Goal: Feedback & Contribution: Submit feedback/report problem

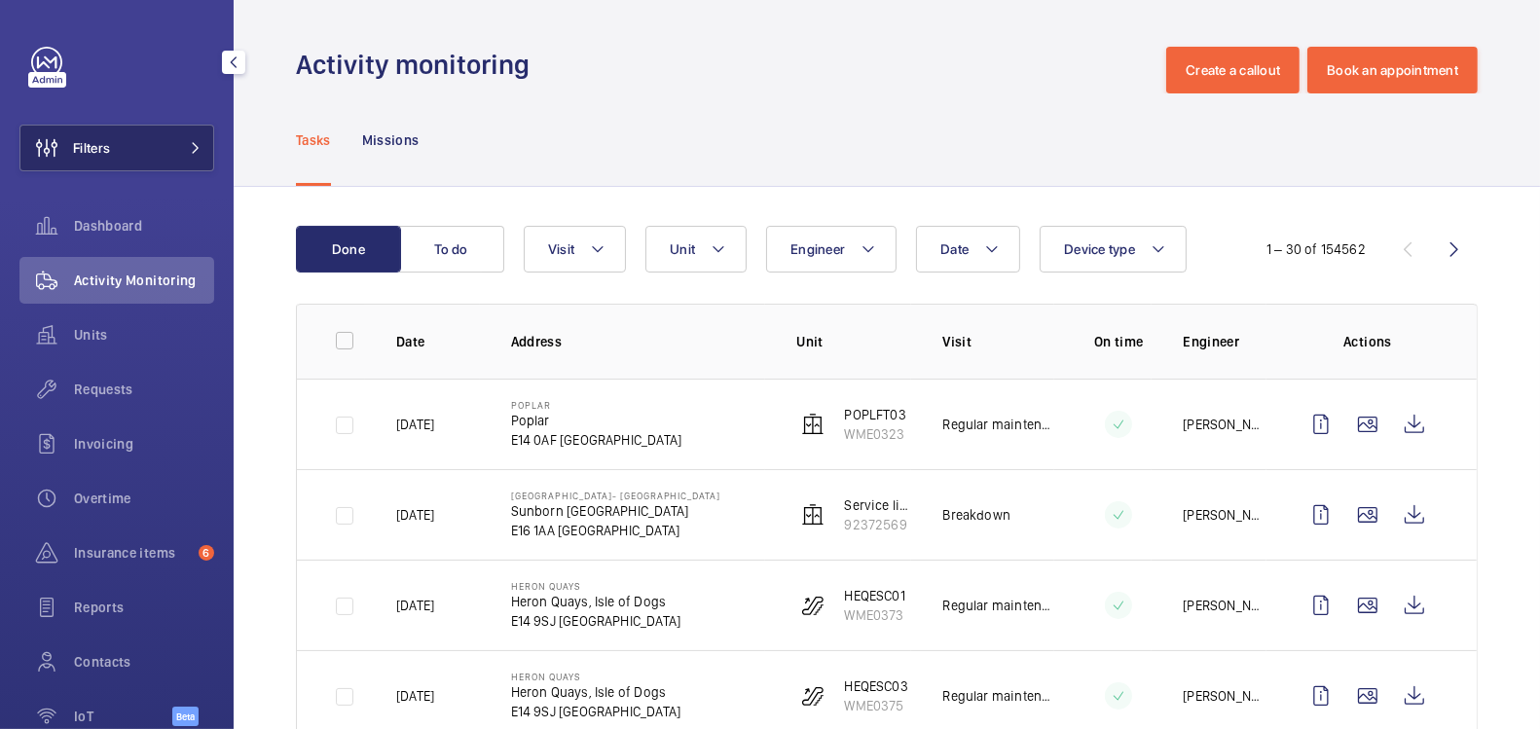
click at [152, 168] on button "Filters" at bounding box center [116, 148] width 195 height 47
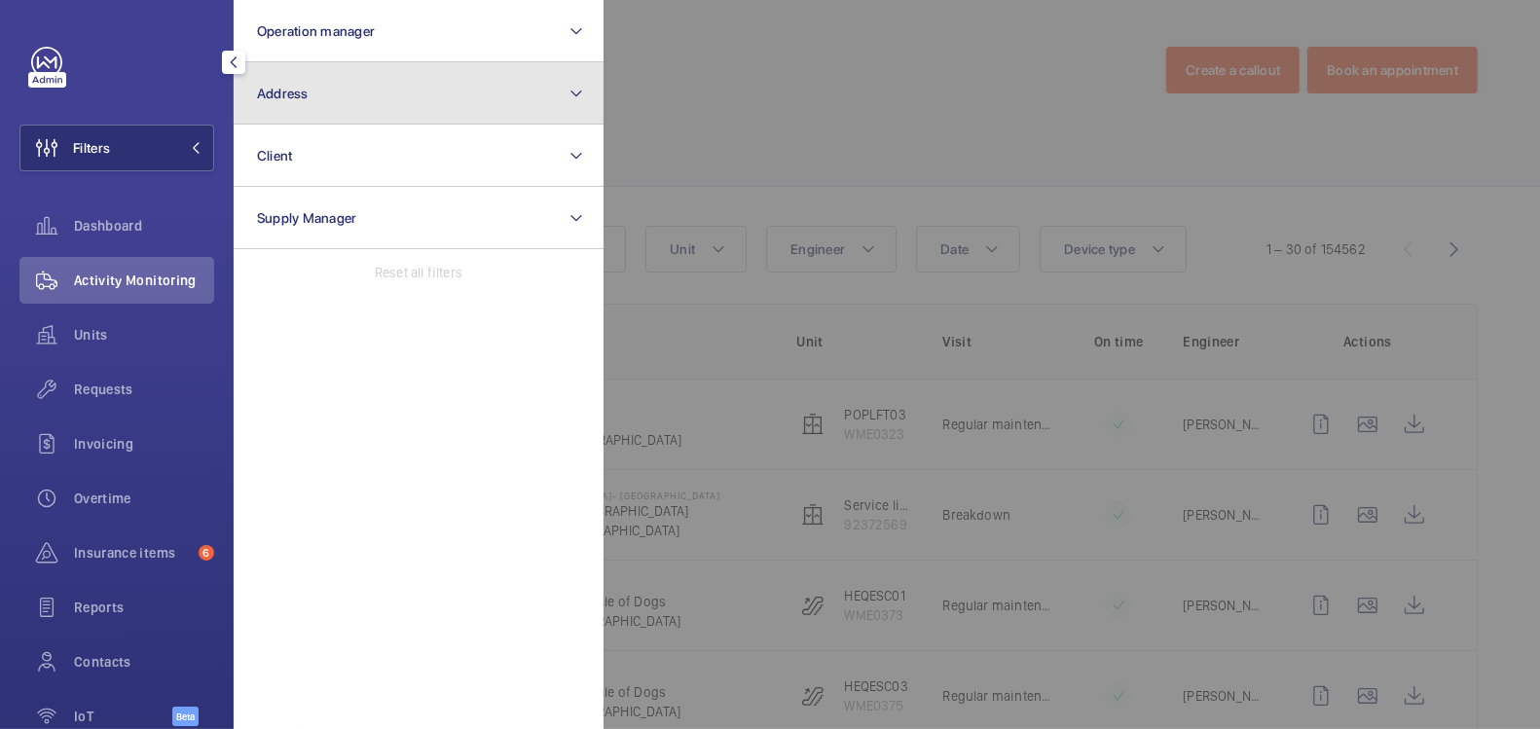
click at [353, 93] on button "Address" at bounding box center [419, 93] width 370 height 62
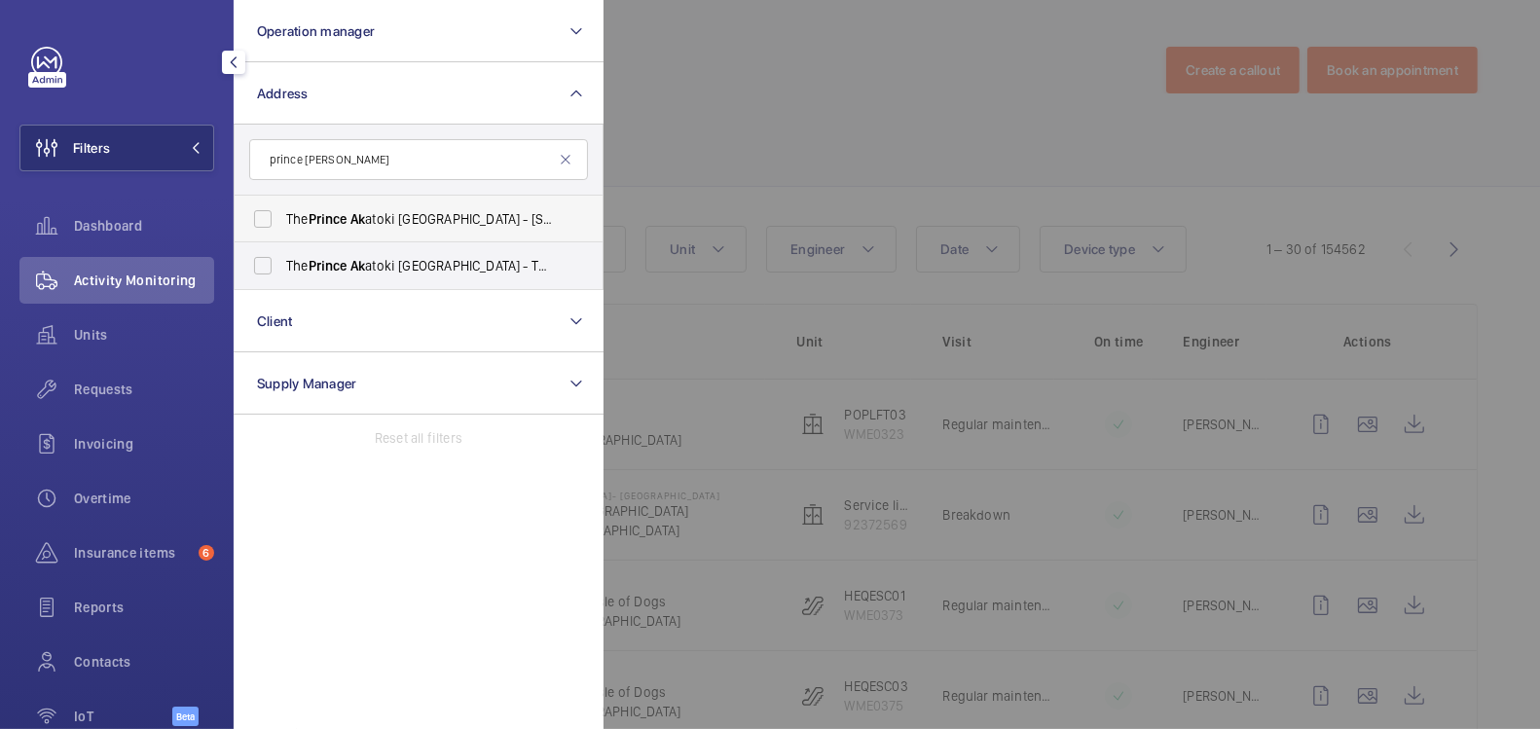
type input "prince ak"
click at [382, 214] on span "The Prince Ak atoki London - 50 Great Cumberland Pl, Marble Arch, LONDON W1H 7FD" at bounding box center [420, 218] width 268 height 19
click at [282, 214] on input "The Prince Ak atoki London - 50 Great Cumberland Pl, Marble Arch, LONDON W1H 7FD" at bounding box center [262, 219] width 39 height 39
checkbox input "true"
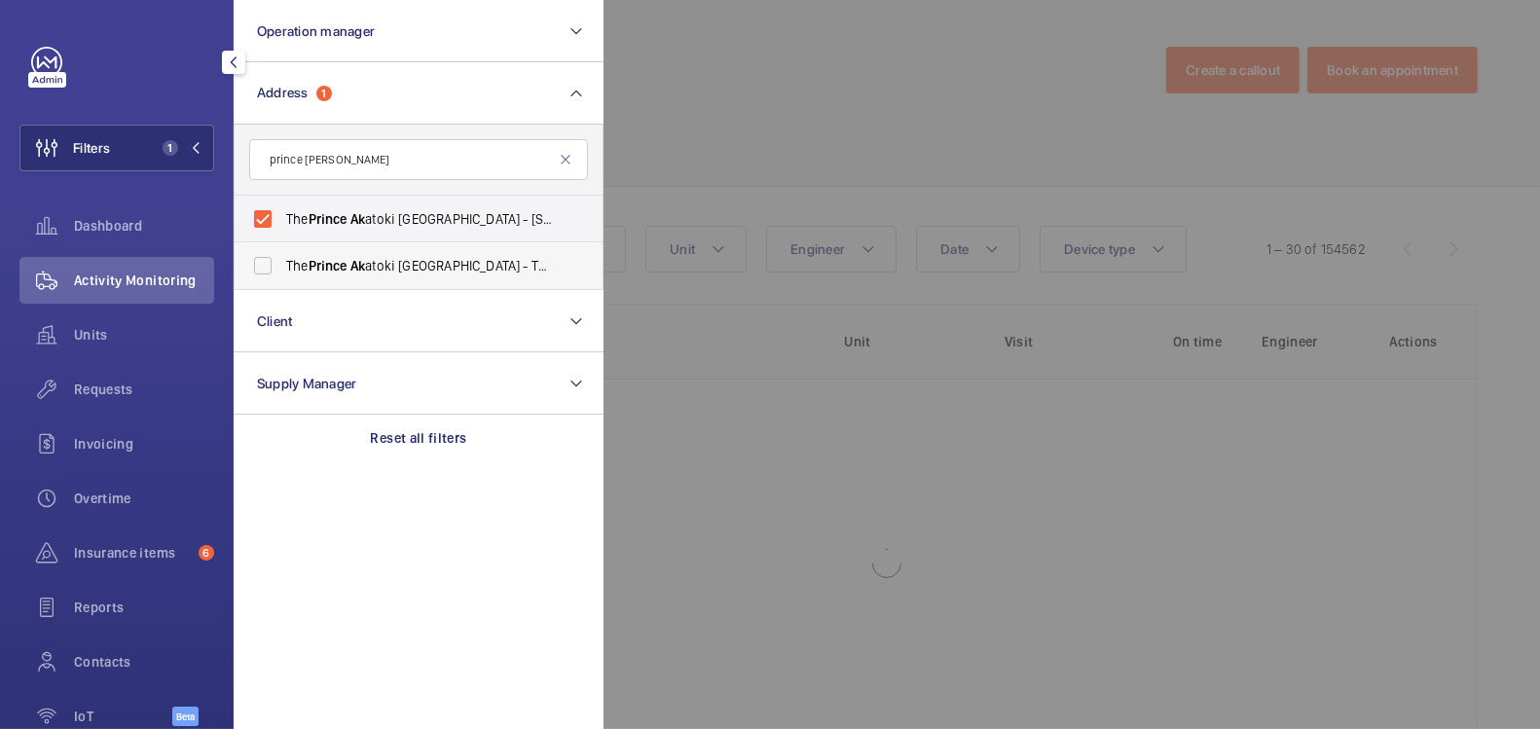
click at [378, 263] on span "The Prince Ak atoki London - The Prince Ak atoki London, LONDON W1H 7FD" at bounding box center [420, 265] width 268 height 19
click at [282, 263] on input "The Prince Ak atoki London - The Prince Ak atoki London, LONDON W1H 7FD" at bounding box center [262, 265] width 39 height 39
checkbox input "true"
click at [741, 152] on div at bounding box center [1374, 364] width 1540 height 729
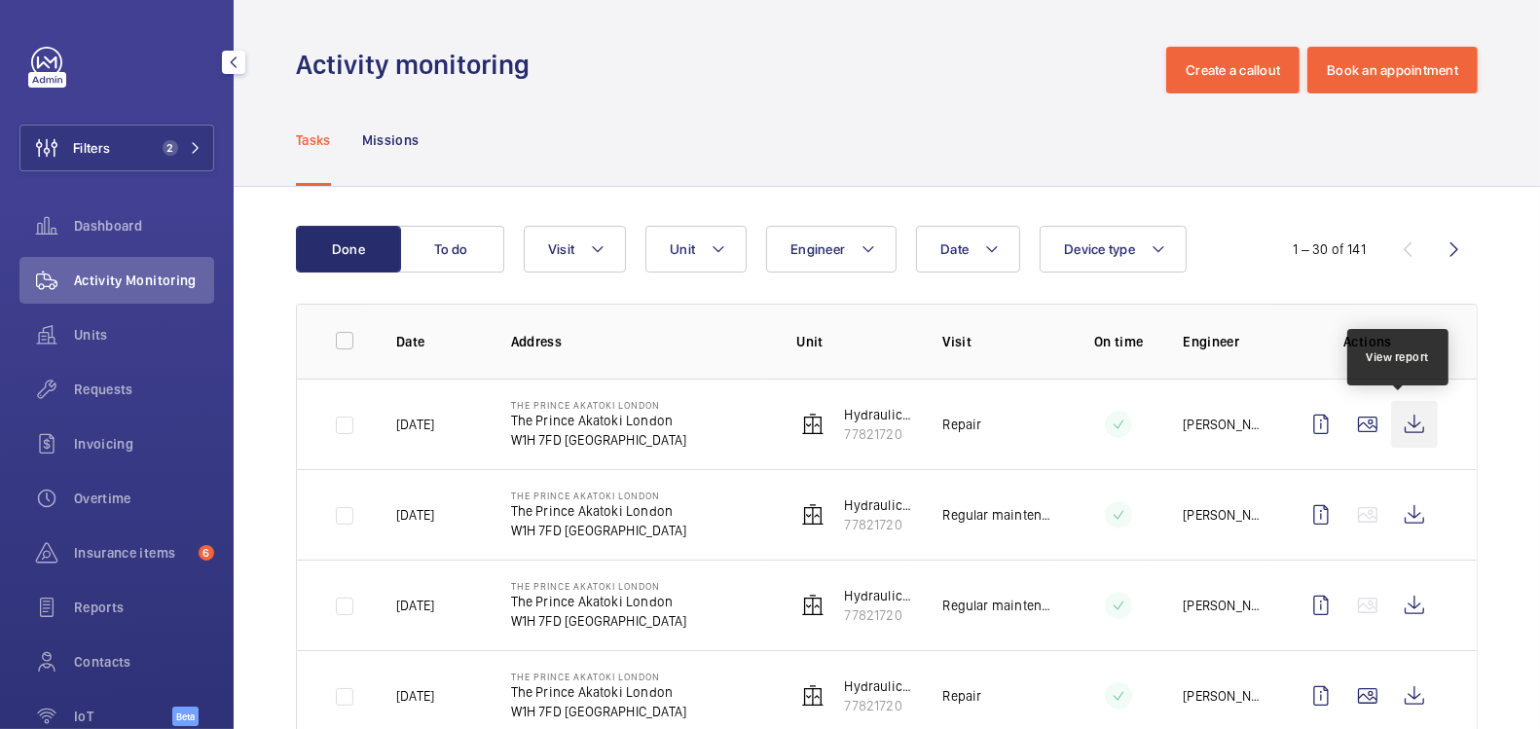
click at [1394, 419] on wm-front-icon-button at bounding box center [1414, 424] width 47 height 47
click at [118, 393] on span "Requests" at bounding box center [144, 389] width 140 height 19
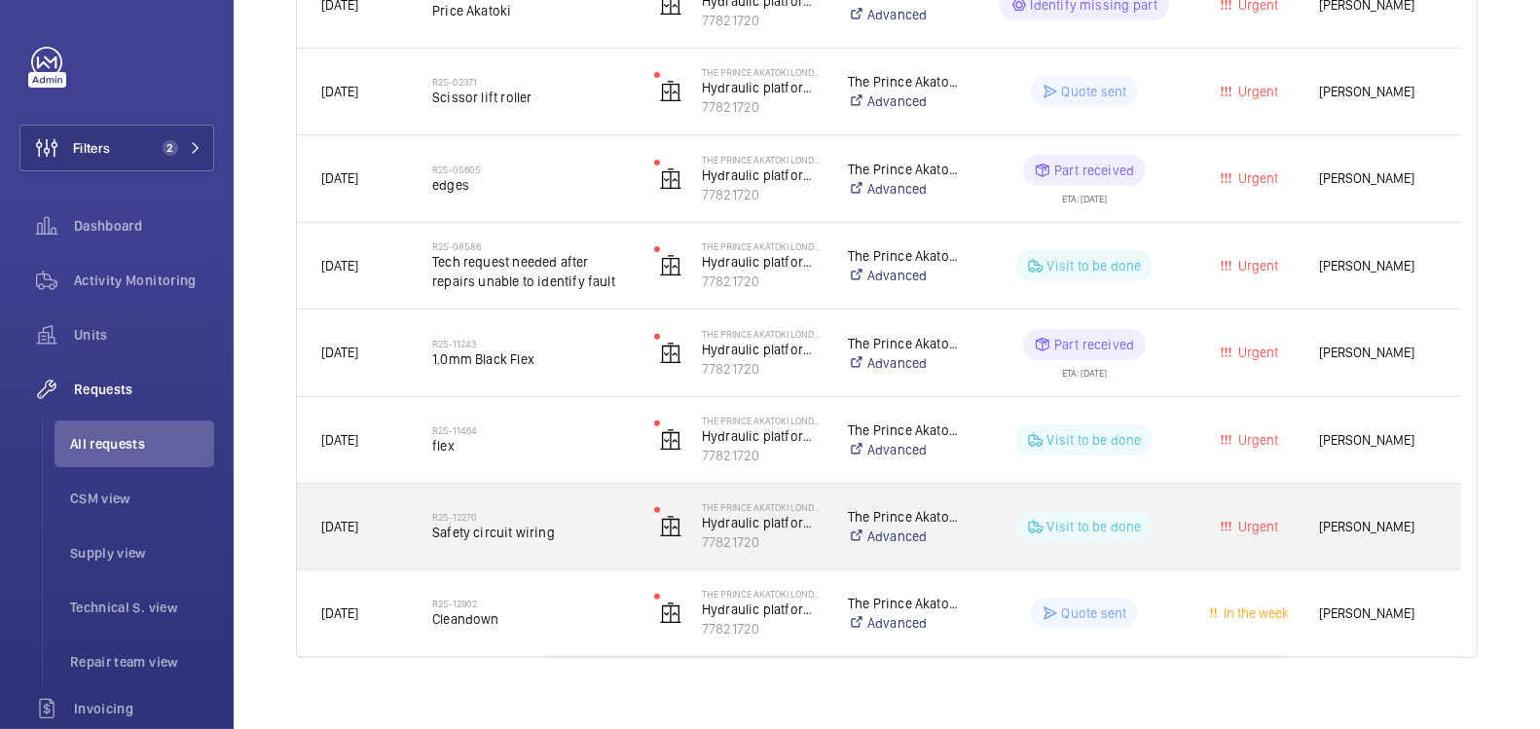
scroll to position [594, 0]
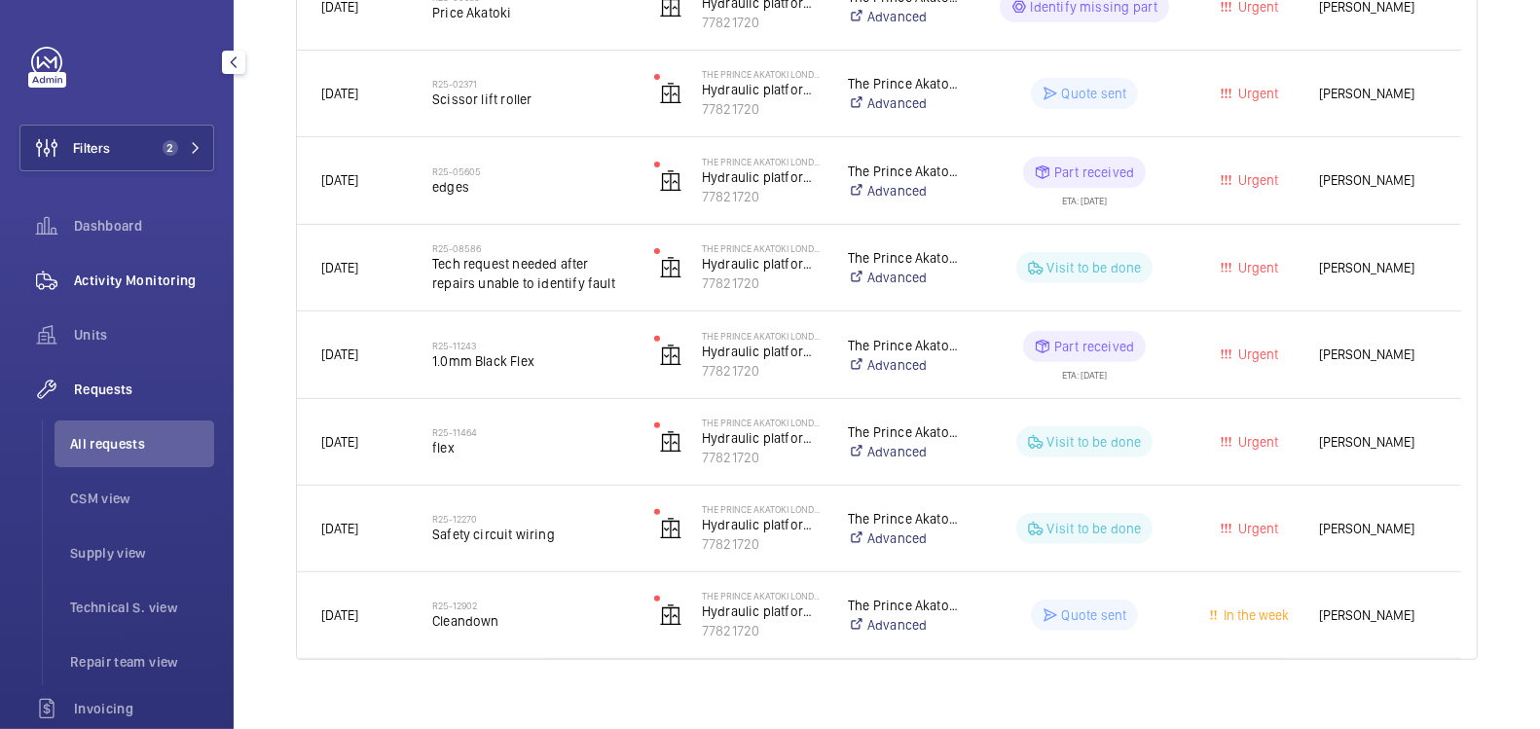
click at [133, 283] on span "Activity Monitoring" at bounding box center [144, 280] width 140 height 19
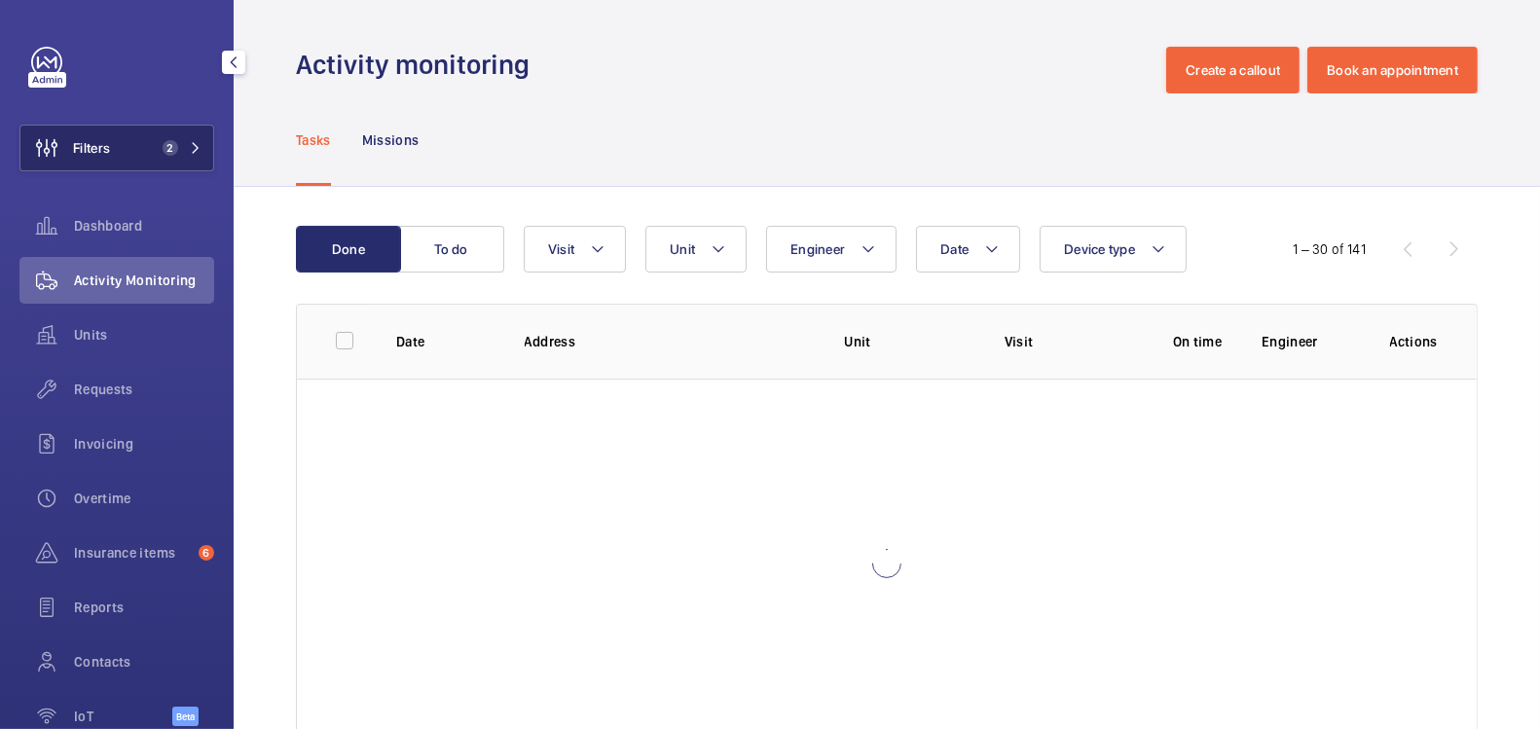
click at [134, 132] on button "Filters 2" at bounding box center [116, 148] width 195 height 47
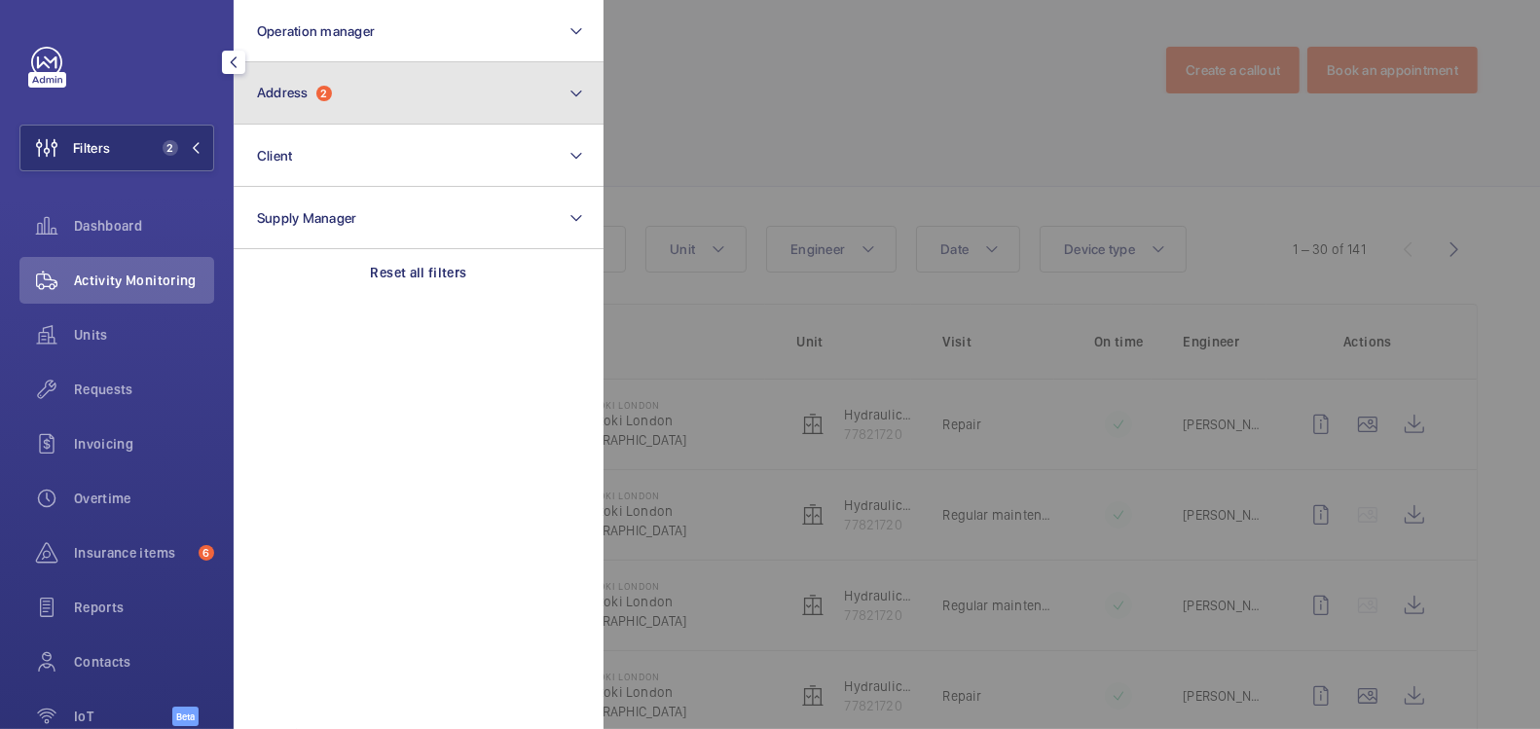
click at [395, 116] on button "Address 2" at bounding box center [419, 93] width 370 height 62
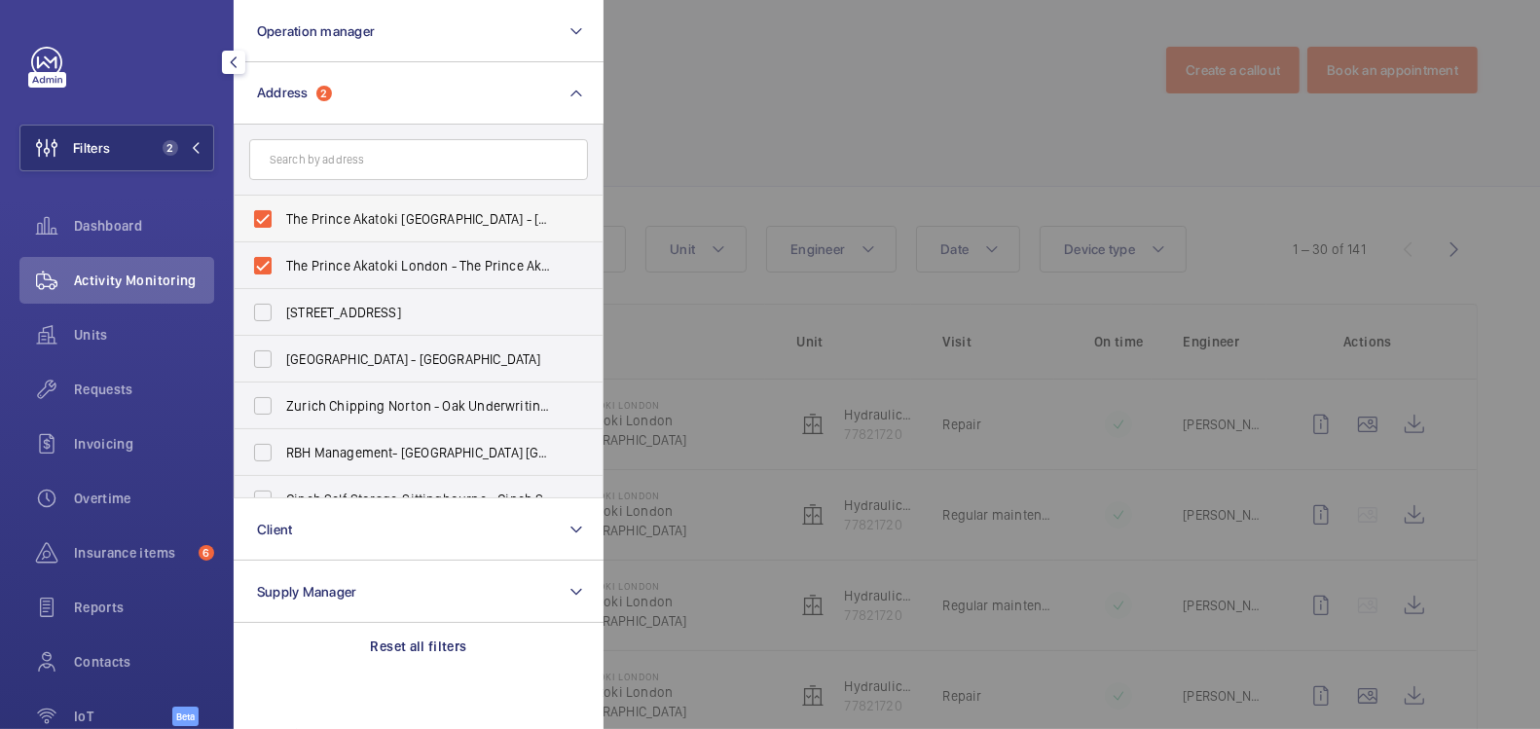
click at [337, 214] on span "The Prince Akatoki London - 50 Great Cumberland Pl, Marble Arch, LONDON W1H 7FD" at bounding box center [420, 218] width 268 height 19
click at [282, 214] on input "The Prince Akatoki London - 50 Great Cumberland Pl, Marble Arch, LONDON W1H 7FD" at bounding box center [262, 219] width 39 height 39
checkbox input "false"
drag, startPoint x: 319, startPoint y: 265, endPoint x: 324, endPoint y: 217, distance: 48.0
click at [319, 264] on span "The Prince Akatoki London - The Prince Akatoki London, LONDON W1H 7FD" at bounding box center [420, 265] width 268 height 19
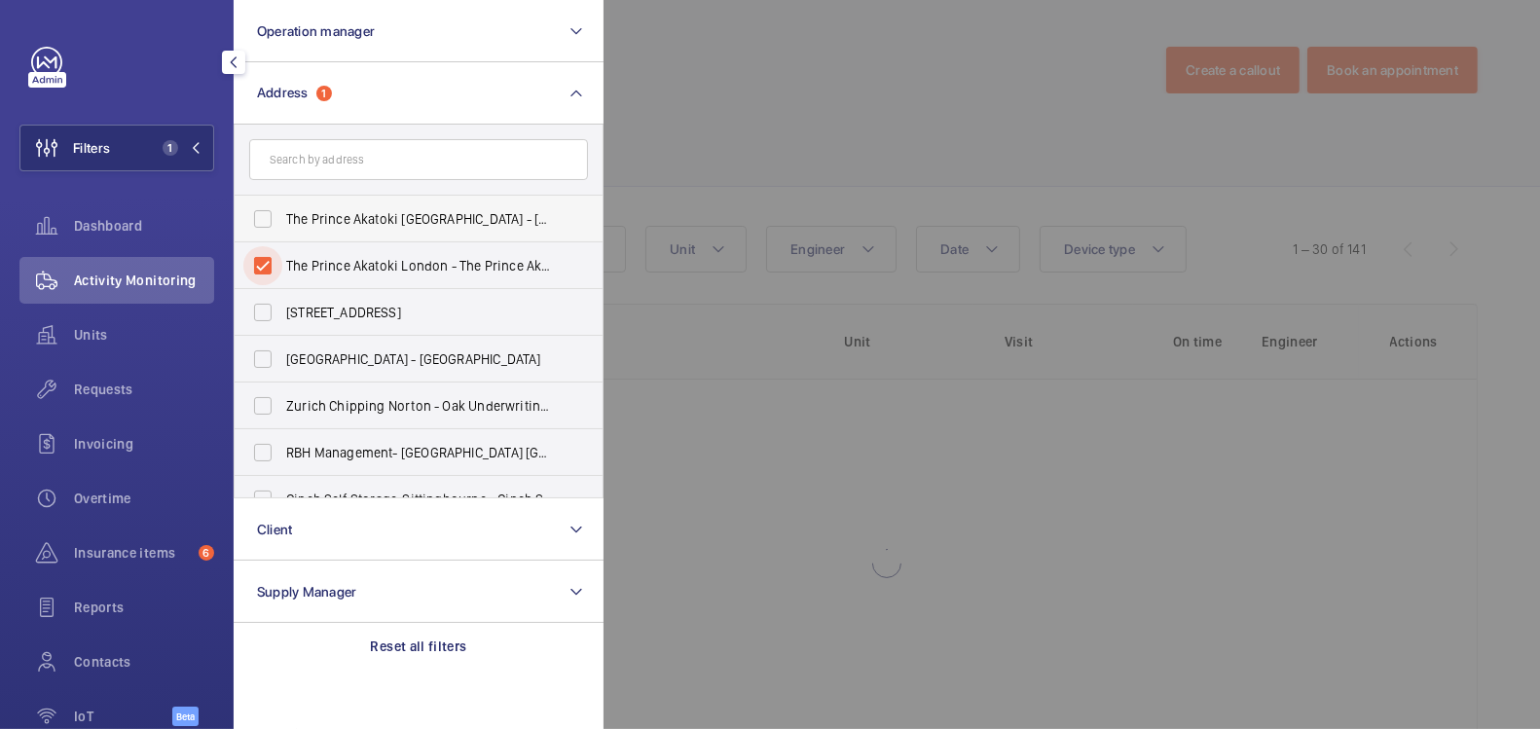
click at [282, 264] on input "The Prince Akatoki London - The Prince Akatoki London, LONDON W1H 7FD" at bounding box center [262, 265] width 39 height 39
checkbox input "false"
click at [328, 156] on input "text" at bounding box center [418, 159] width 339 height 41
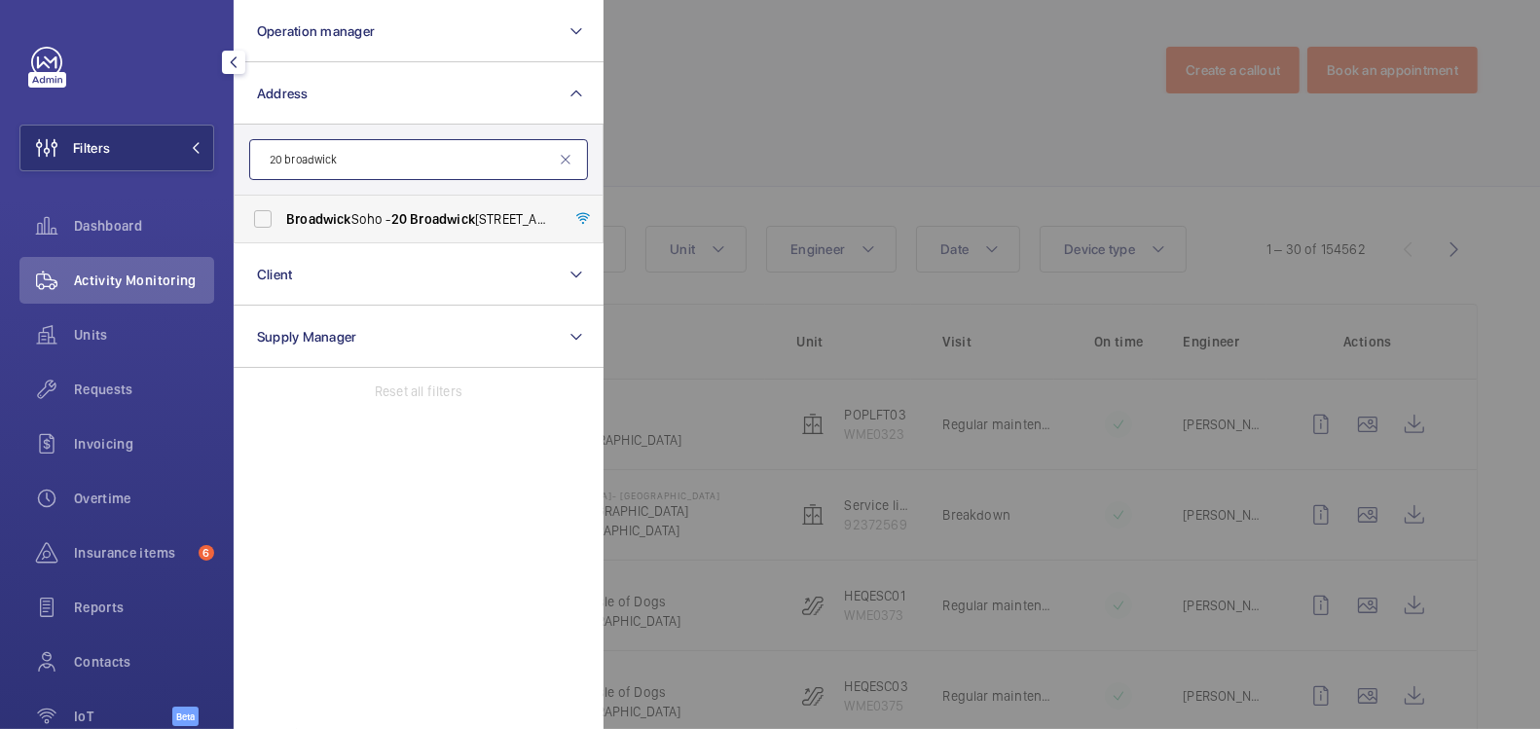
type input "20 broadwick"
click at [368, 235] on label "Broadwick Soho - 20 Broadwick Street, LONDON W1F 8HT" at bounding box center [404, 219] width 339 height 47
click at [282, 235] on input "Broadwick Soho - 20 Broadwick Street, LONDON W1F 8HT" at bounding box center [262, 219] width 39 height 39
checkbox input "true"
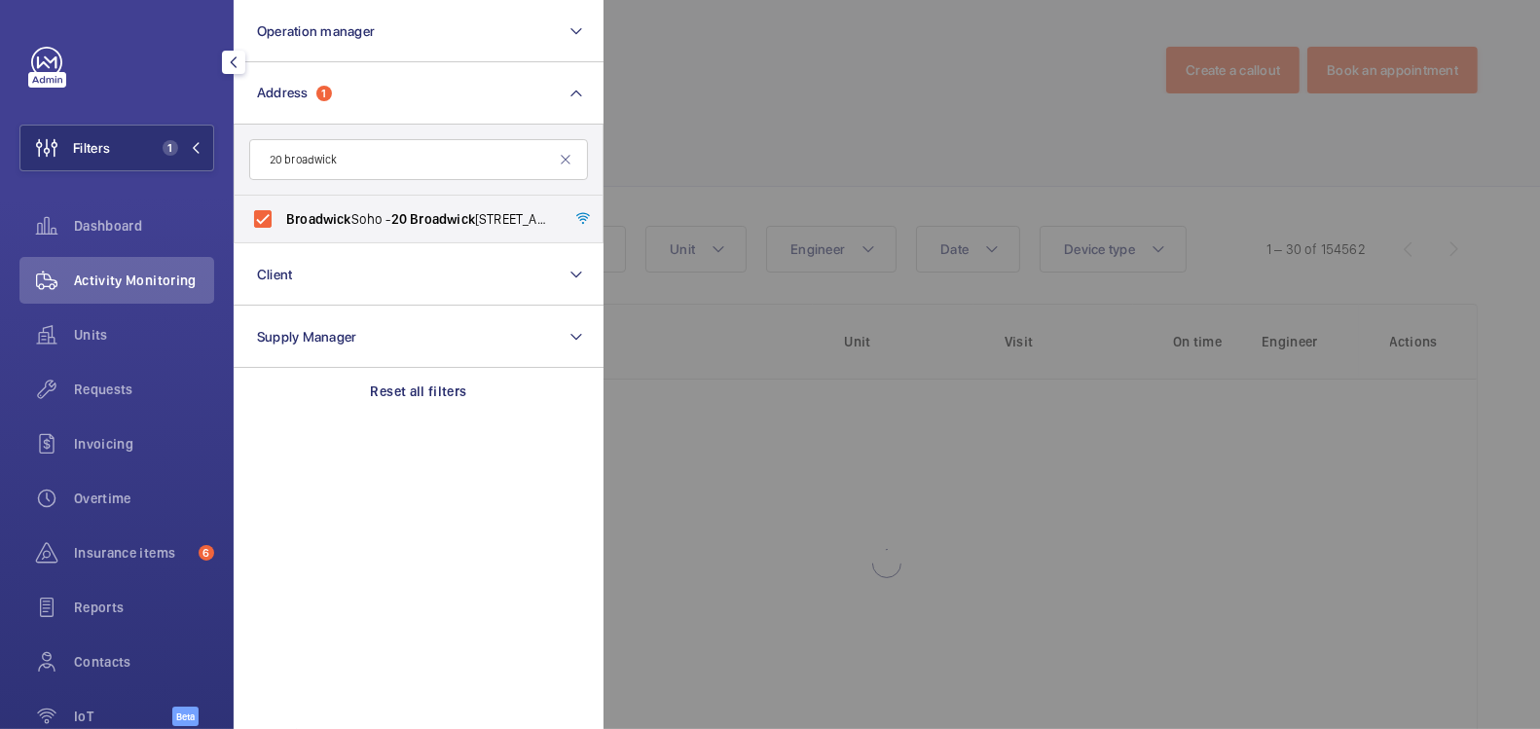
click at [756, 75] on div at bounding box center [1374, 364] width 1540 height 729
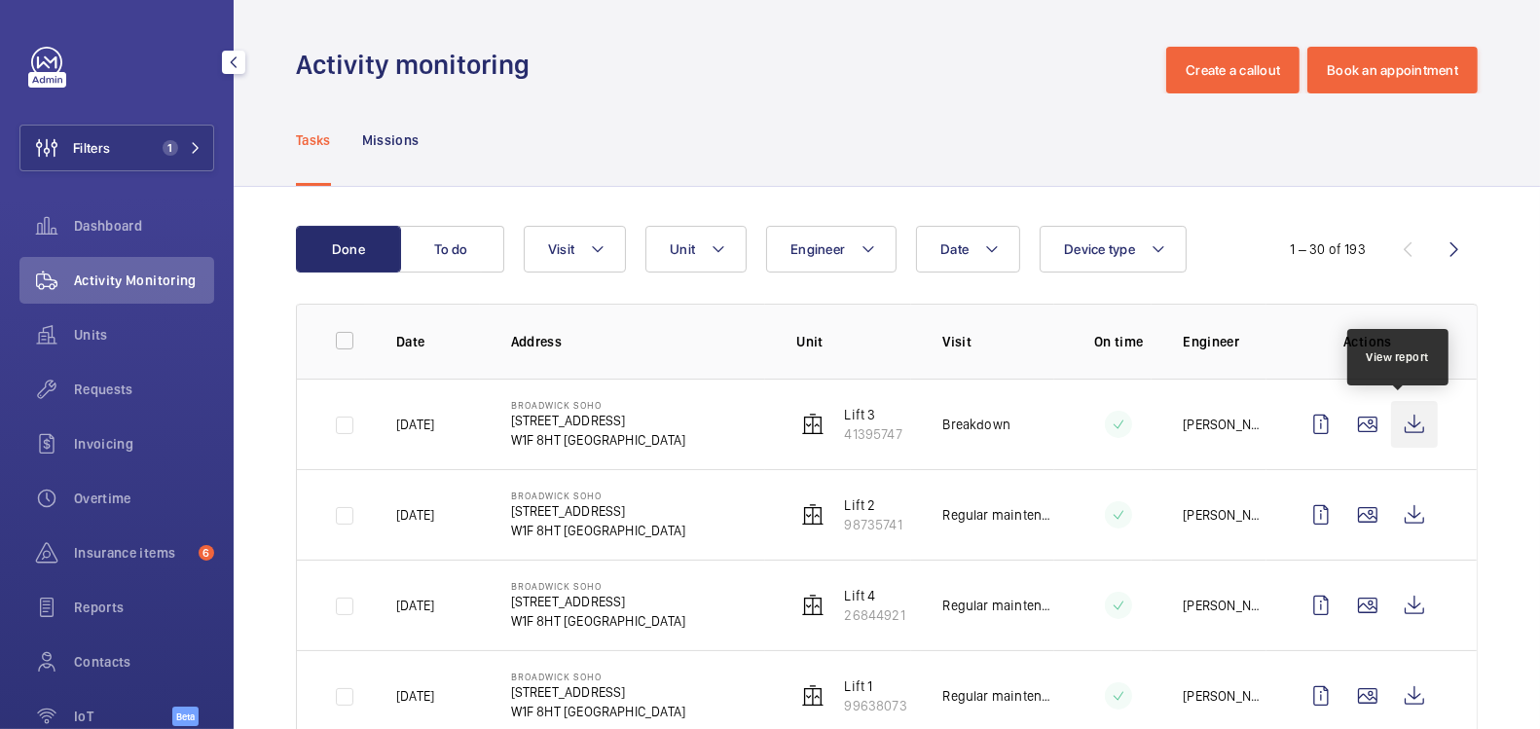
click at [1404, 424] on wm-front-icon-button at bounding box center [1414, 424] width 47 height 47
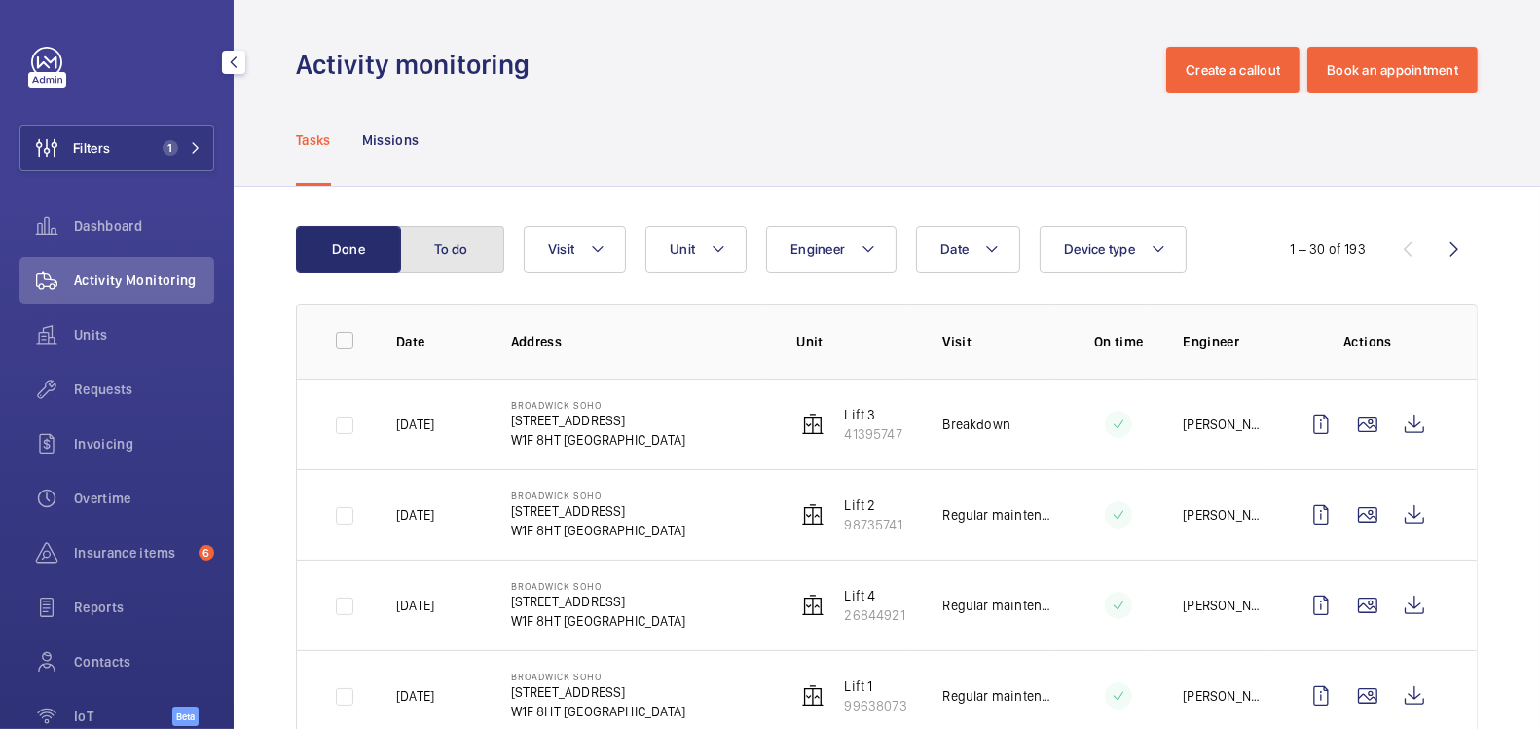
click at [479, 241] on button "To do" at bounding box center [451, 249] width 105 height 47
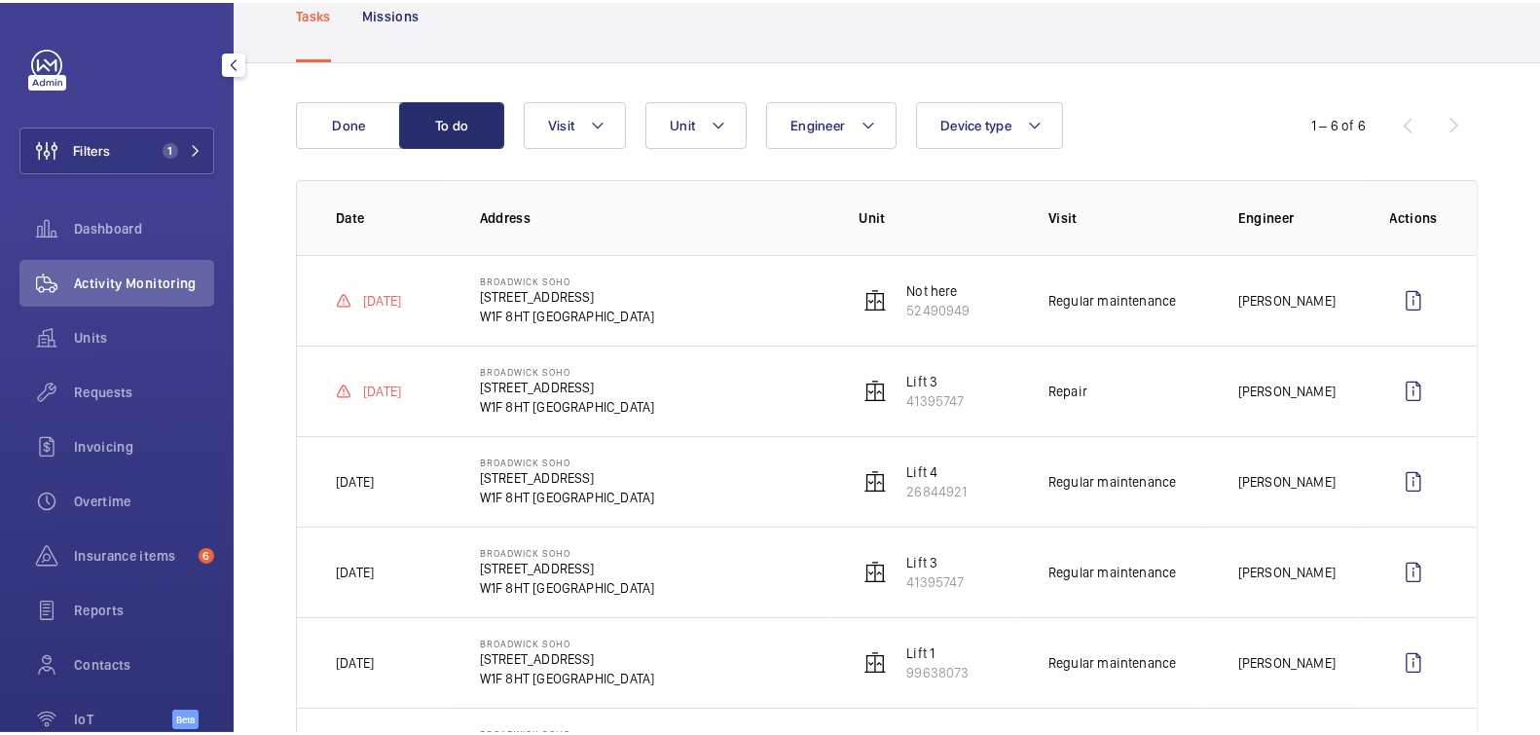
scroll to position [129, 0]
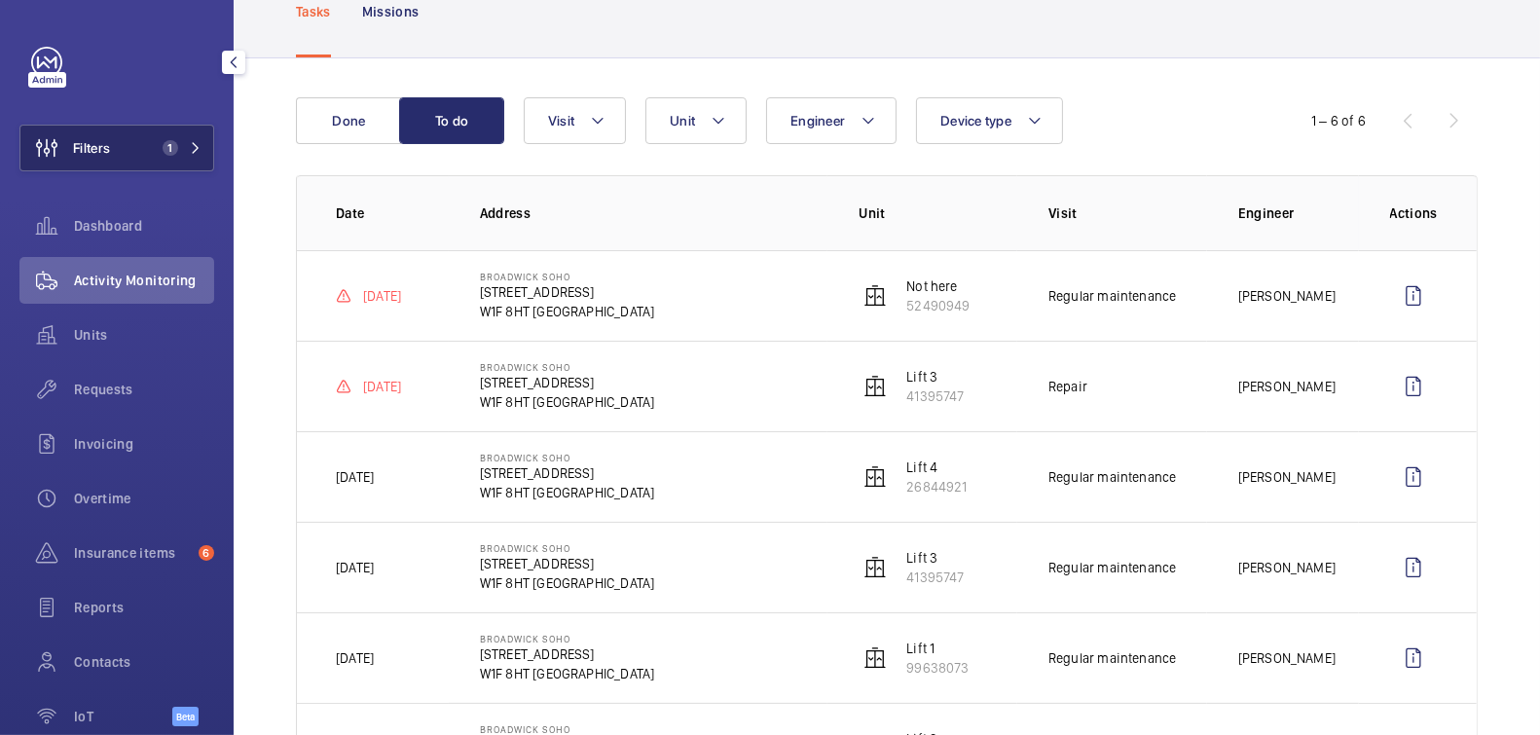
click at [155, 143] on span "1" at bounding box center [166, 148] width 23 height 16
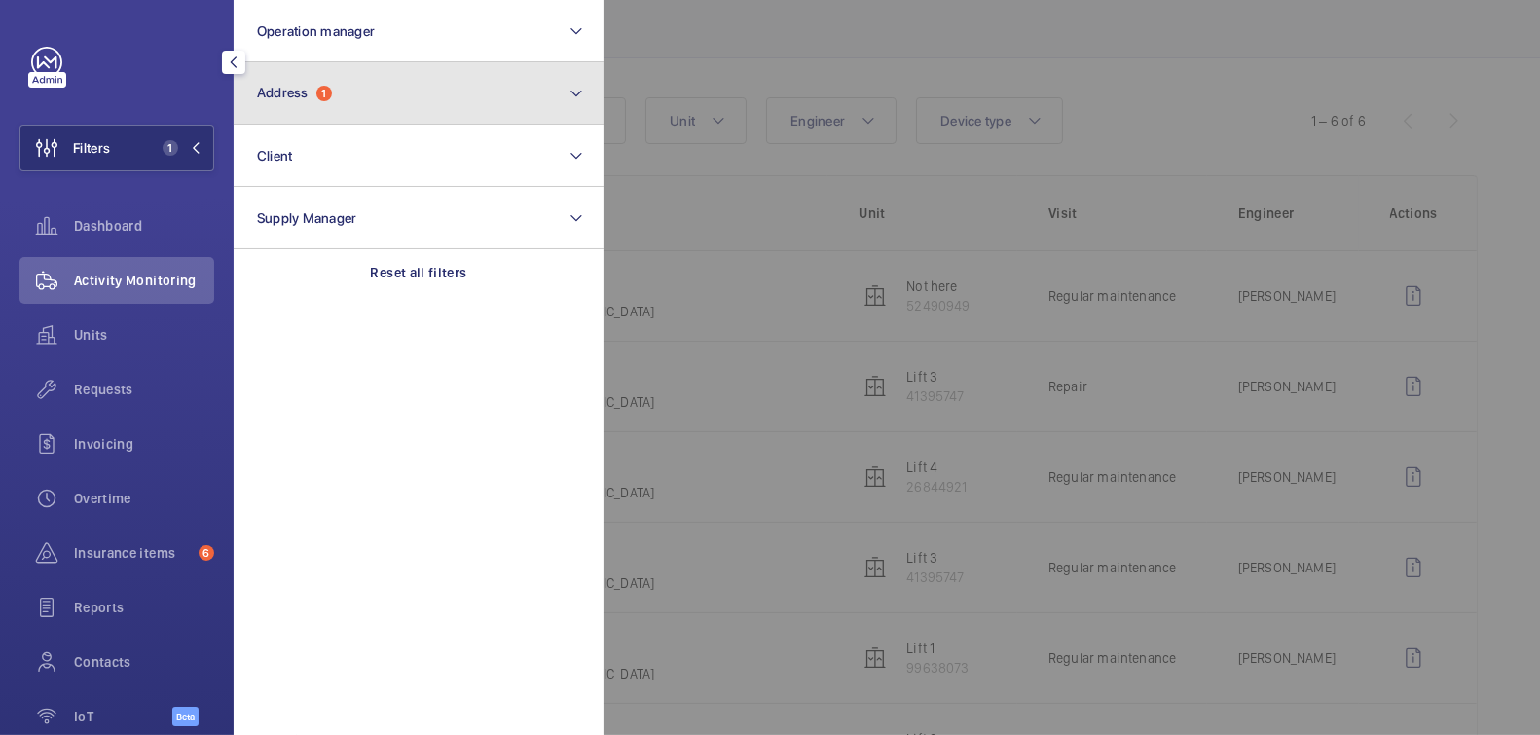
click at [382, 94] on button "Address 1" at bounding box center [419, 93] width 370 height 62
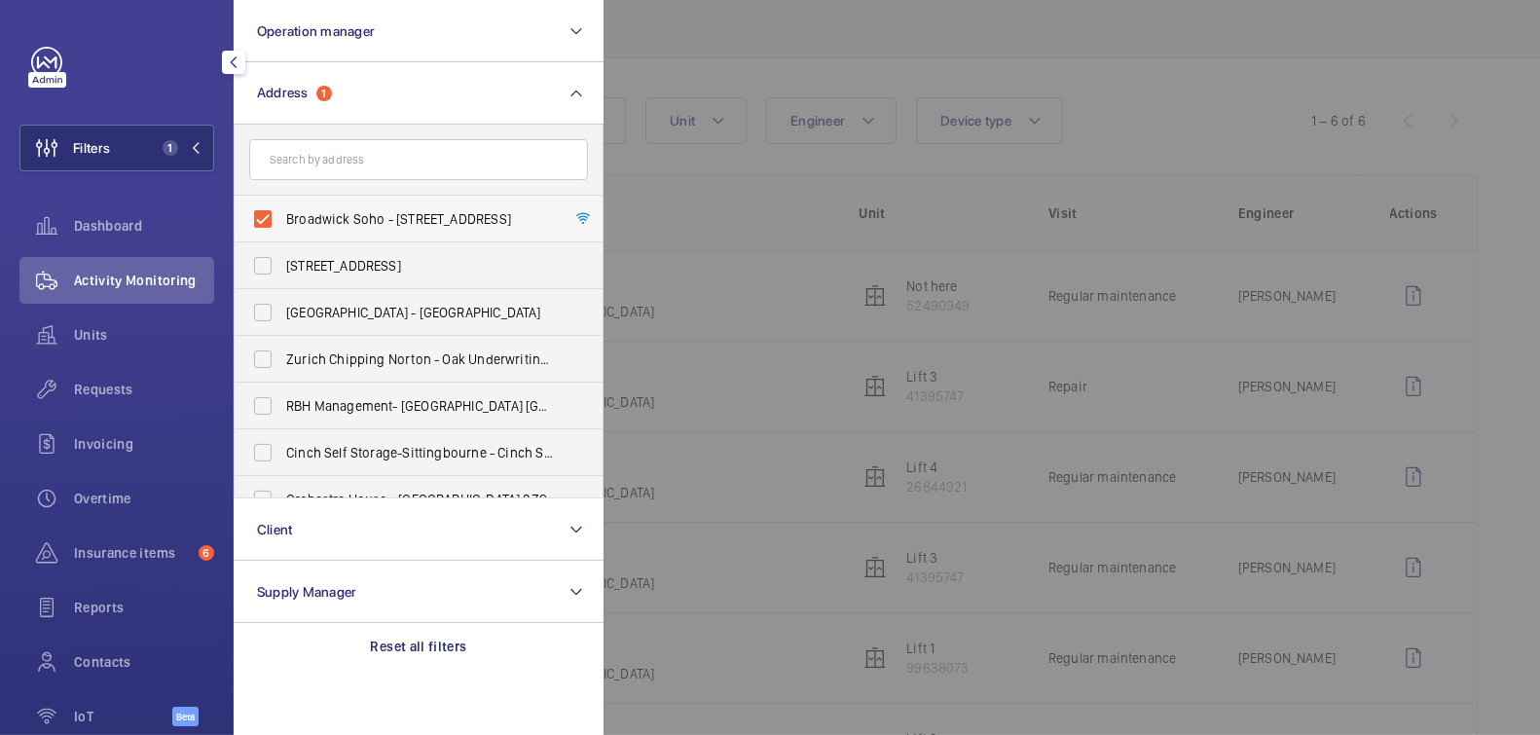
click at [337, 212] on span "Broadwick Soho - 20 Broadwick Street, LONDON W1F 8HT" at bounding box center [420, 218] width 268 height 19
click at [282, 212] on input "Broadwick Soho - 20 Broadwick Street, LONDON W1F 8HT" at bounding box center [262, 219] width 39 height 39
checkbox input "false"
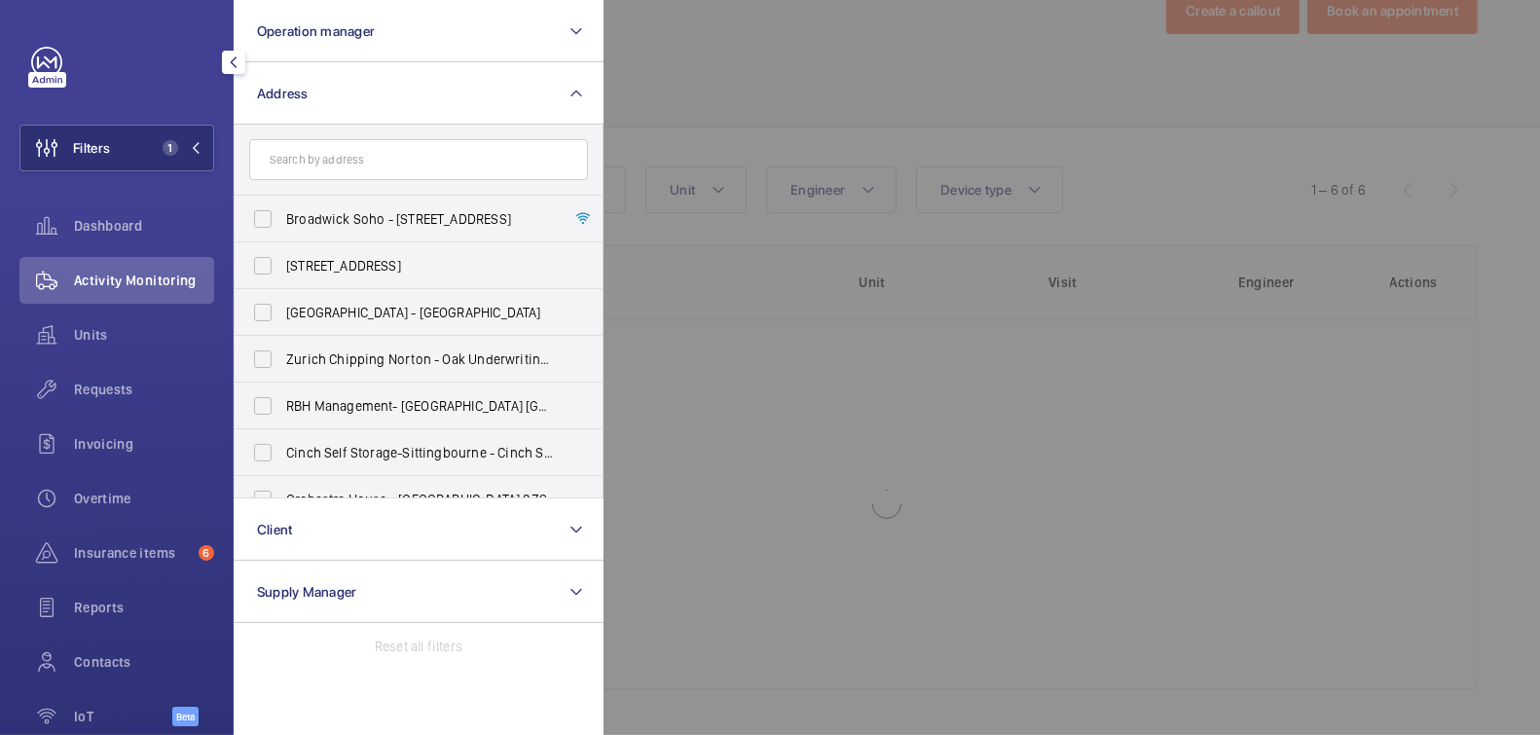
click at [830, 64] on div at bounding box center [1374, 367] width 1540 height 735
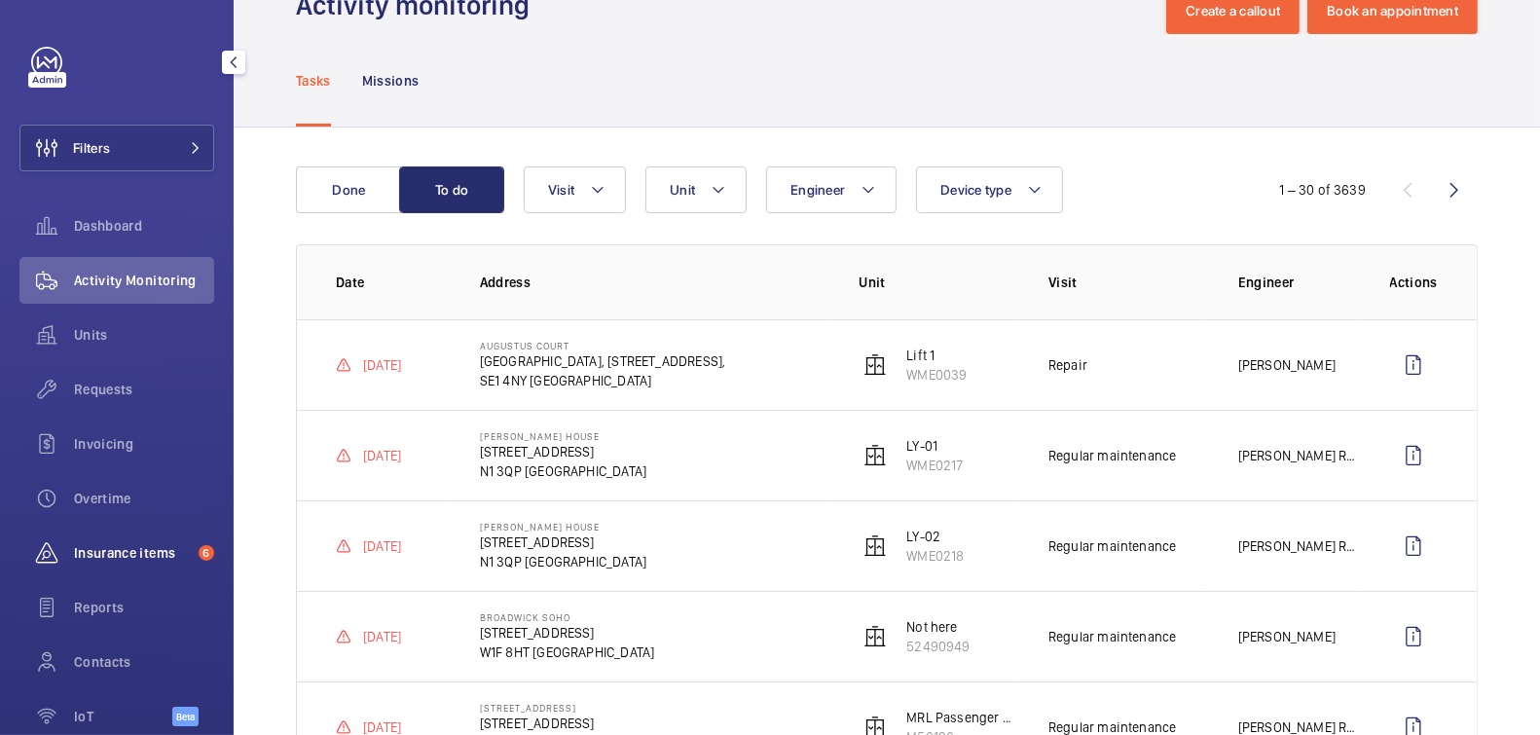
scroll to position [129, 0]
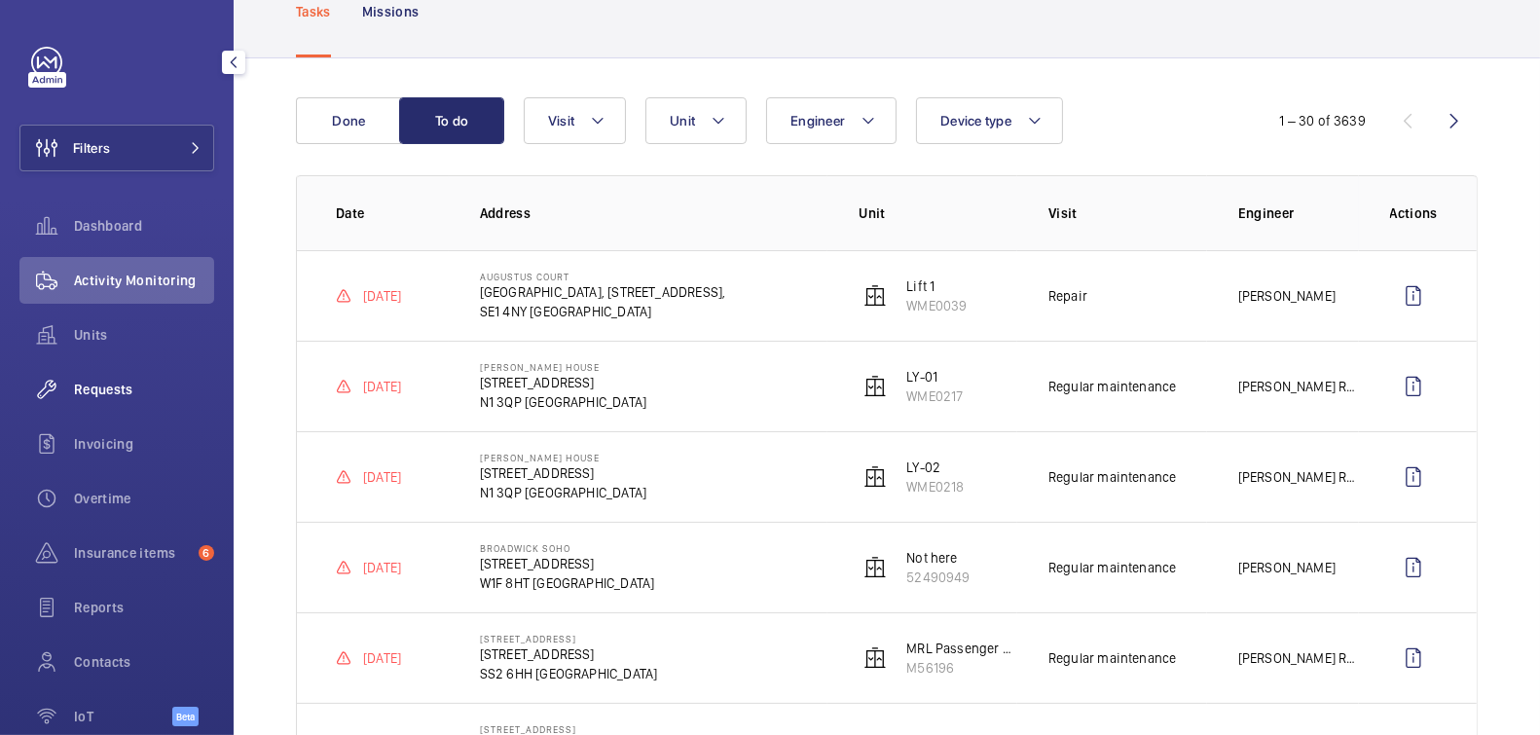
click at [99, 387] on span "Requests" at bounding box center [144, 389] width 140 height 19
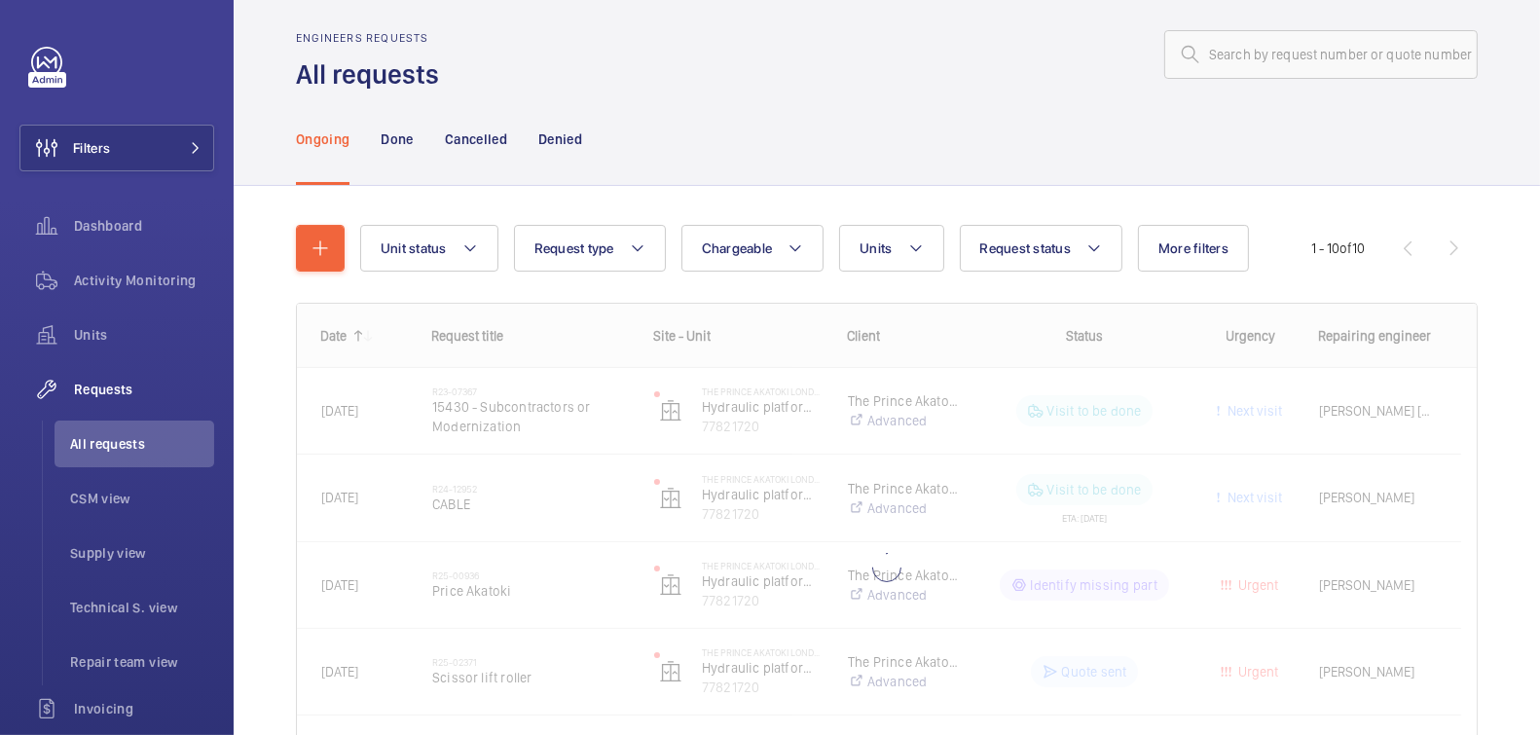
scroll to position [129, 0]
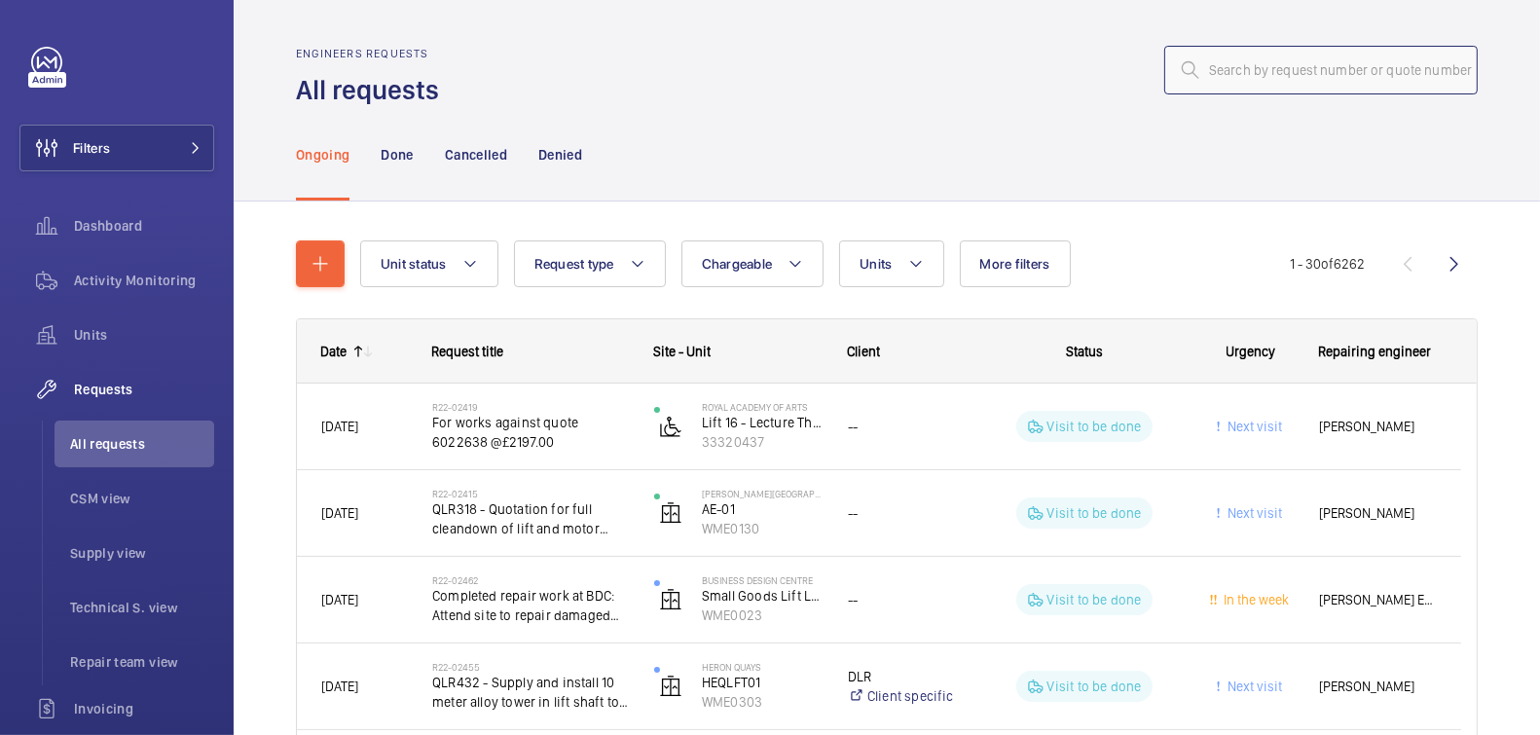
click at [1251, 57] on input "text" at bounding box center [1320, 70] width 313 height 49
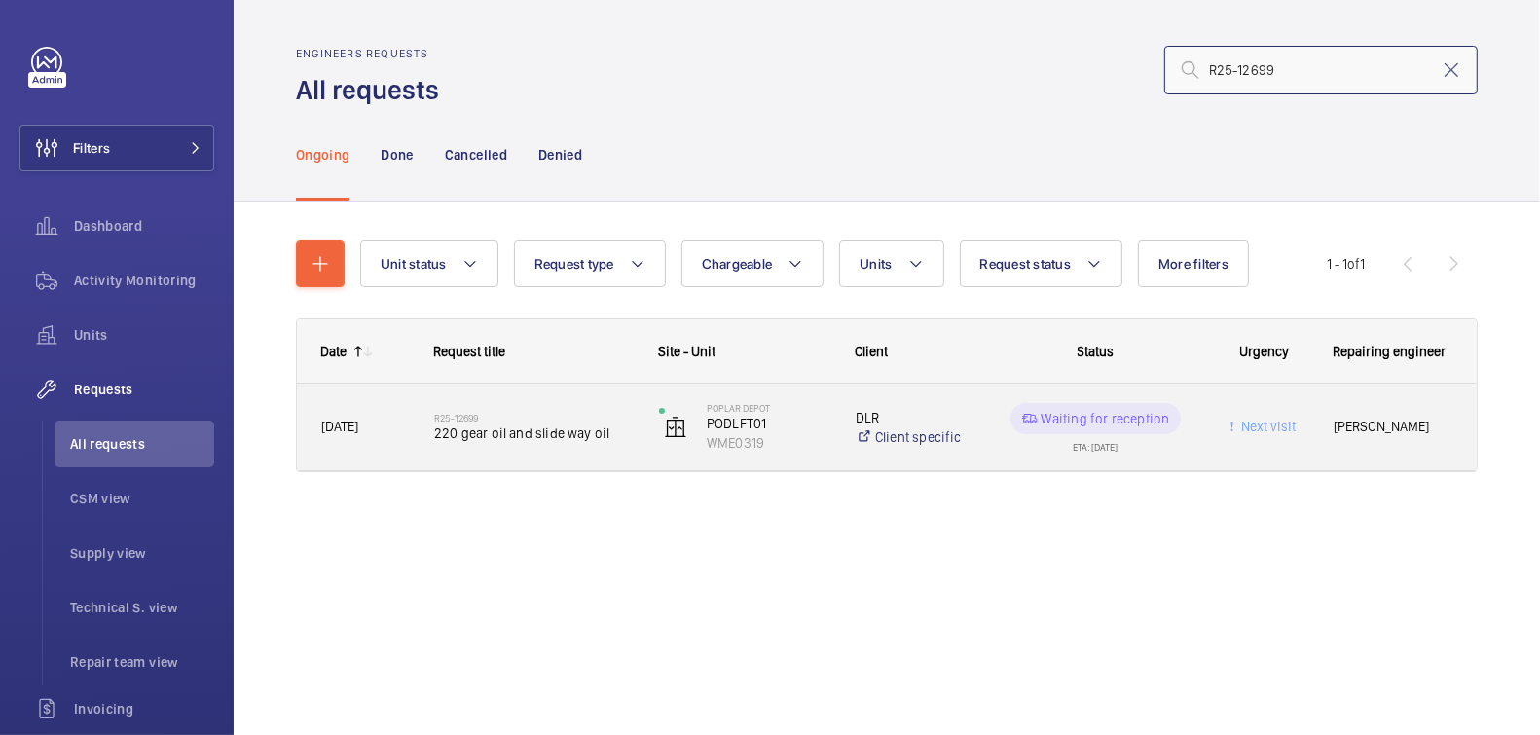
type input "R25-12699"
click at [618, 449] on div "R25-12699 220 gear oil and slide way oil" at bounding box center [534, 427] width 200 height 56
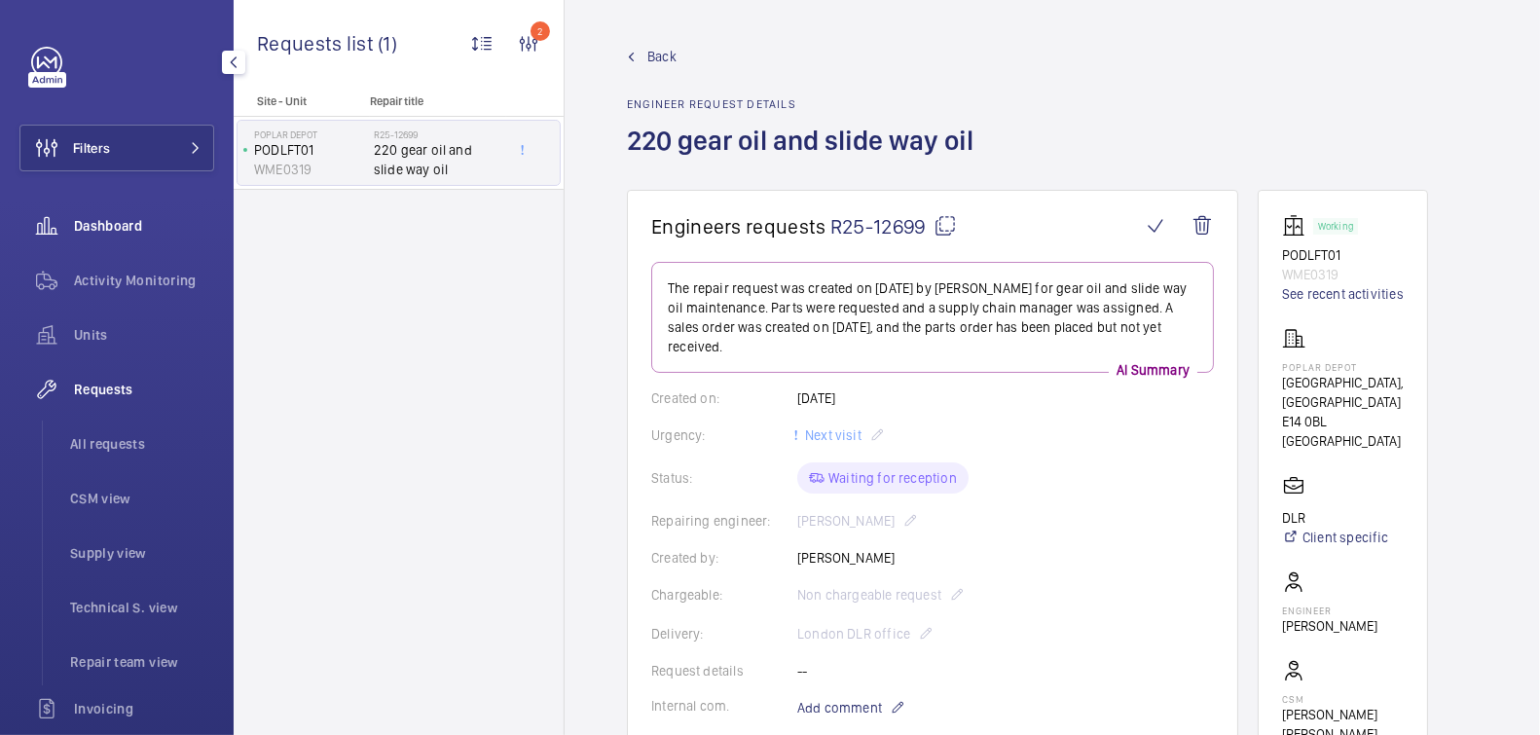
drag, startPoint x: 138, startPoint y: 287, endPoint x: 142, endPoint y: 214, distance: 73.1
click at [138, 286] on span "Activity Monitoring" at bounding box center [144, 280] width 140 height 19
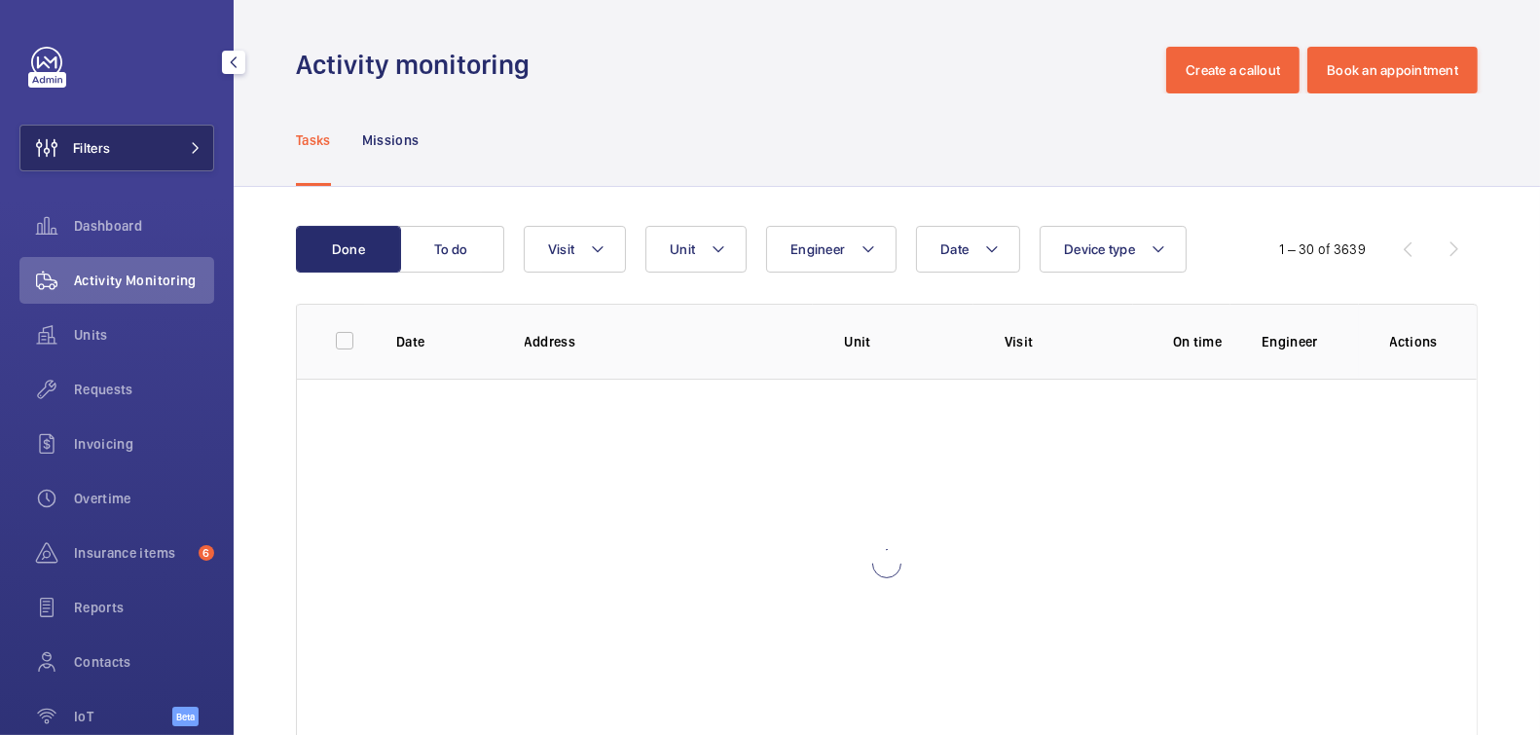
click at [135, 139] on button "Filters" at bounding box center [116, 148] width 195 height 47
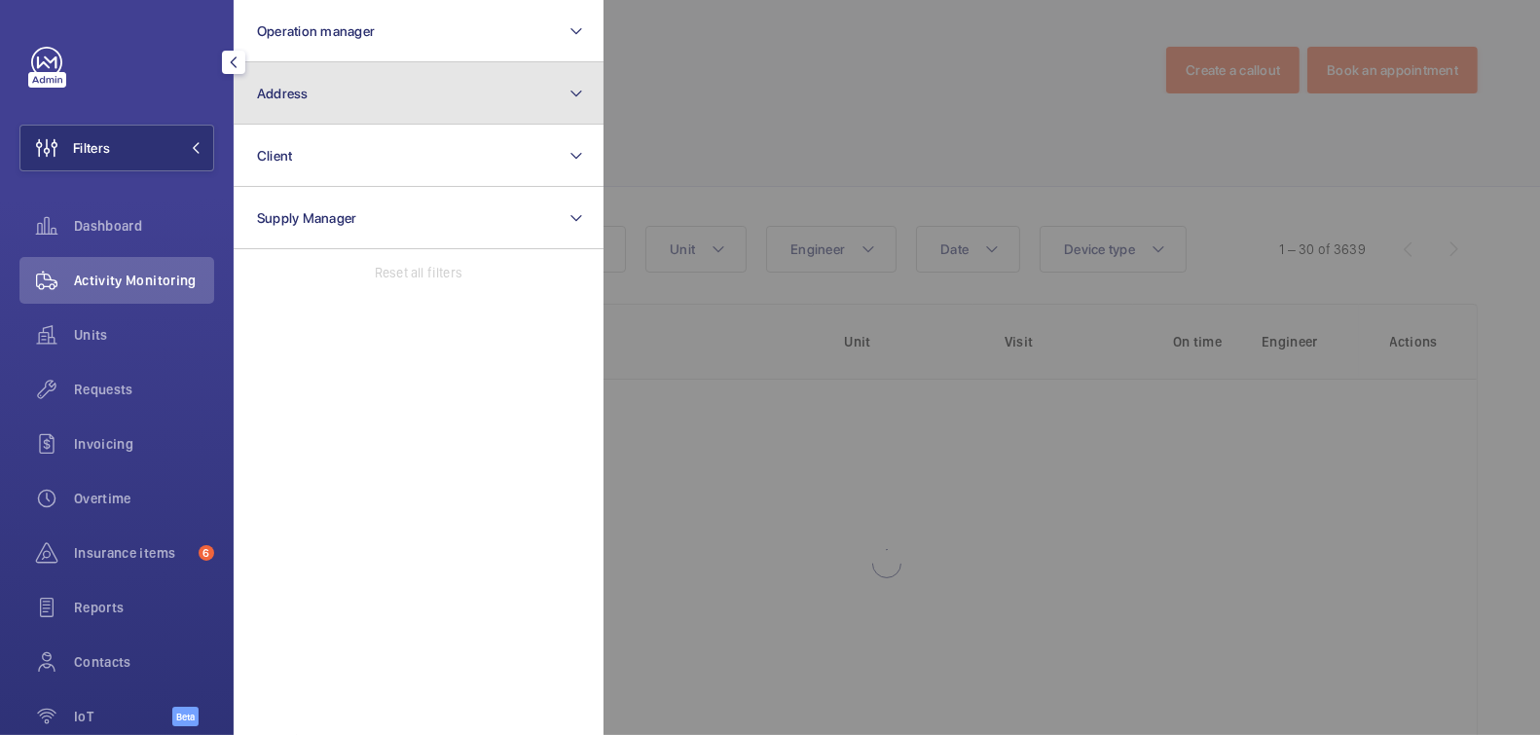
click at [402, 80] on button "Address" at bounding box center [419, 93] width 370 height 62
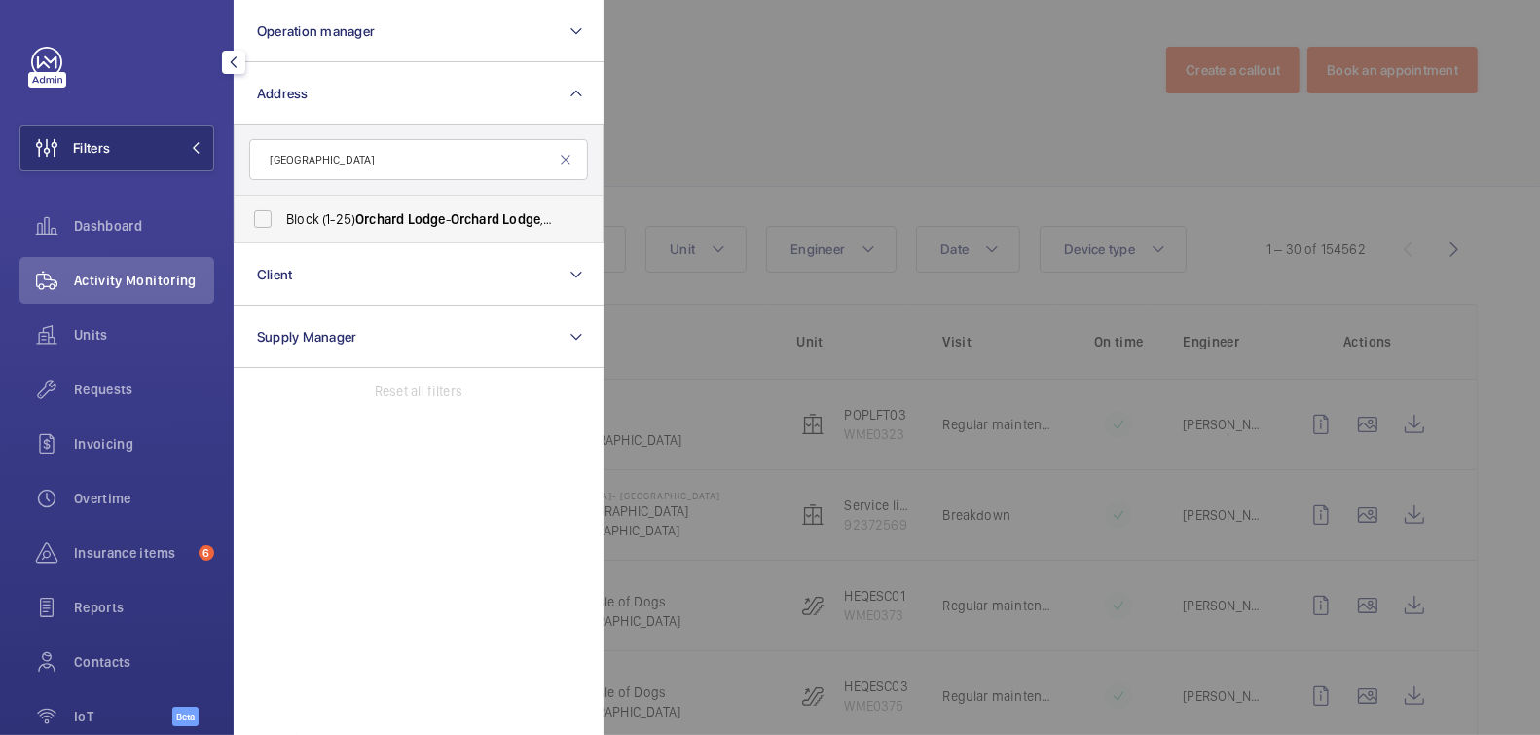
type input "orchard lodge"
click at [439, 226] on span "Lodge" at bounding box center [427, 219] width 38 height 16
click at [282, 226] on input "Block (1-25) Orchard Lodge - Orchard Lodge , COLCHESTER CO5 0AF" at bounding box center [262, 219] width 39 height 39
checkbox input "true"
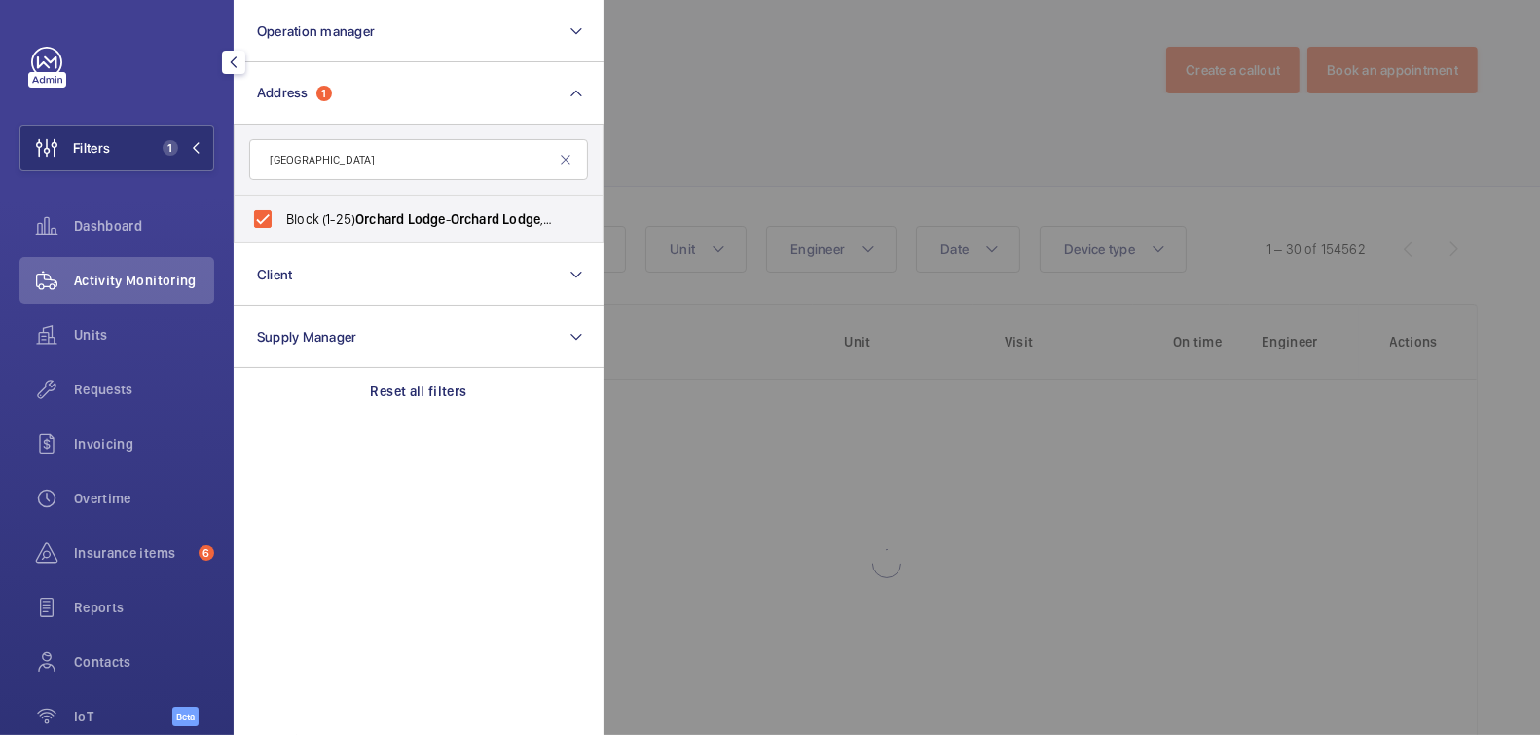
click at [857, 150] on div at bounding box center [1374, 367] width 1540 height 735
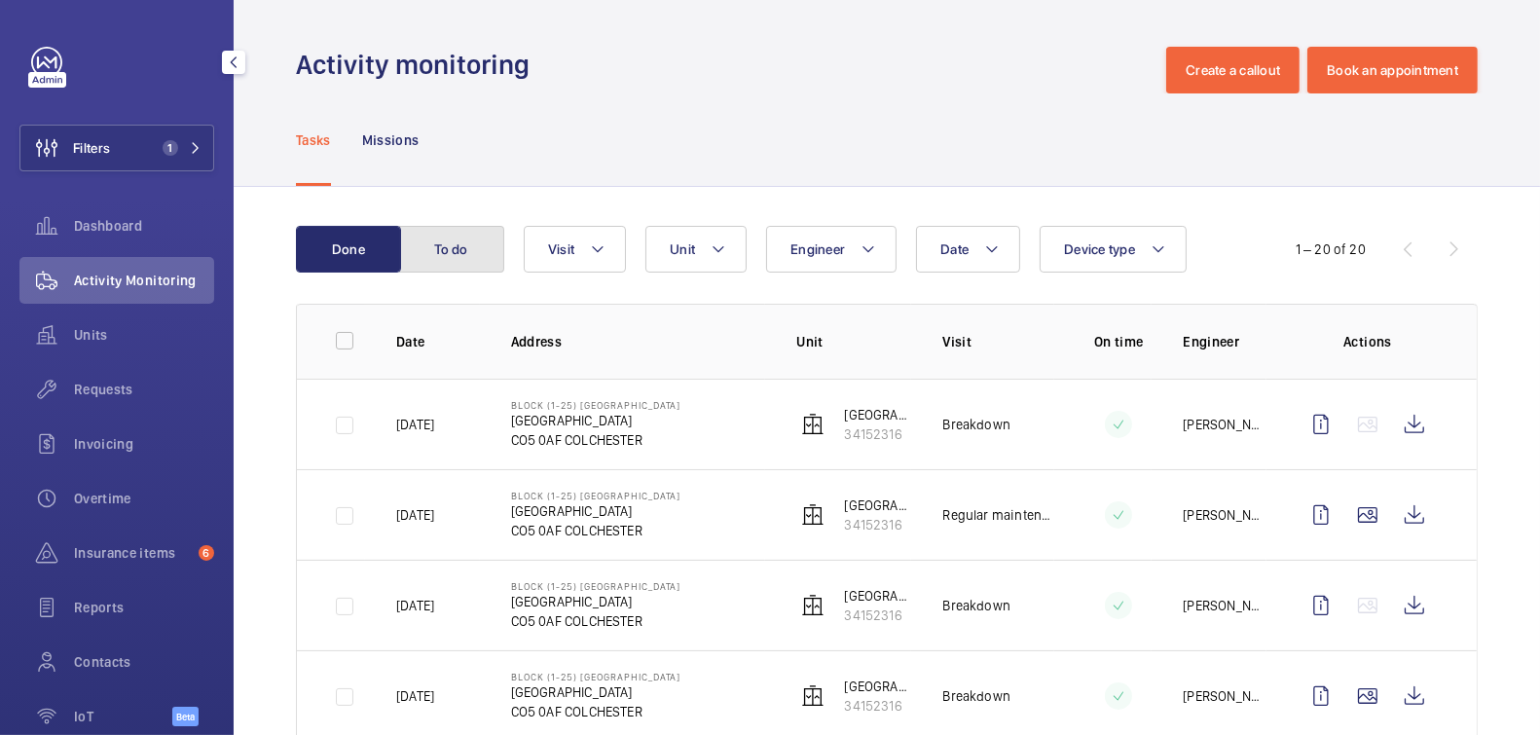
click at [474, 251] on button "To do" at bounding box center [451, 249] width 105 height 47
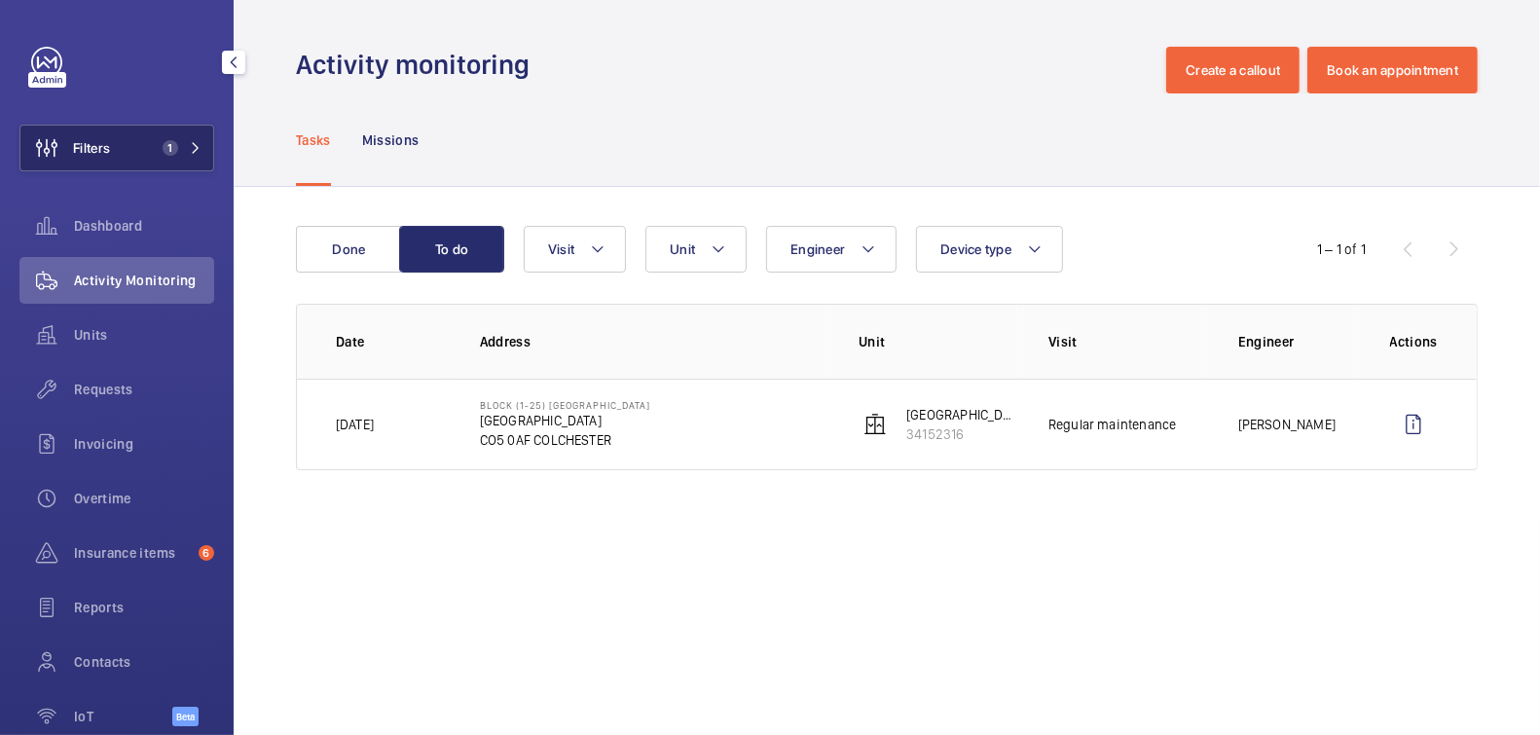
click at [120, 149] on button "Filters 1" at bounding box center [116, 148] width 195 height 47
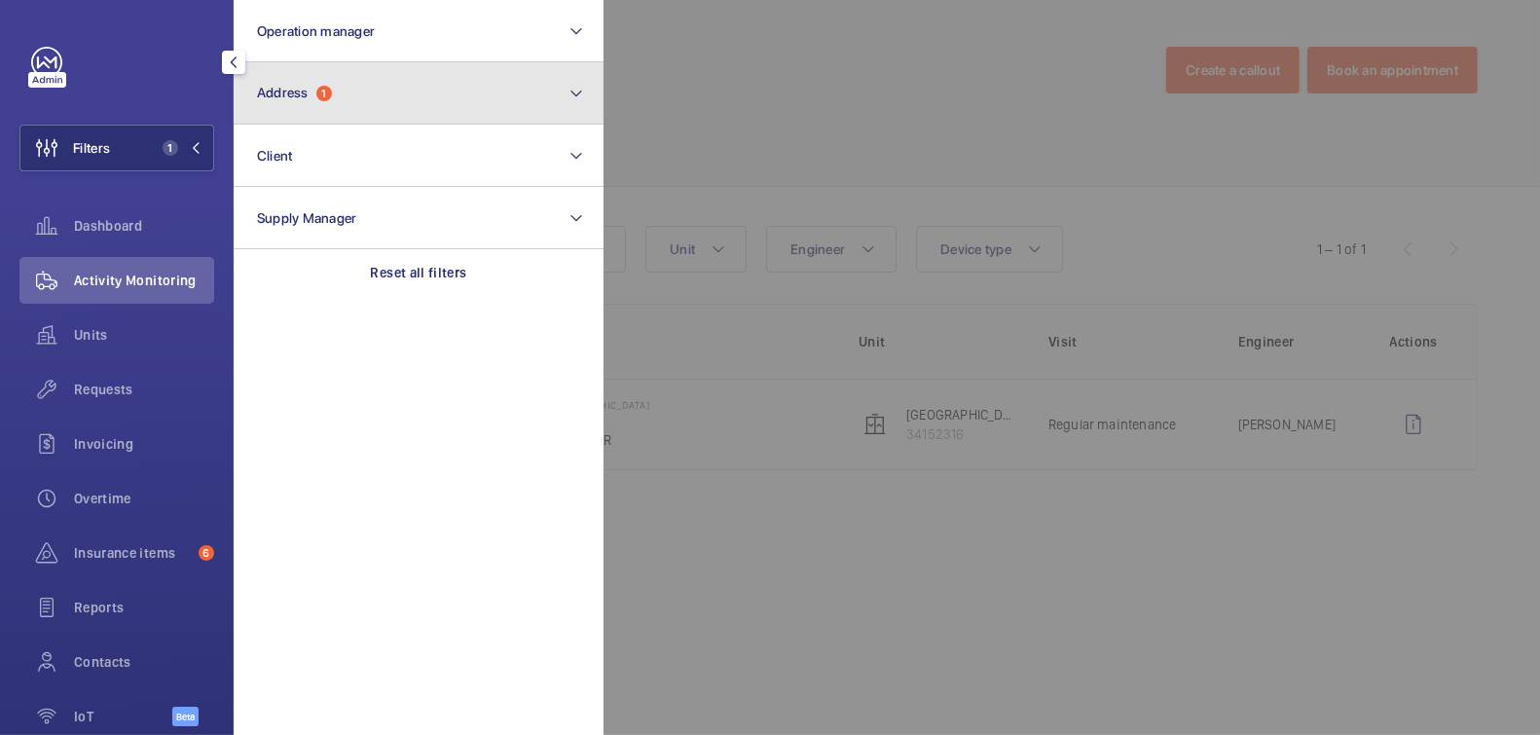
click at [387, 73] on button "Address 1" at bounding box center [419, 93] width 370 height 62
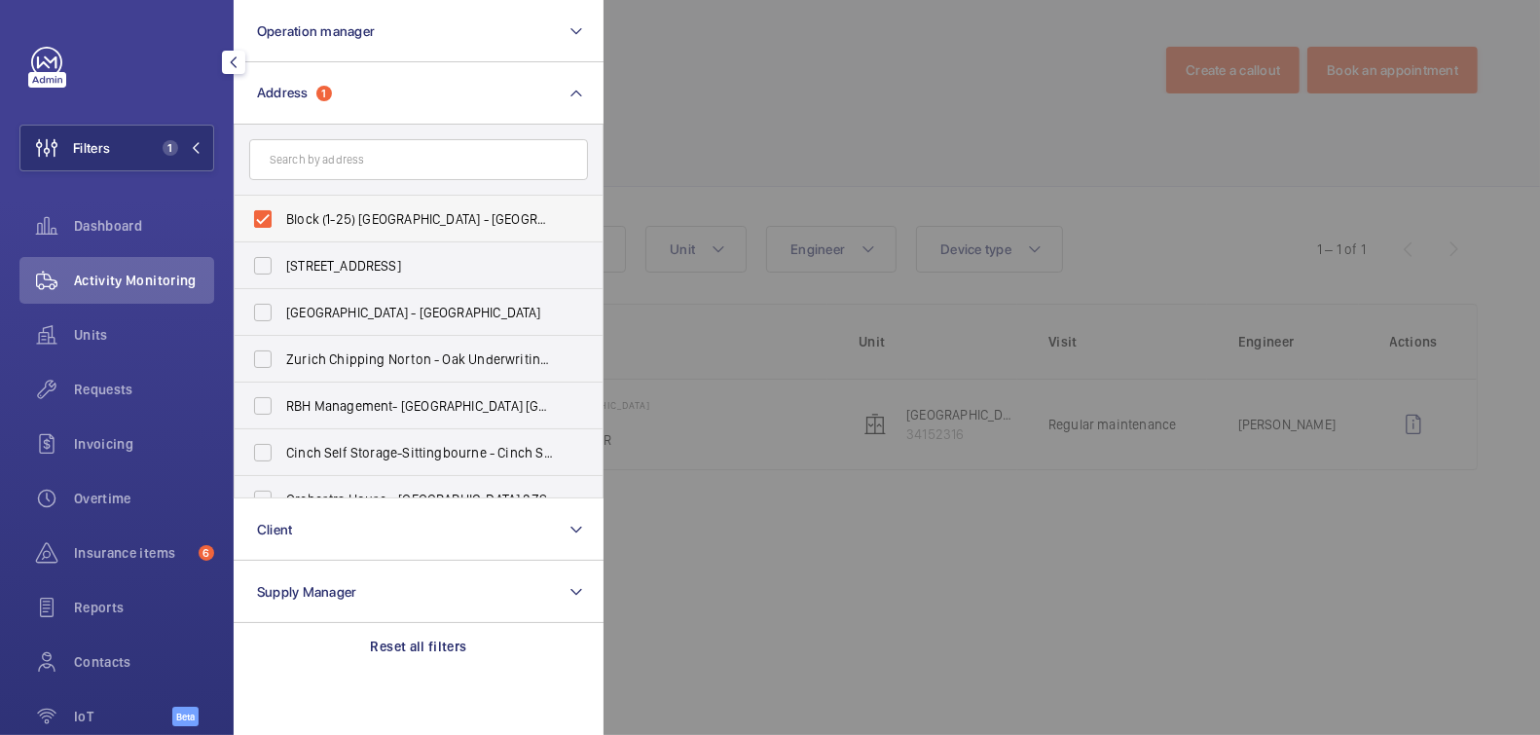
click at [314, 217] on span "Block (1-25) Orchard Lodge - Orchard Lodge, COLCHESTER CO5 0AF" at bounding box center [420, 218] width 268 height 19
click at [282, 217] on input "Block (1-25) Orchard Lodge - Orchard Lodge, COLCHESTER CO5 0AF" at bounding box center [262, 219] width 39 height 39
checkbox input "false"
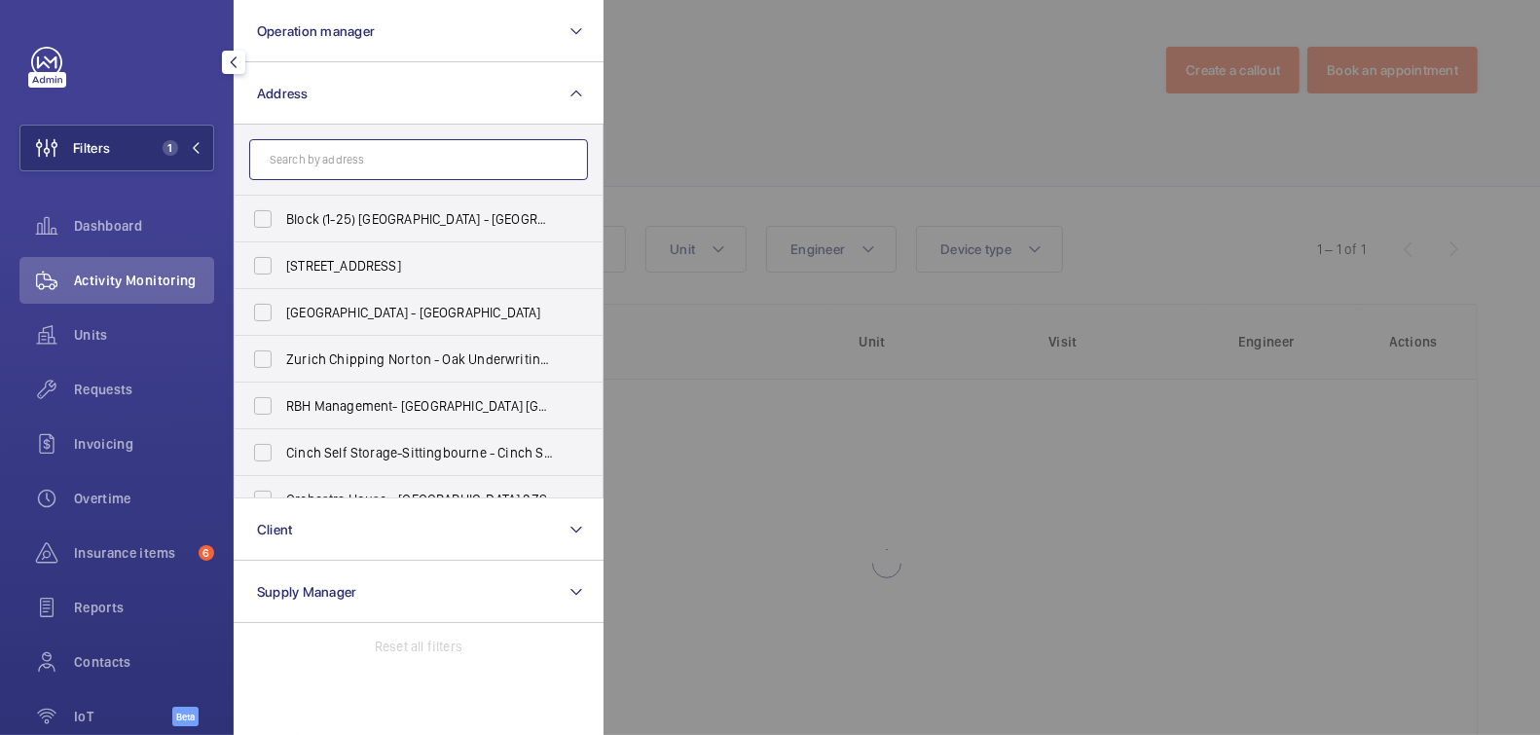
click at [354, 169] on input "text" at bounding box center [418, 159] width 339 height 41
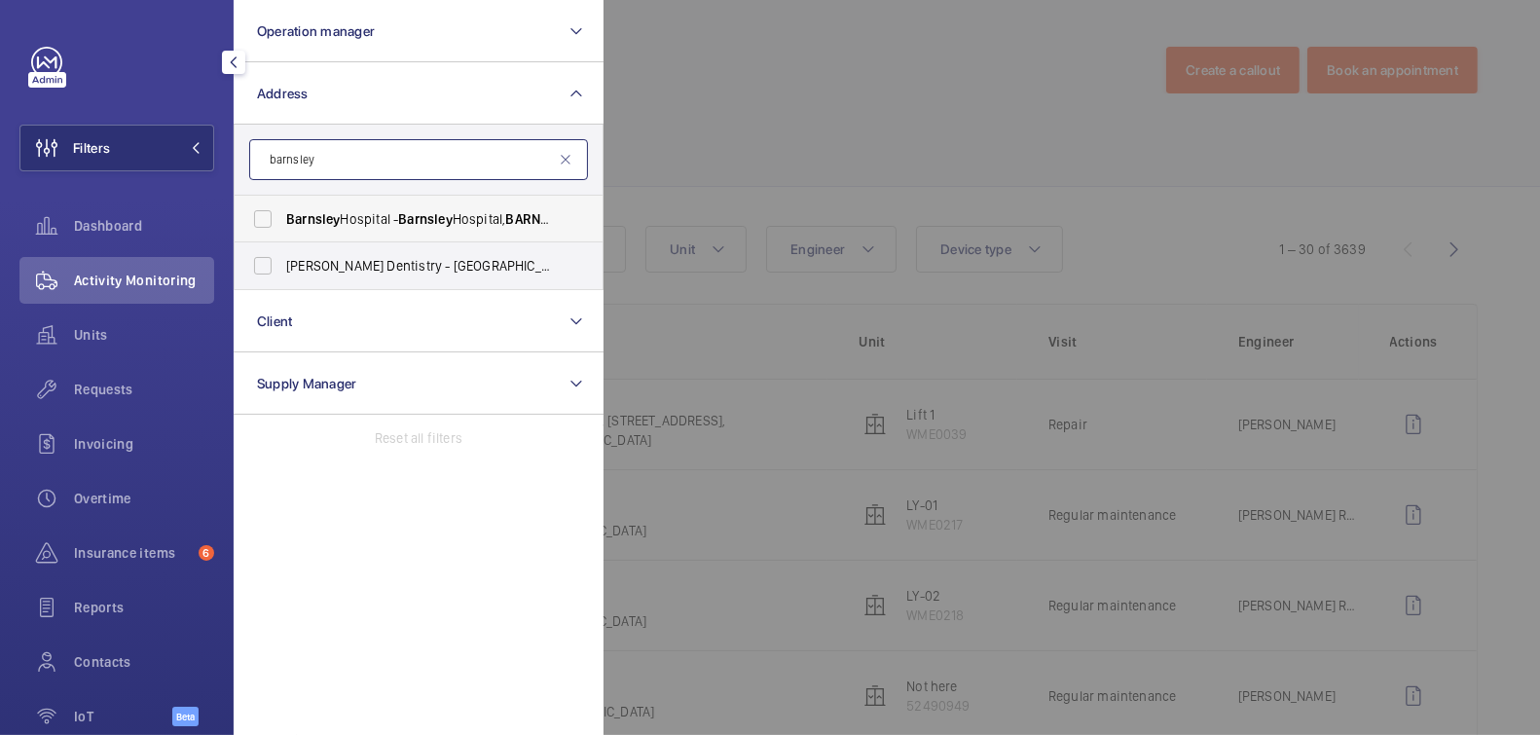
type input "barnsley"
click at [432, 215] on span "Barnsley" at bounding box center [425, 219] width 54 height 16
click at [282, 215] on input "Barnsley Hospital - Barnsley Hospital, BARNSLEY S75 2EP" at bounding box center [262, 219] width 39 height 39
checkbox input "true"
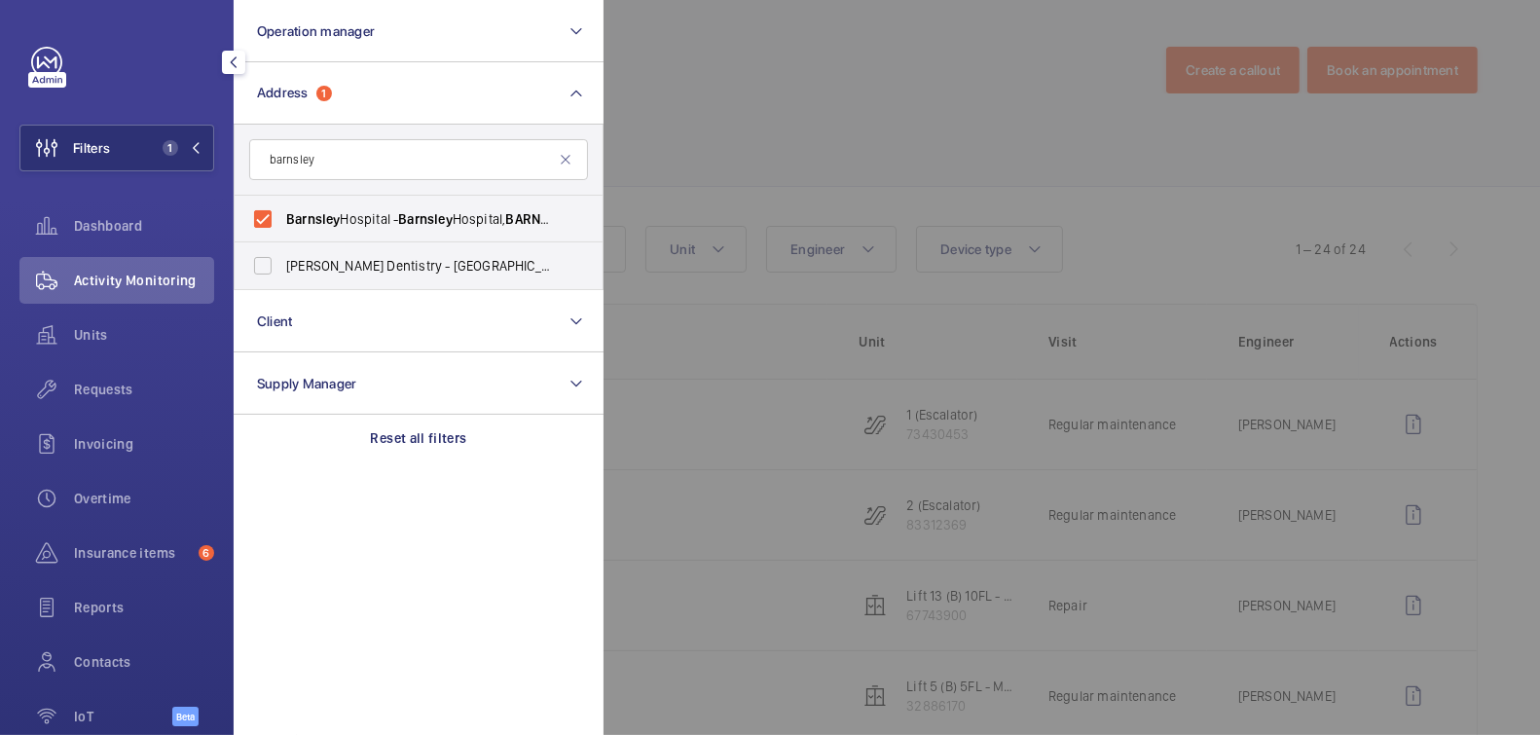
click at [700, 121] on div at bounding box center [1374, 367] width 1540 height 735
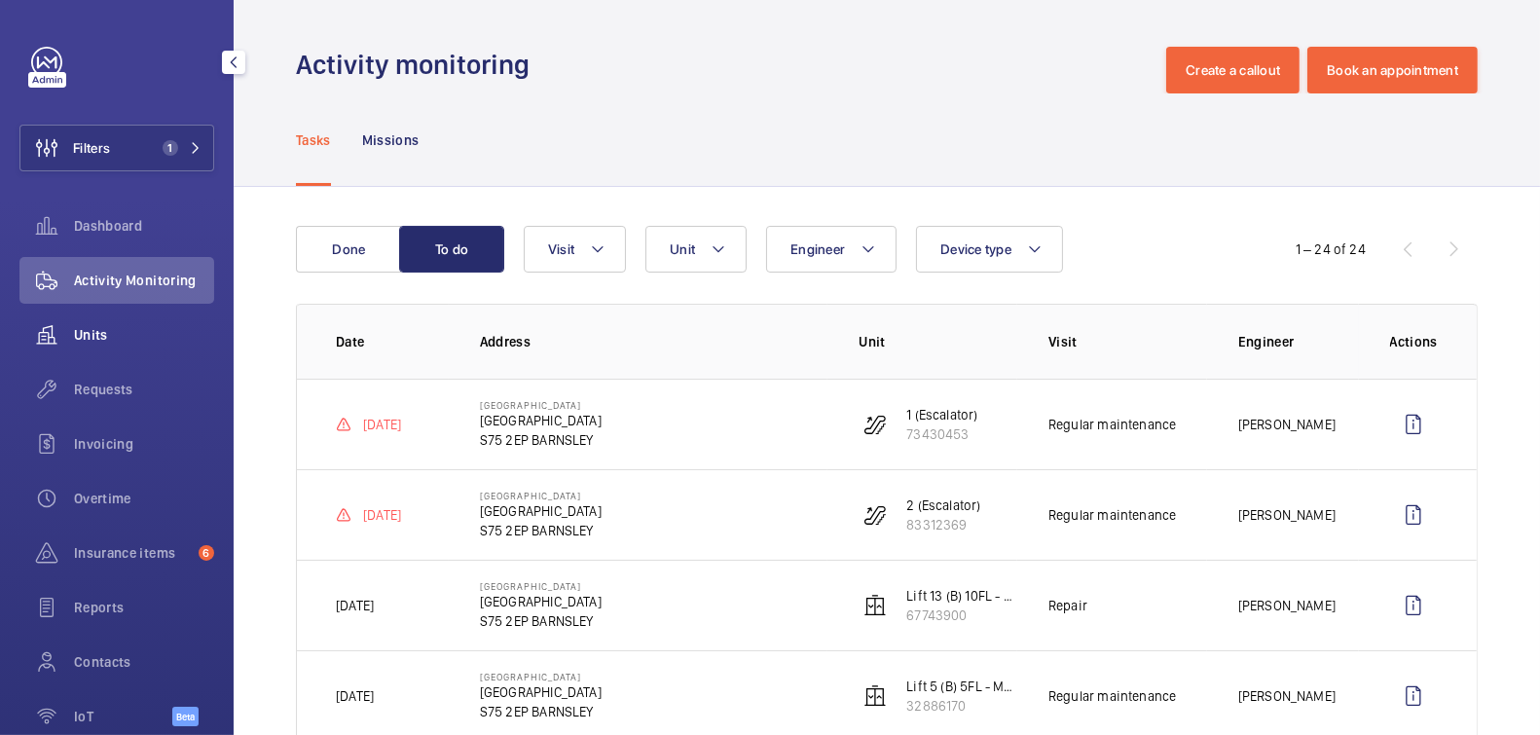
click at [95, 325] on span "Units" at bounding box center [144, 334] width 140 height 19
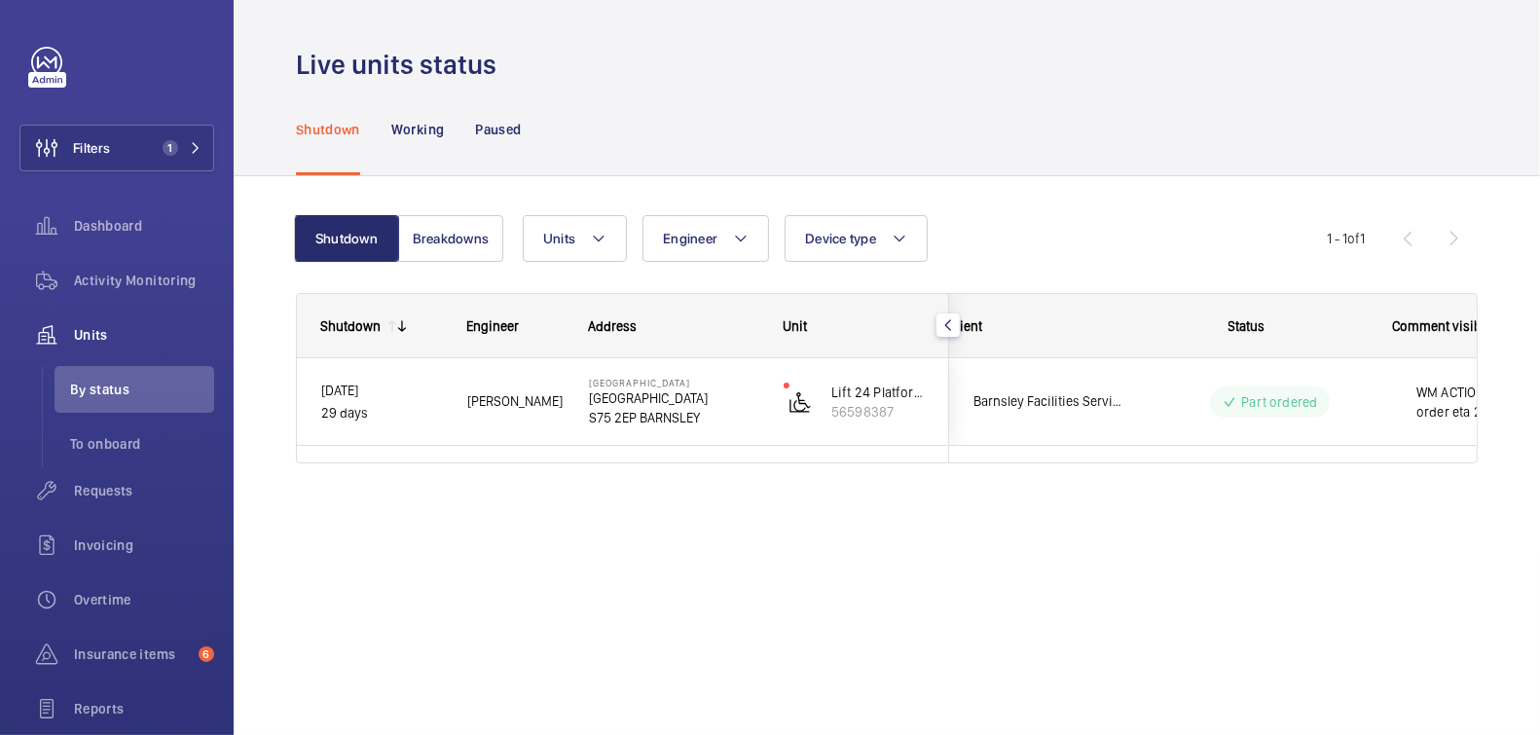
scroll to position [0, 367]
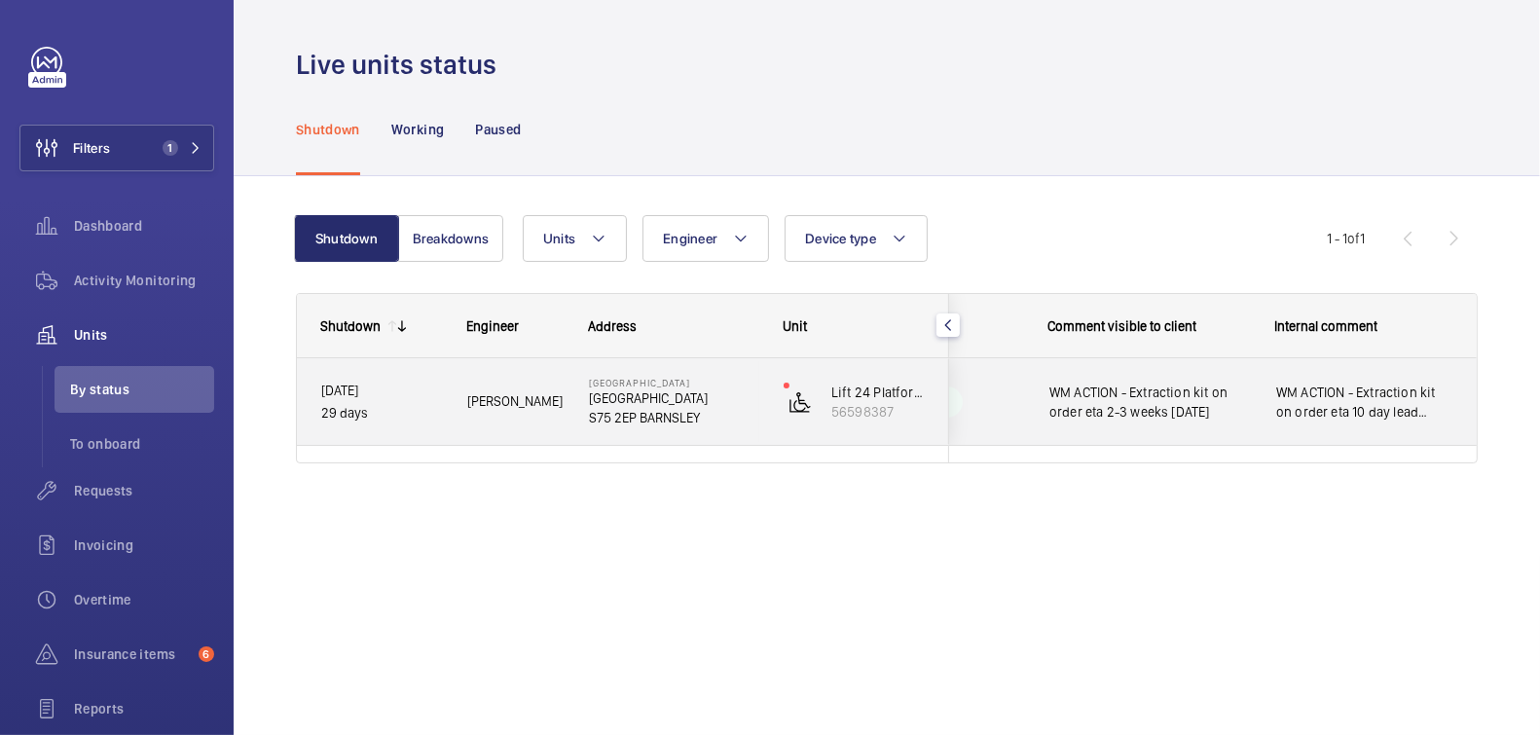
click at [1387, 395] on span "WM ACTION - Extraction kit on order eta 10 day lead 24.09.25 WM ACTION - Engine…" at bounding box center [1365, 402] width 178 height 39
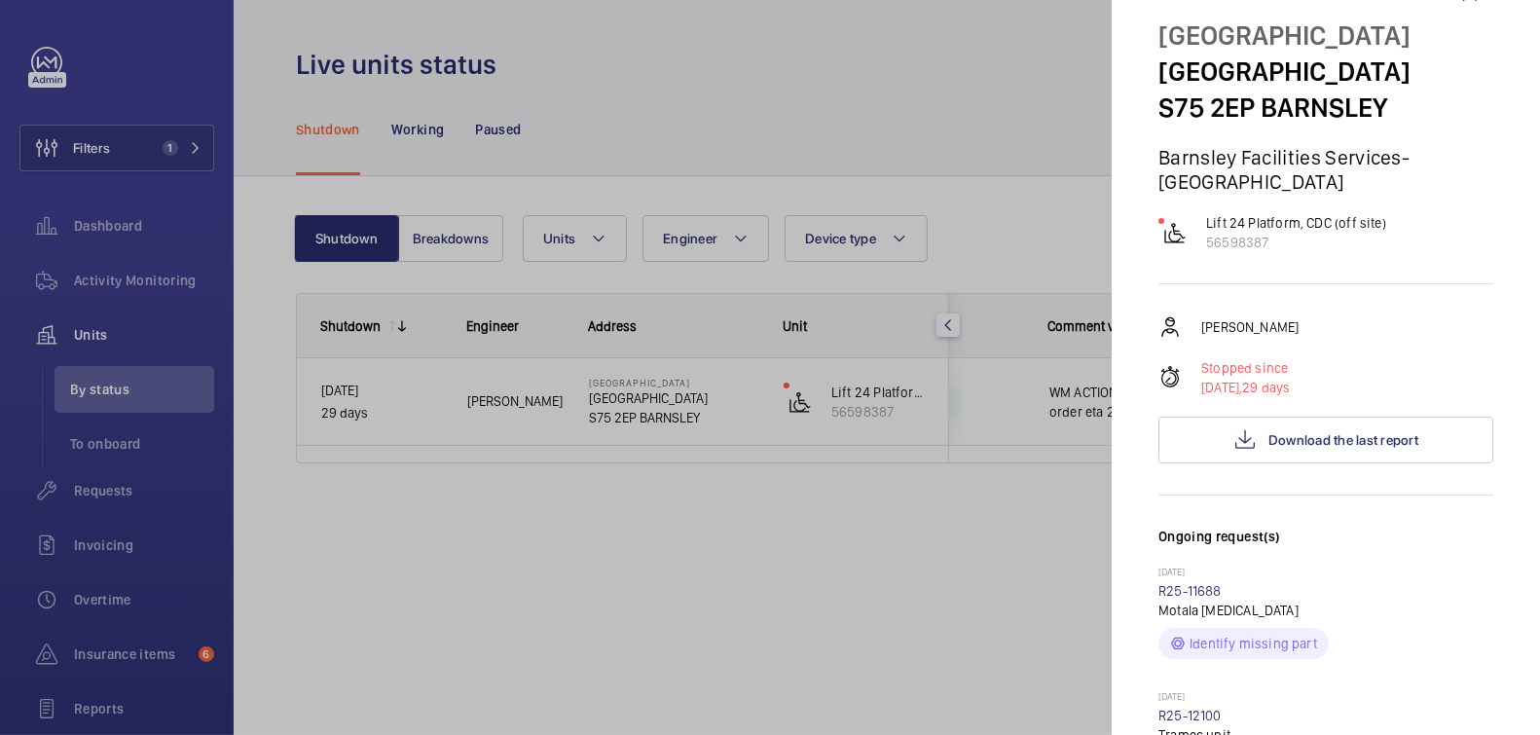
scroll to position [0, 0]
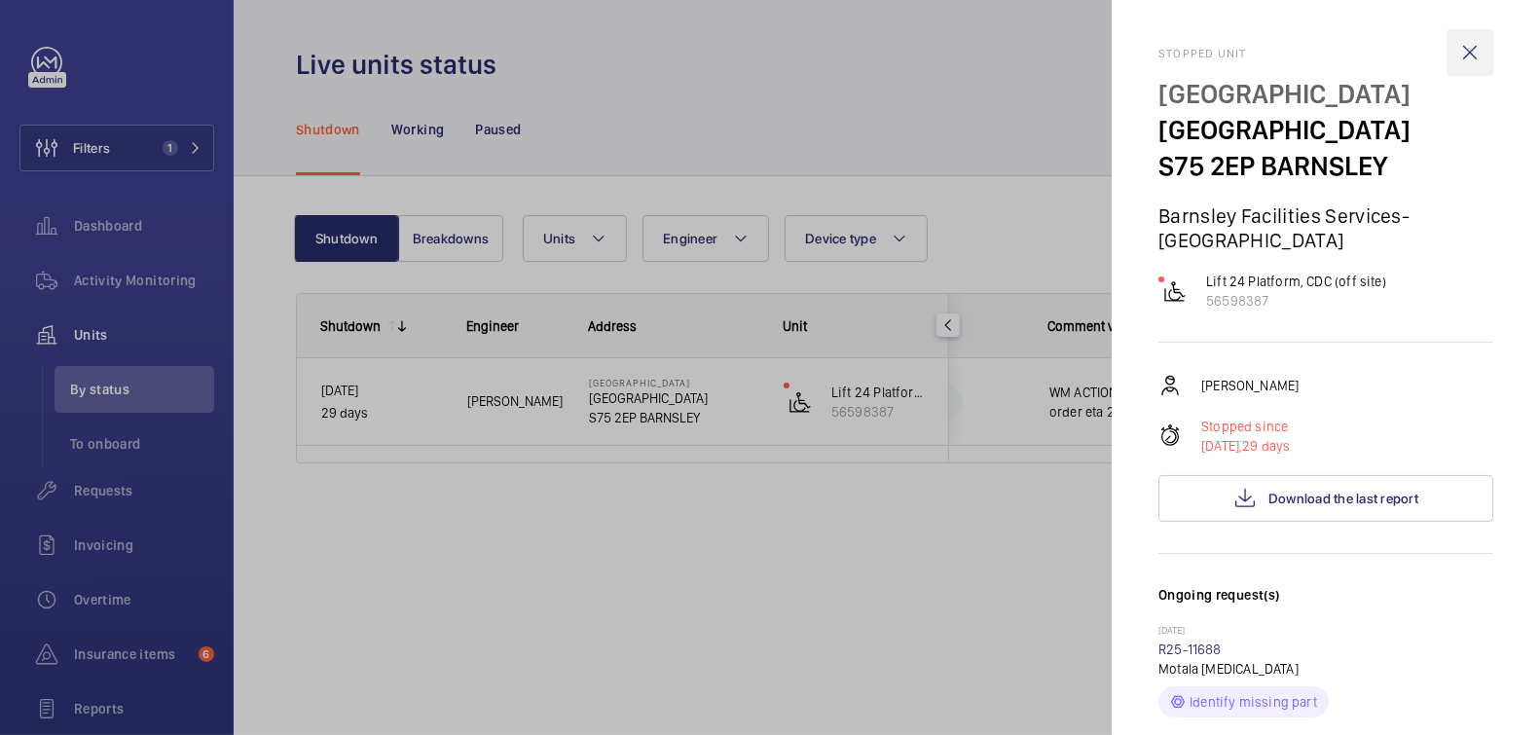
click at [1463, 48] on wm-front-icon-button at bounding box center [1470, 52] width 47 height 47
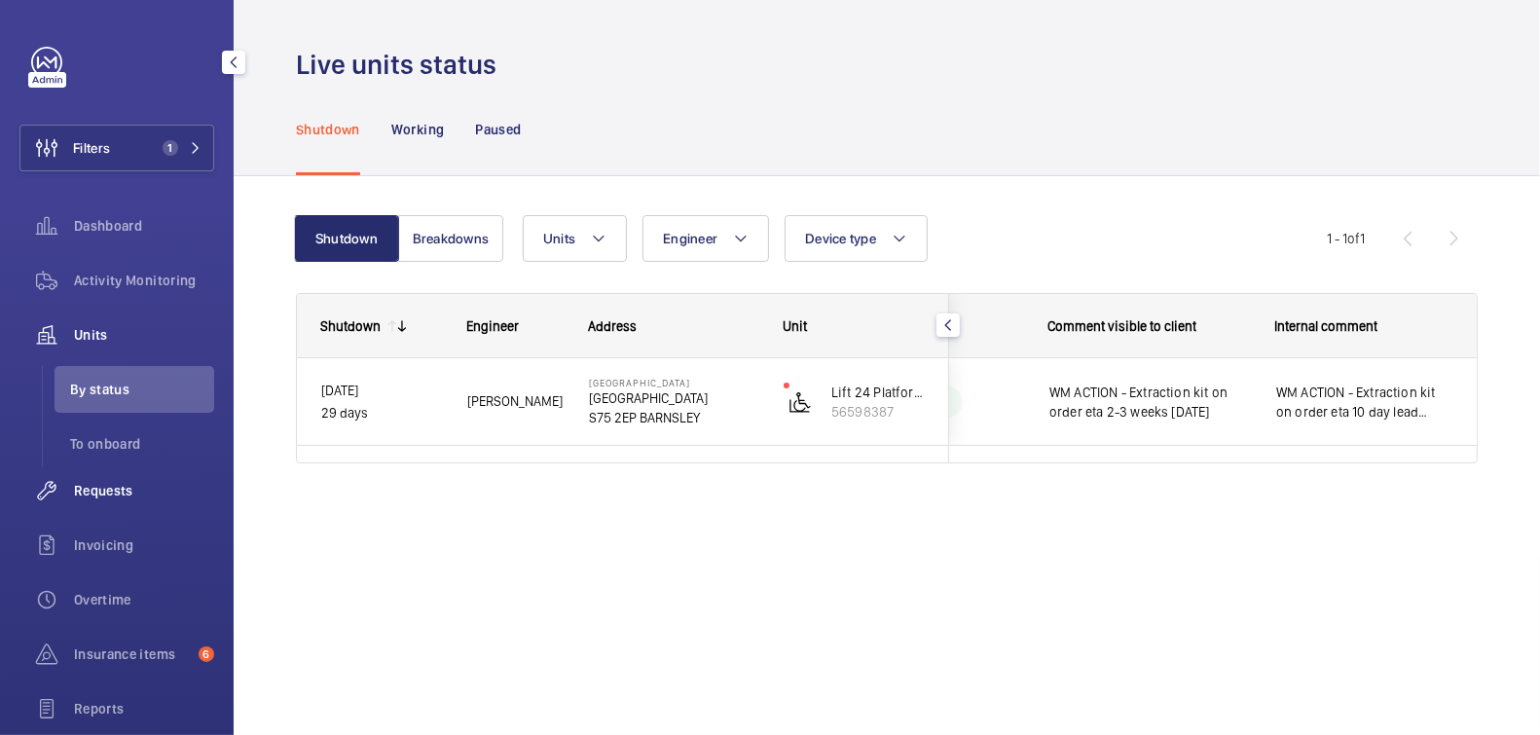
click at [127, 479] on div "Requests" at bounding box center [116, 490] width 195 height 47
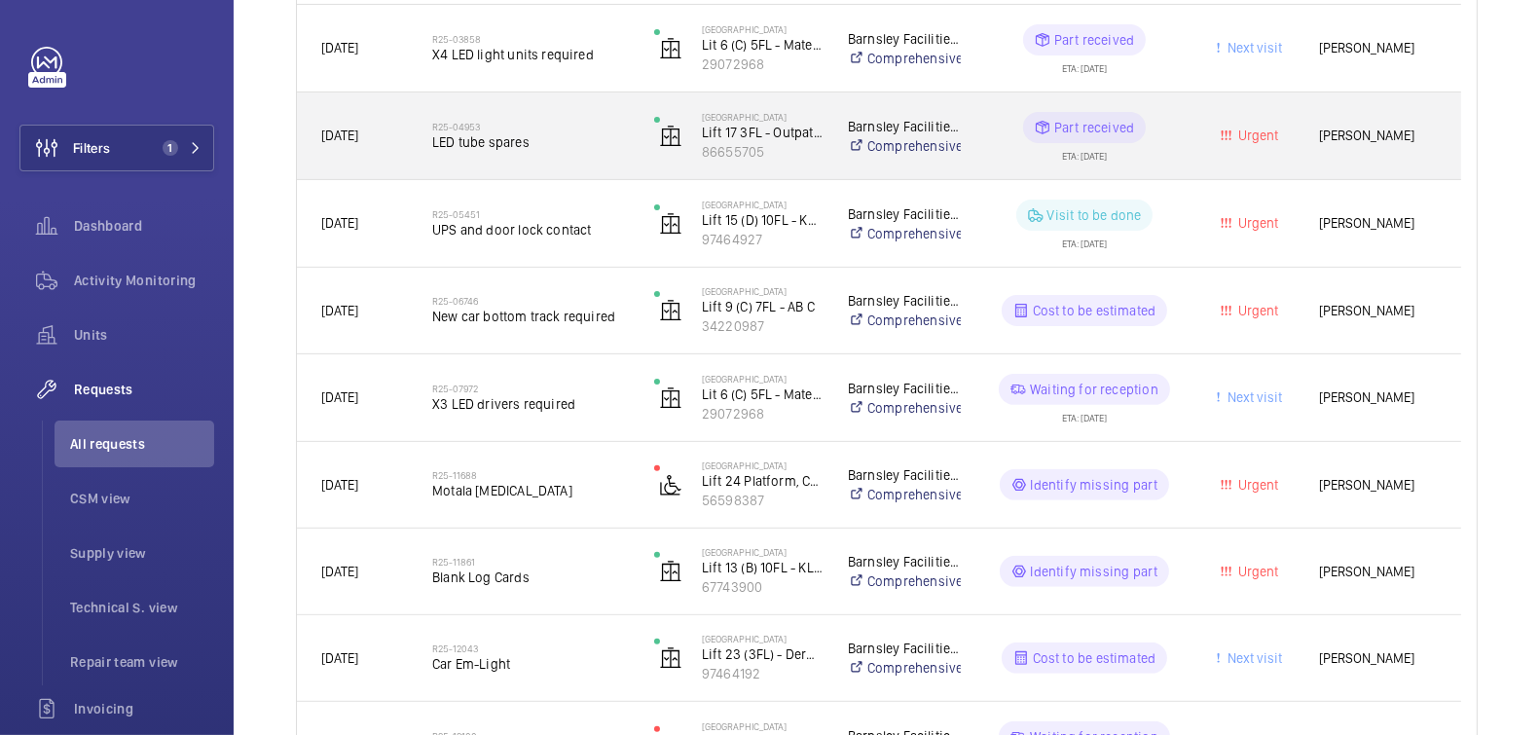
scroll to position [876, 0]
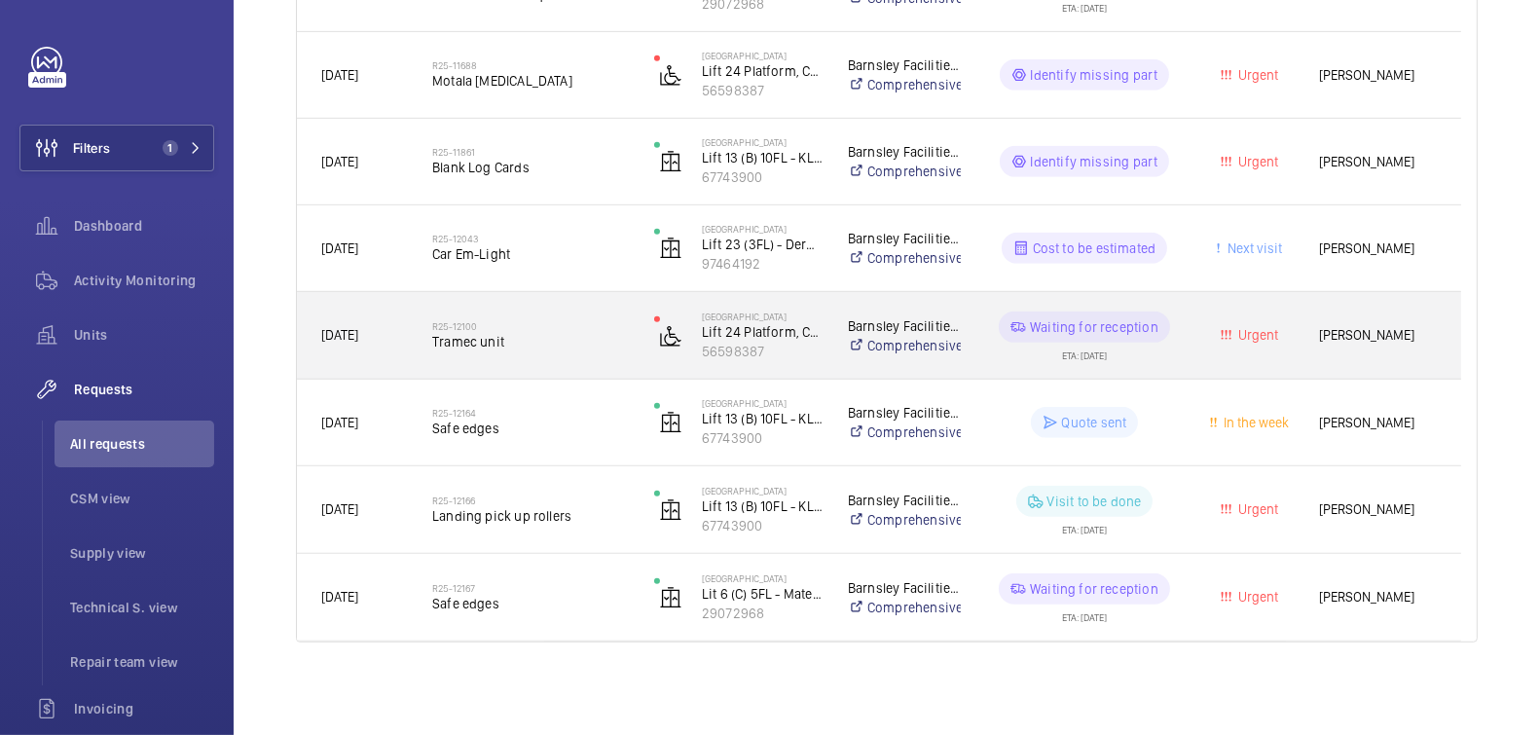
click at [560, 342] on span "Tramec unit" at bounding box center [530, 341] width 197 height 19
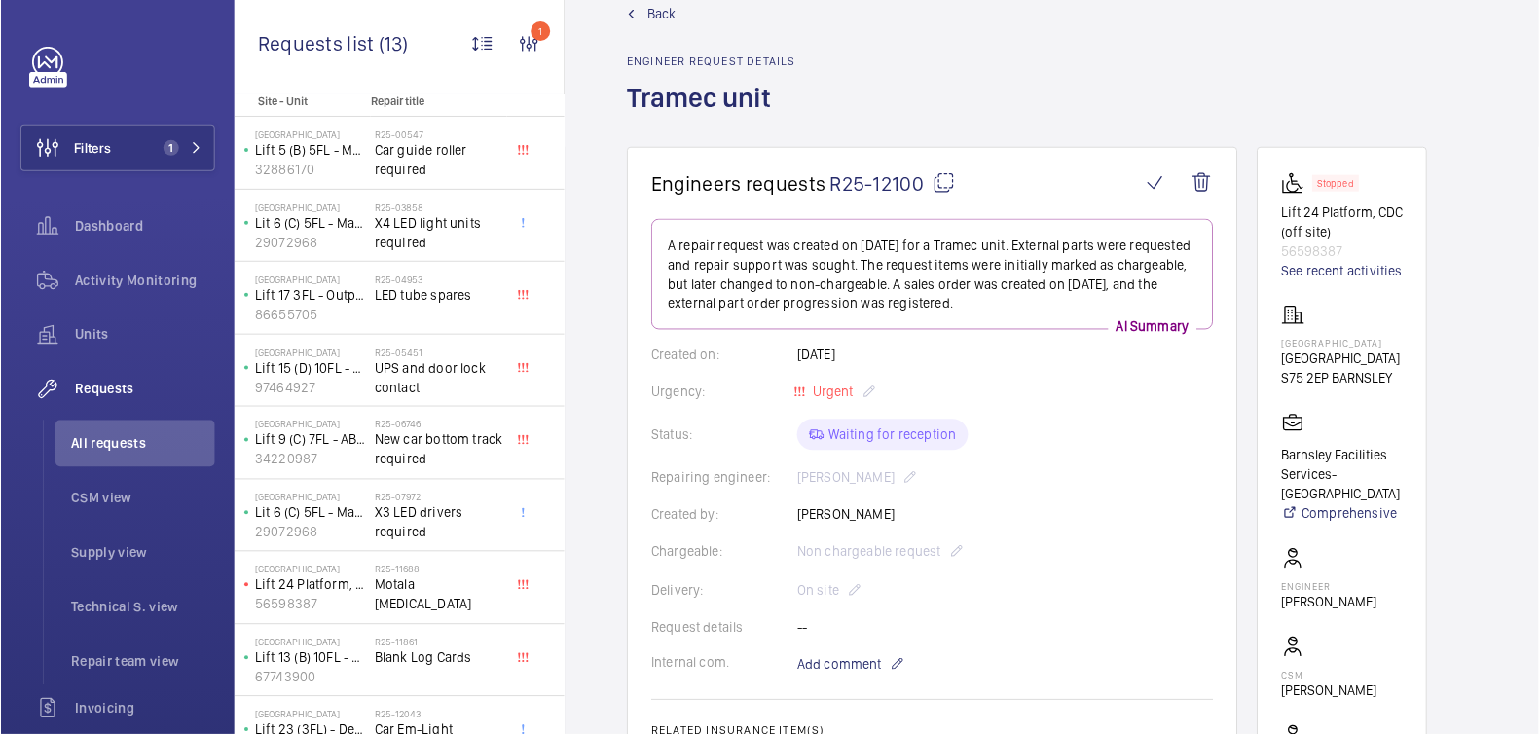
scroll to position [52, 0]
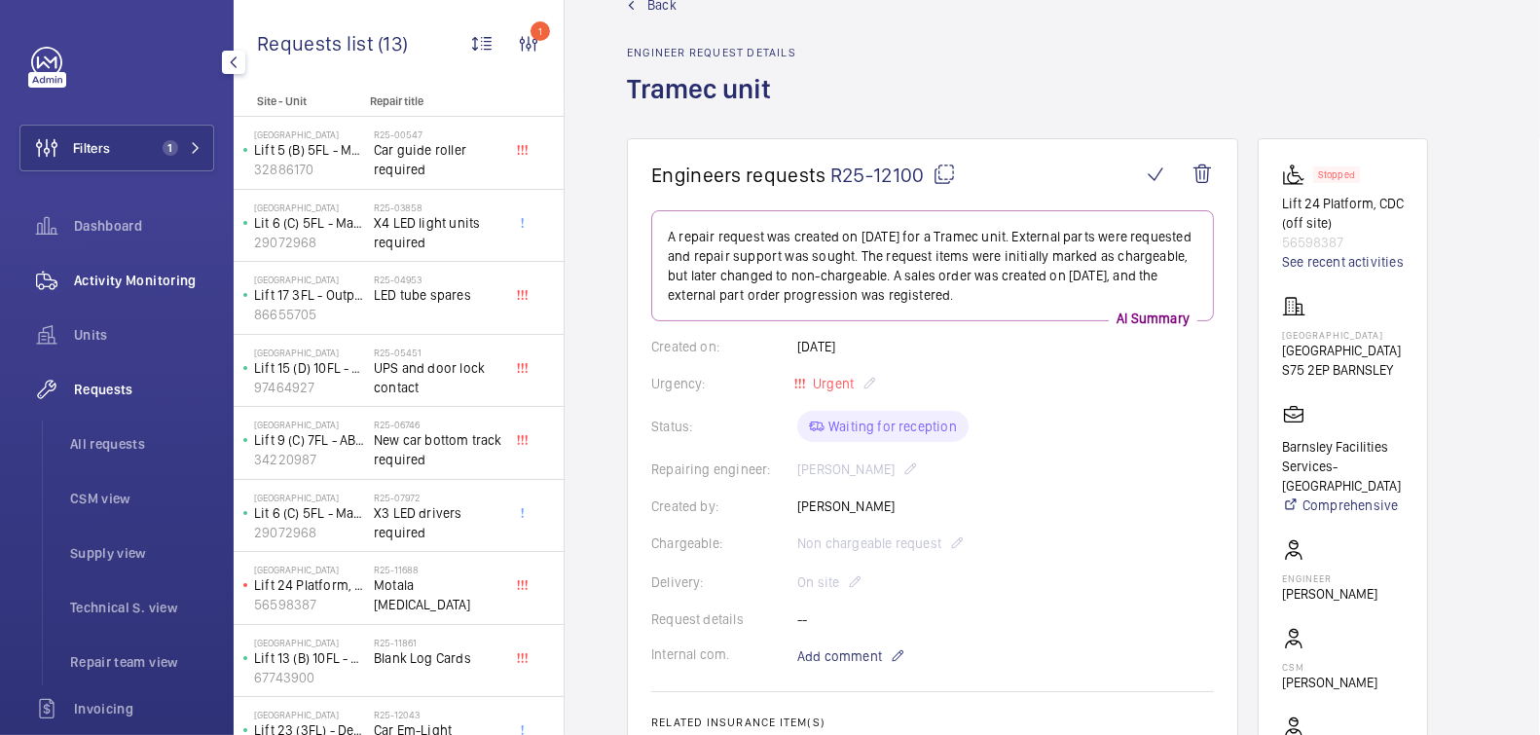
click at [107, 285] on span "Activity Monitoring" at bounding box center [144, 280] width 140 height 19
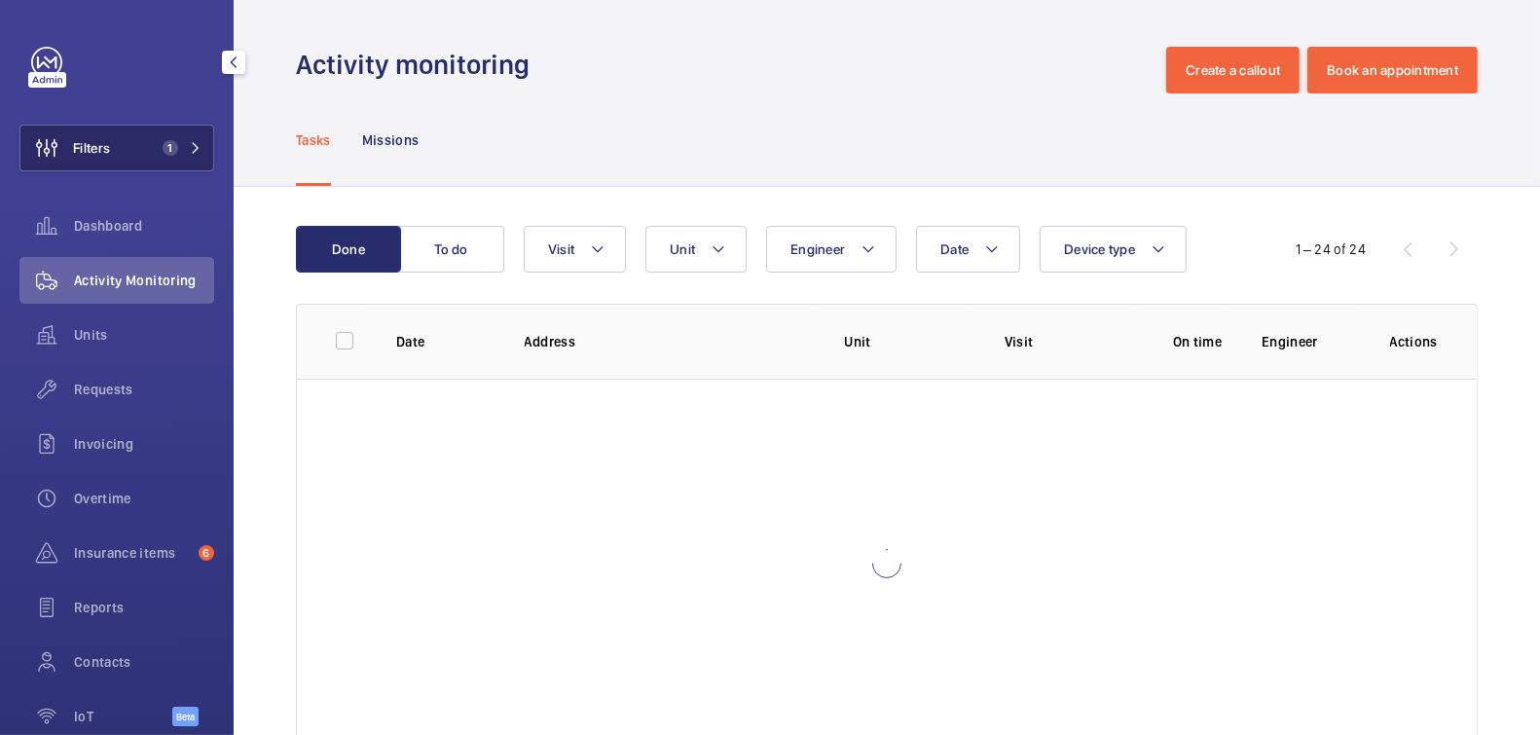
click at [163, 153] on span "1" at bounding box center [171, 148] width 16 height 16
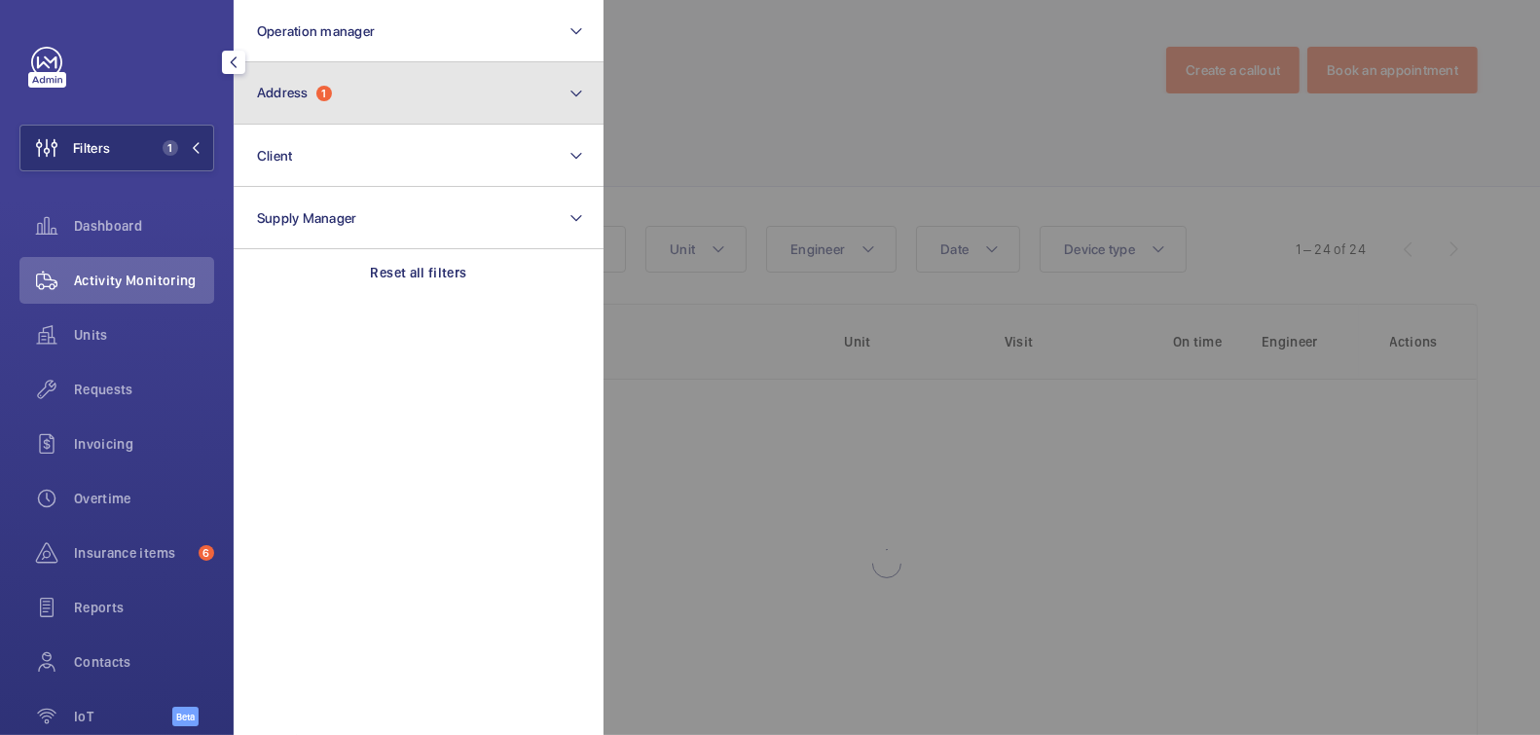
click at [348, 84] on button "Address 1" at bounding box center [419, 93] width 370 height 62
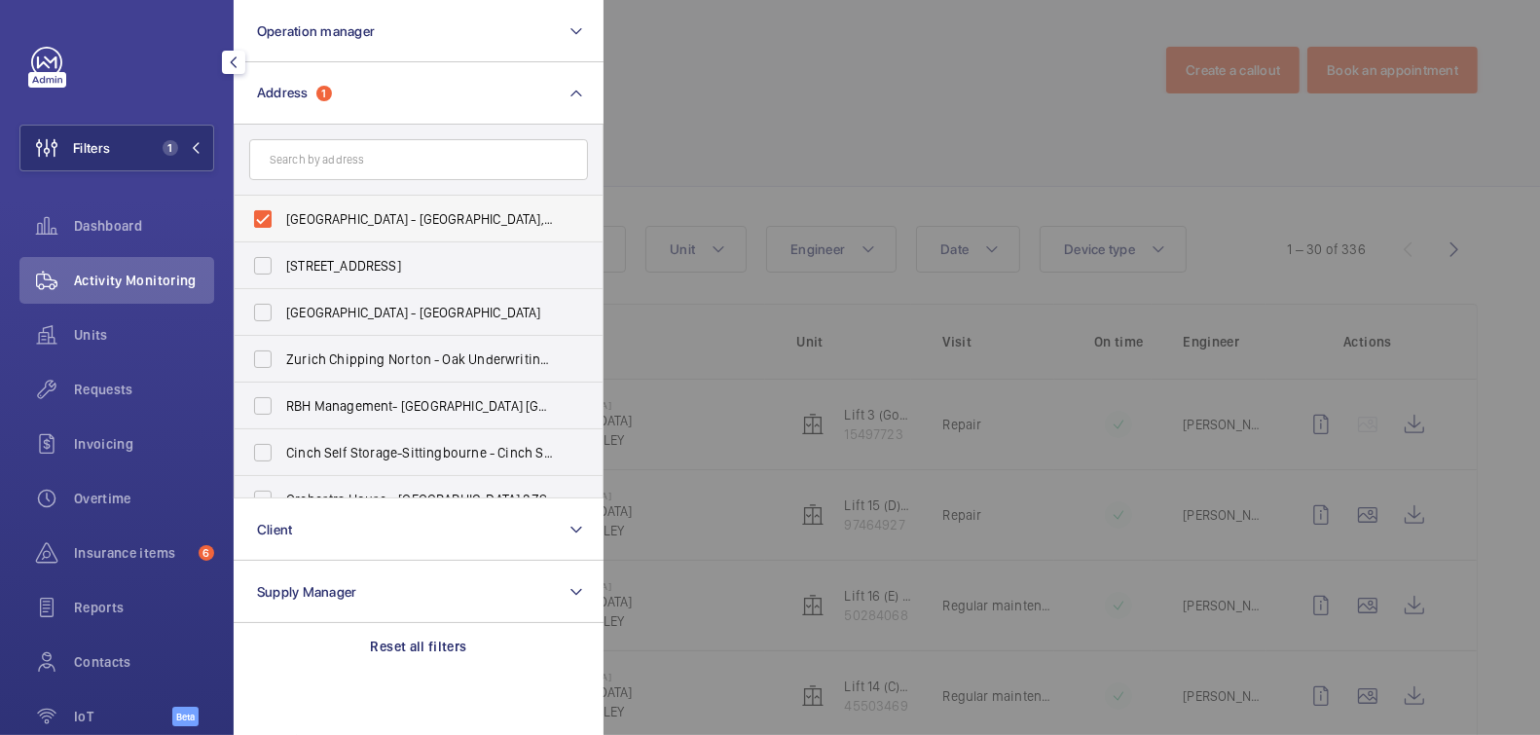
click at [352, 220] on span "Barnsley Hospital - Barnsley Hospital, BARNSLEY S75 2EP" at bounding box center [420, 218] width 268 height 19
click at [282, 220] on input "Barnsley Hospital - Barnsley Hospital, BARNSLEY S75 2EP" at bounding box center [262, 219] width 39 height 39
checkbox input "false"
click at [768, 124] on div at bounding box center [1374, 367] width 1540 height 735
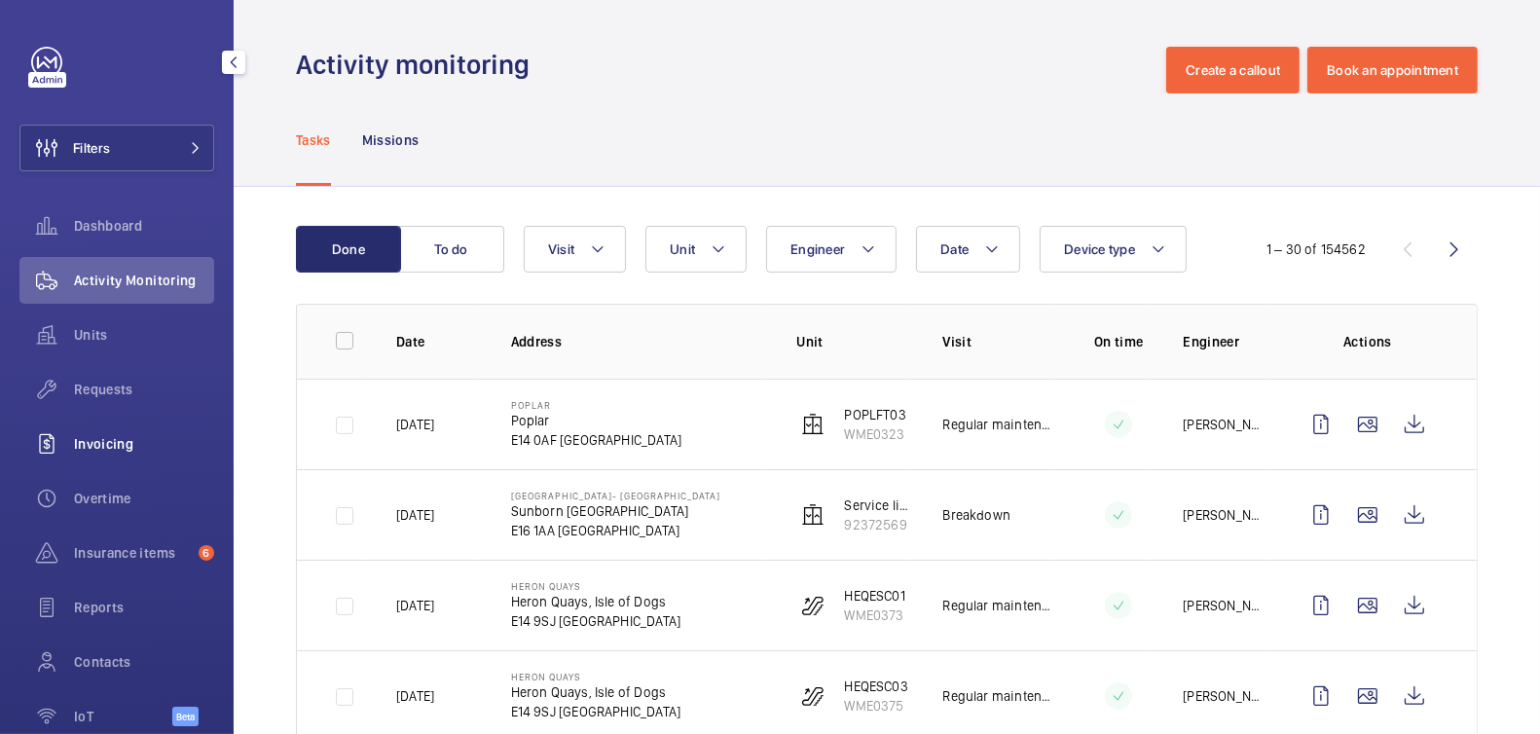
click at [123, 452] on span "Invoicing" at bounding box center [144, 443] width 140 height 19
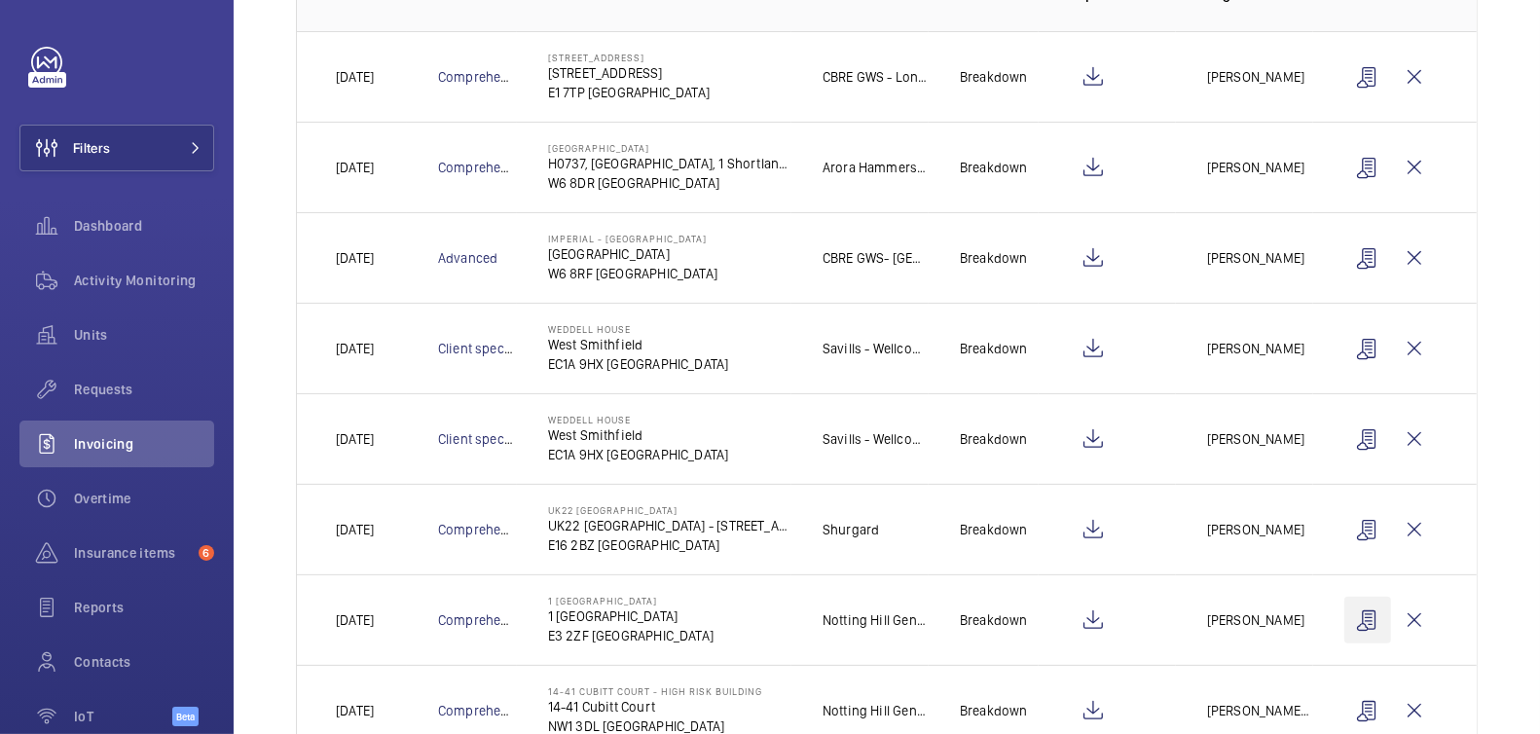
scroll to position [338, 0]
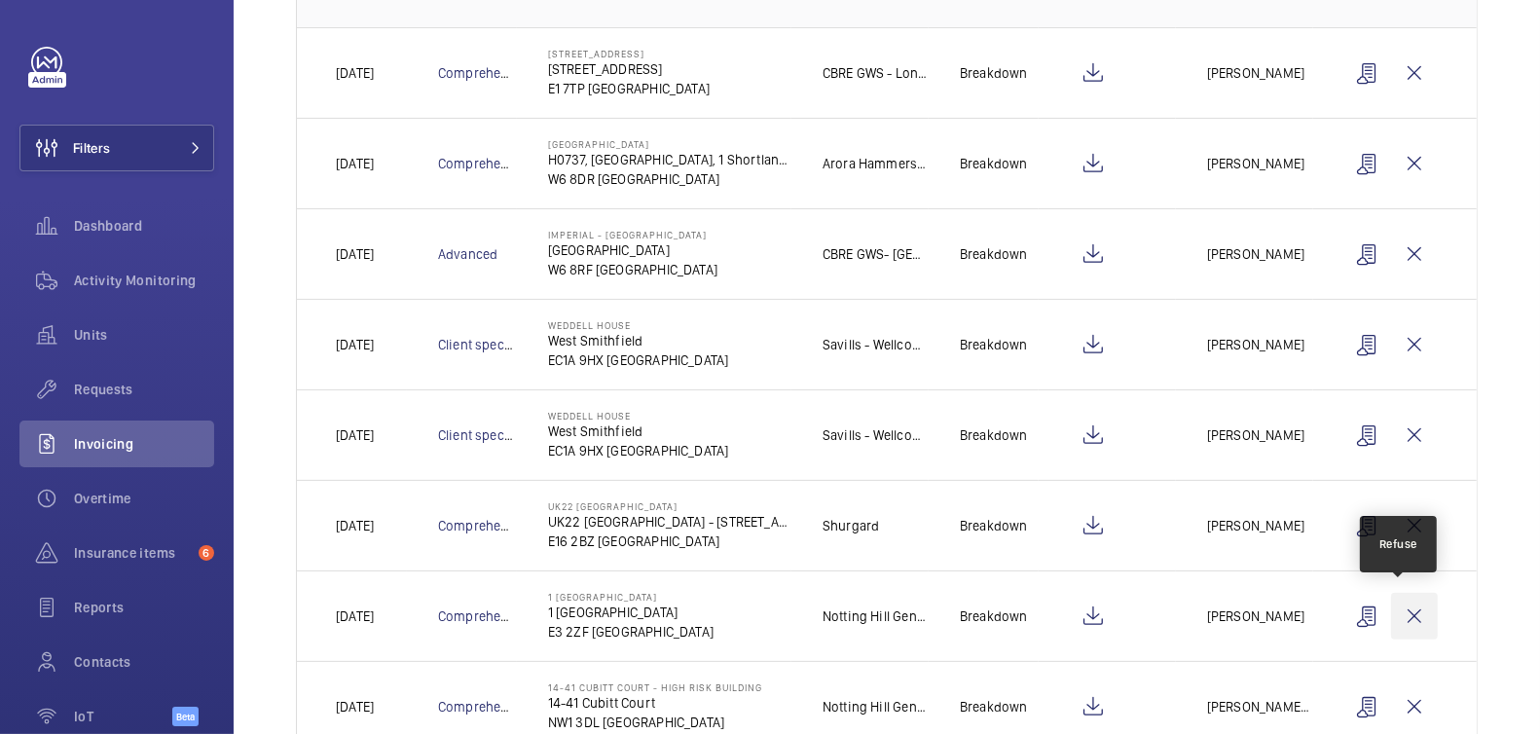
click at [1401, 617] on wm-front-icon-button at bounding box center [1414, 616] width 47 height 47
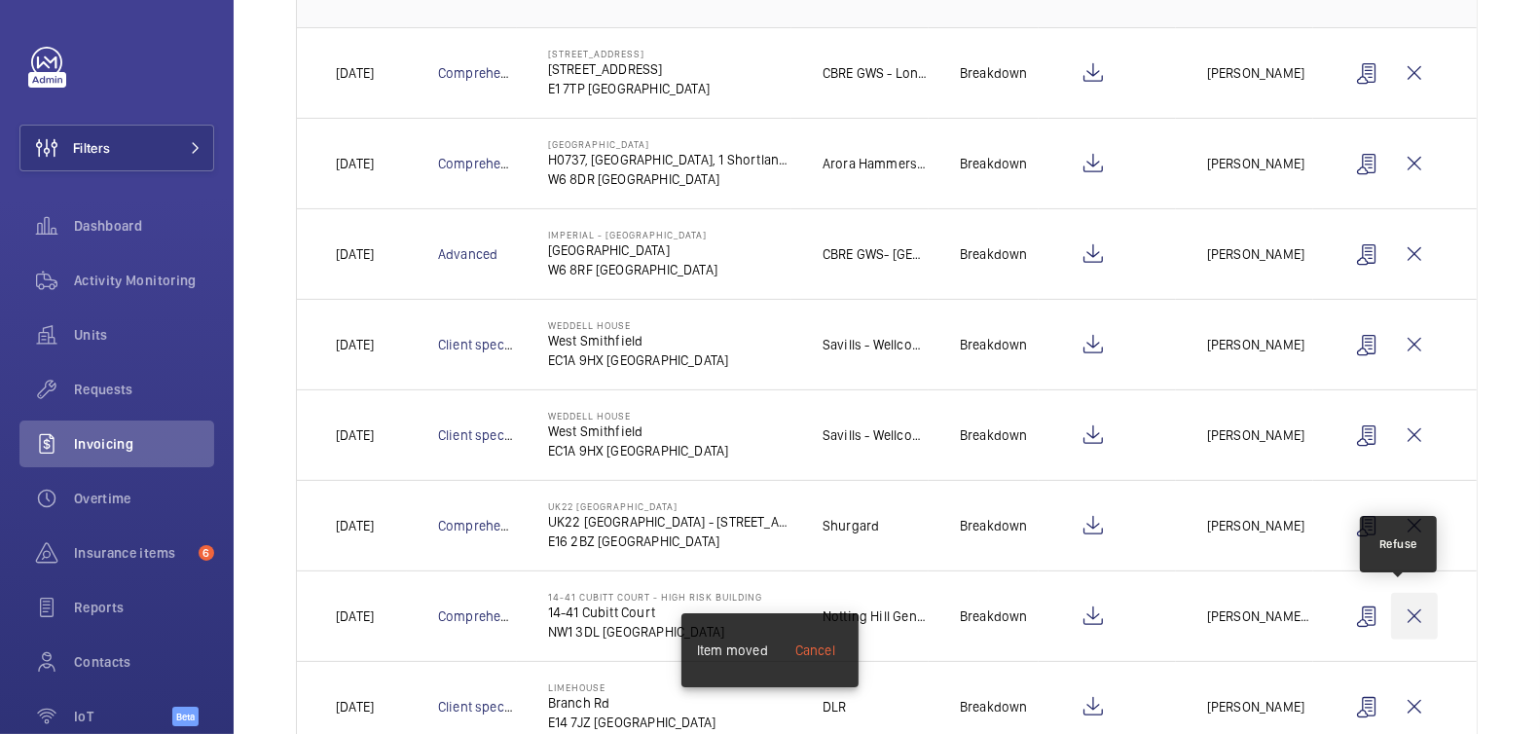
click at [1406, 610] on wm-front-icon-button at bounding box center [1414, 616] width 47 height 47
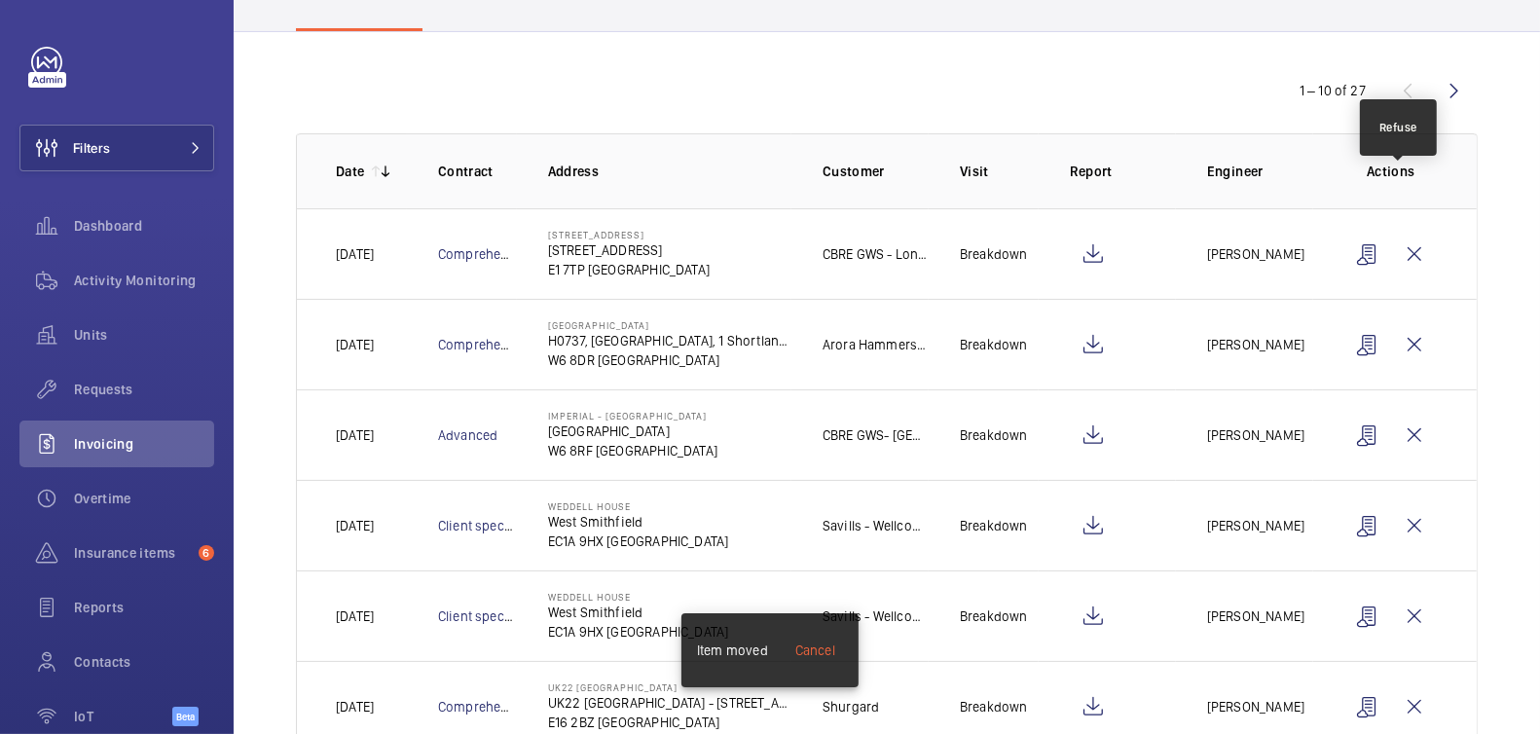
scroll to position [0, 0]
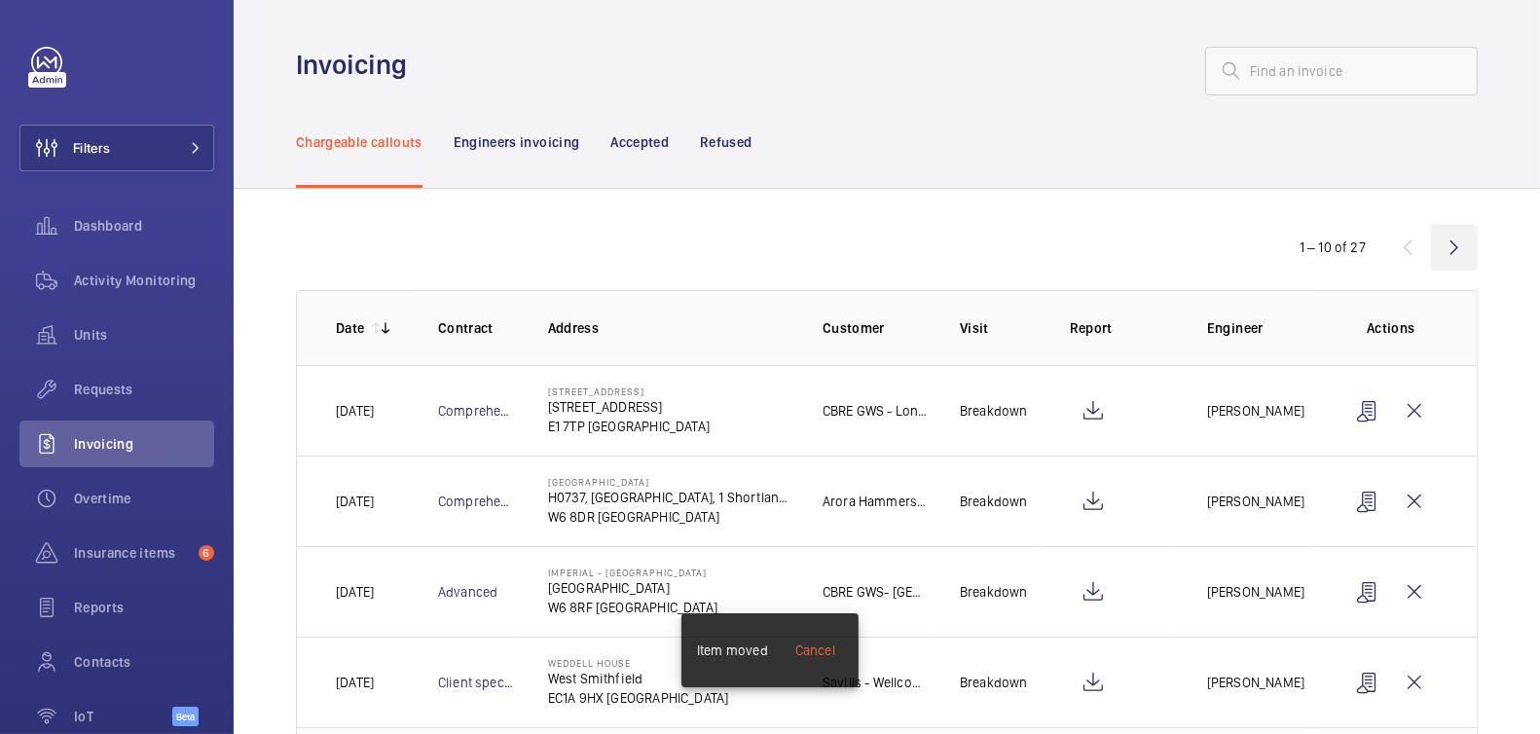
click at [1447, 242] on wm-front-icon-button at bounding box center [1454, 247] width 47 height 47
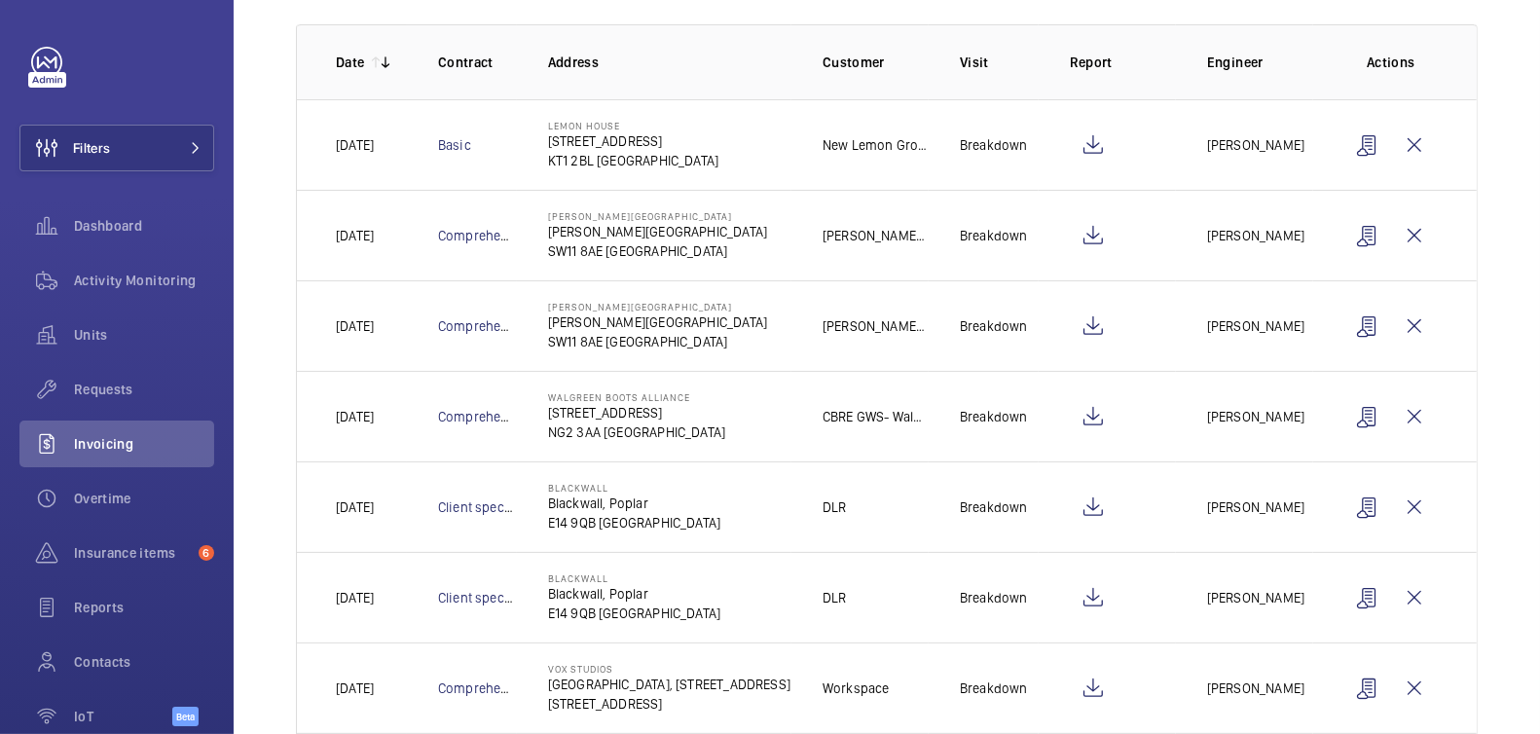
scroll to position [287, 0]
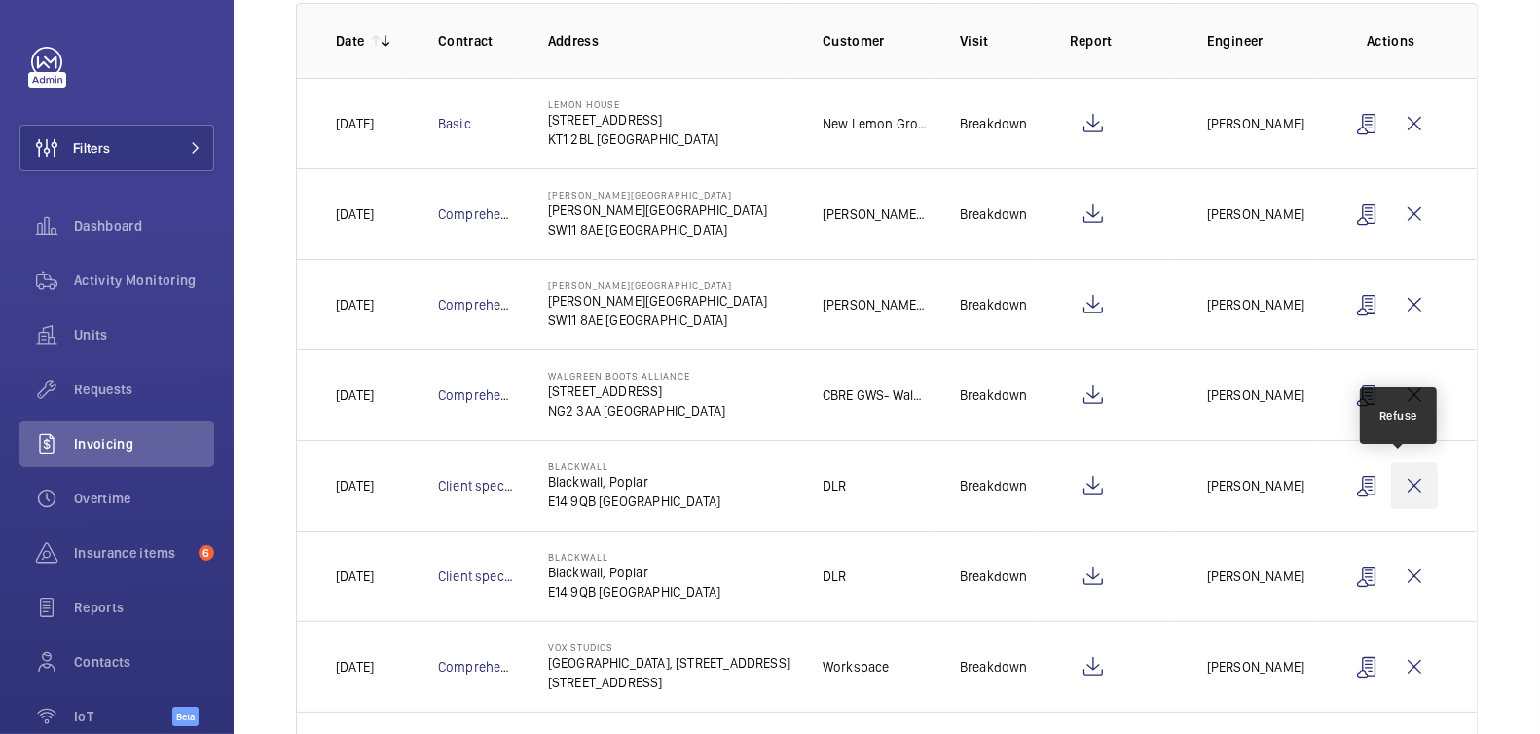
click at [1411, 481] on wm-front-icon-button at bounding box center [1414, 485] width 47 height 47
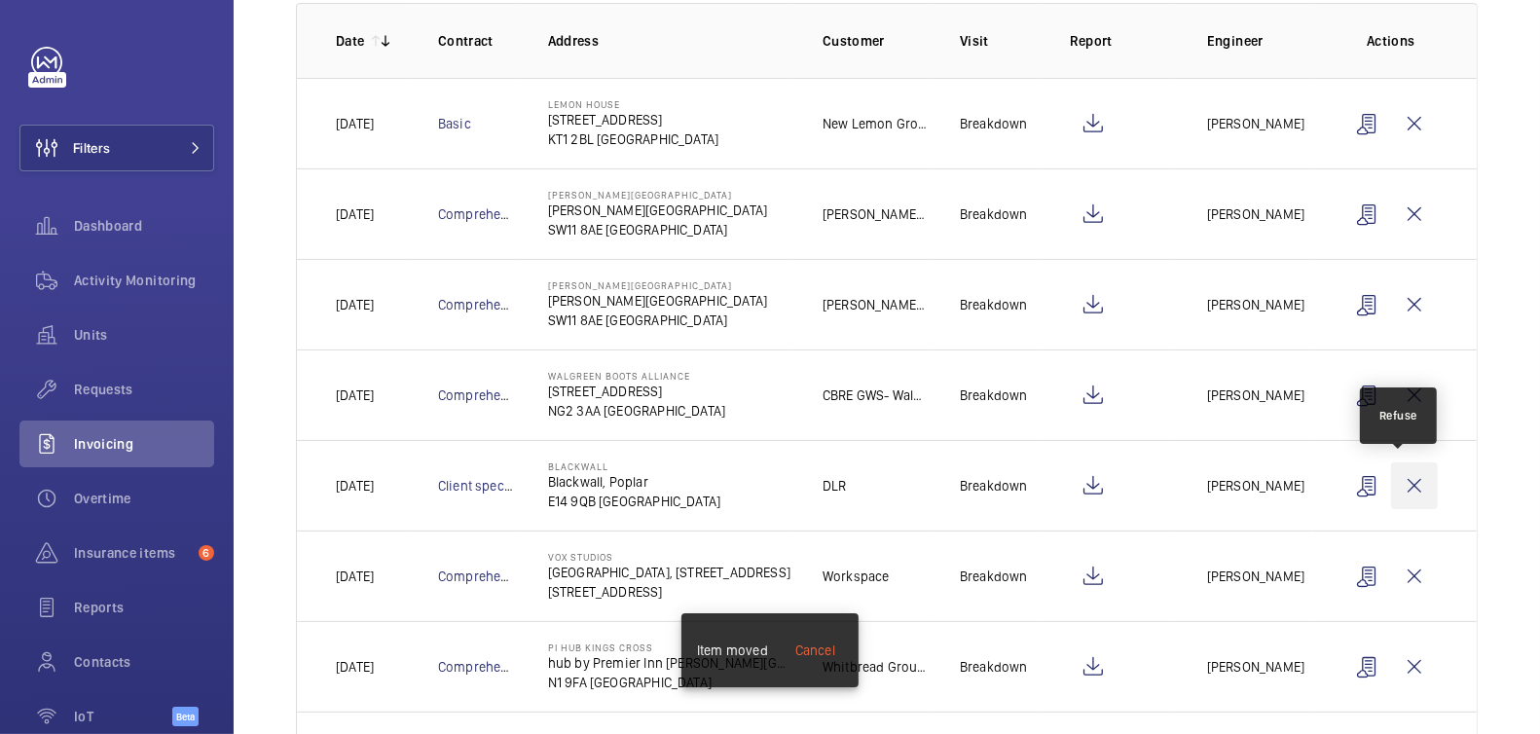
click at [1412, 482] on wm-front-icon-button at bounding box center [1414, 485] width 47 height 47
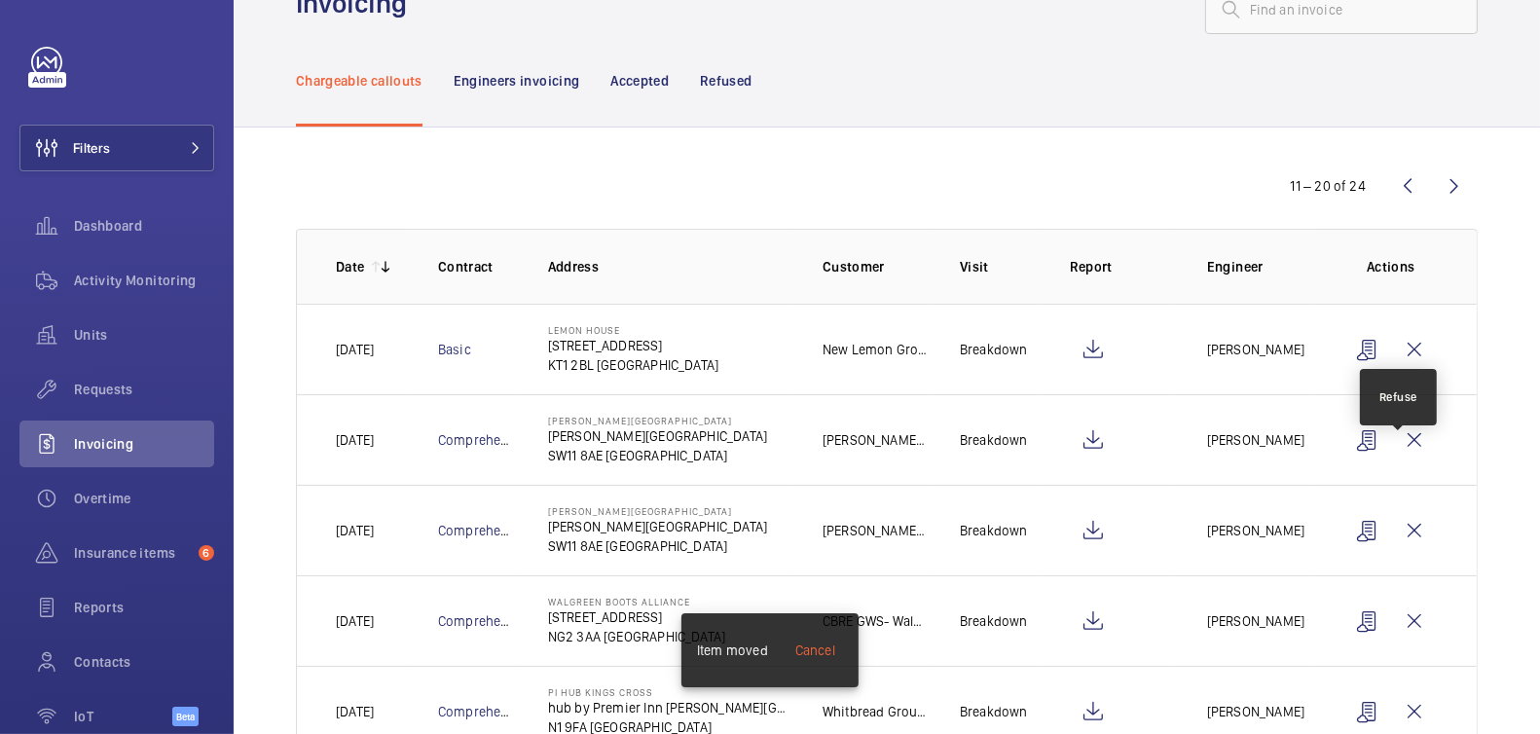
scroll to position [0, 0]
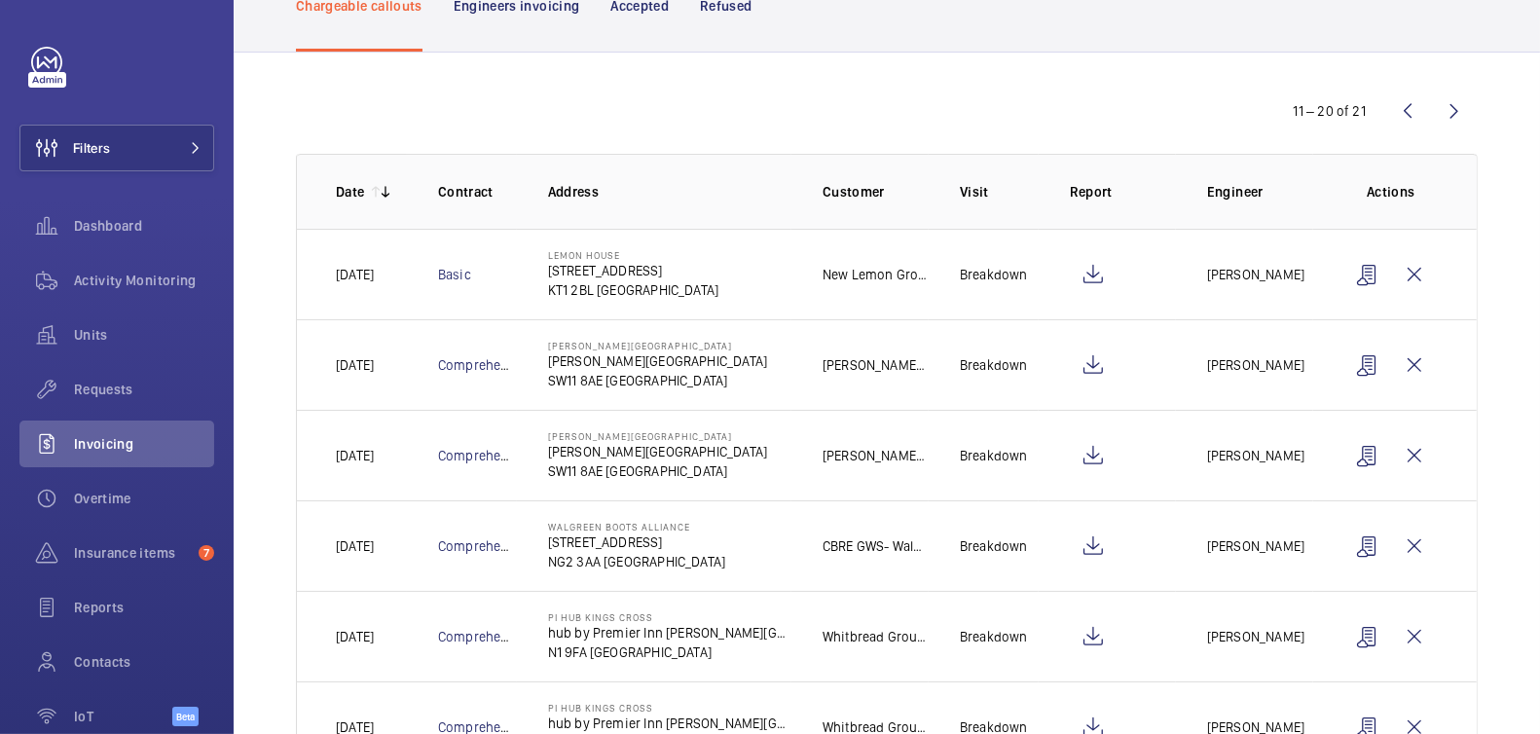
scroll to position [575, 0]
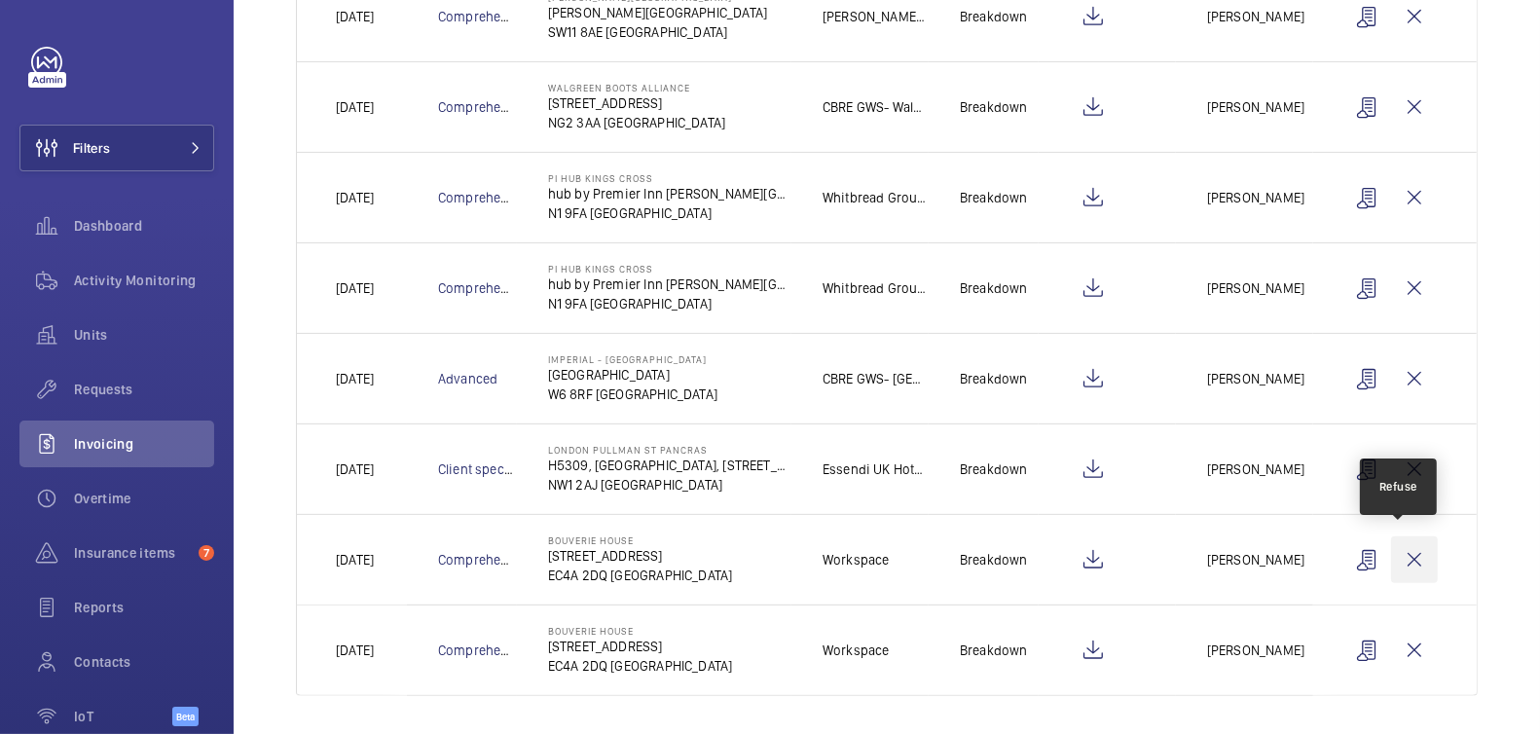
click at [1404, 559] on wm-front-icon-button at bounding box center [1414, 559] width 47 height 47
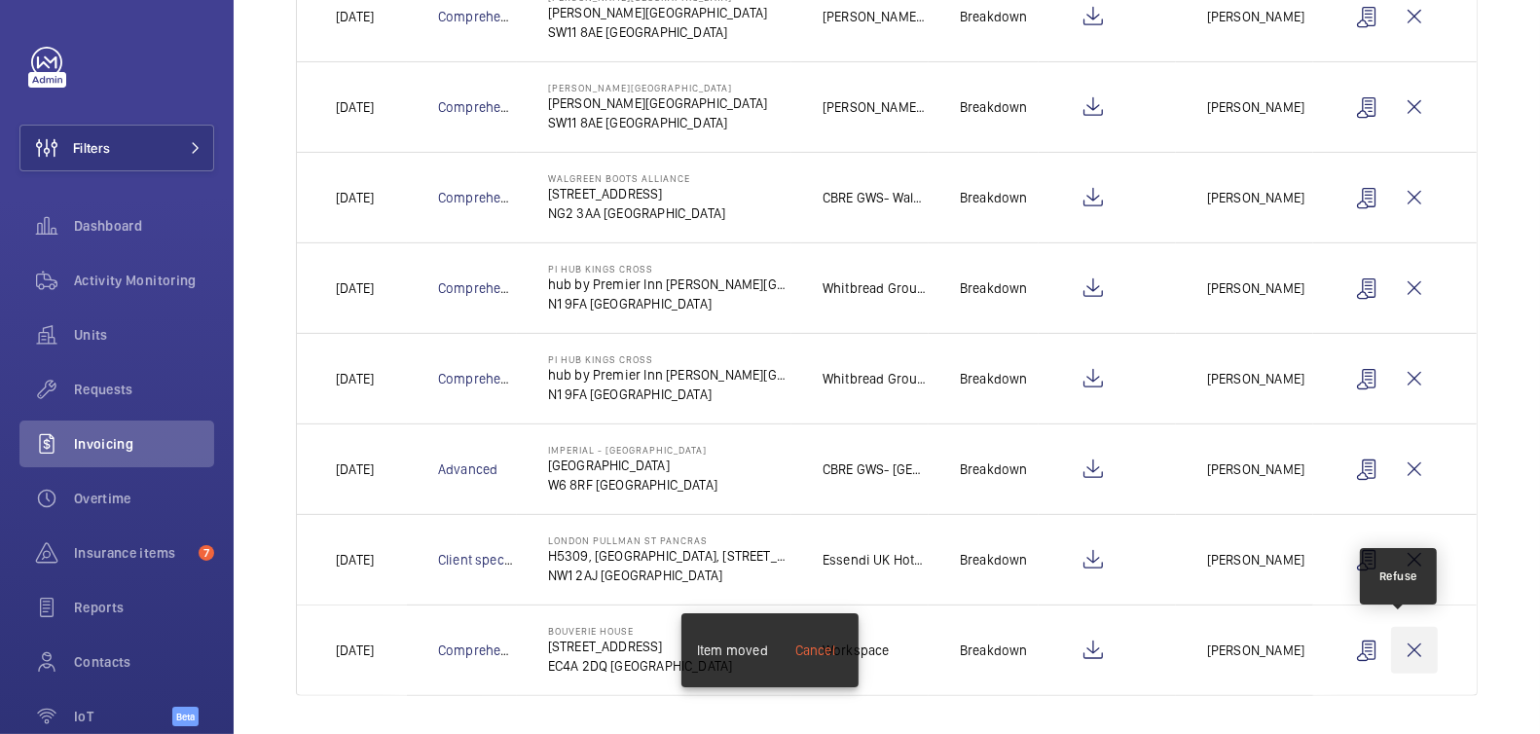
click at [1399, 634] on wm-front-icon-button at bounding box center [1414, 650] width 47 height 47
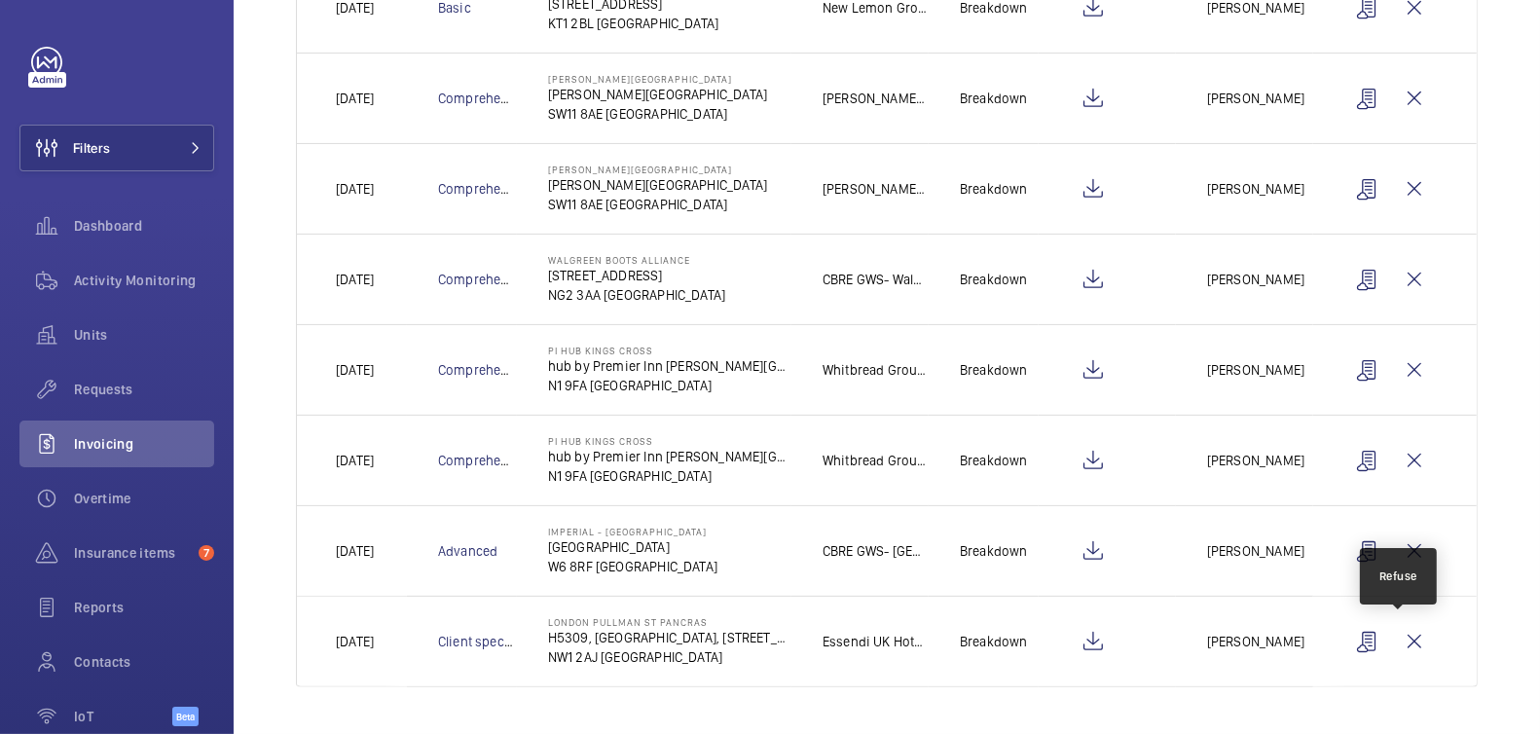
scroll to position [395, 0]
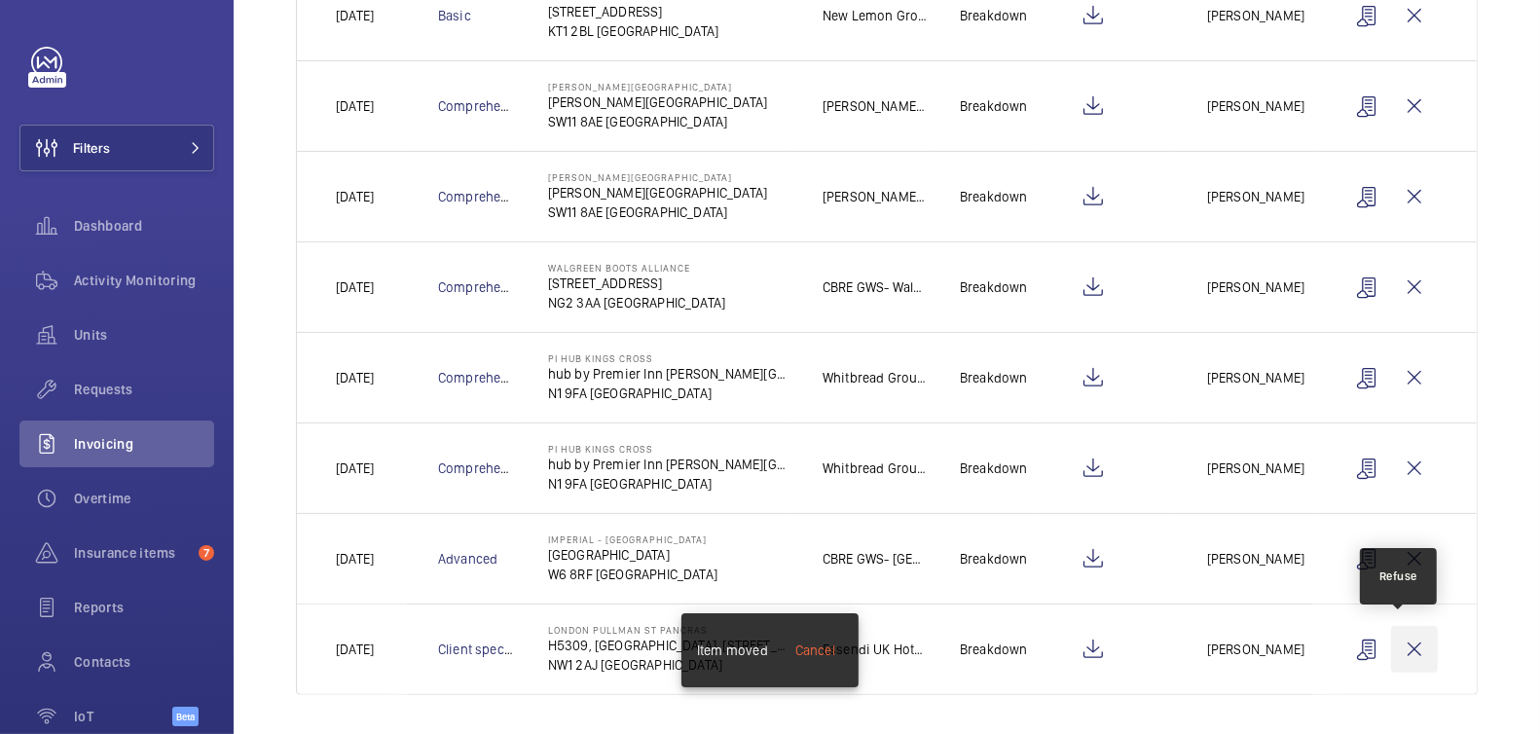
click at [1404, 636] on wm-front-icon-button at bounding box center [1414, 649] width 47 height 47
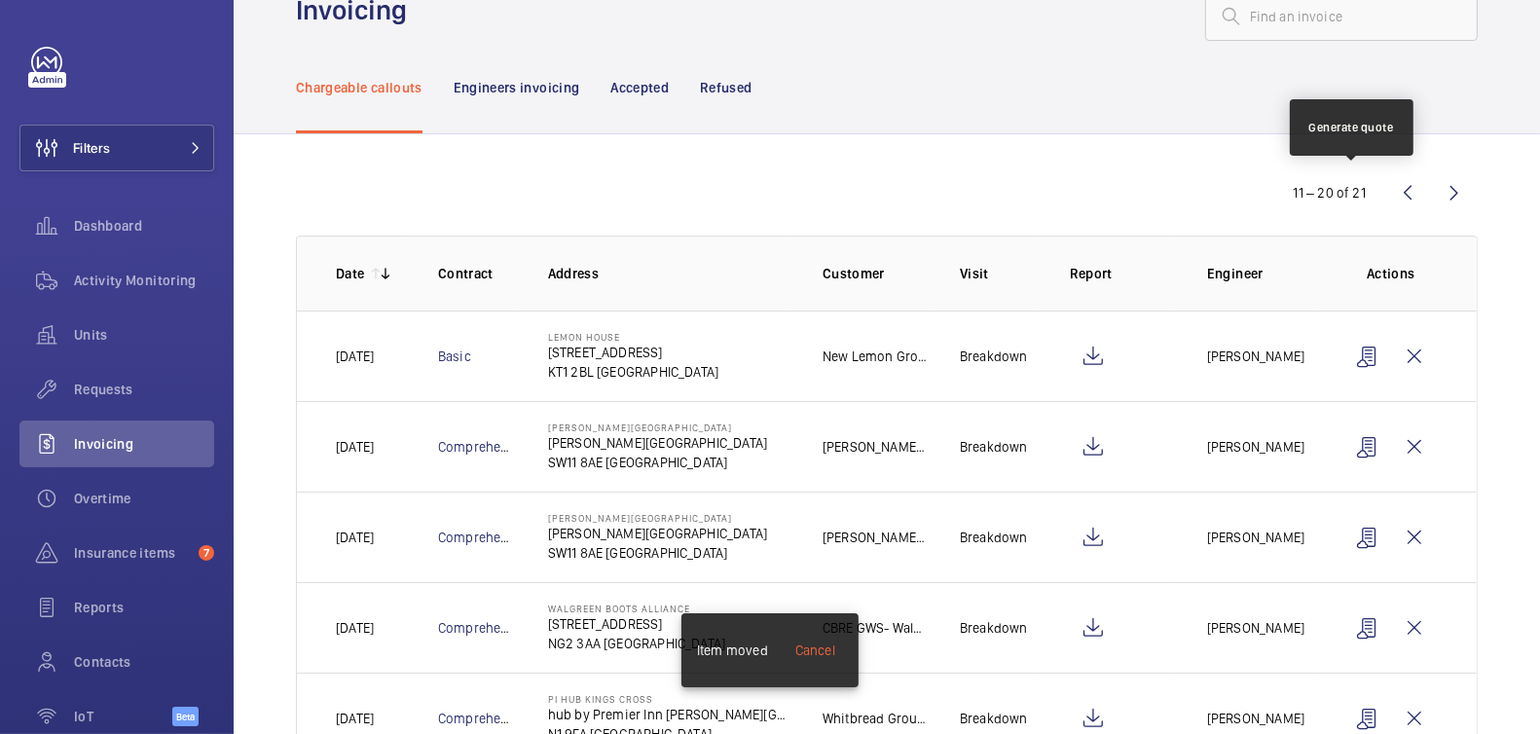
scroll to position [0, 0]
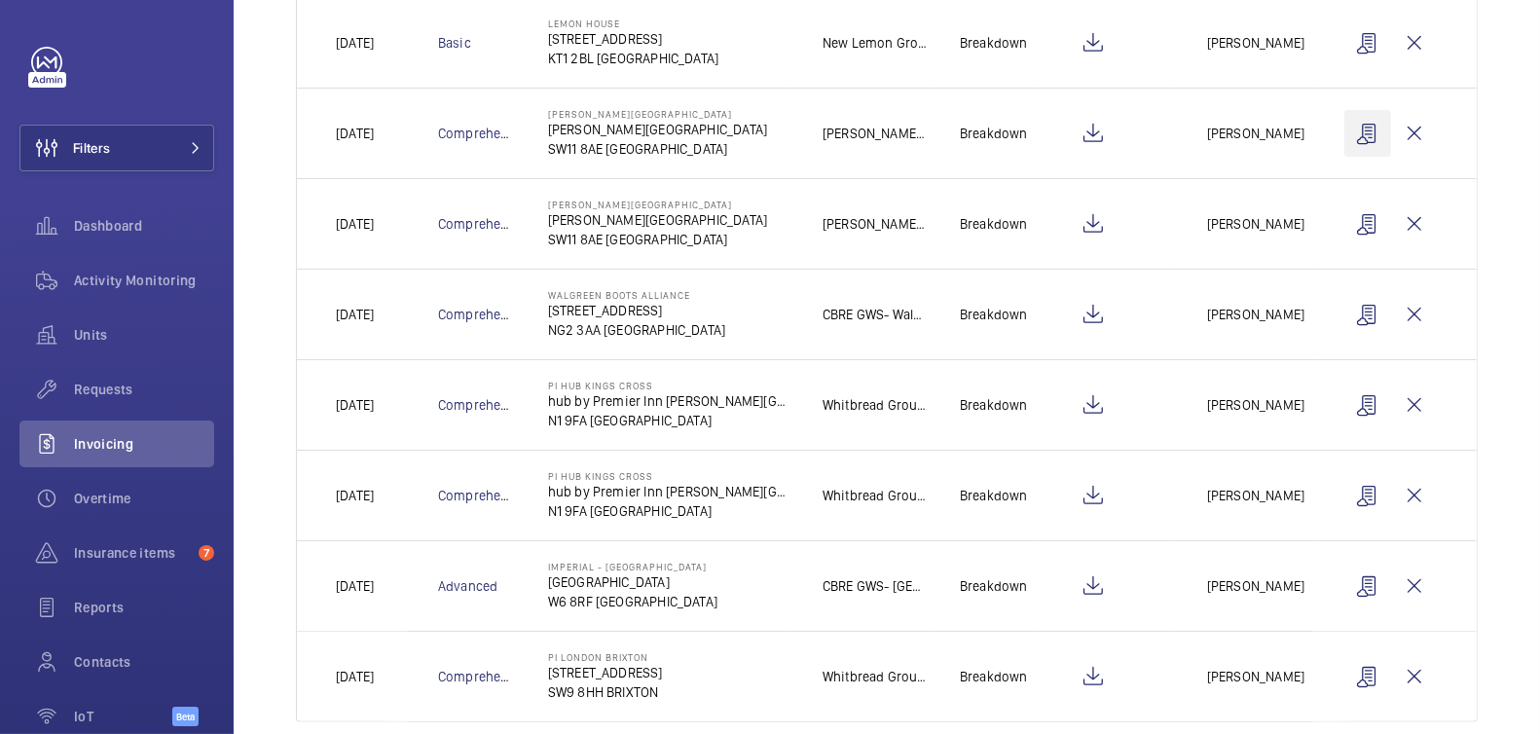
scroll to position [1, 0]
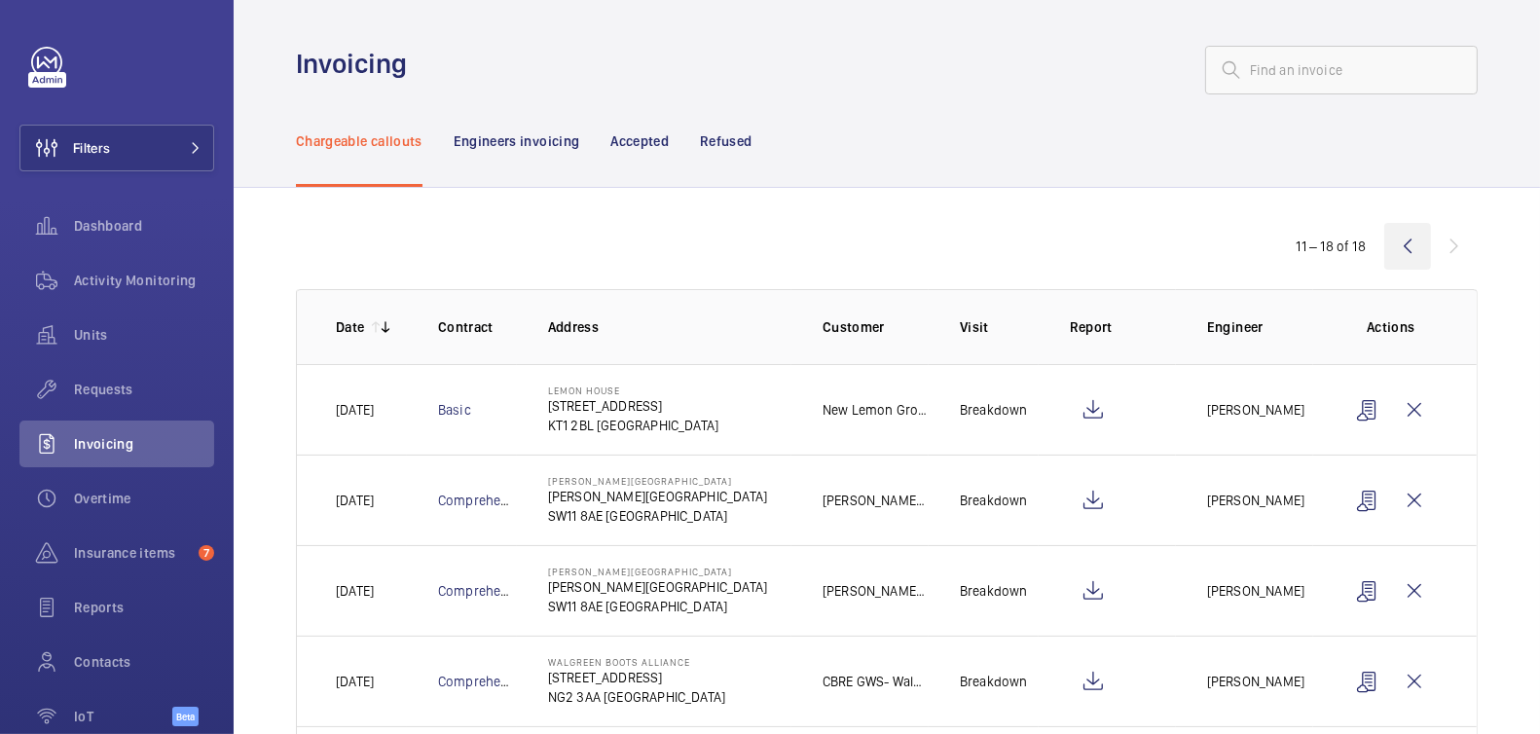
click at [1392, 250] on wm-front-icon-button at bounding box center [1407, 246] width 47 height 47
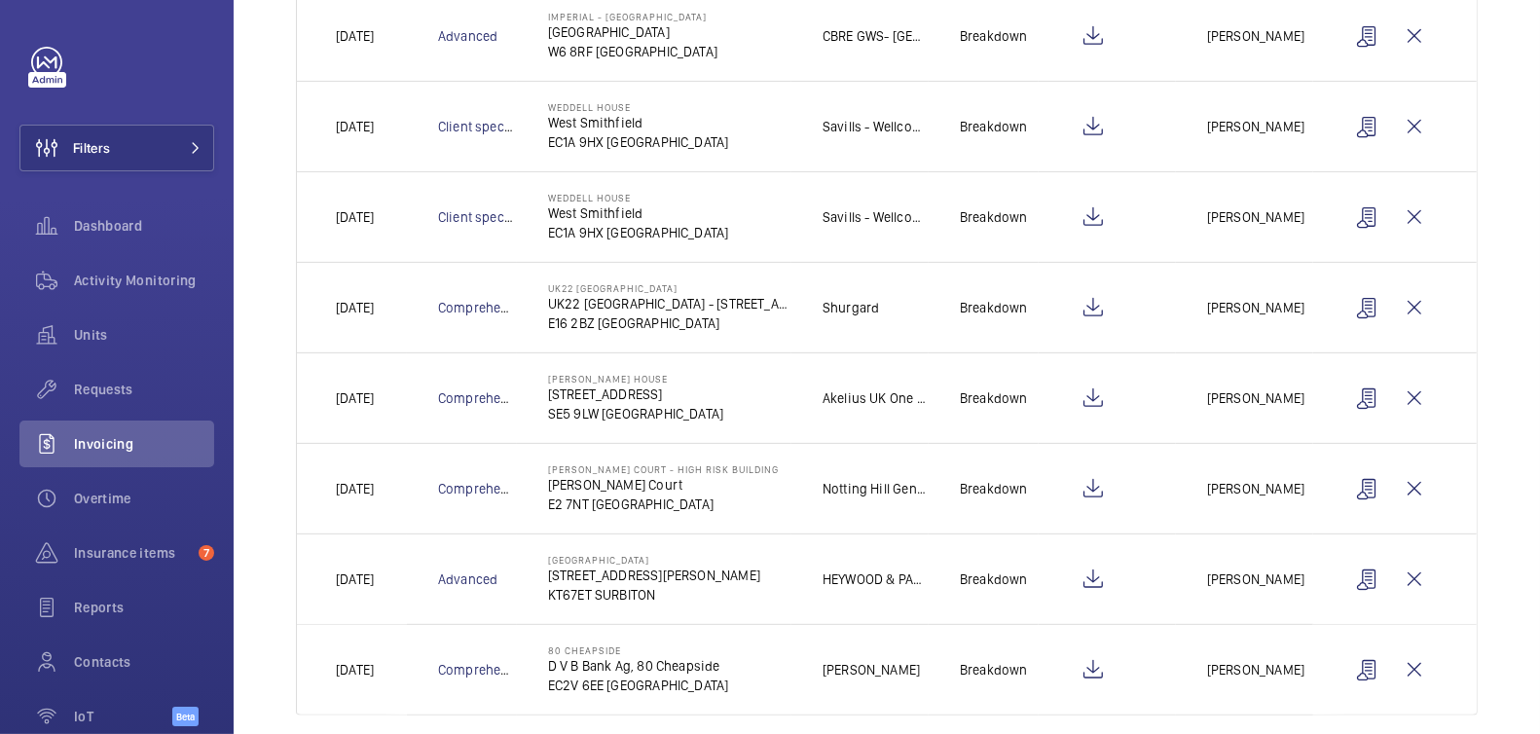
scroll to position [575, 0]
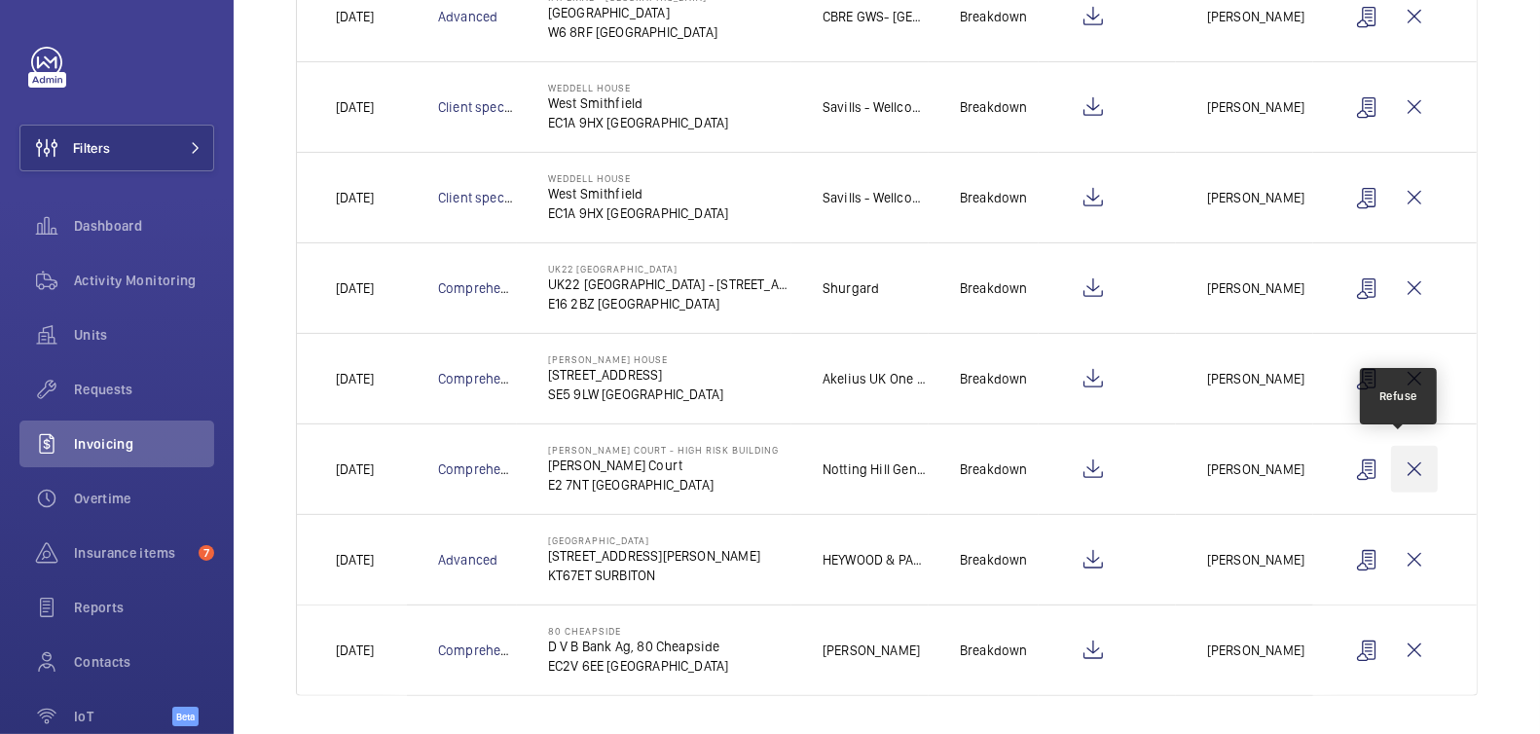
click at [1401, 462] on wm-front-icon-button at bounding box center [1414, 469] width 47 height 47
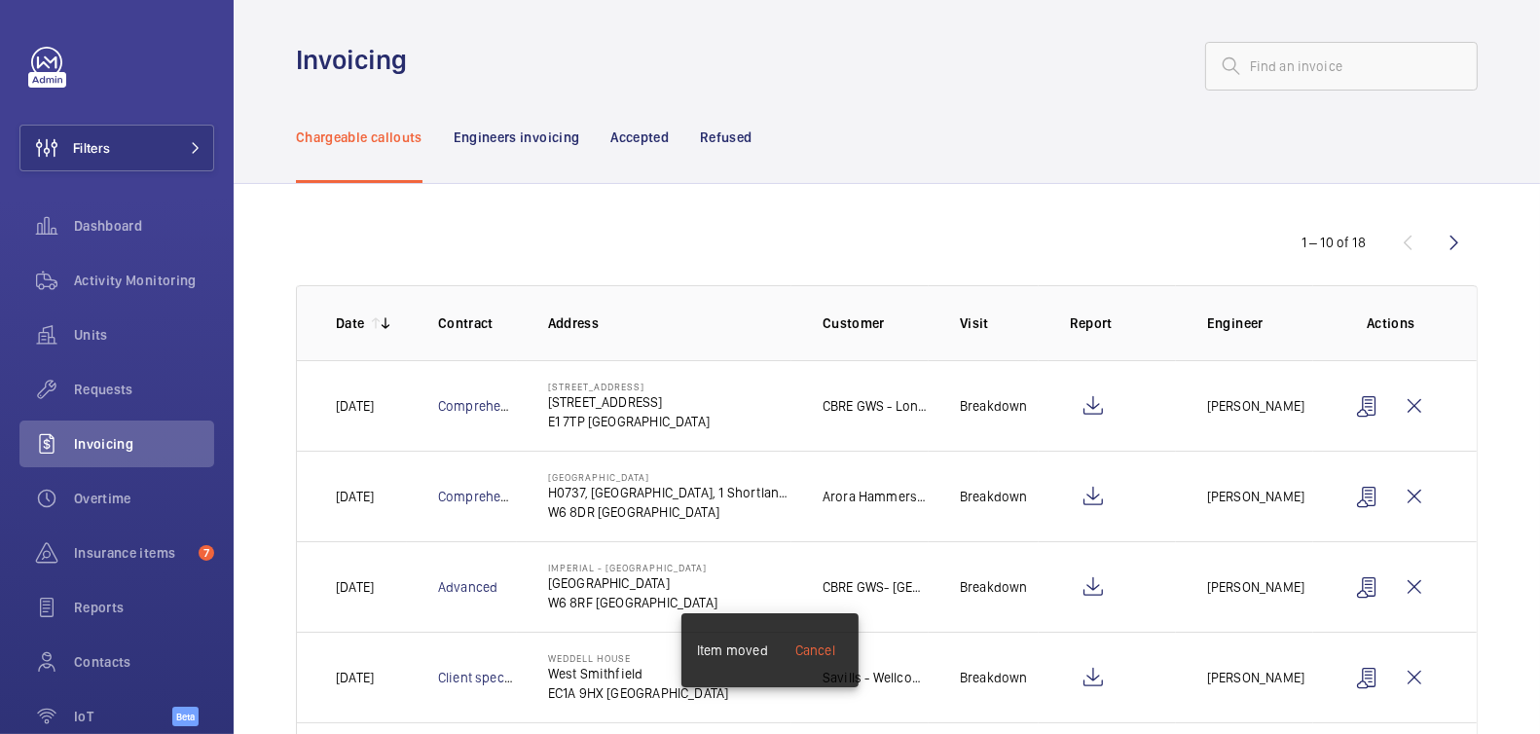
scroll to position [0, 0]
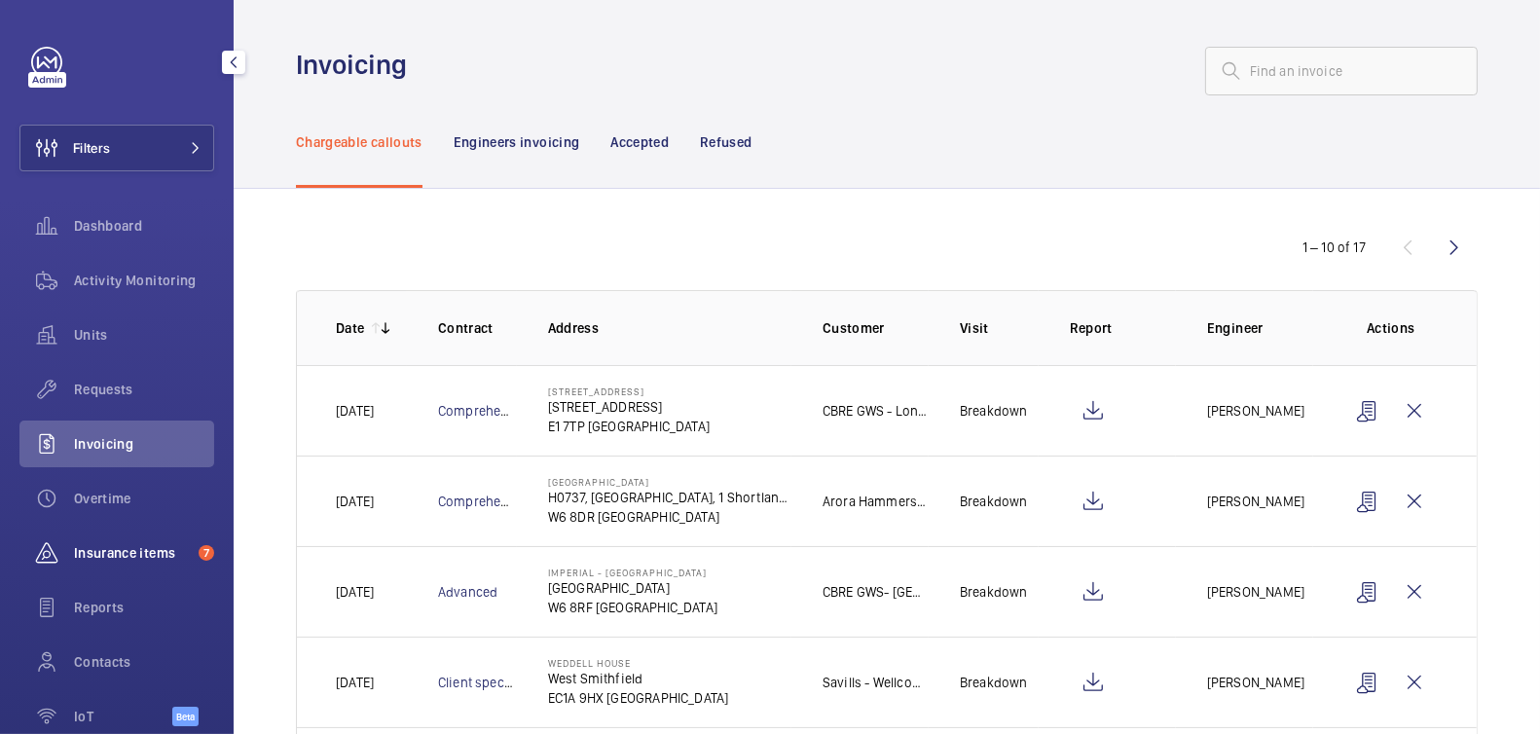
click at [140, 558] on span "Insurance items" at bounding box center [132, 552] width 117 height 19
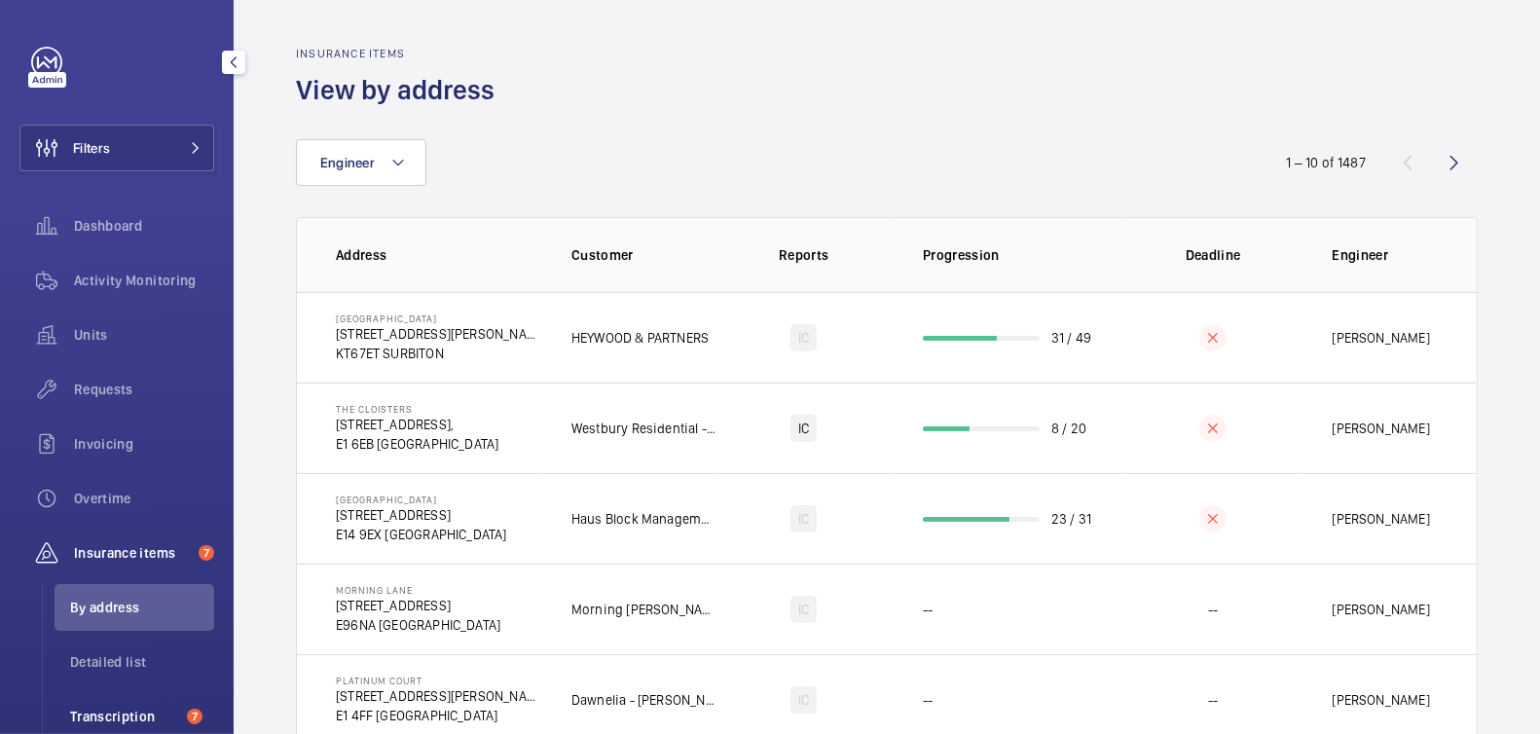
click at [124, 707] on span "Transcription" at bounding box center [124, 716] width 109 height 19
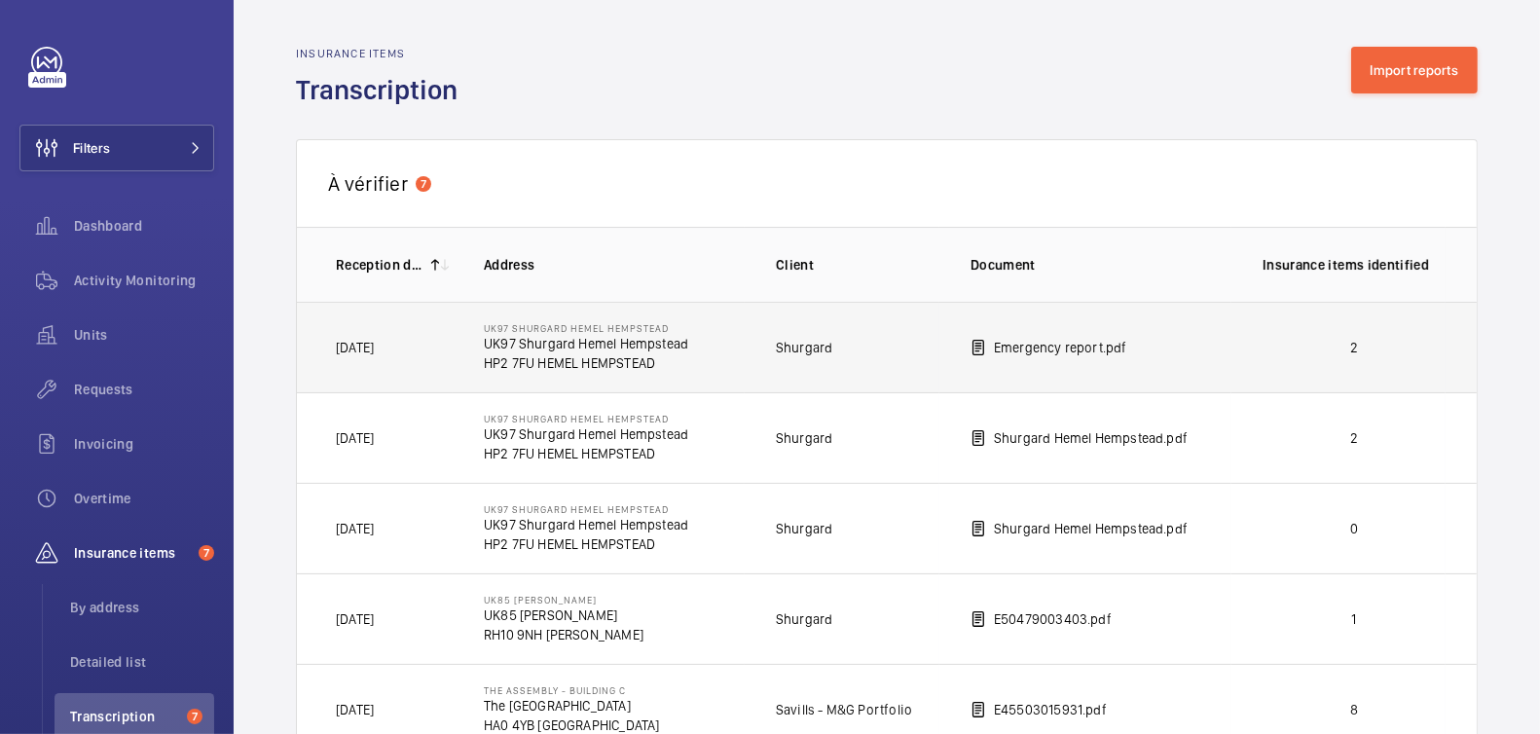
click at [1307, 346] on p "2" at bounding box center [1354, 347] width 183 height 19
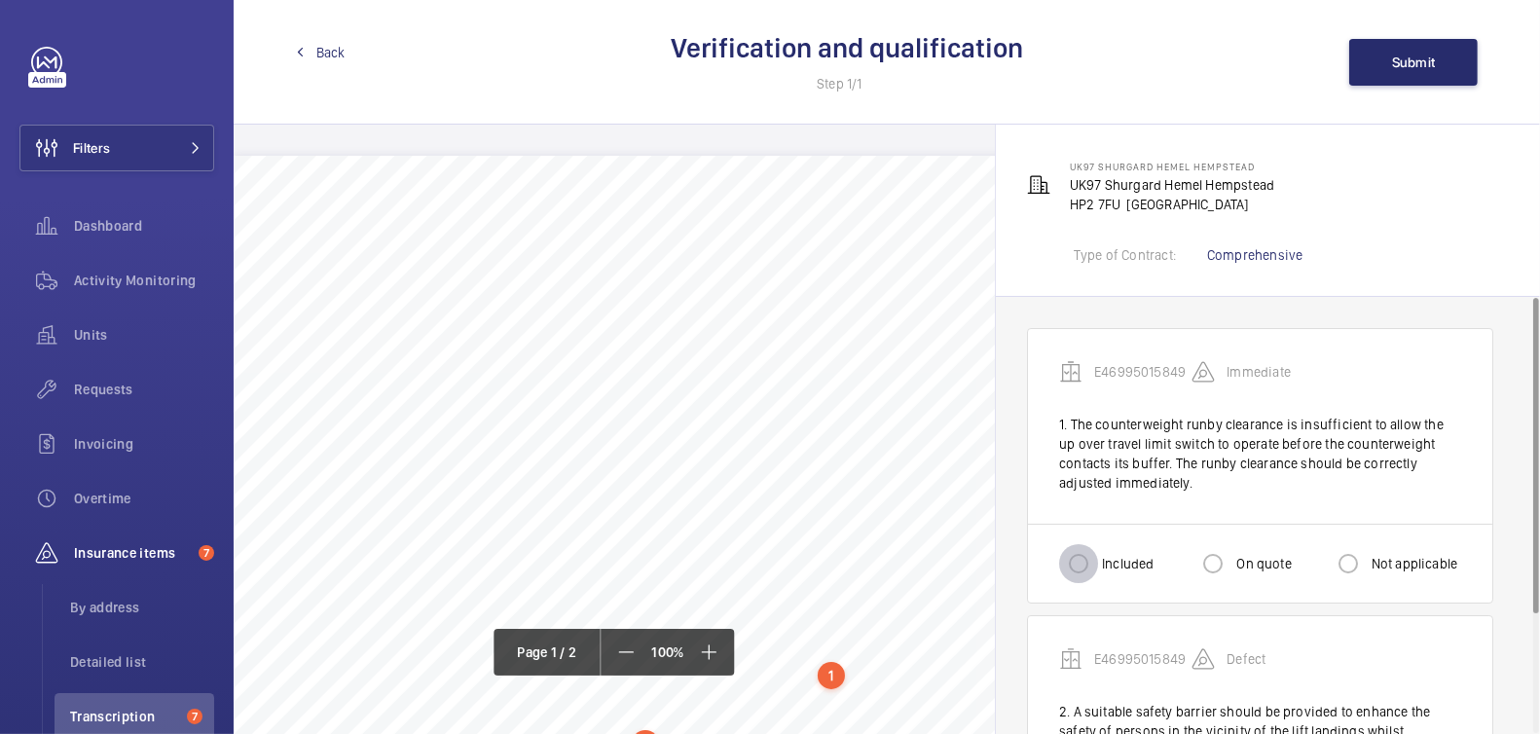
click at [1091, 570] on input "Included" at bounding box center [1078, 563] width 39 height 39
radio input "true"
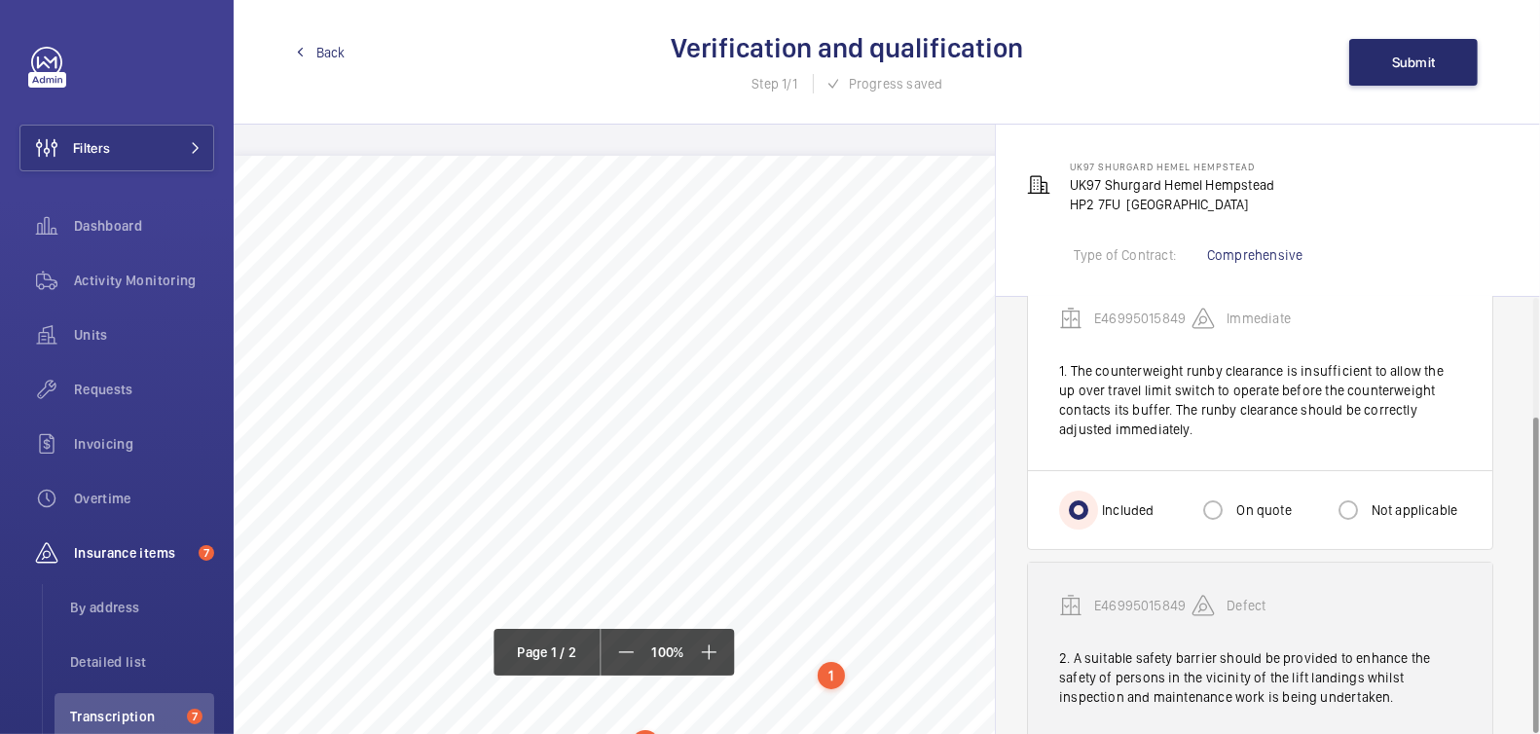
scroll to position [165, 0]
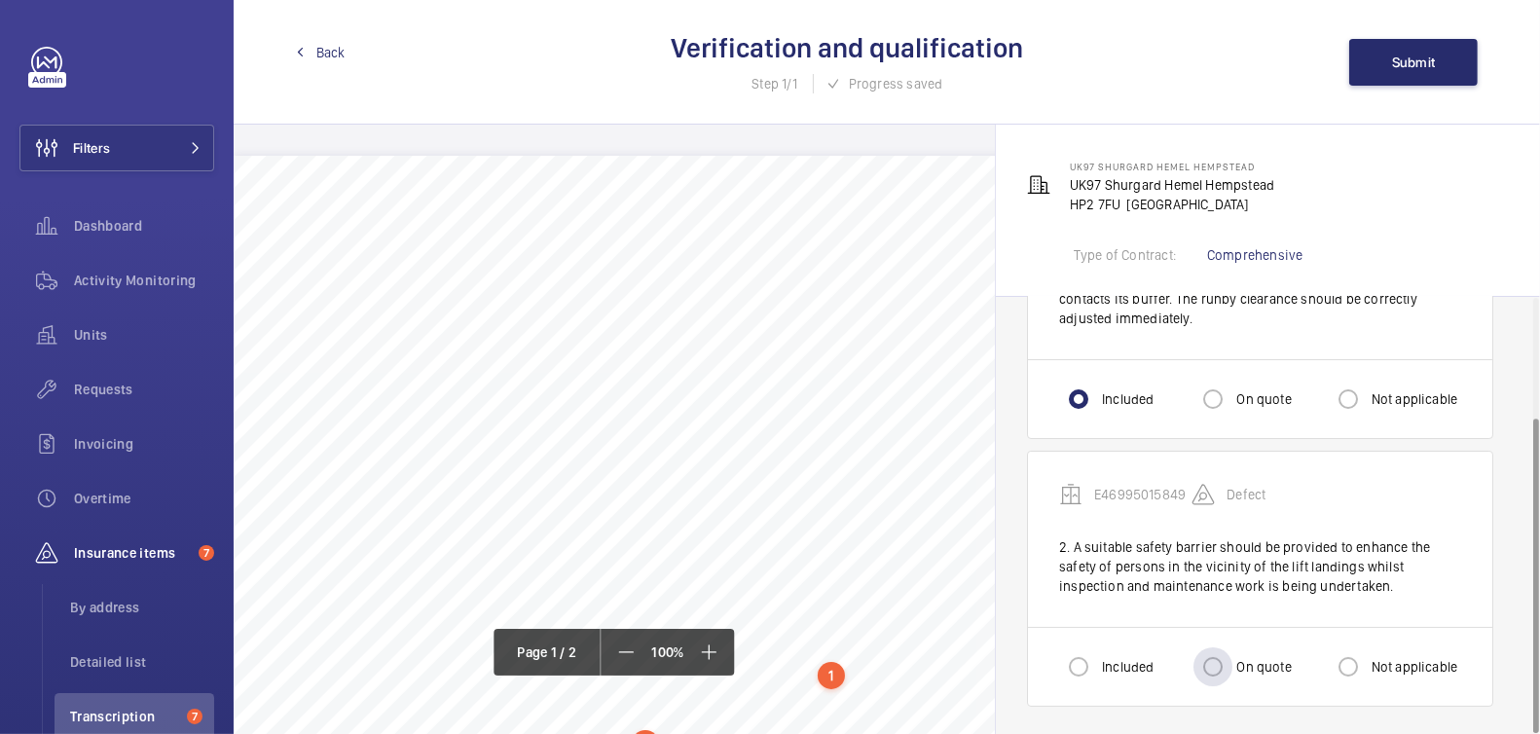
click at [1258, 657] on label "On quote" at bounding box center [1262, 666] width 58 height 19
click at [1233, 655] on input "On quote" at bounding box center [1213, 666] width 39 height 39
radio input "true"
click at [1441, 56] on button "Submit" at bounding box center [1413, 62] width 129 height 47
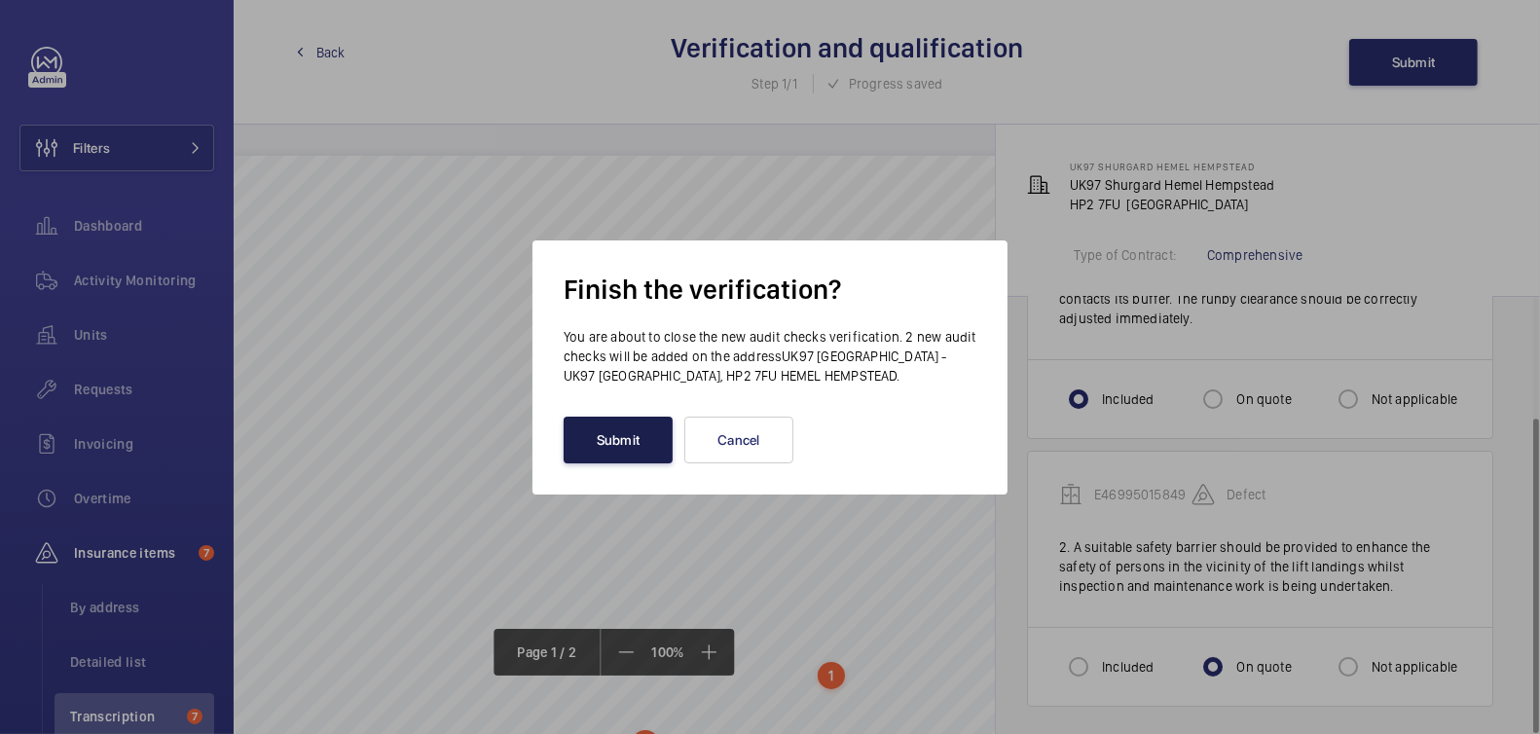
click at [616, 447] on button "Submit" at bounding box center [618, 440] width 109 height 47
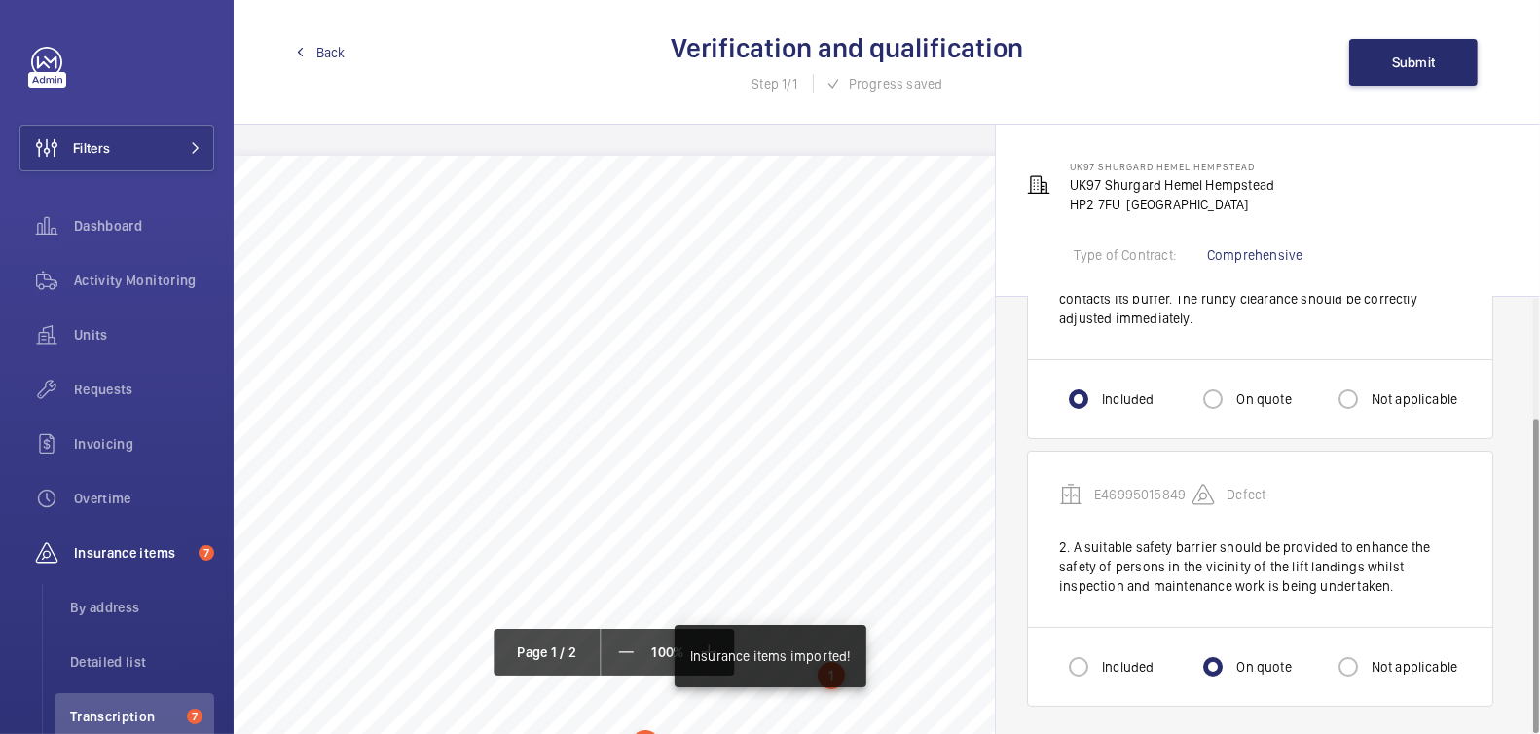
click at [325, 53] on span "Back" at bounding box center [330, 52] width 29 height 19
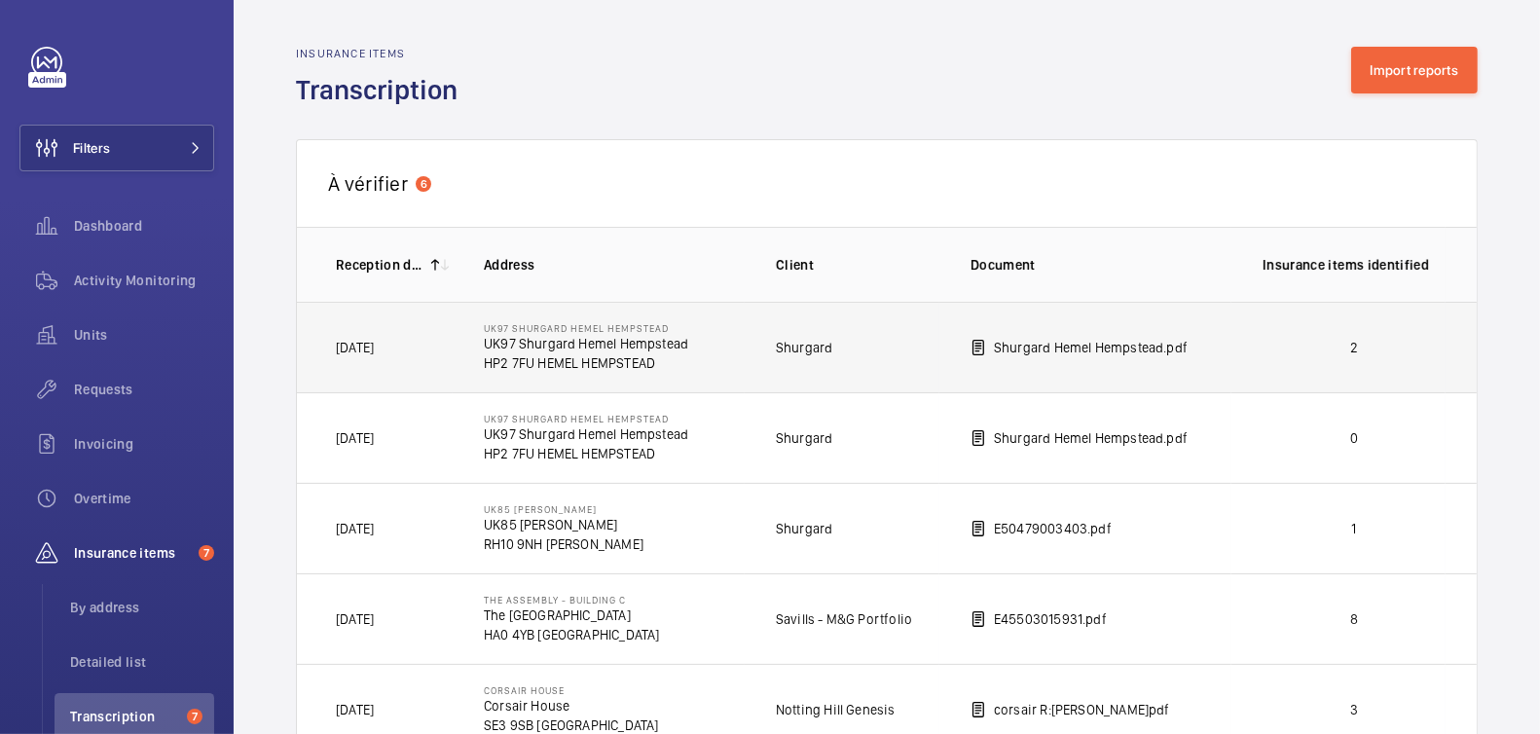
click at [1337, 346] on p "2" at bounding box center [1354, 347] width 183 height 19
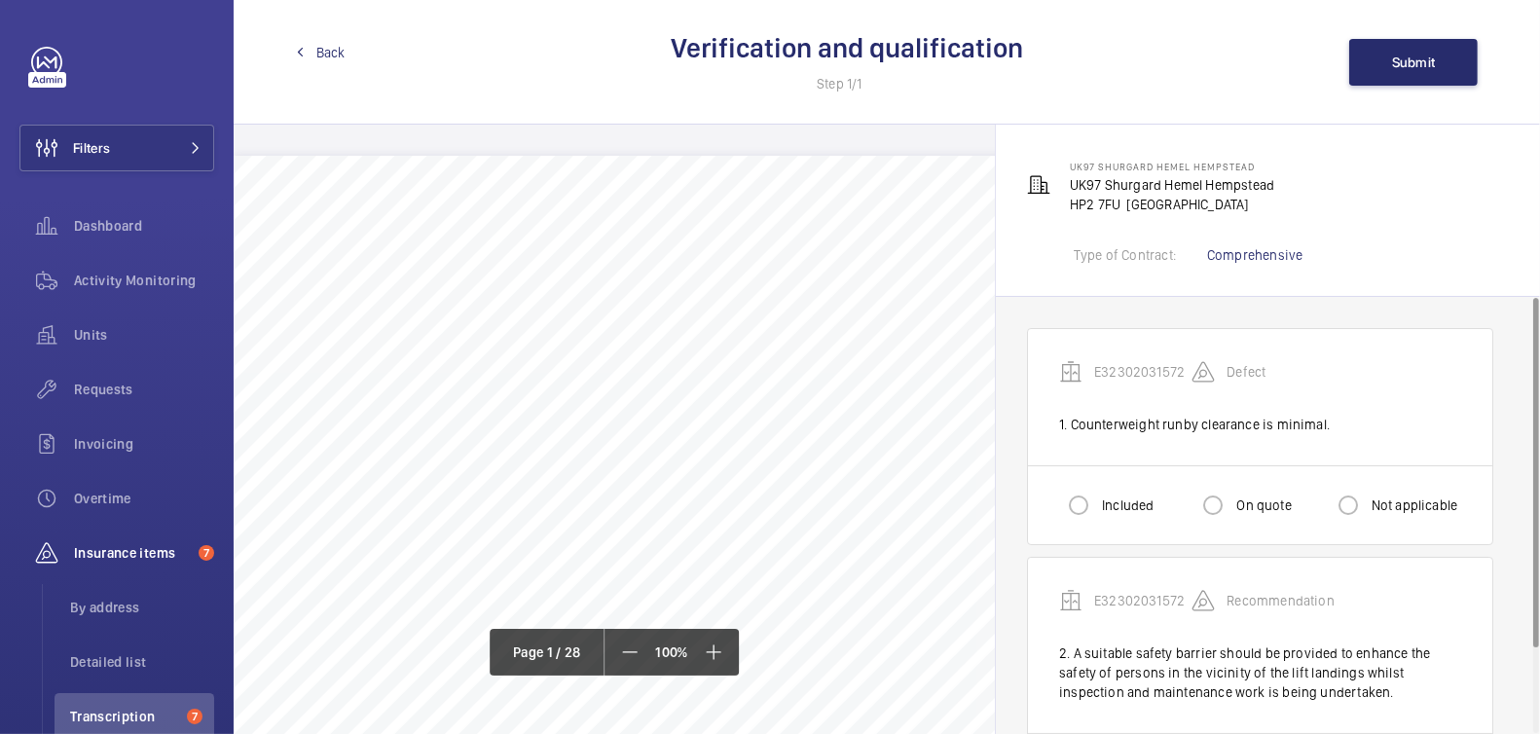
click at [1112, 505] on label "Included" at bounding box center [1125, 505] width 55 height 19
click at [1098, 505] on input "Included" at bounding box center [1078, 505] width 39 height 39
radio input "true"
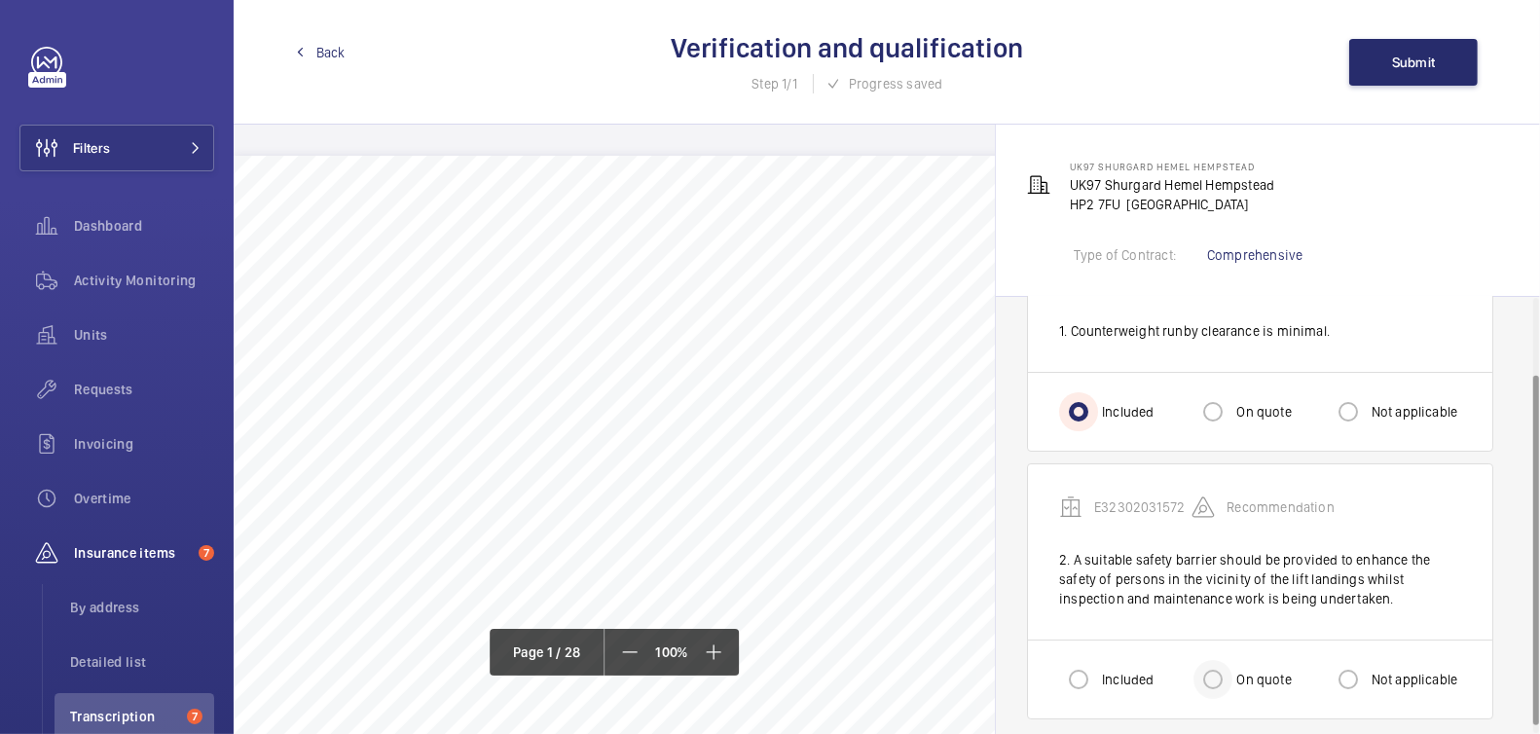
scroll to position [94, 0]
click at [1221, 670] on input "On quote" at bounding box center [1213, 678] width 39 height 39
radio input "true"
click at [1412, 75] on button "Submit" at bounding box center [1413, 62] width 129 height 47
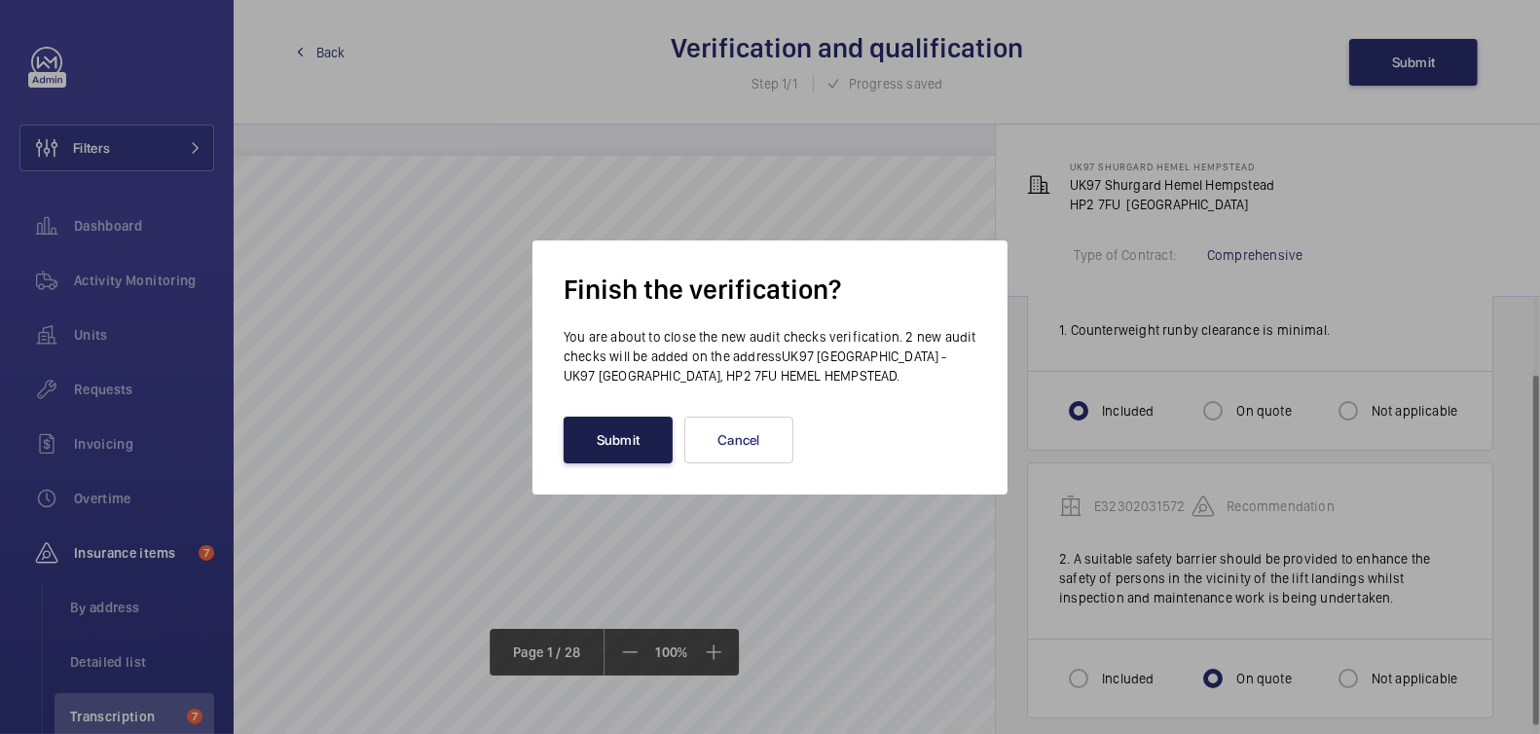
click at [605, 457] on button "Submit" at bounding box center [618, 440] width 109 height 47
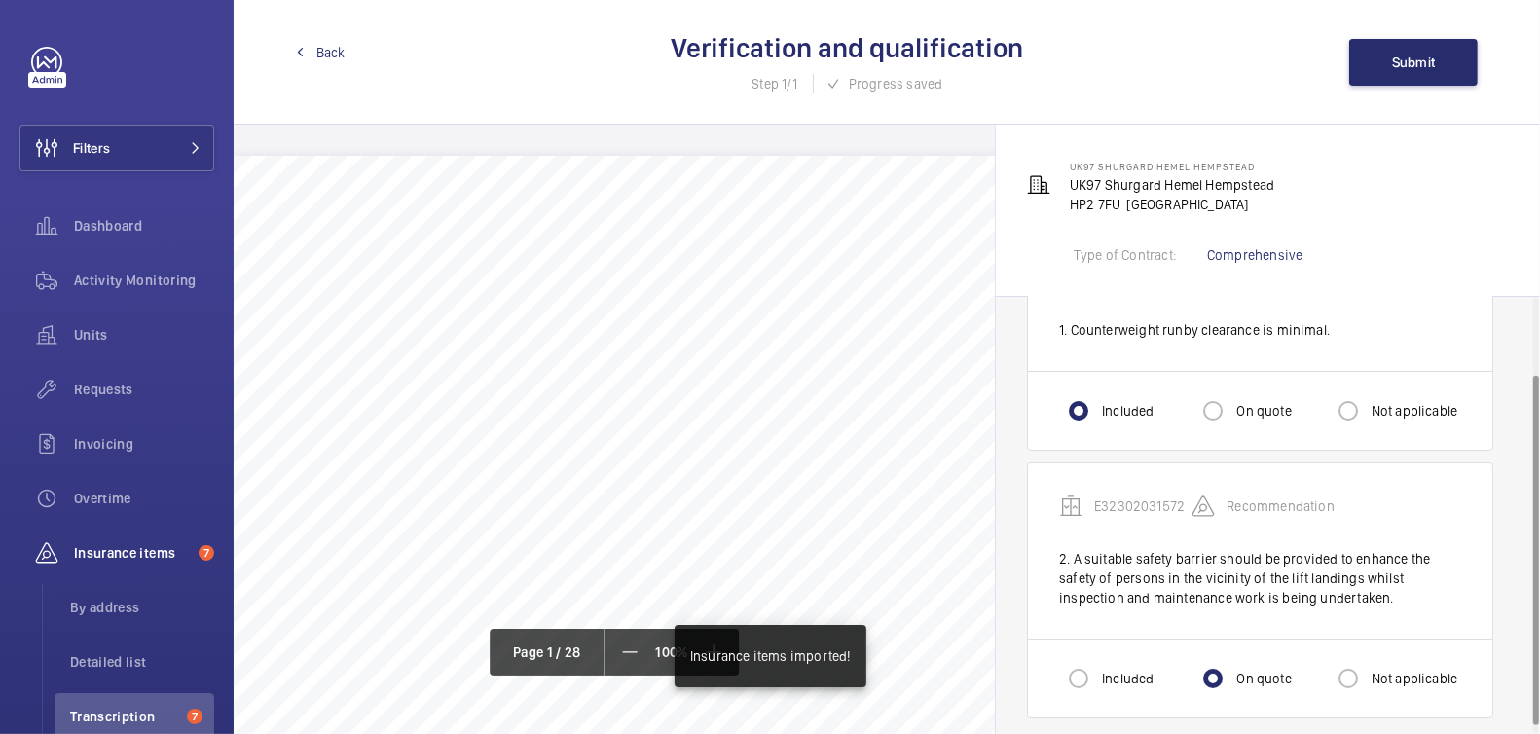
click at [316, 52] on span "Back" at bounding box center [330, 52] width 29 height 19
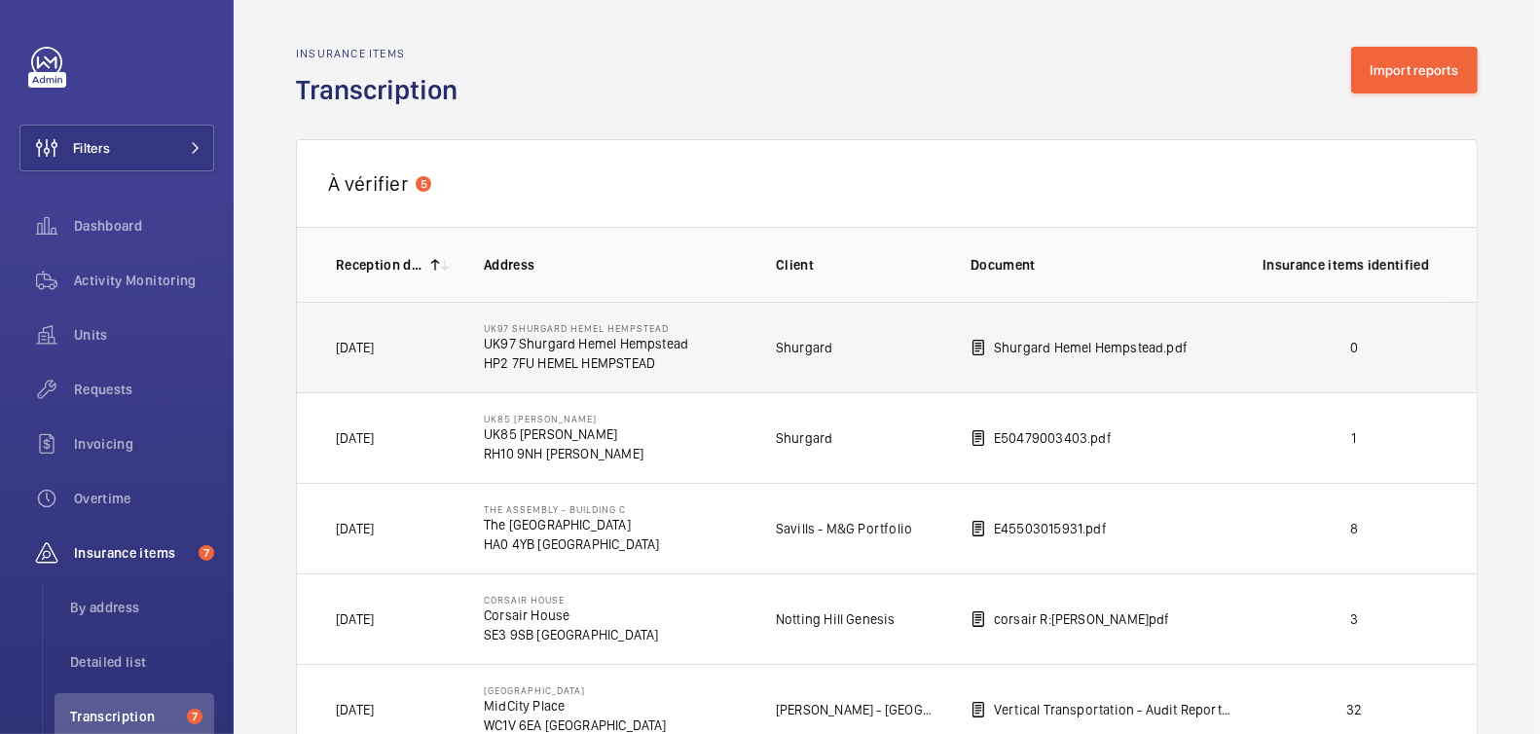
click at [1323, 351] on p "0" at bounding box center [1354, 347] width 183 height 19
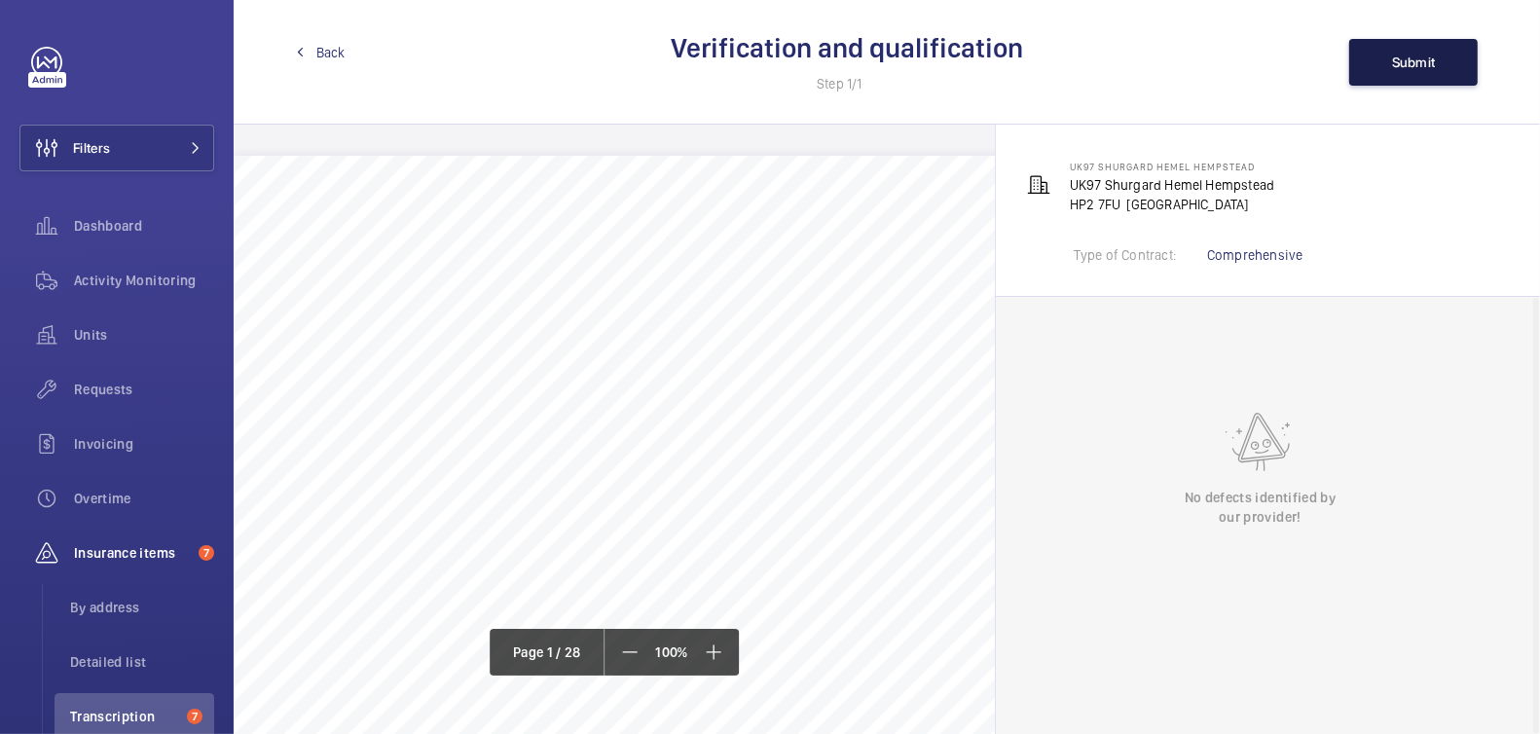
click at [1425, 66] on span "Submit" at bounding box center [1414, 63] width 44 height 16
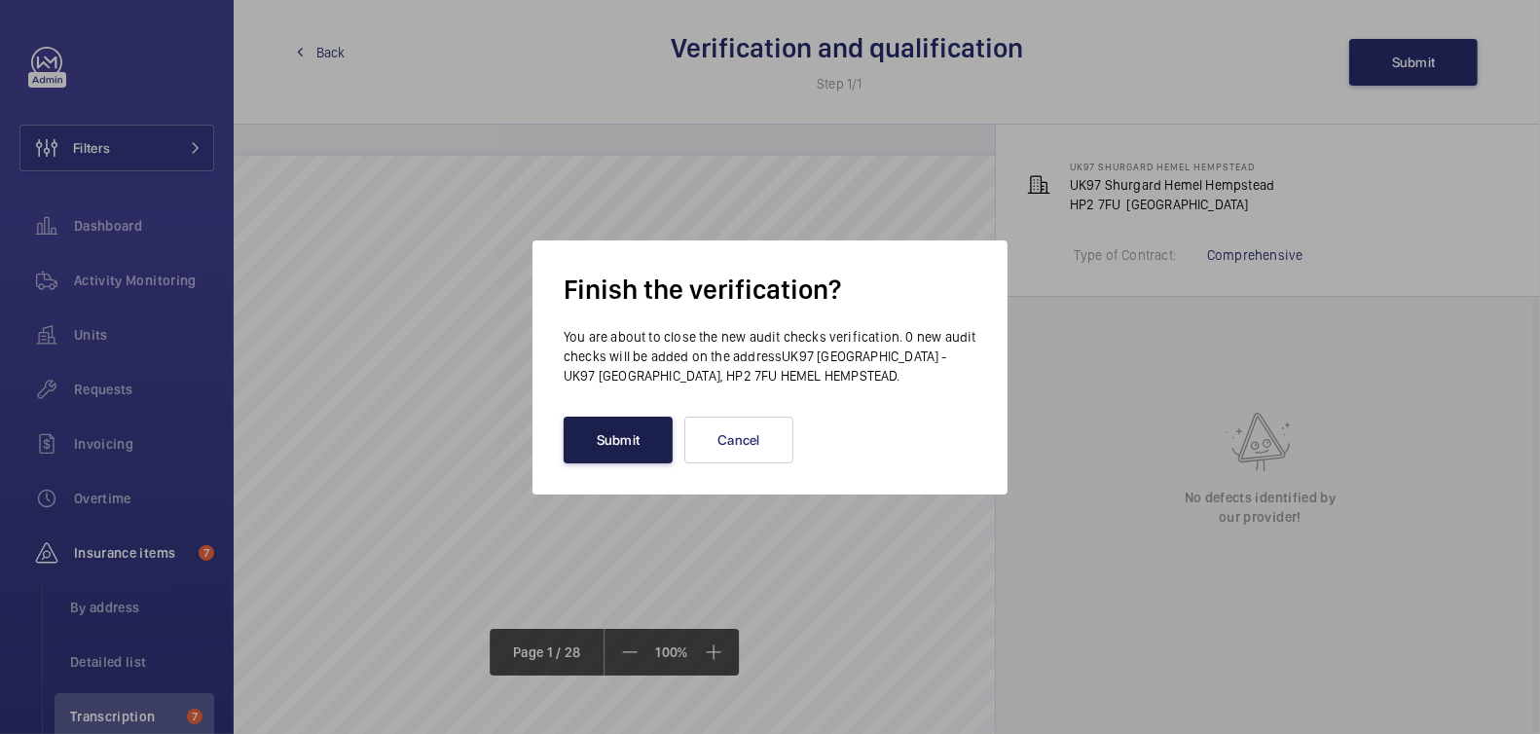
click at [616, 444] on button "Submit" at bounding box center [618, 440] width 109 height 47
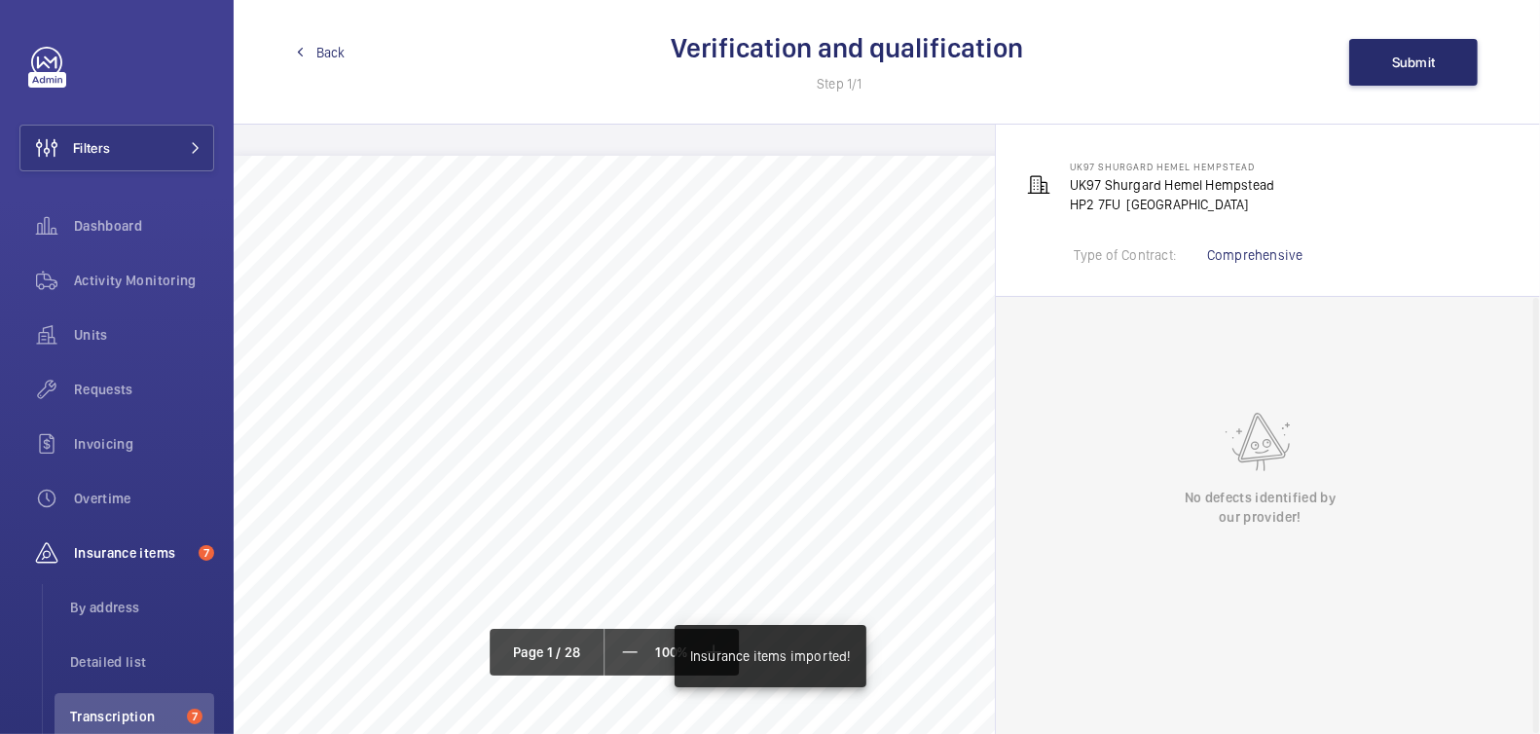
click at [318, 55] on span "Back" at bounding box center [330, 52] width 29 height 19
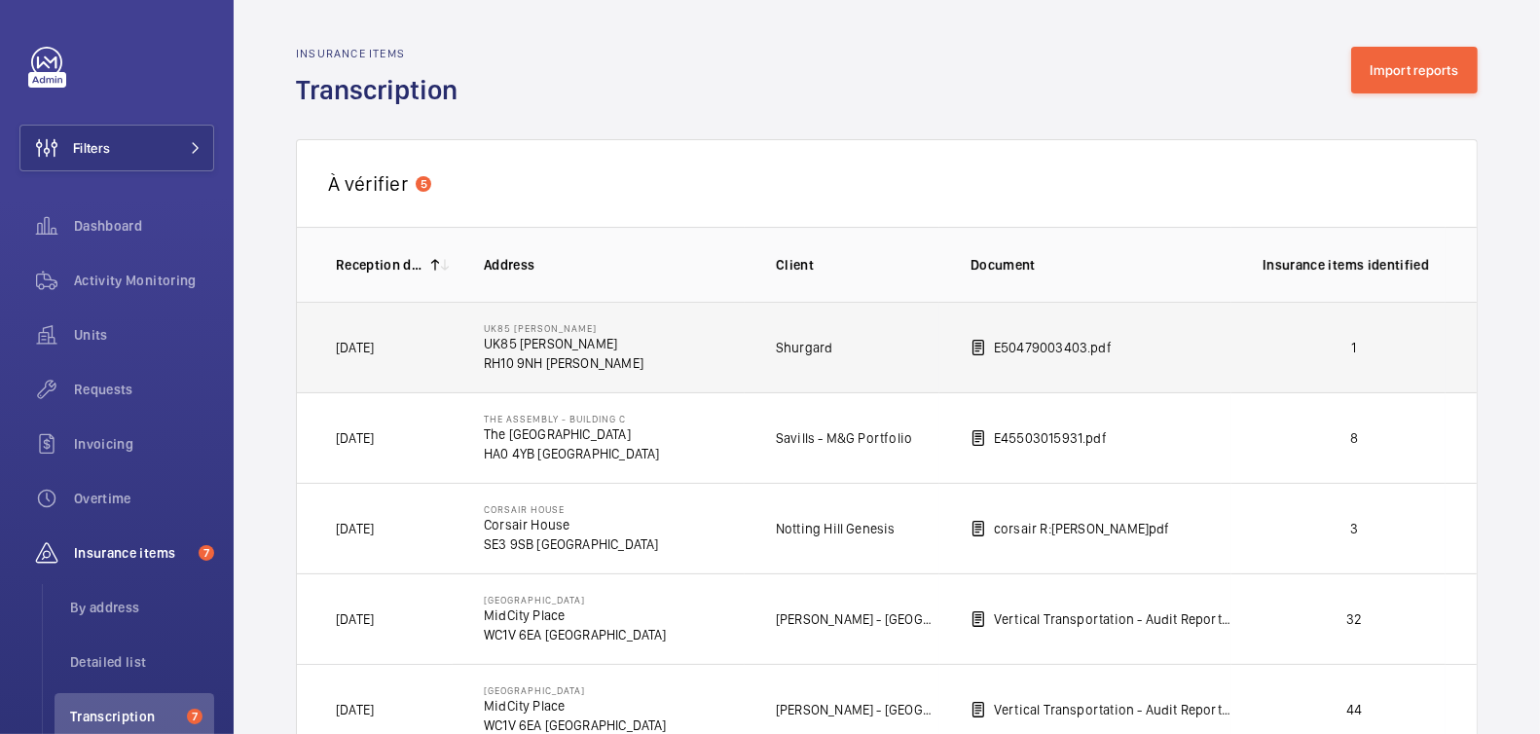
click at [1380, 333] on td "1" at bounding box center [1339, 347] width 214 height 91
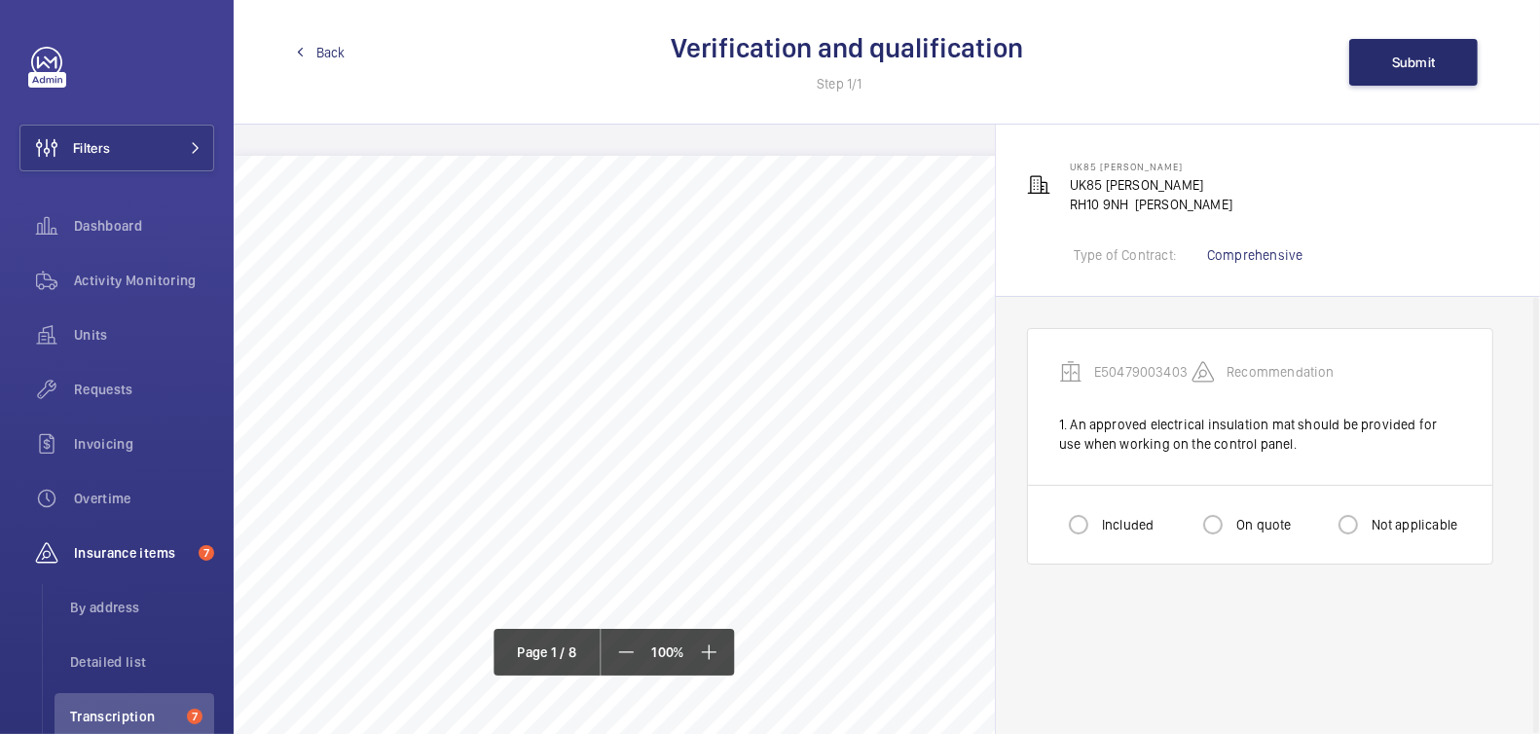
click at [1245, 528] on label "On quote" at bounding box center [1262, 524] width 58 height 19
click at [1233, 528] on input "On quote" at bounding box center [1213, 524] width 39 height 39
radio input "true"
click at [1412, 60] on span "Submit" at bounding box center [1414, 63] width 44 height 16
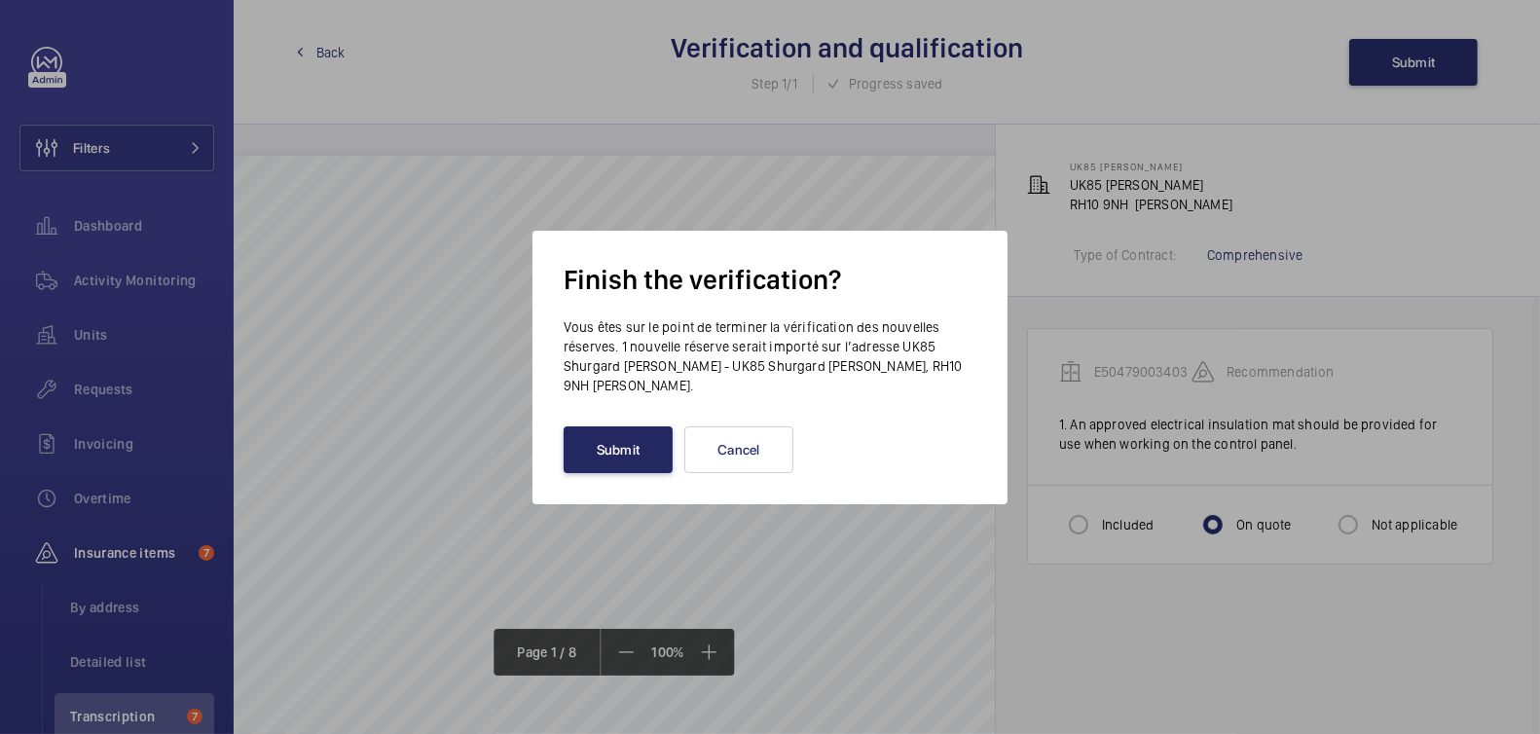
click at [578, 446] on button "Submit" at bounding box center [618, 449] width 109 height 47
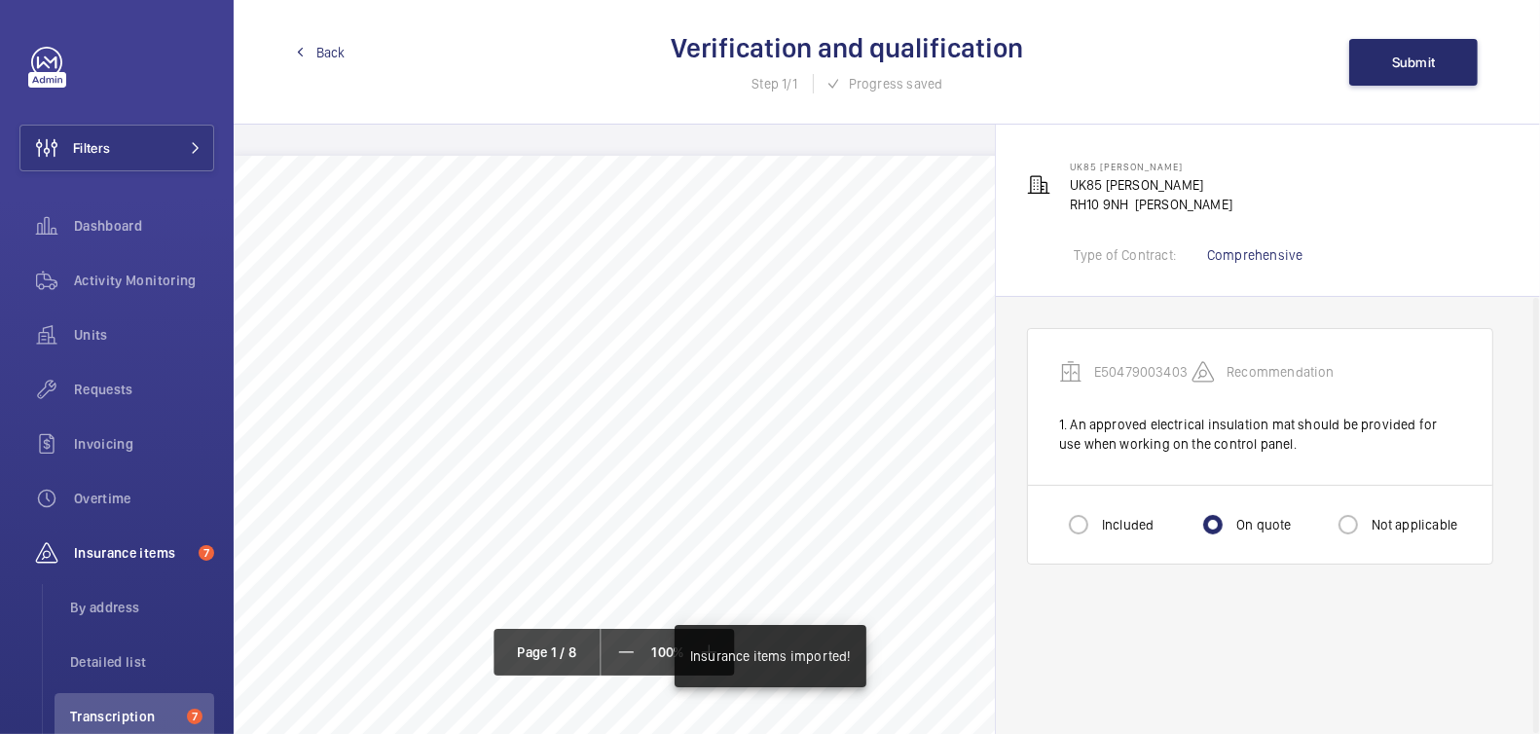
click at [322, 59] on span "Back" at bounding box center [330, 52] width 29 height 19
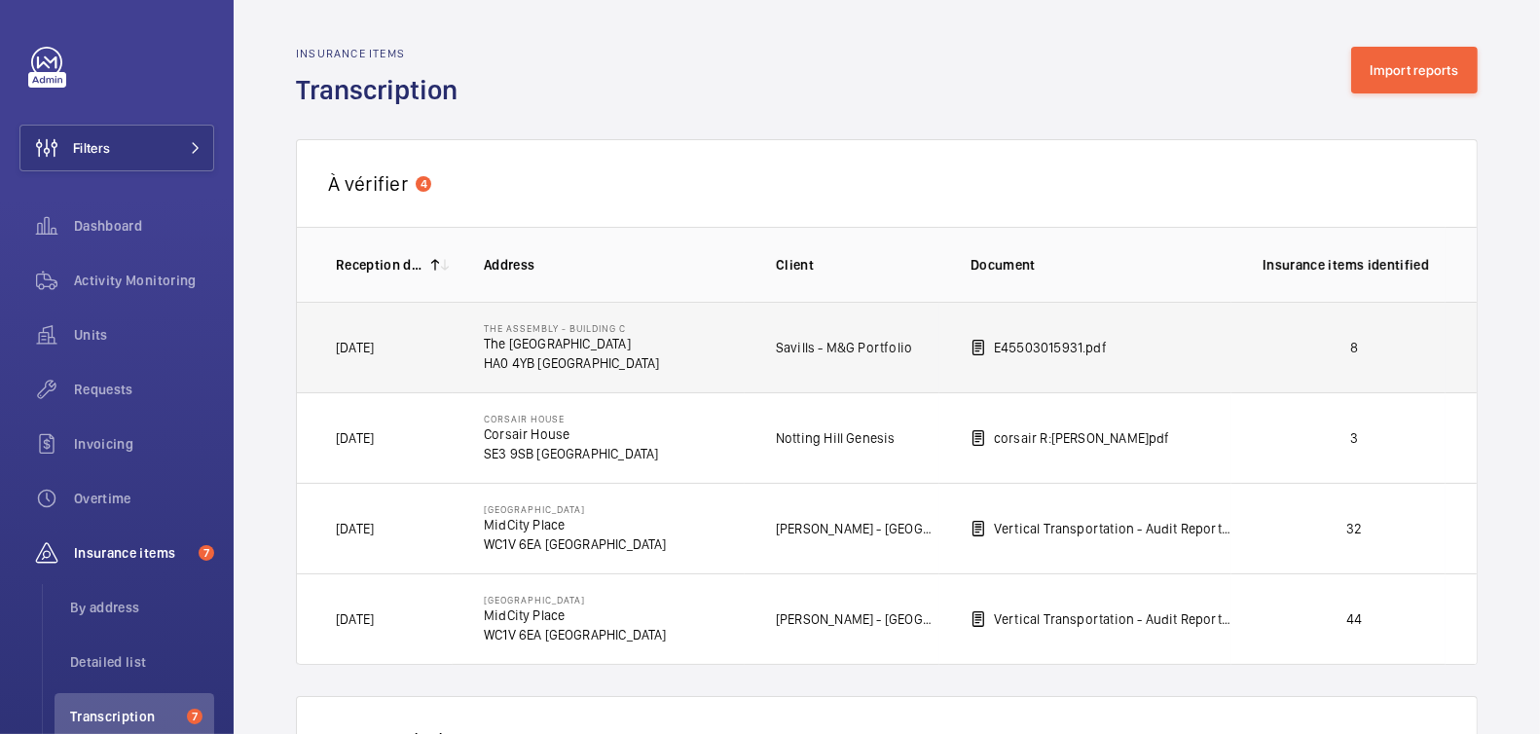
click at [1415, 350] on p "8" at bounding box center [1354, 347] width 183 height 19
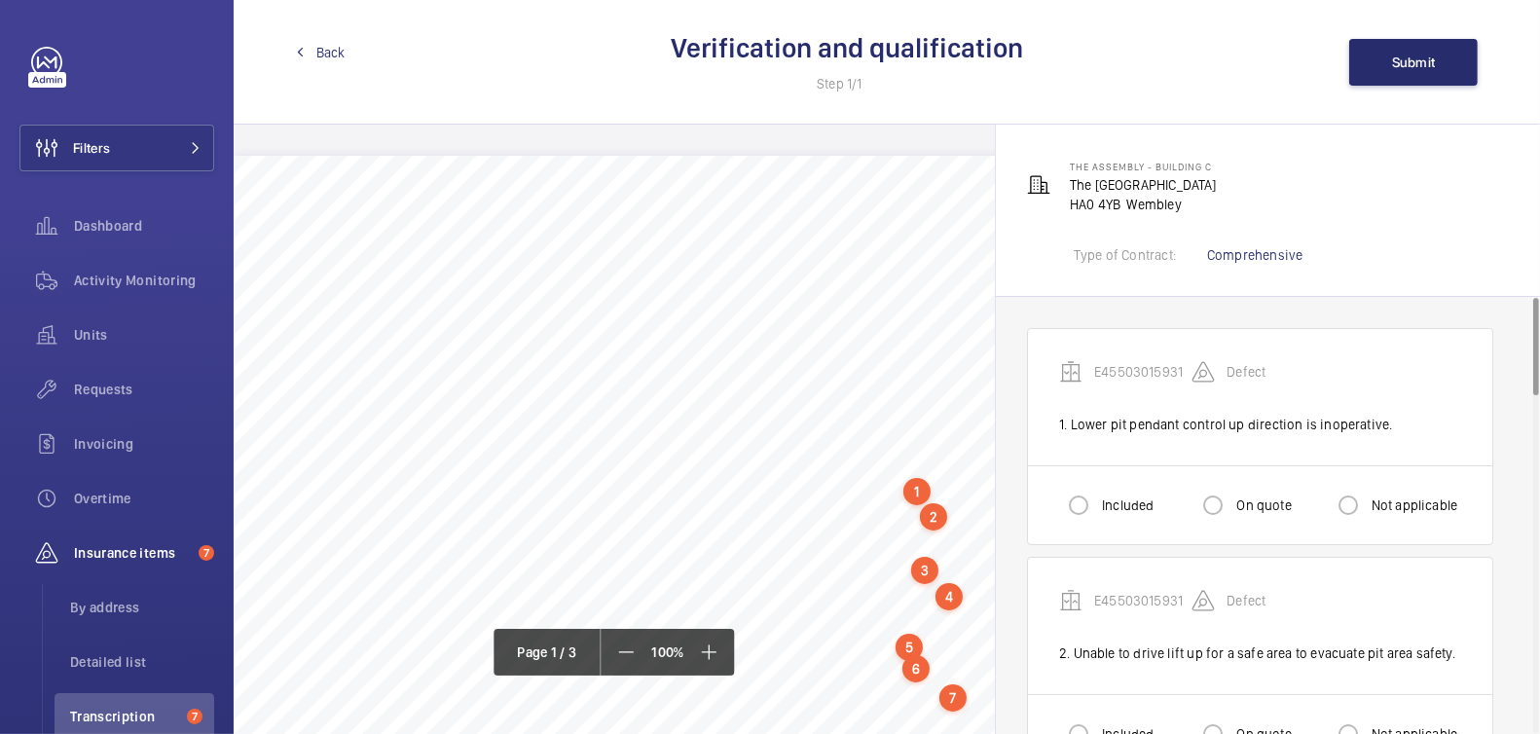
click at [1105, 515] on div "Included" at bounding box center [1106, 505] width 94 height 39
click at [1086, 501] on input "Included" at bounding box center [1078, 505] width 39 height 39
radio input "true"
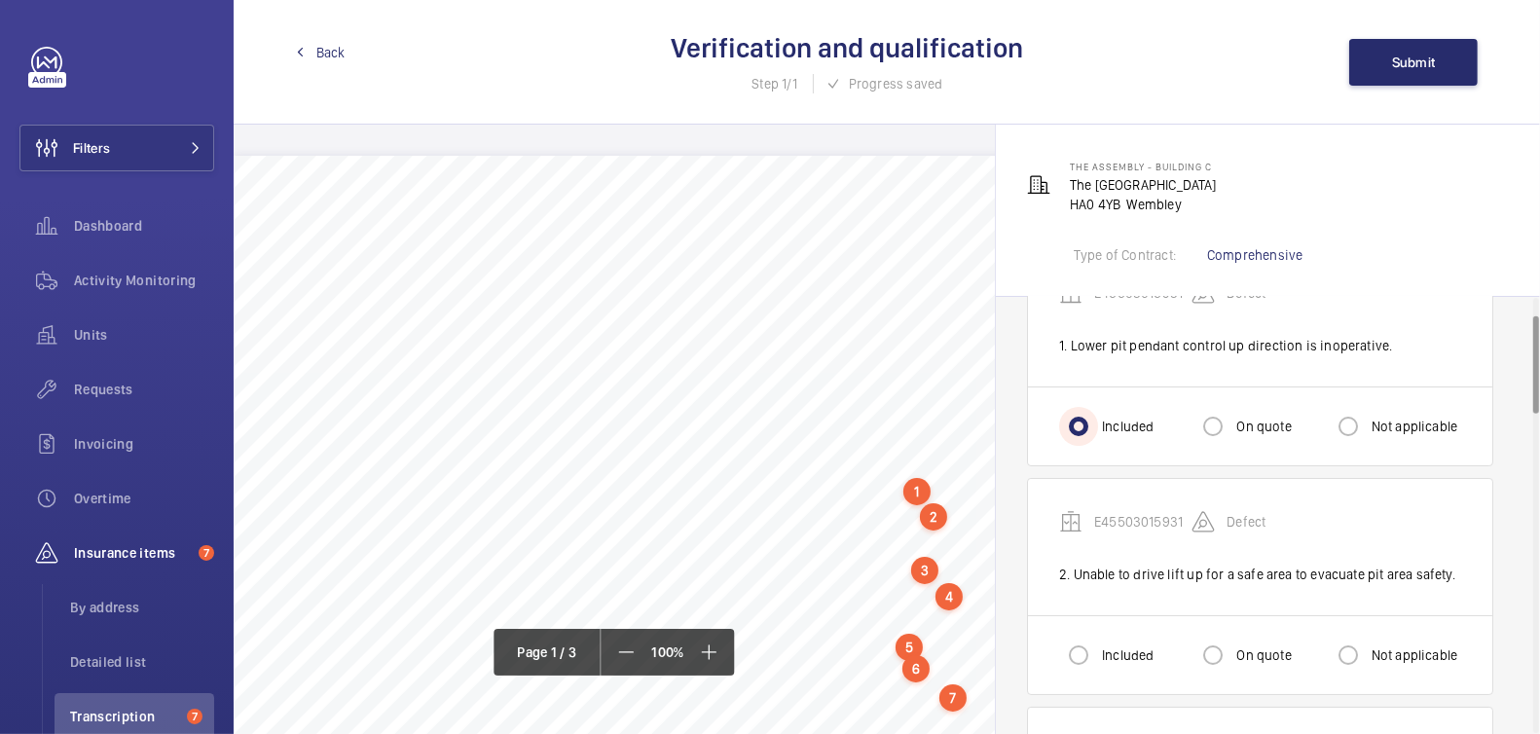
scroll to position [81, 0]
click at [1114, 645] on label "Included" at bounding box center [1125, 653] width 55 height 19
click at [1098, 645] on input "Included" at bounding box center [1078, 653] width 39 height 39
radio input "true"
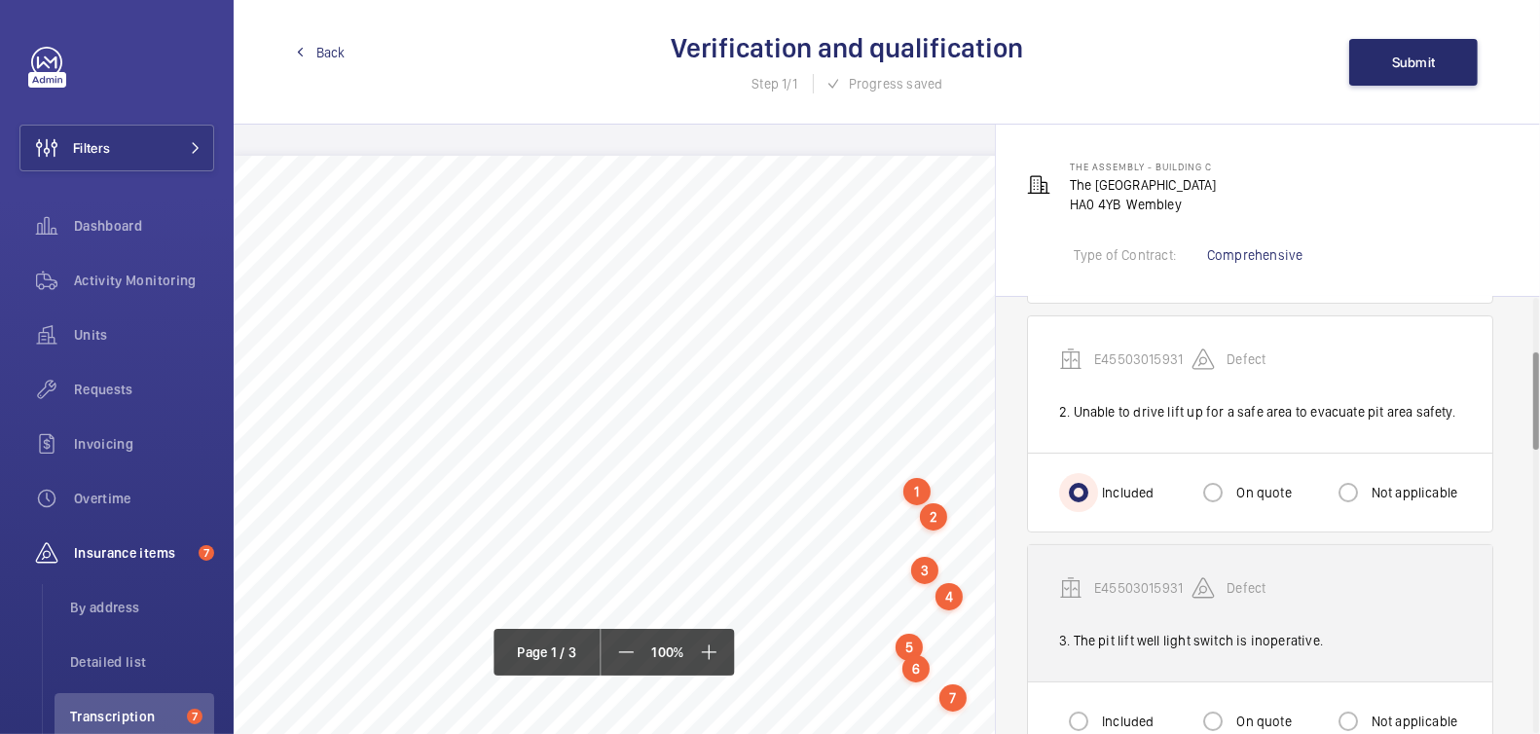
scroll to position [246, 0]
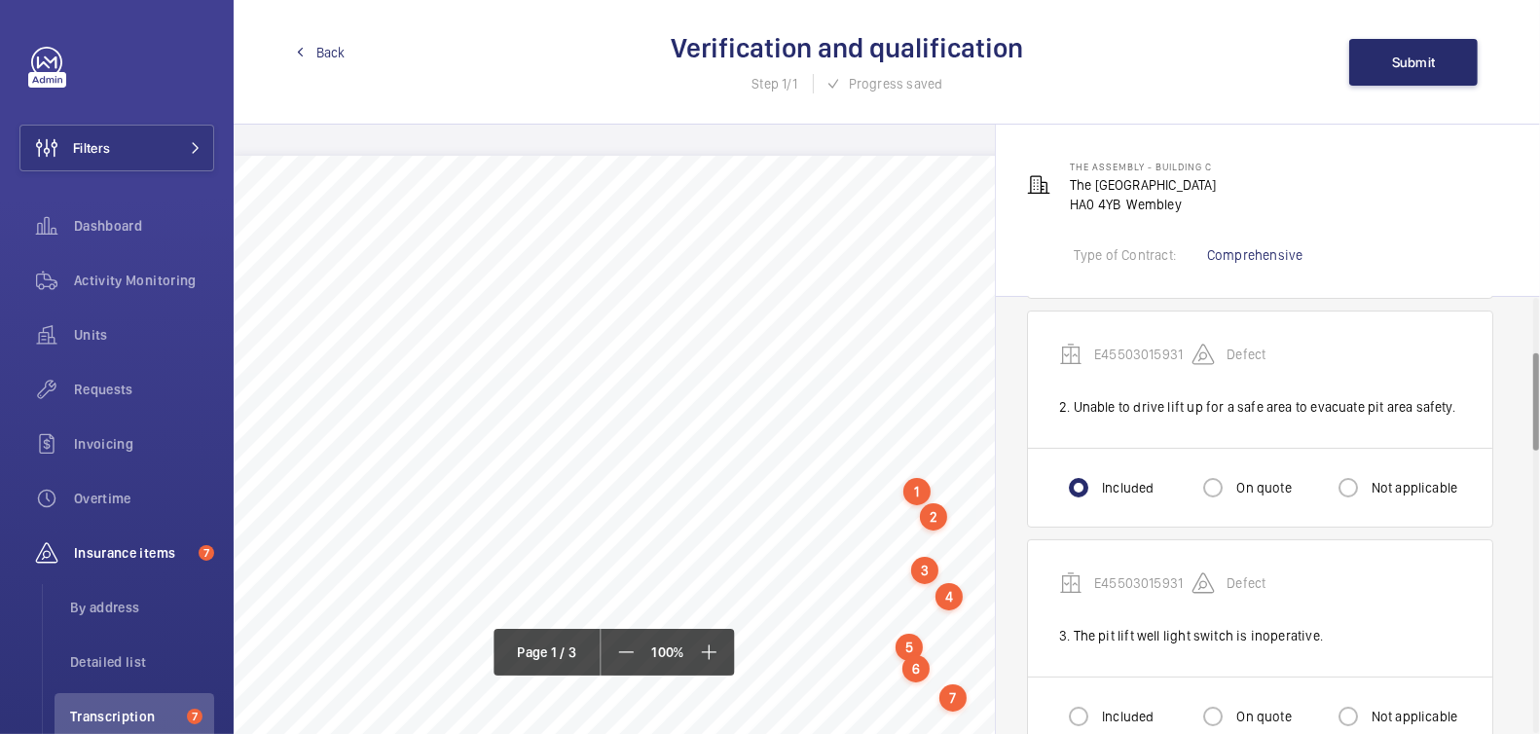
click at [1104, 701] on div "Included" at bounding box center [1106, 716] width 94 height 39
click at [1100, 709] on div at bounding box center [1078, 716] width 47 height 47
radio input "true"
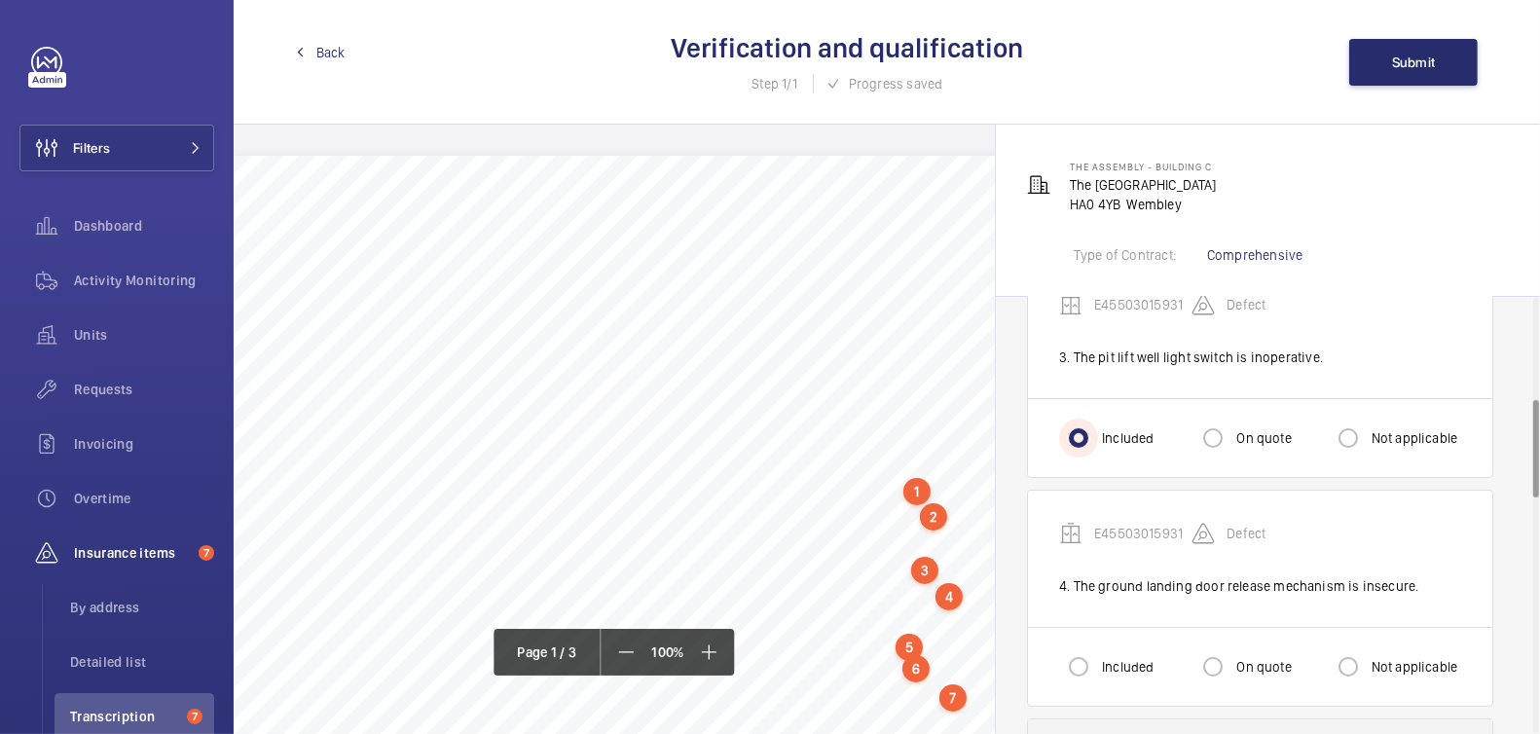
scroll to position [611, 0]
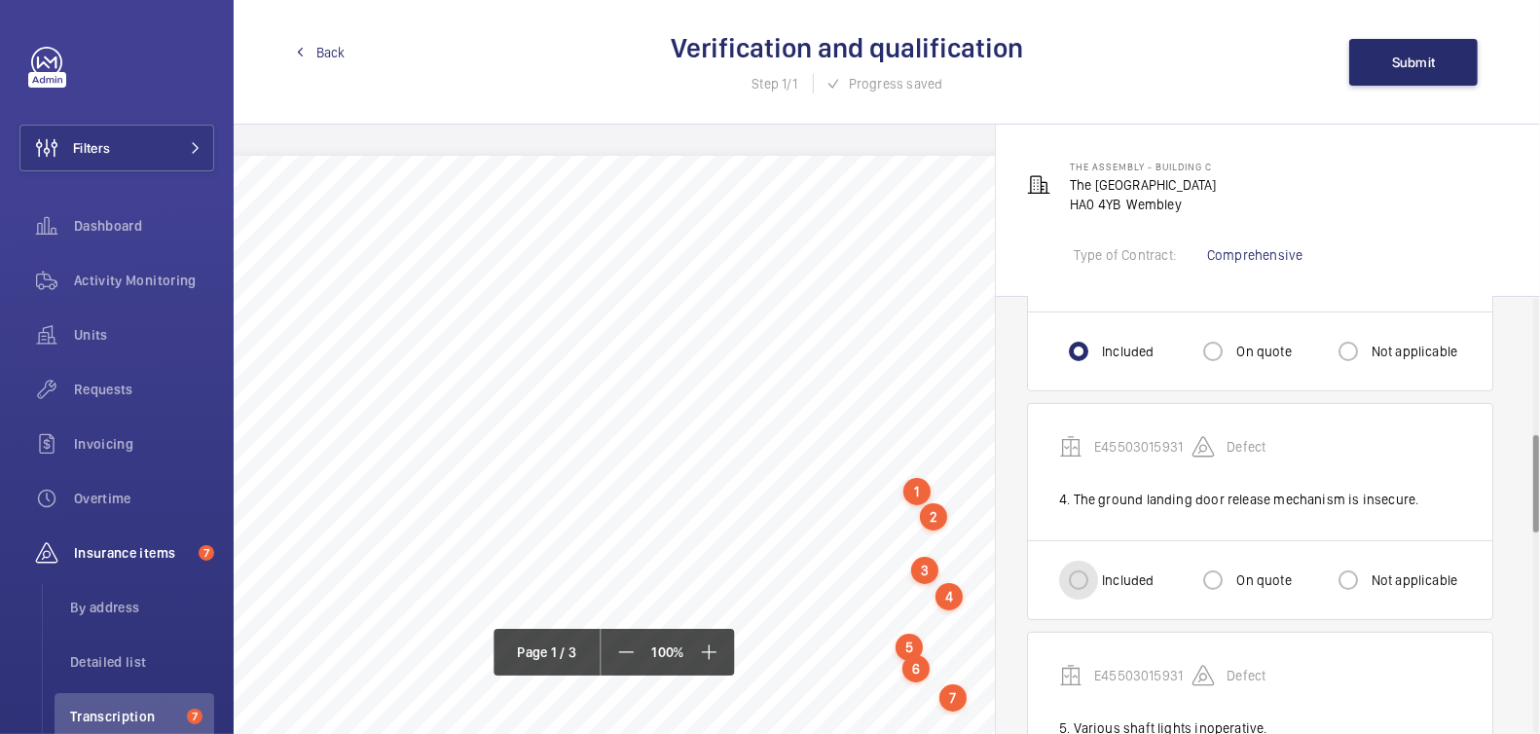
click at [1094, 572] on input "Included" at bounding box center [1078, 580] width 39 height 39
radio input "true"
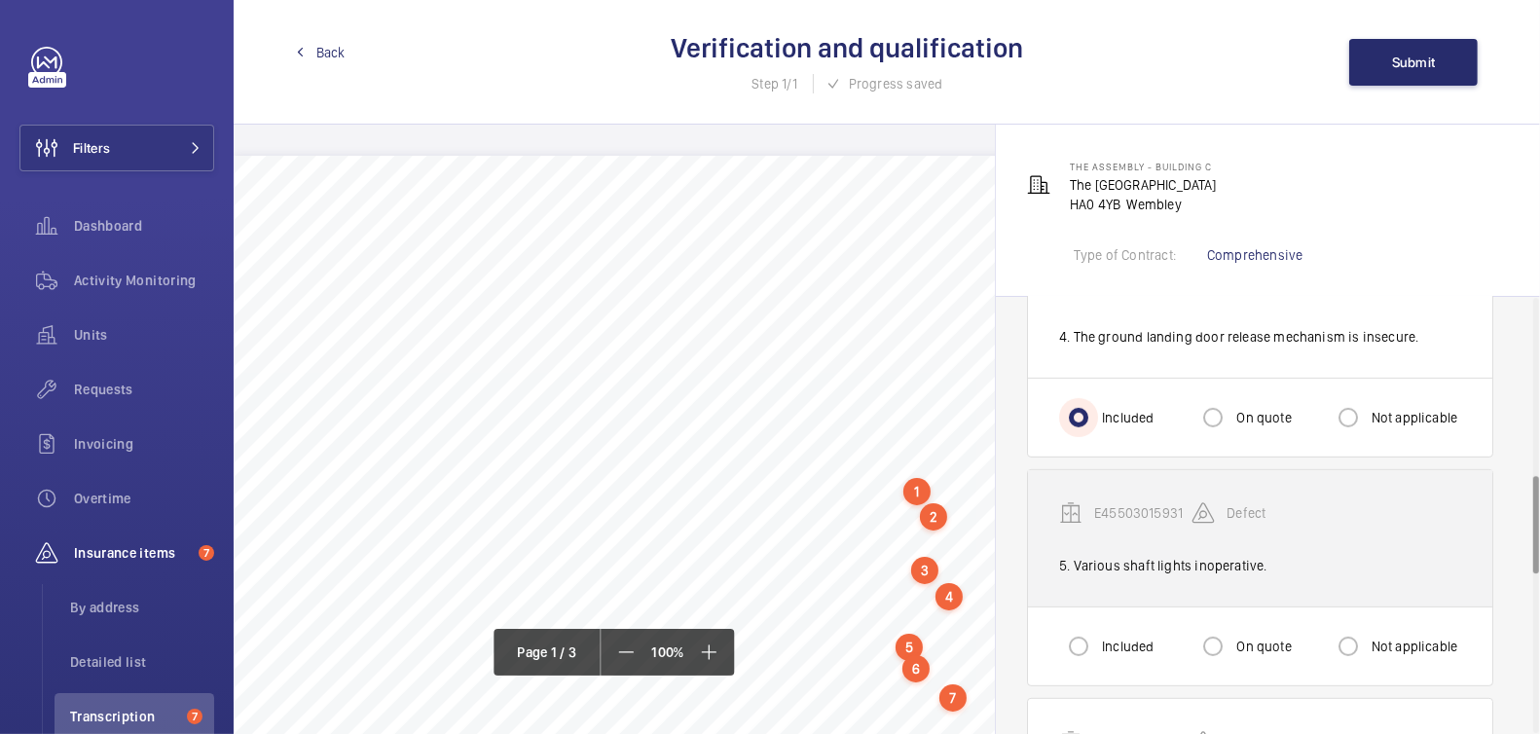
scroll to position [806, 0]
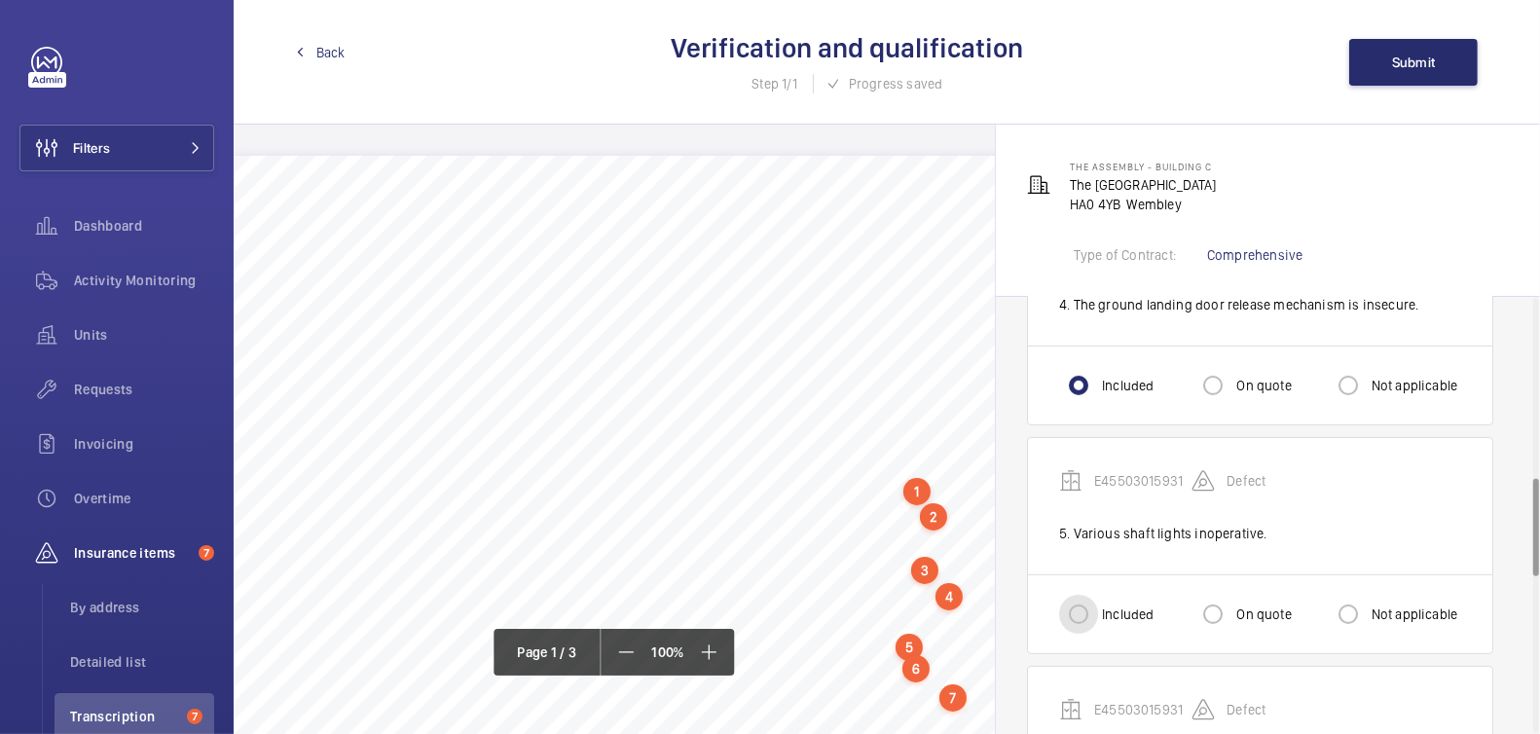
click at [1090, 608] on input "Included" at bounding box center [1078, 614] width 39 height 39
radio input "true"
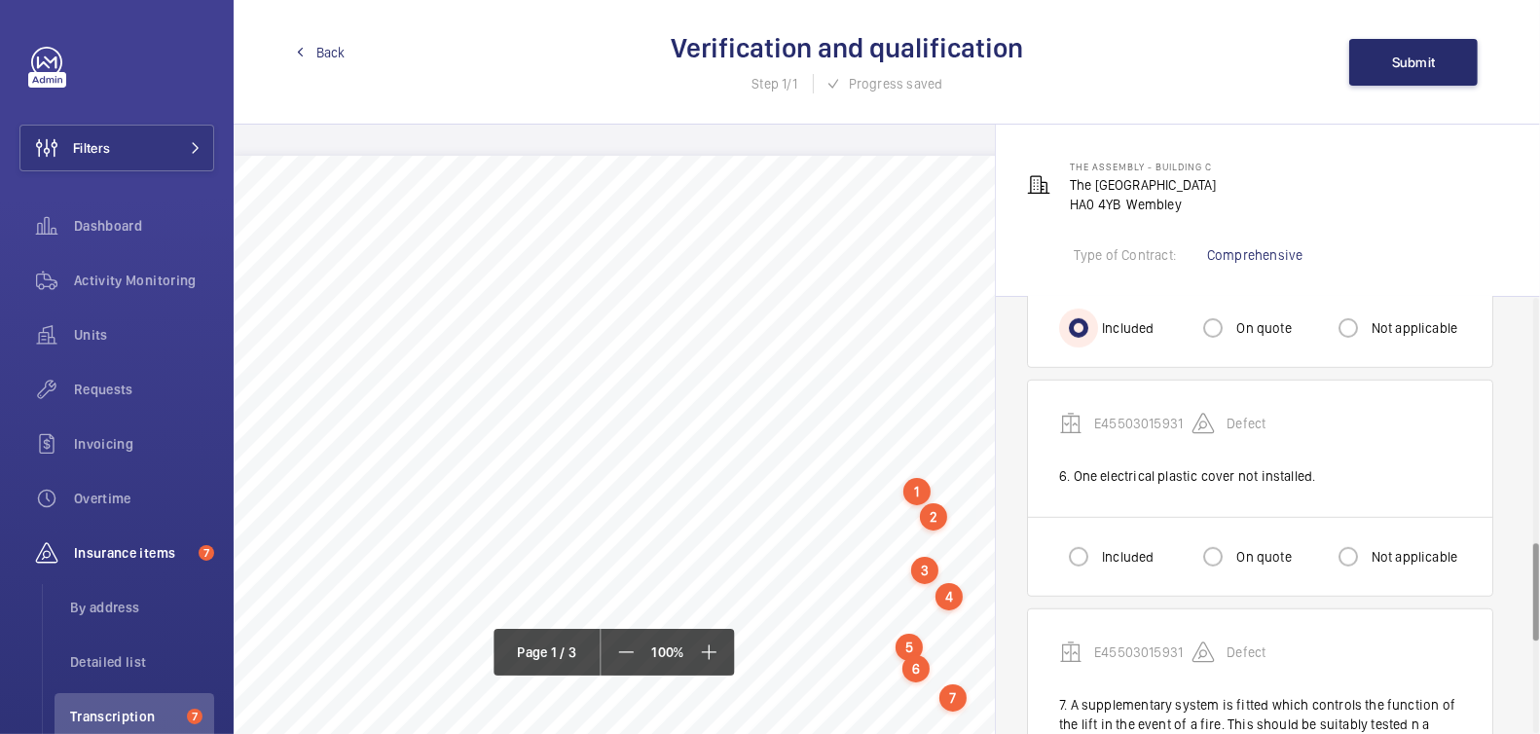
scroll to position [1094, 0]
click at [1083, 549] on input "Included" at bounding box center [1078, 554] width 39 height 39
radio input "true"
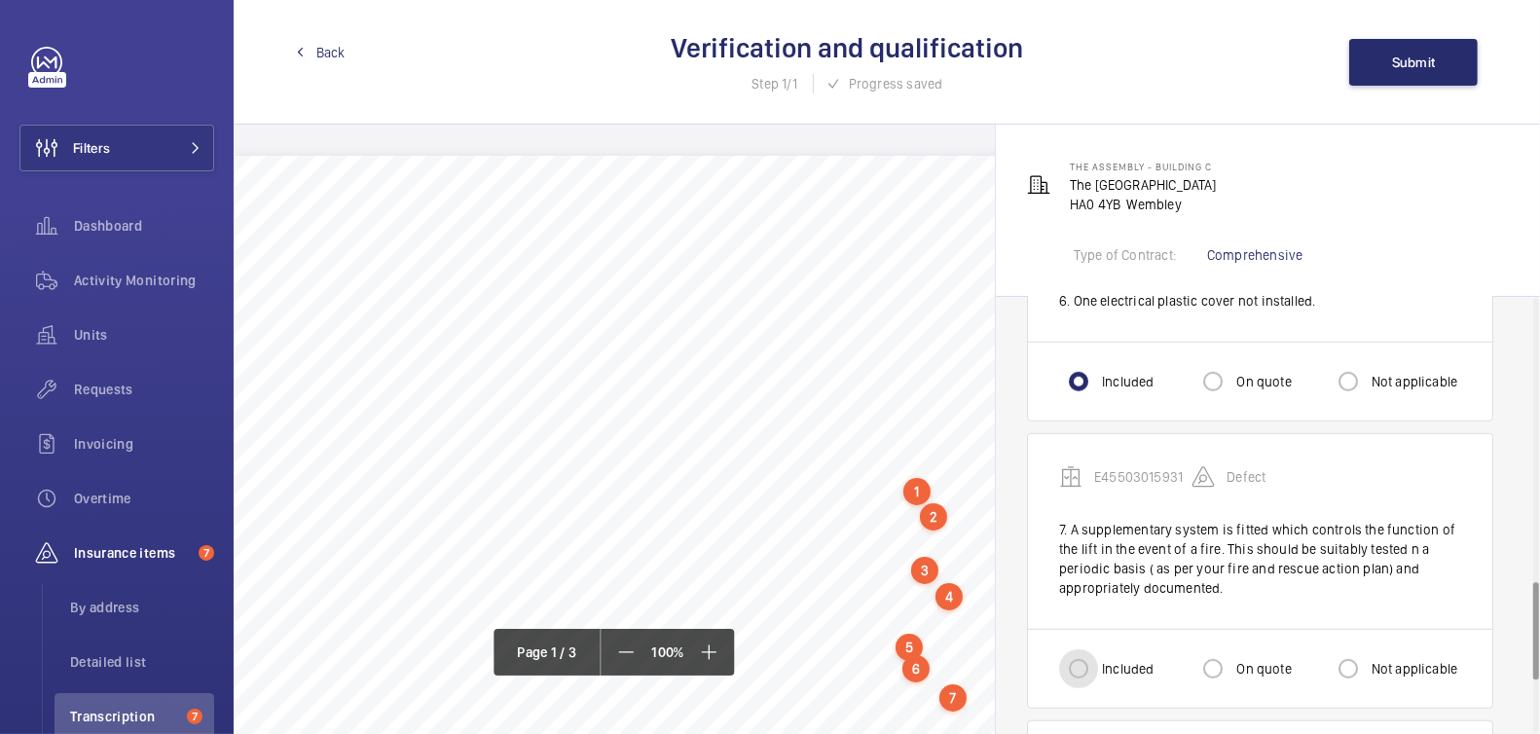
click at [1084, 659] on input "Included" at bounding box center [1078, 668] width 39 height 39
radio input "true"
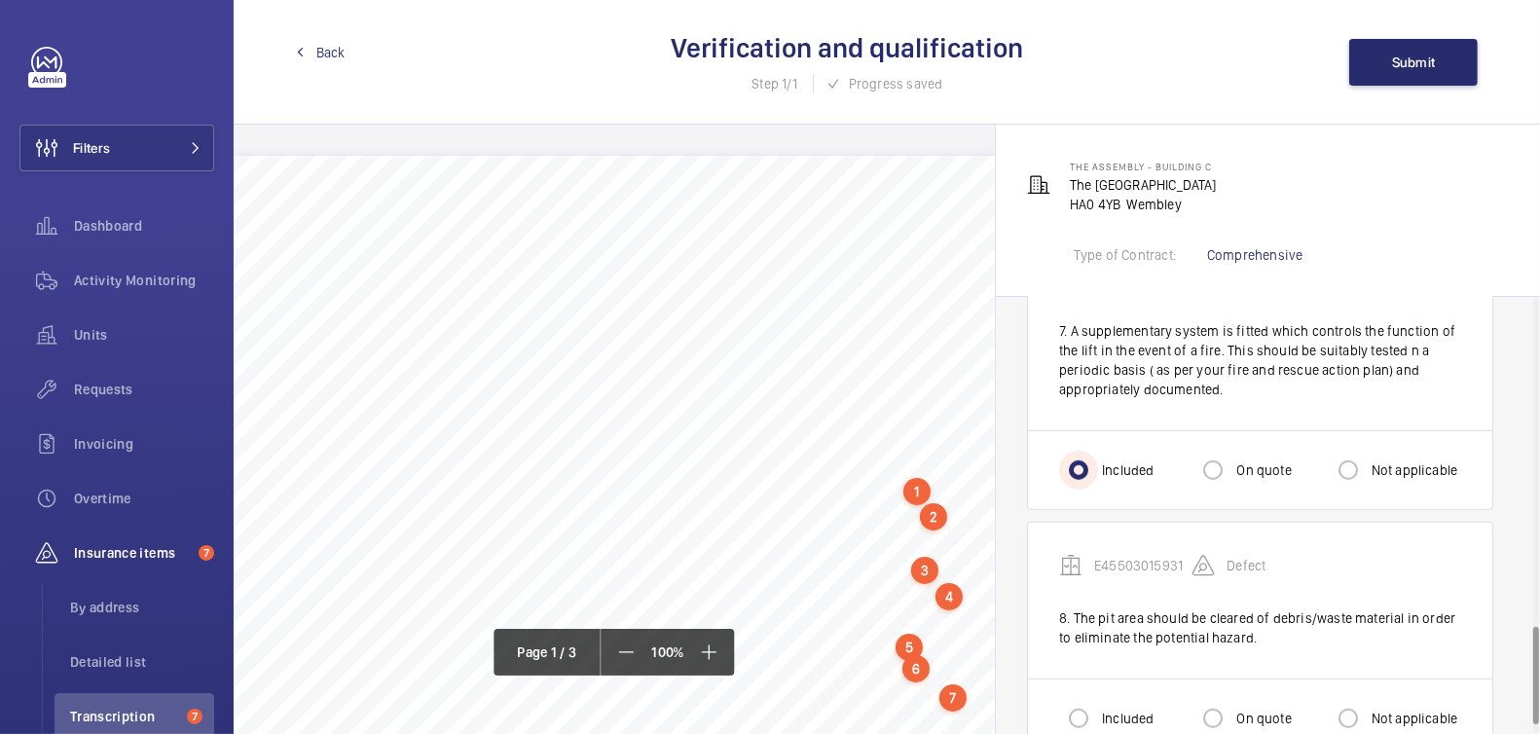
scroll to position [1510, 0]
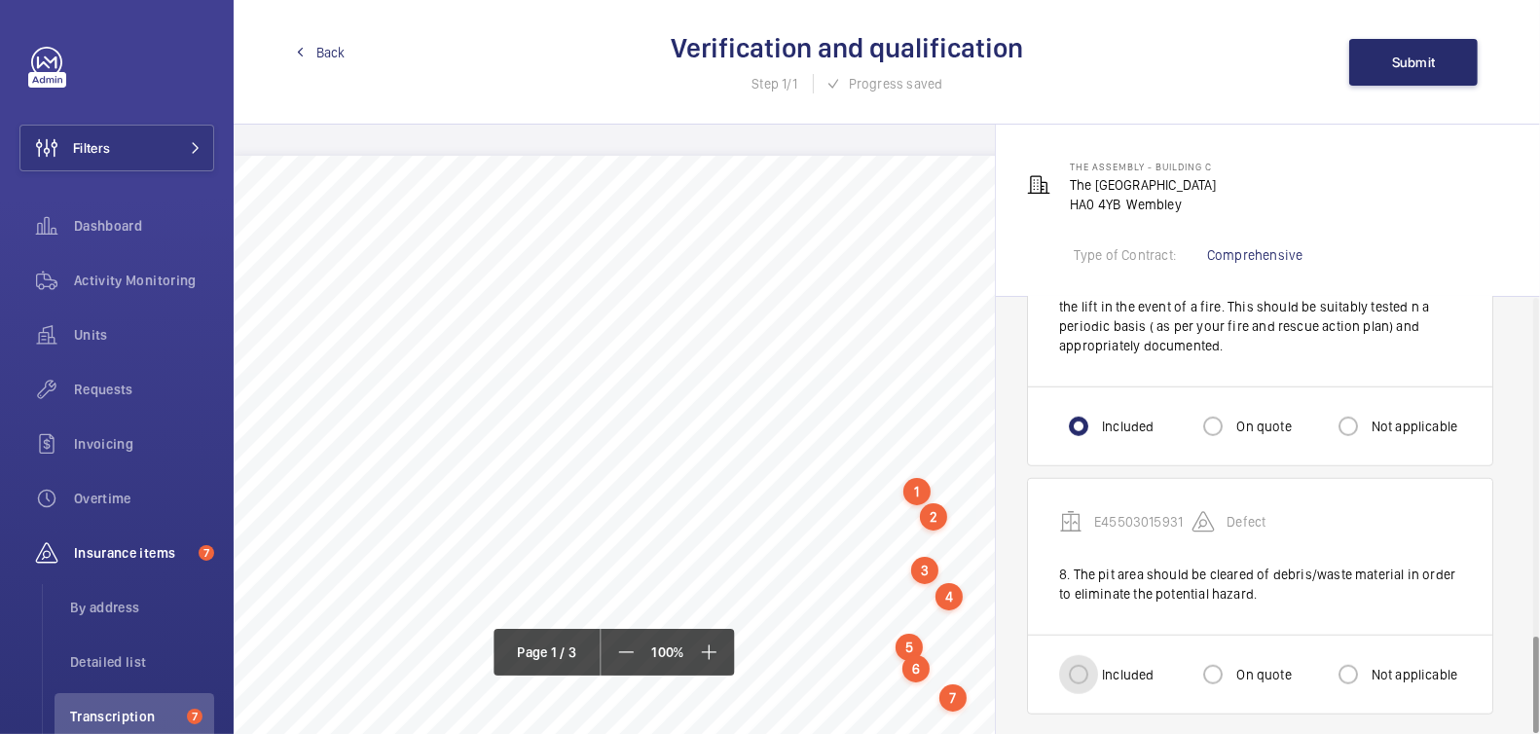
click at [1090, 673] on input "Included" at bounding box center [1078, 674] width 39 height 39
radio input "true"
click at [1413, 62] on span "Submit" at bounding box center [1414, 63] width 44 height 16
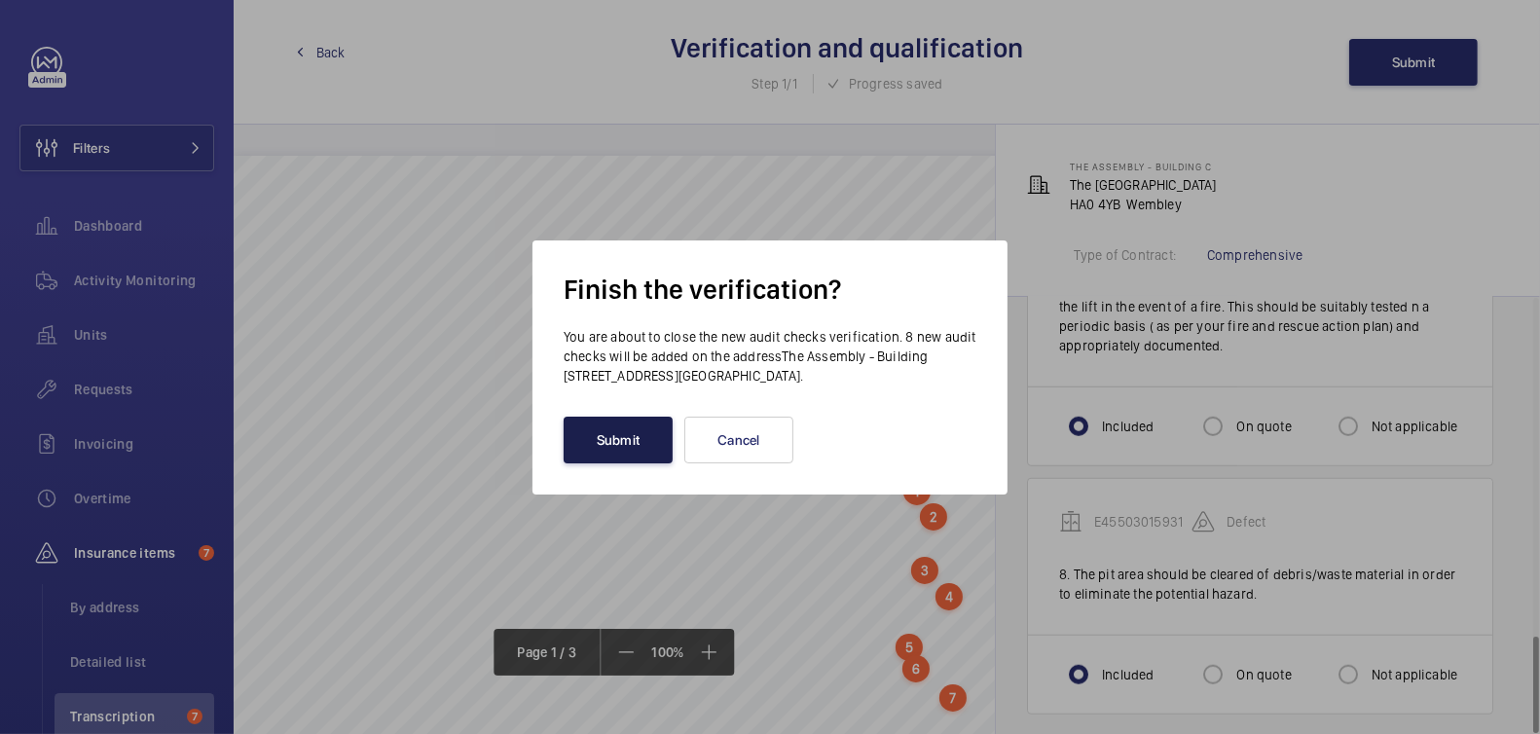
click at [609, 455] on button "Submit" at bounding box center [618, 440] width 109 height 47
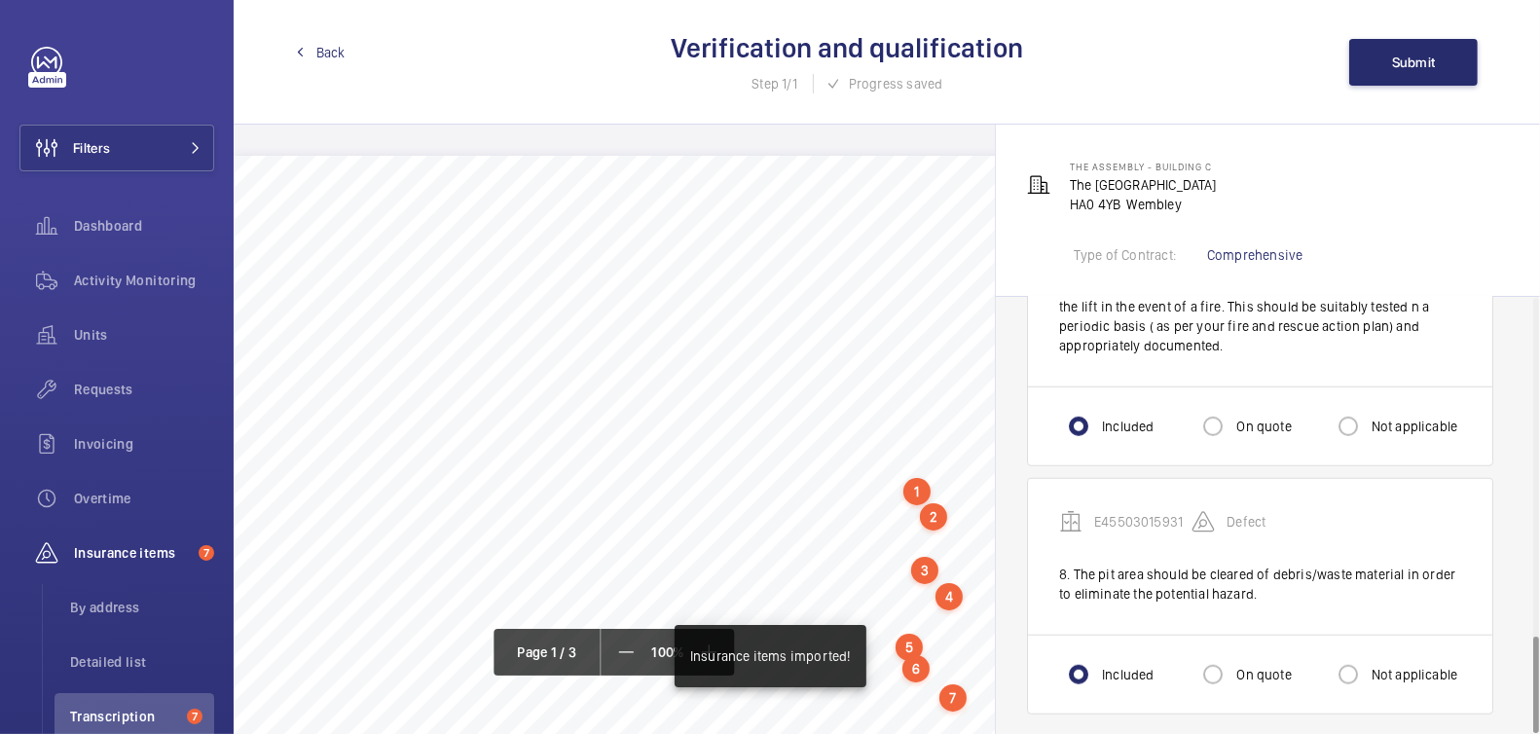
click at [321, 50] on span "Back" at bounding box center [330, 52] width 29 height 19
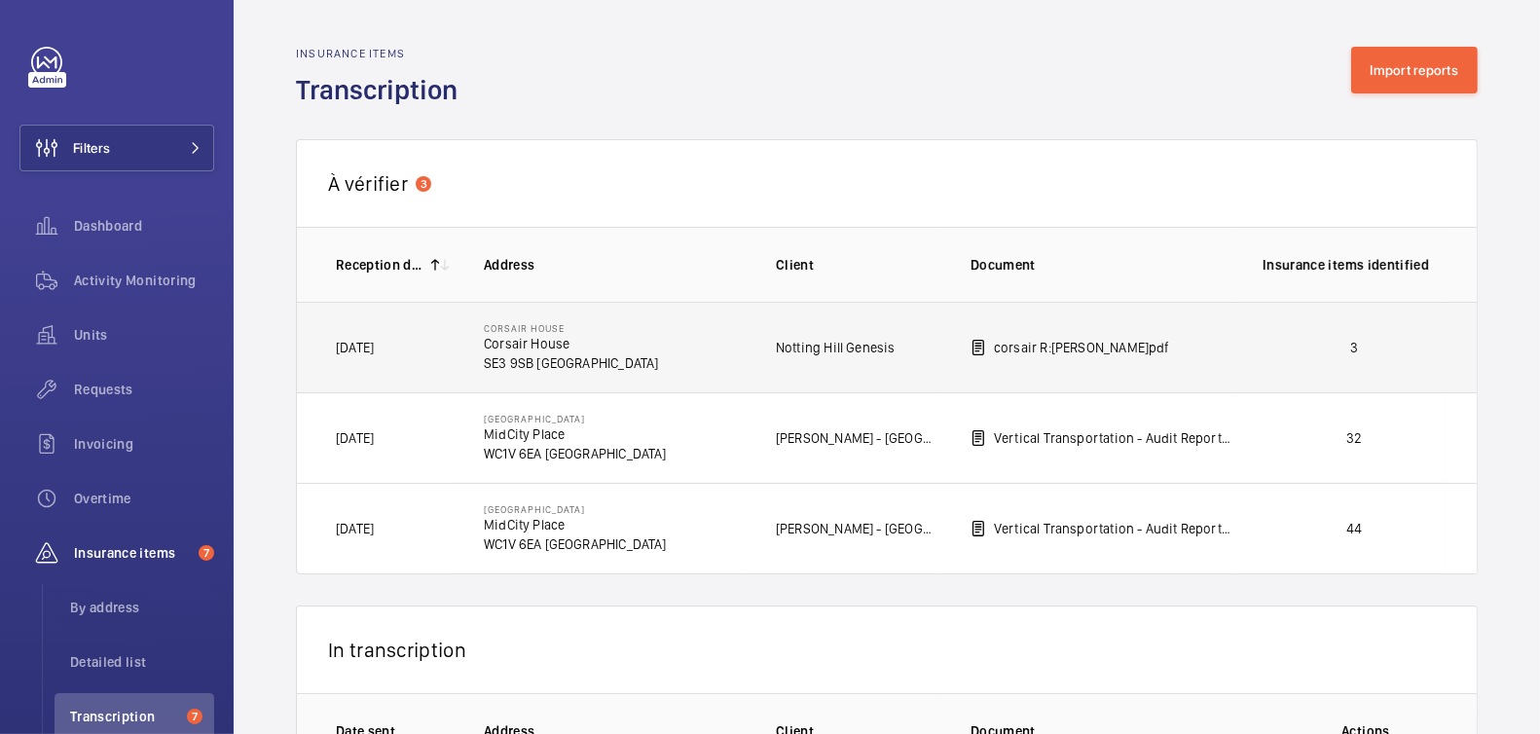
click at [1401, 341] on p "3" at bounding box center [1354, 347] width 183 height 19
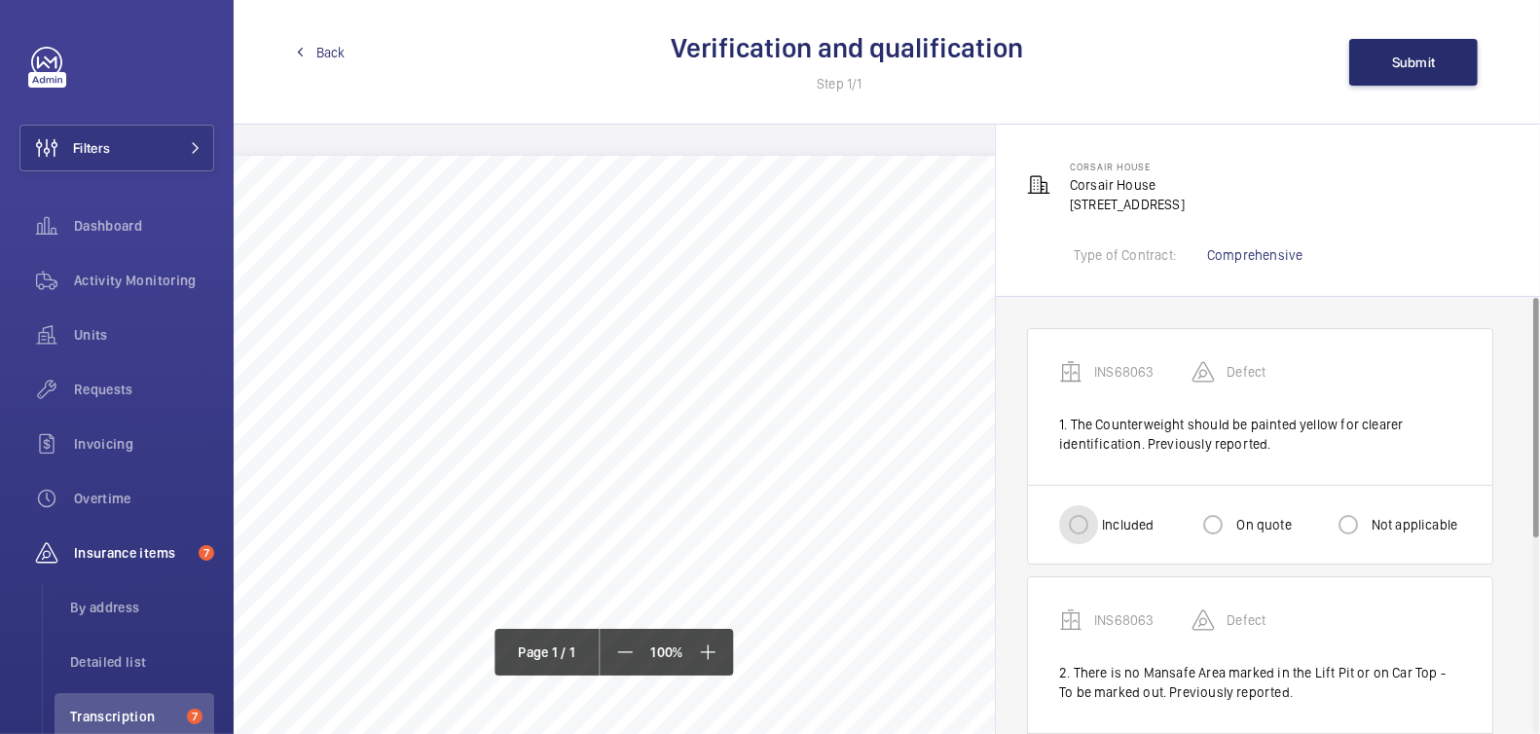
click at [1092, 531] on input "Included" at bounding box center [1078, 524] width 39 height 39
radio input "true"
click at [1222, 521] on input "On quote" at bounding box center [1213, 524] width 39 height 39
radio input "true"
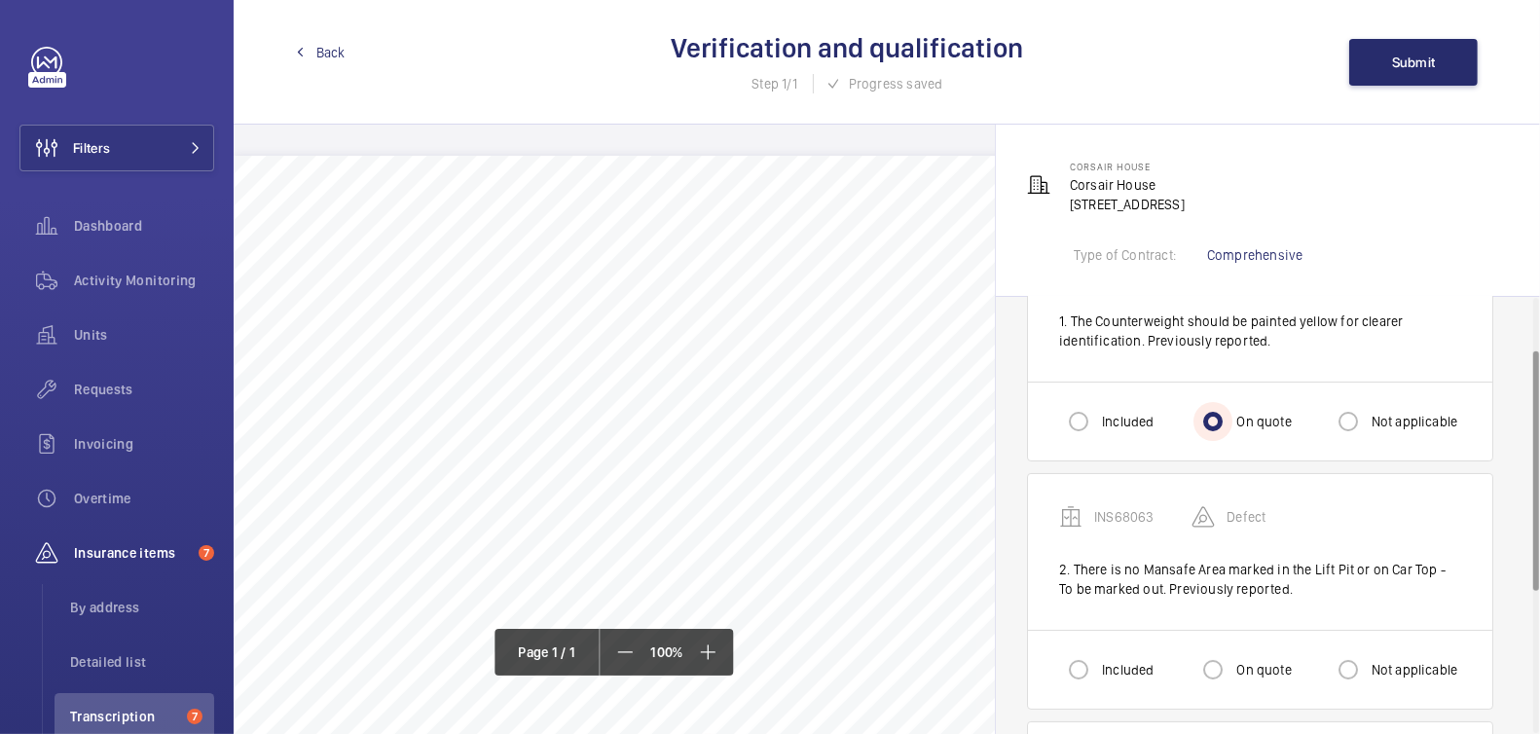
scroll to position [109, 0]
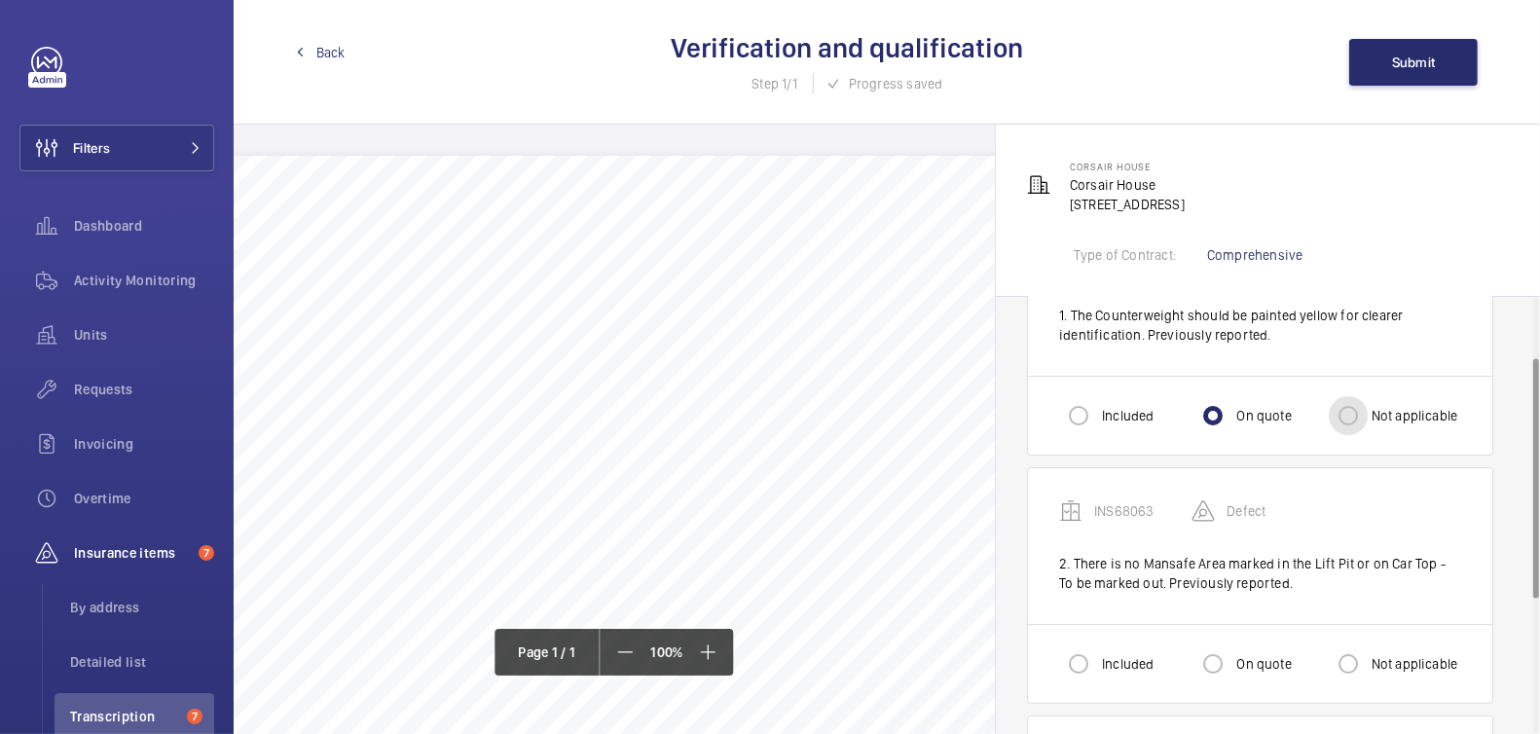
click at [1355, 414] on input "Not applicable" at bounding box center [1348, 415] width 39 height 39
radio input "true"
click at [1216, 414] on input "On quote" at bounding box center [1213, 415] width 39 height 39
radio input "true"
click at [1348, 418] on input "Not applicable" at bounding box center [1348, 415] width 39 height 39
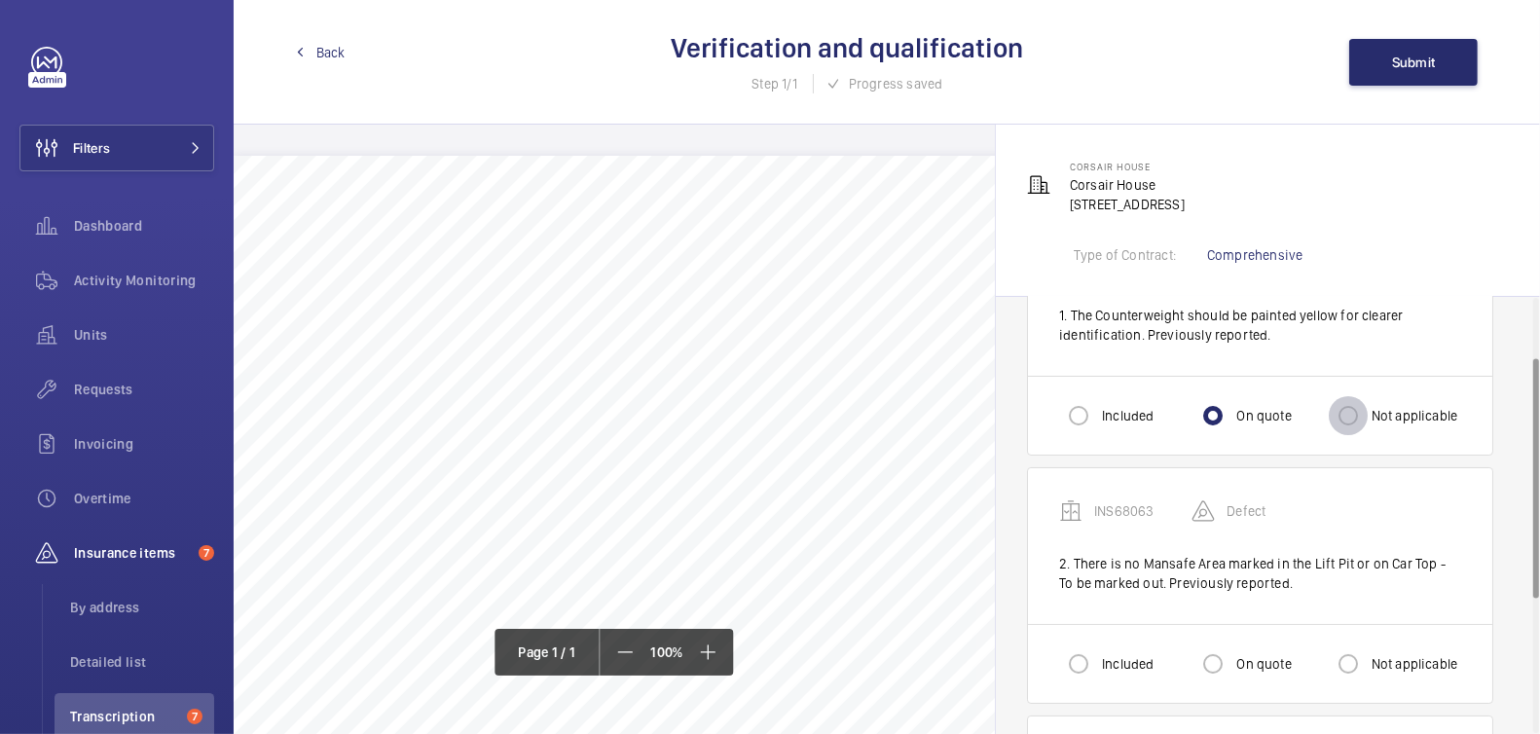
radio input "true"
click at [1367, 653] on input "Not applicable" at bounding box center [1348, 664] width 39 height 39
radio input "true"
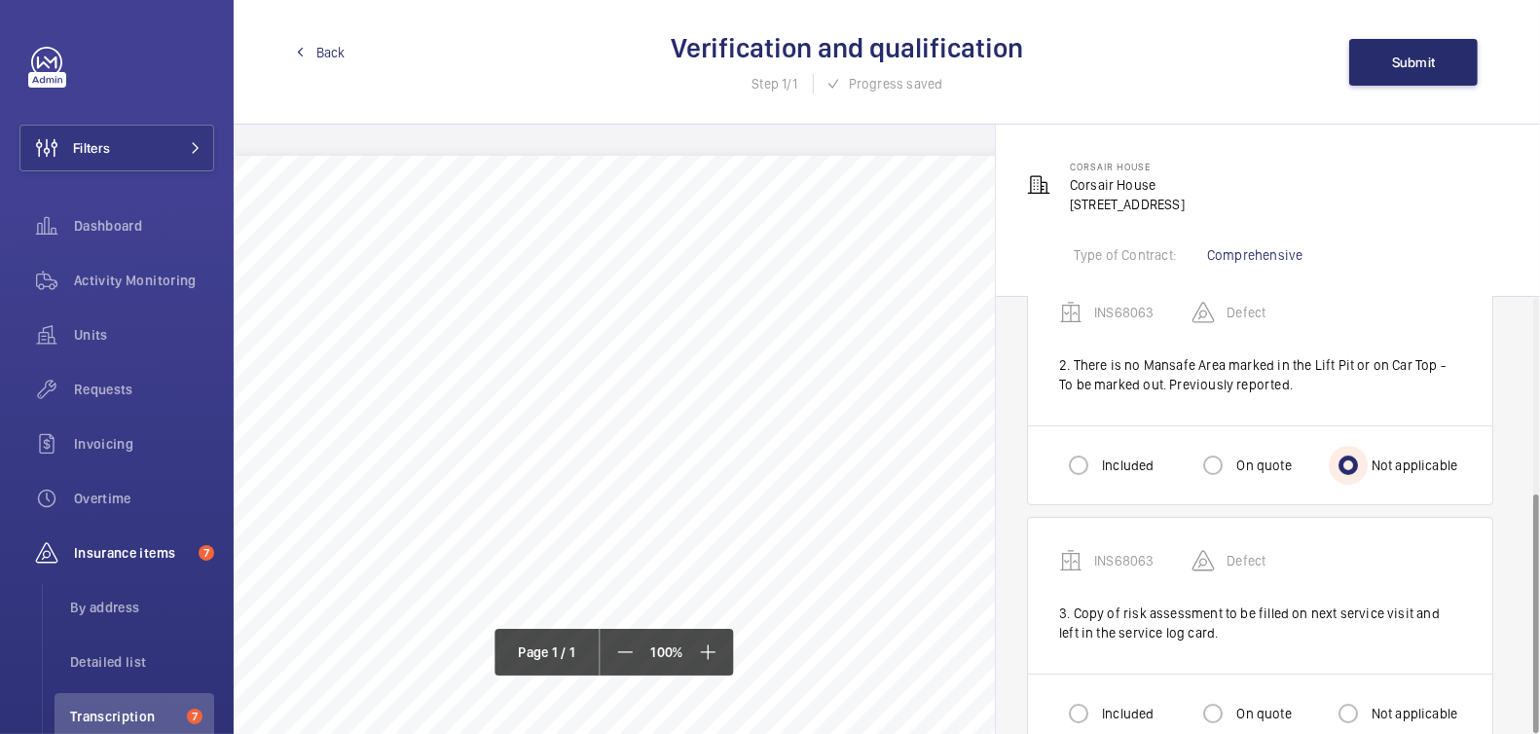
scroll to position [352, 0]
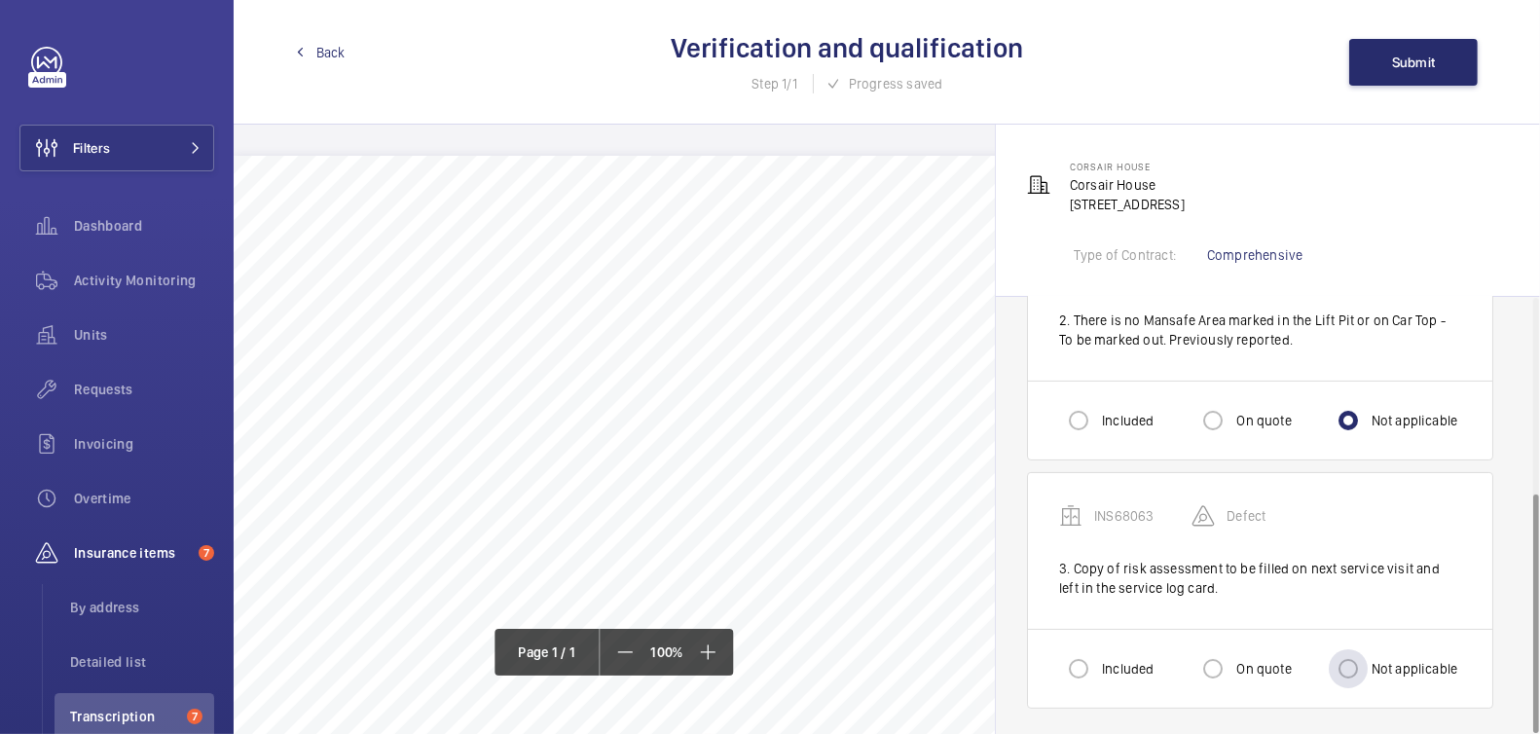
click at [1382, 667] on label "Not applicable" at bounding box center [1413, 668] width 91 height 19
click at [1368, 667] on input "Not applicable" at bounding box center [1348, 668] width 39 height 39
radio input "true"
click at [1424, 57] on span "Submit" at bounding box center [1414, 63] width 44 height 16
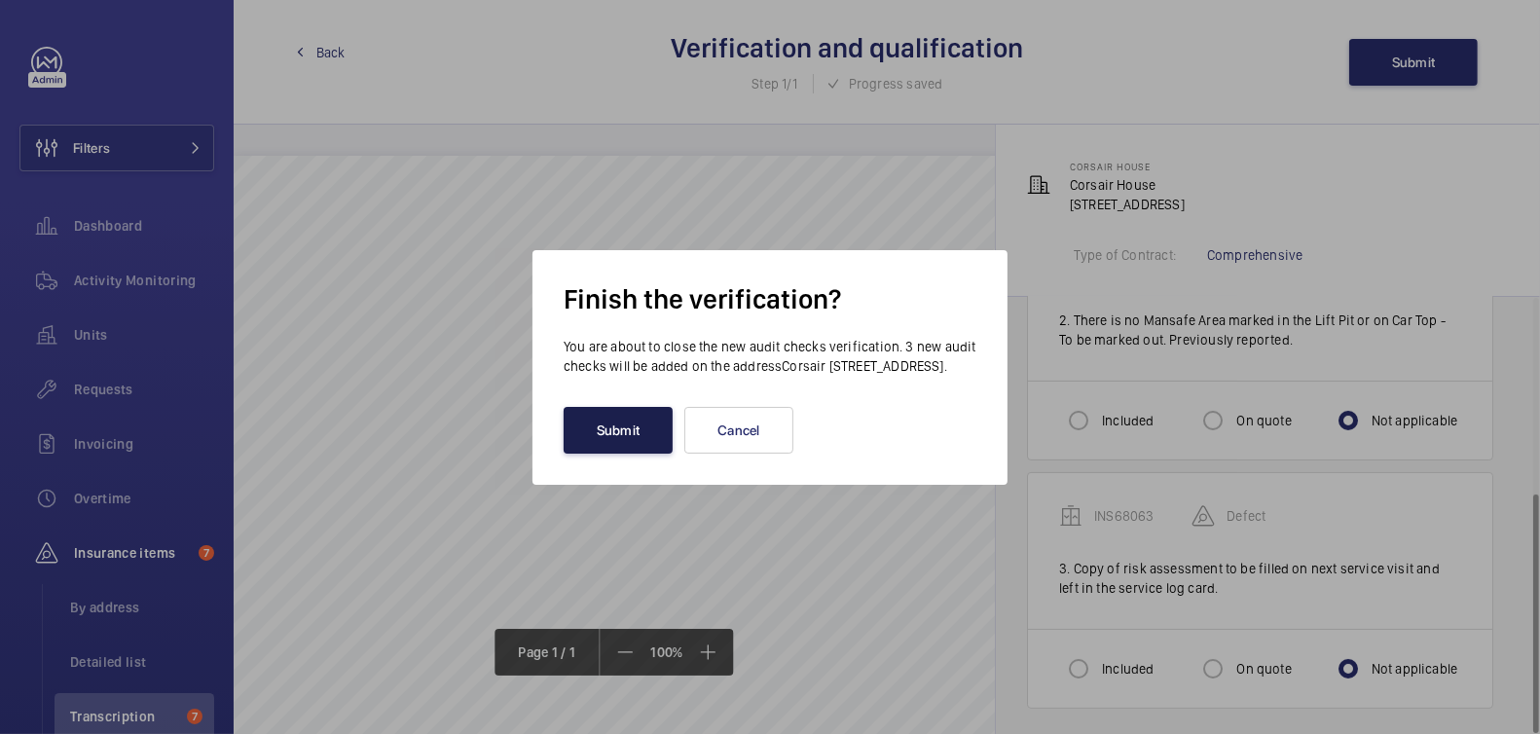
click at [650, 428] on button "Submit" at bounding box center [618, 430] width 109 height 47
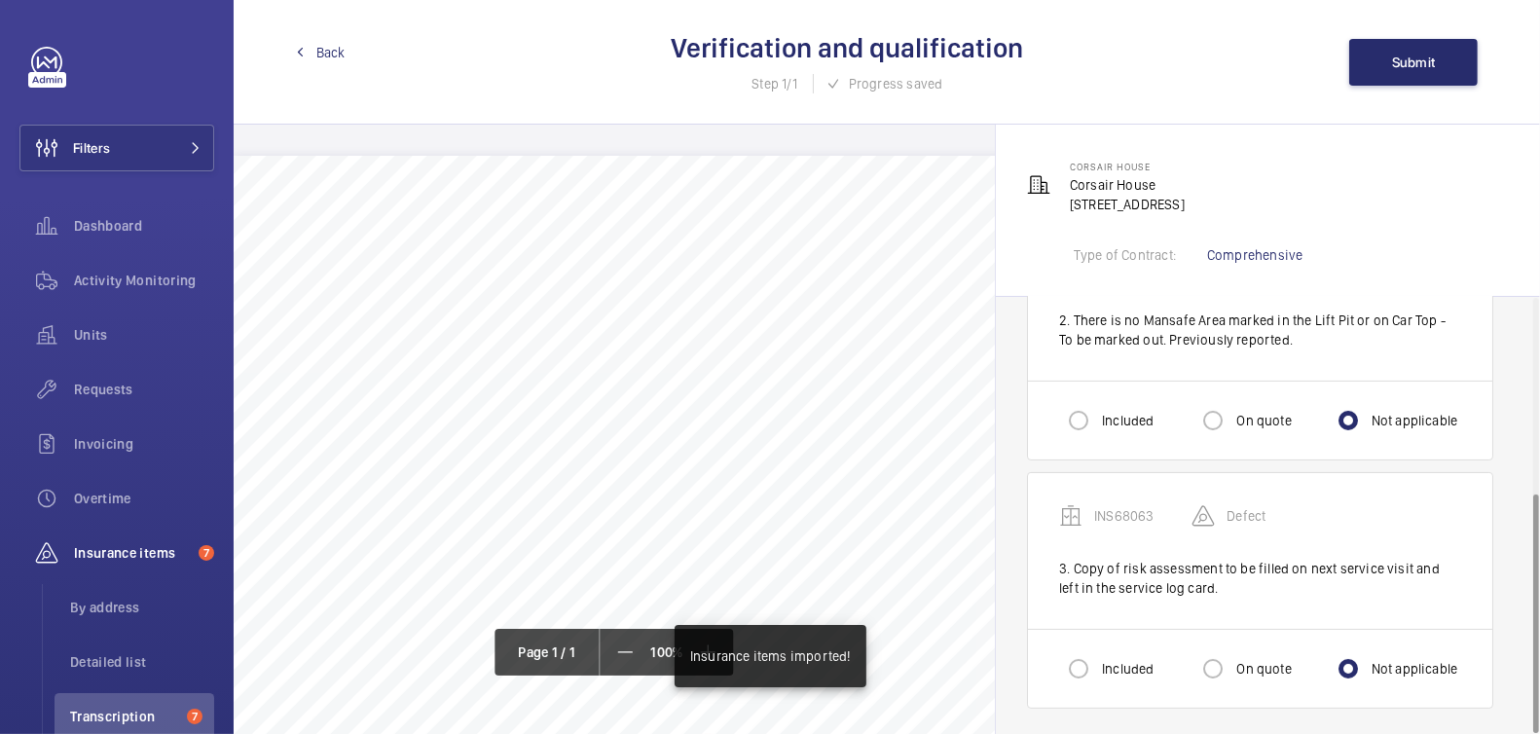
click at [324, 46] on span "Back" at bounding box center [330, 52] width 29 height 19
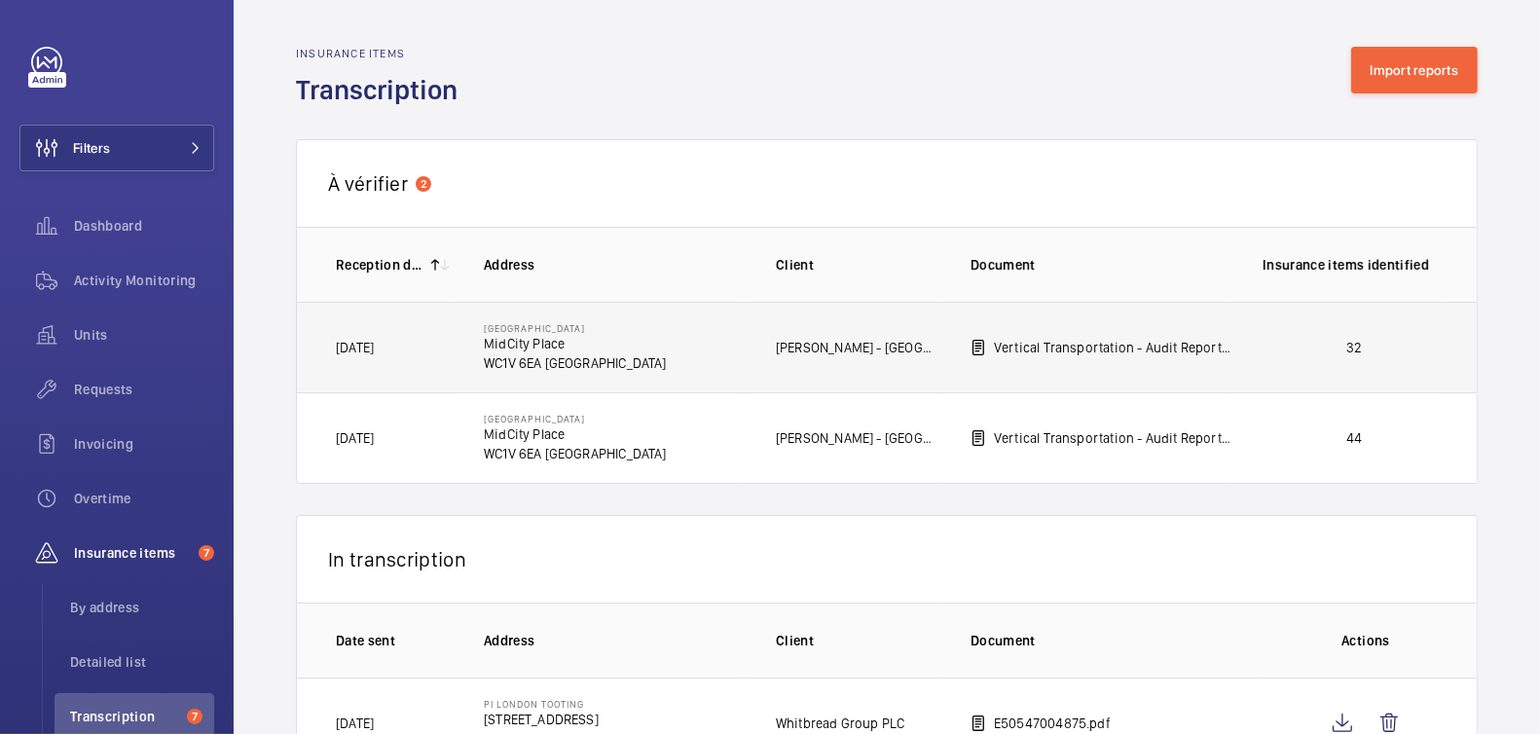
click at [1403, 343] on p "32" at bounding box center [1354, 347] width 183 height 19
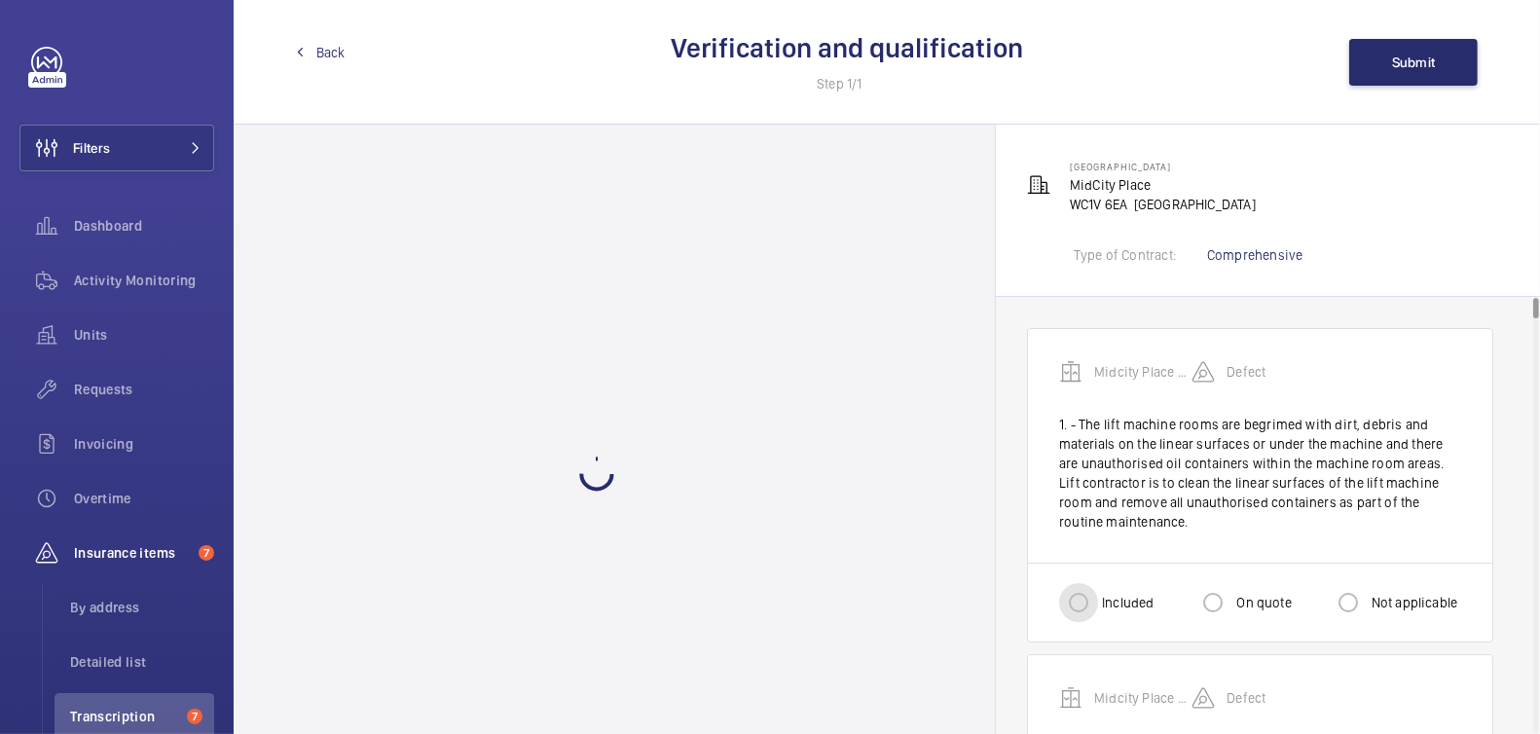
click at [1095, 605] on input "Included" at bounding box center [1078, 602] width 39 height 39
radio input "true"
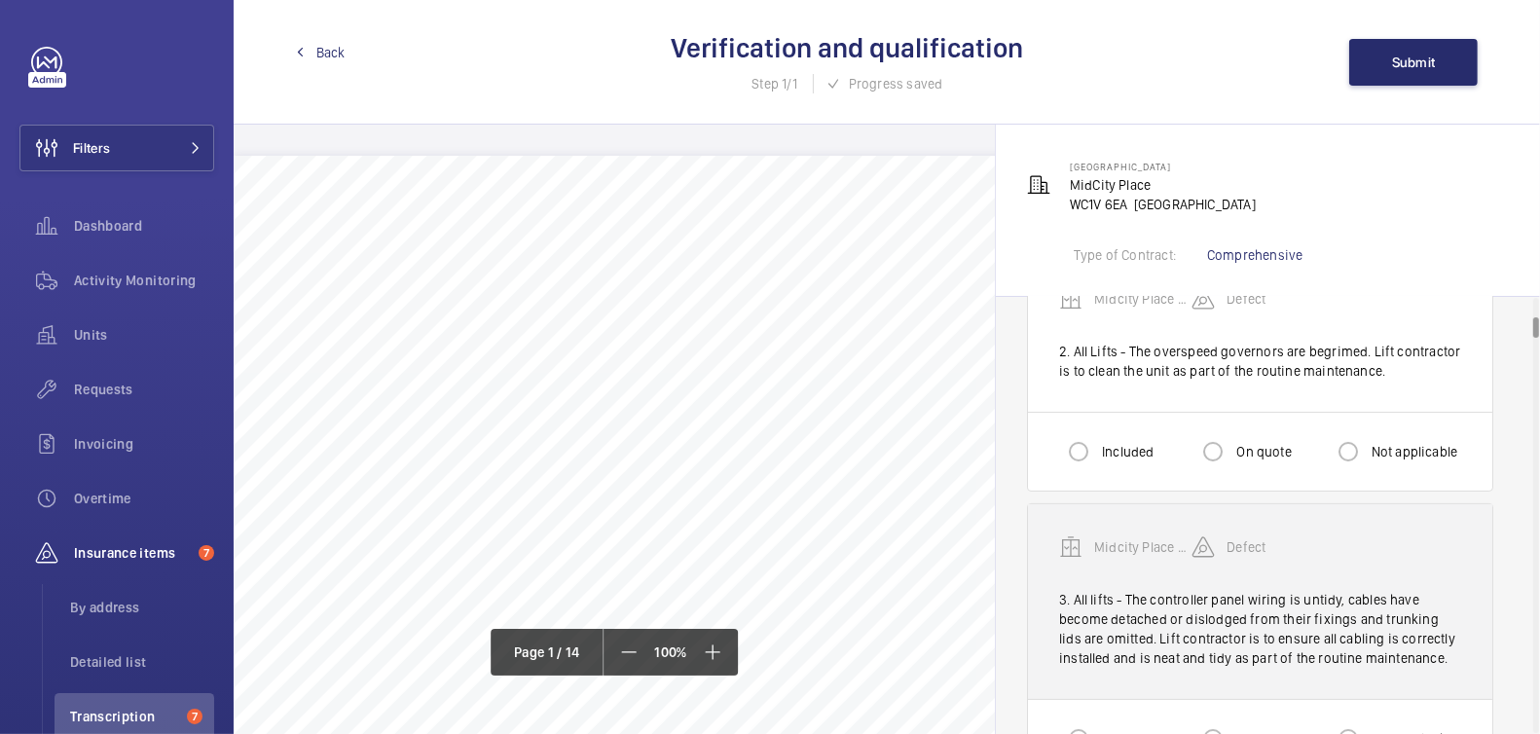
scroll to position [399, 0]
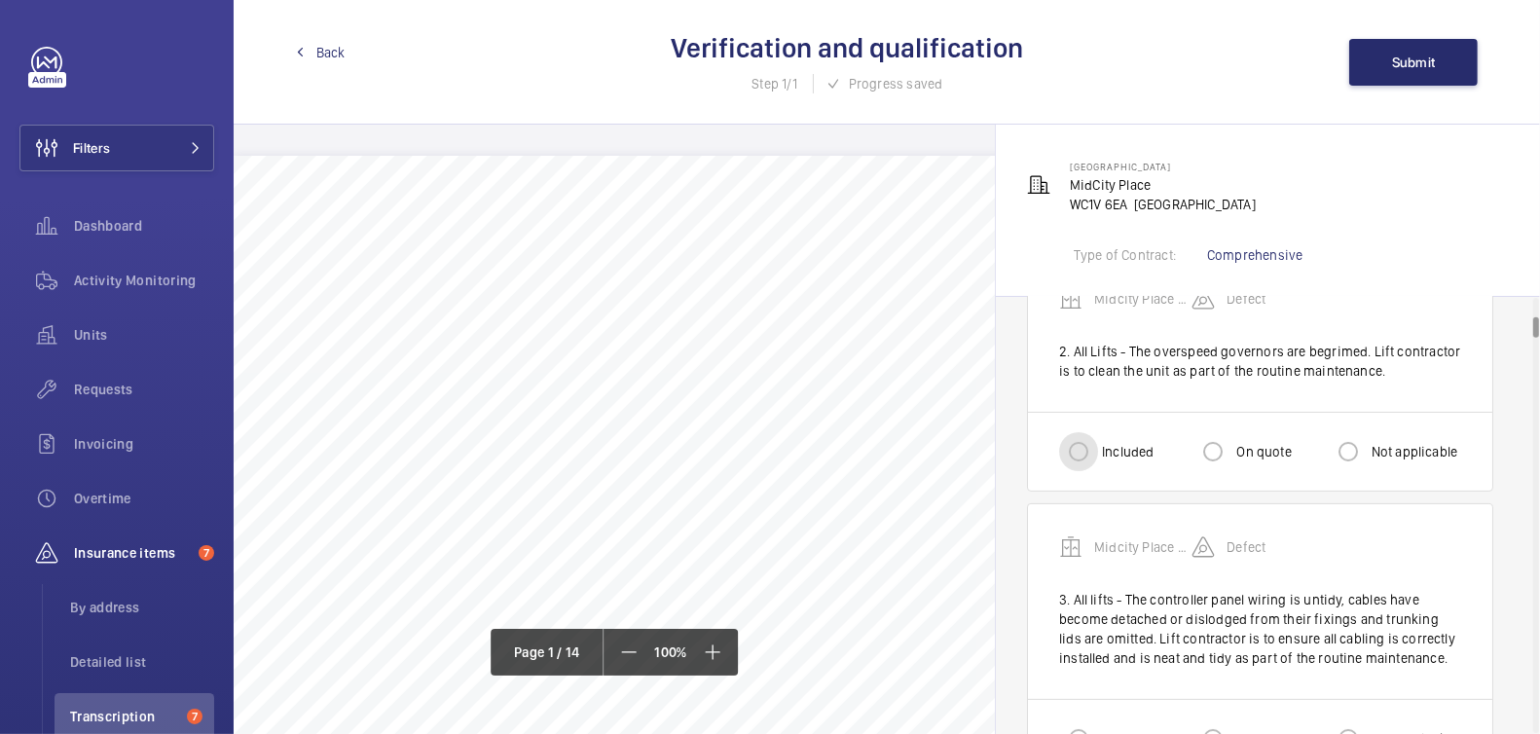
click at [1088, 457] on input "Included" at bounding box center [1078, 451] width 39 height 39
radio input "true"
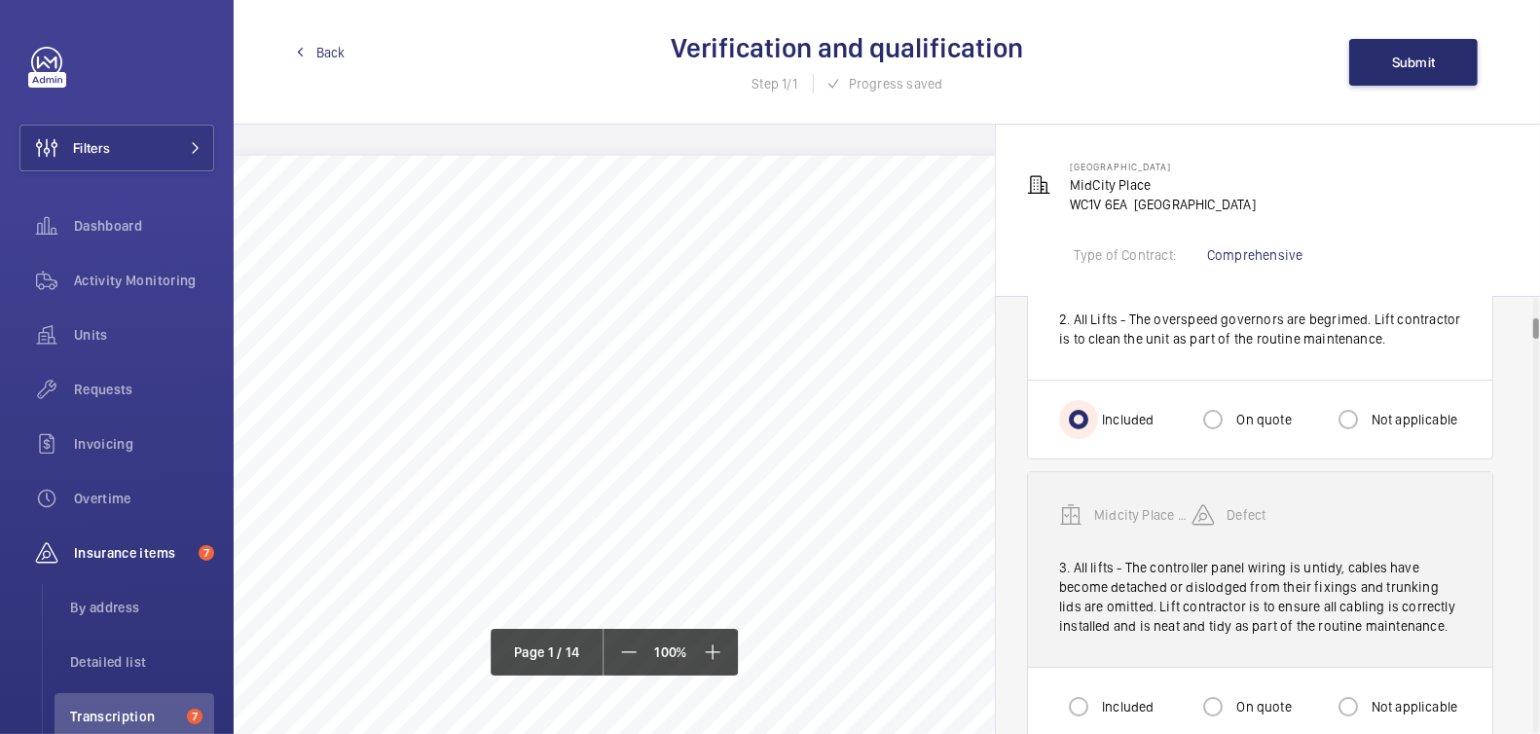
scroll to position [483, 0]
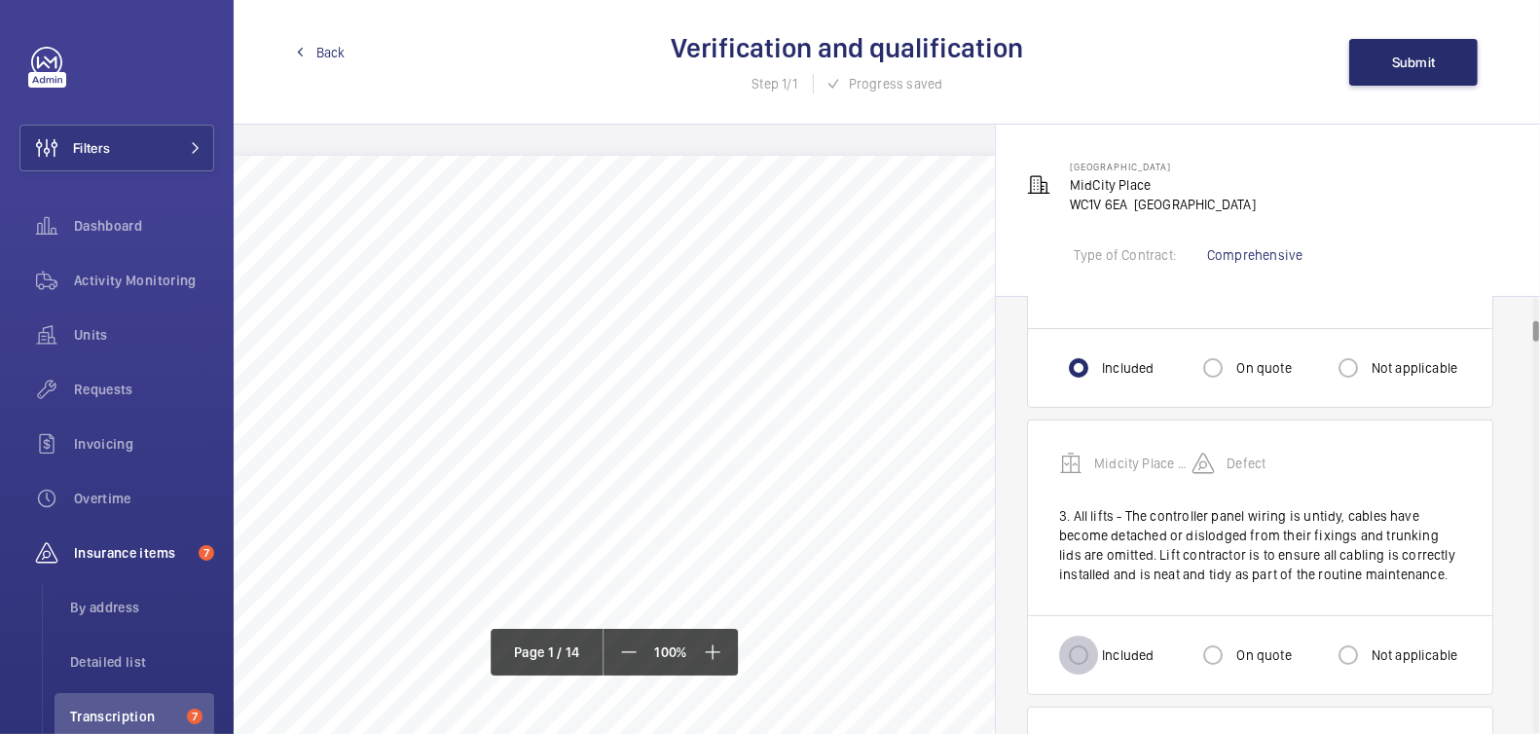
click at [1094, 650] on input "Included" at bounding box center [1078, 655] width 39 height 39
radio input "true"
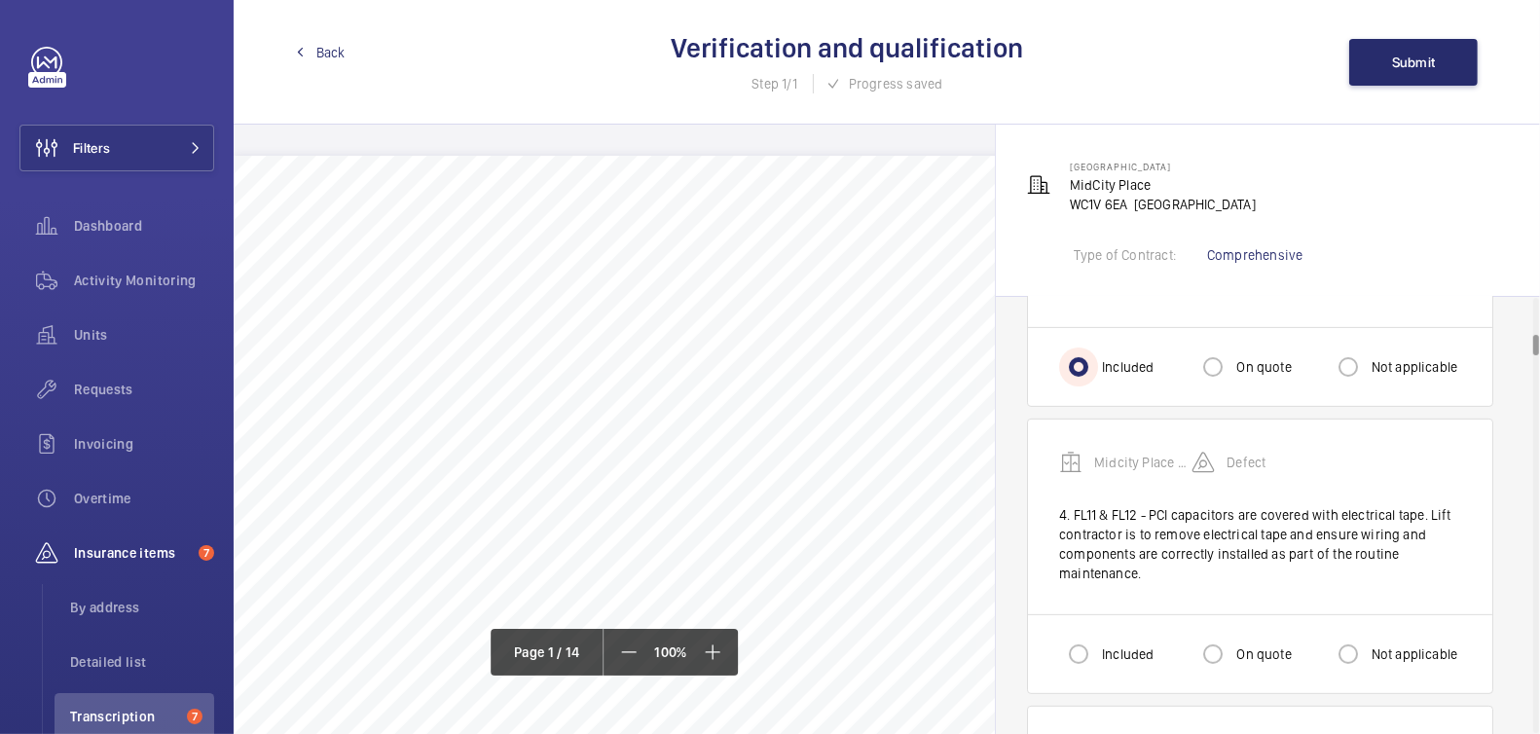
scroll to position [771, 0]
click at [1090, 644] on input "Included" at bounding box center [1078, 654] width 39 height 39
radio input "true"
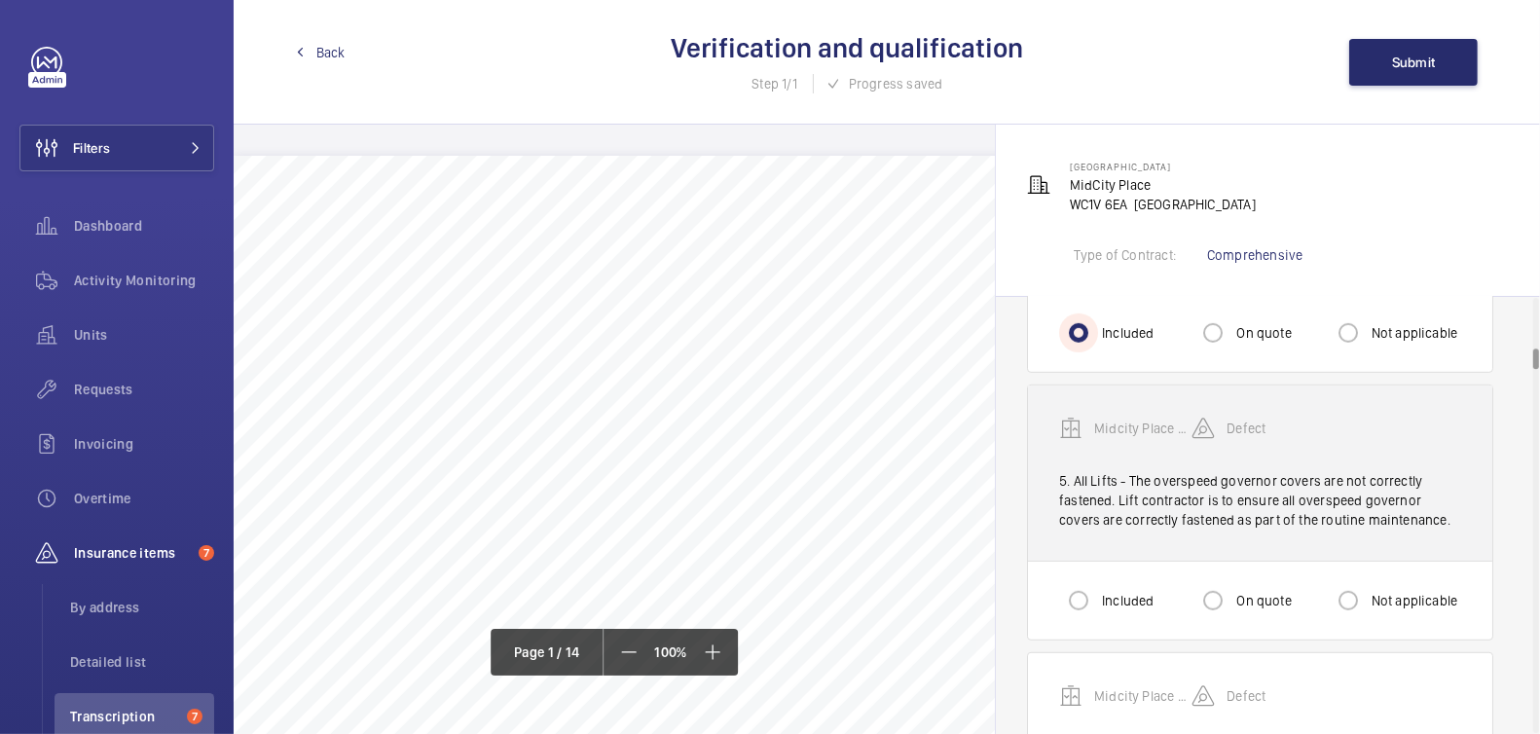
scroll to position [1093, 0]
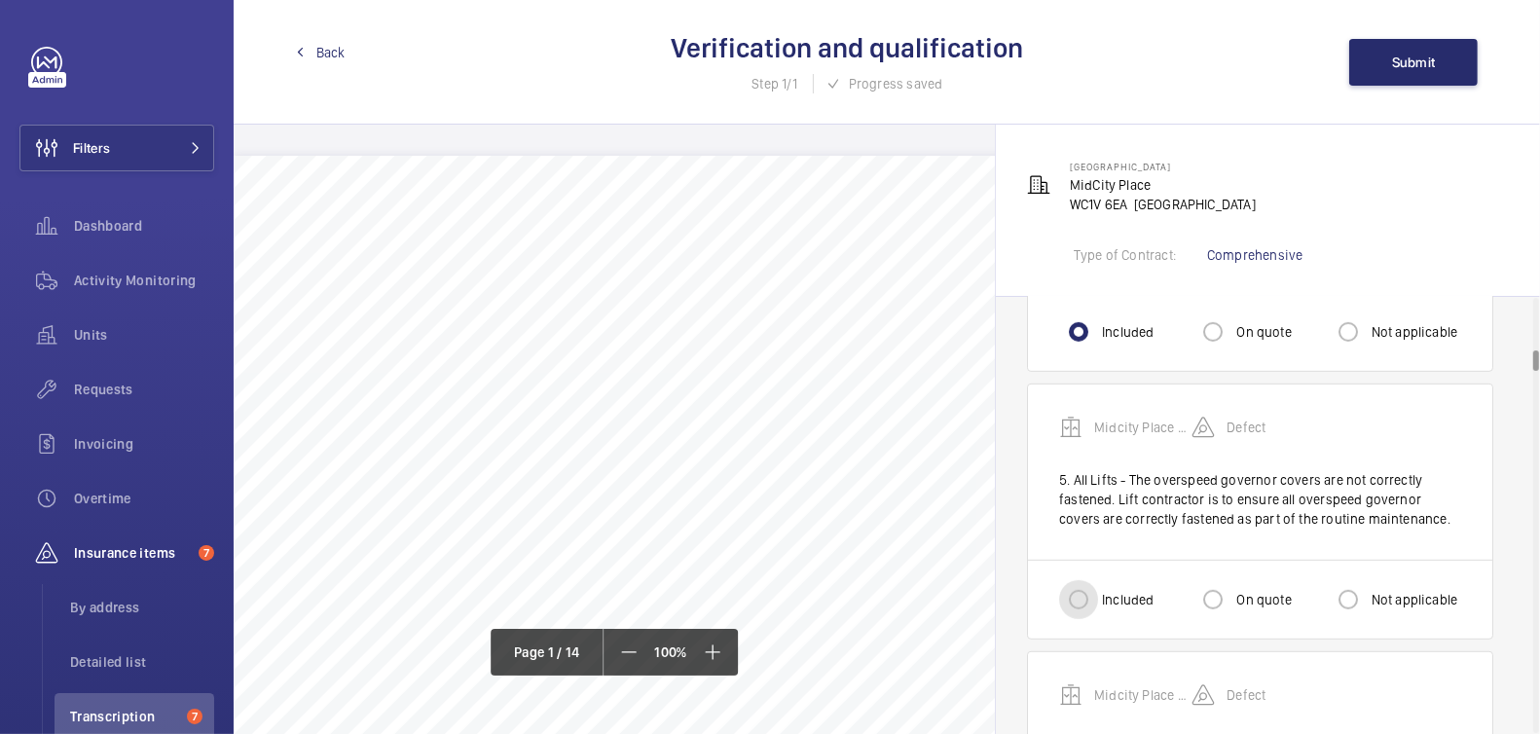
click at [1070, 590] on input "Included" at bounding box center [1078, 599] width 39 height 39
radio input "true"
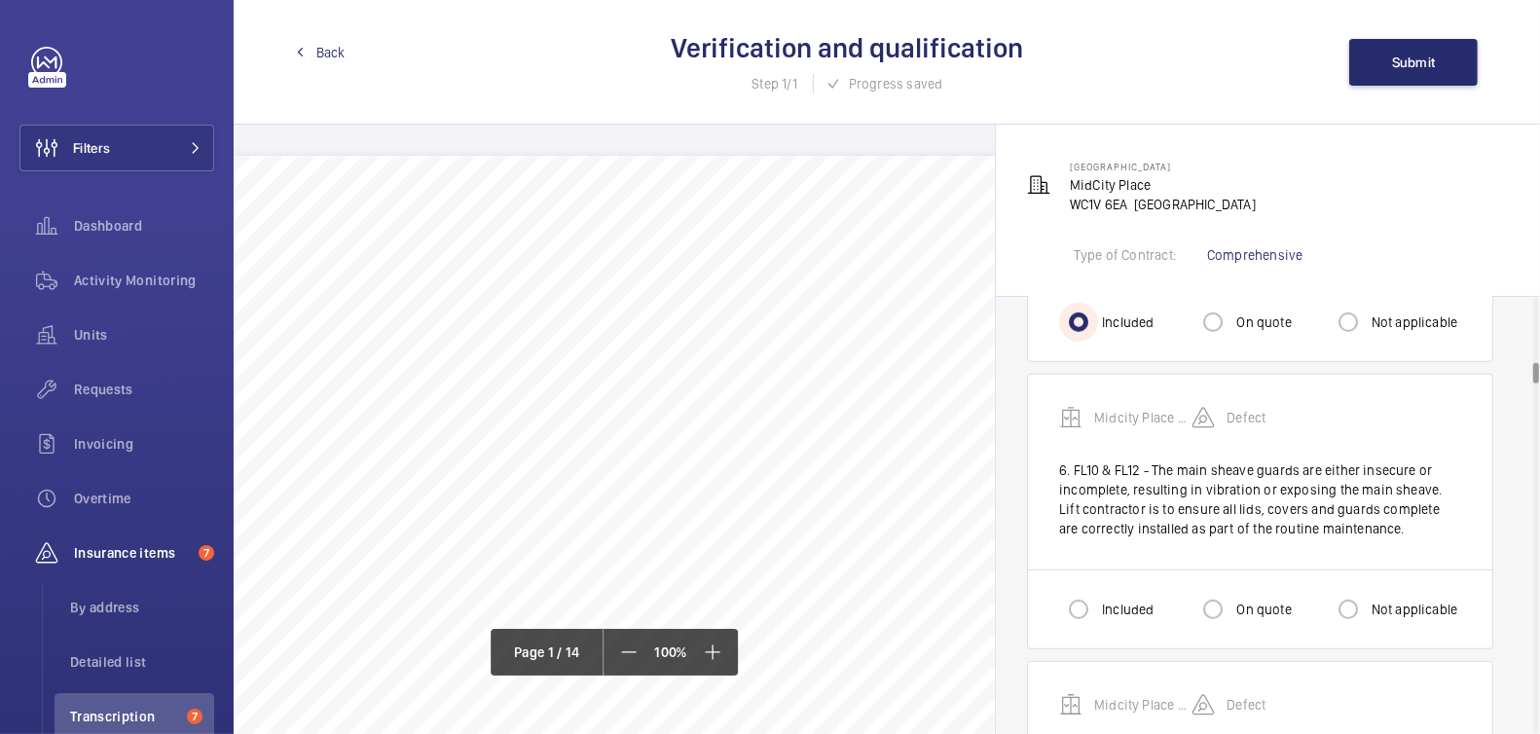
scroll to position [1375, 0]
click at [1096, 602] on input "Included" at bounding box center [1078, 605] width 39 height 39
radio input "true"
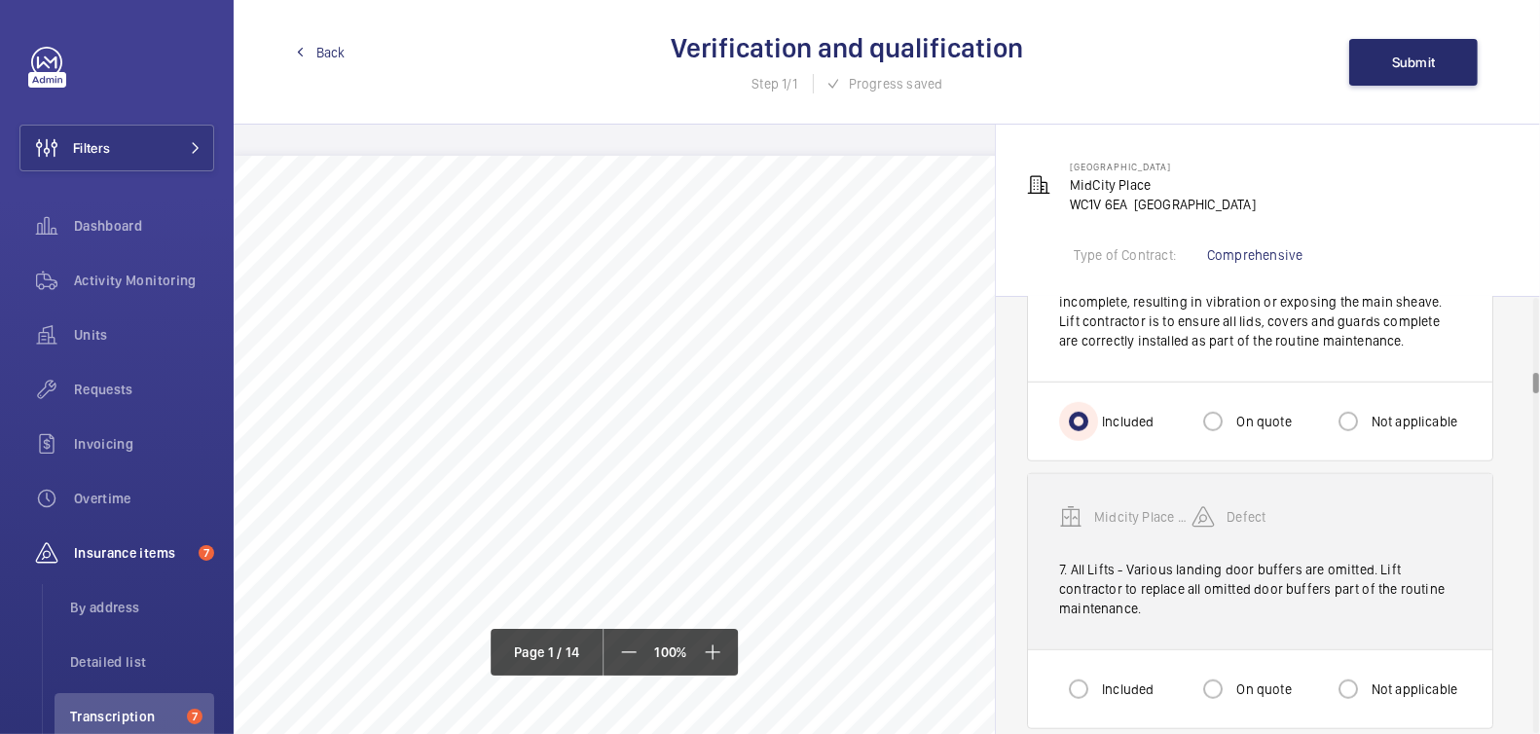
scroll to position [1561, 0]
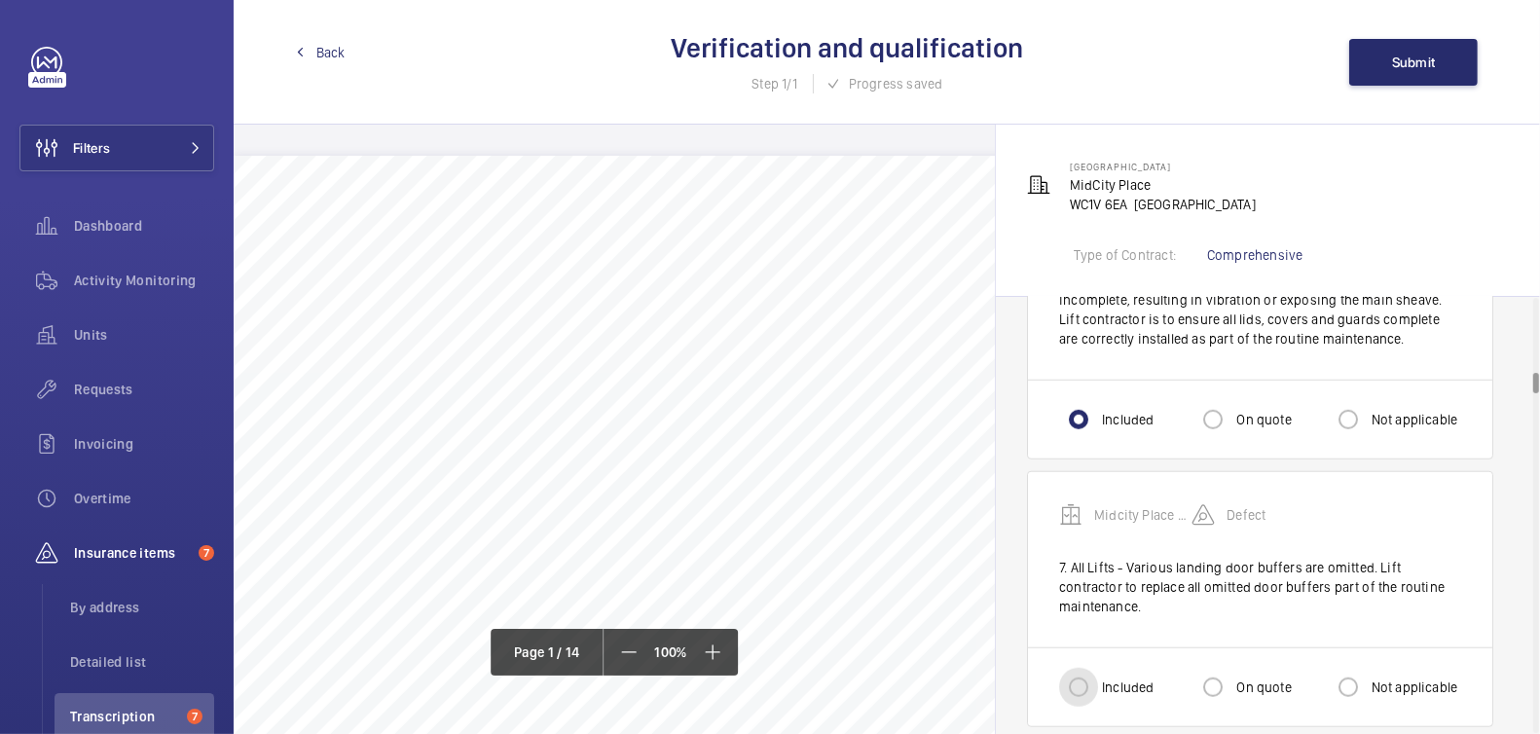
click at [1083, 668] on input "Included" at bounding box center [1078, 687] width 39 height 39
radio input "true"
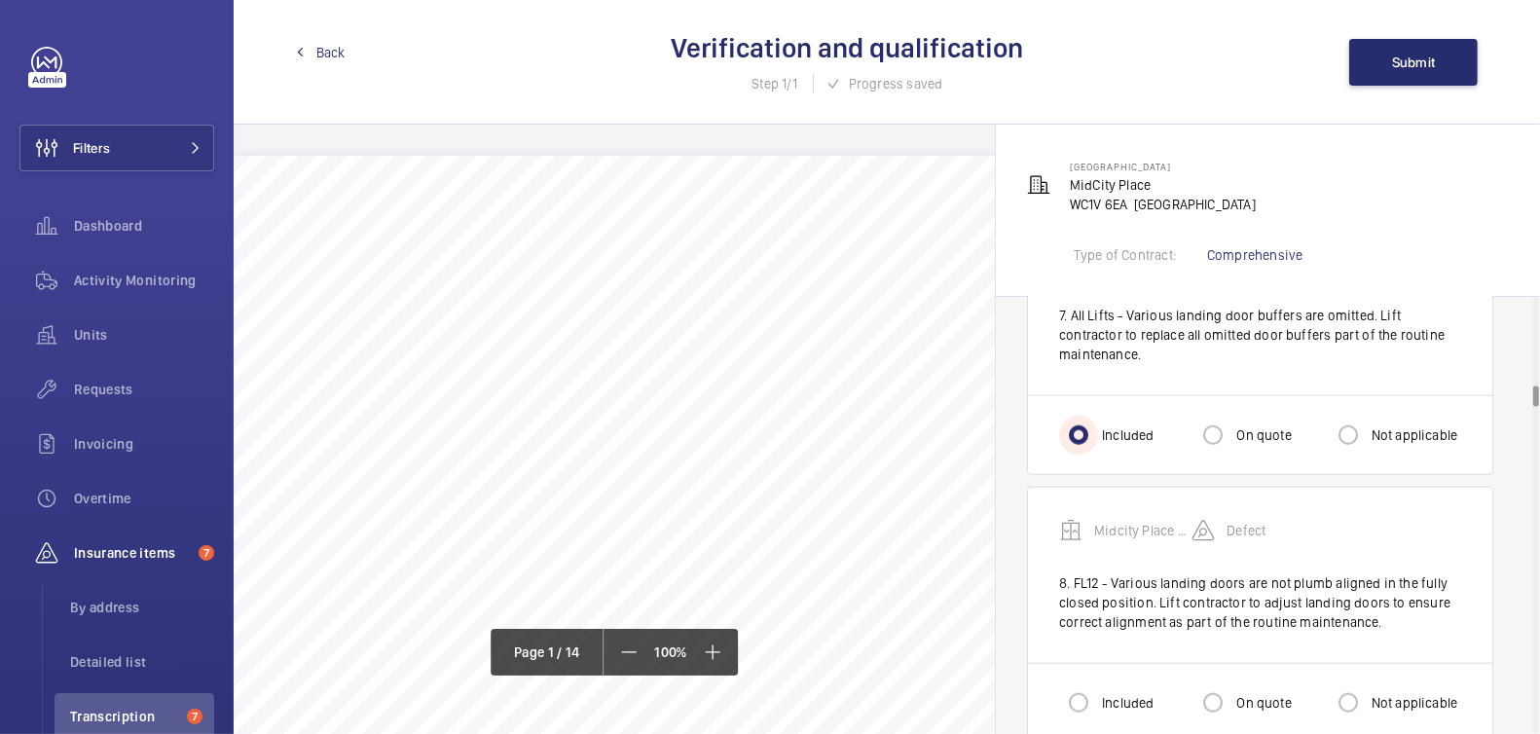
scroll to position [1910, 0]
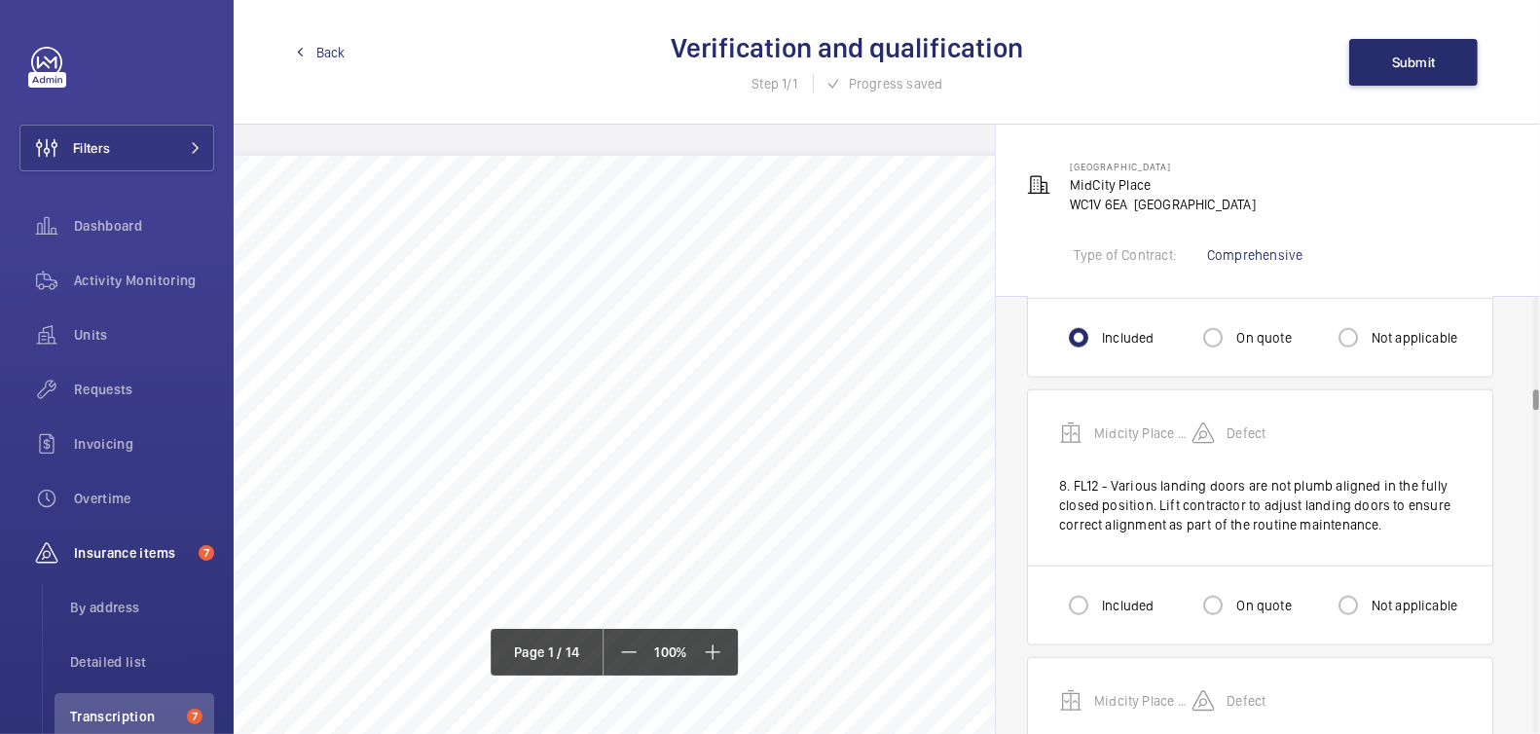
click at [1084, 599] on div "Included On quote Not applicable" at bounding box center [1260, 605] width 464 height 79
click at [1080, 586] on input "Included" at bounding box center [1078, 605] width 39 height 39
radio input "true"
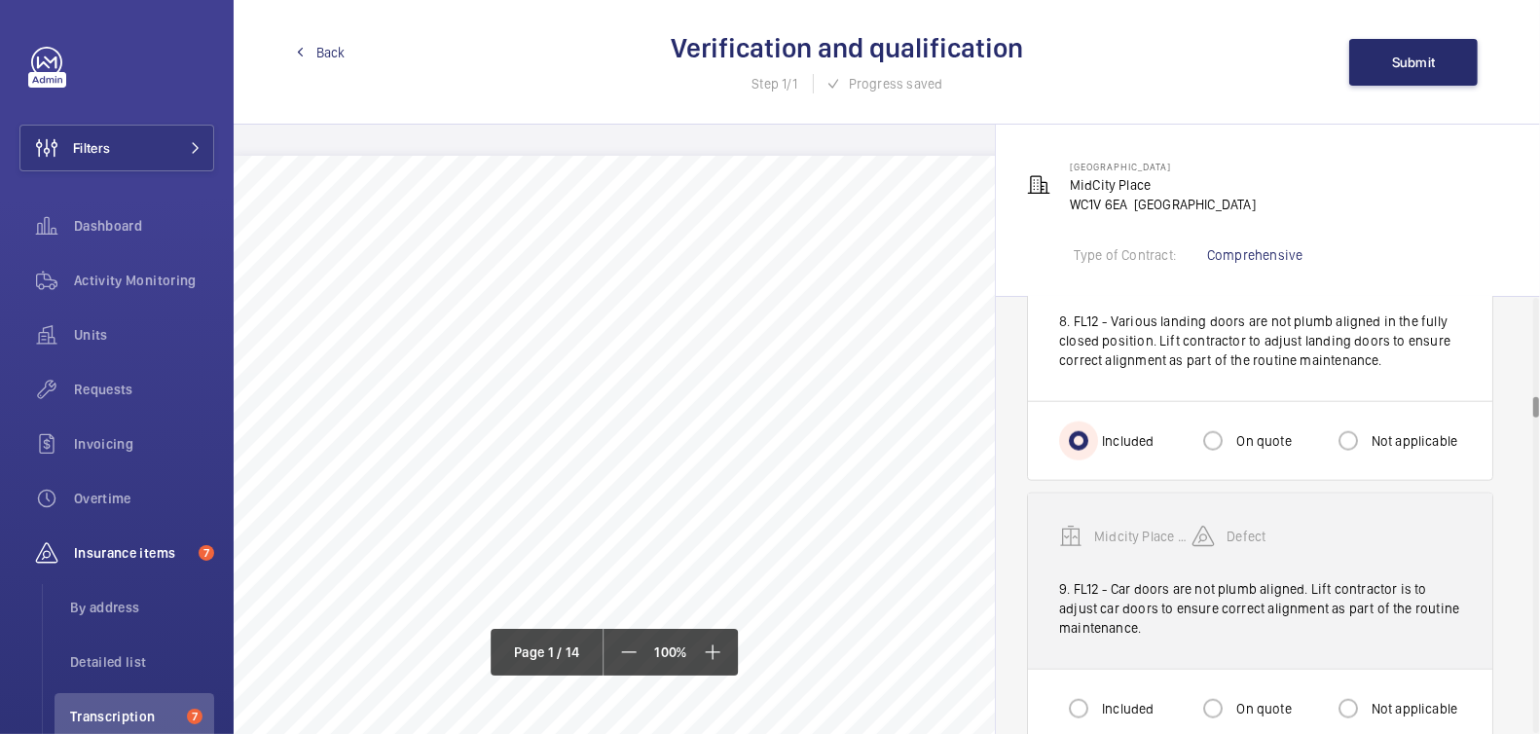
scroll to position [2081, 0]
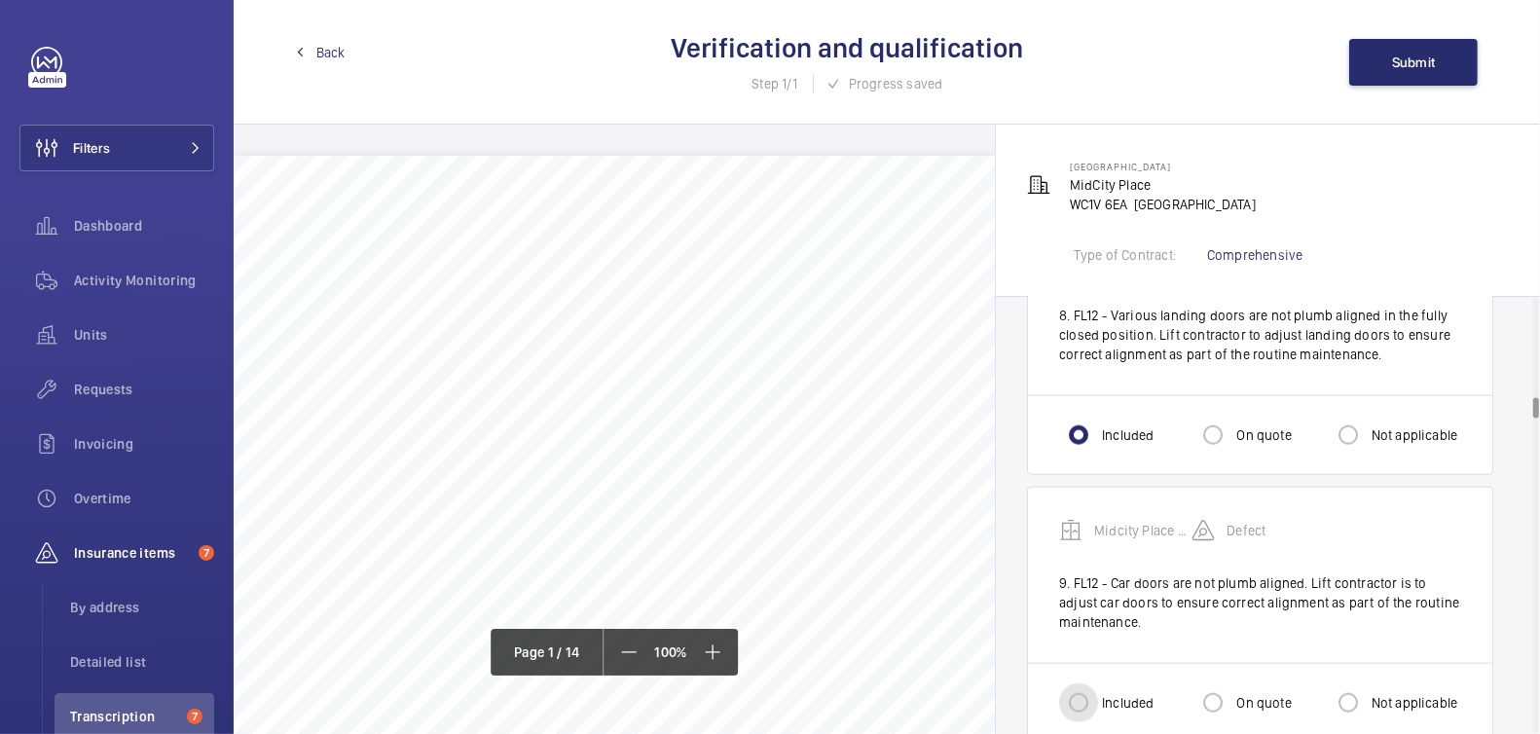
click at [1088, 683] on input "Included" at bounding box center [1078, 702] width 39 height 39
radio input "true"
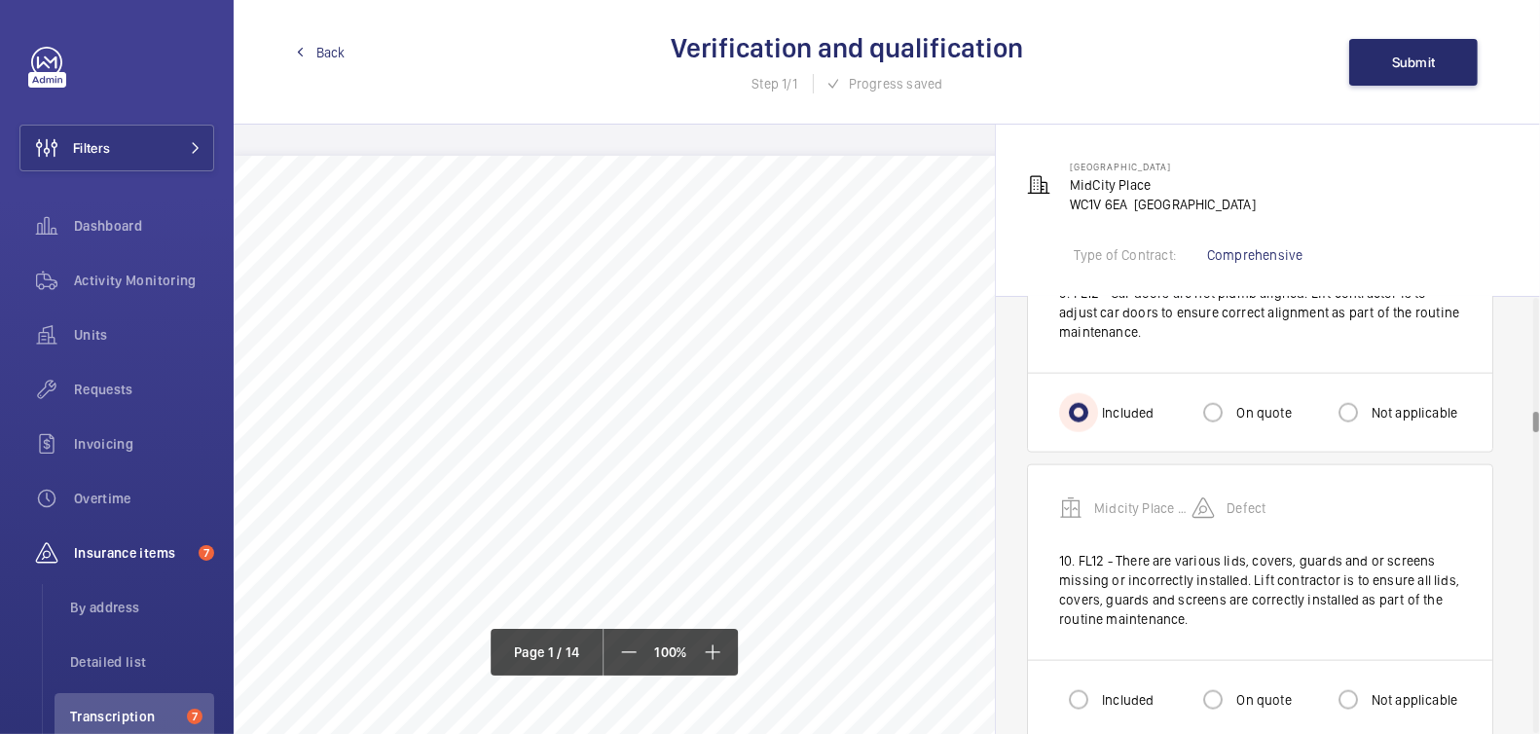
scroll to position [2376, 0]
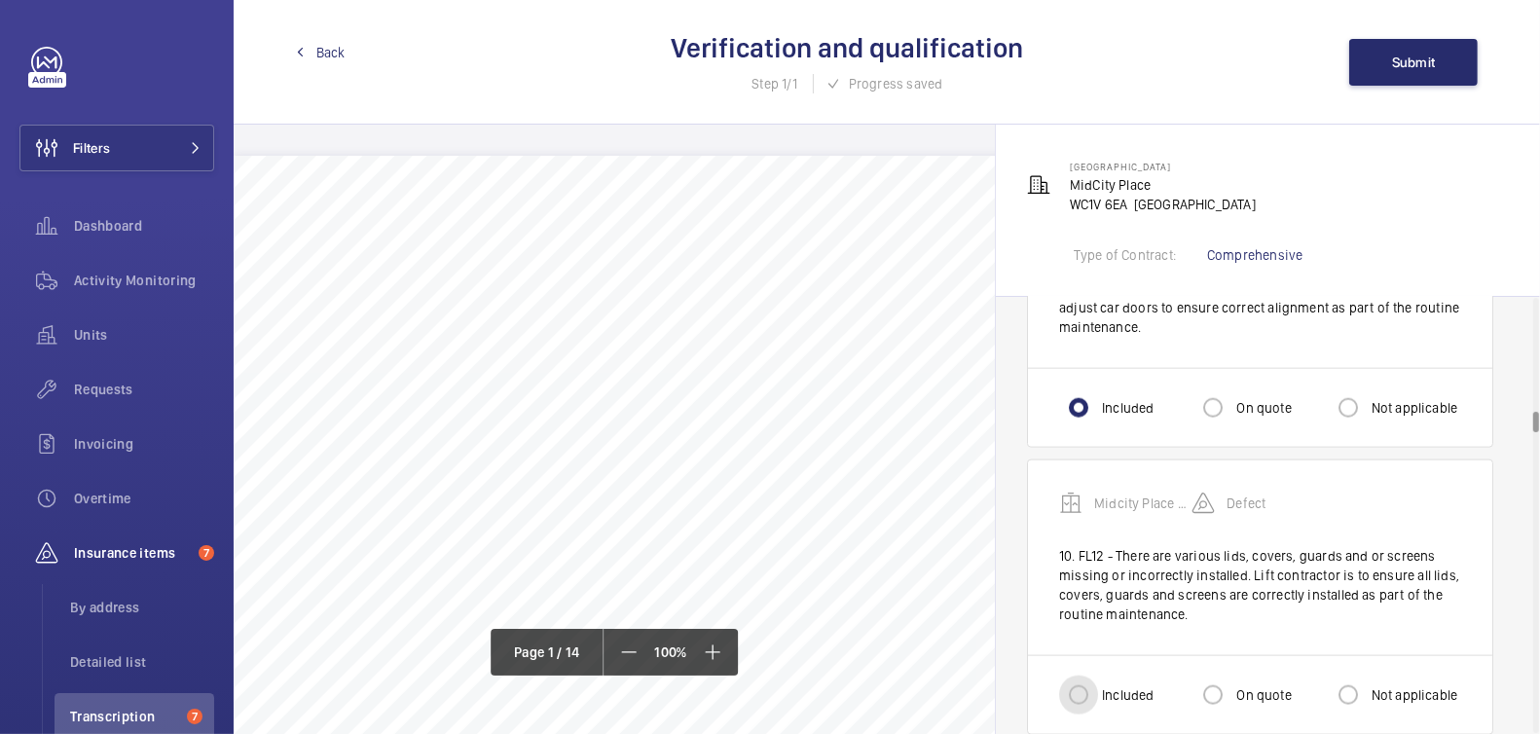
click at [1091, 676] on input "Included" at bounding box center [1078, 695] width 39 height 39
radio input "true"
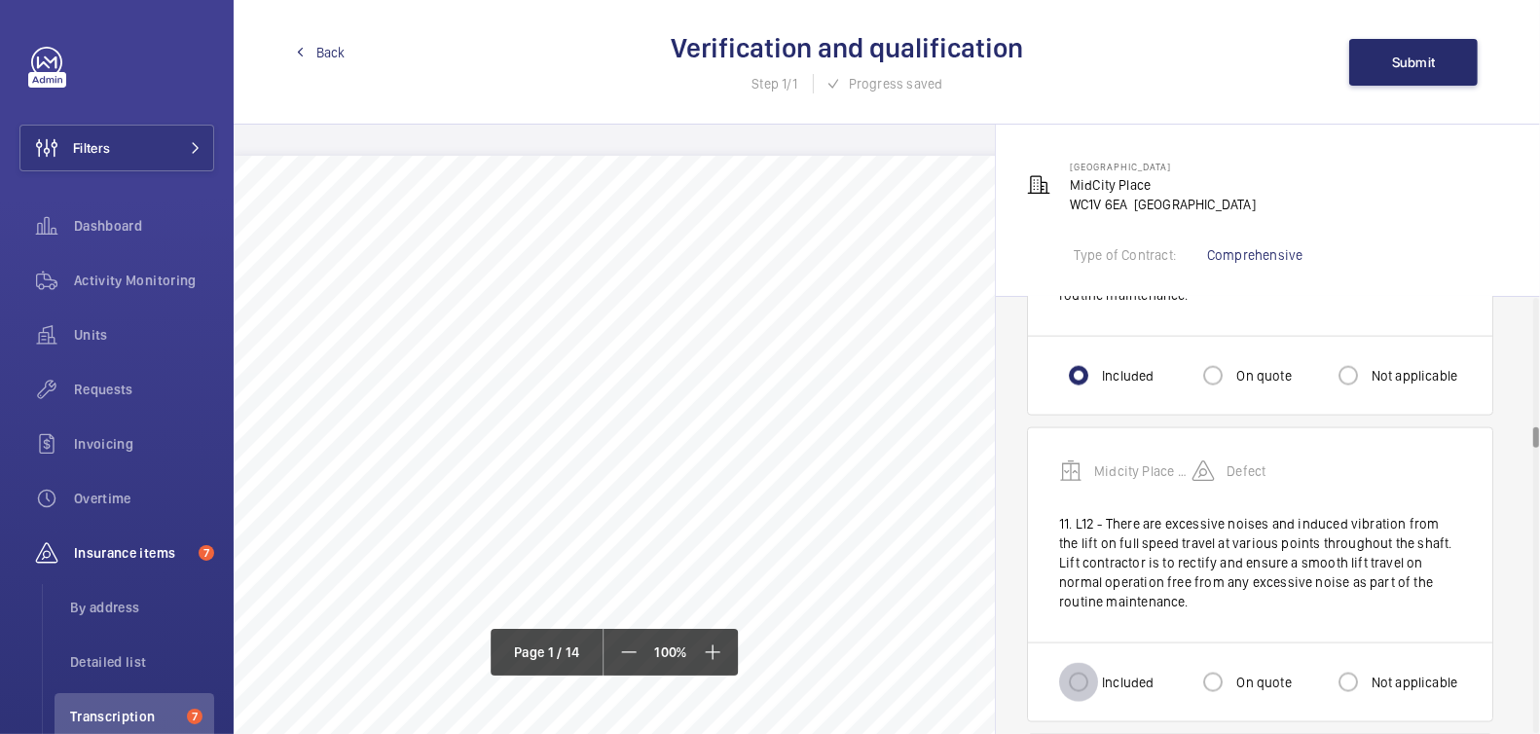
click at [1086, 663] on input "Included" at bounding box center [1078, 682] width 39 height 39
radio input "true"
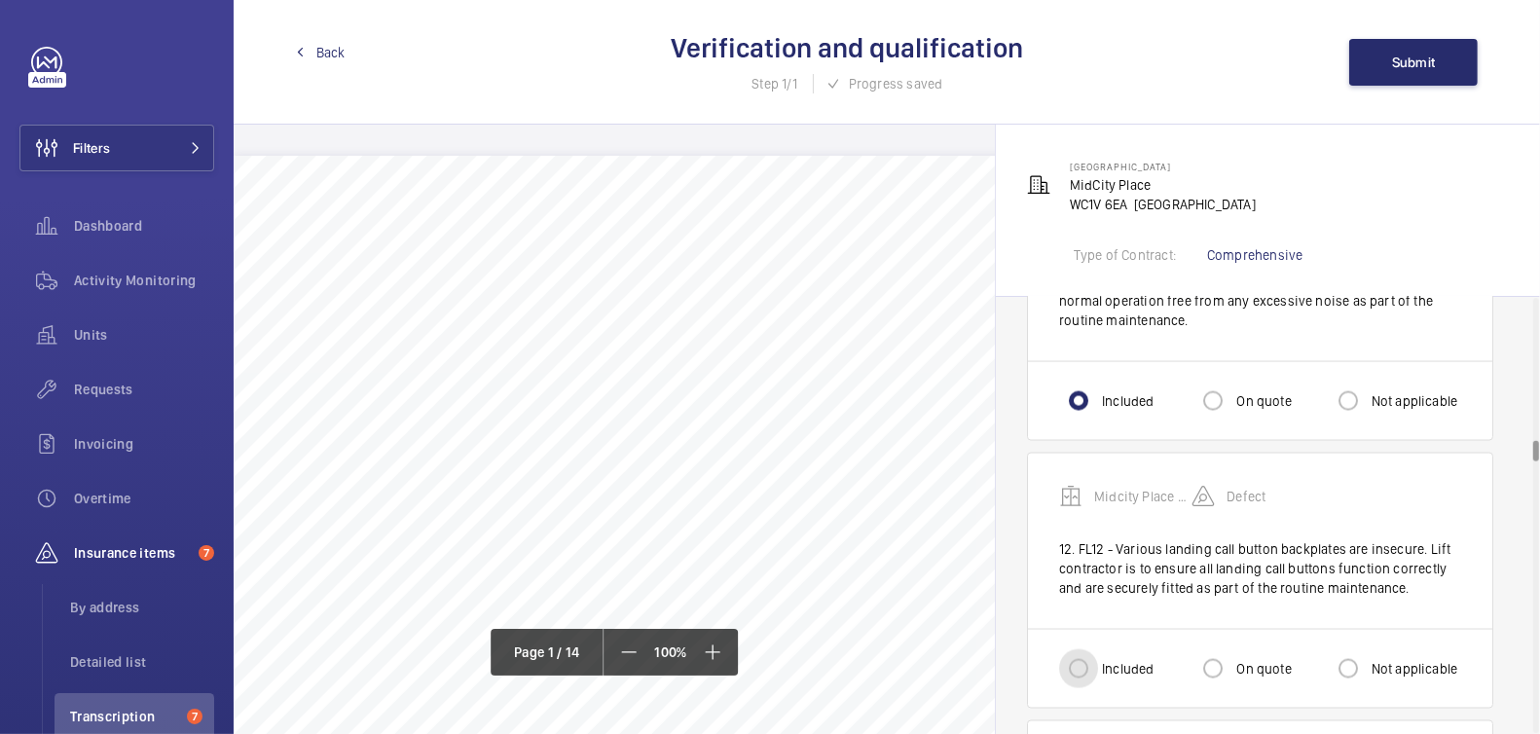
click at [1078, 649] on input "Included" at bounding box center [1078, 668] width 39 height 39
radio input "true"
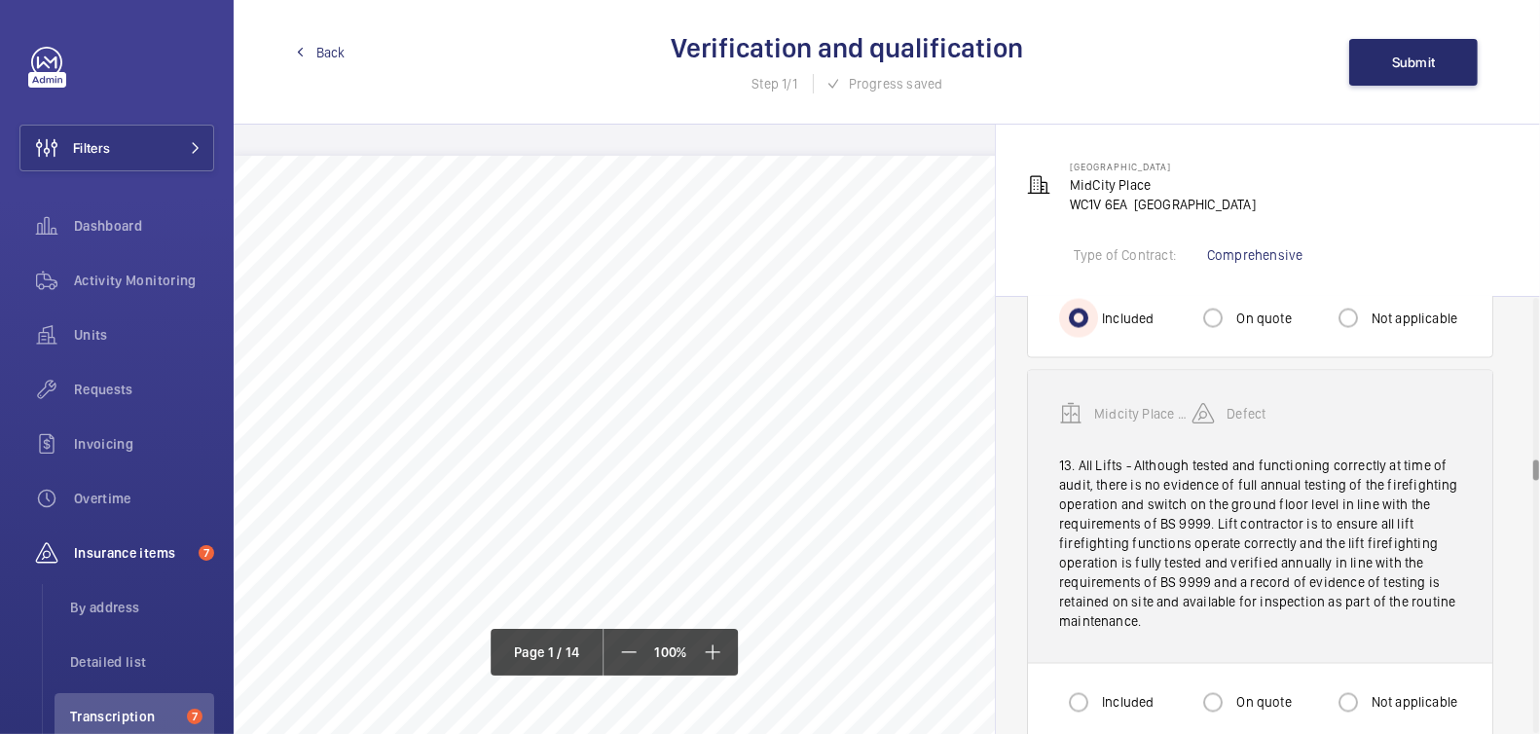
scroll to position [3460, 0]
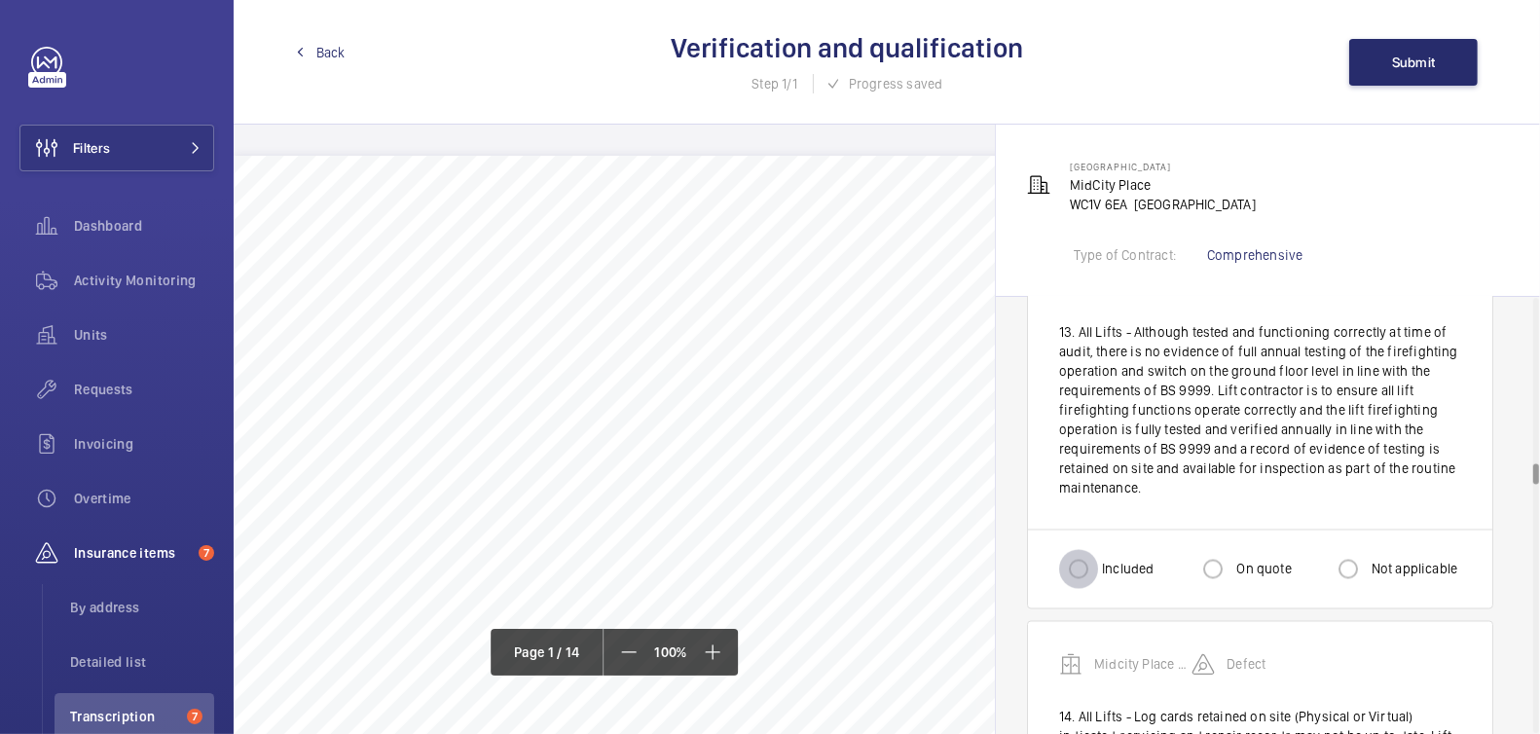
click at [1088, 550] on input "Included" at bounding box center [1078, 569] width 39 height 39
radio input "true"
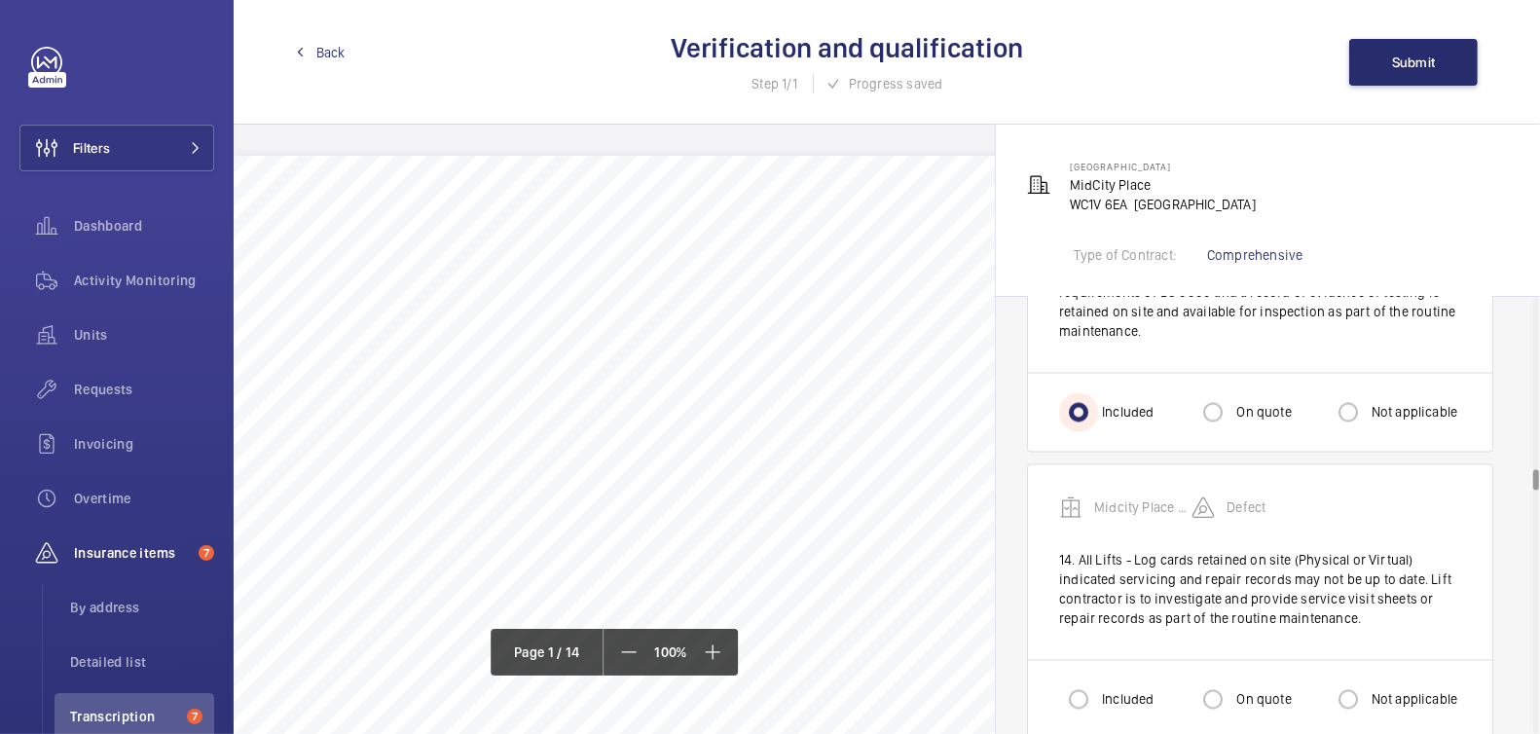
scroll to position [3622, 0]
click at [1088, 676] on input "Included" at bounding box center [1078, 695] width 39 height 39
radio input "true"
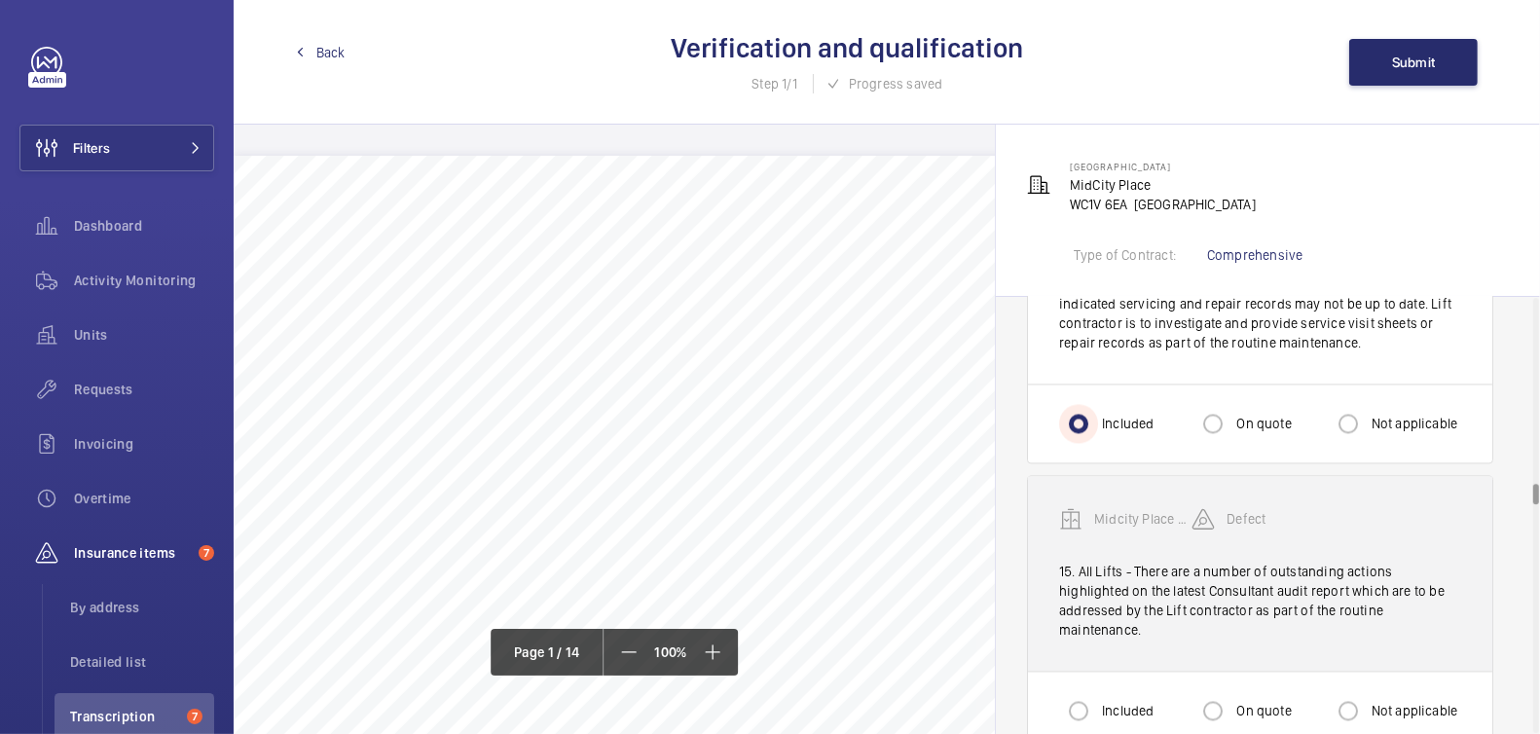
scroll to position [3919, 0]
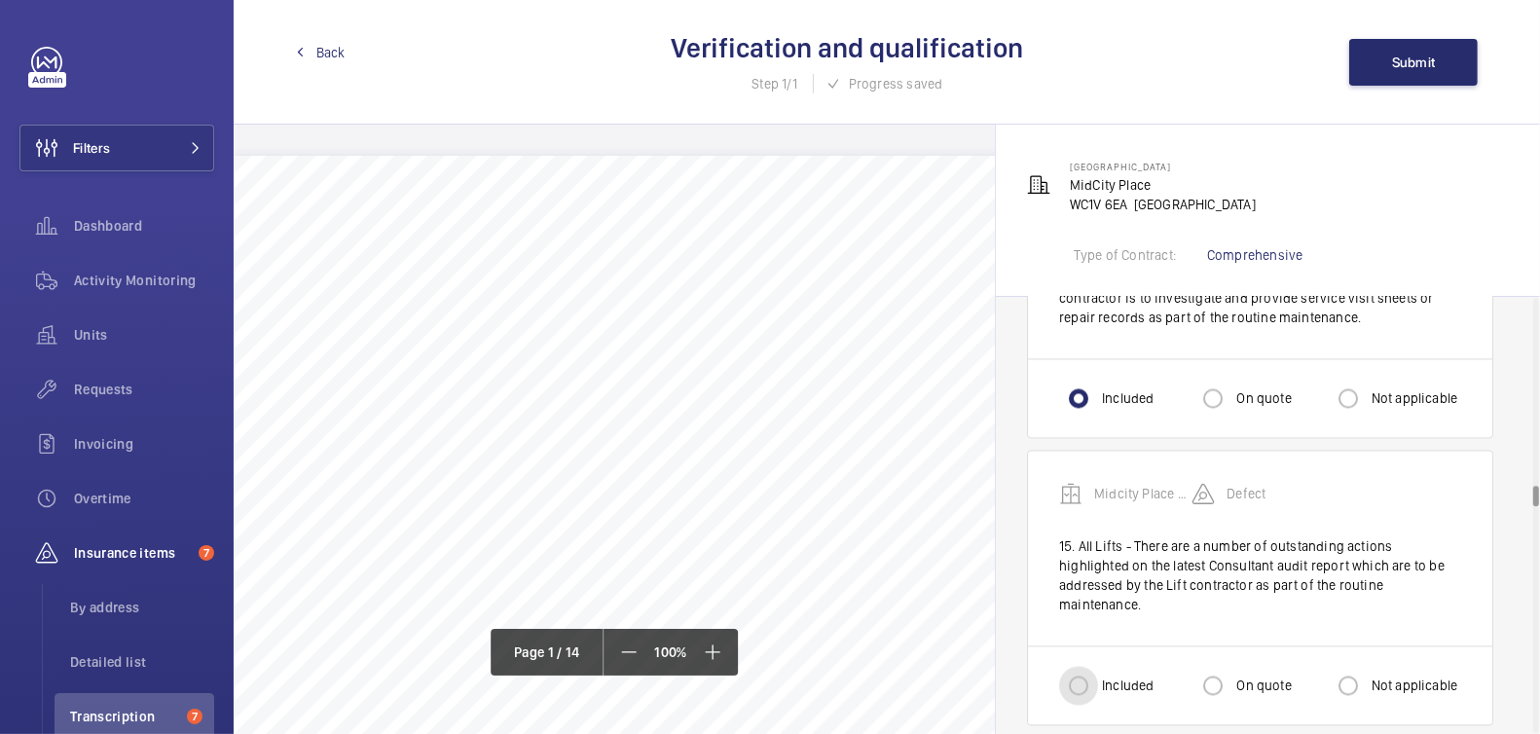
click at [1089, 666] on input "Included" at bounding box center [1078, 685] width 39 height 39
radio input "true"
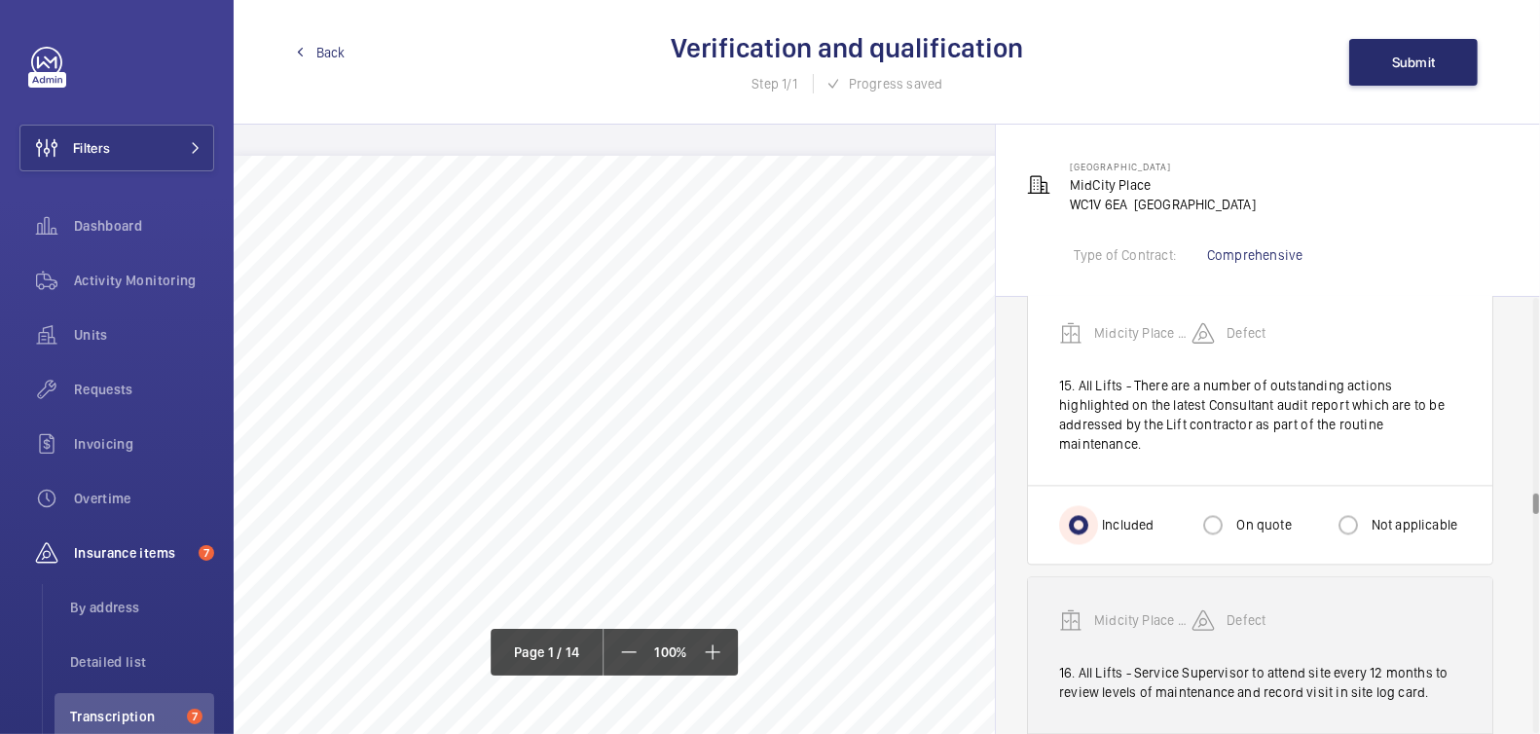
scroll to position [4080, 0]
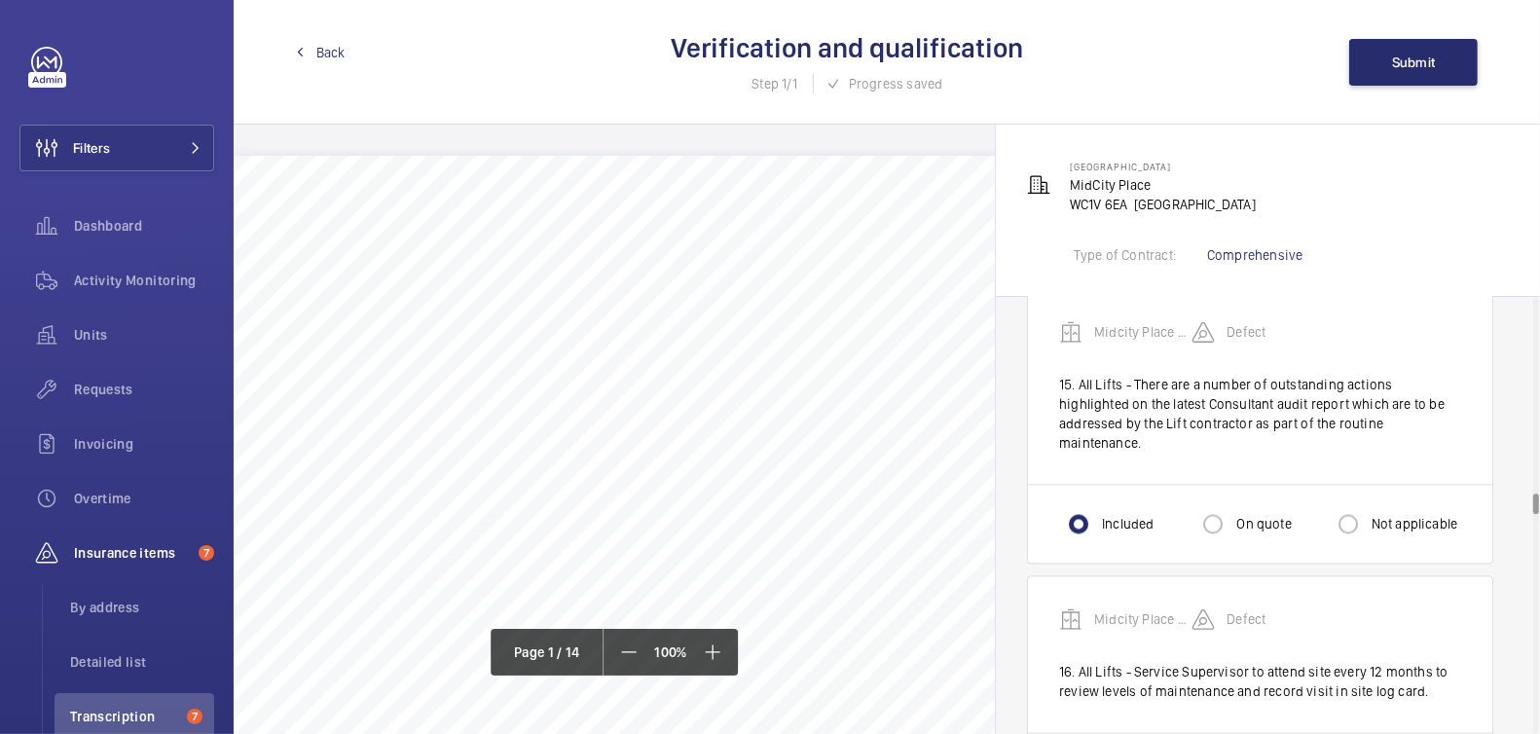
click at [1372, 514] on label "Not applicable" at bounding box center [1413, 523] width 91 height 19
click at [1368, 504] on input "Not applicable" at bounding box center [1348, 523] width 39 height 39
radio input "true"
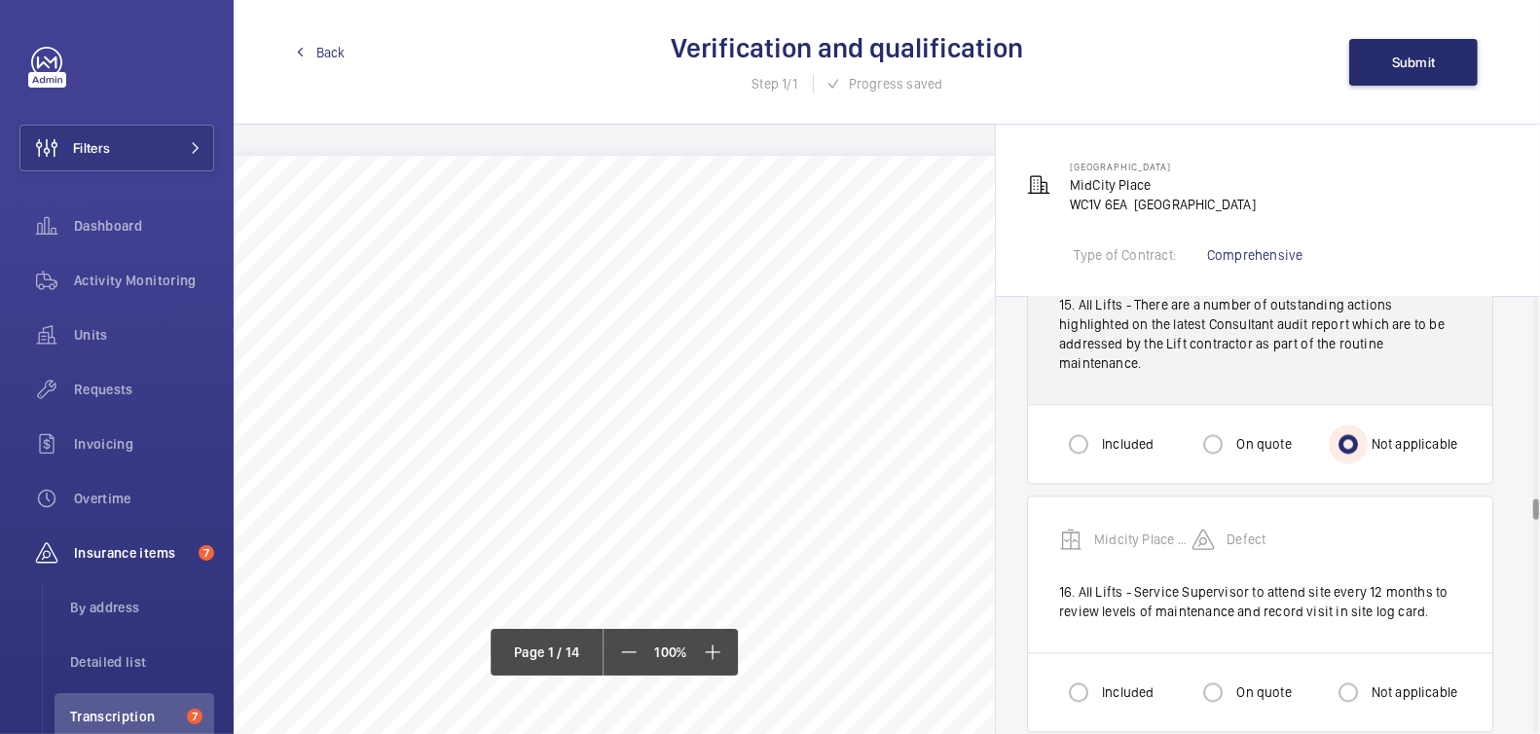
scroll to position [4194, 0]
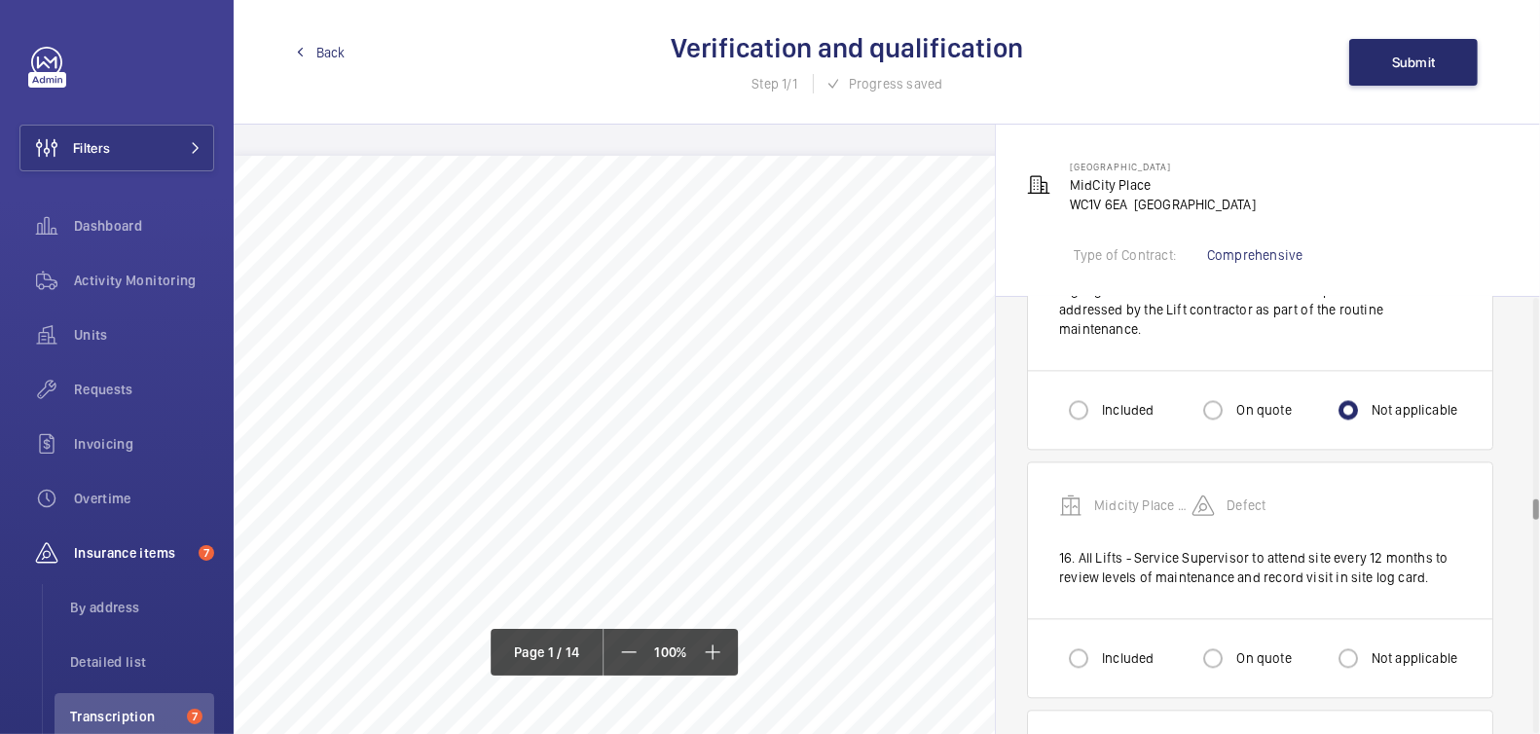
click at [1376, 648] on label "Not applicable" at bounding box center [1413, 657] width 91 height 19
click at [1368, 639] on input "Not applicable" at bounding box center [1348, 658] width 39 height 39
radio input "true"
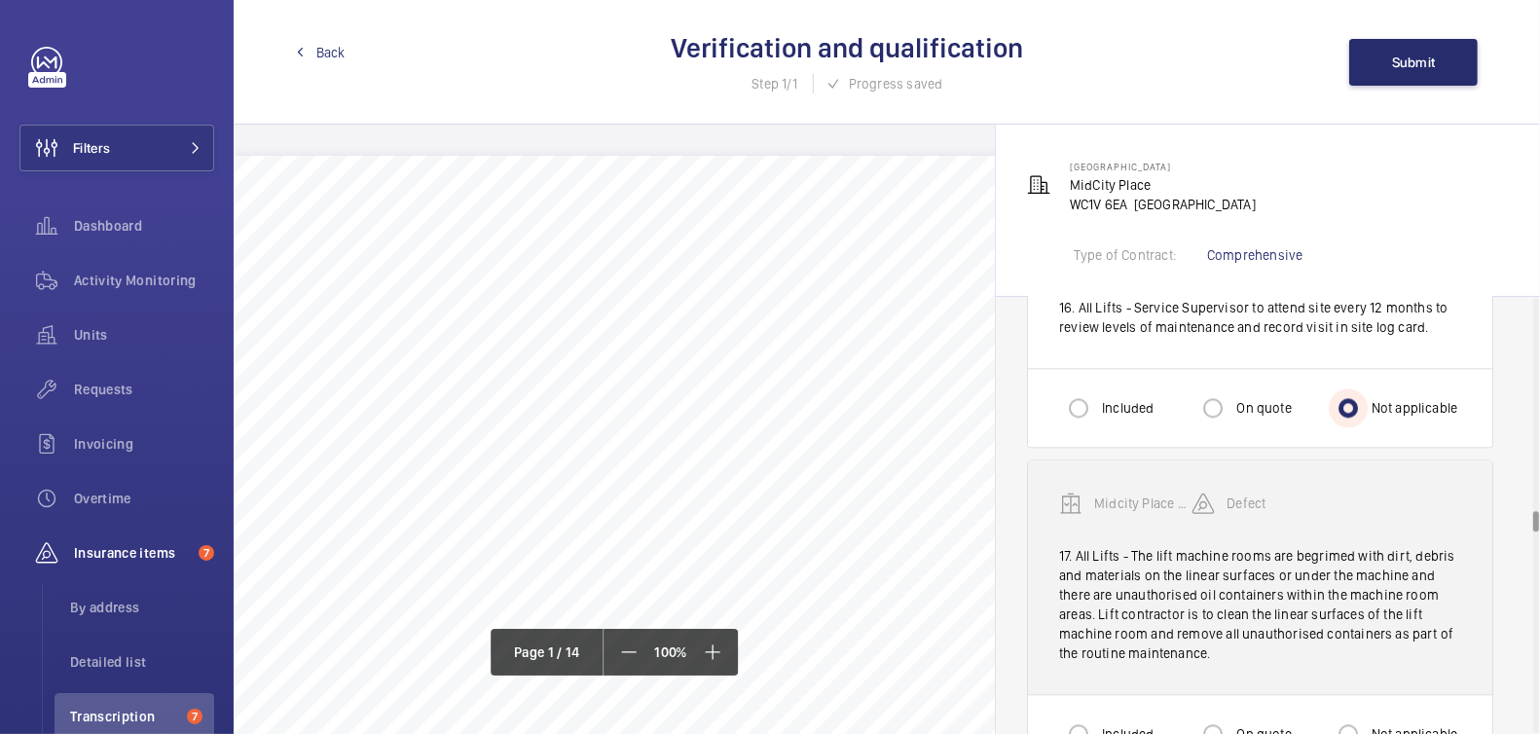
scroll to position [4450, 0]
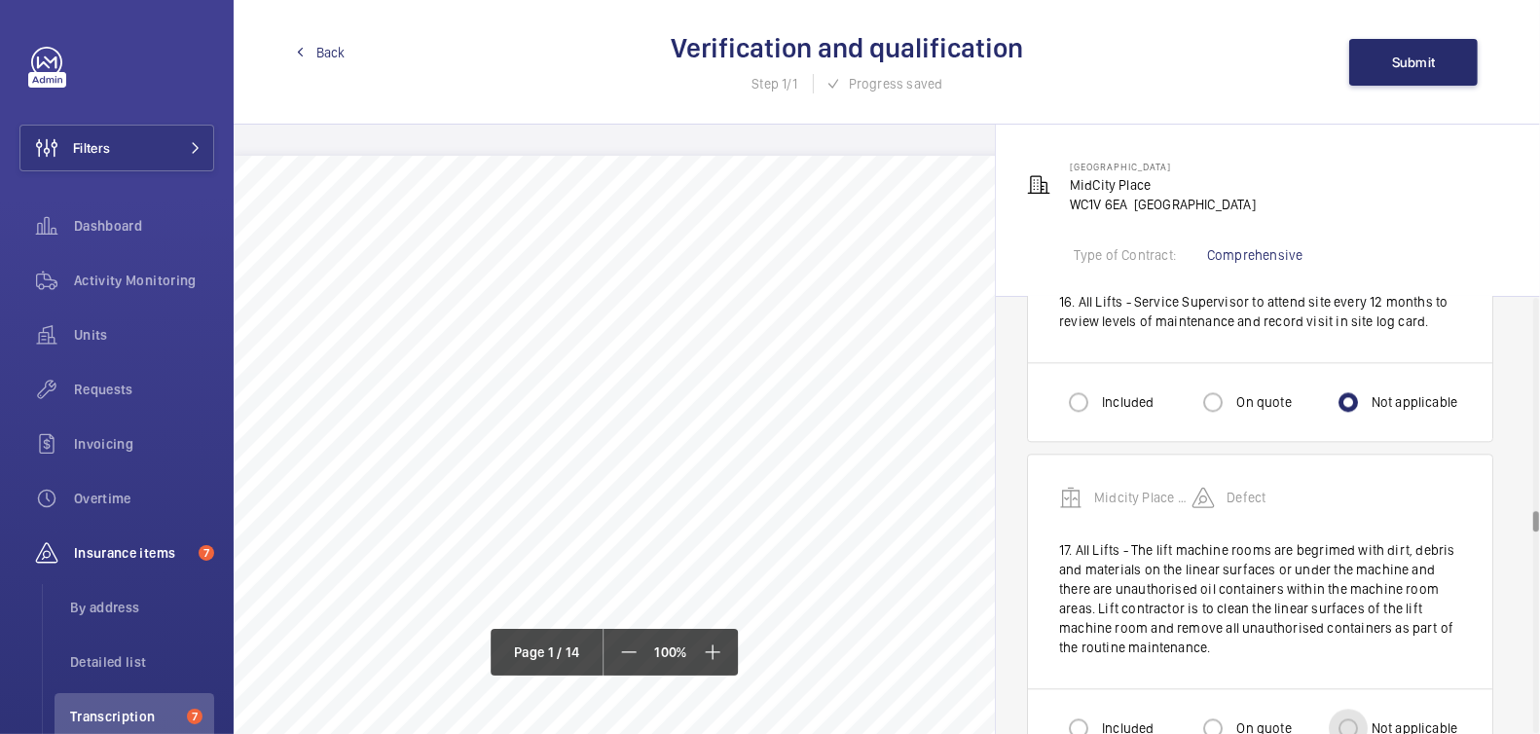
click at [1365, 709] on input "Not applicable" at bounding box center [1348, 728] width 39 height 39
radio input "true"
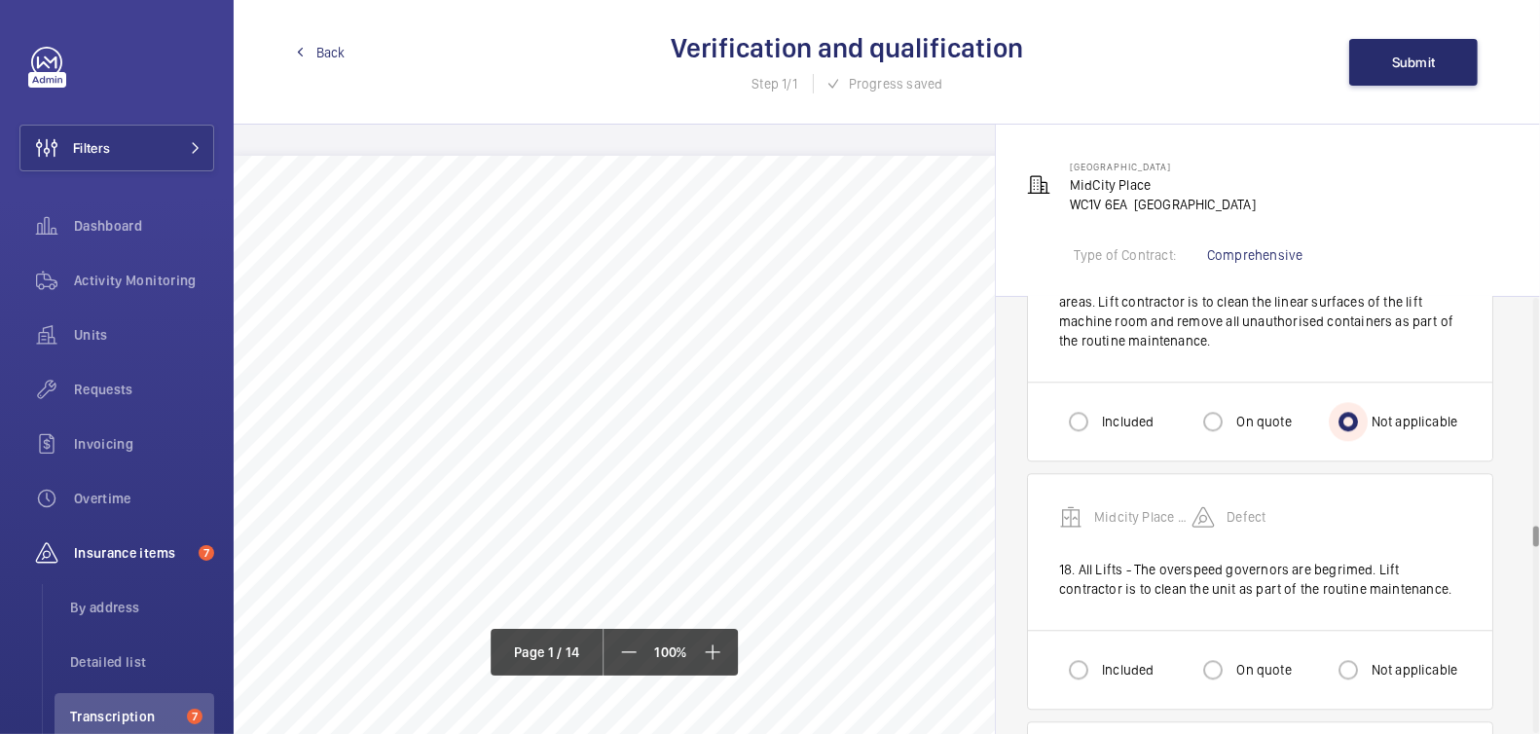
scroll to position [4758, 0]
click at [1380, 649] on div "Not applicable" at bounding box center [1393, 668] width 129 height 39
click at [1345, 645] on div at bounding box center [1348, 668] width 47 height 47
radio input "true"
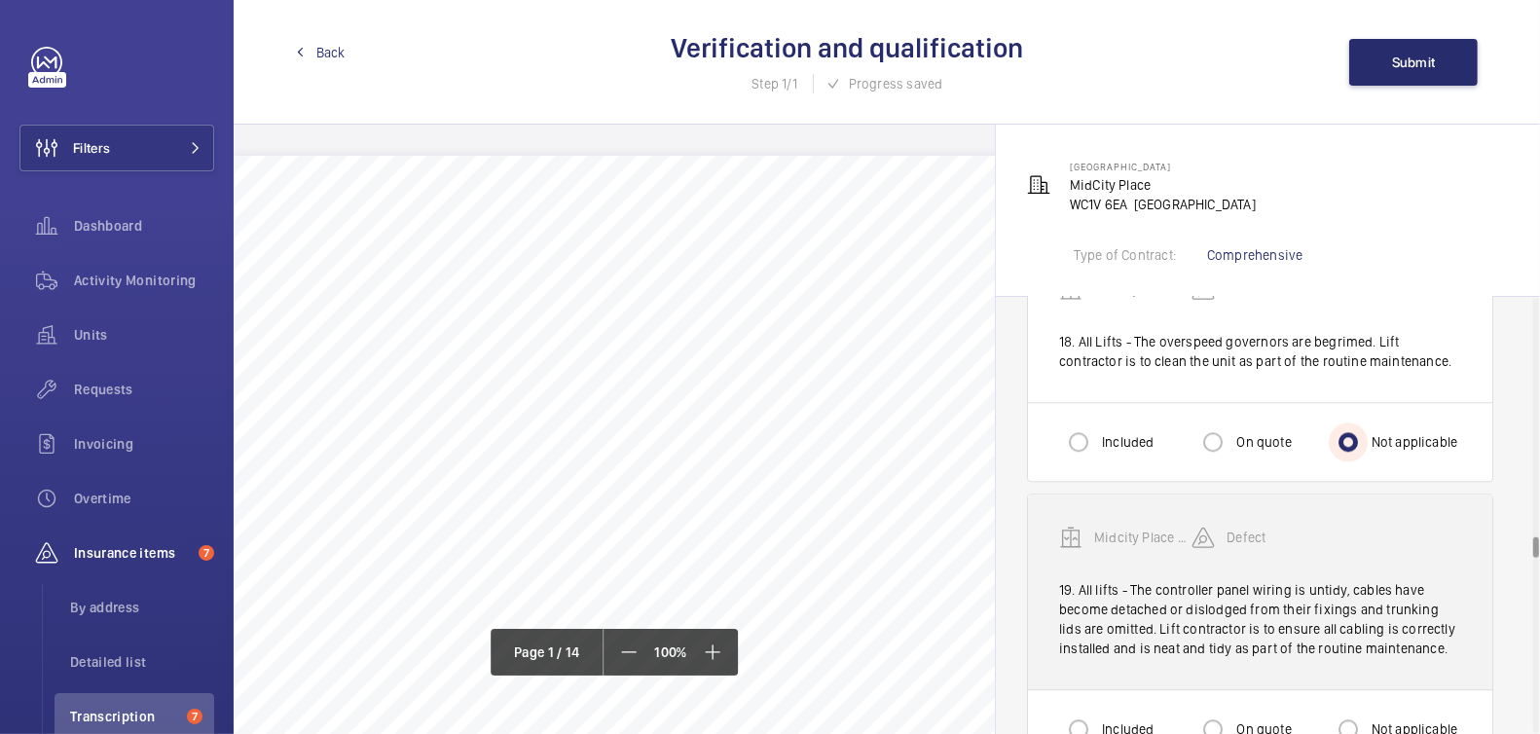
scroll to position [4987, 0]
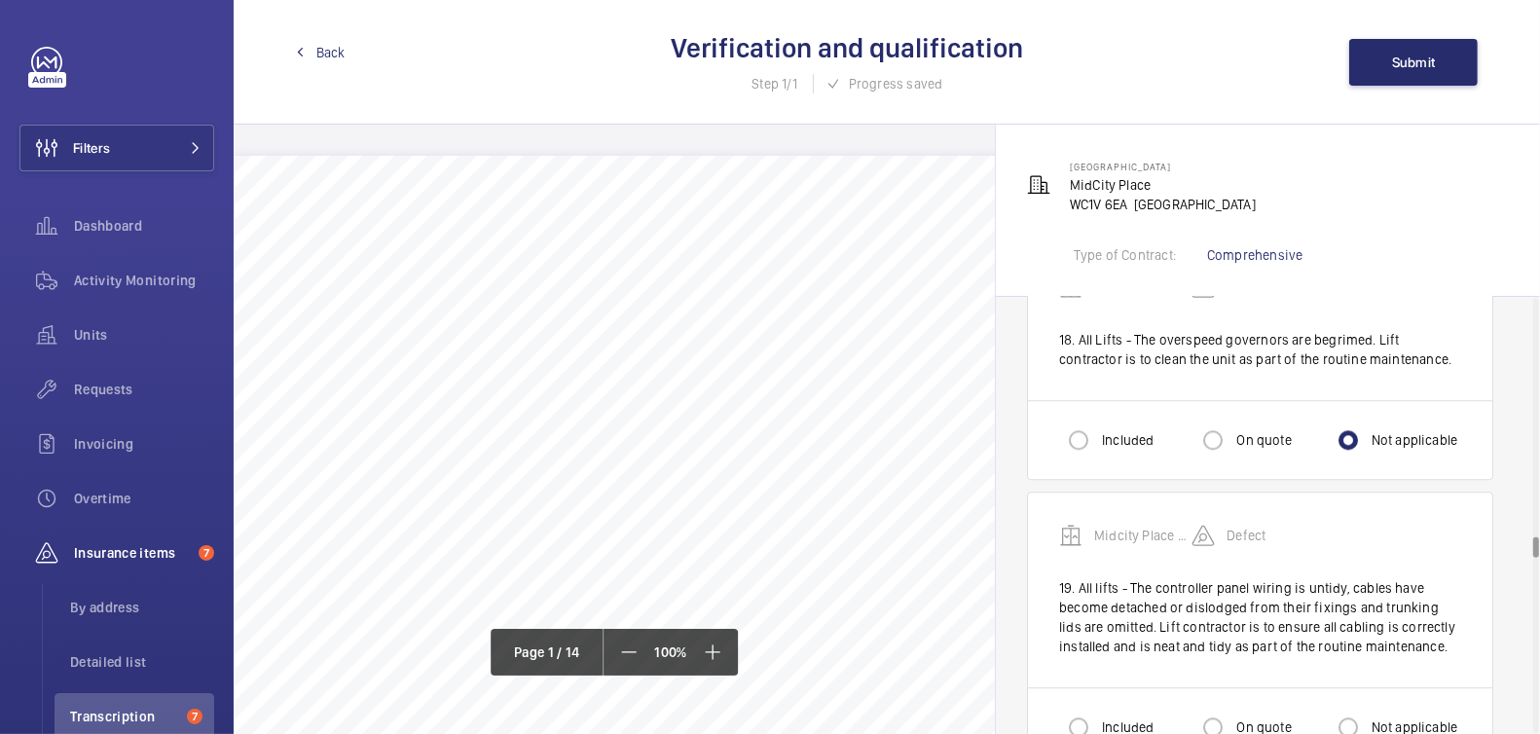
click at [1392, 718] on label "Not applicable" at bounding box center [1413, 727] width 91 height 19
click at [1368, 708] on input "Not applicable" at bounding box center [1348, 727] width 39 height 39
radio input "true"
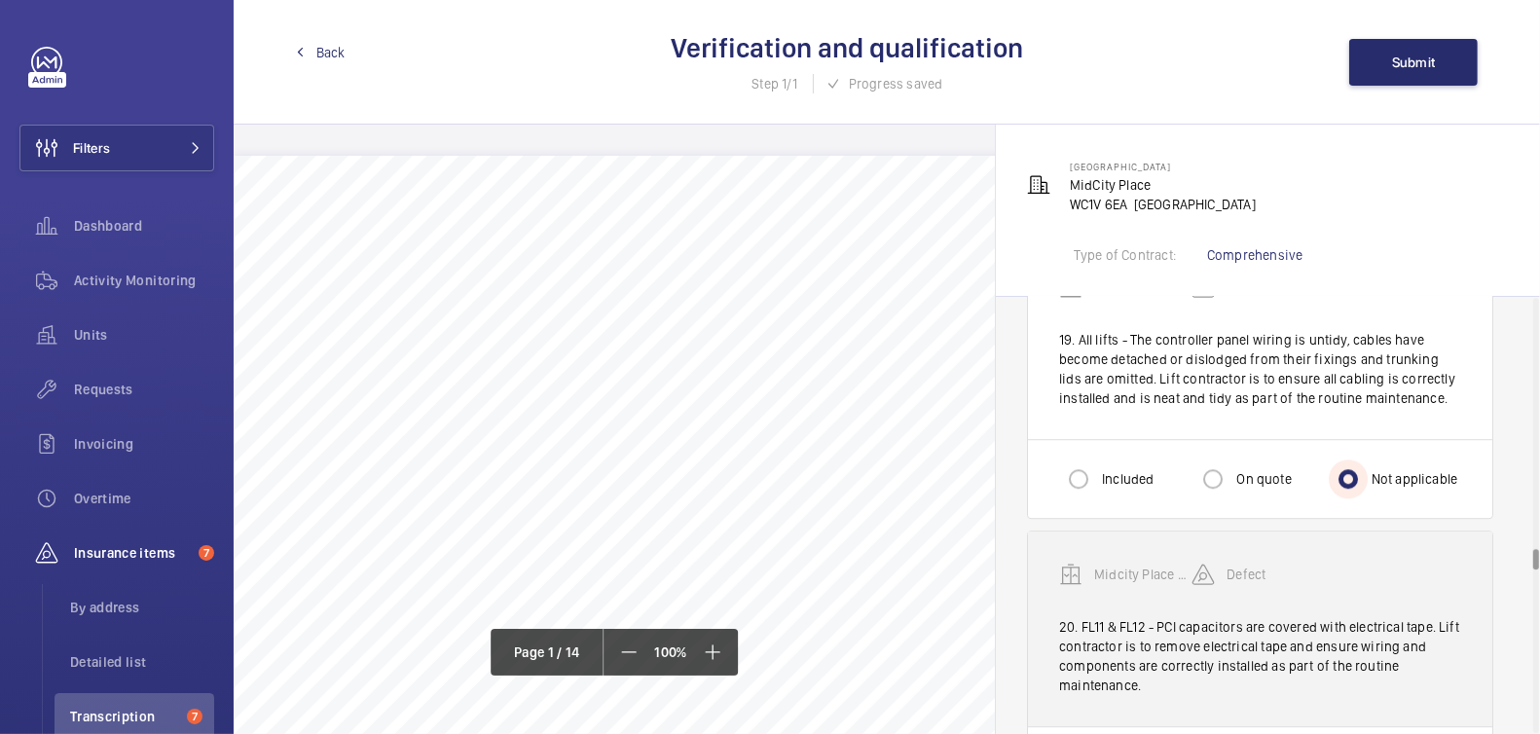
scroll to position [5239, 0]
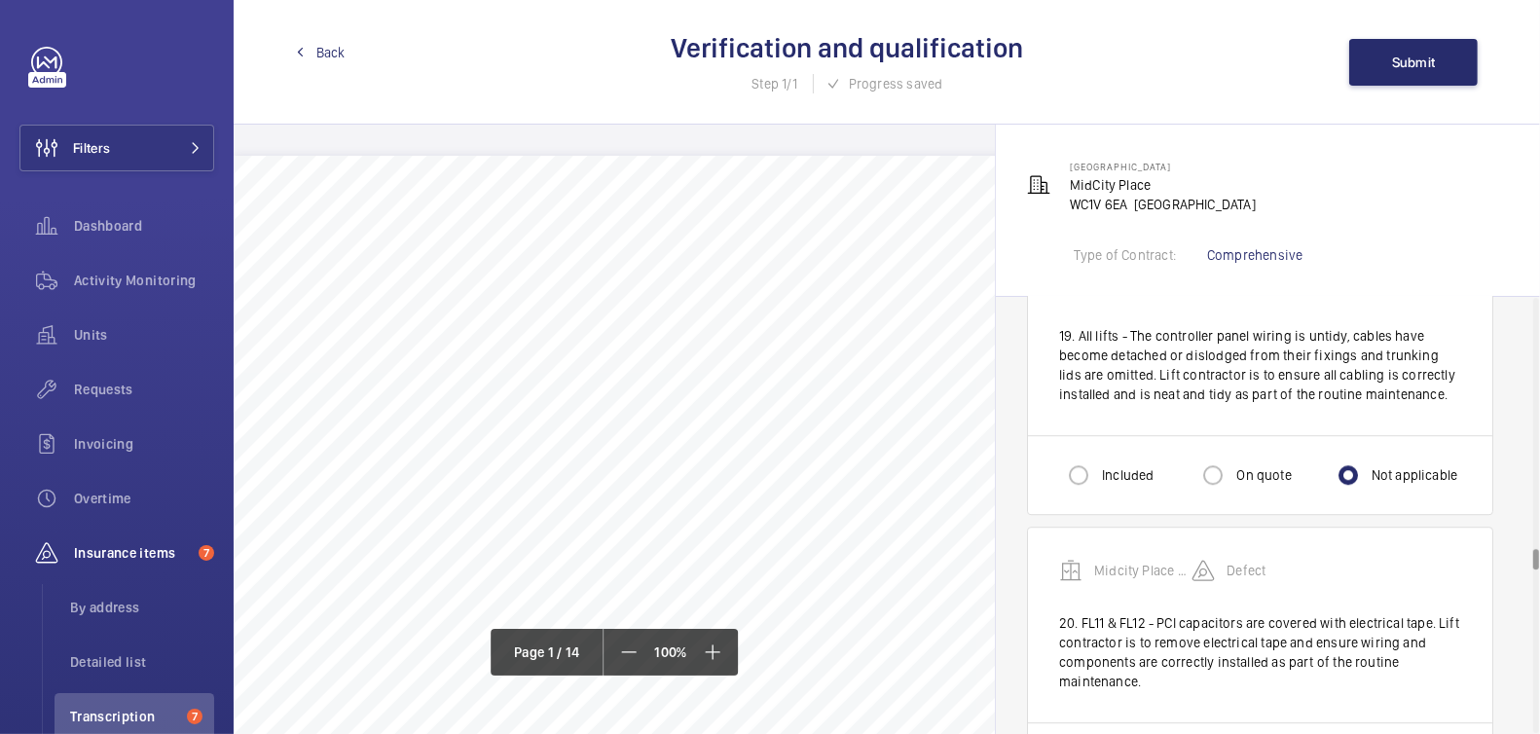
radio input "true"
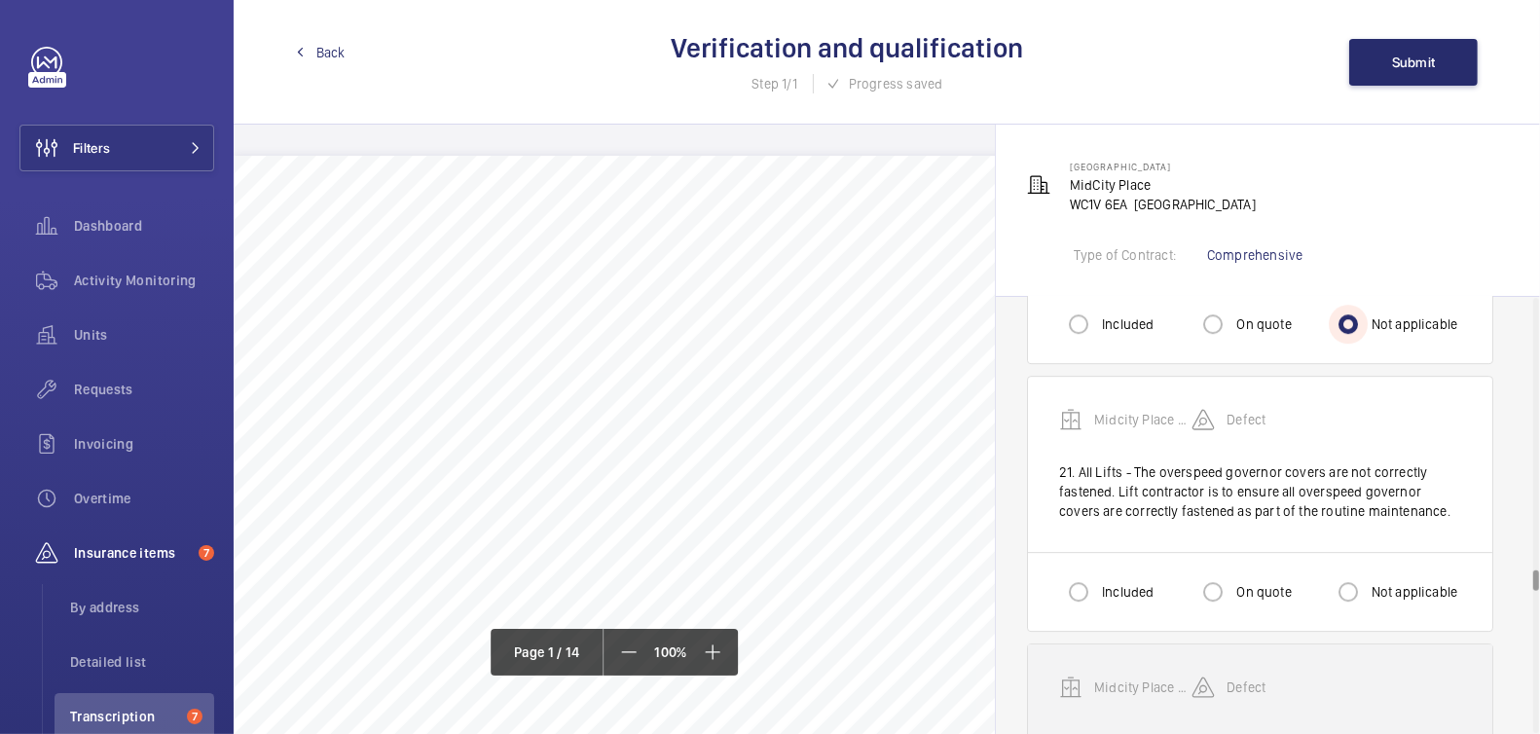
scroll to position [5674, 0]
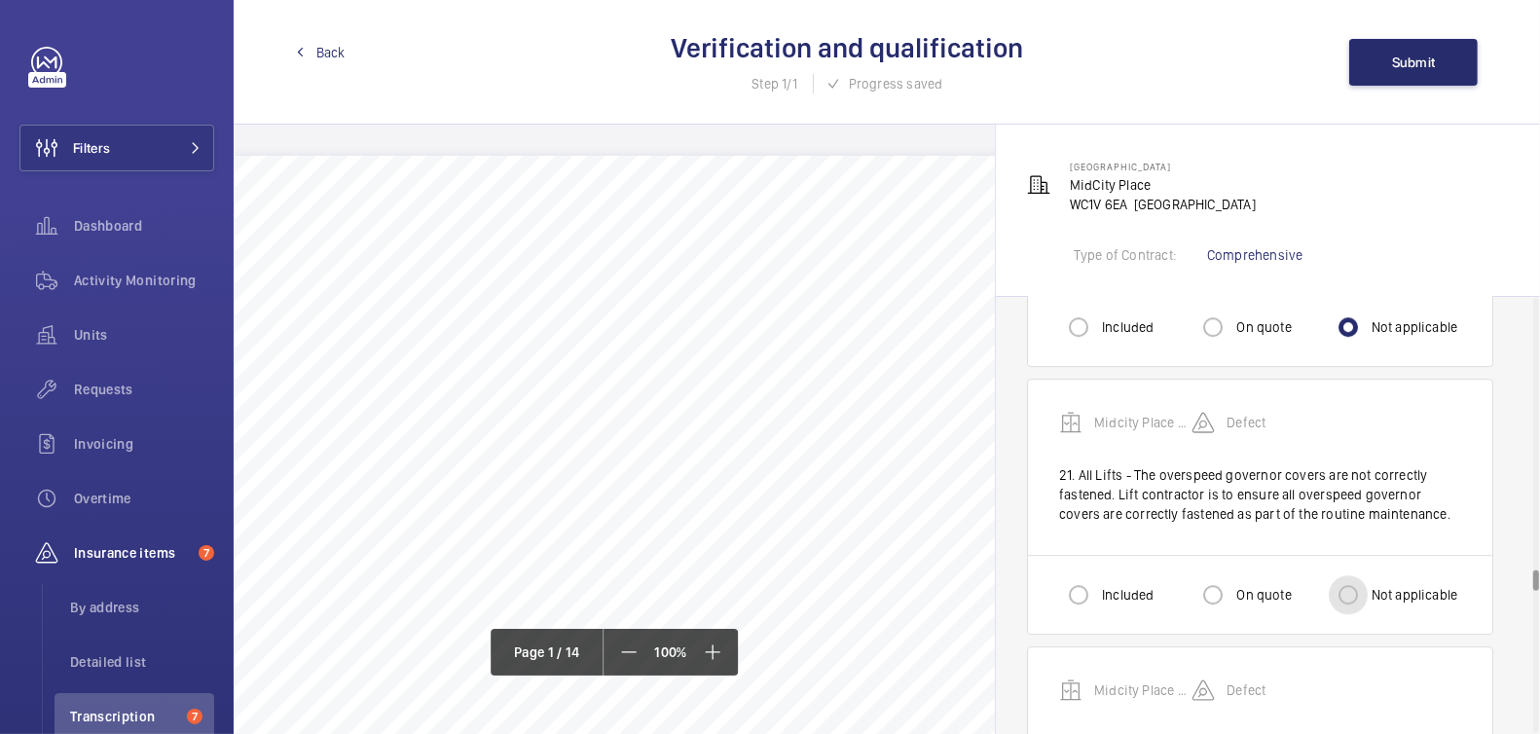
click at [1346, 575] on input "Not applicable" at bounding box center [1348, 594] width 39 height 39
radio input "true"
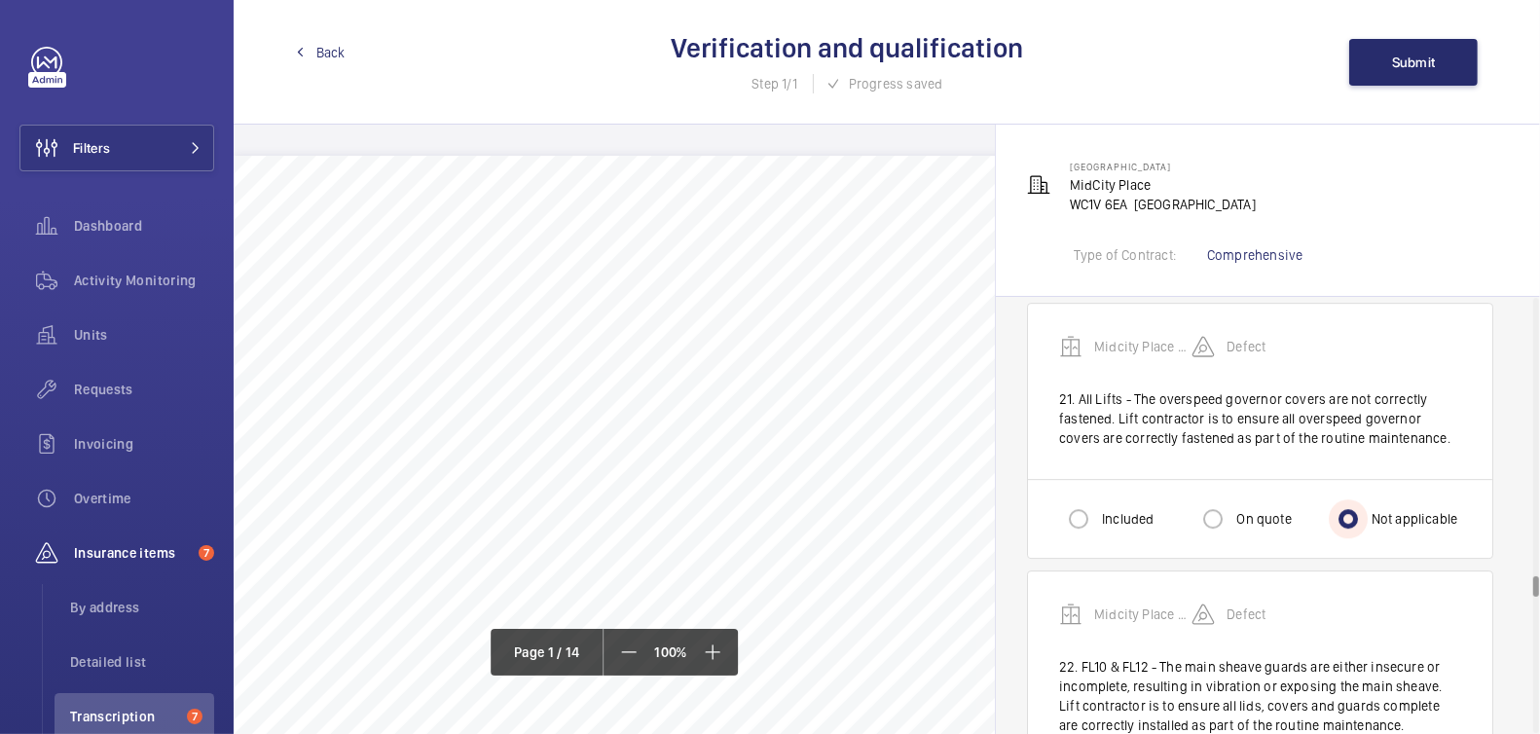
scroll to position [5839, 0]
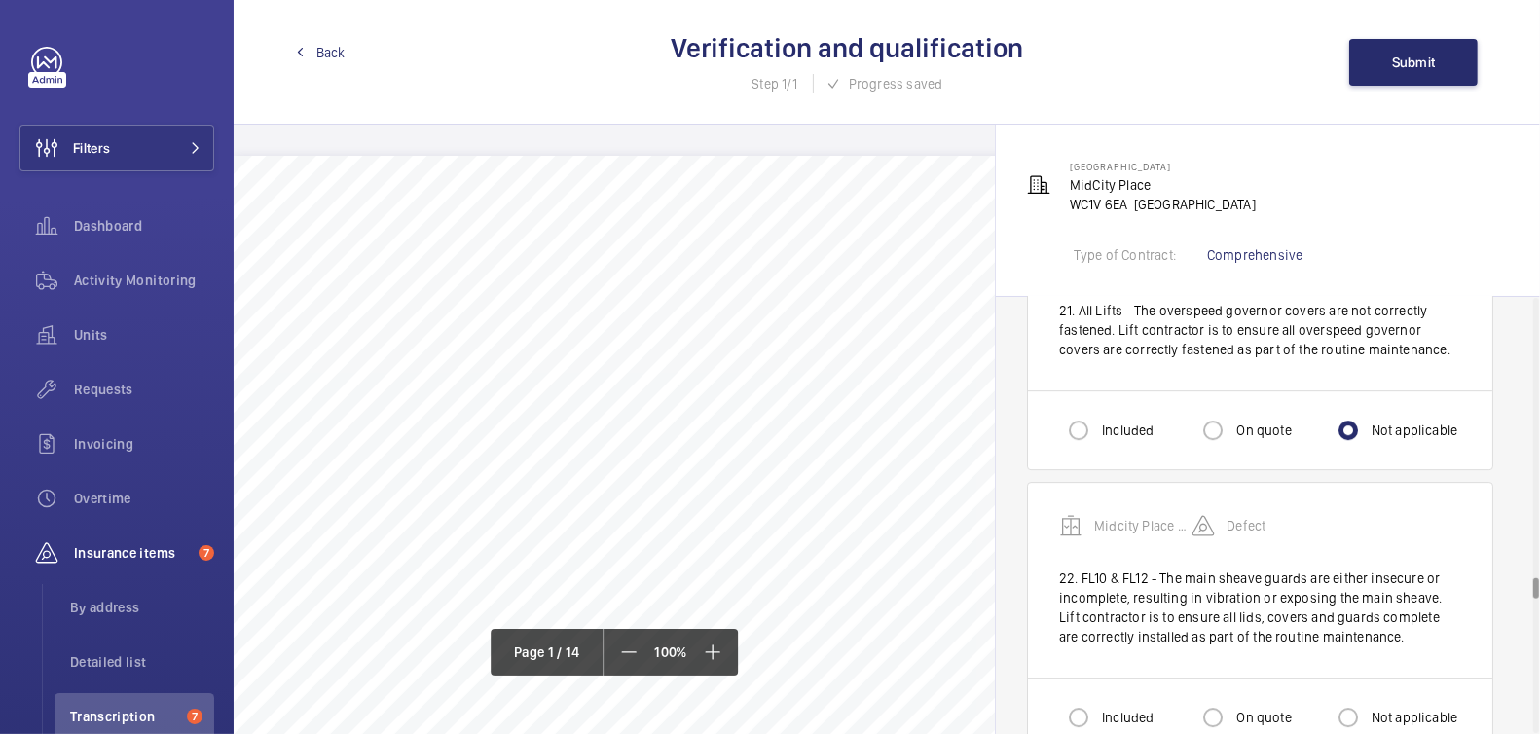
click at [1372, 698] on div "Not applicable" at bounding box center [1393, 717] width 129 height 39
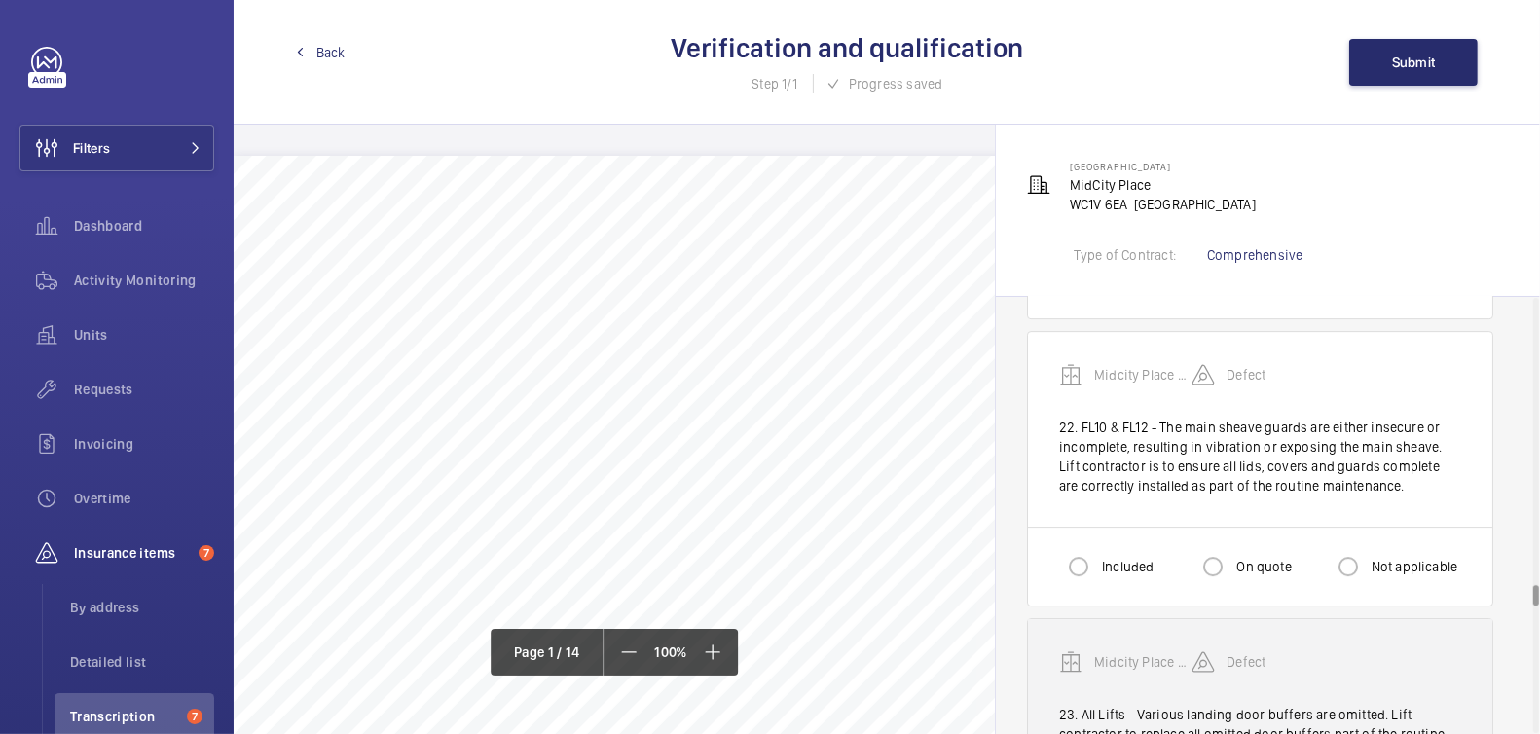
scroll to position [5991, 0]
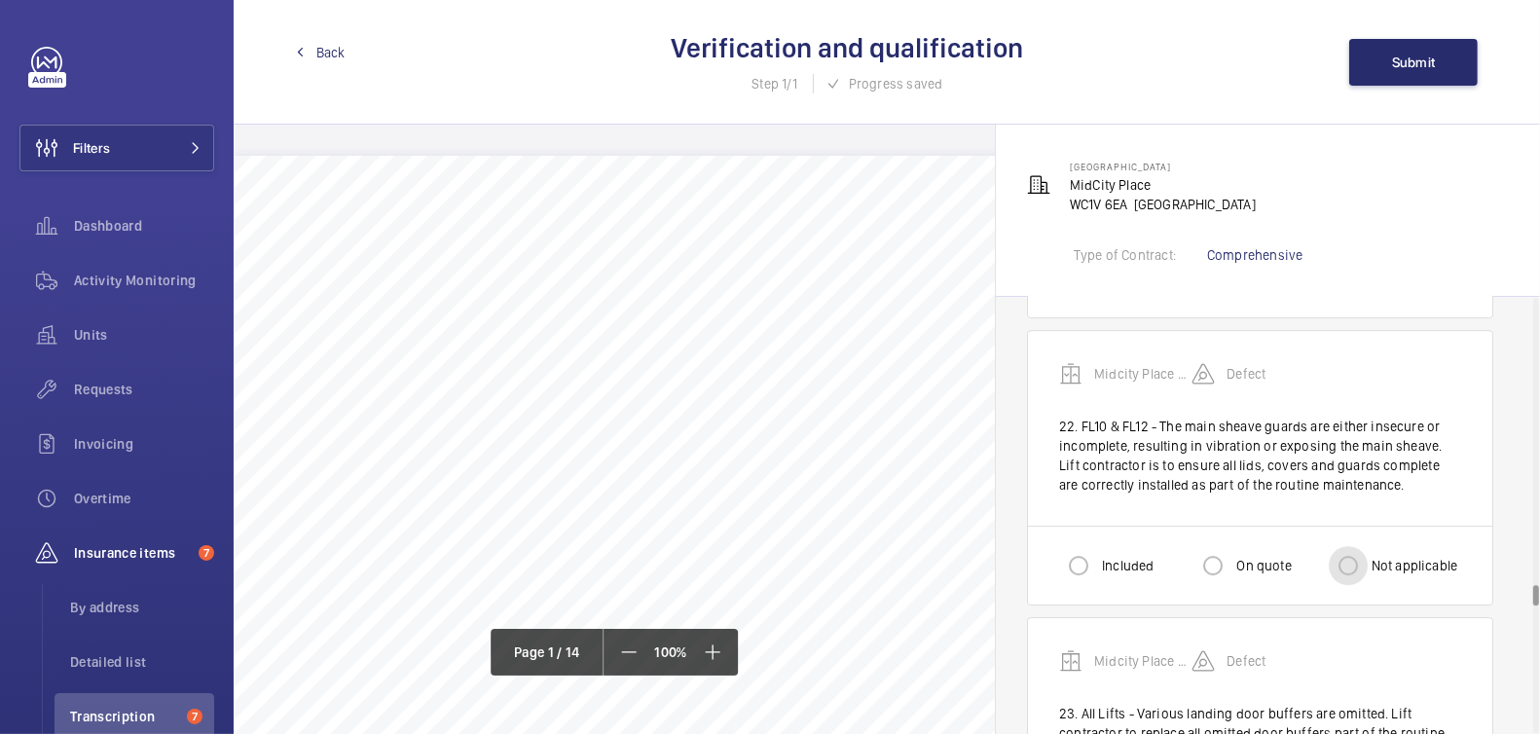
click at [1353, 546] on input "Not applicable" at bounding box center [1348, 565] width 39 height 39
radio input "true"
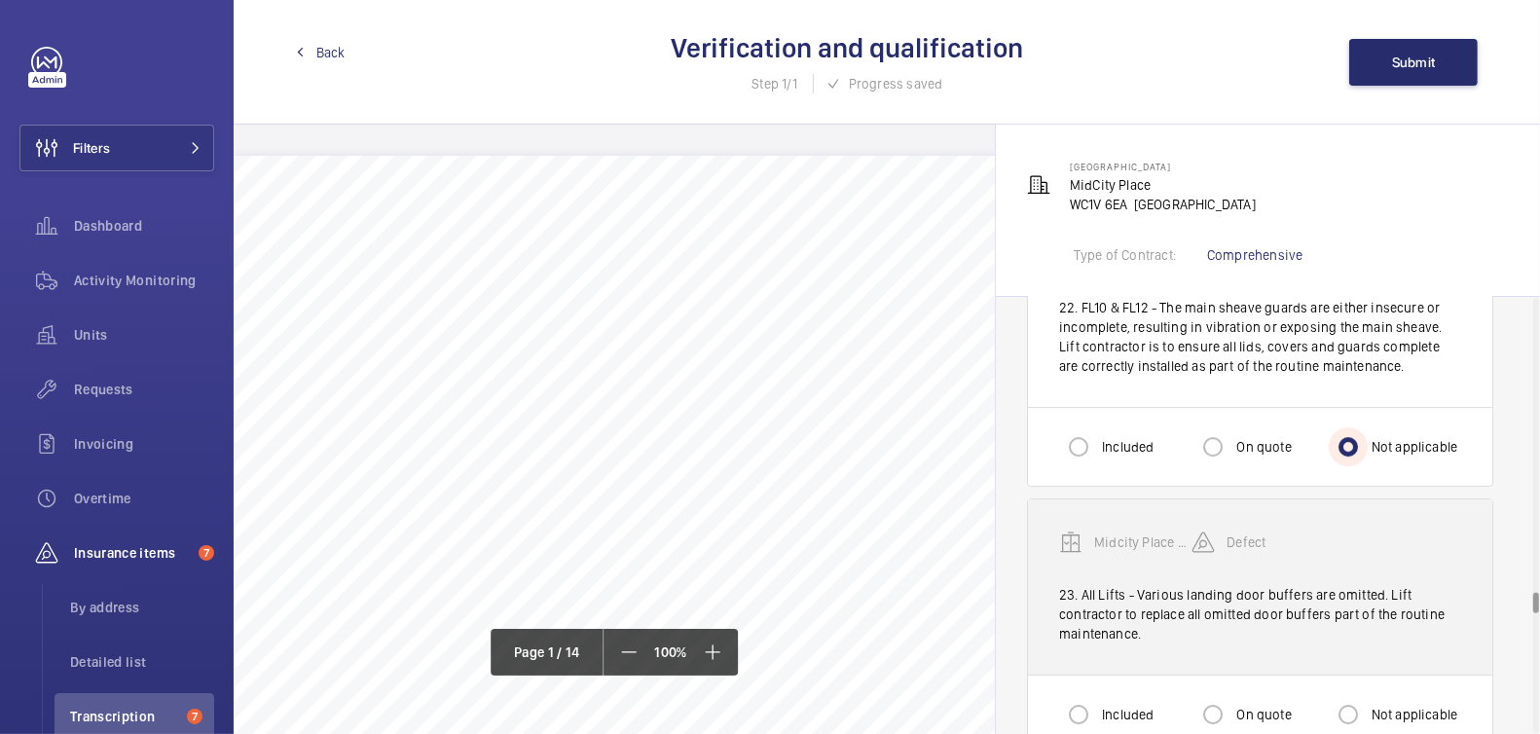
scroll to position [6141, 0]
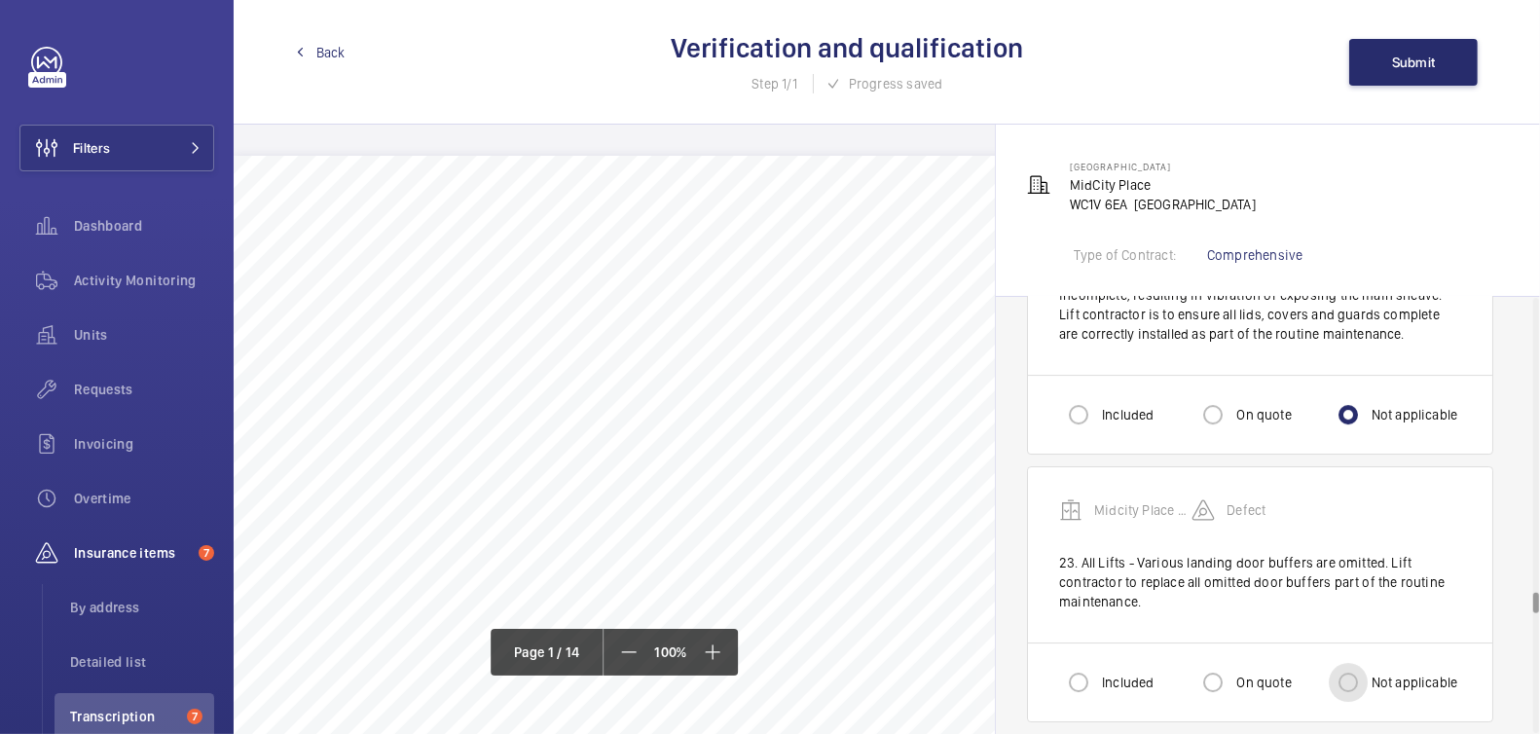
click at [1361, 663] on input "Not applicable" at bounding box center [1348, 682] width 39 height 39
radio input "true"
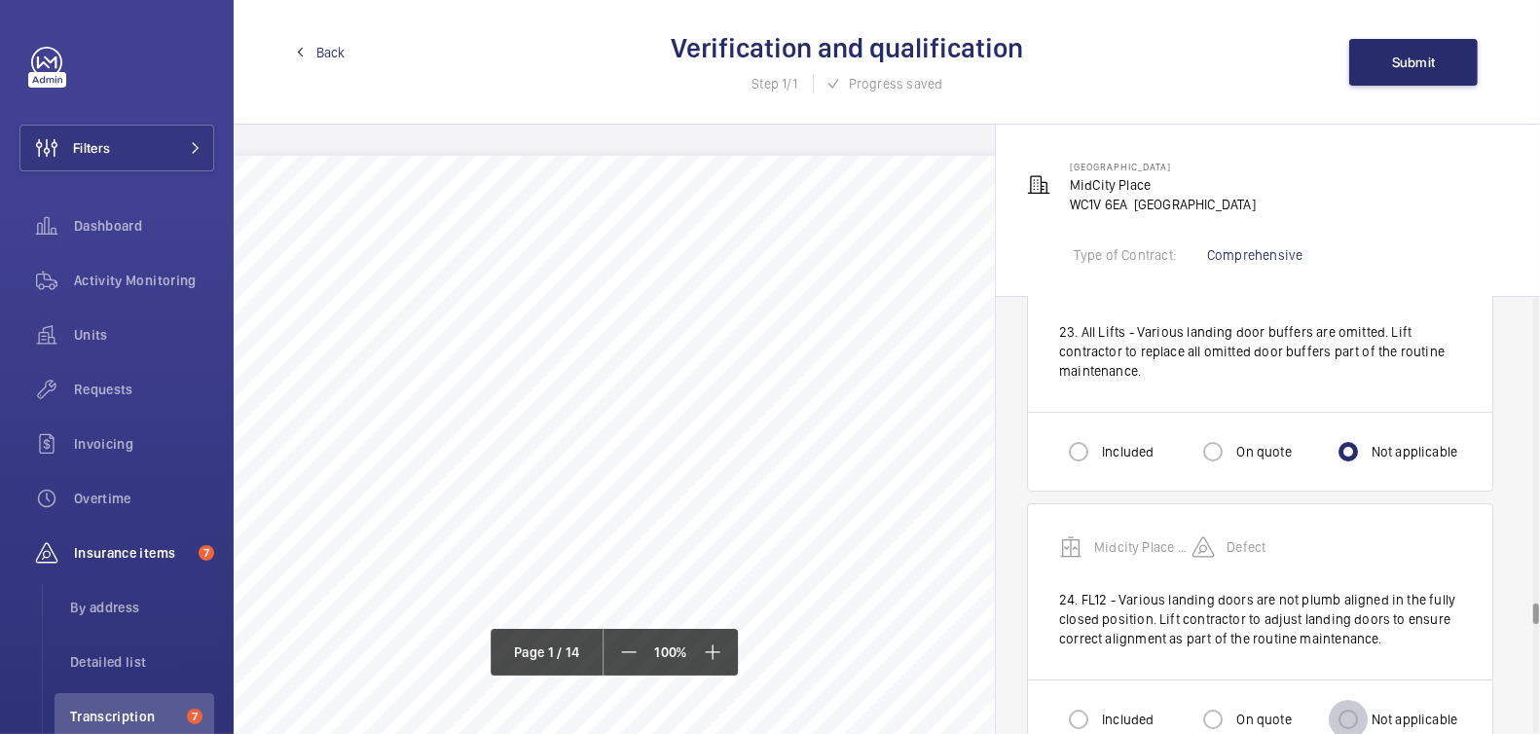
drag, startPoint x: 1357, startPoint y: 638, endPoint x: 1368, endPoint y: 640, distance: 10.9
click at [1357, 700] on input "Not applicable" at bounding box center [1348, 719] width 39 height 39
radio input "true"
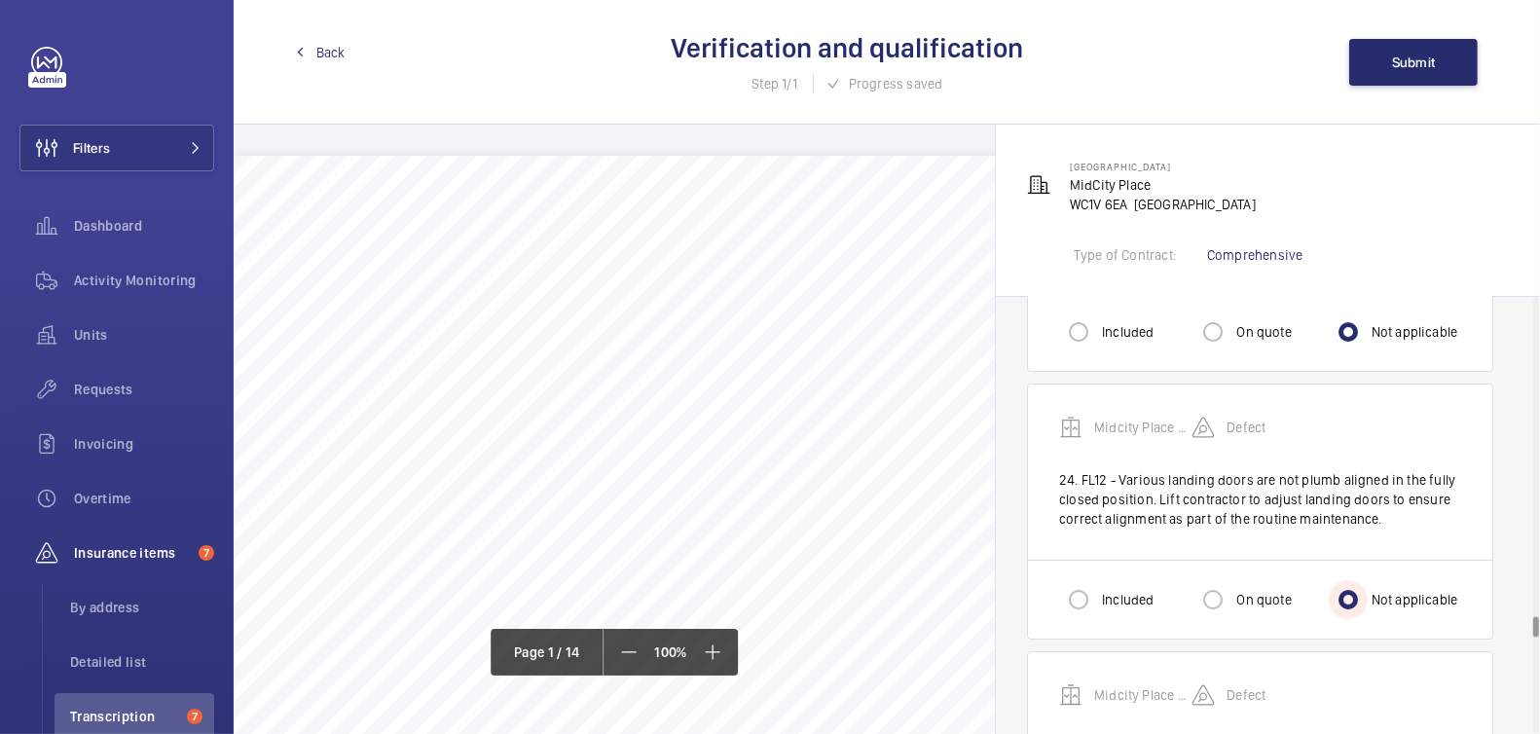
scroll to position [6709, 0]
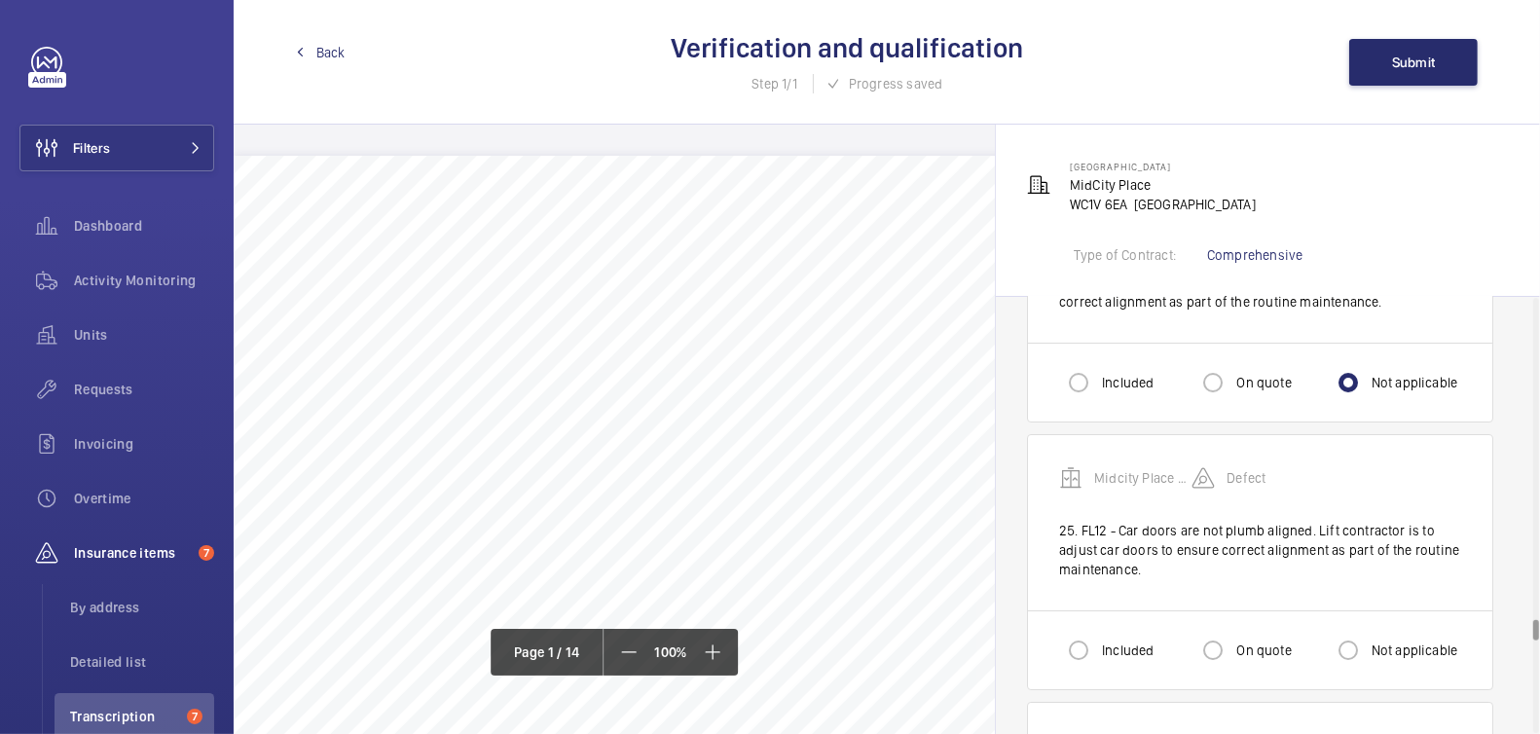
click at [1386, 641] on label "Not applicable" at bounding box center [1413, 650] width 91 height 19
click at [1368, 631] on input "Not applicable" at bounding box center [1348, 650] width 39 height 39
radio input "true"
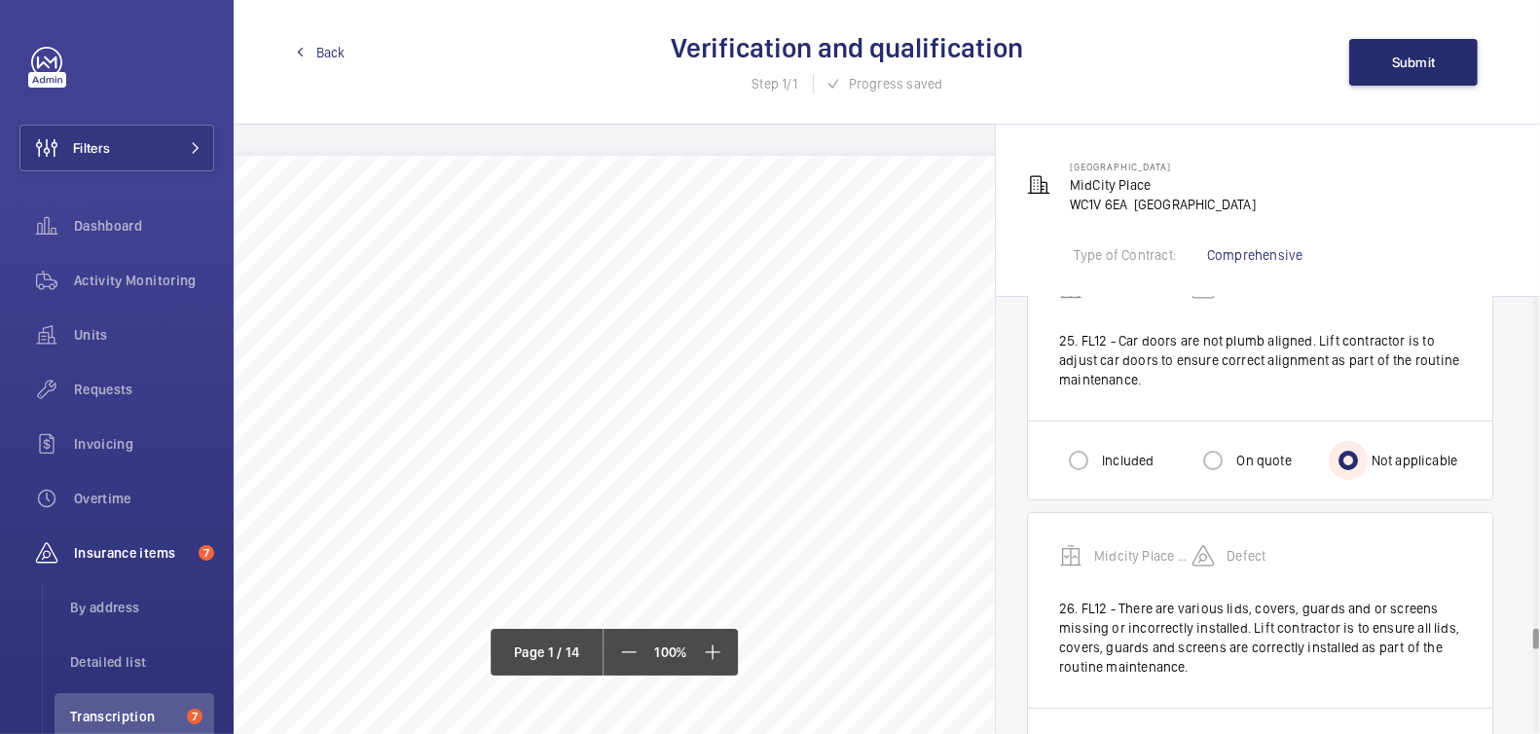
scroll to position [6909, 0]
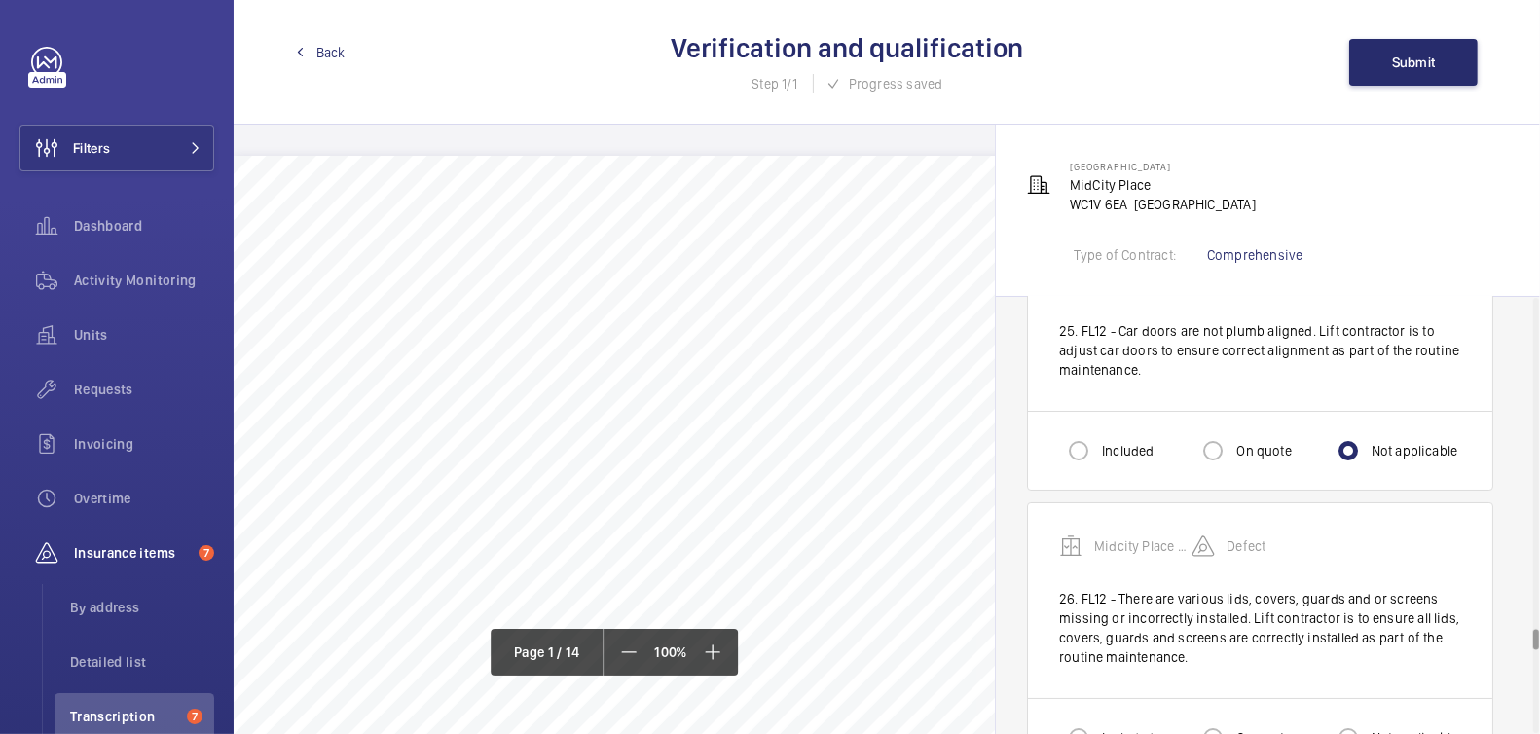
click at [1384, 728] on label "Not applicable" at bounding box center [1413, 737] width 91 height 19
click at [1368, 719] on input "Not applicable" at bounding box center [1348, 738] width 39 height 39
radio input "true"
drag, startPoint x: 1072, startPoint y: 659, endPoint x: 1080, endPoint y: 634, distance: 26.5
click at [1072, 719] on input "Included" at bounding box center [1078, 738] width 39 height 39
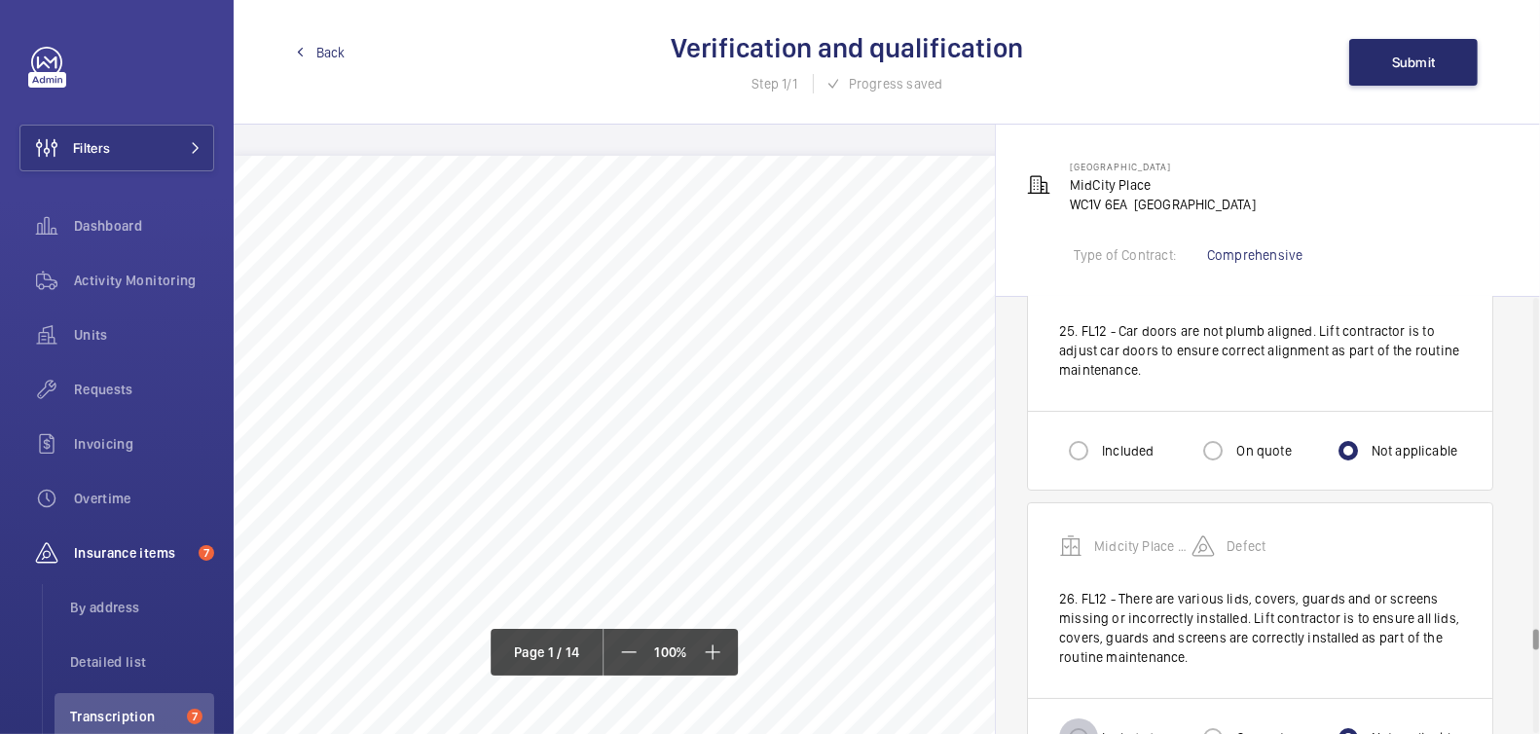
radio input "true"
click at [1083, 431] on input "Included" at bounding box center [1078, 450] width 39 height 39
radio input "true"
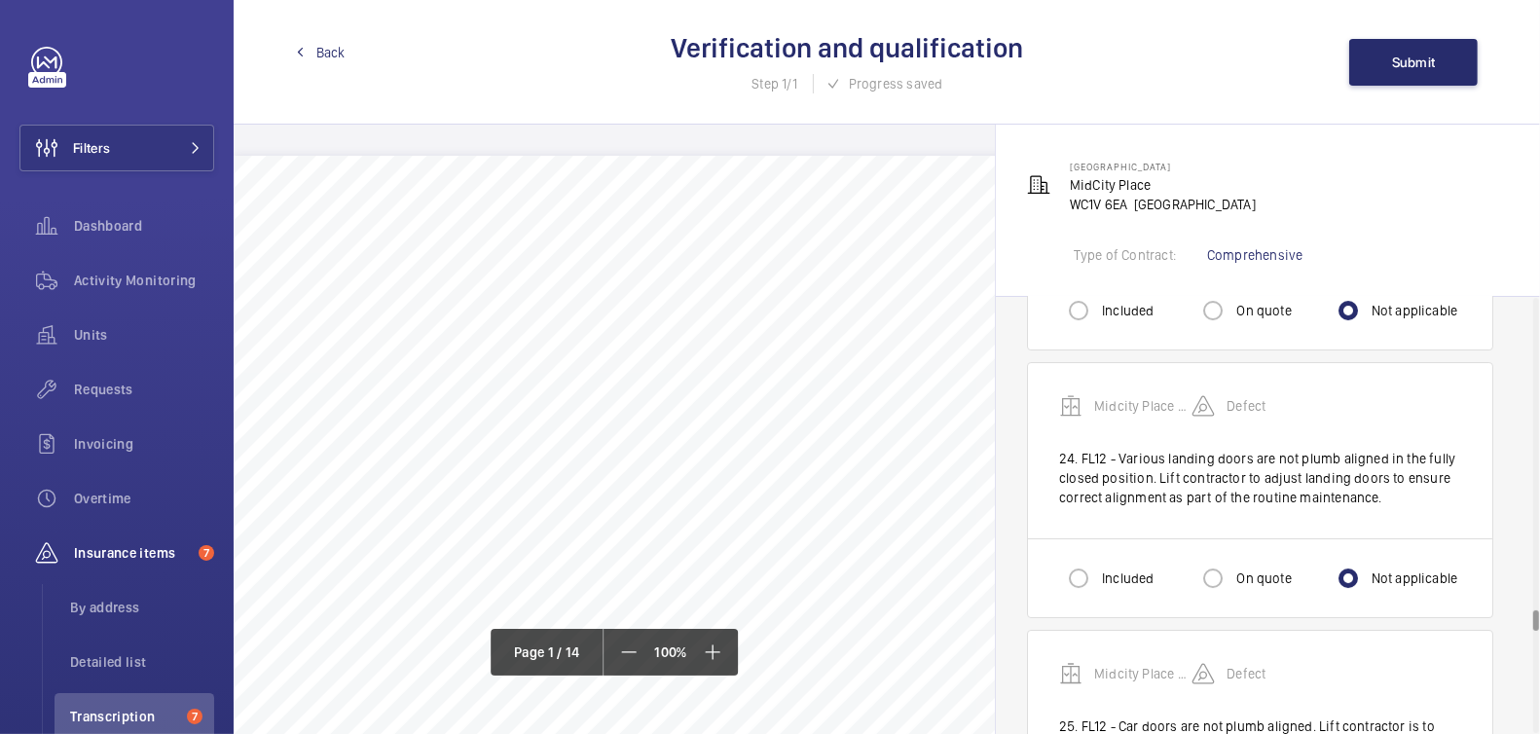
scroll to position [6509, 0]
click at [1097, 543] on div "Included On quote Not applicable" at bounding box center [1260, 582] width 464 height 79
click at [1097, 564] on input "Included" at bounding box center [1078, 583] width 39 height 39
radio input "true"
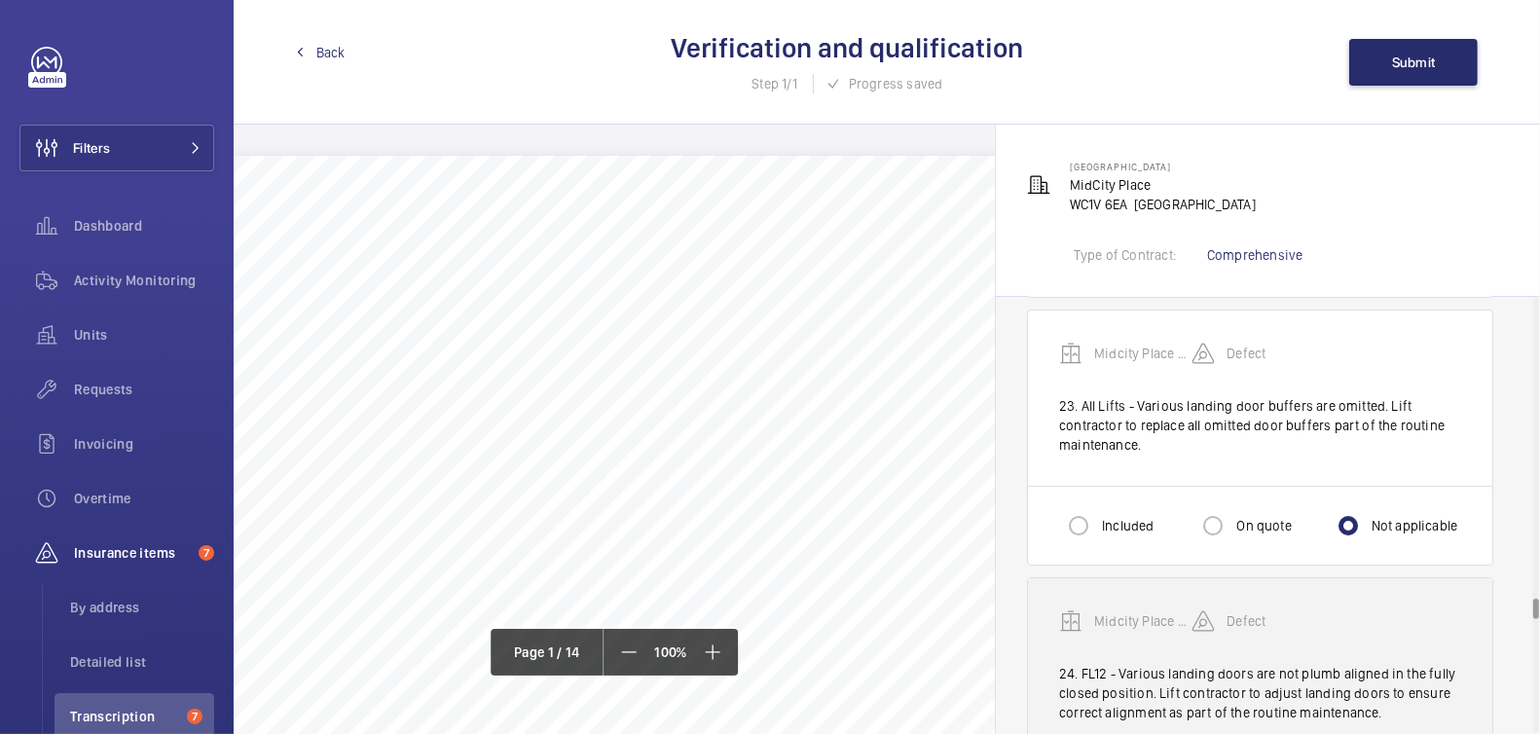
scroll to position [6266, 0]
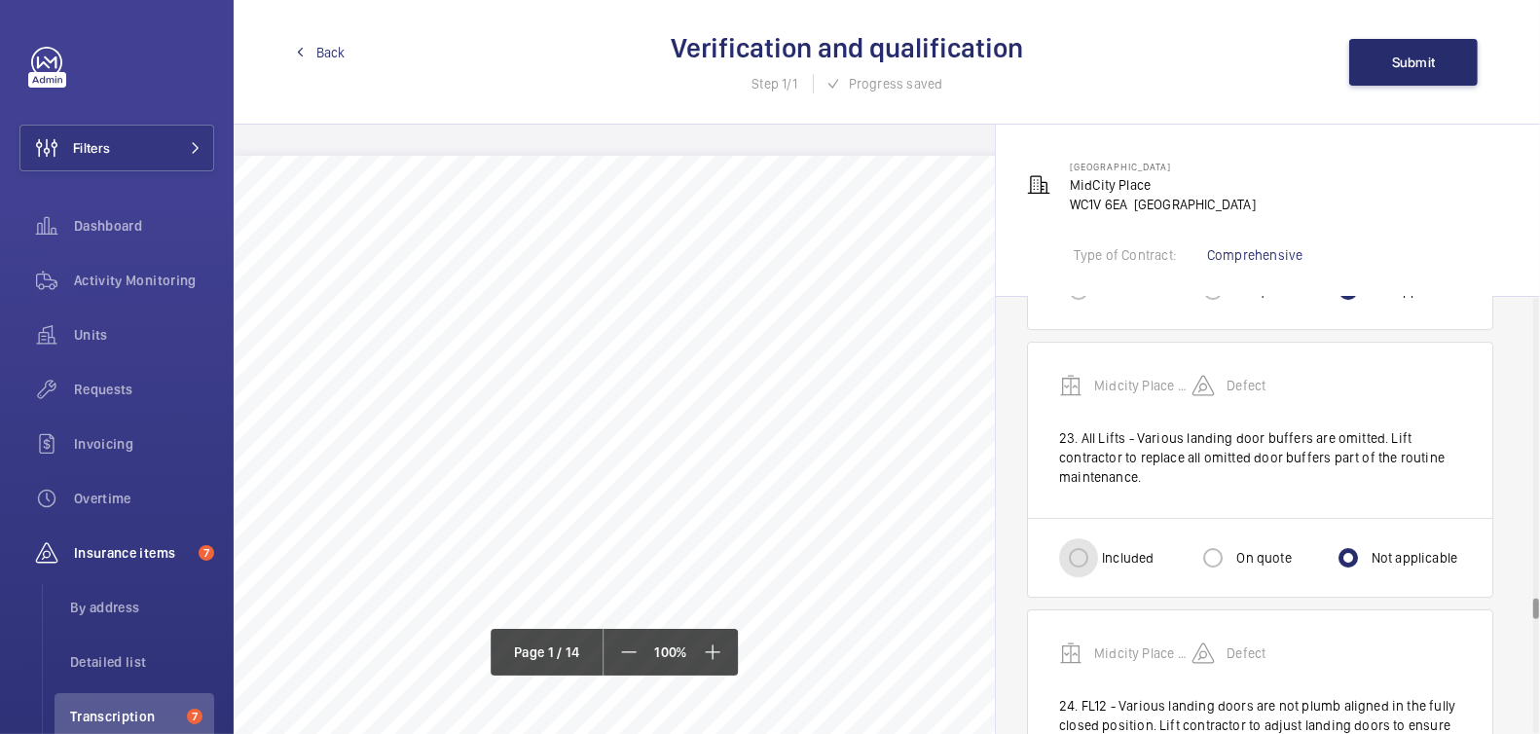
click at [1088, 538] on input "Included" at bounding box center [1078, 557] width 39 height 39
radio input "true"
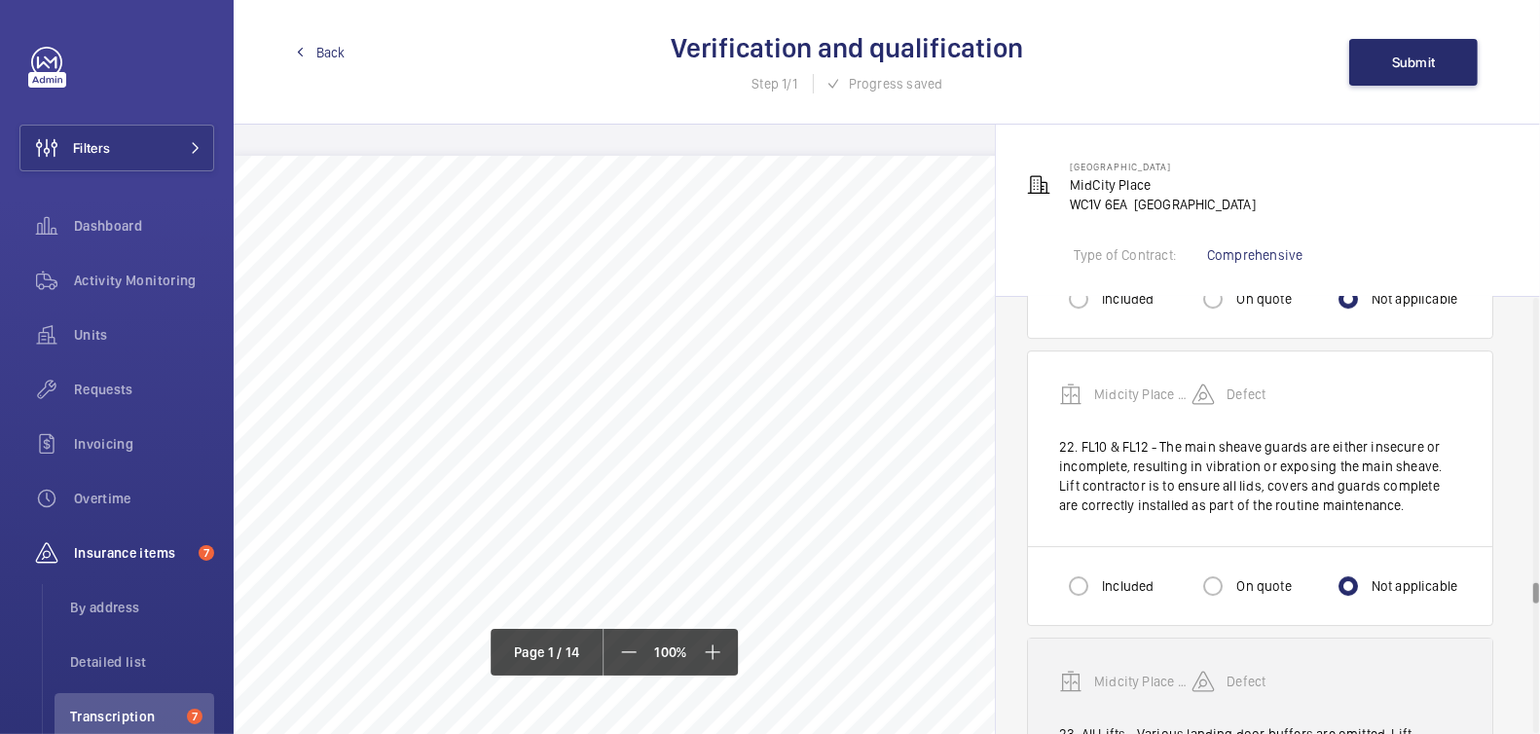
scroll to position [5936, 0]
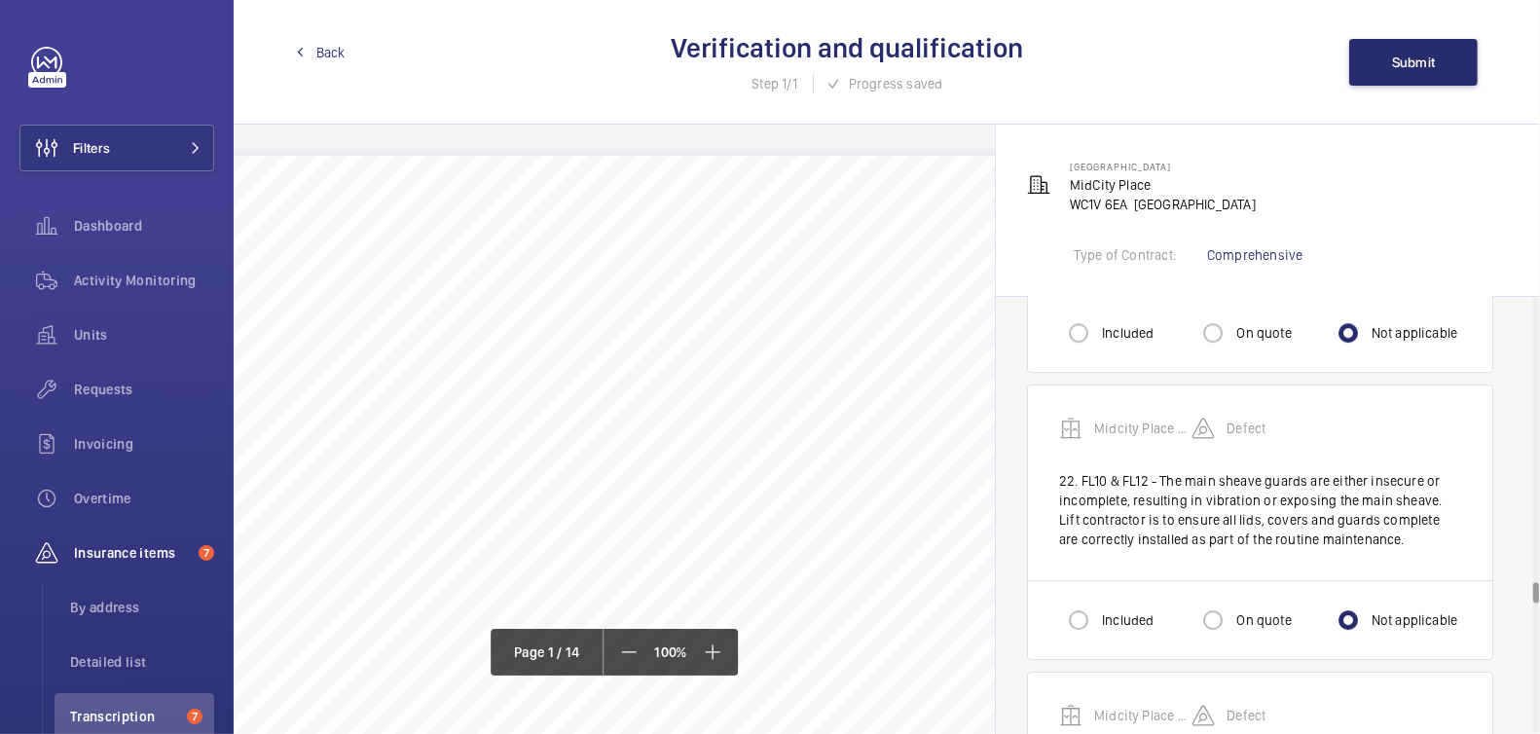
click at [1112, 610] on label "Included" at bounding box center [1125, 619] width 55 height 19
click at [1098, 601] on input "Included" at bounding box center [1078, 620] width 39 height 39
radio input "true"
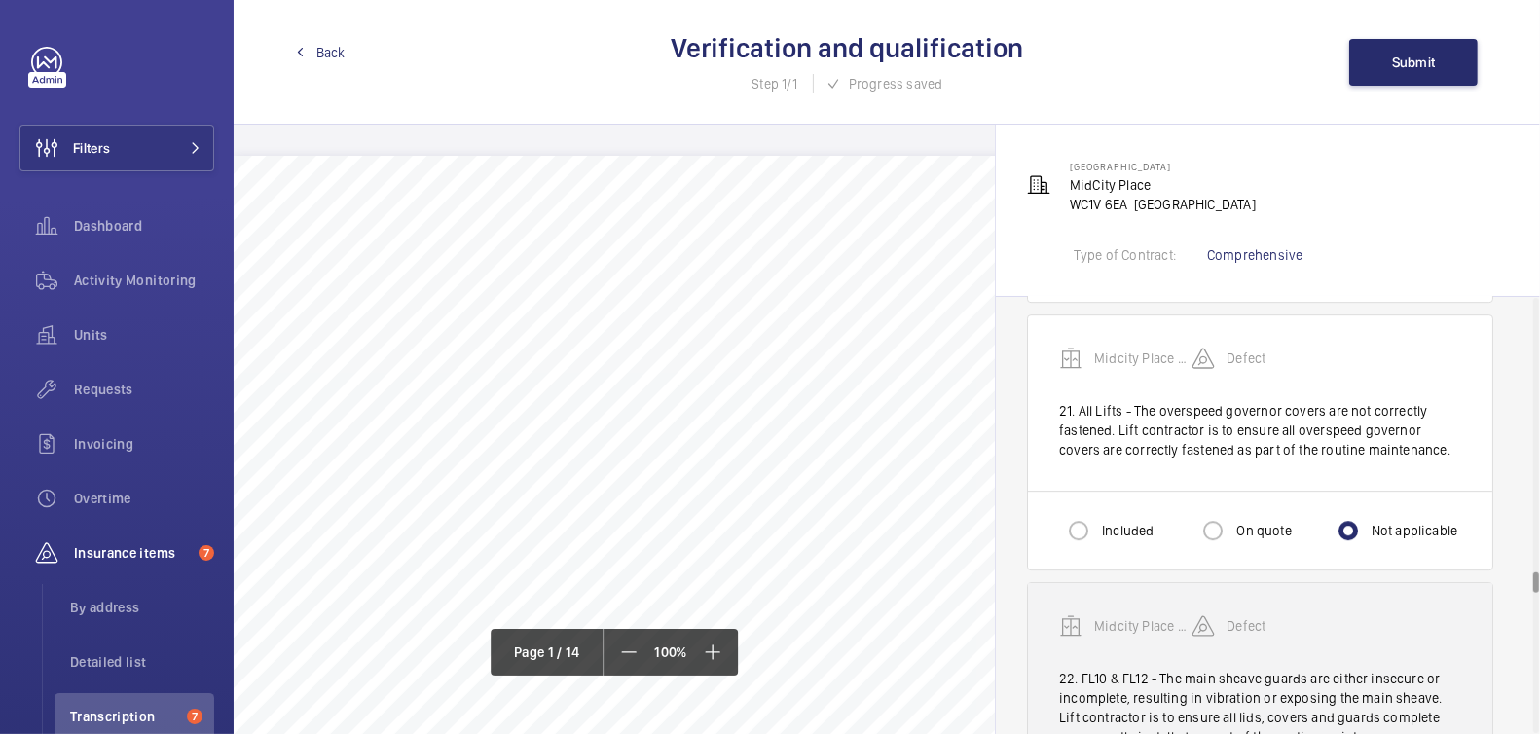
scroll to position [5712, 0]
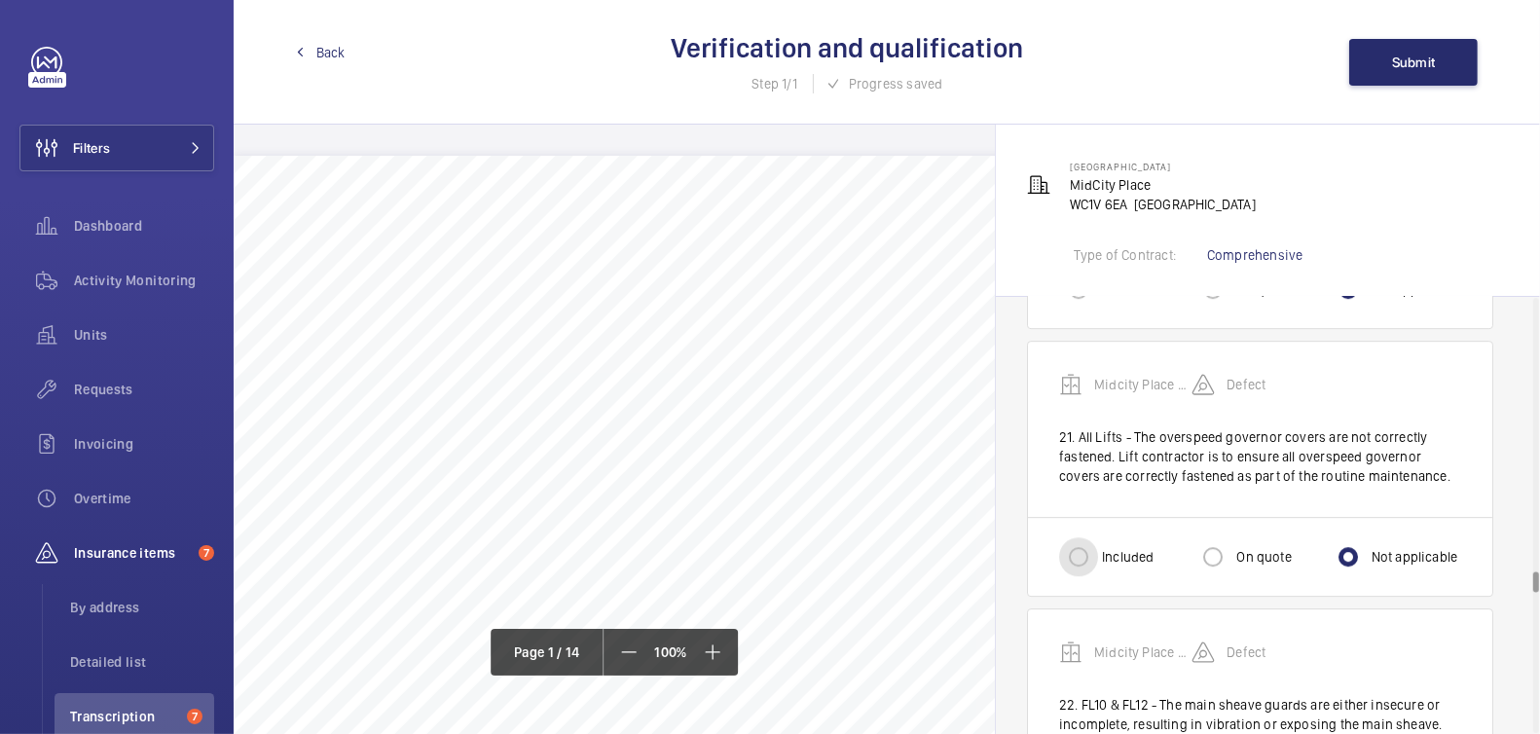
click at [1087, 537] on input "Included" at bounding box center [1078, 556] width 39 height 39
radio input "true"
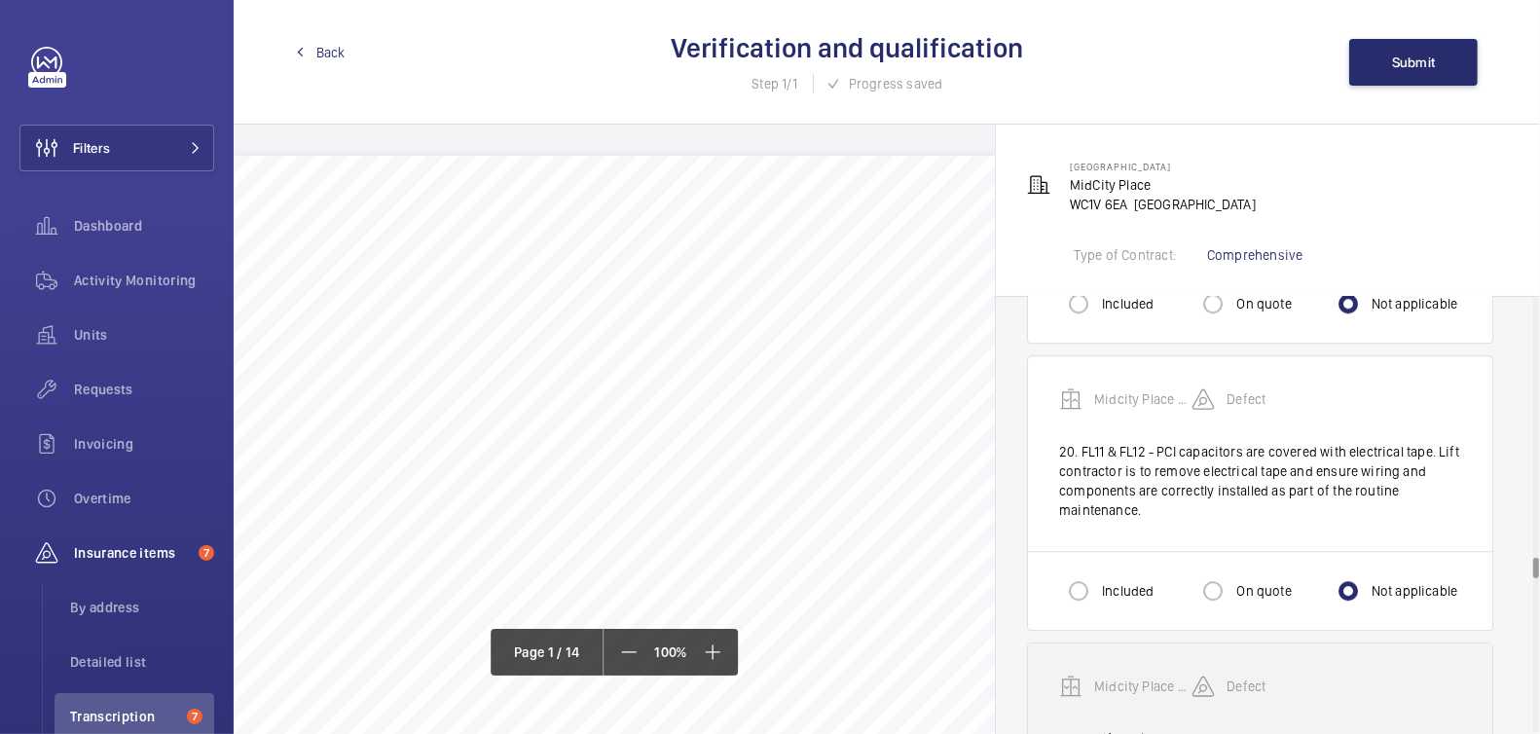
scroll to position [5410, 0]
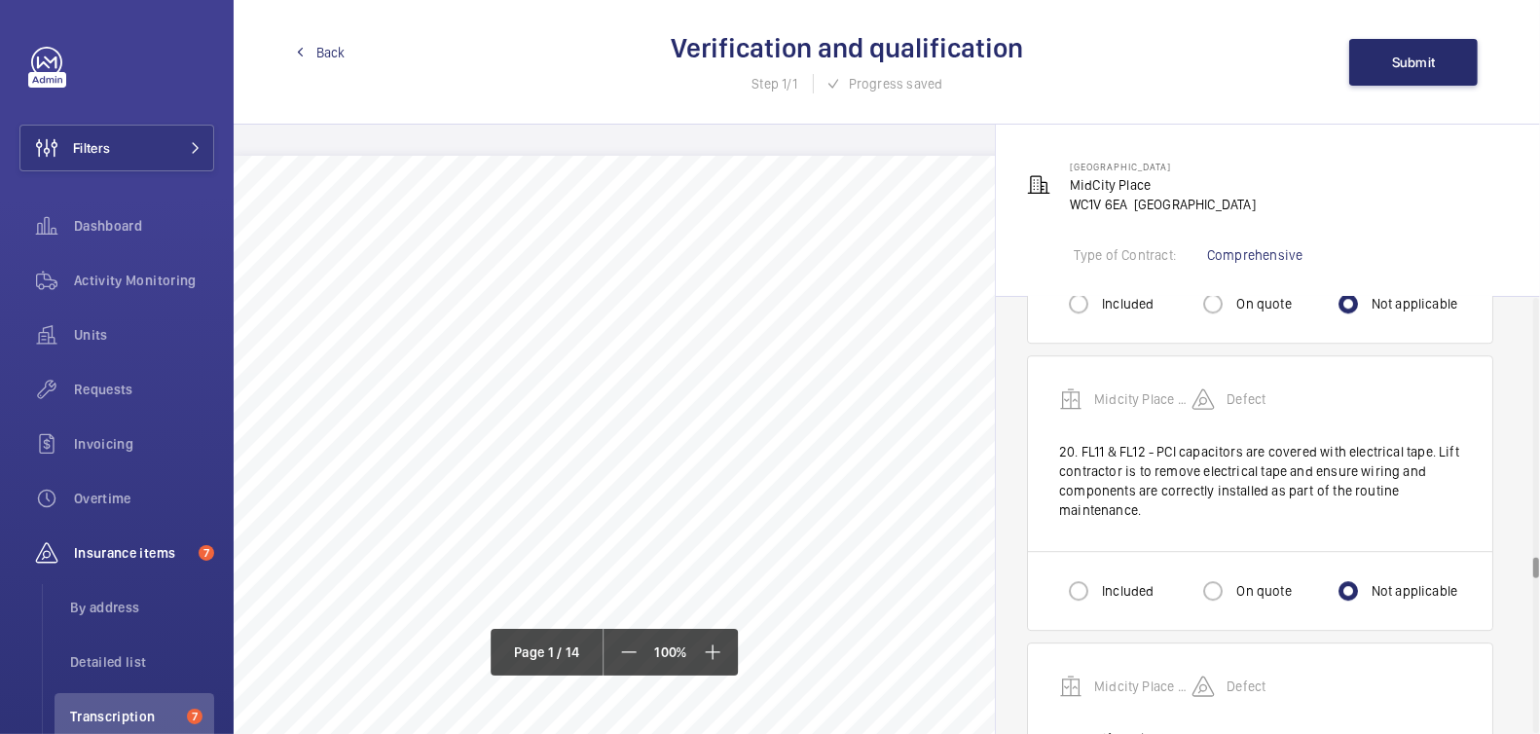
click at [1116, 581] on label "Included" at bounding box center [1125, 590] width 55 height 19
click at [1098, 572] on input "Included" at bounding box center [1078, 591] width 39 height 39
radio input "true"
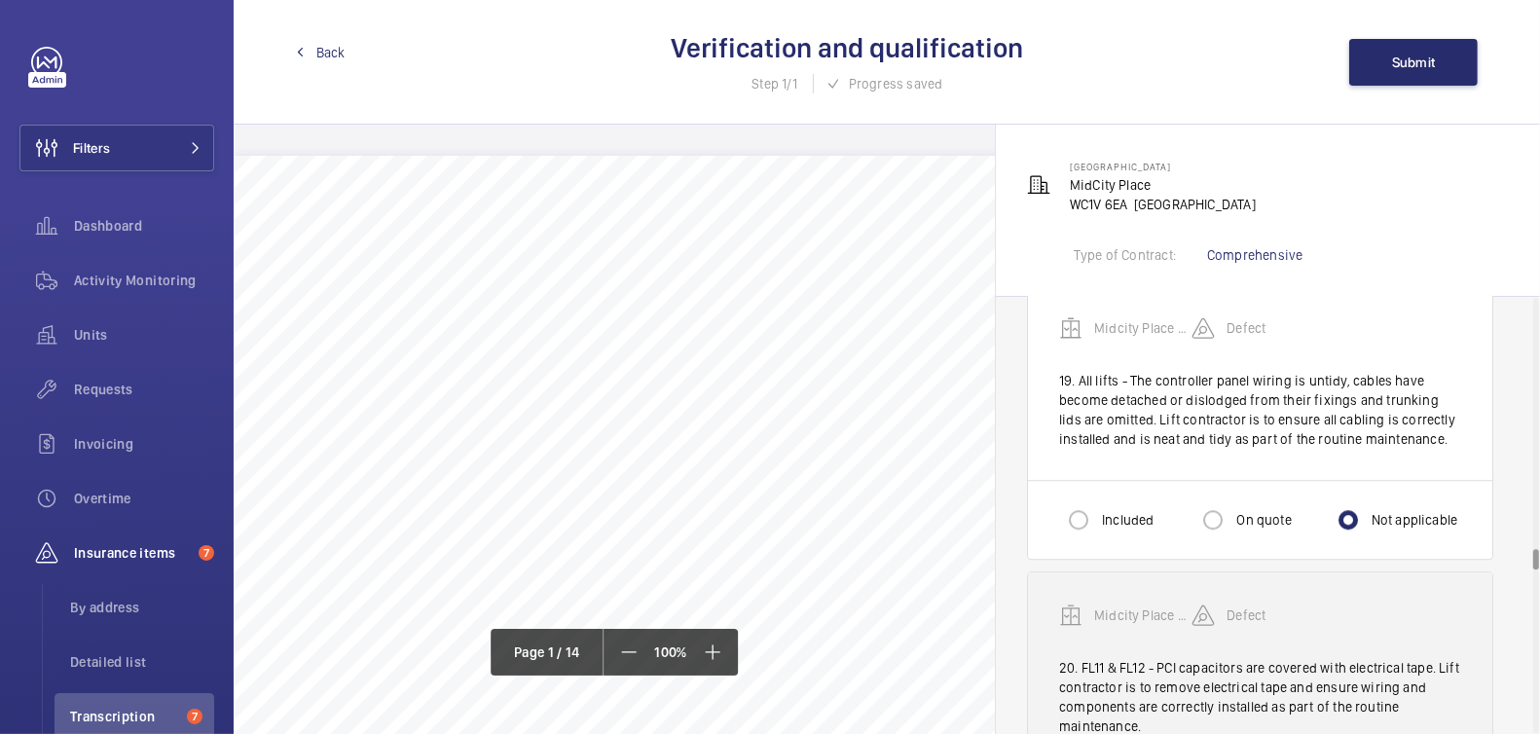
scroll to position [5172, 0]
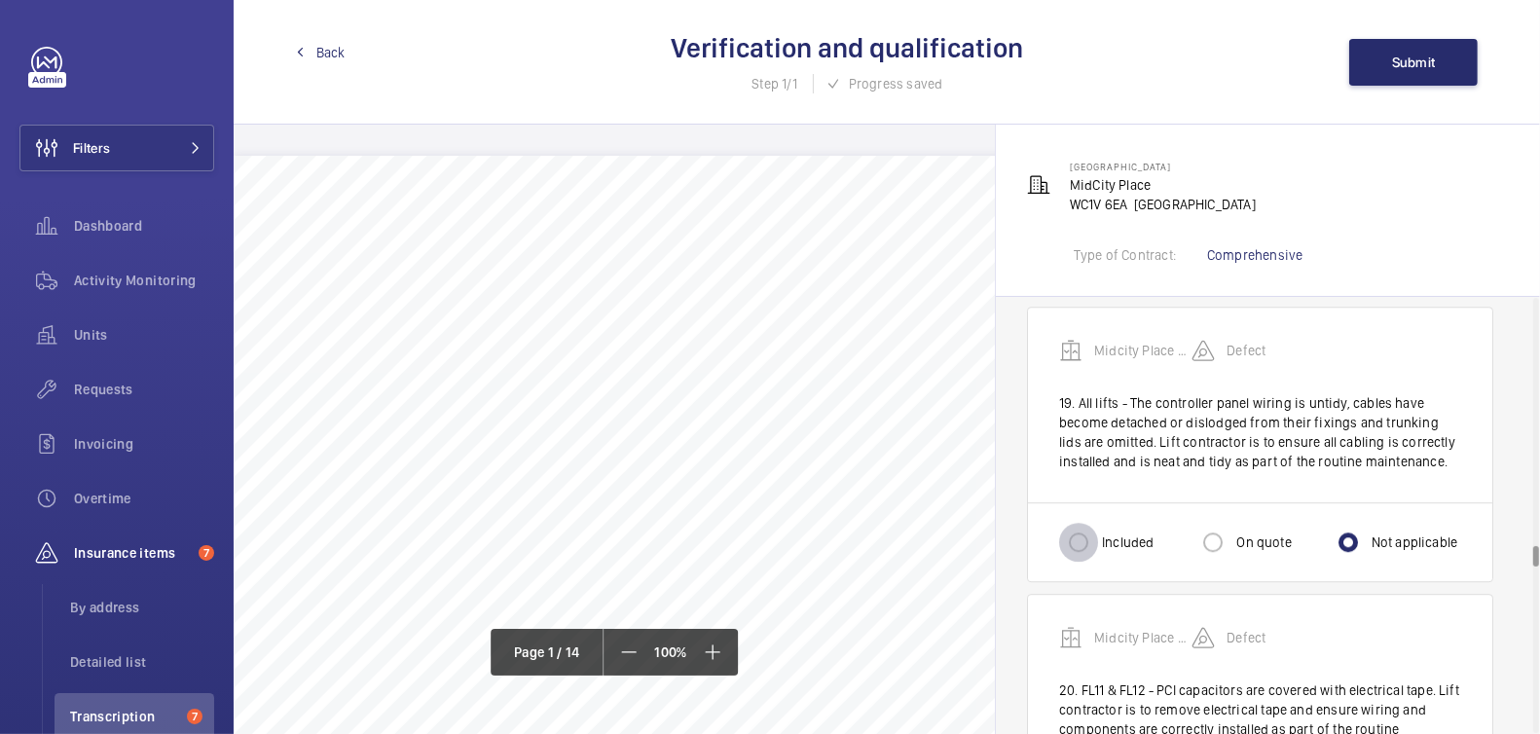
click at [1094, 523] on input "Included" at bounding box center [1078, 542] width 39 height 39
radio input "true"
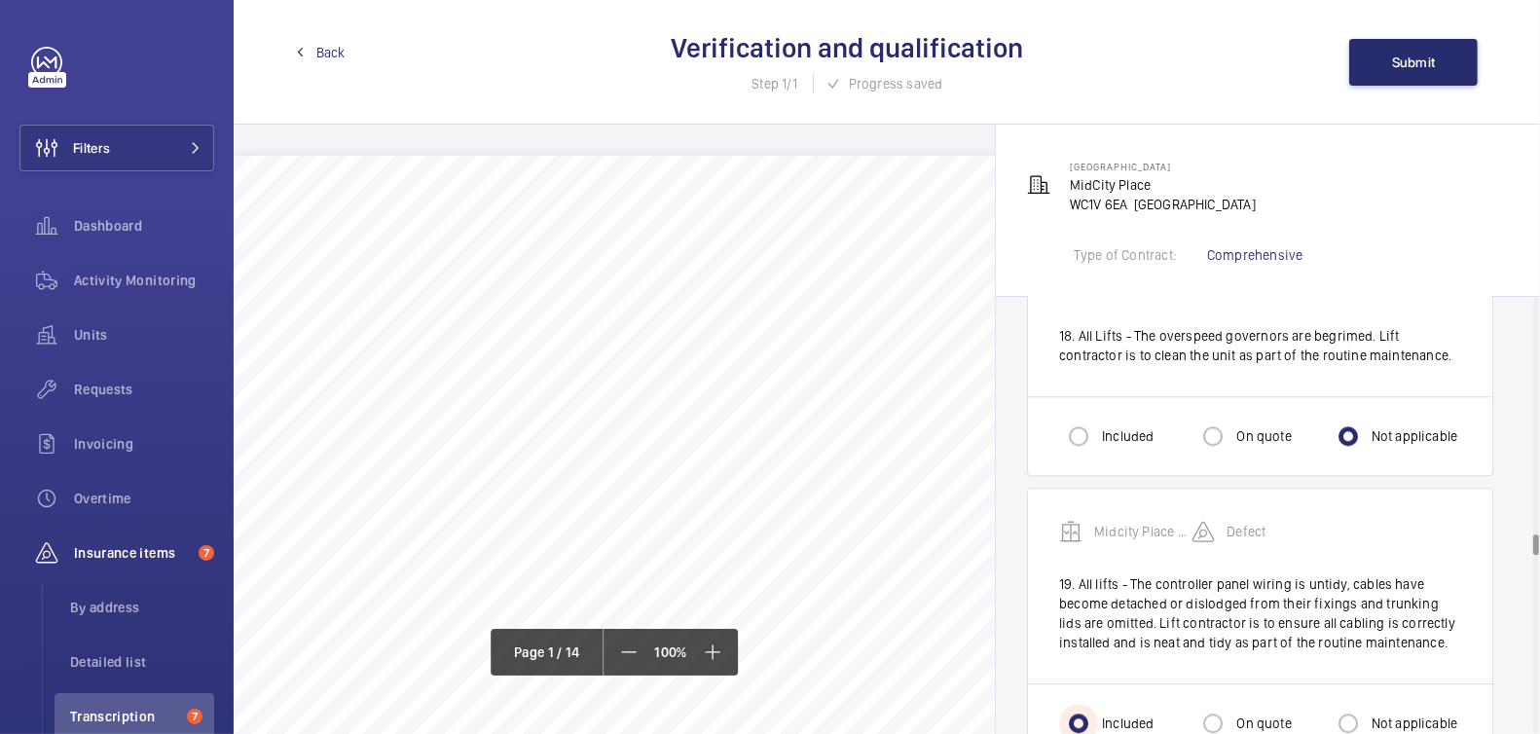
scroll to position [4923, 0]
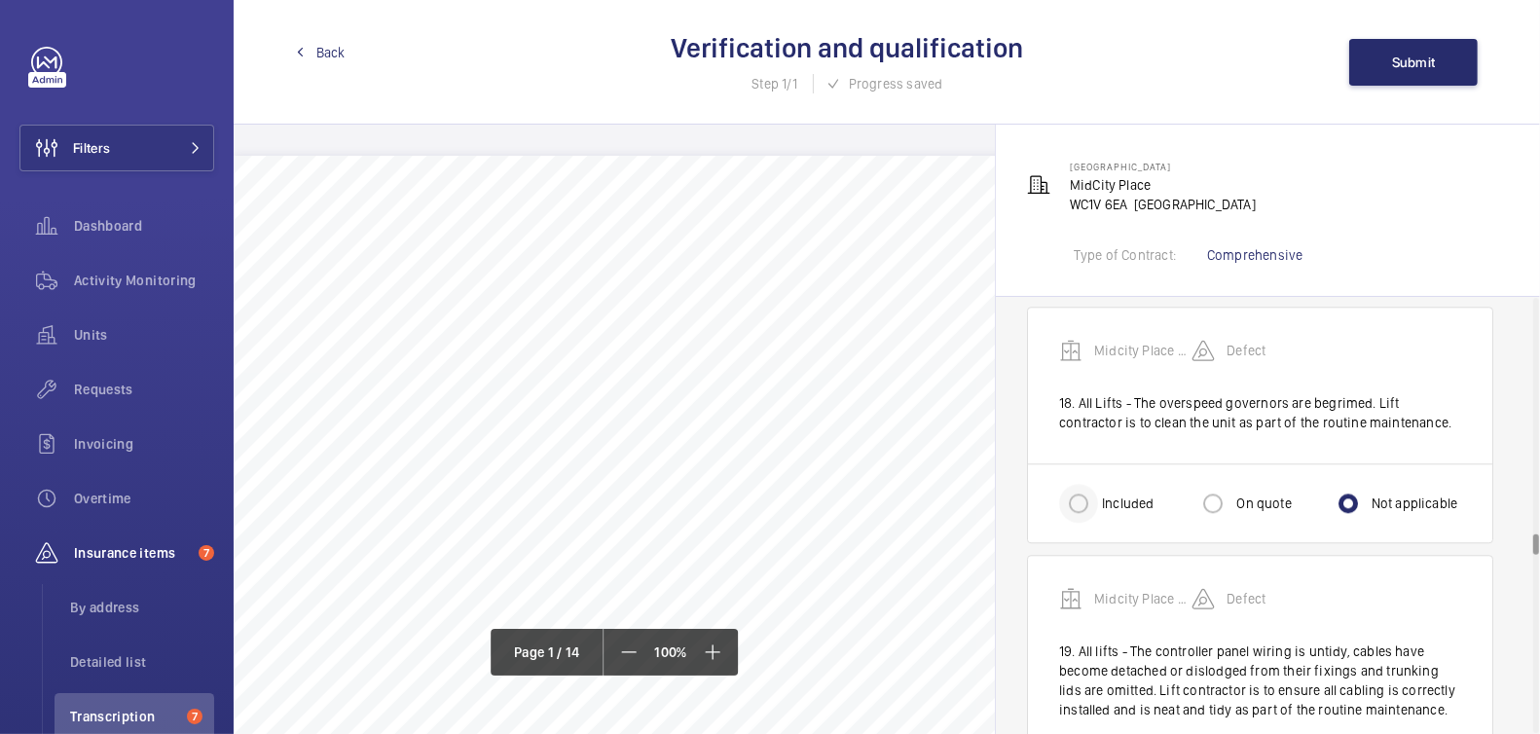
click at [1099, 480] on div at bounding box center [1078, 503] width 47 height 47
radio input "true"
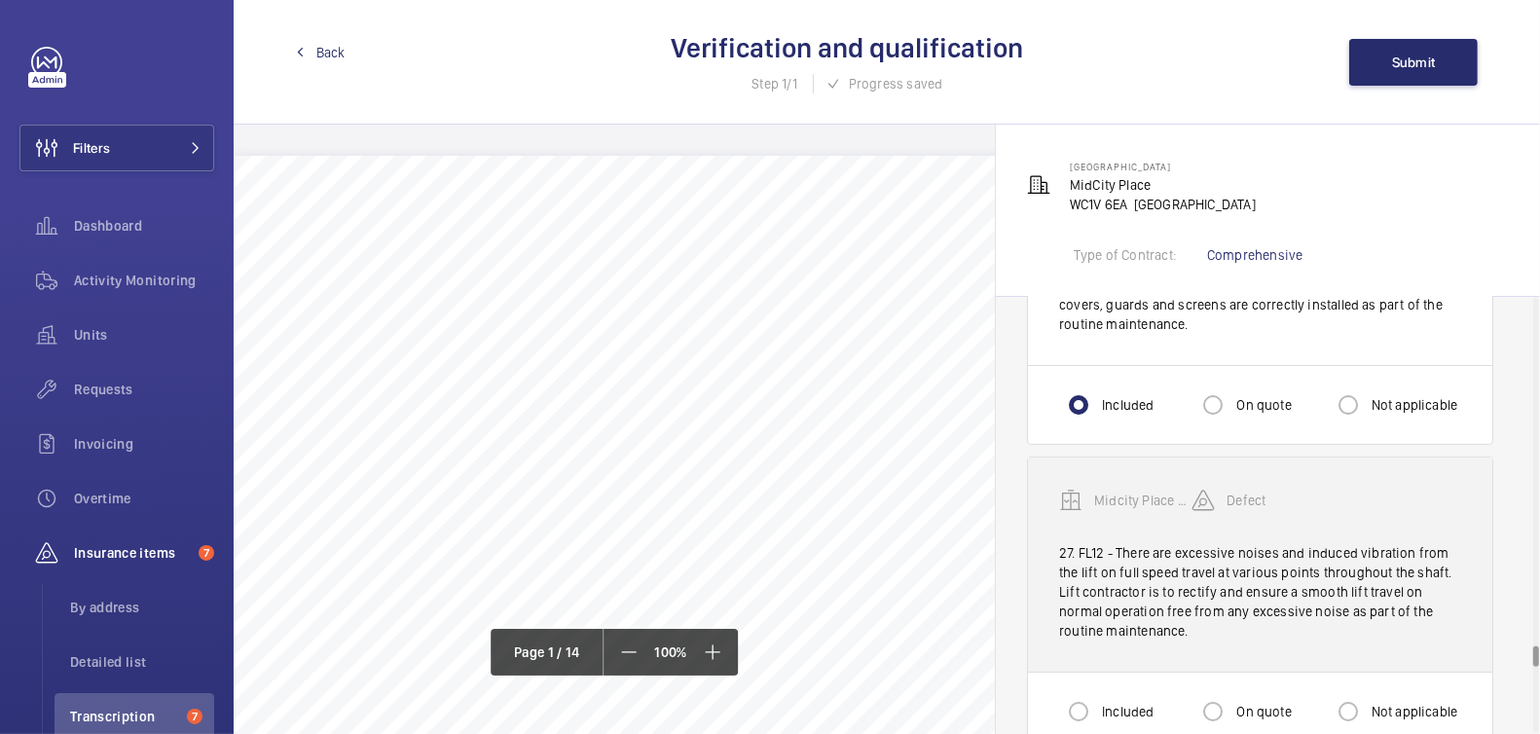
scroll to position [7258, 0]
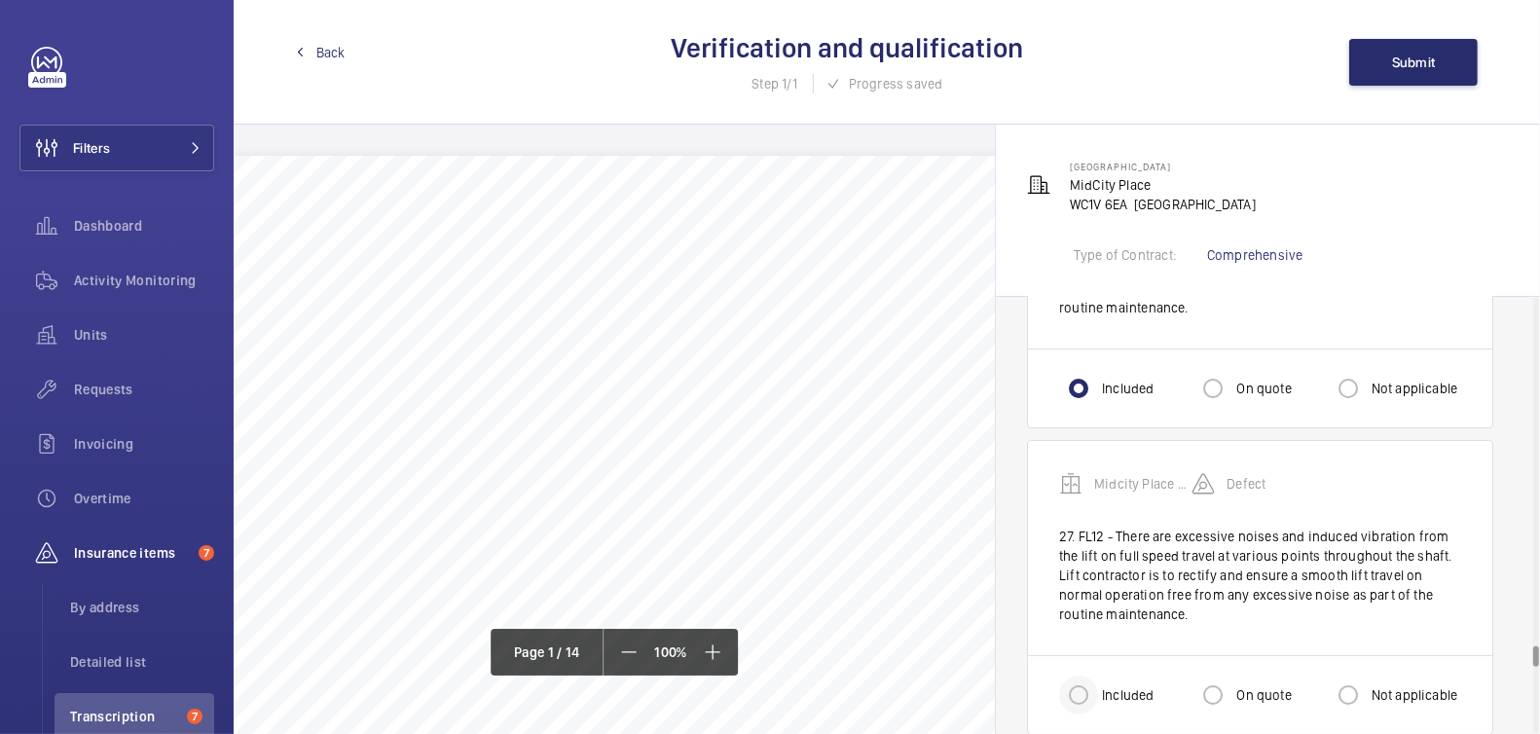
click at [1099, 672] on div at bounding box center [1078, 695] width 47 height 47
radio input "true"
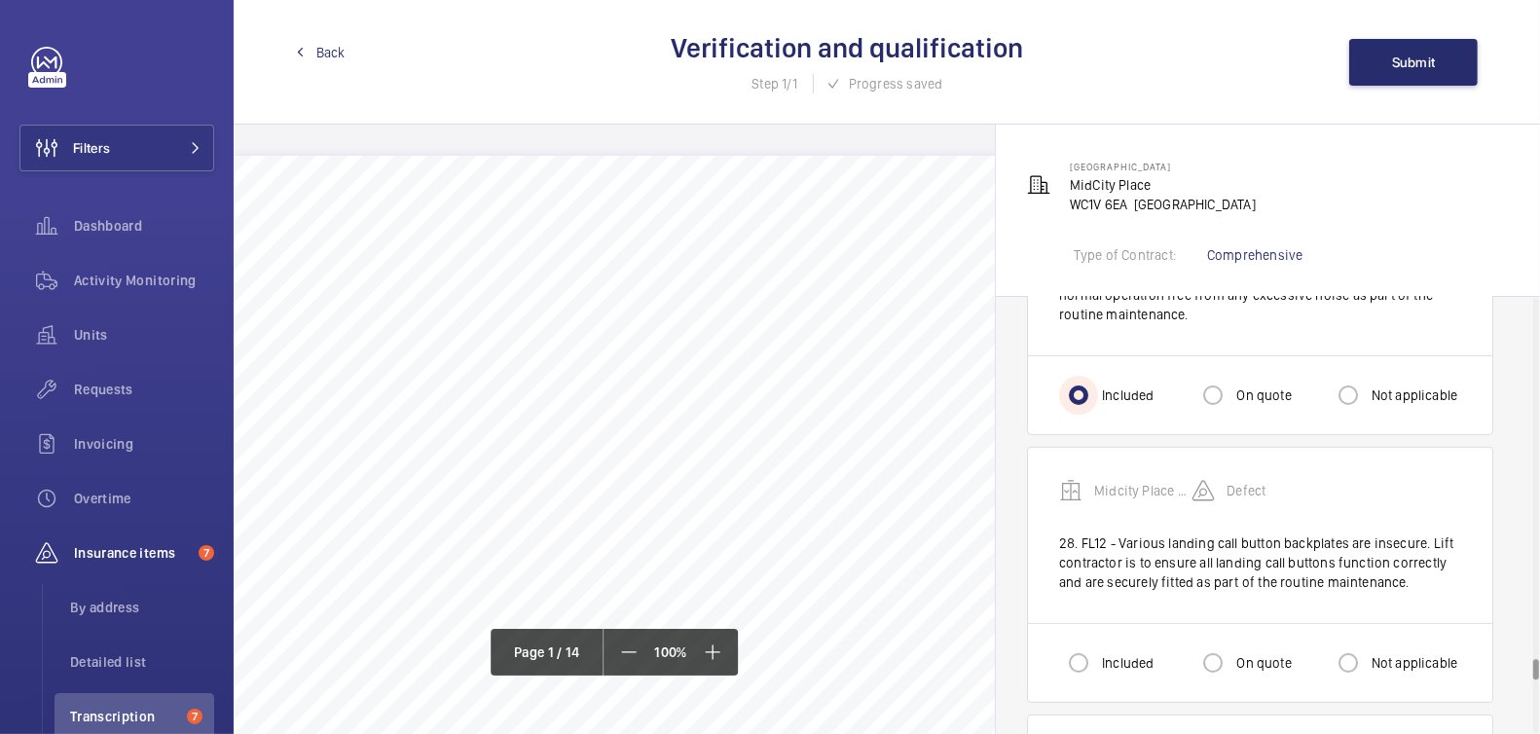
scroll to position [7560, 0]
click at [1091, 642] on input "Included" at bounding box center [1078, 661] width 39 height 39
radio input "true"
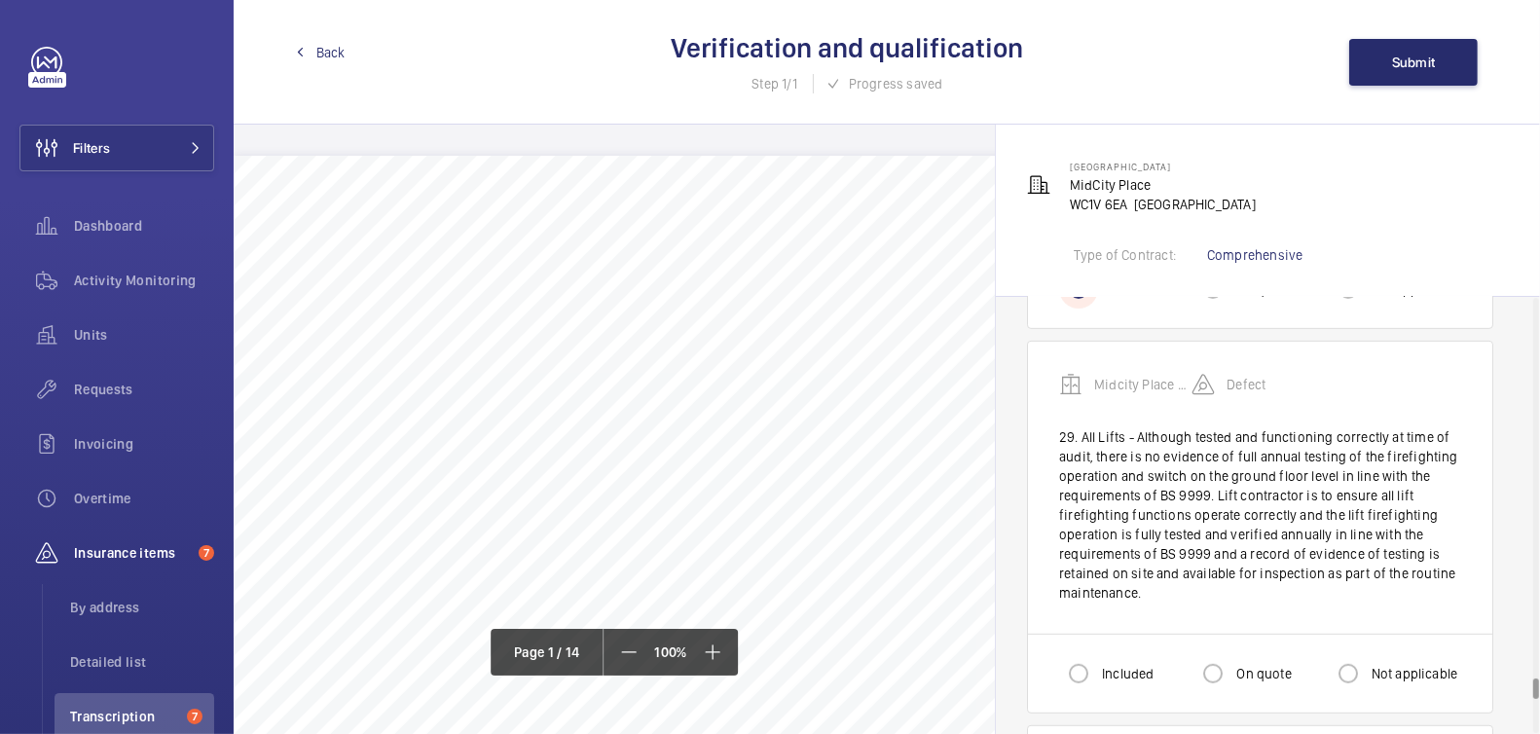
scroll to position [7980, 0]
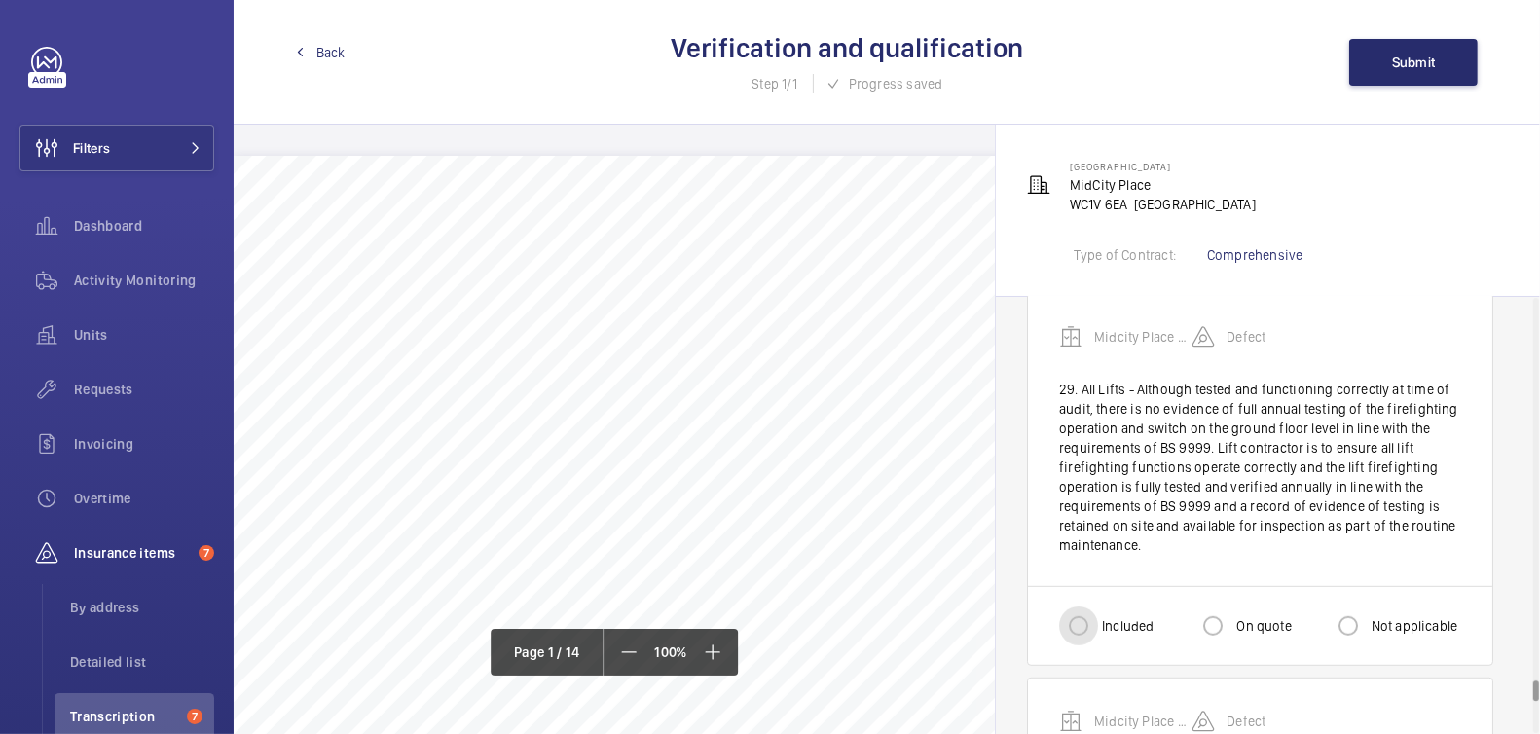
click at [1090, 607] on input "Included" at bounding box center [1078, 626] width 39 height 39
radio input "true"
click at [1348, 607] on input "Not applicable" at bounding box center [1348, 626] width 39 height 39
radio input "true"
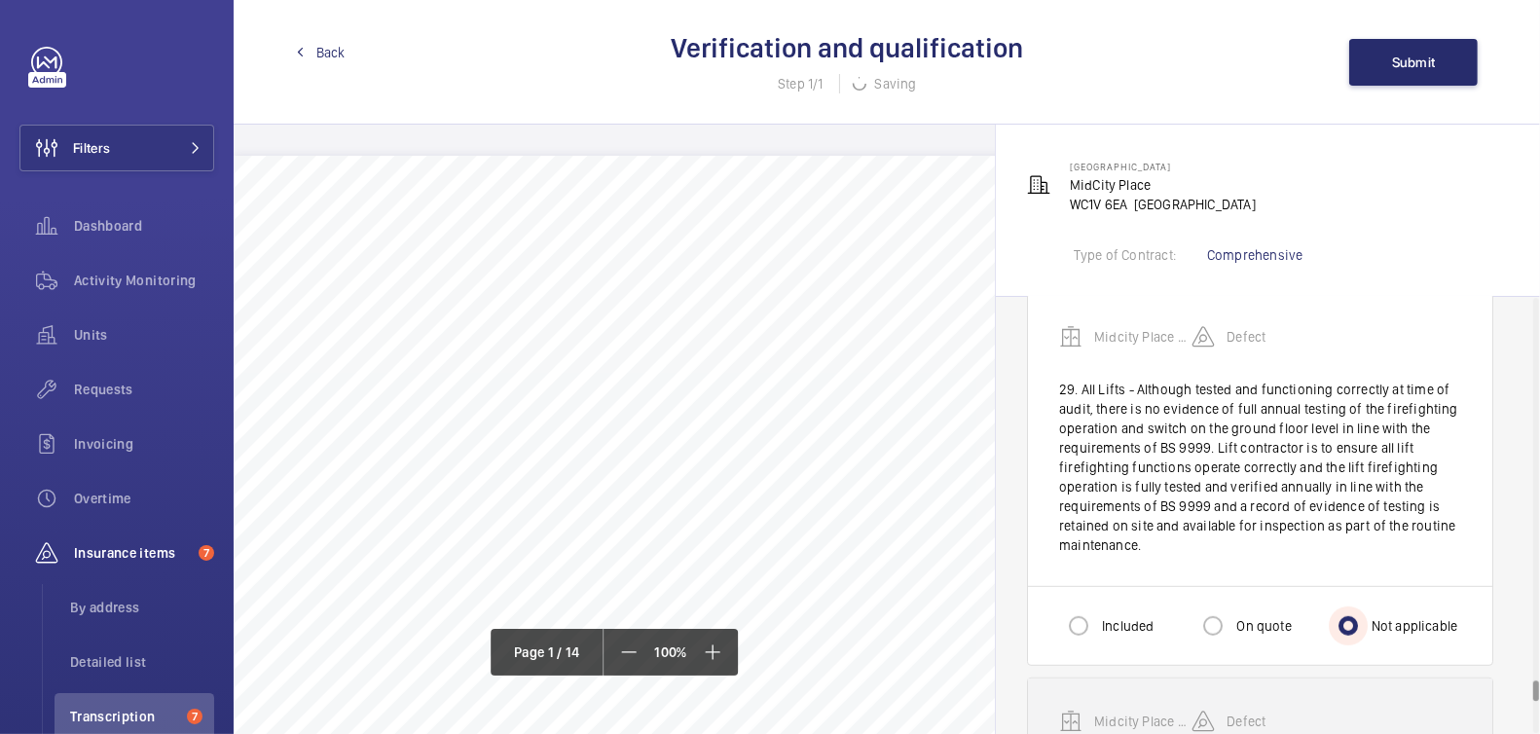
radio input "false"
radio input "true"
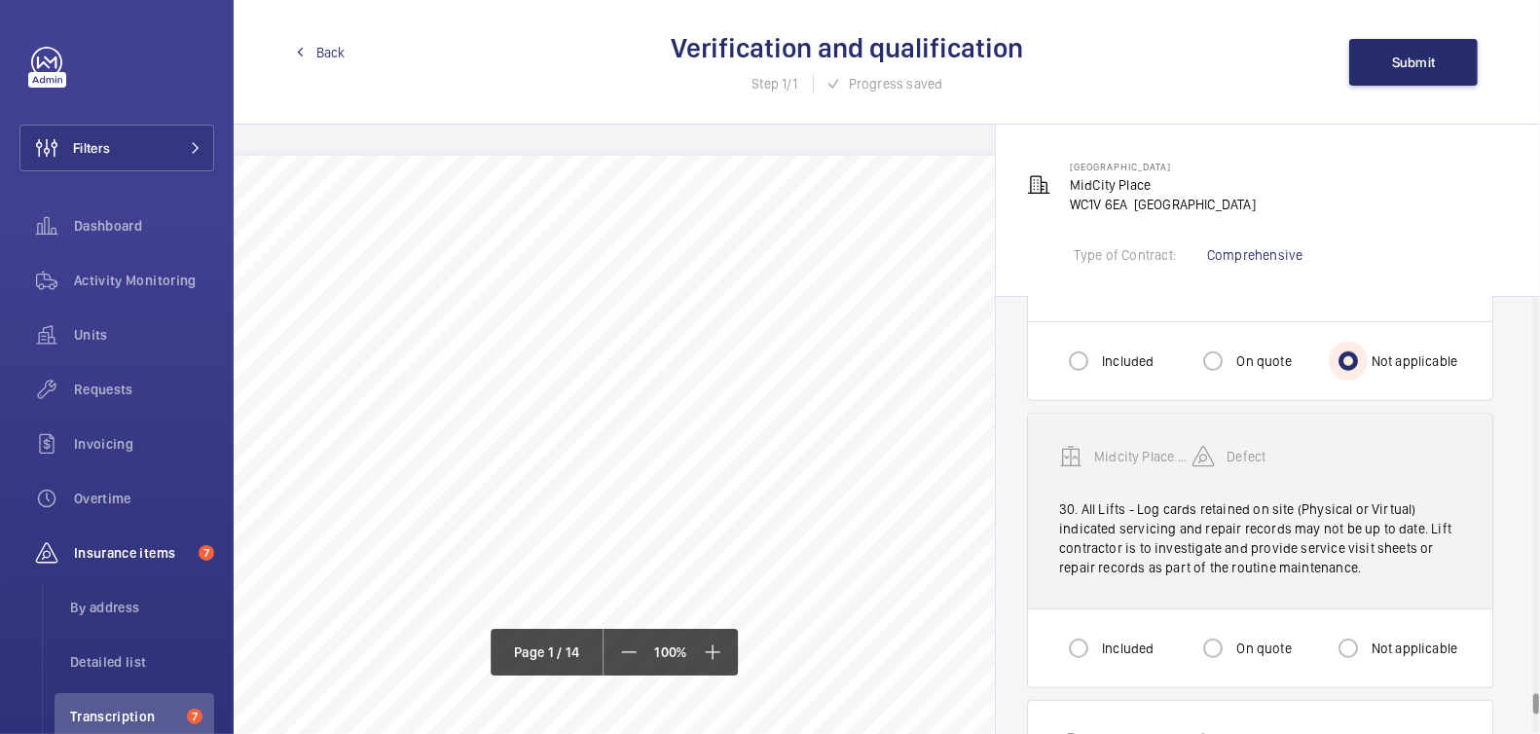
scroll to position [8249, 0]
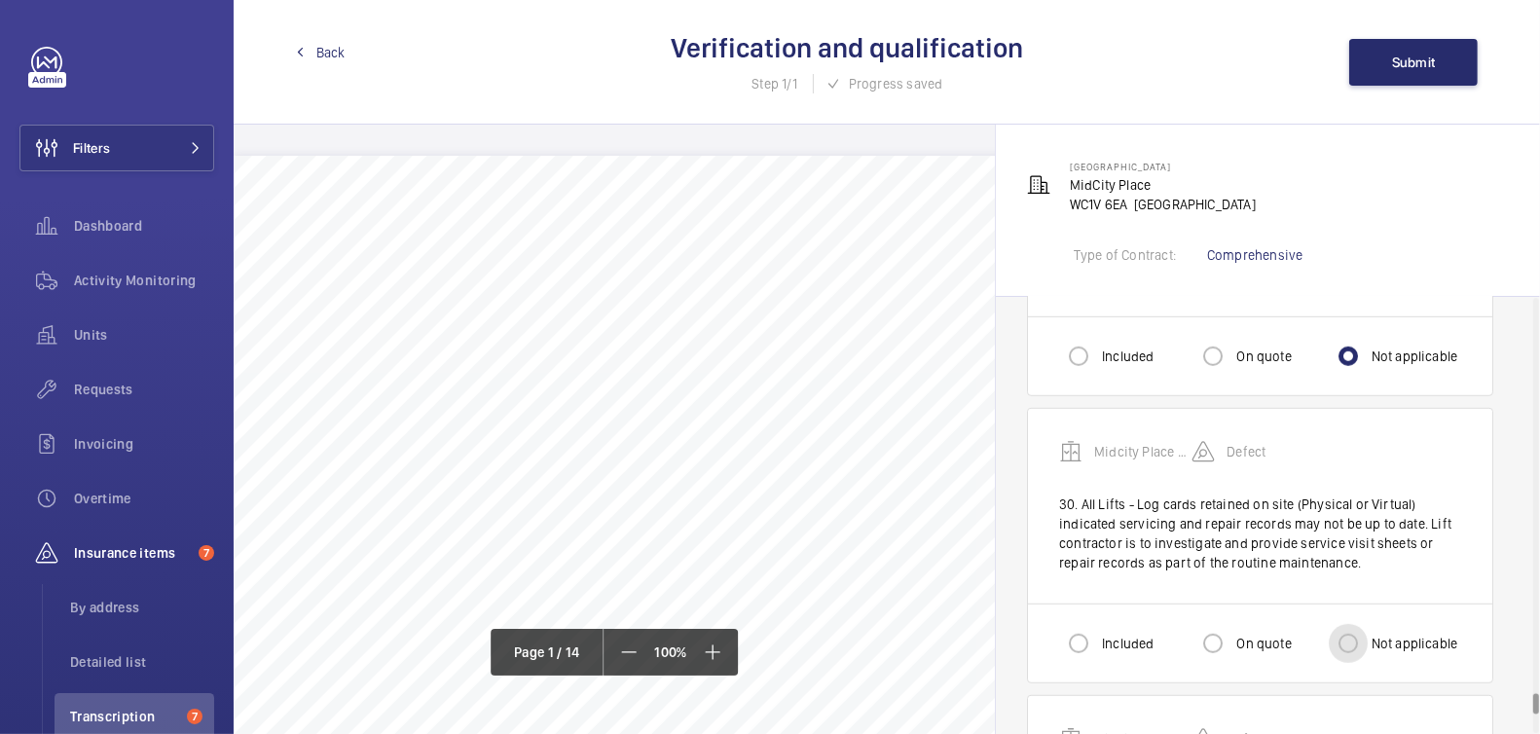
click at [1351, 624] on input "Not applicable" at bounding box center [1348, 643] width 39 height 39
radio input "true"
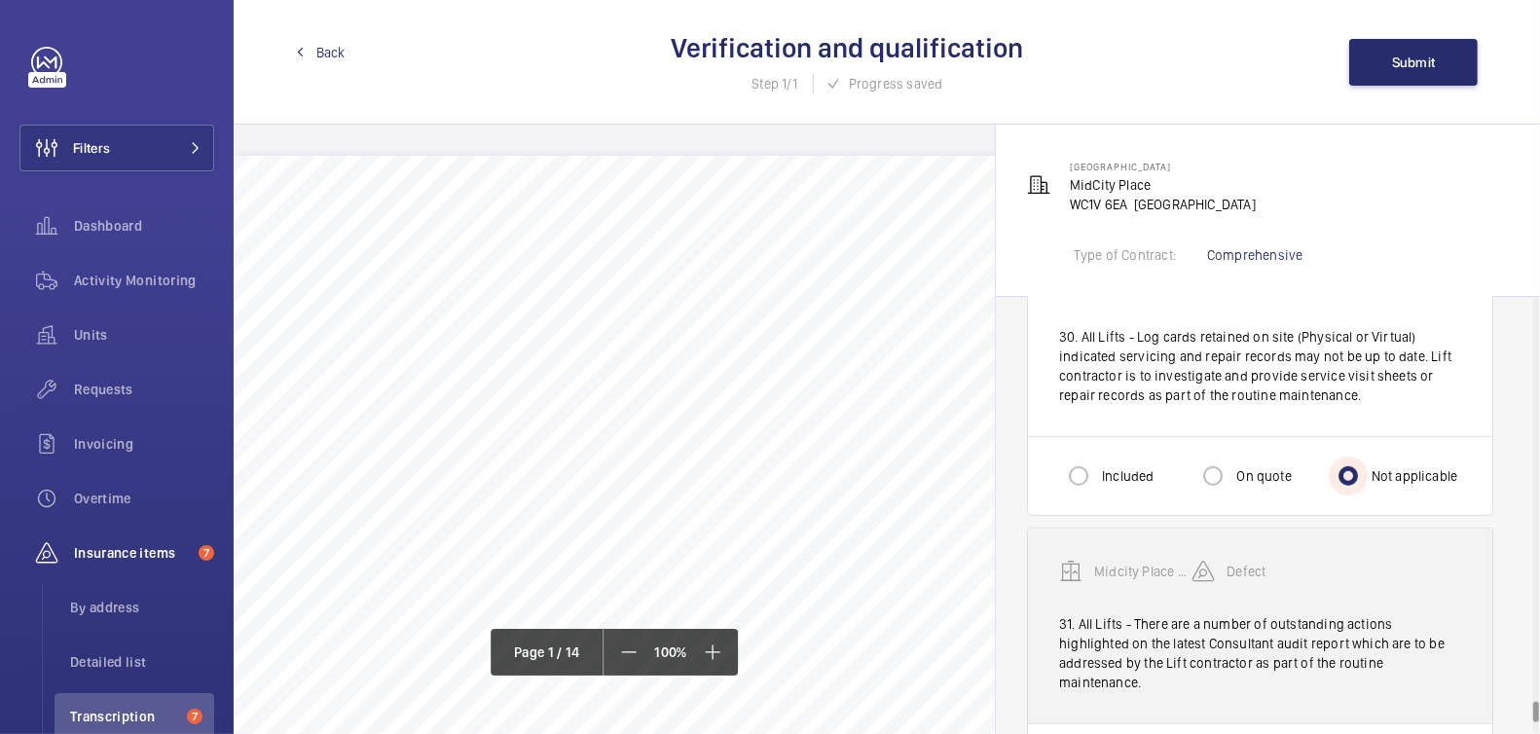
scroll to position [8418, 0]
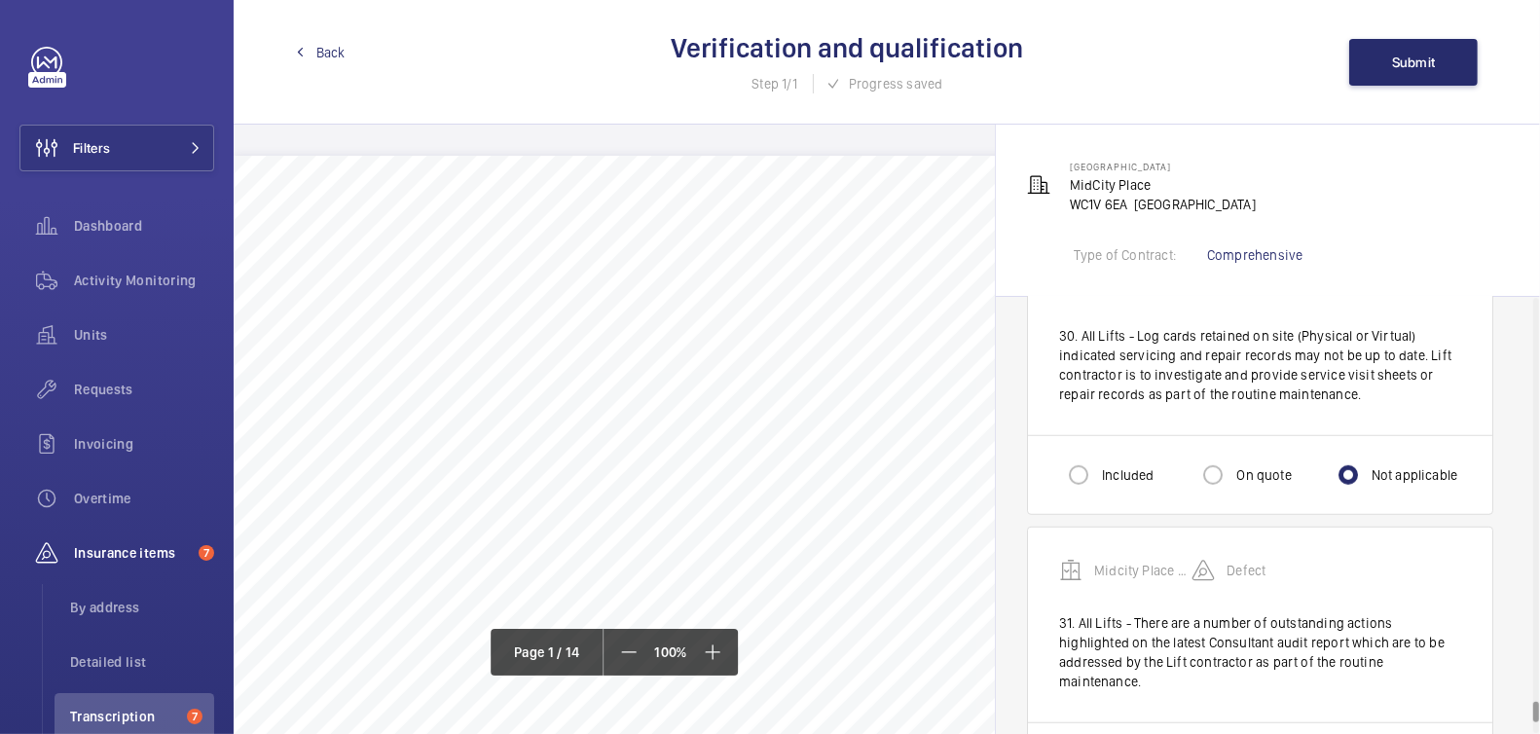
radio input "true"
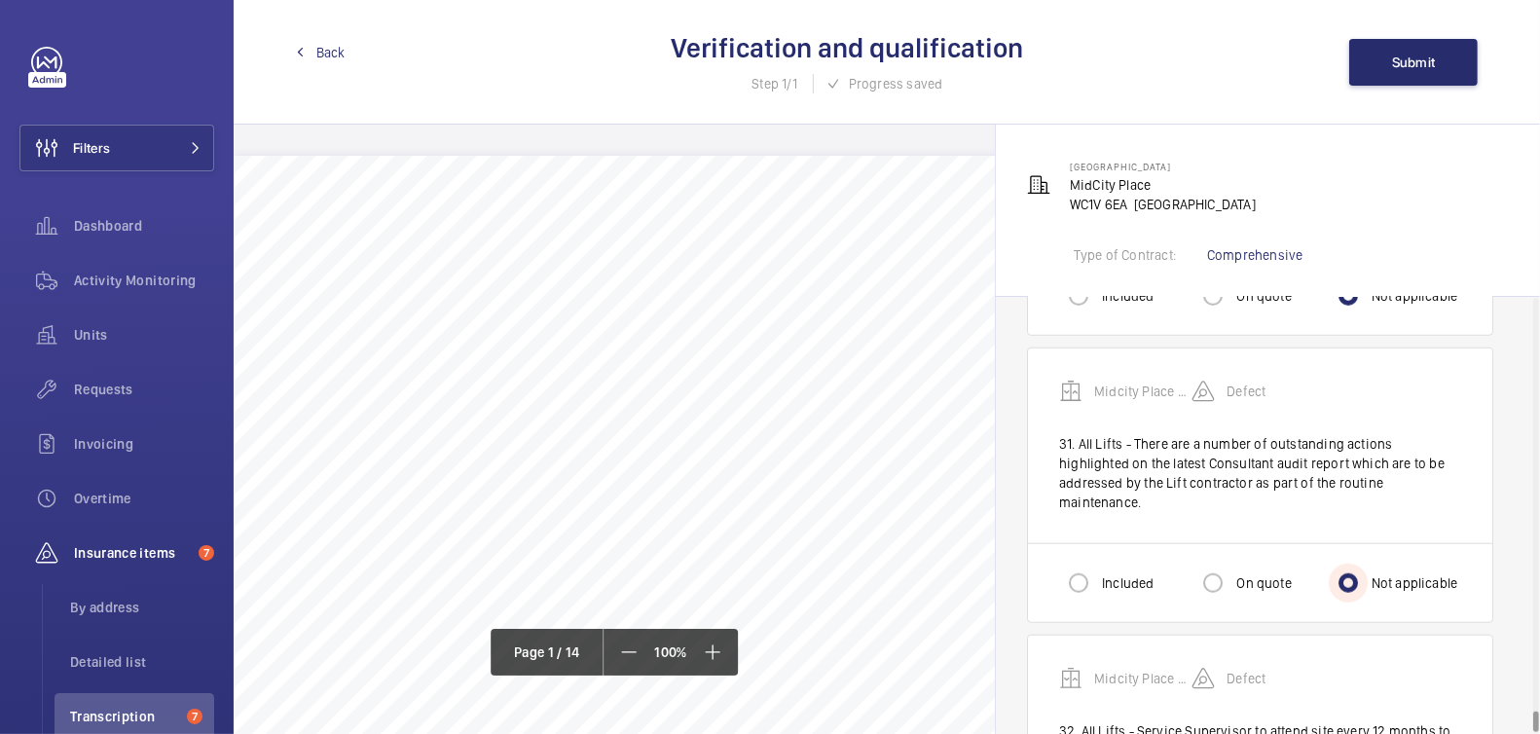
scroll to position [8636, 0]
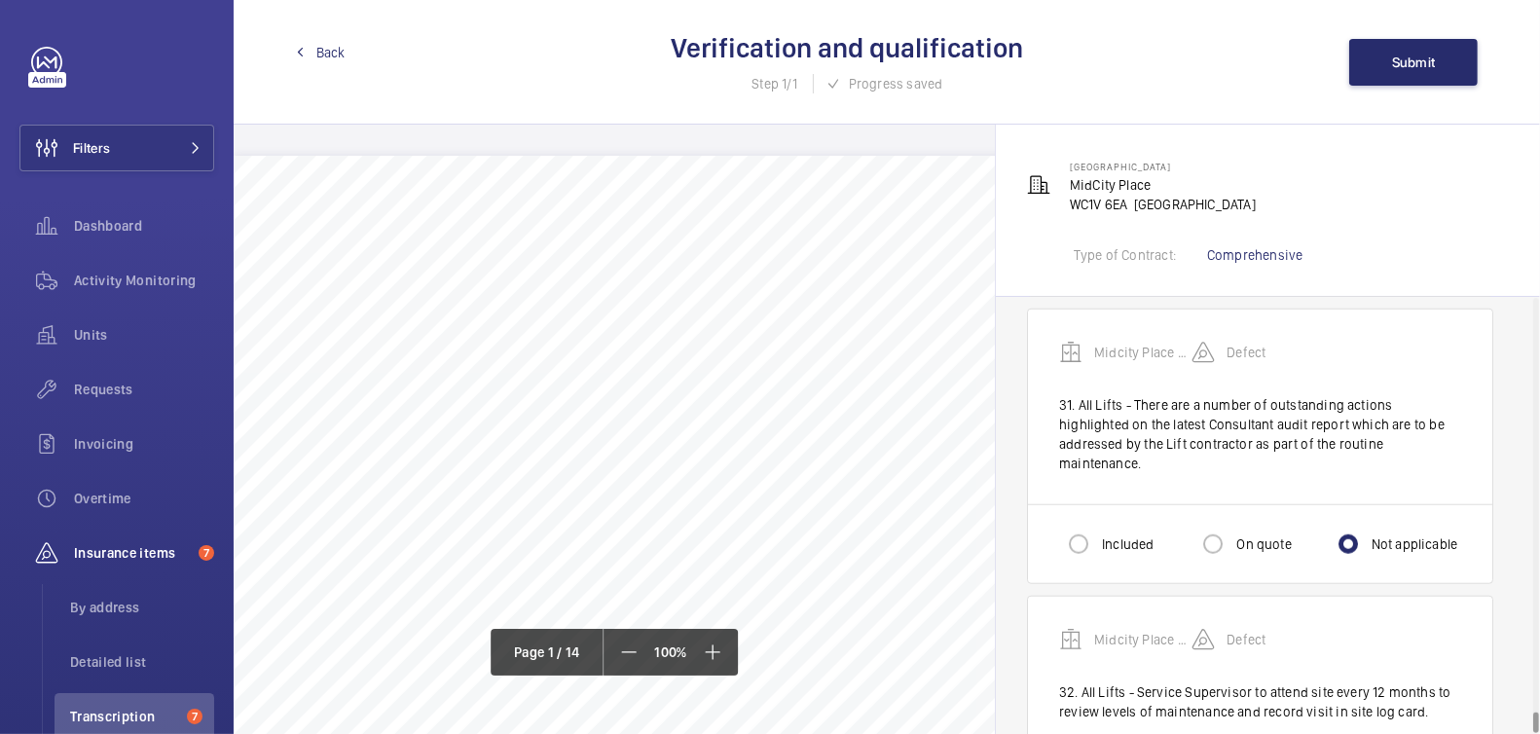
radio input "true"
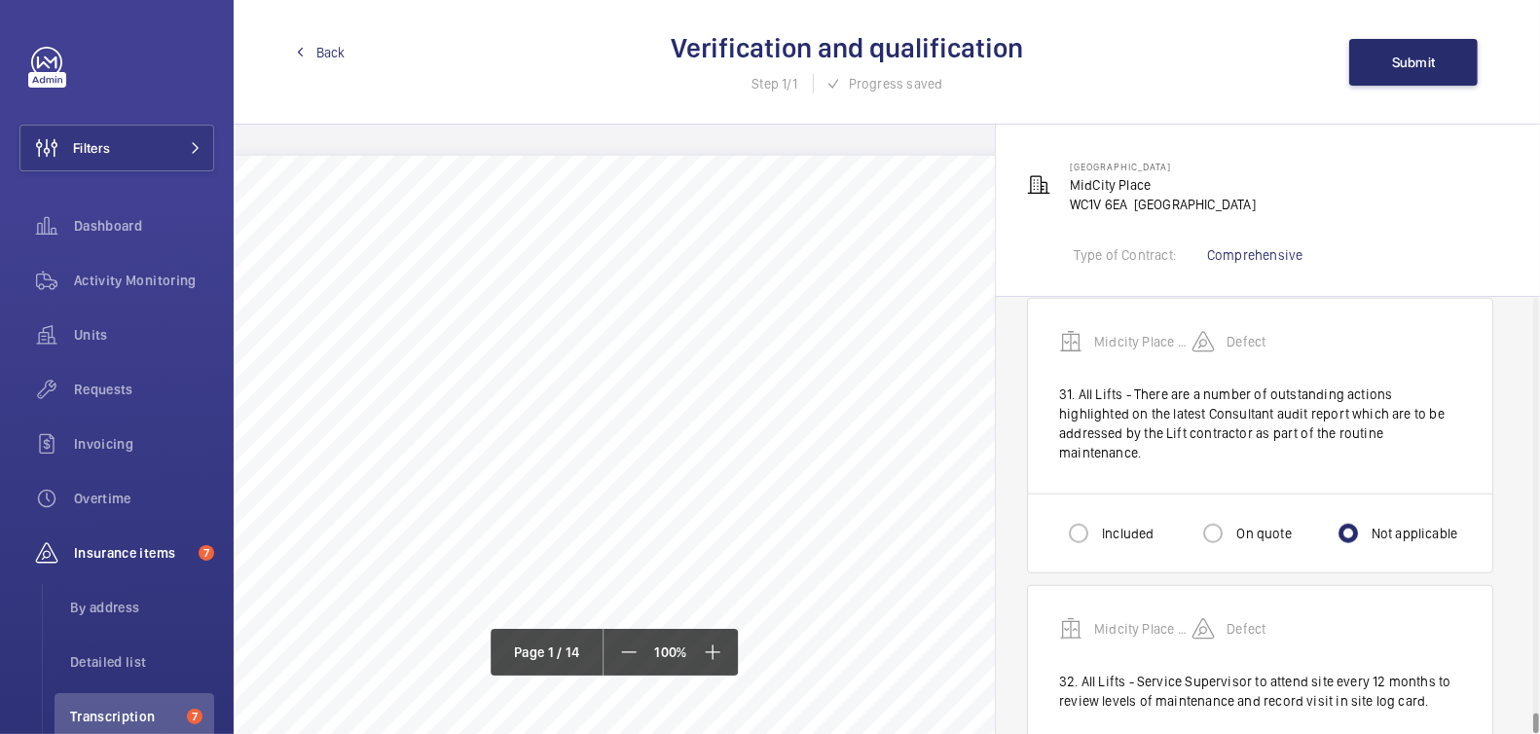
scroll to position [8663, 0]
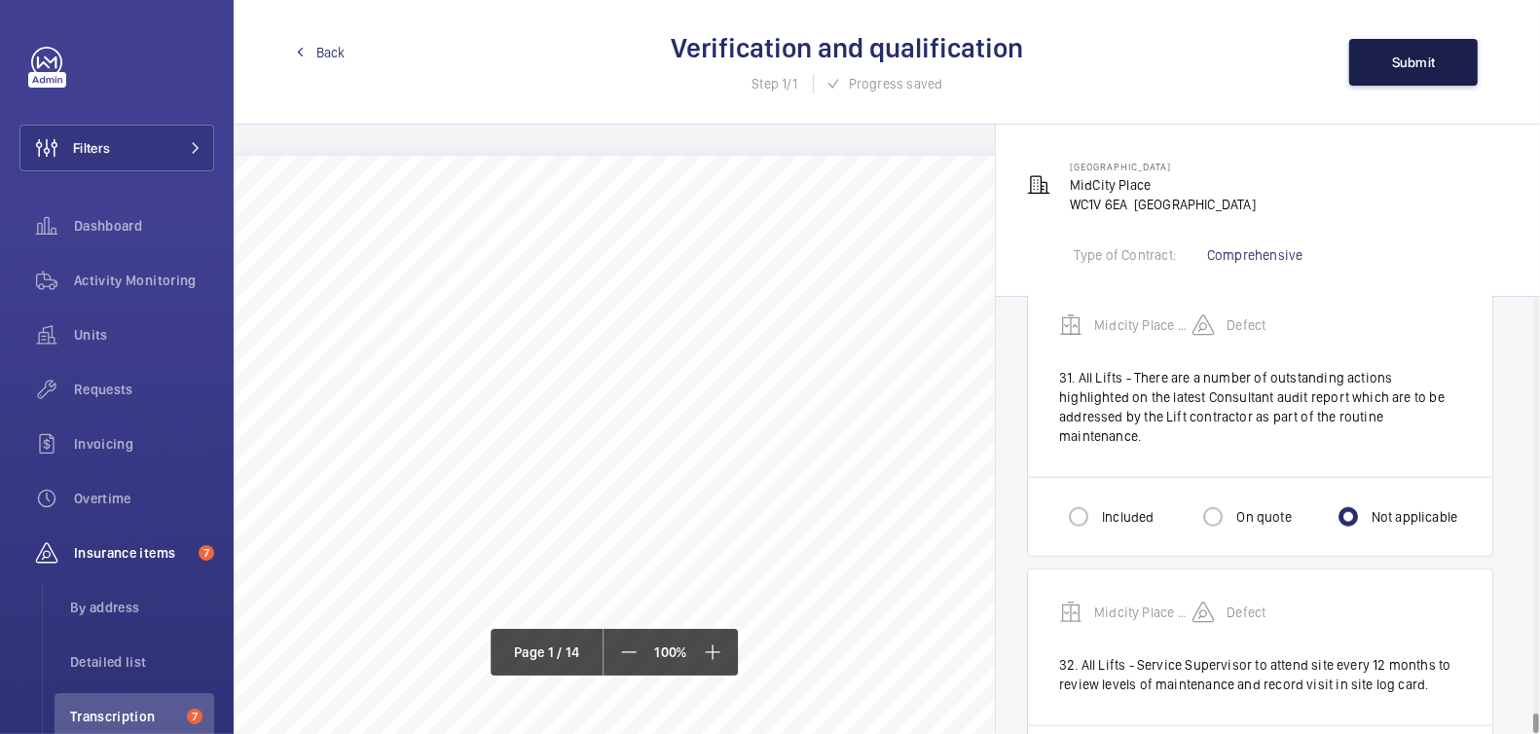
click at [1419, 61] on span "Submit" at bounding box center [1414, 63] width 44 height 16
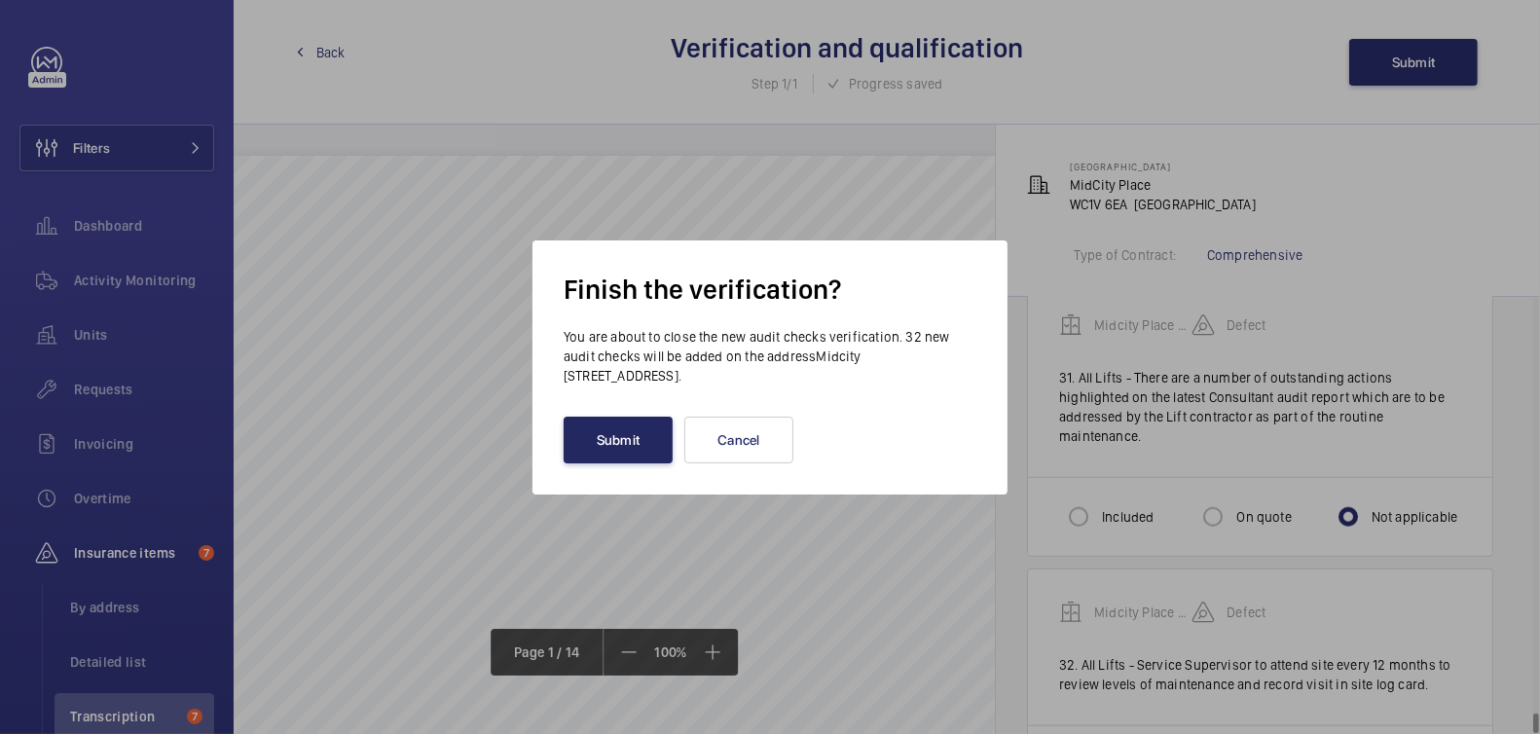
click at [612, 437] on button "Submit" at bounding box center [618, 440] width 109 height 47
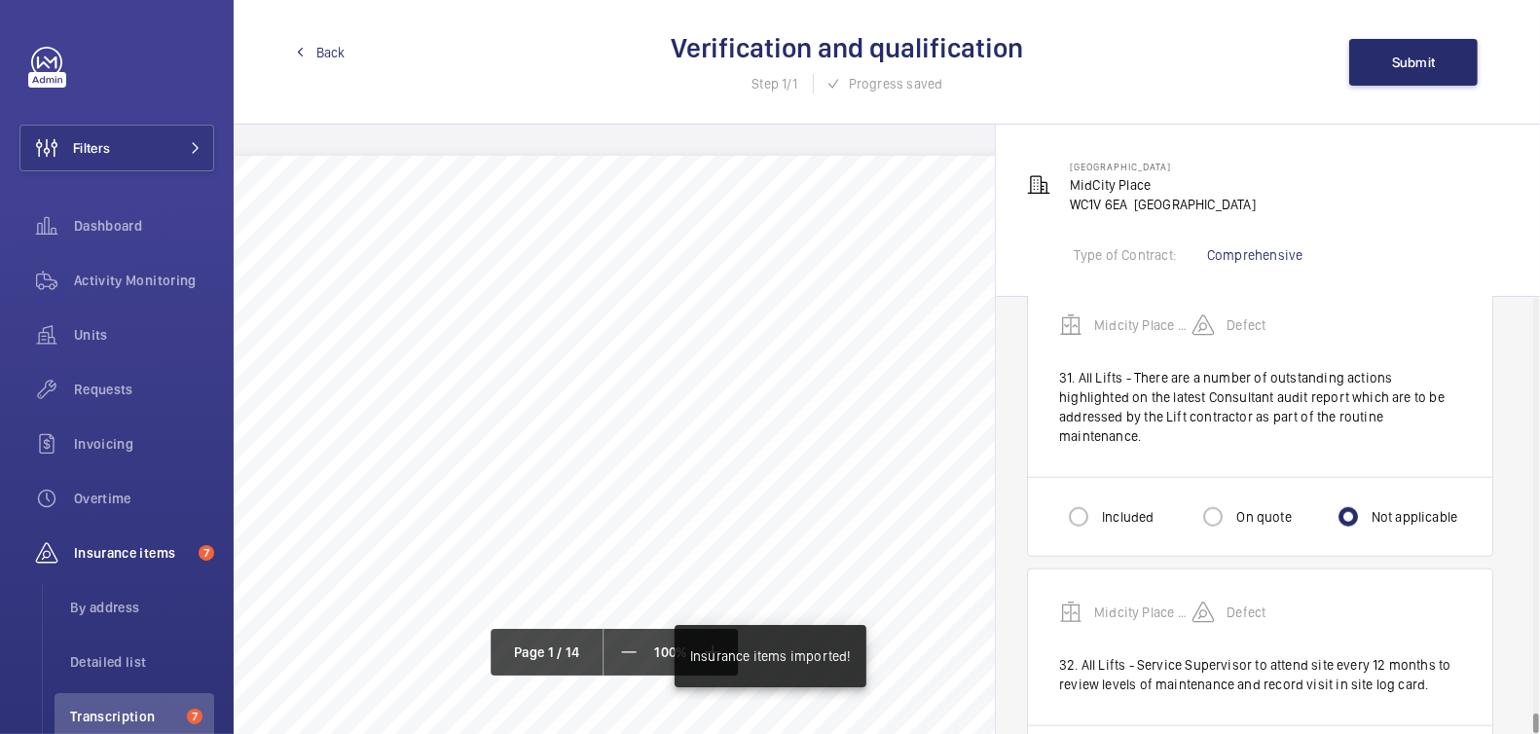
click at [331, 49] on span "Back" at bounding box center [330, 52] width 29 height 19
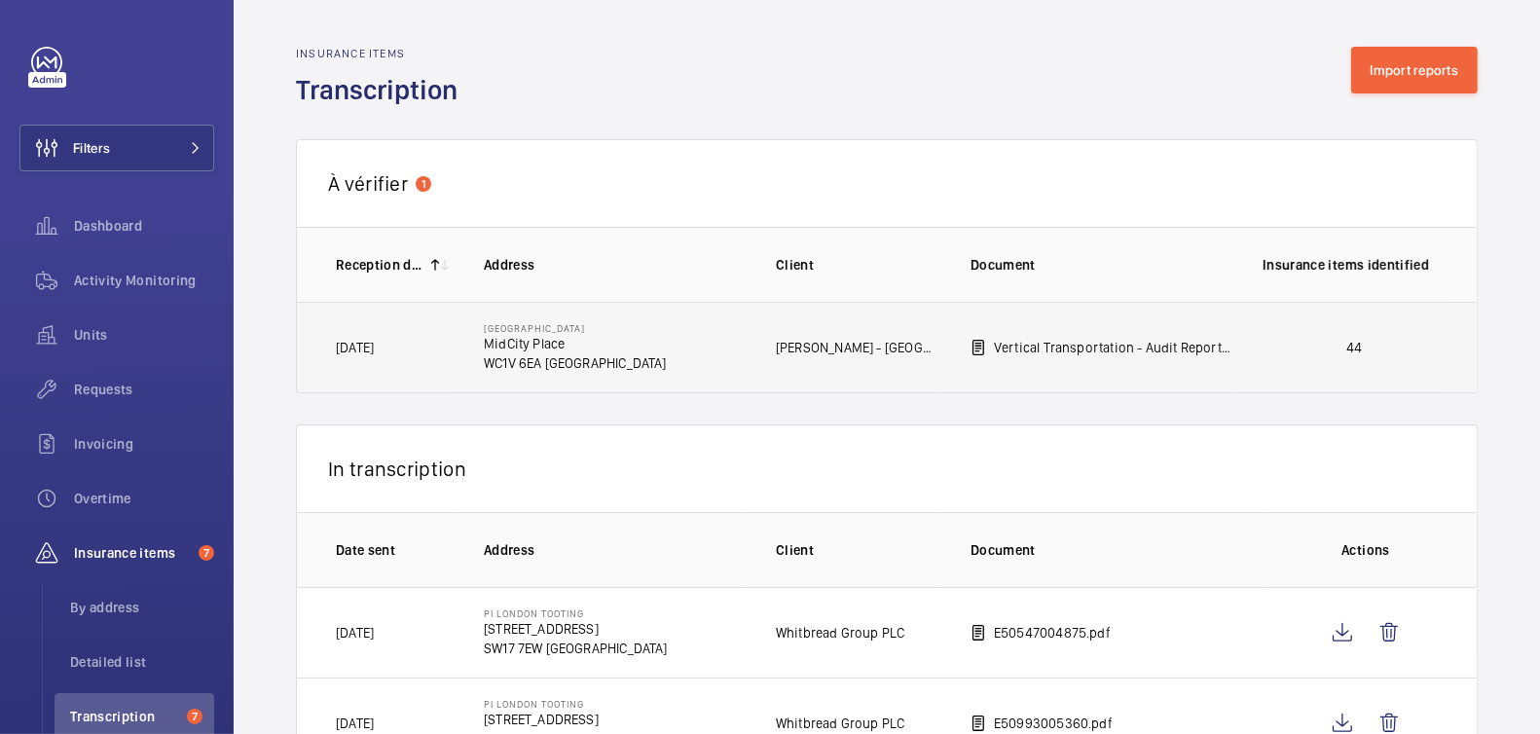
click at [1360, 359] on td "44" at bounding box center [1339, 348] width 214 height 92
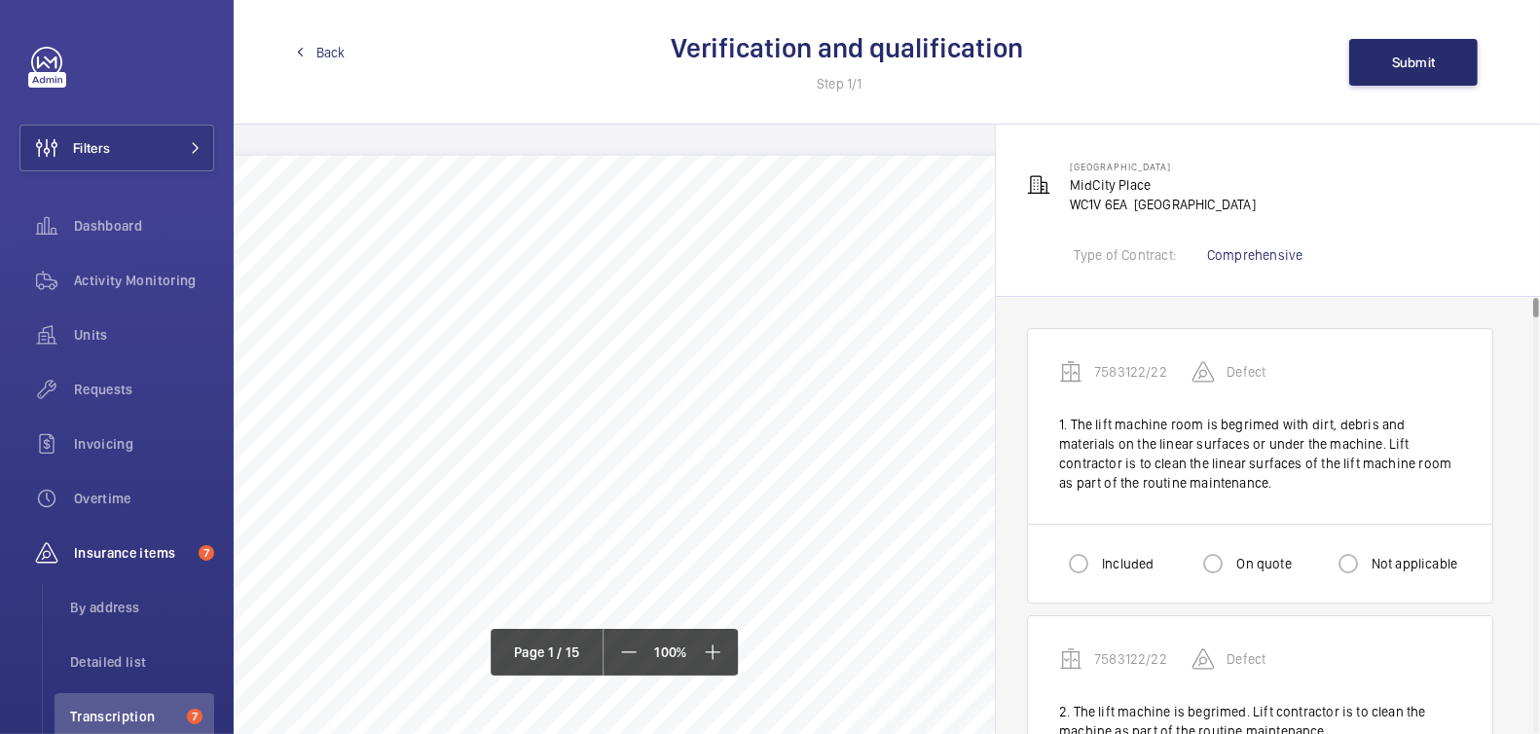
click at [1110, 564] on label "Included" at bounding box center [1125, 563] width 55 height 19
click at [1098, 564] on input "Included" at bounding box center [1078, 563] width 39 height 39
radio input "true"
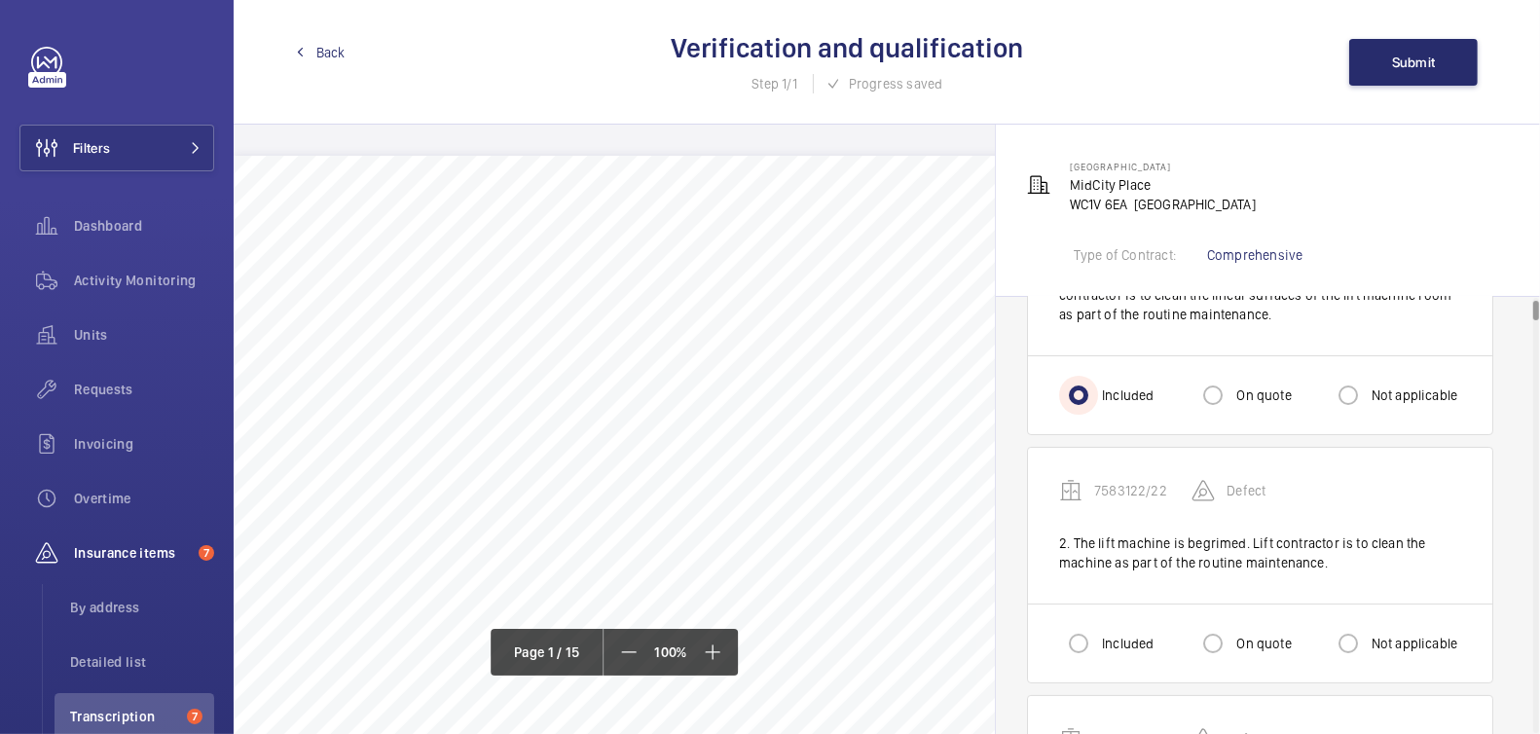
scroll to position [218, 0]
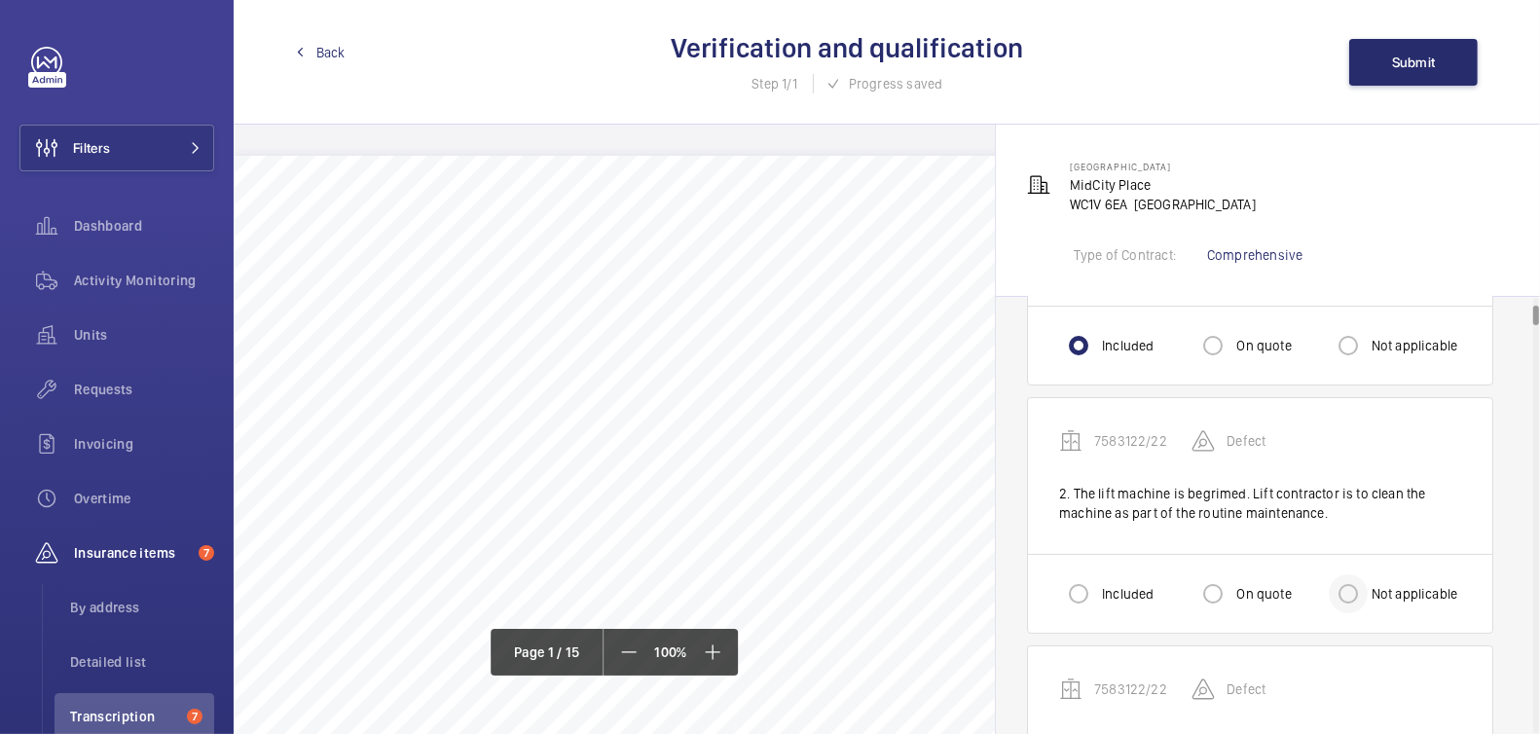
click at [1368, 579] on div at bounding box center [1348, 594] width 47 height 47
radio input "true"
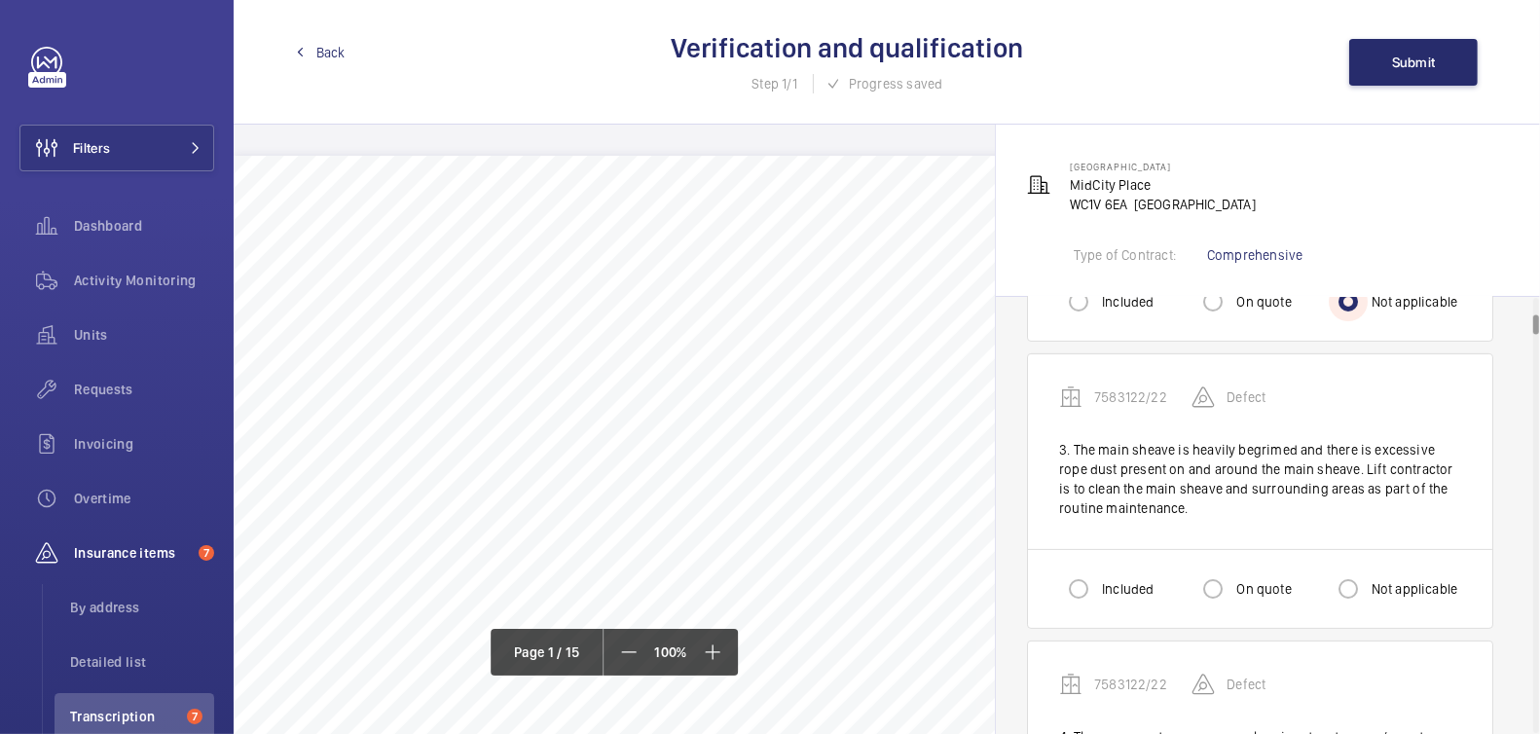
scroll to position [548, 0]
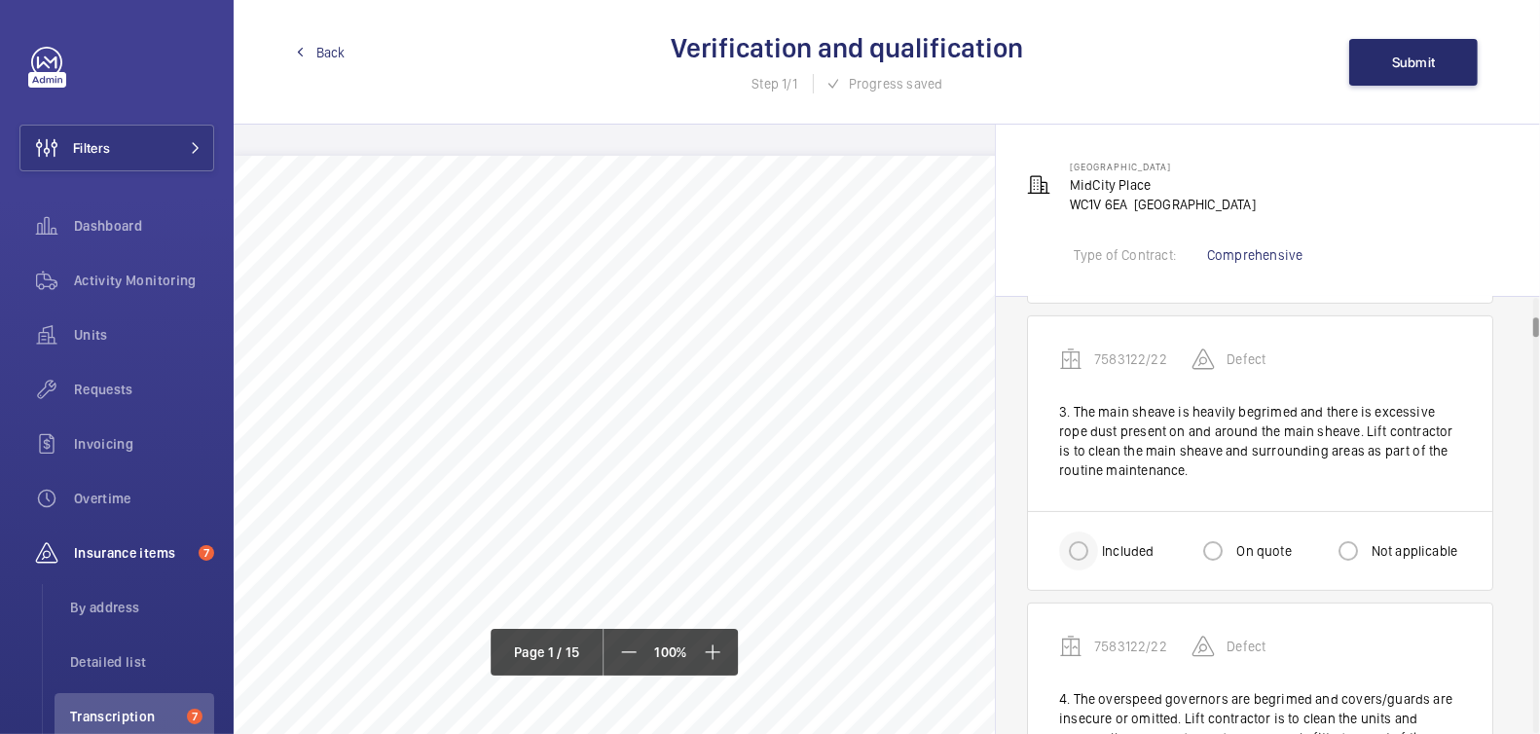
click at [1101, 556] on div at bounding box center [1078, 551] width 47 height 47
radio input "true"
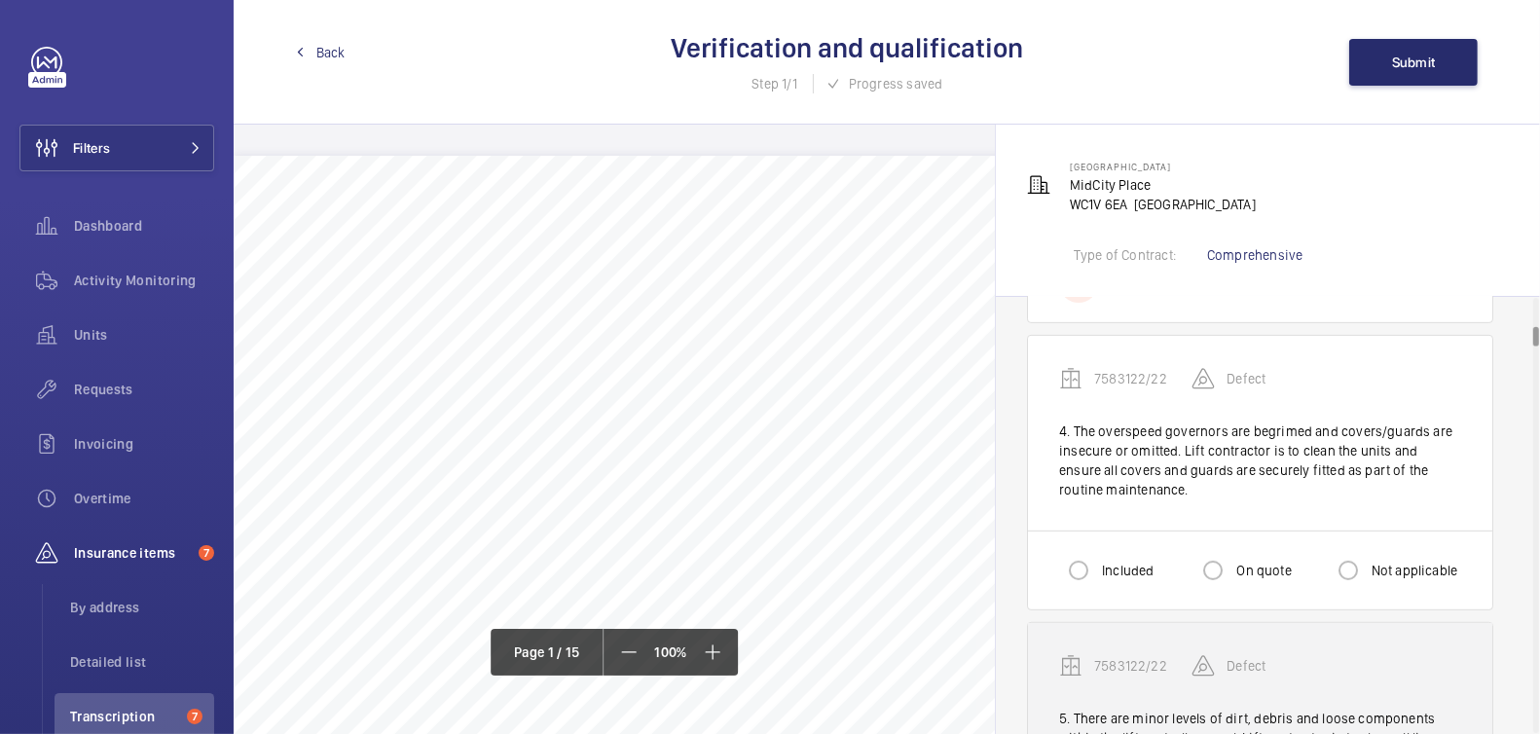
scroll to position [825, 0]
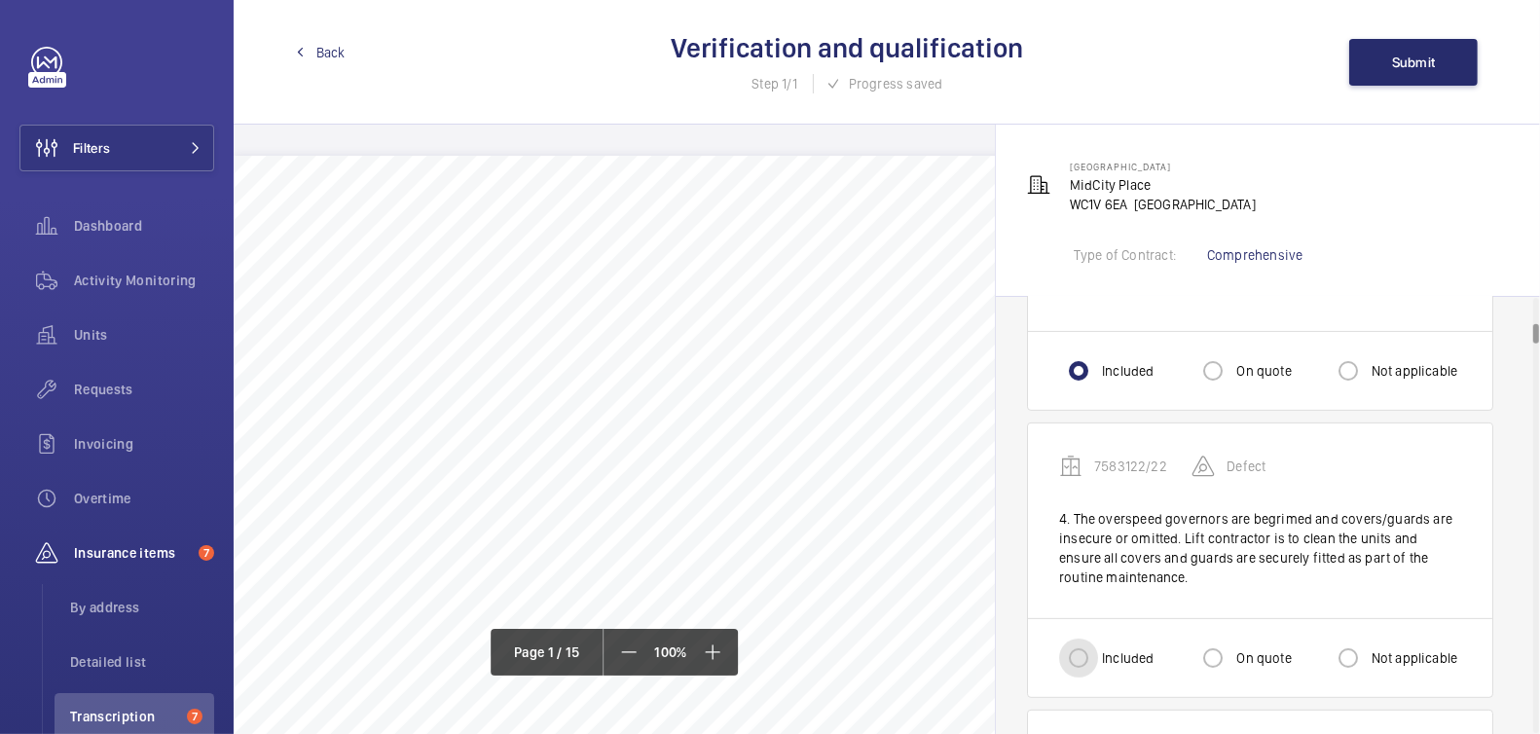
click at [1088, 648] on input "Included" at bounding box center [1078, 658] width 39 height 39
radio input "true"
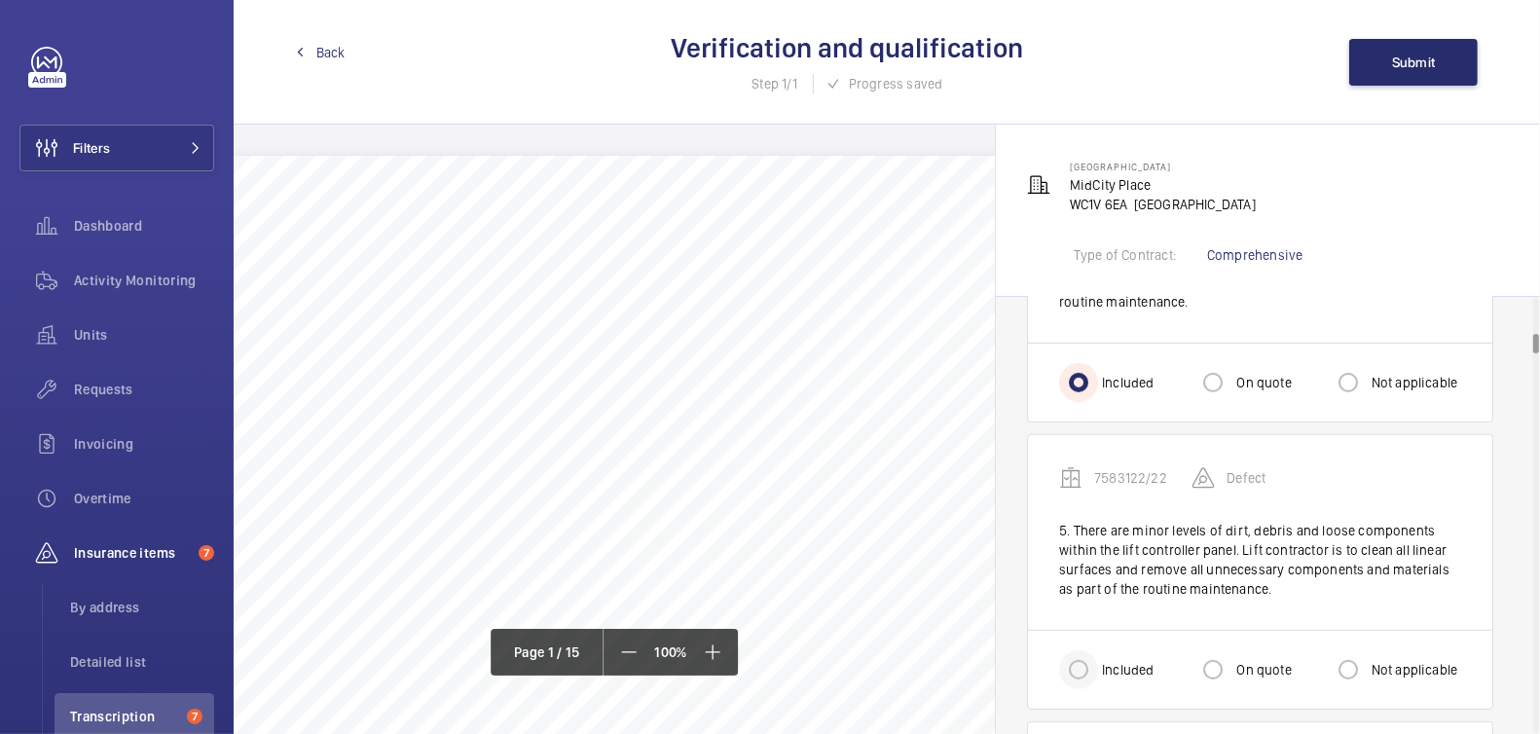
scroll to position [1006, 0]
click at [1094, 666] on input "Included" at bounding box center [1078, 667] width 39 height 39
radio input "true"
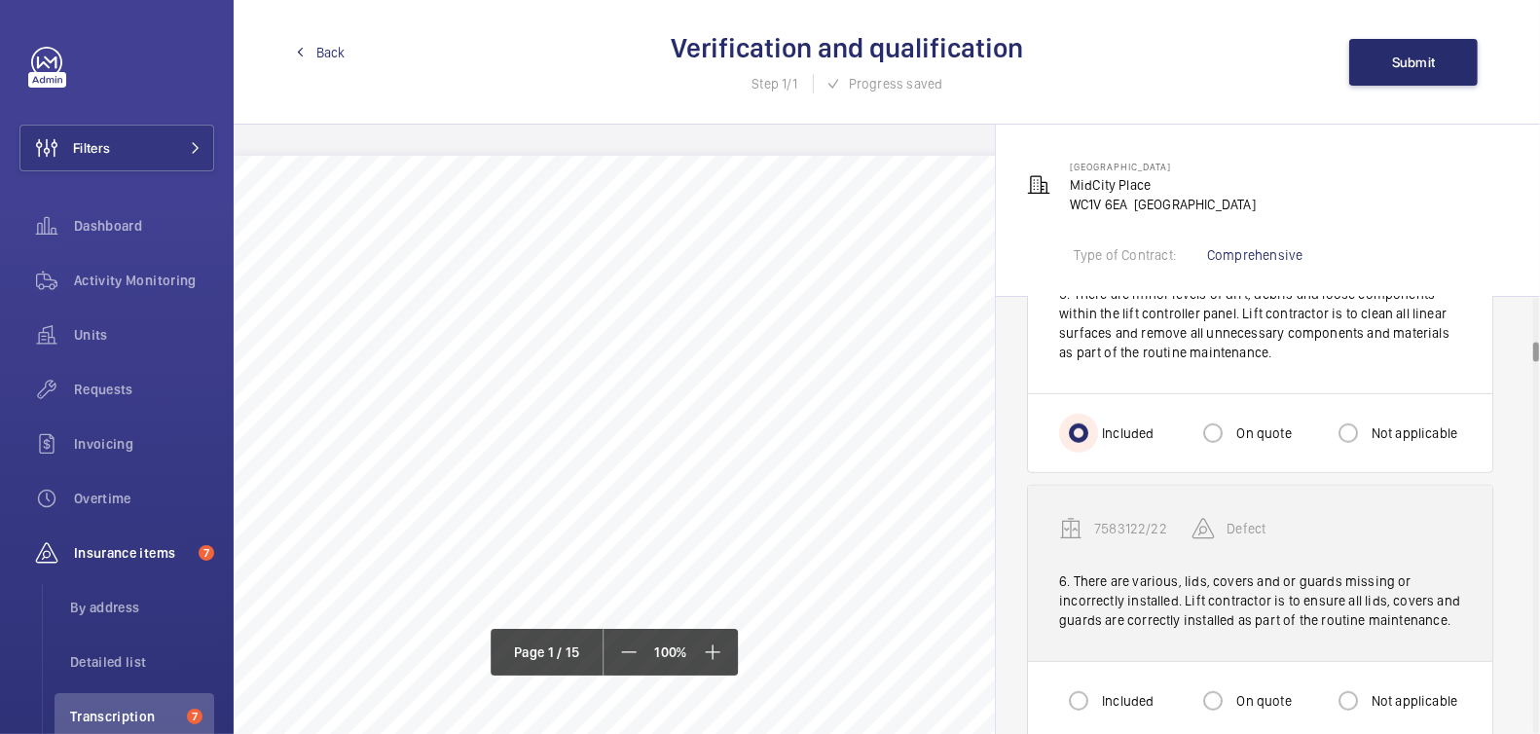
scroll to position [1242, 0]
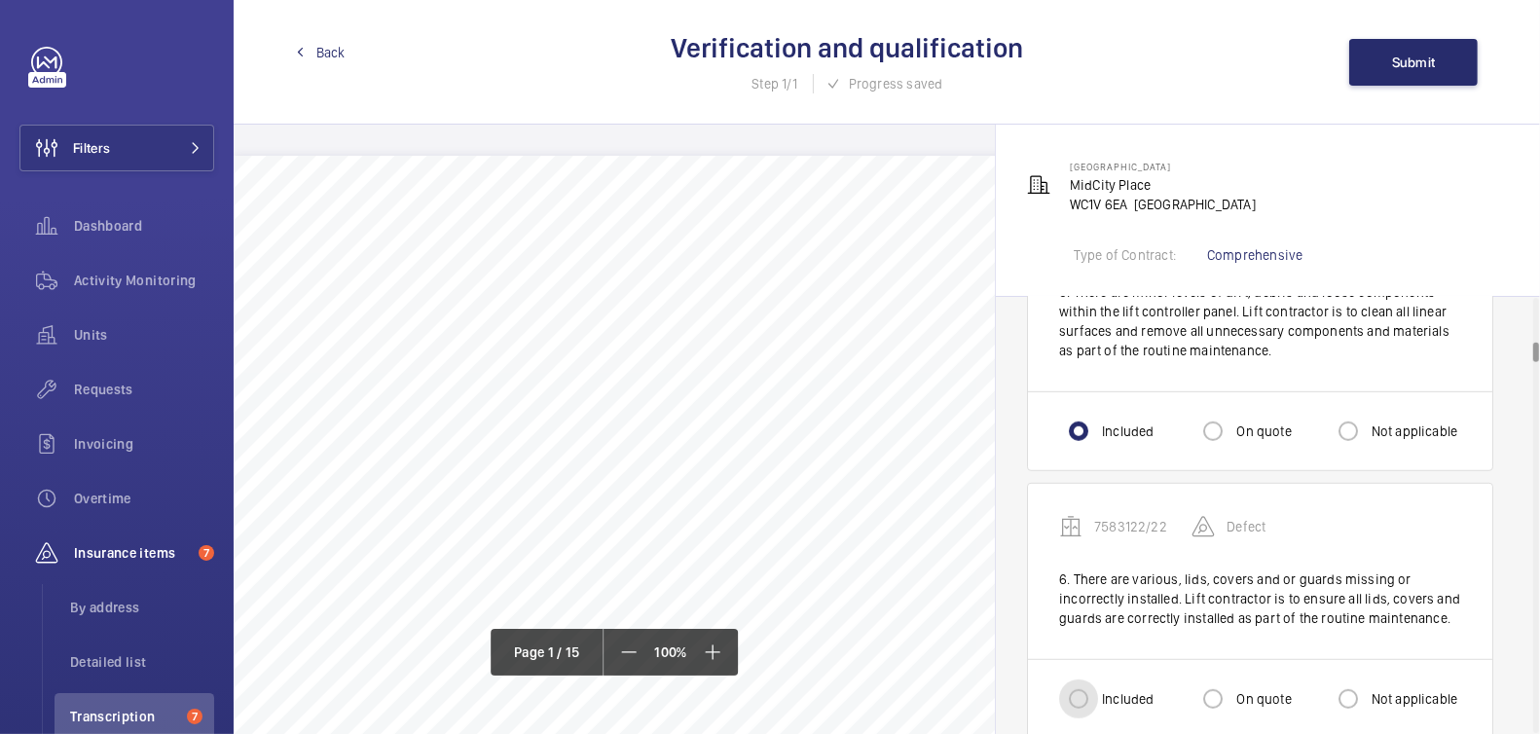
click at [1085, 687] on input "Included" at bounding box center [1078, 699] width 39 height 39
radio input "true"
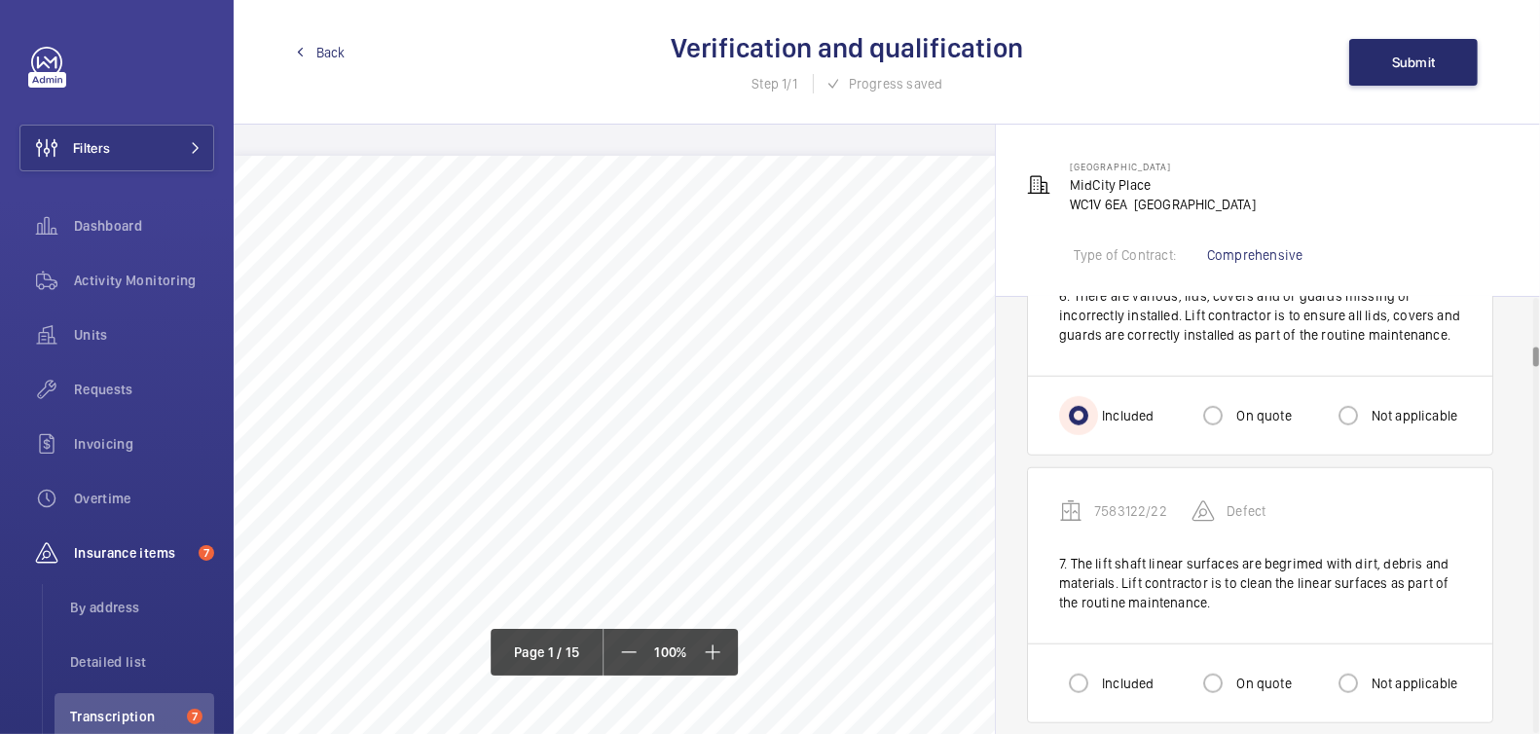
scroll to position [1531, 0]
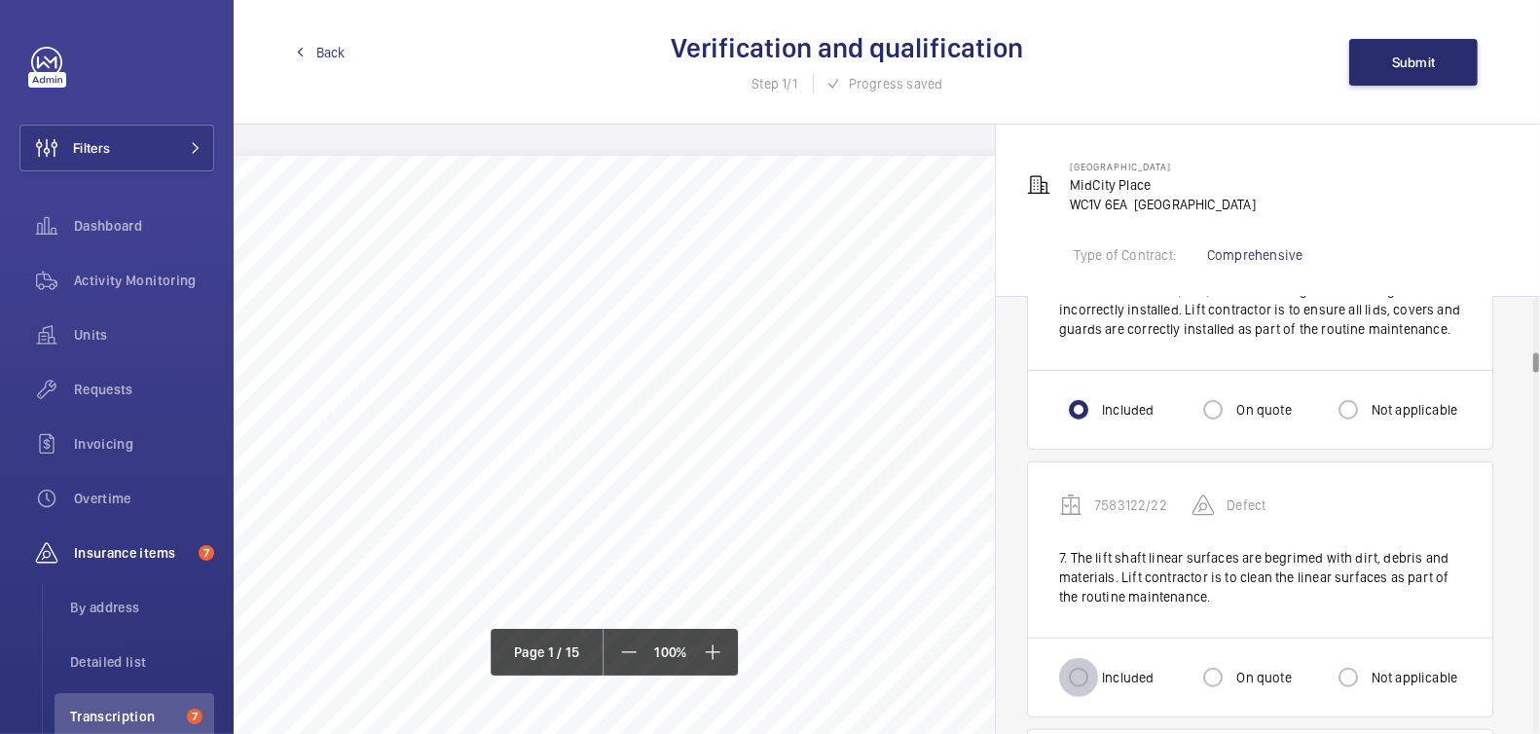
click at [1084, 672] on input "Included" at bounding box center [1078, 677] width 39 height 39
radio input "true"
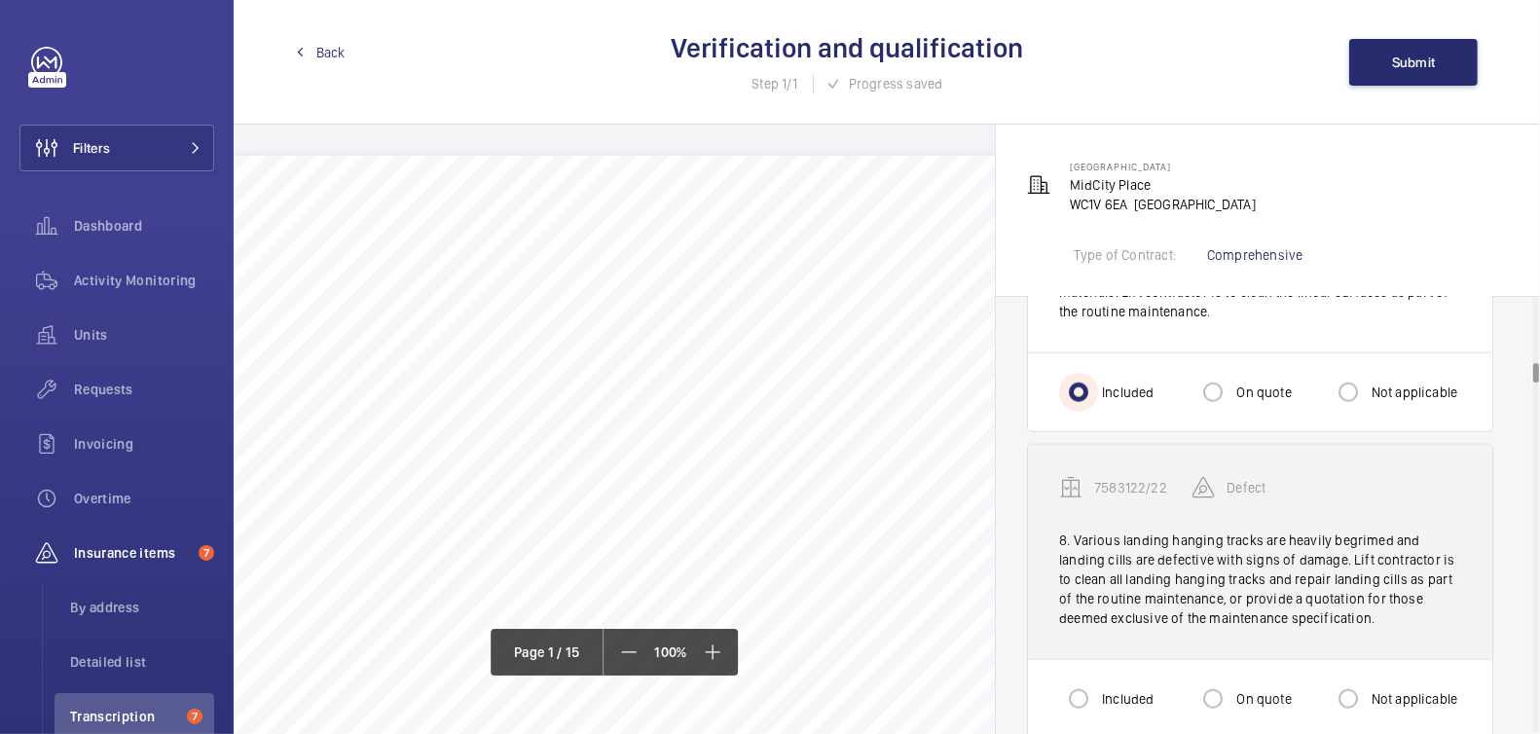
scroll to position [1821, 0]
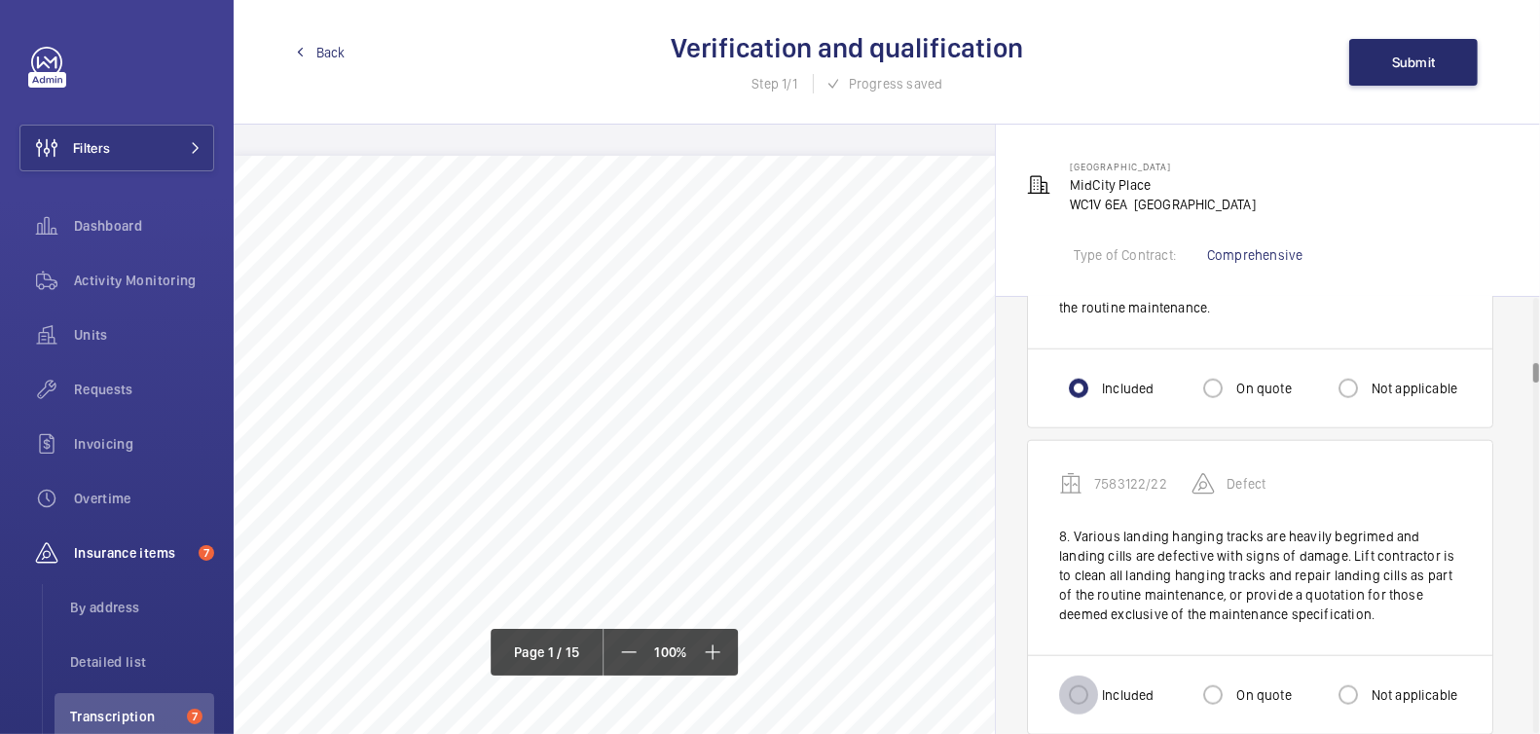
click at [1079, 688] on input "Included" at bounding box center [1078, 695] width 39 height 39
radio input "true"
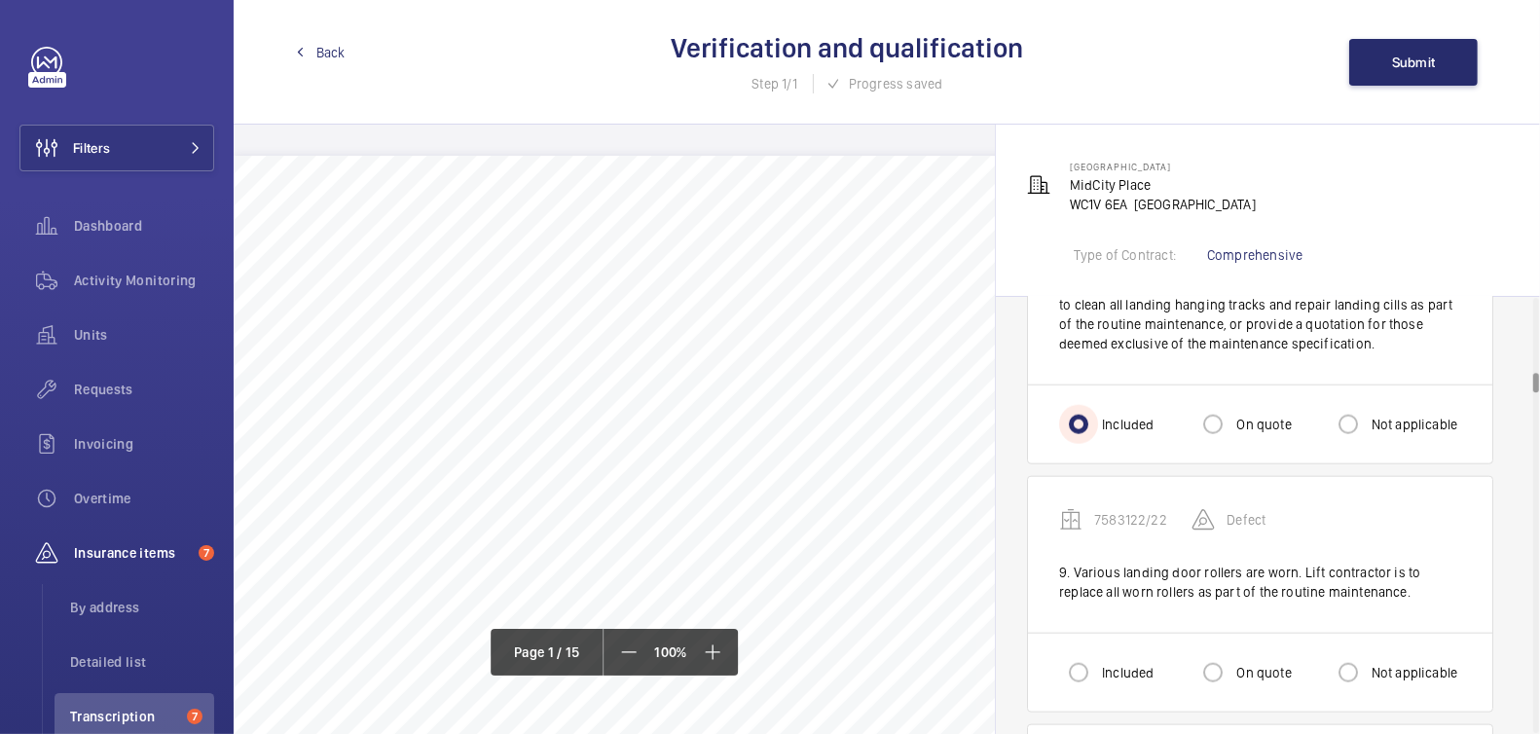
scroll to position [2110, 0]
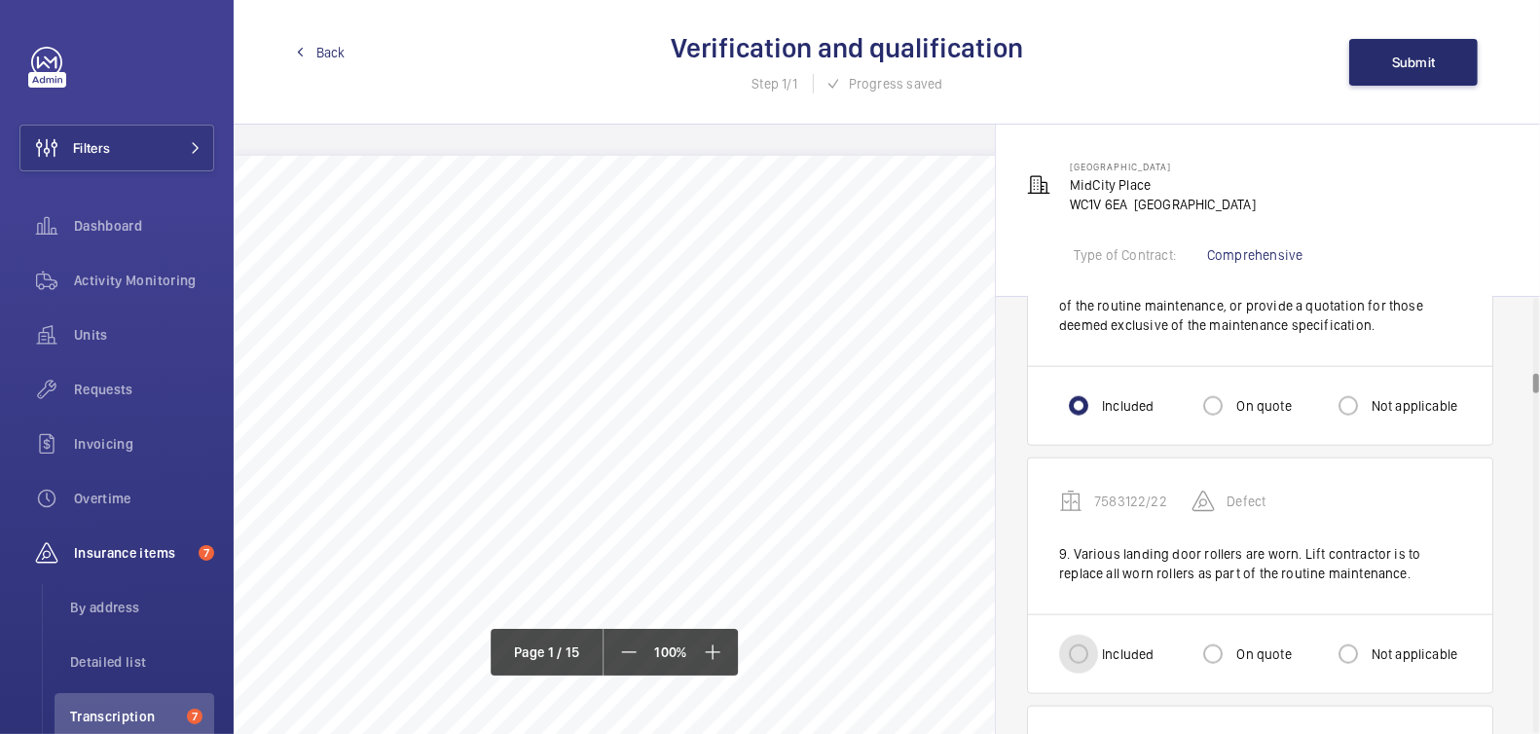
click at [1092, 639] on input "Included" at bounding box center [1078, 654] width 39 height 39
radio input "true"
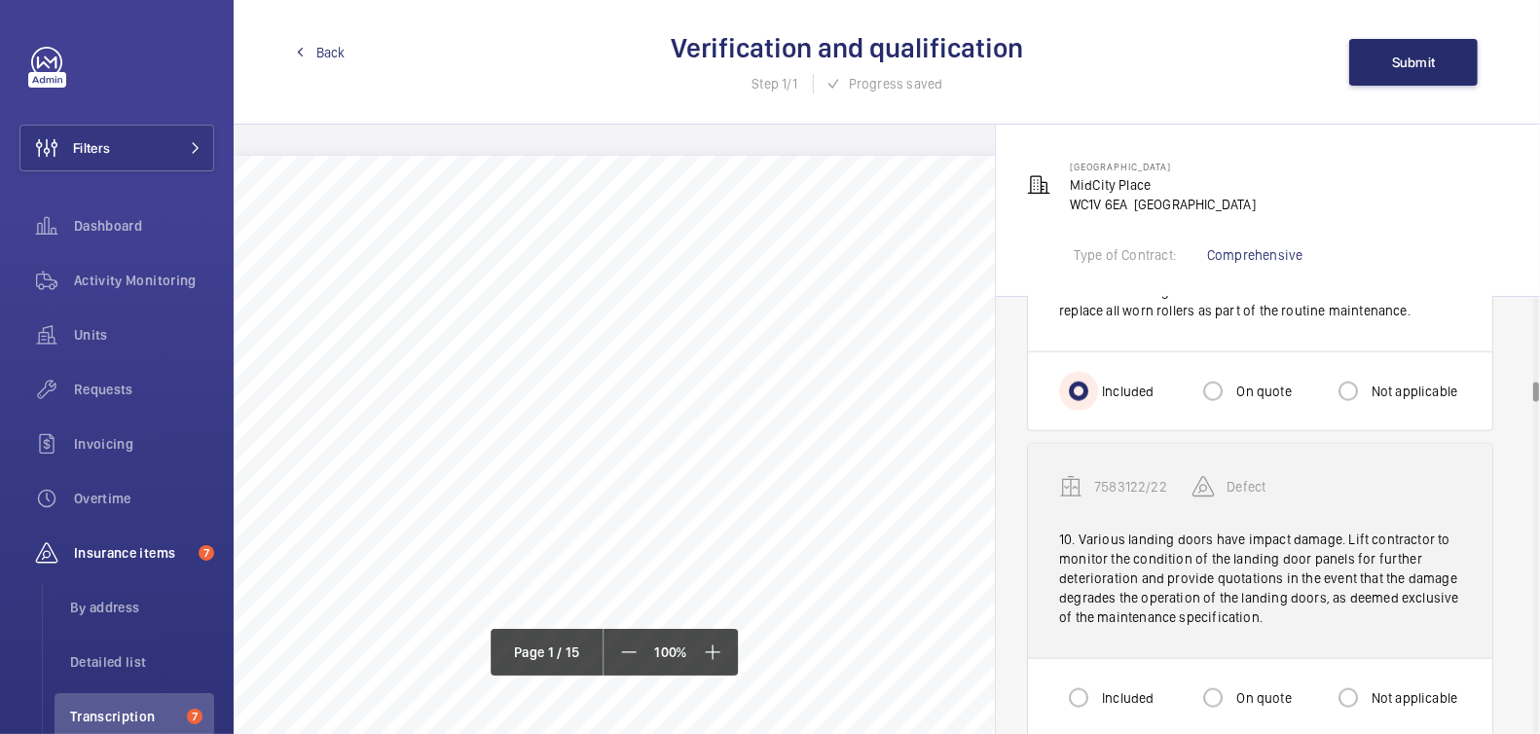
scroll to position [2377, 0]
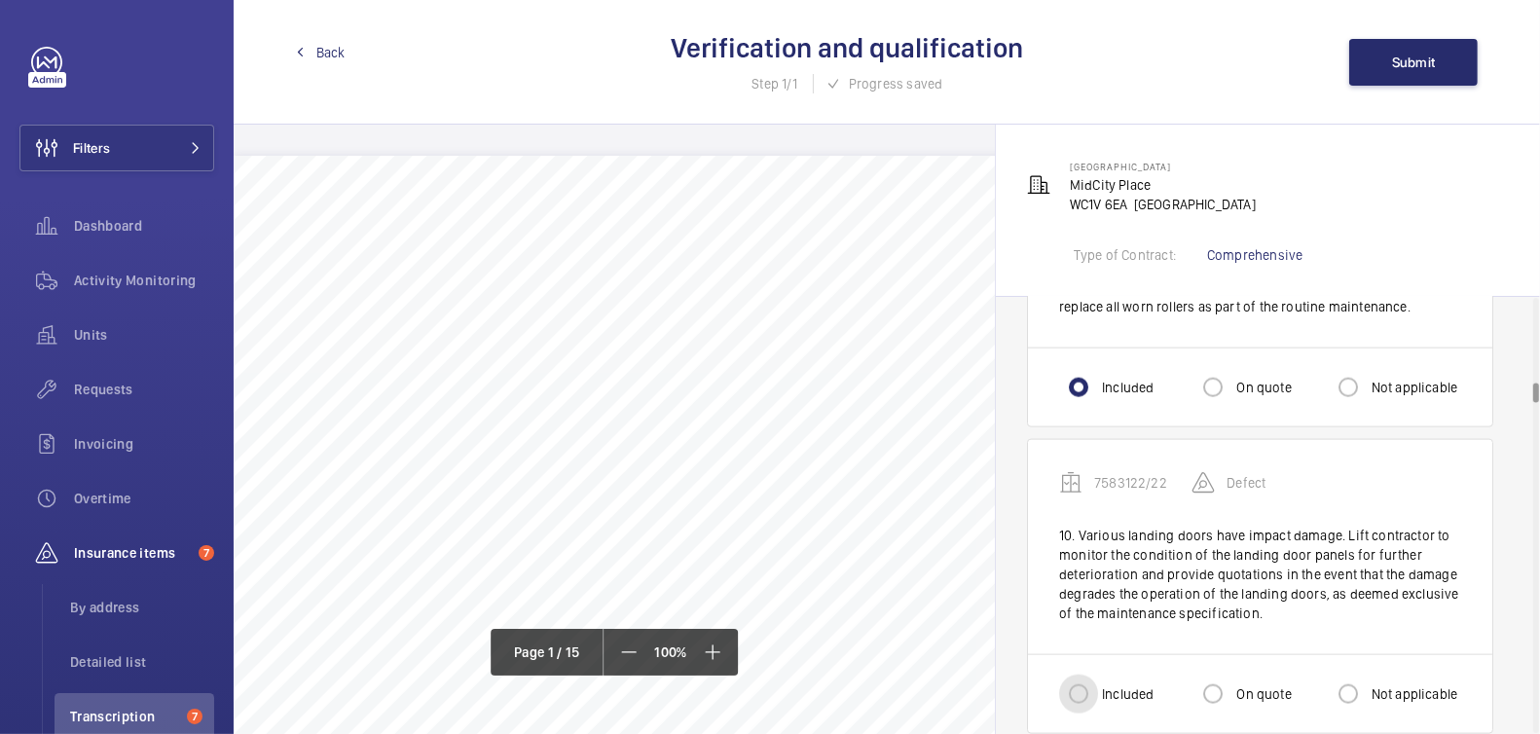
click at [1092, 680] on input "Included" at bounding box center [1078, 694] width 39 height 39
radio input "true"
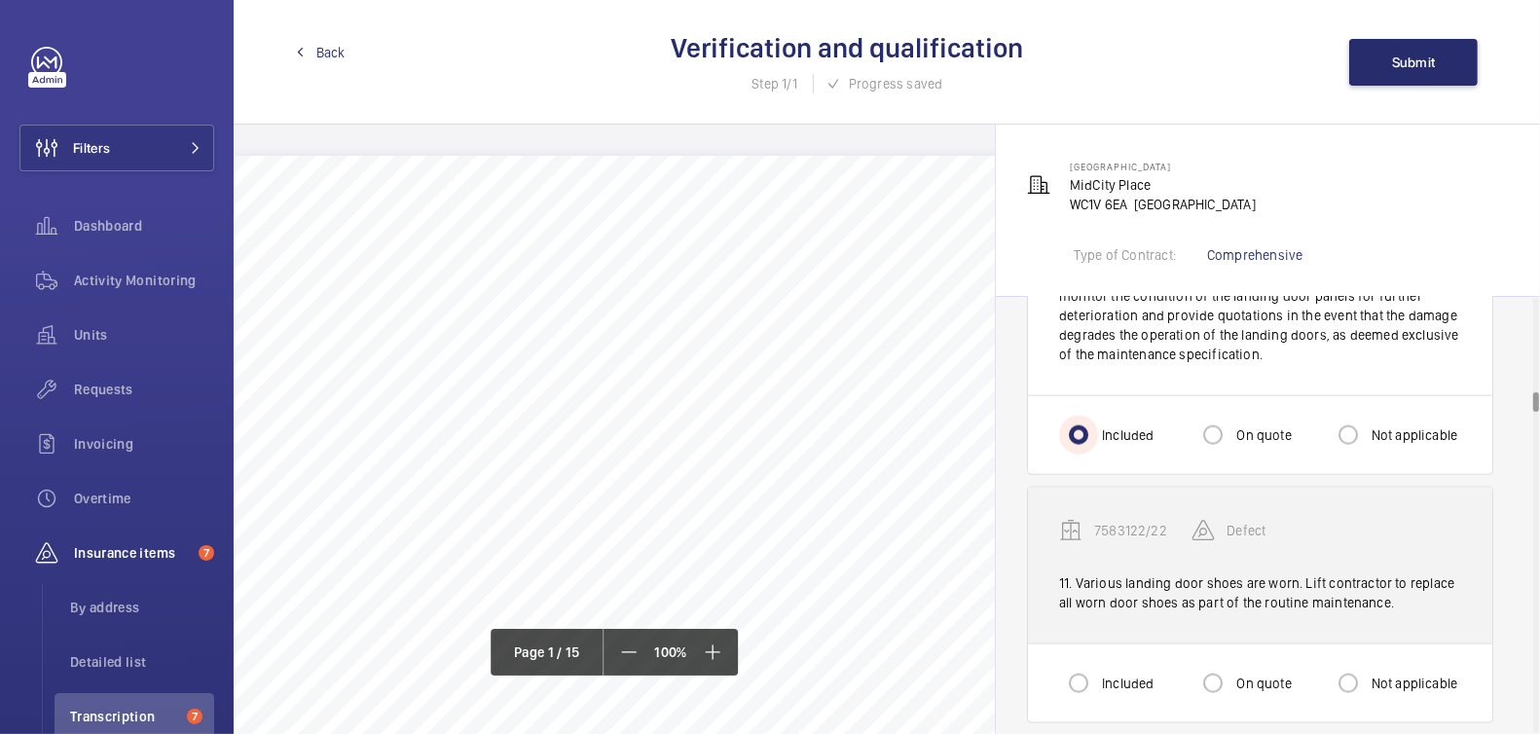
scroll to position [2640, 0]
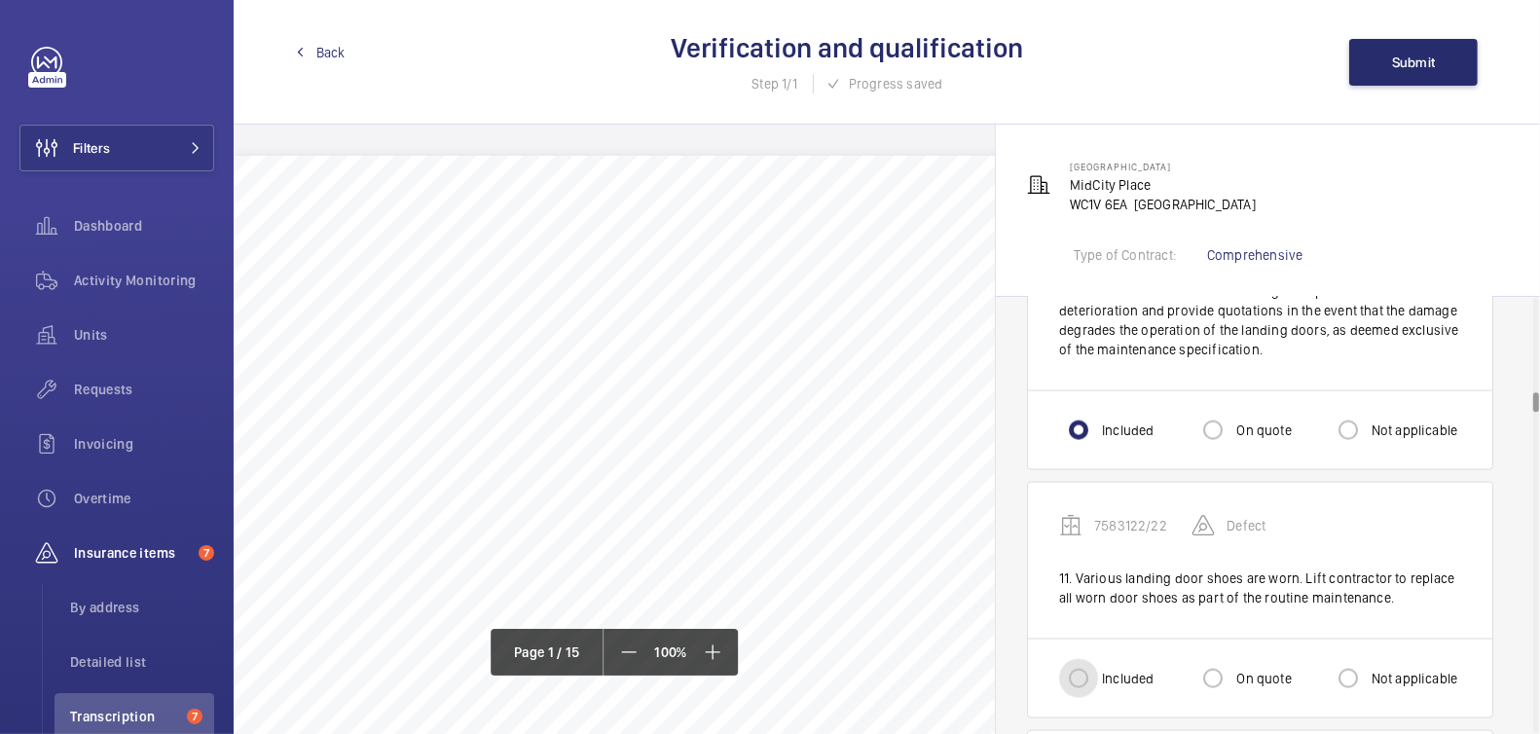
click at [1086, 671] on input "Included" at bounding box center [1078, 678] width 39 height 39
radio input "true"
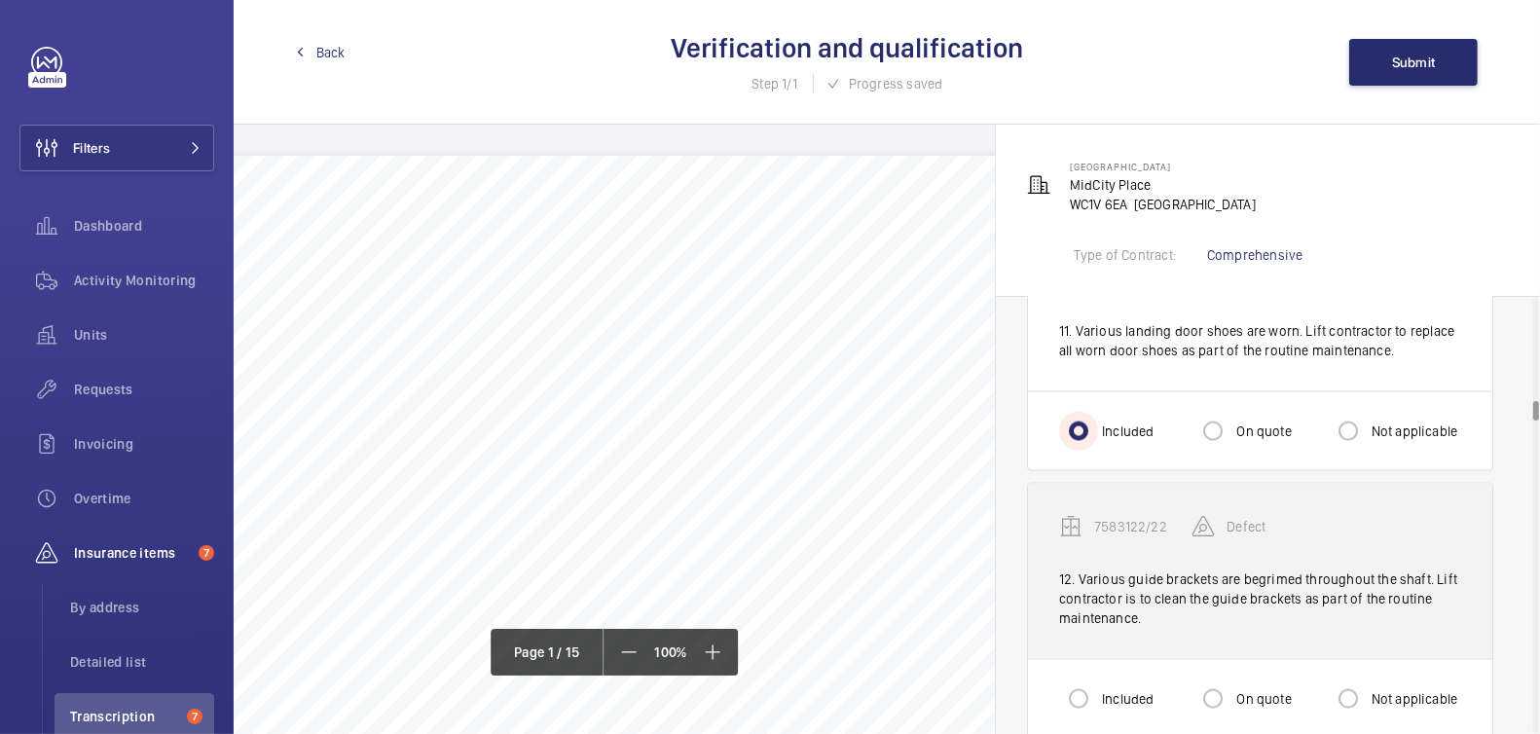
scroll to position [2960, 0]
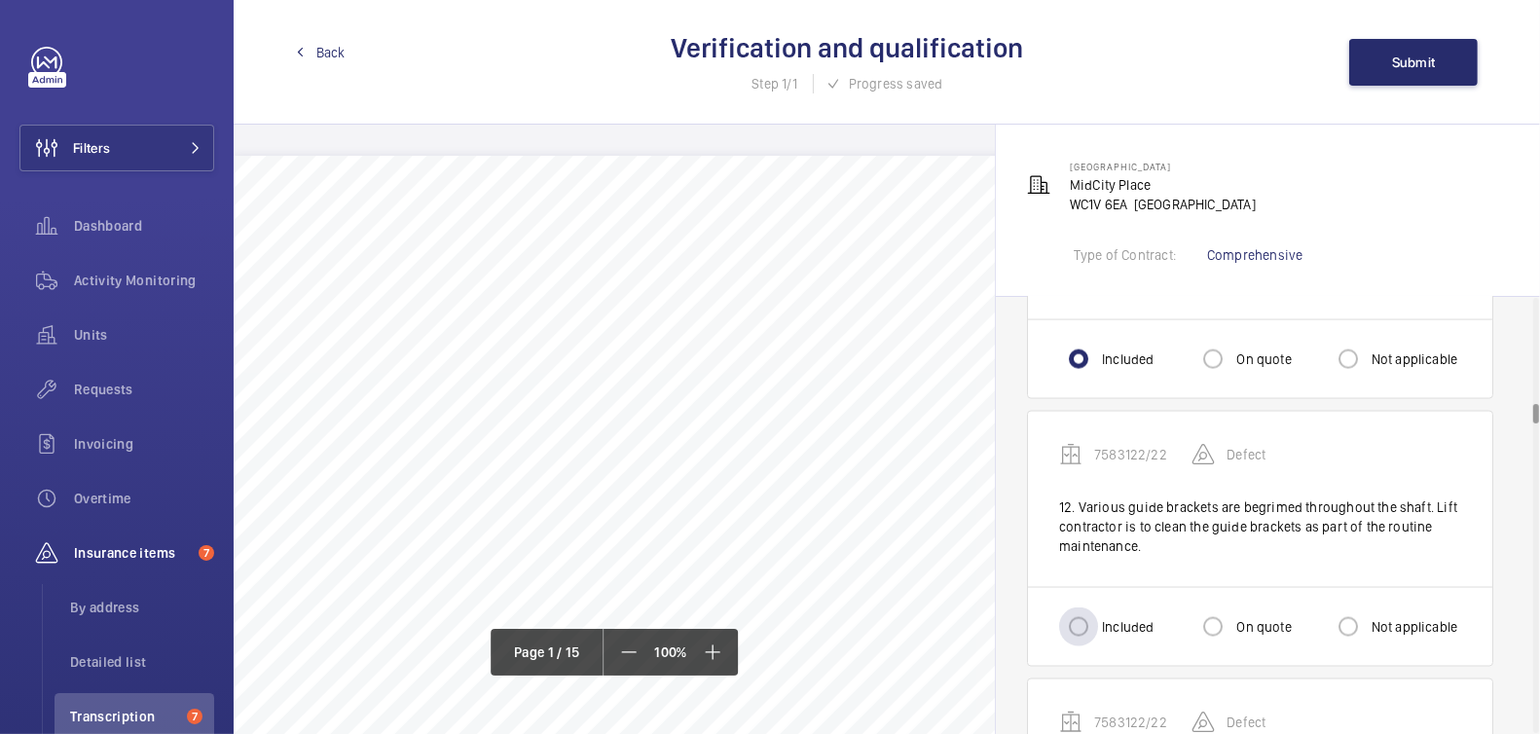
click at [1101, 617] on label "Included" at bounding box center [1125, 626] width 55 height 19
click at [1098, 608] on input "Included" at bounding box center [1078, 627] width 39 height 39
radio input "true"
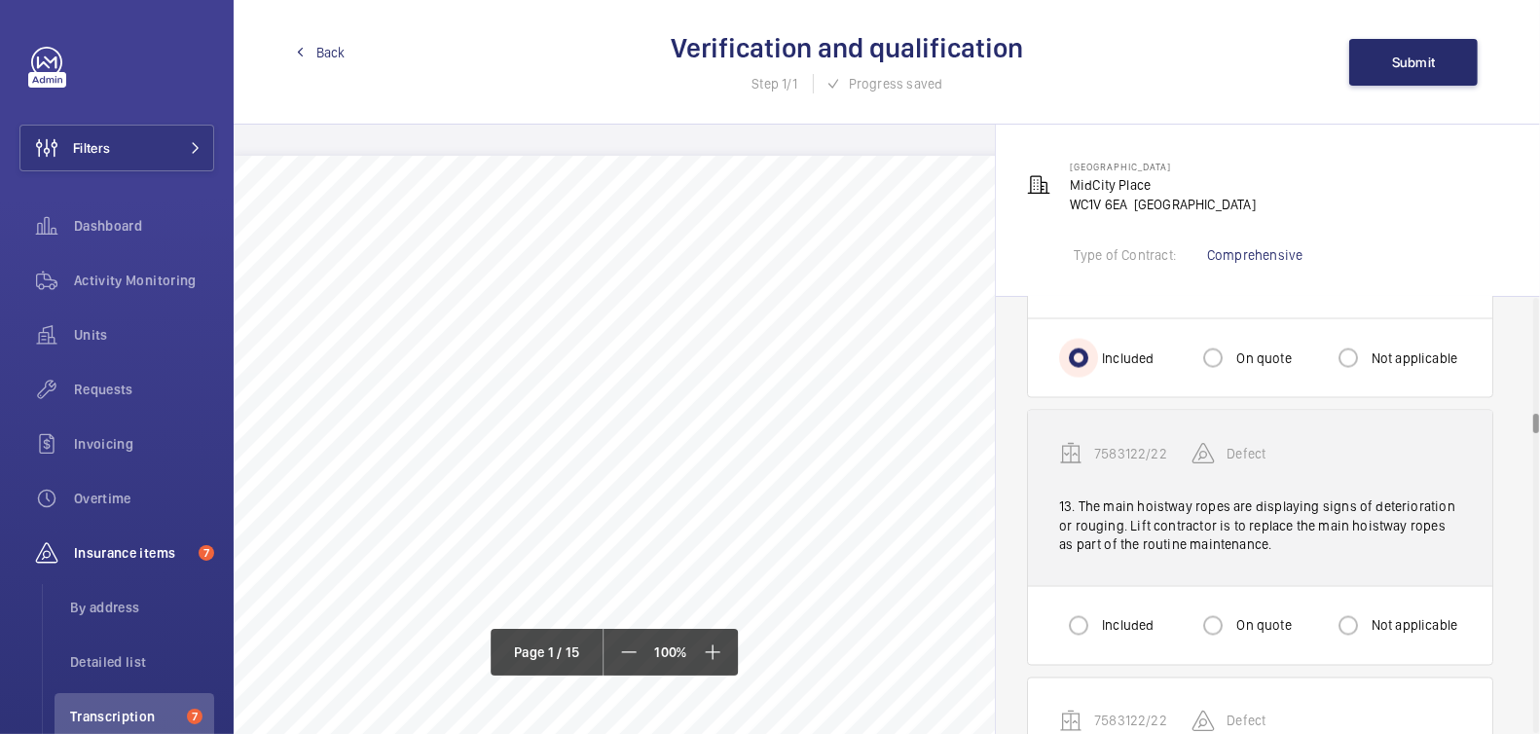
scroll to position [3229, 0]
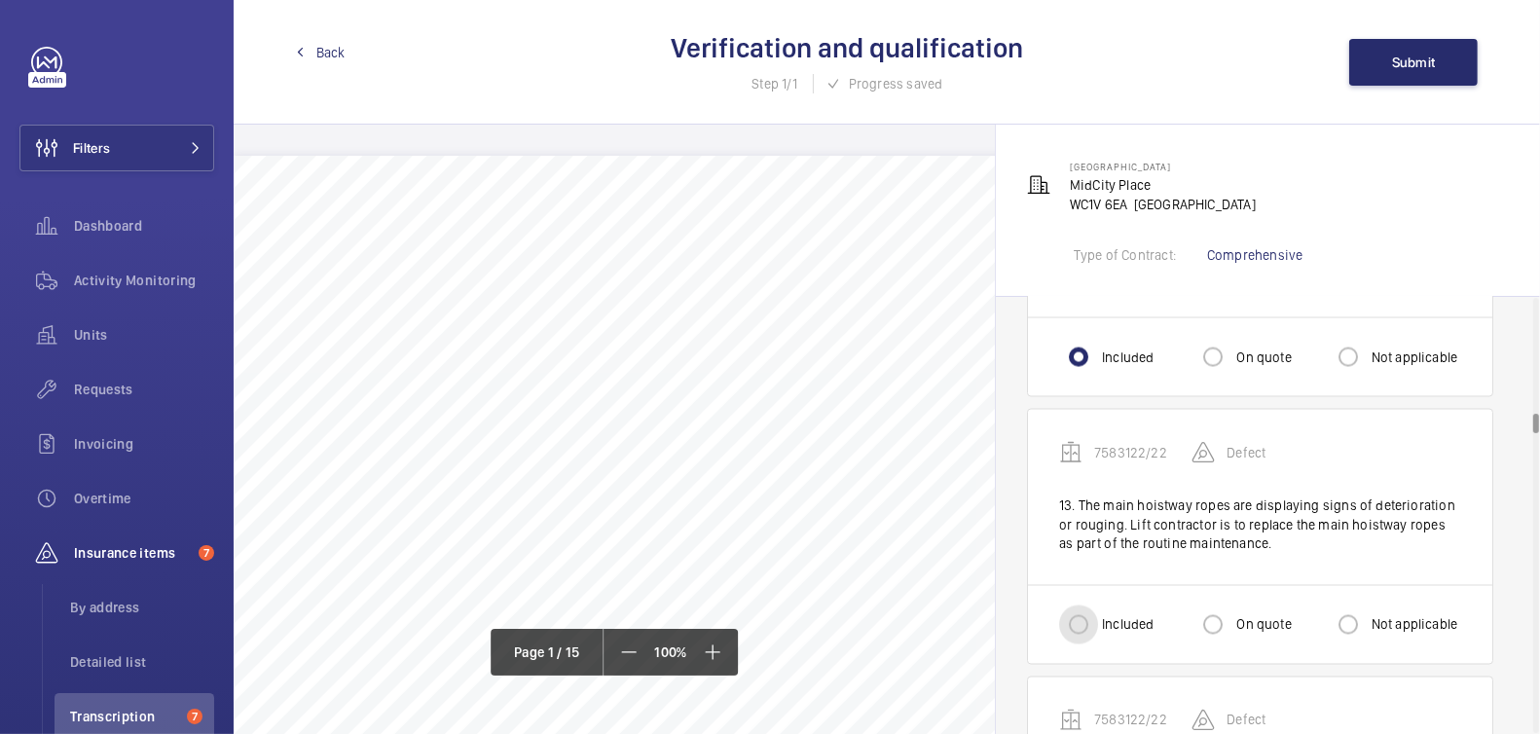
click at [1094, 614] on input "Included" at bounding box center [1078, 625] width 39 height 39
radio input "true"
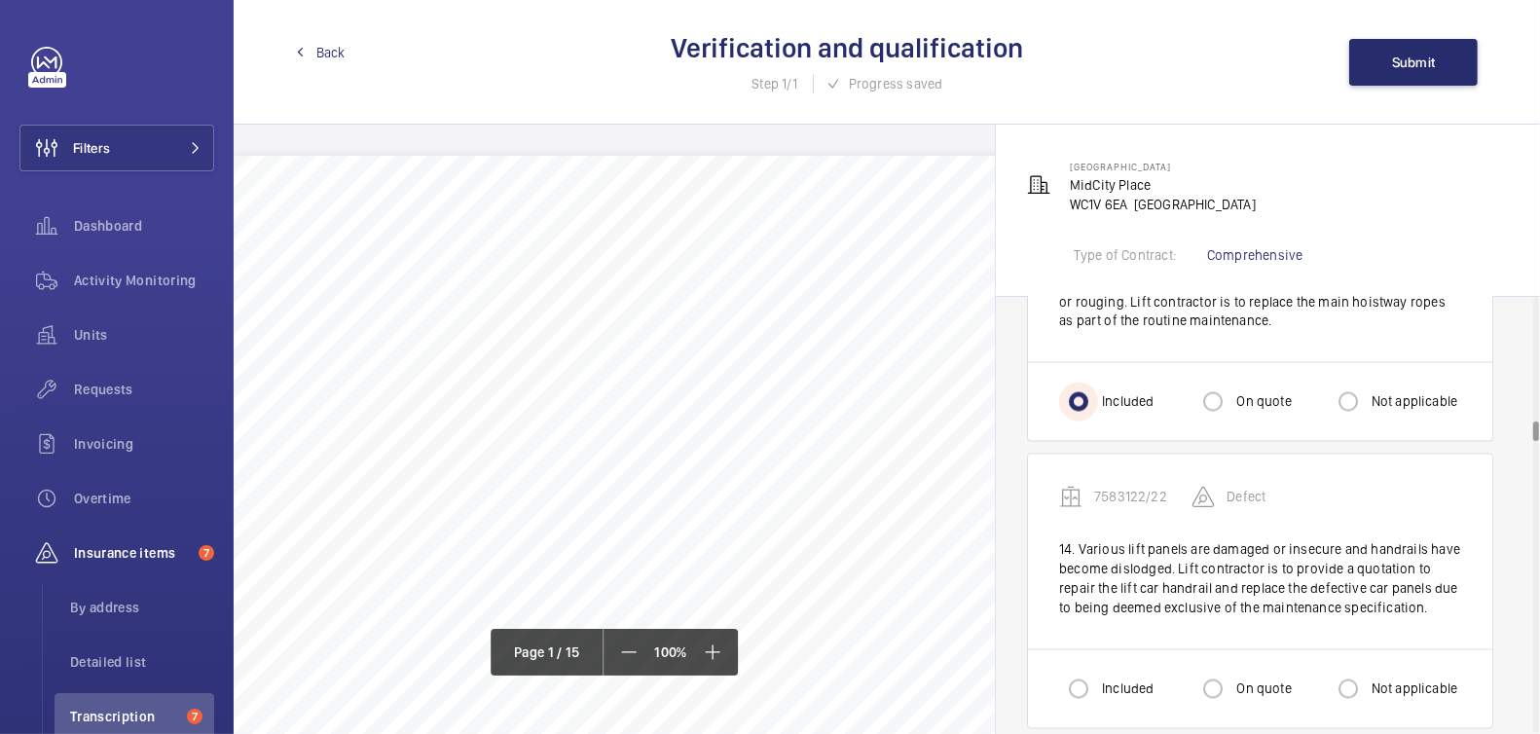
scroll to position [3453, 0]
click at [1104, 669] on div "Included" at bounding box center [1106, 688] width 94 height 39
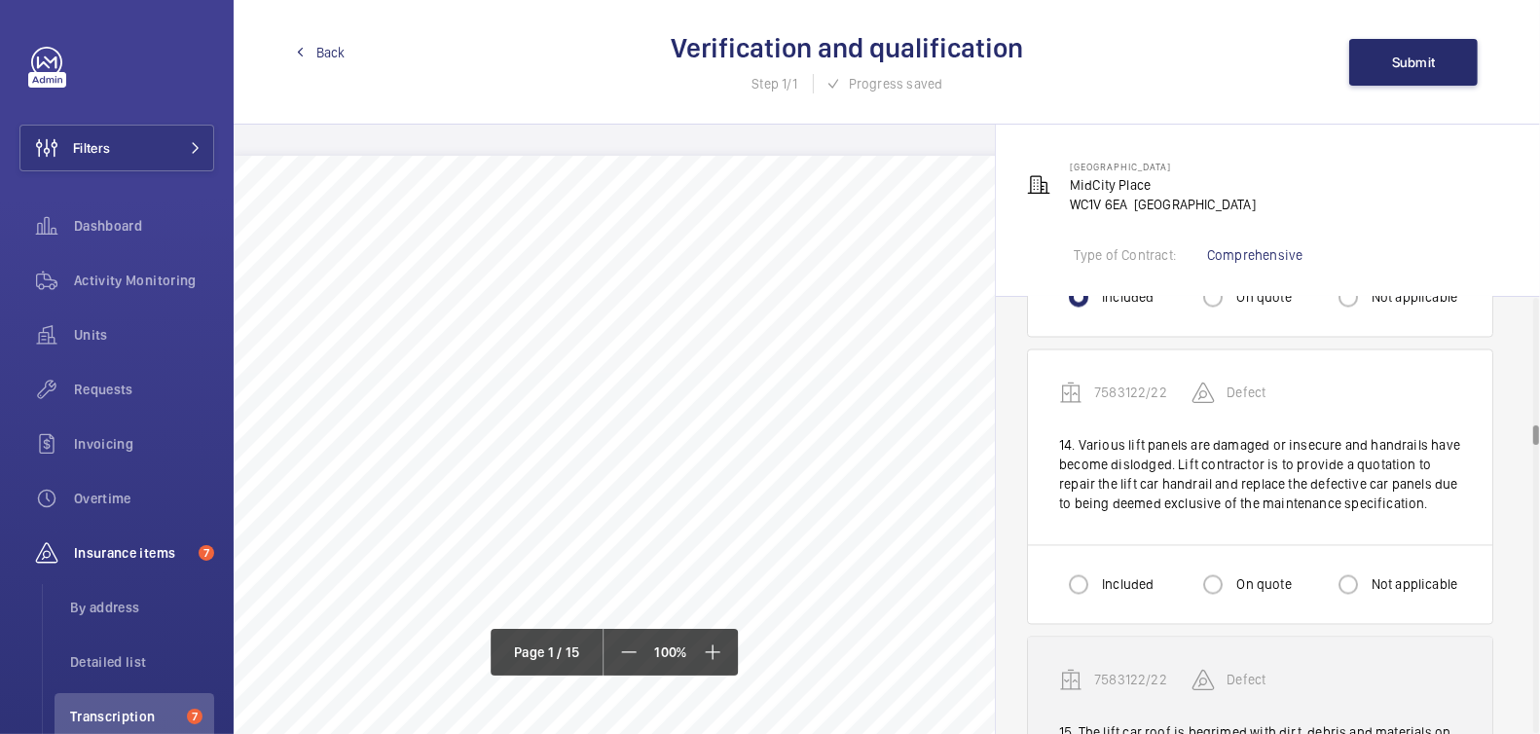
scroll to position [3715, 0]
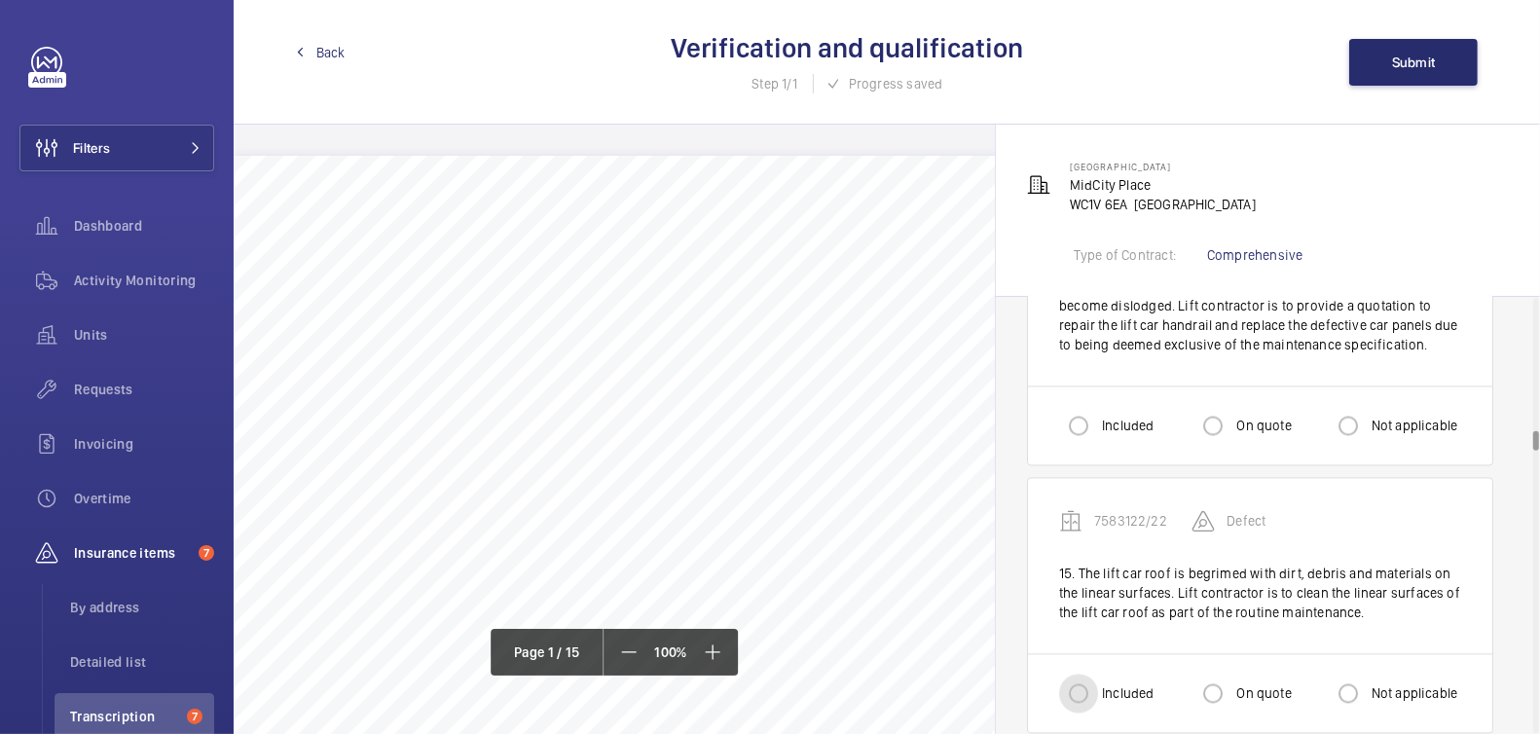
click at [1076, 675] on input "Included" at bounding box center [1078, 694] width 39 height 39
radio input "true"
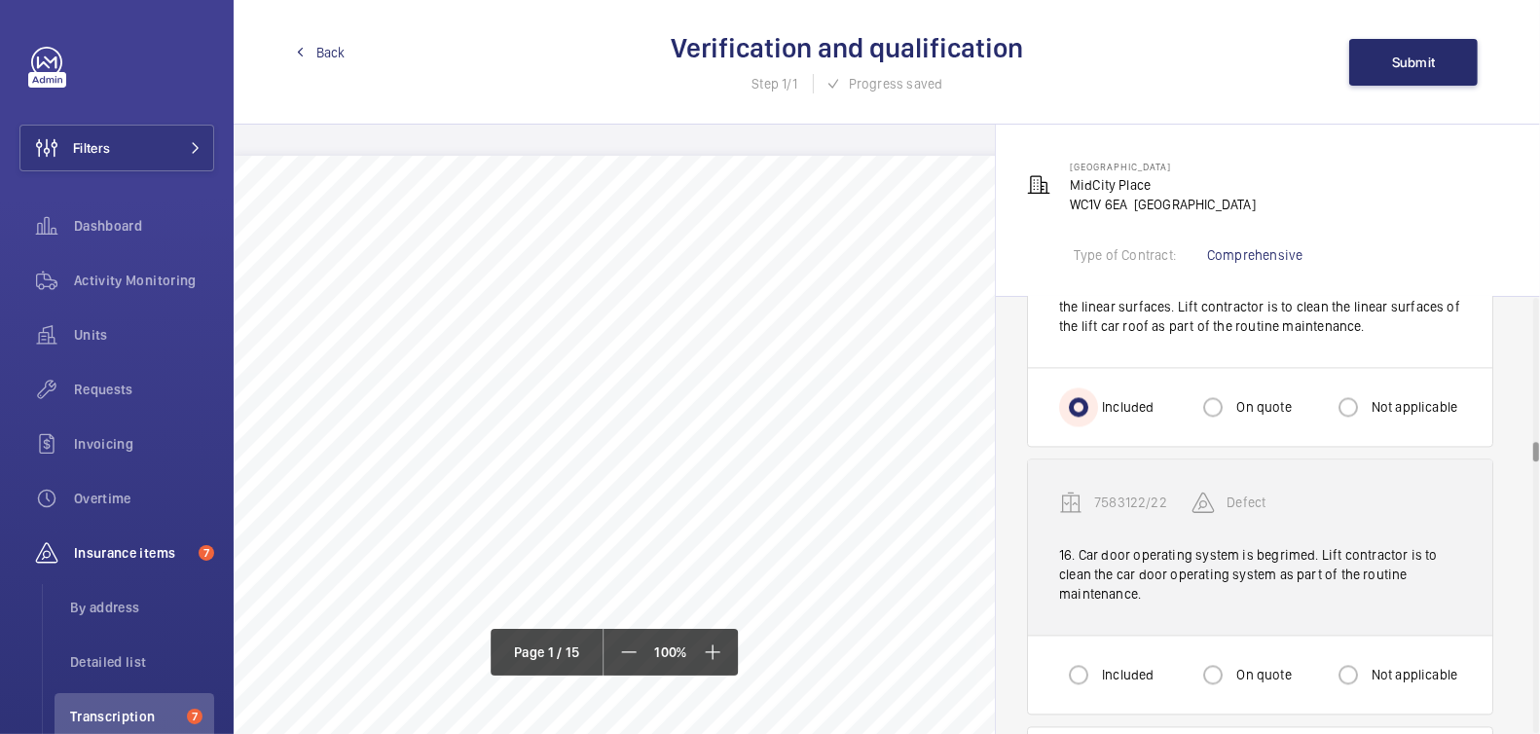
scroll to position [4027, 0]
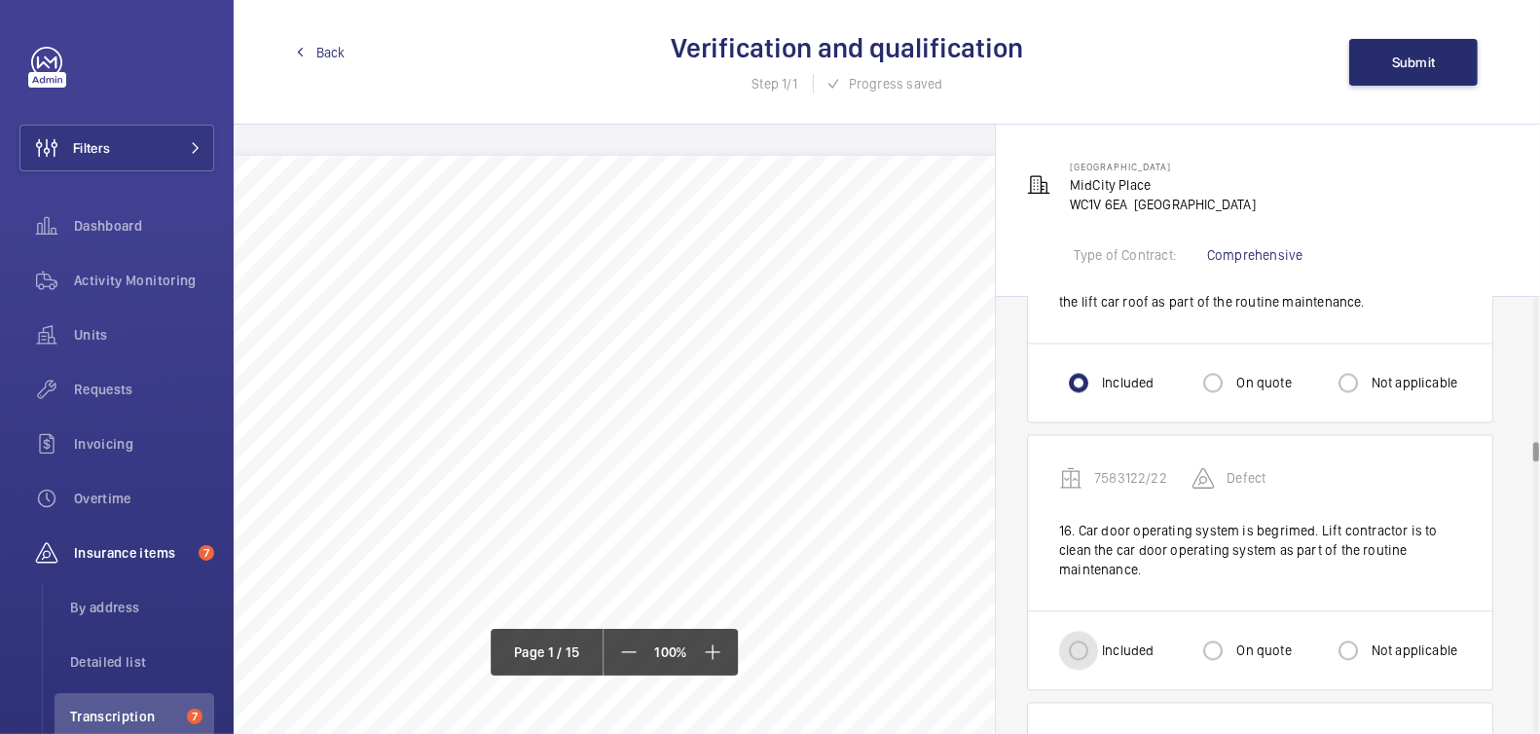
click at [1097, 631] on input "Included" at bounding box center [1078, 650] width 39 height 39
radio input "true"
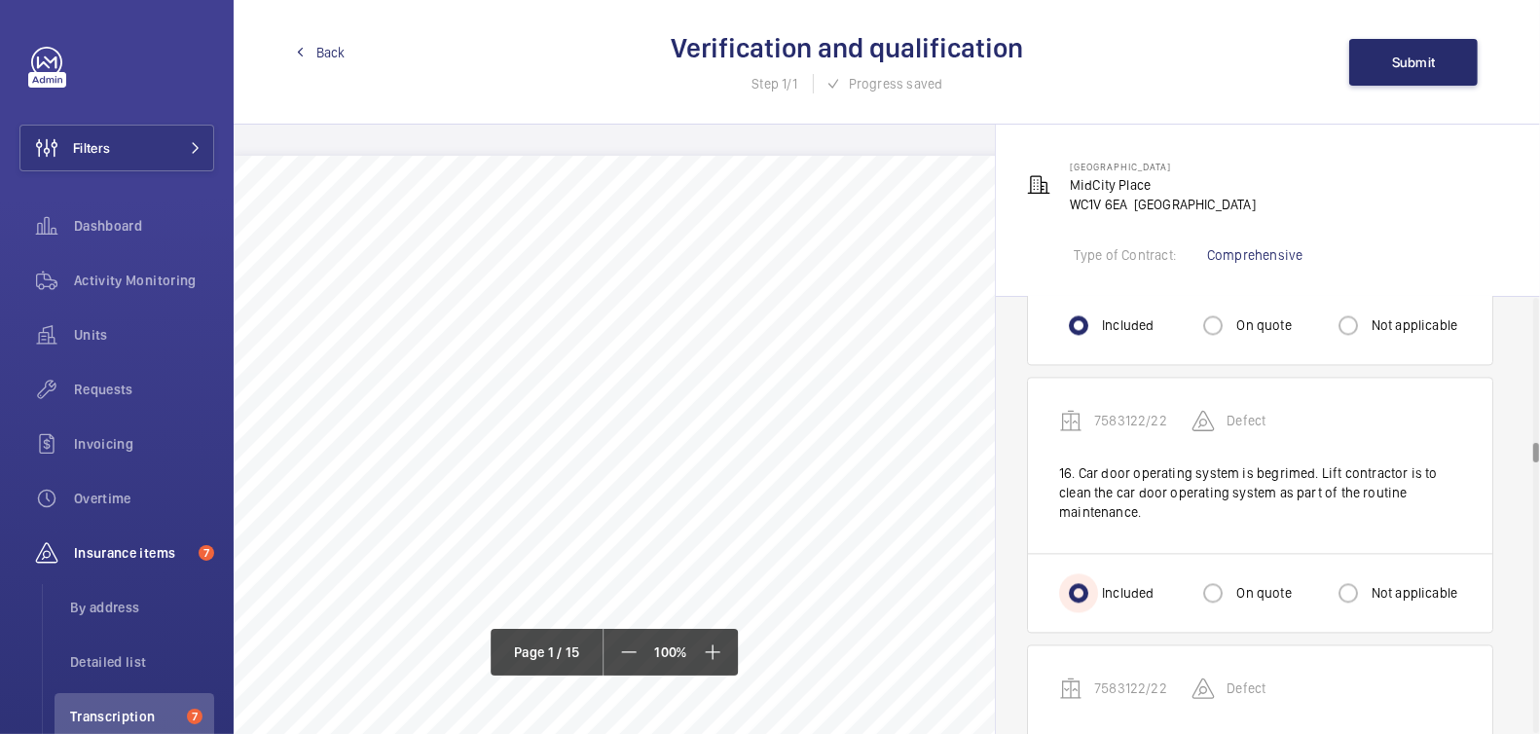
scroll to position [4091, 0]
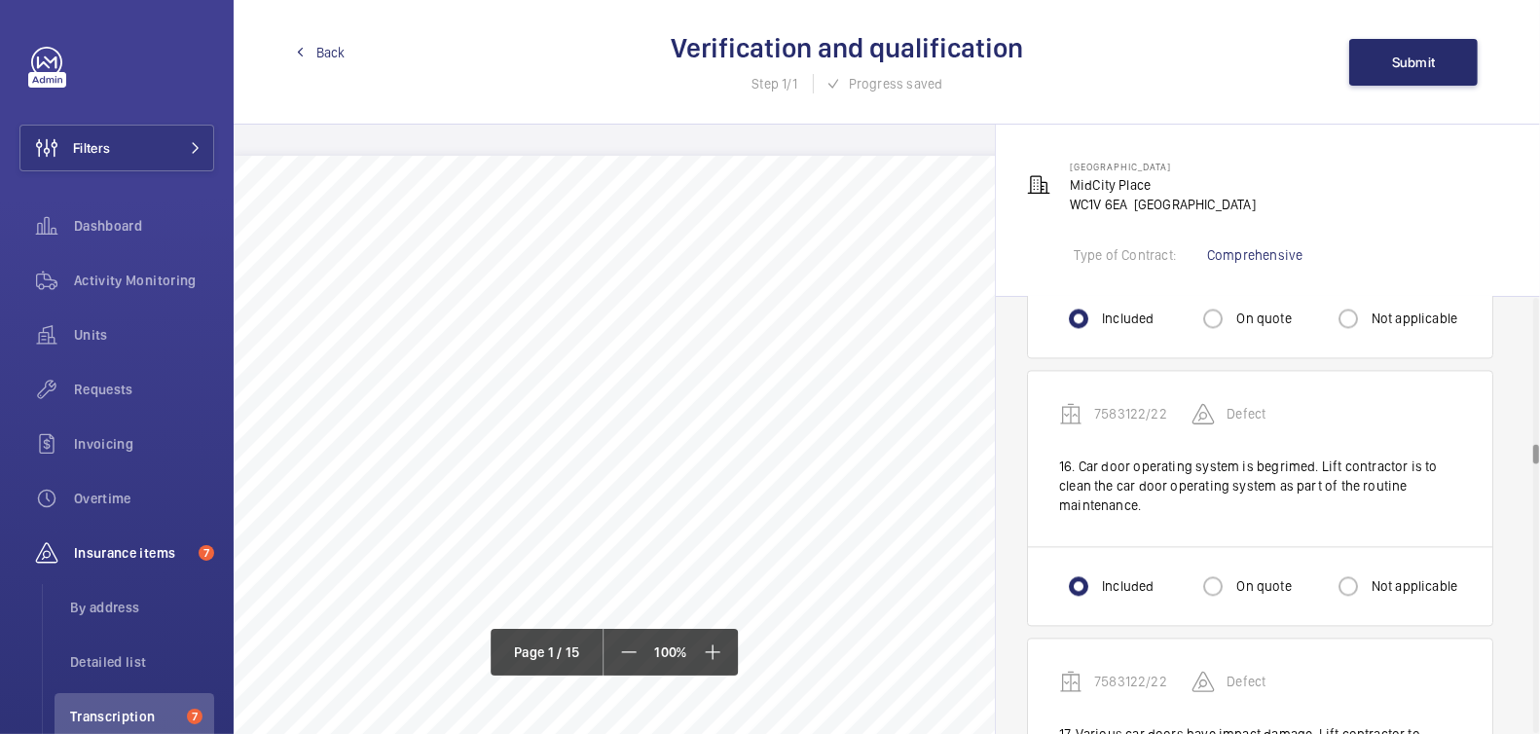
click at [1238, 578] on div "On quote" at bounding box center [1242, 586] width 97 height 39
click at [1218, 567] on input "On quote" at bounding box center [1213, 586] width 39 height 39
radio input "true"
click at [1121, 576] on label "Included" at bounding box center [1125, 585] width 55 height 19
click at [1098, 572] on input "Included" at bounding box center [1078, 586] width 39 height 39
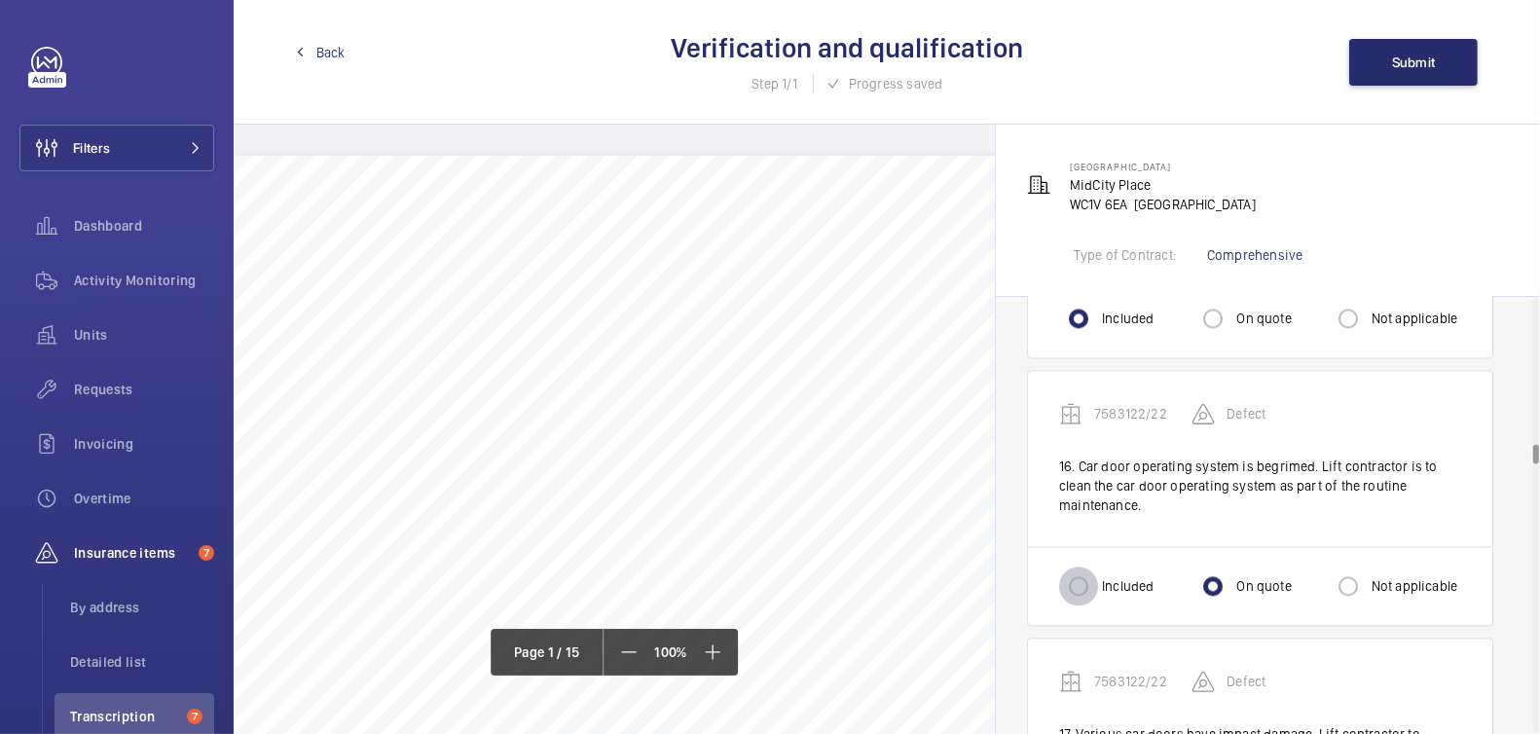
radio input "true"
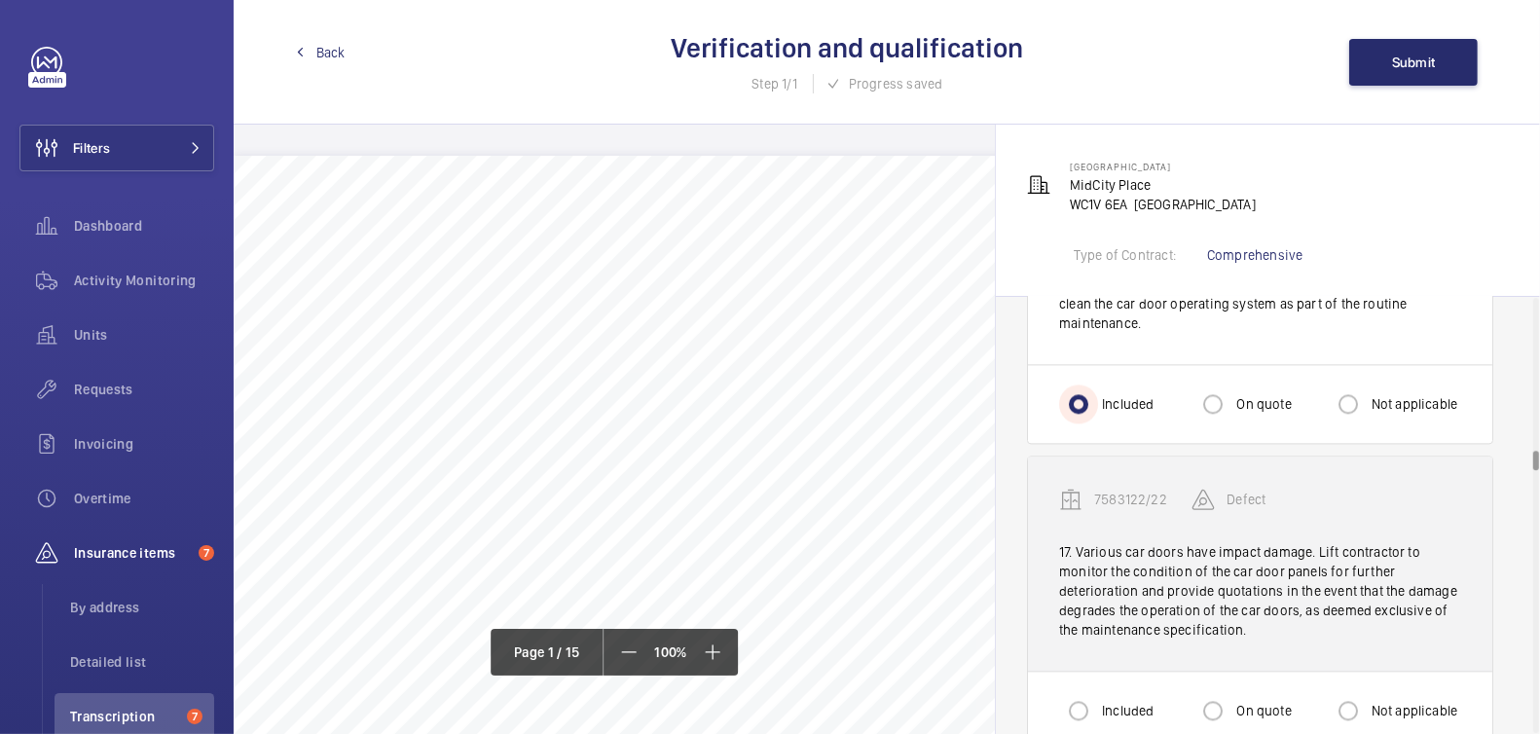
scroll to position [4275, 0]
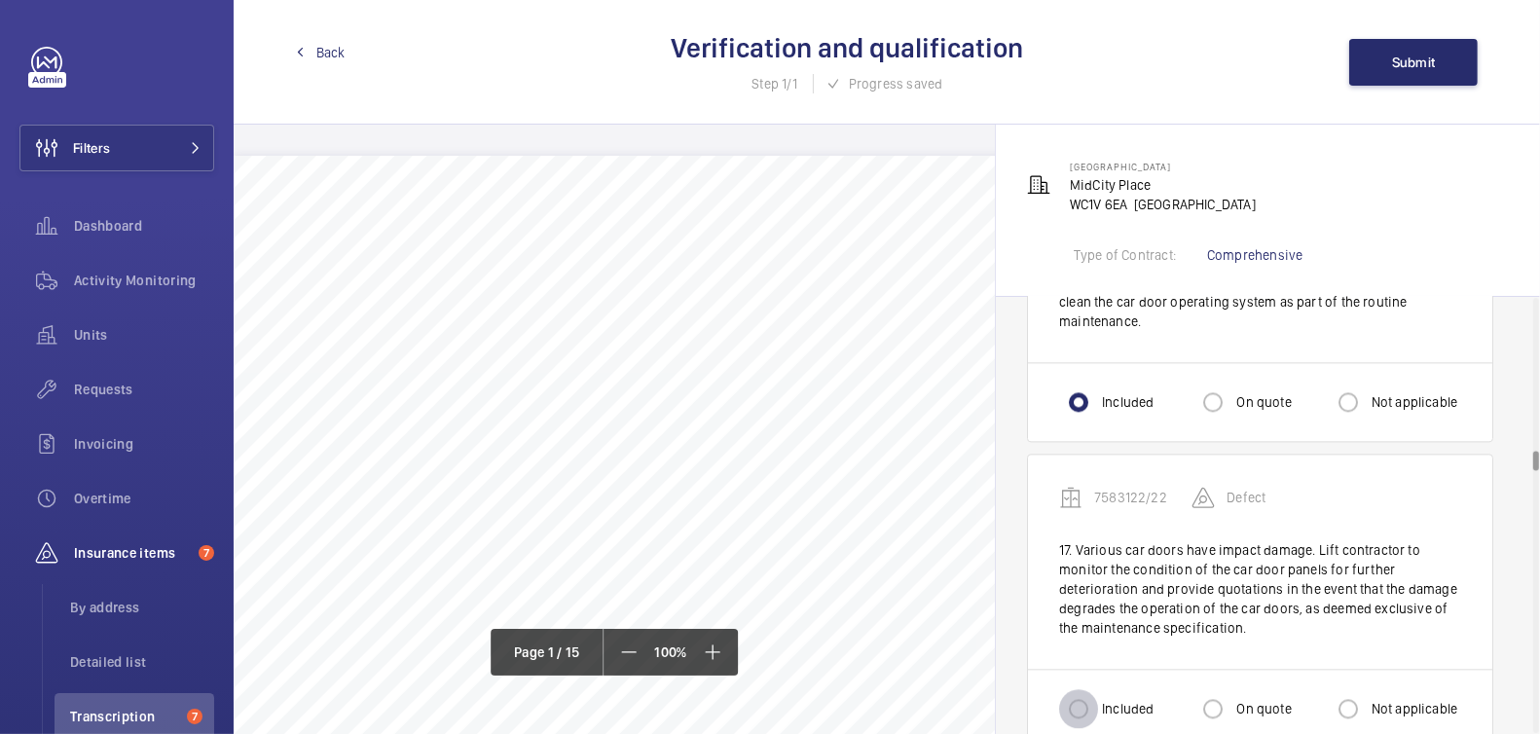
click at [1096, 689] on input "Included" at bounding box center [1078, 708] width 39 height 39
radio input "true"
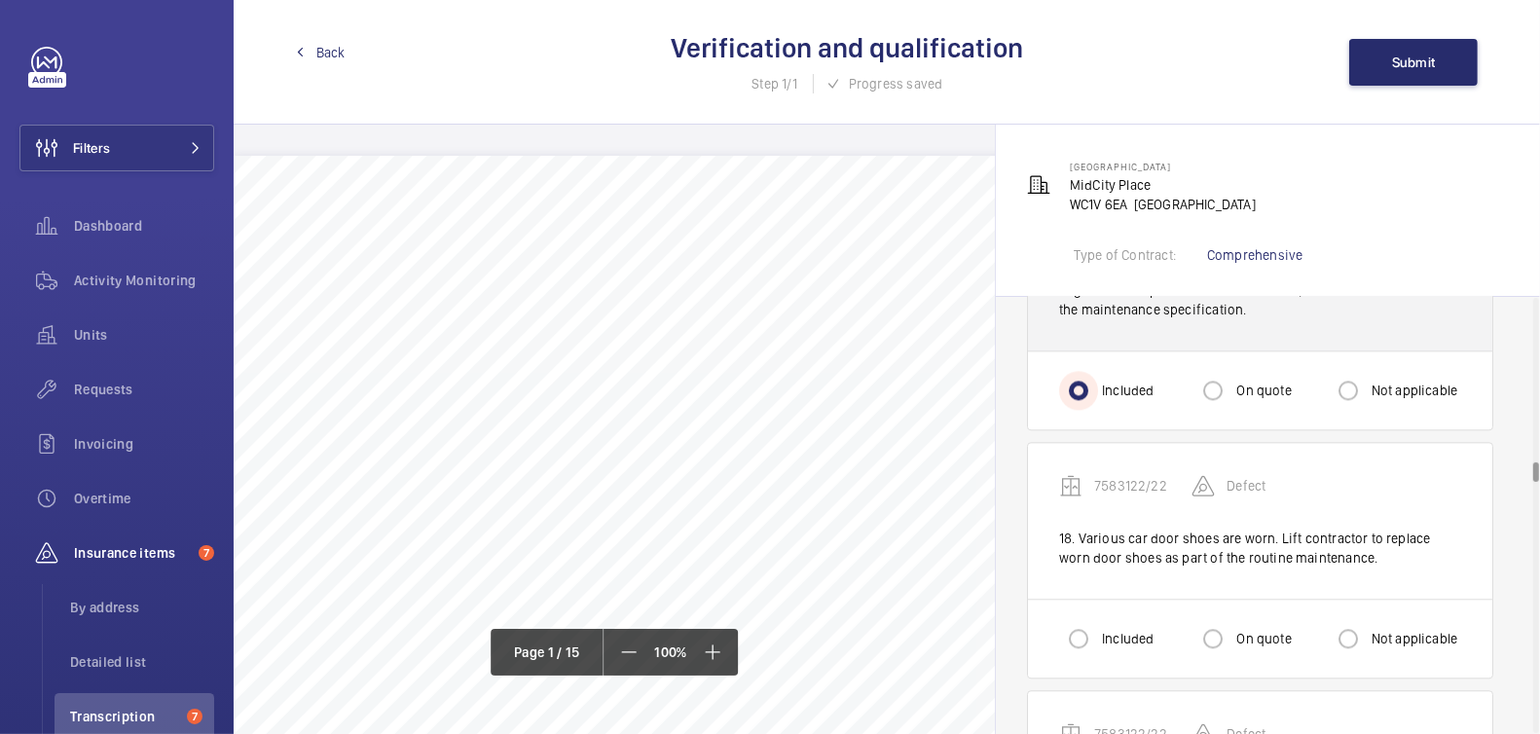
scroll to position [4593, 0]
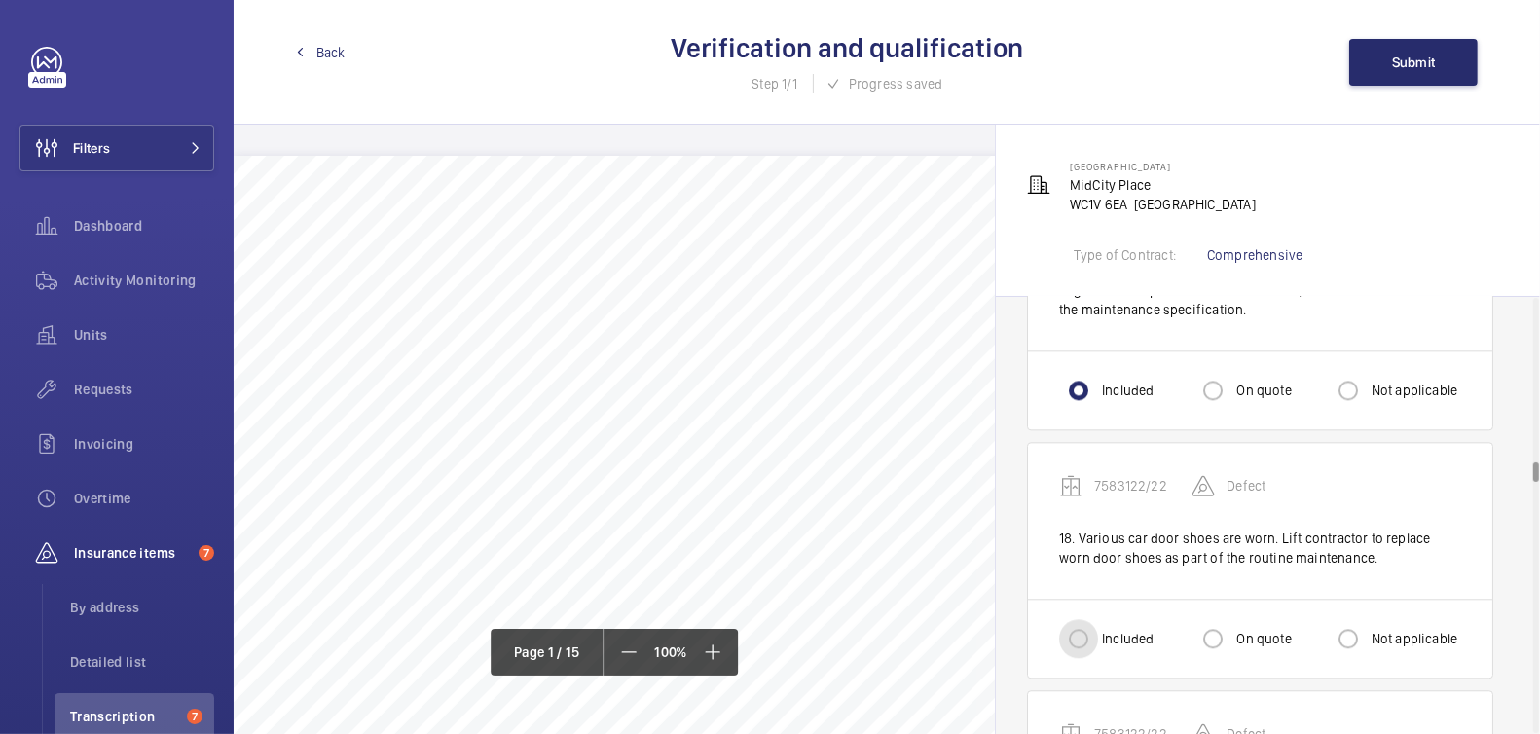
click at [1096, 619] on input "Included" at bounding box center [1078, 638] width 39 height 39
radio input "true"
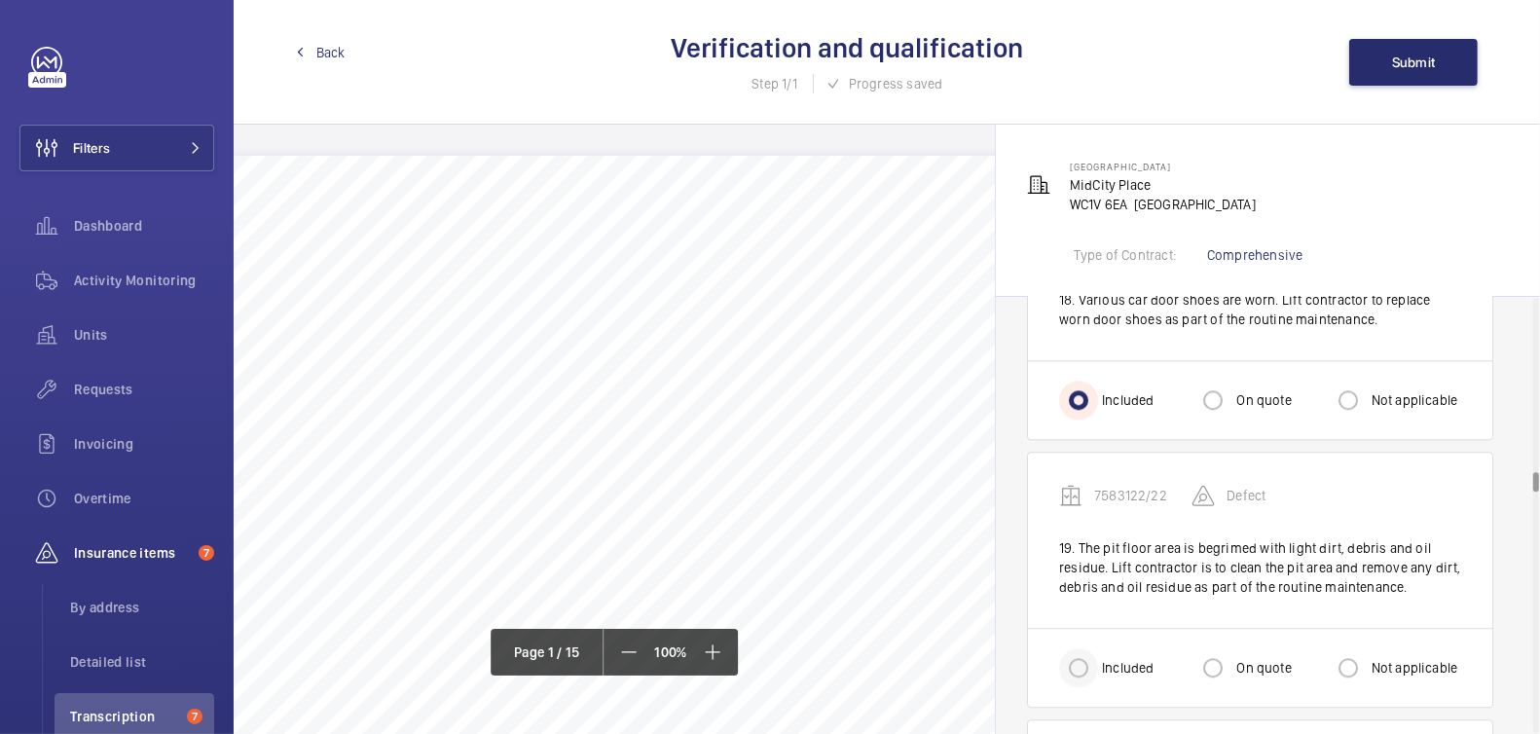
scroll to position [4875, 0]
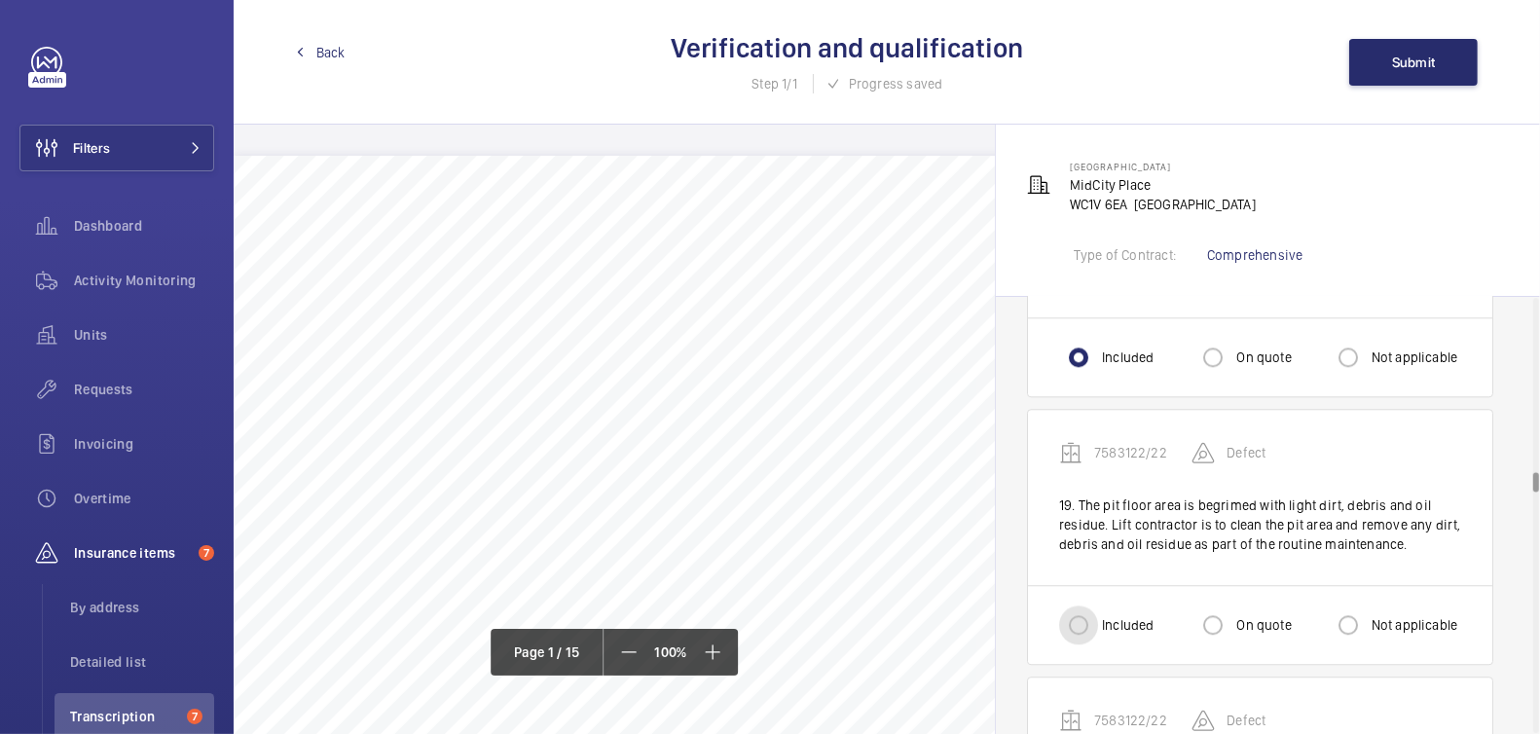
click at [1090, 606] on input "Included" at bounding box center [1078, 625] width 39 height 39
radio input "true"
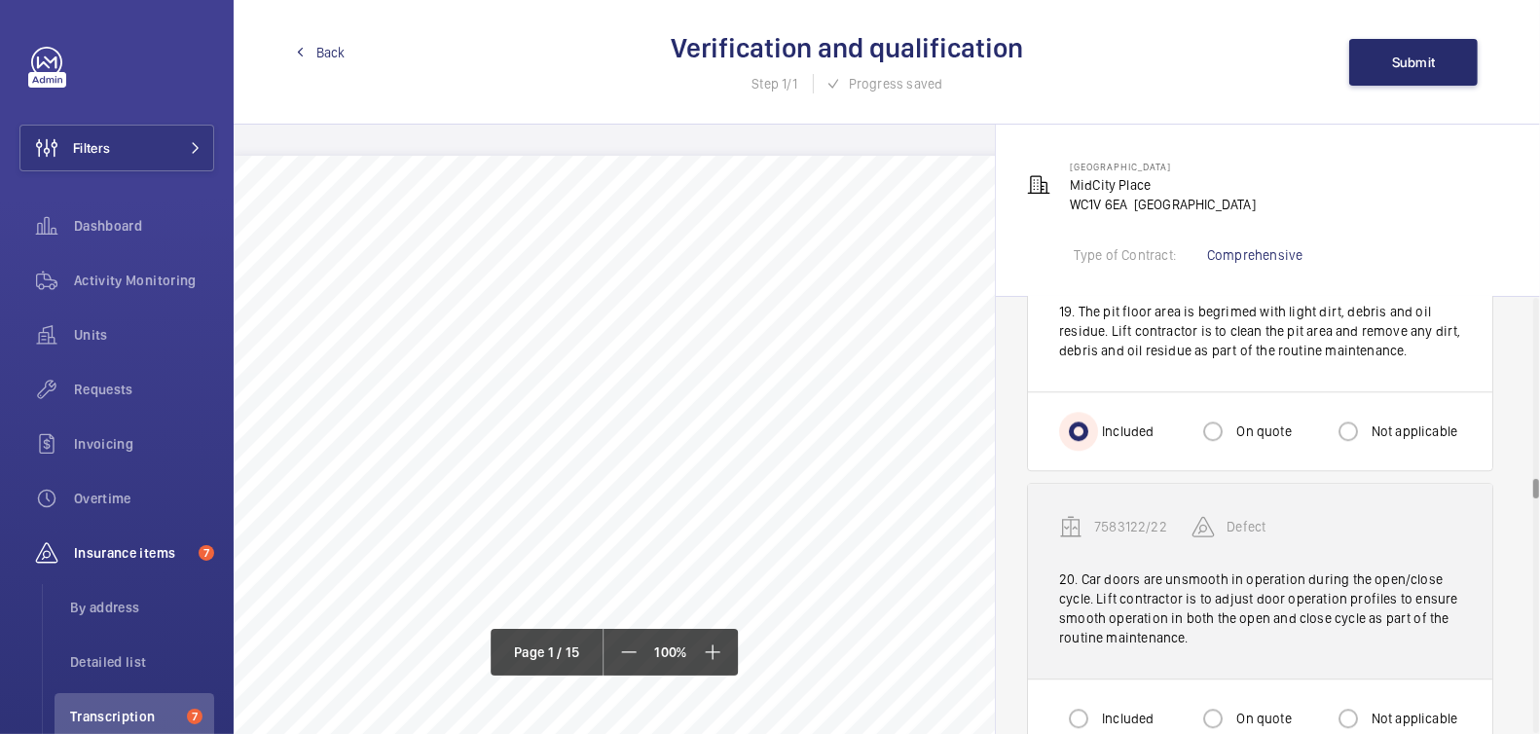
scroll to position [5070, 0]
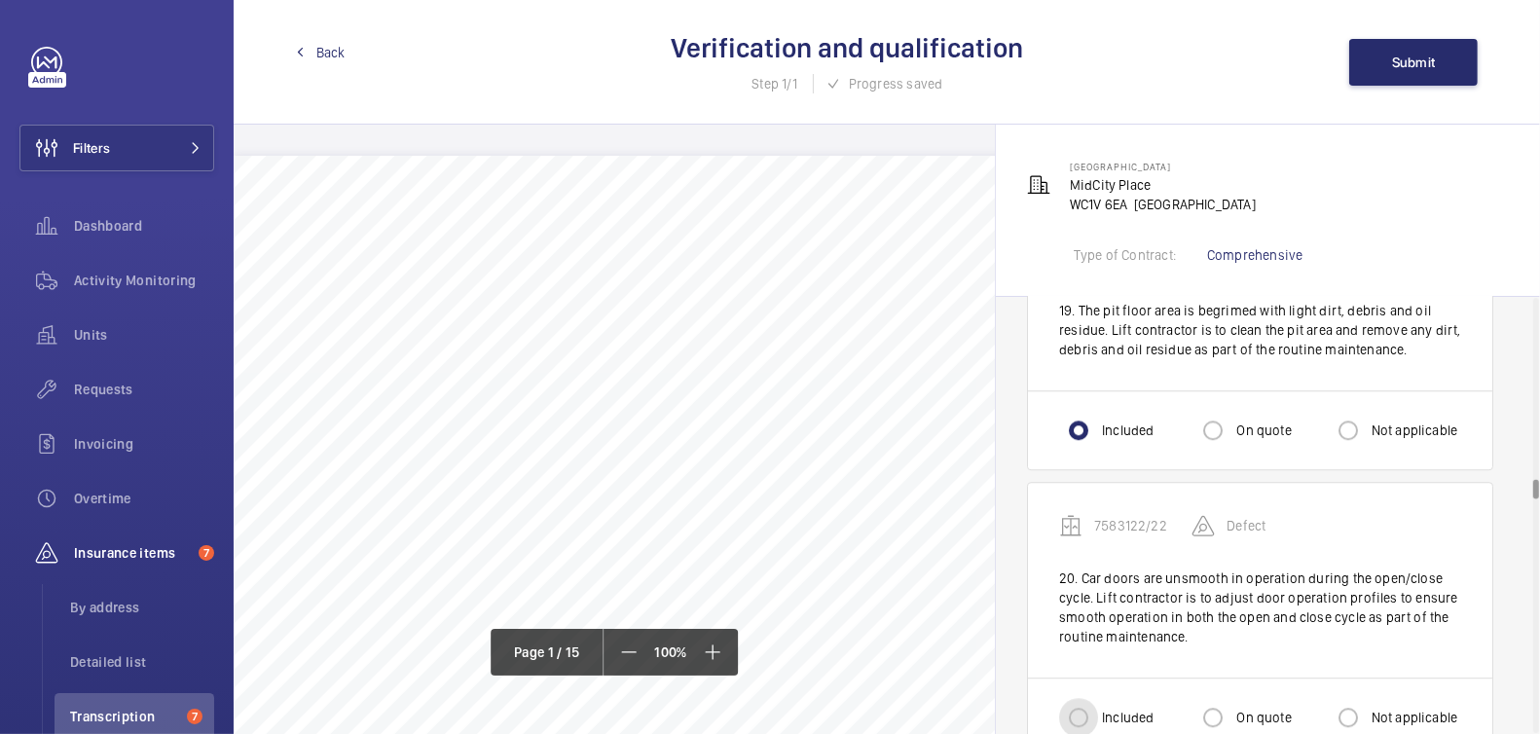
click at [1096, 699] on input "Included" at bounding box center [1078, 717] width 39 height 39
radio input "true"
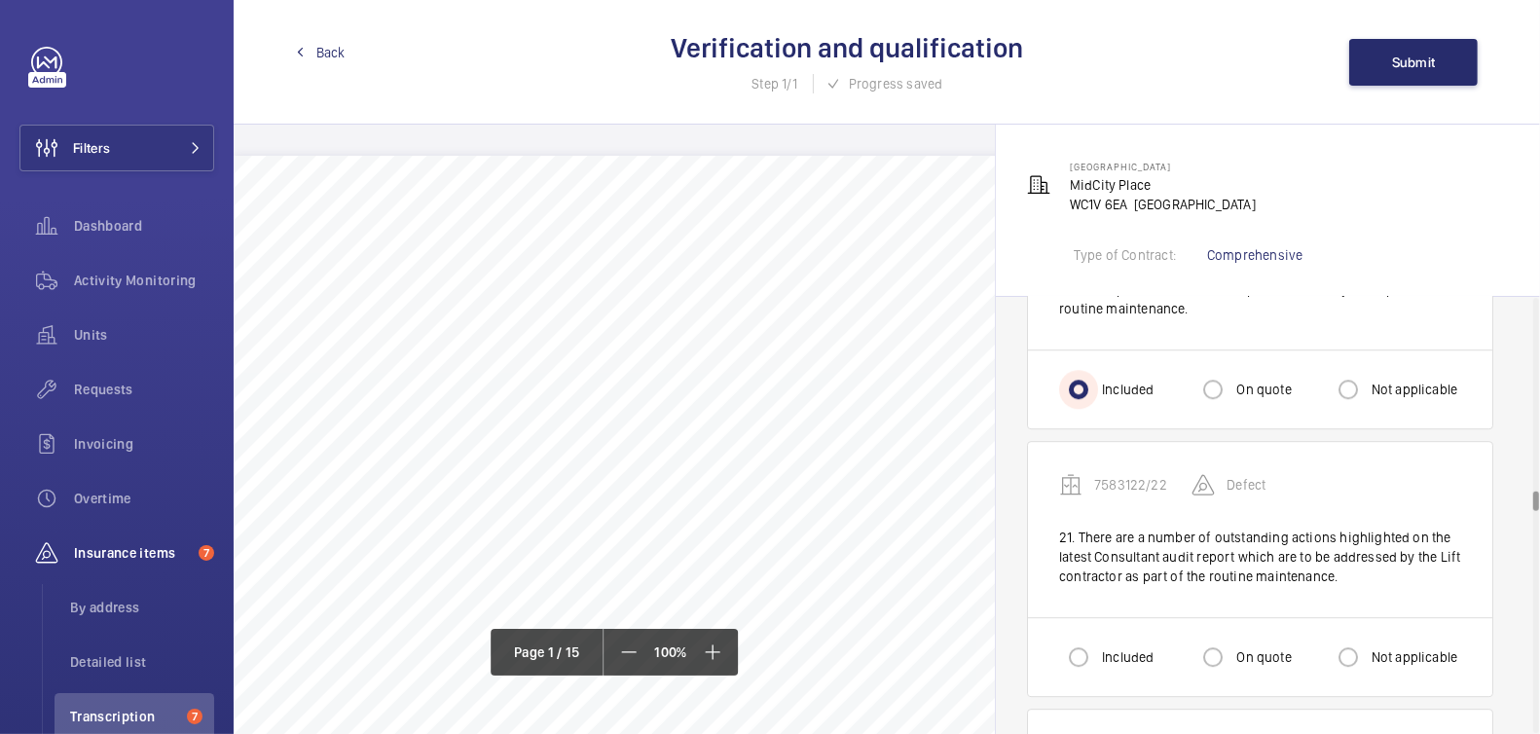
scroll to position [5399, 0]
click at [1134, 646] on label "Included" at bounding box center [1125, 655] width 55 height 19
click at [1098, 637] on input "Included" at bounding box center [1078, 656] width 39 height 39
radio input "true"
click at [1346, 637] on input "Not applicable" at bounding box center [1348, 656] width 39 height 39
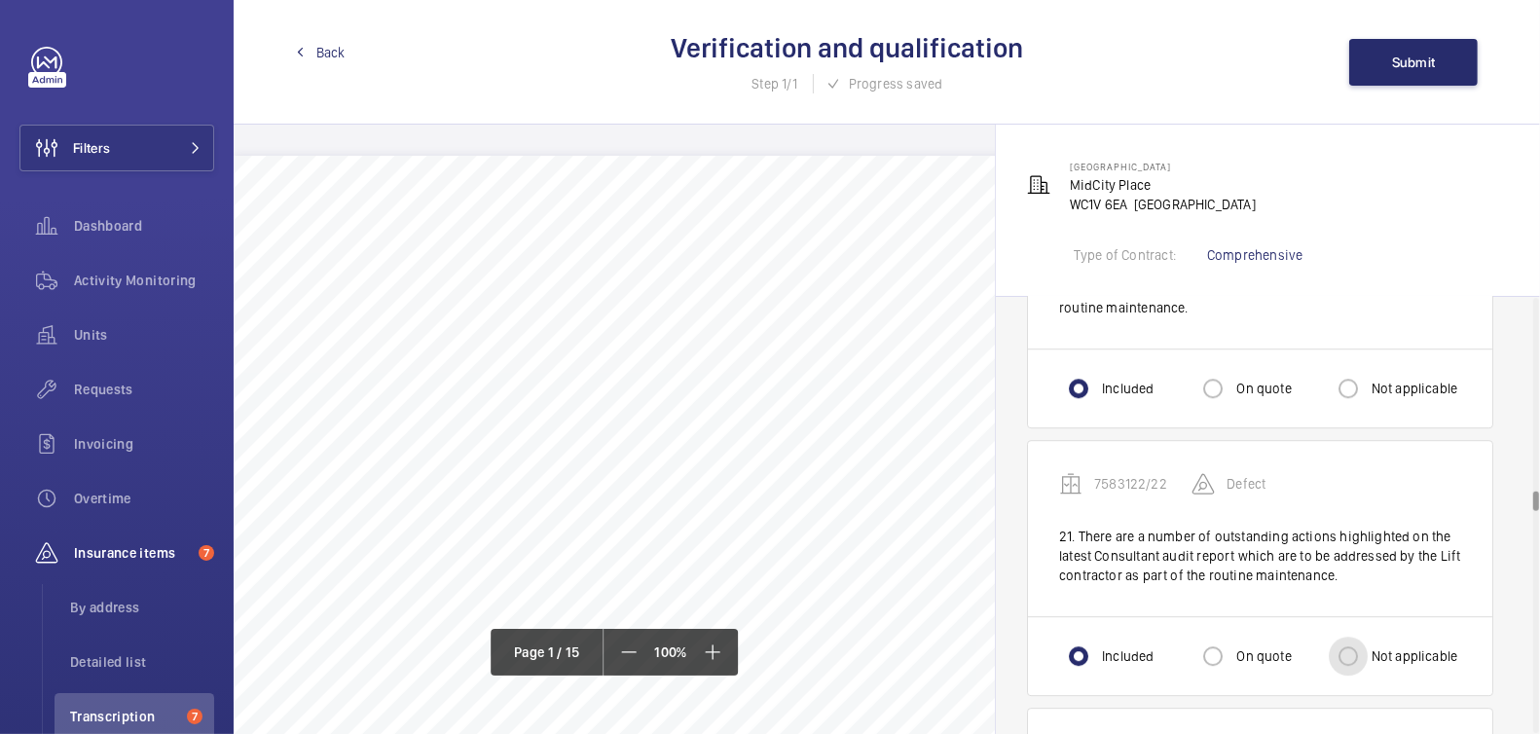
radio input "true"
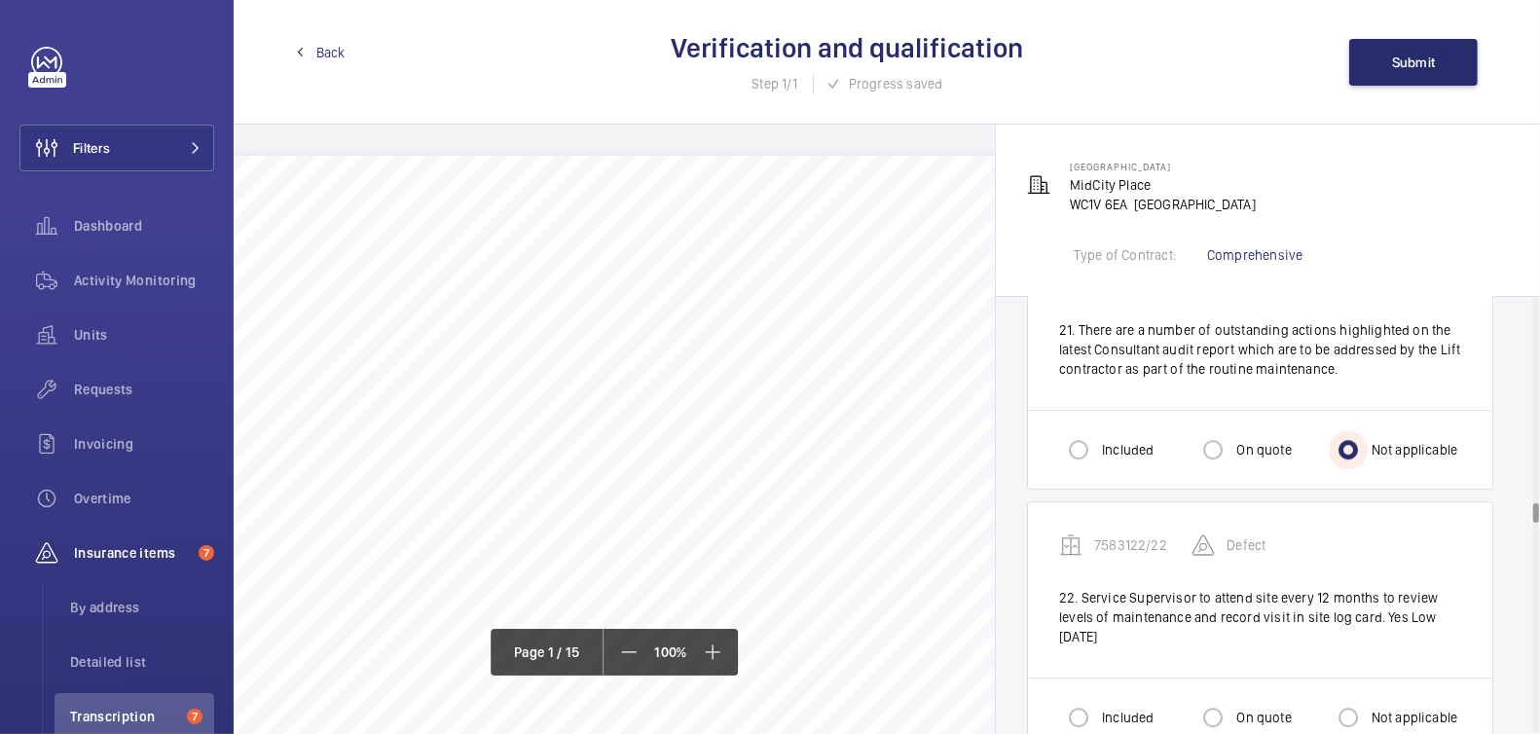
scroll to position [5774, 0]
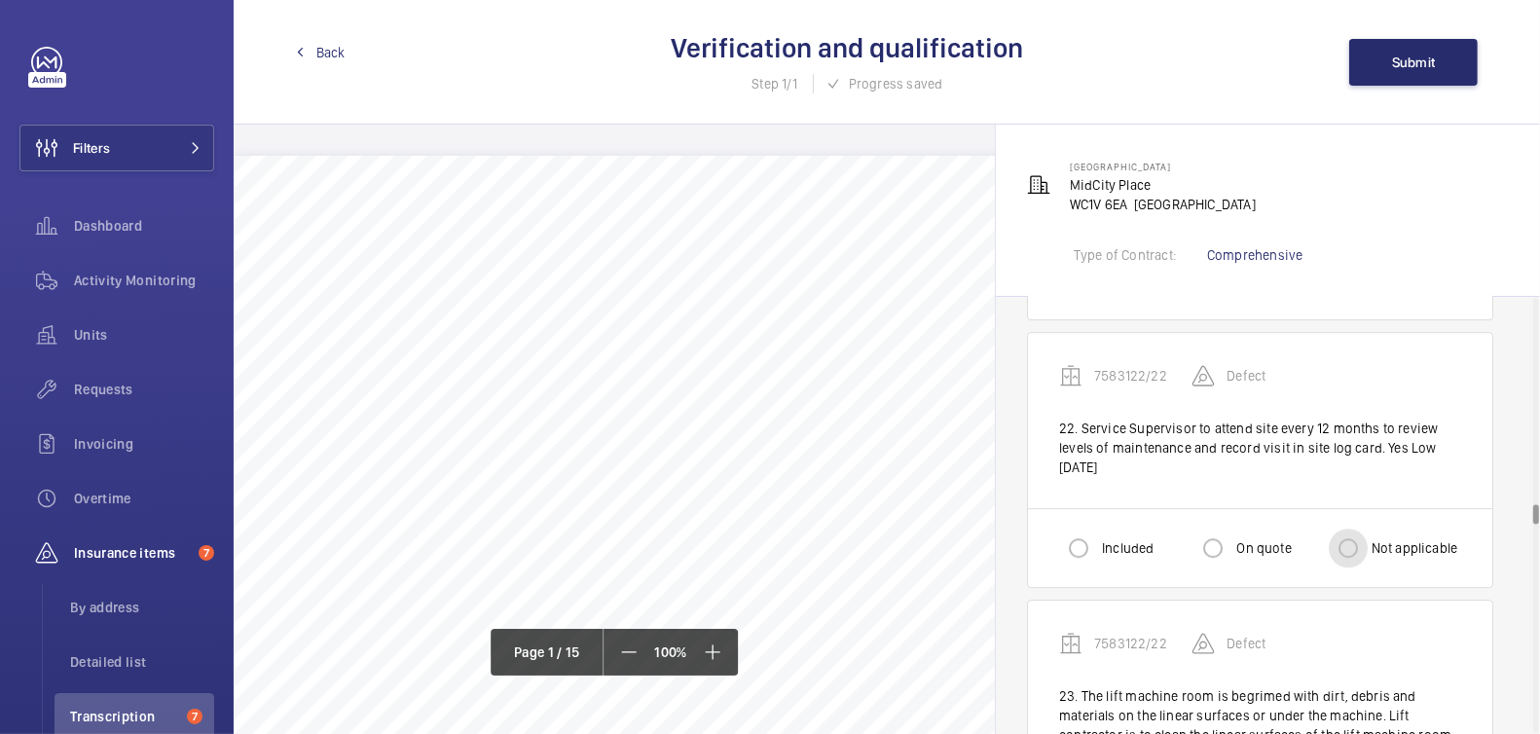
click at [1367, 529] on input "Not applicable" at bounding box center [1348, 548] width 39 height 39
radio input "true"
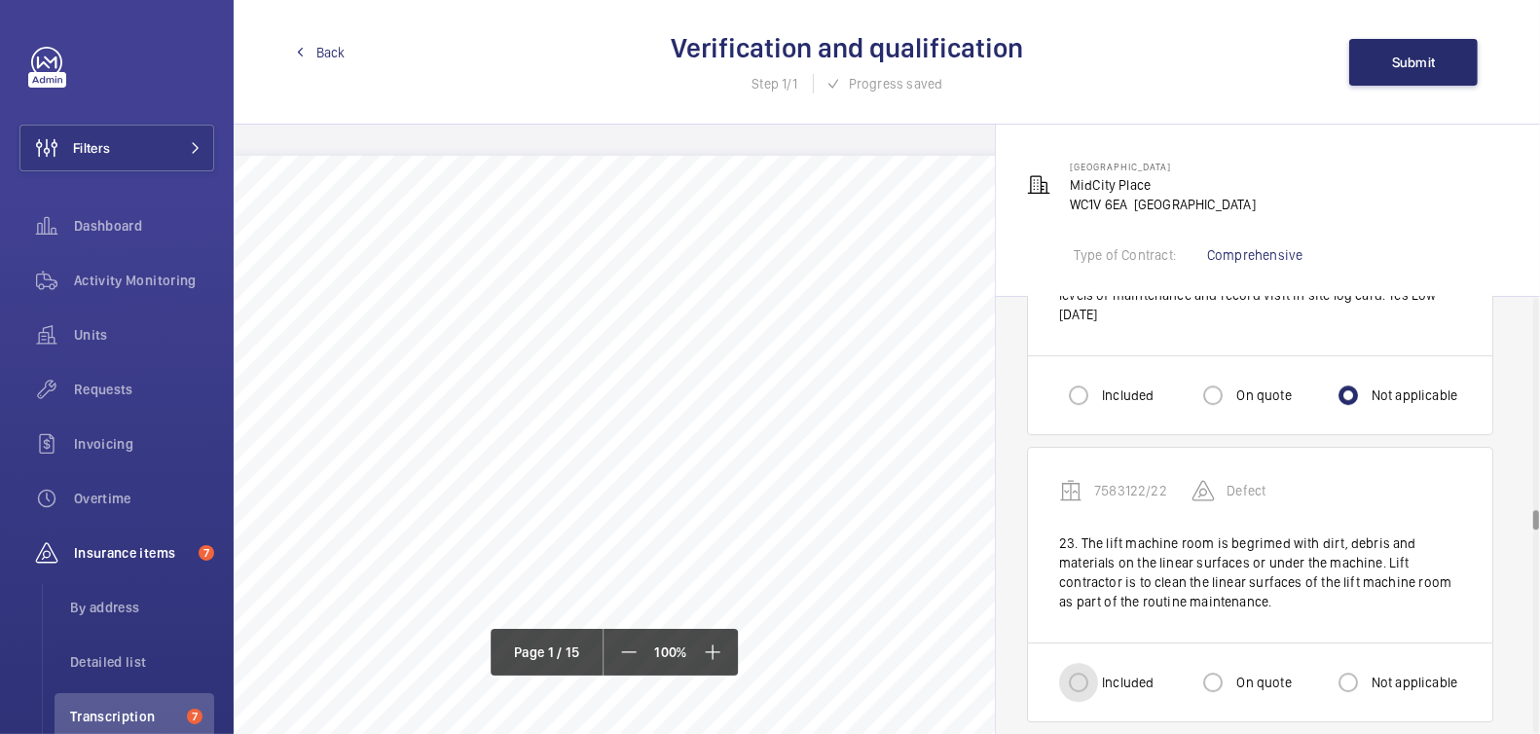
click at [1082, 663] on input "Included" at bounding box center [1078, 682] width 39 height 39
radio input "true"
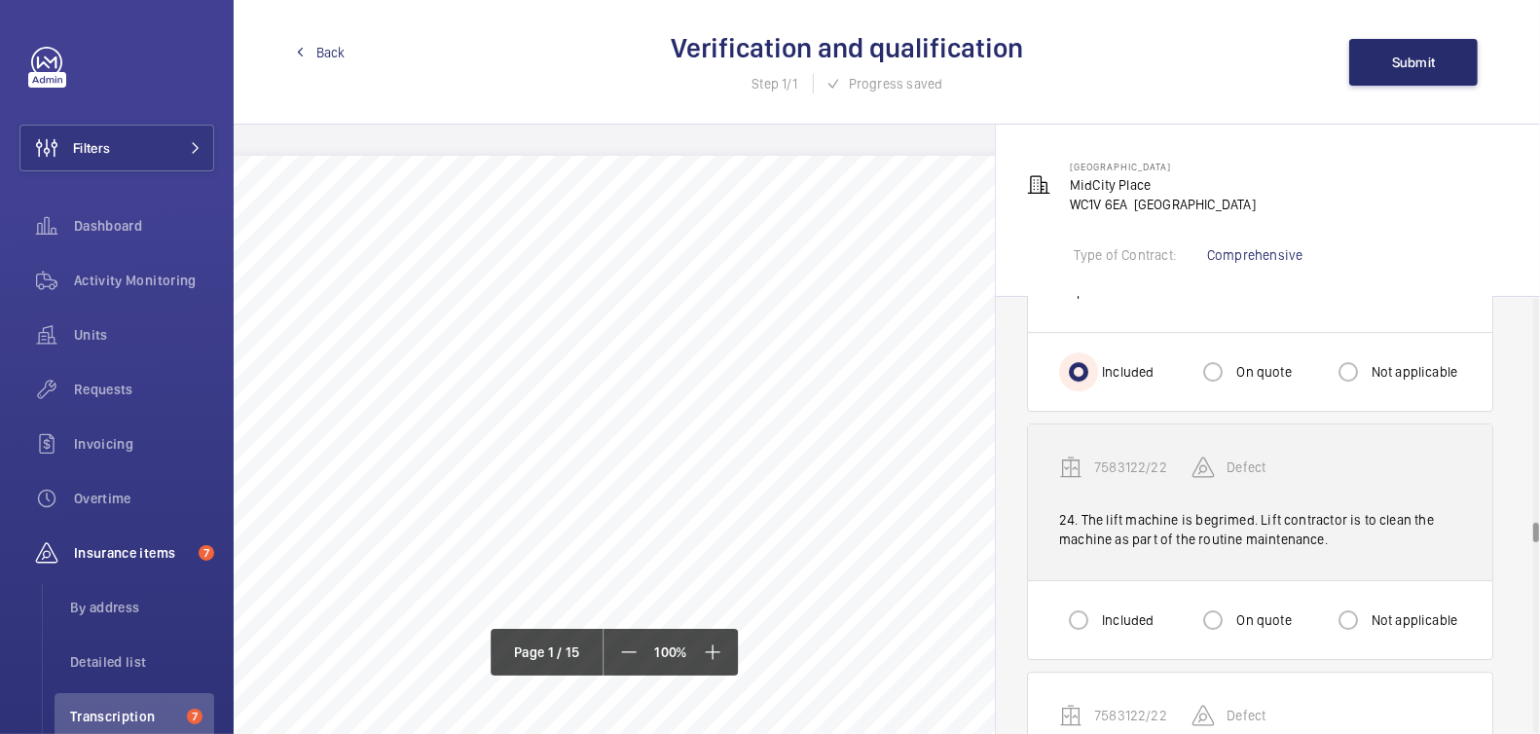
scroll to position [6277, 0]
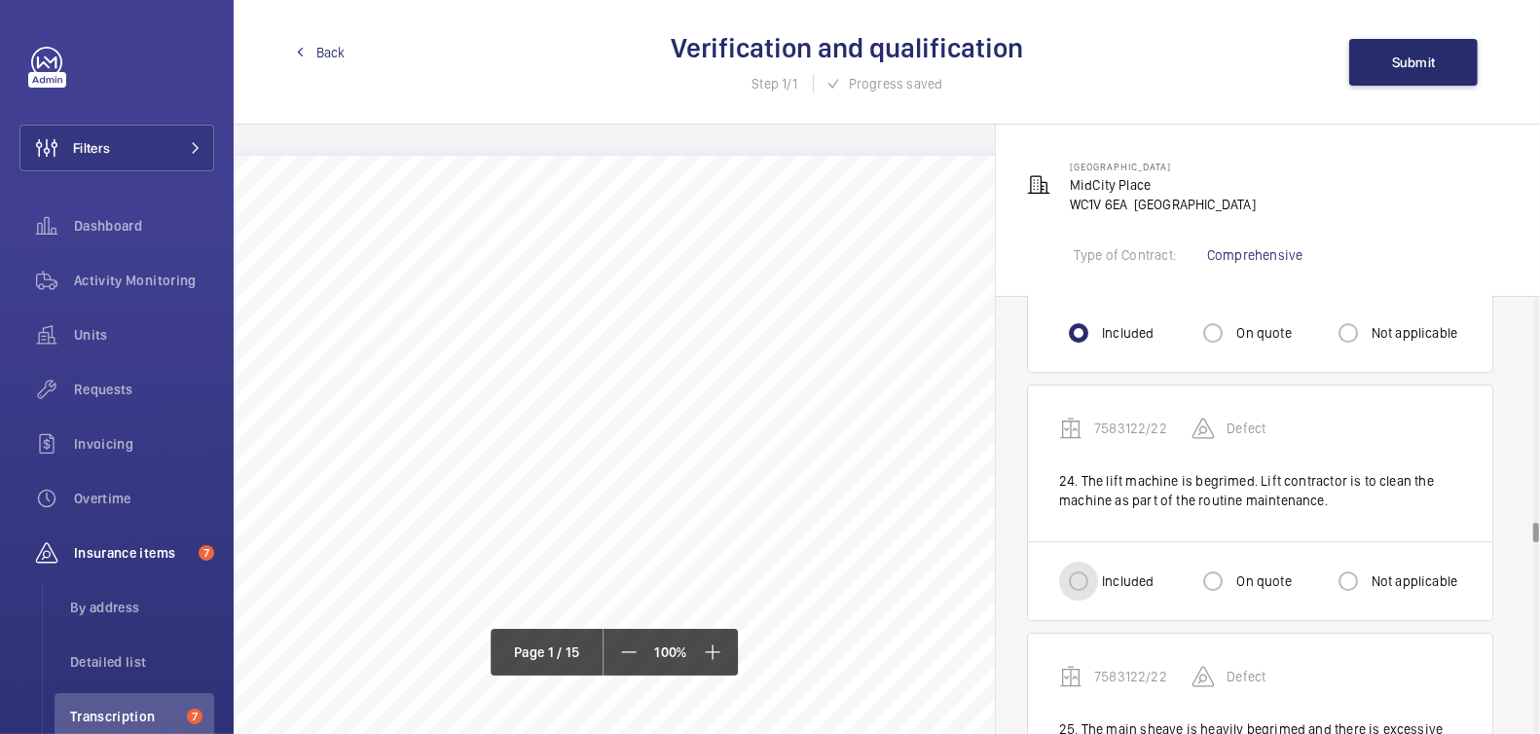
click at [1090, 562] on input "Included" at bounding box center [1078, 581] width 39 height 39
radio input "true"
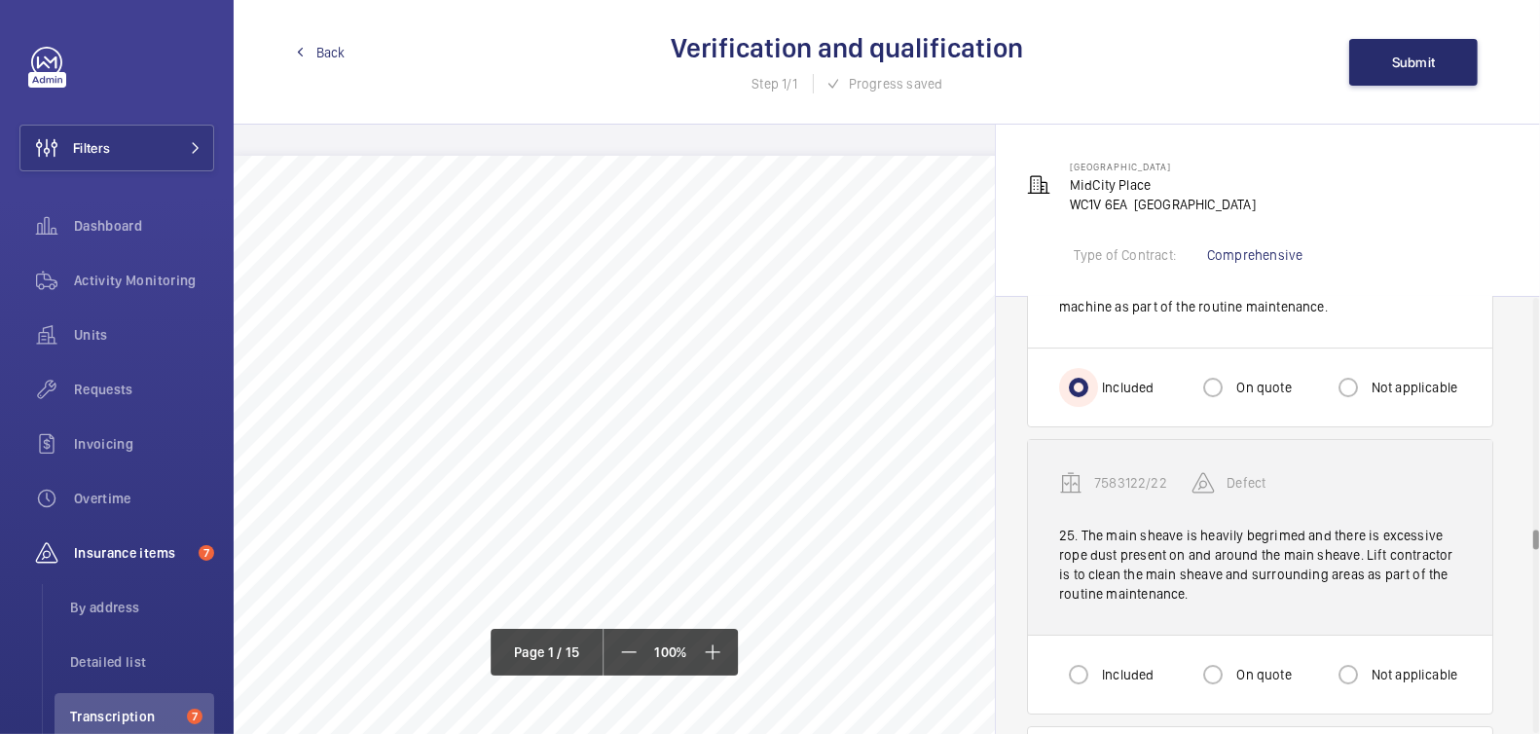
scroll to position [6490, 0]
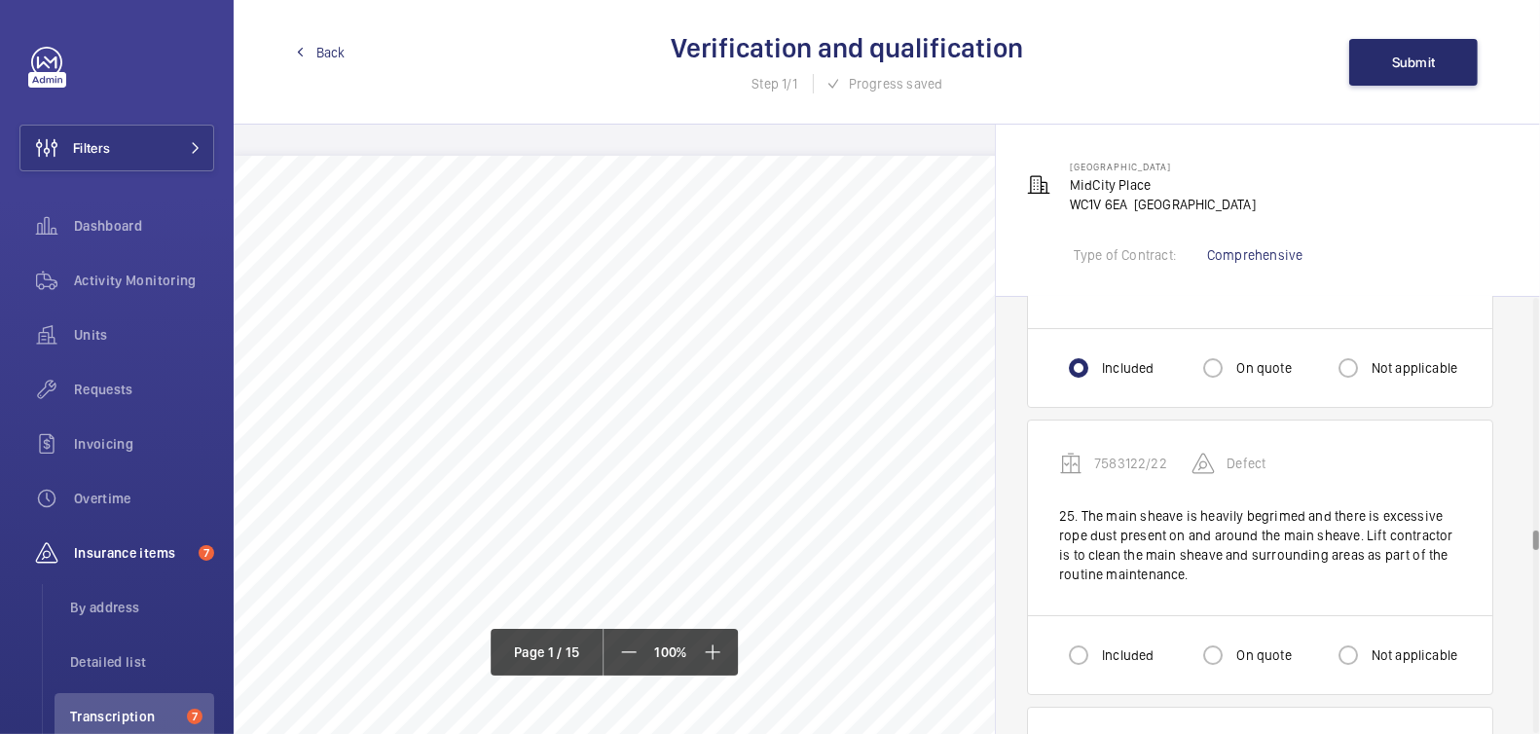
click at [1114, 636] on div "Included" at bounding box center [1106, 655] width 94 height 39
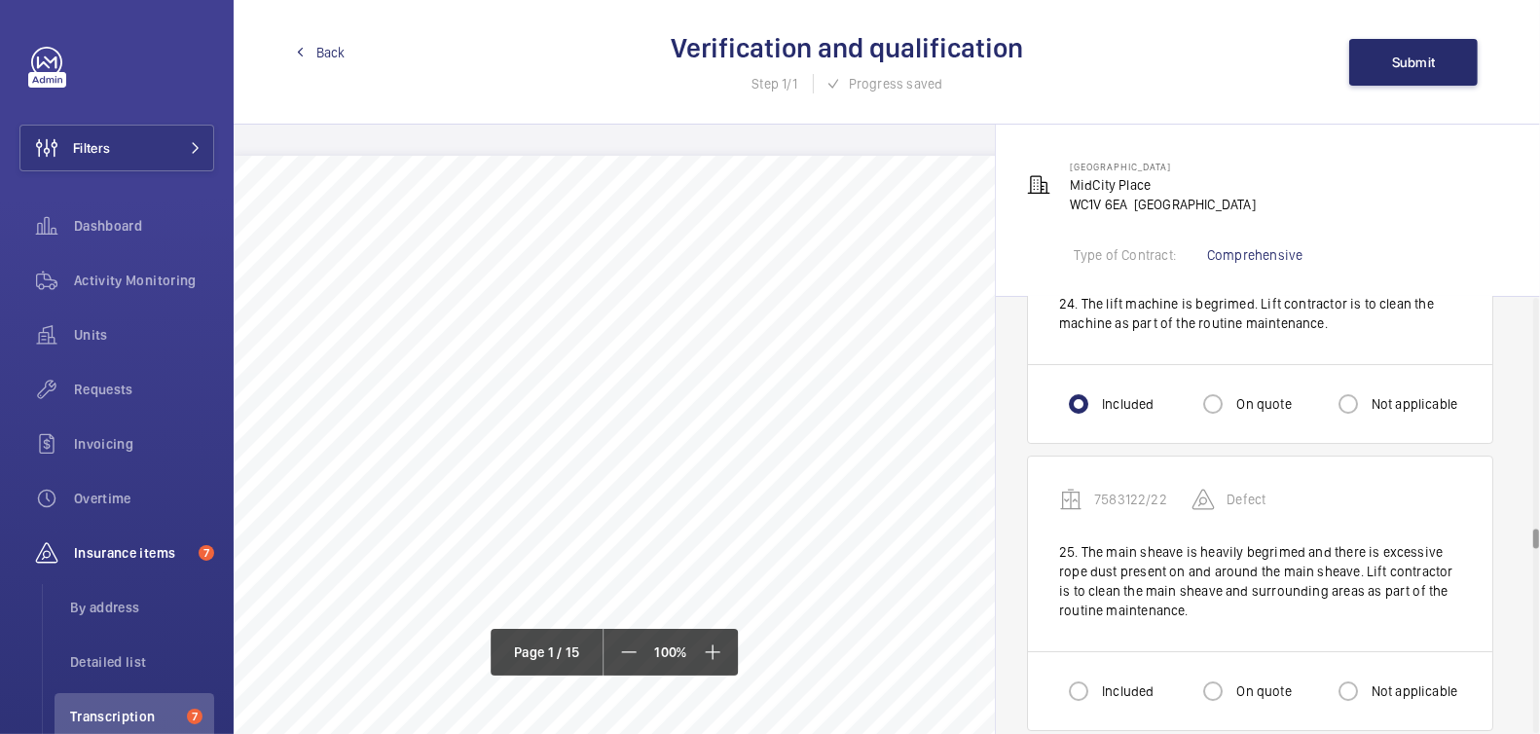
scroll to position [6428, 0]
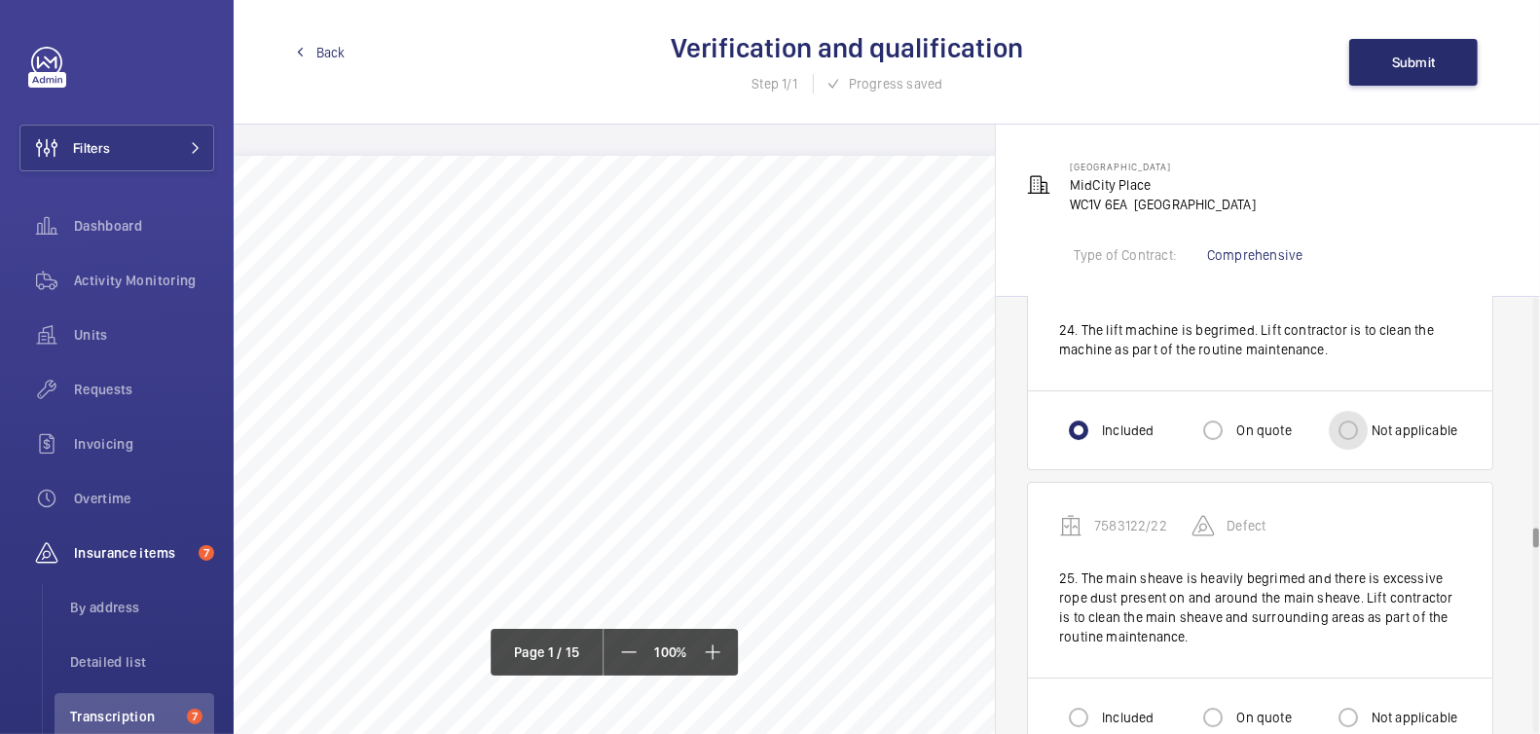
click at [1350, 411] on input "Not applicable" at bounding box center [1348, 430] width 39 height 39
radio input "true"
click at [1348, 698] on input "Not applicable" at bounding box center [1348, 717] width 39 height 39
radio input "true"
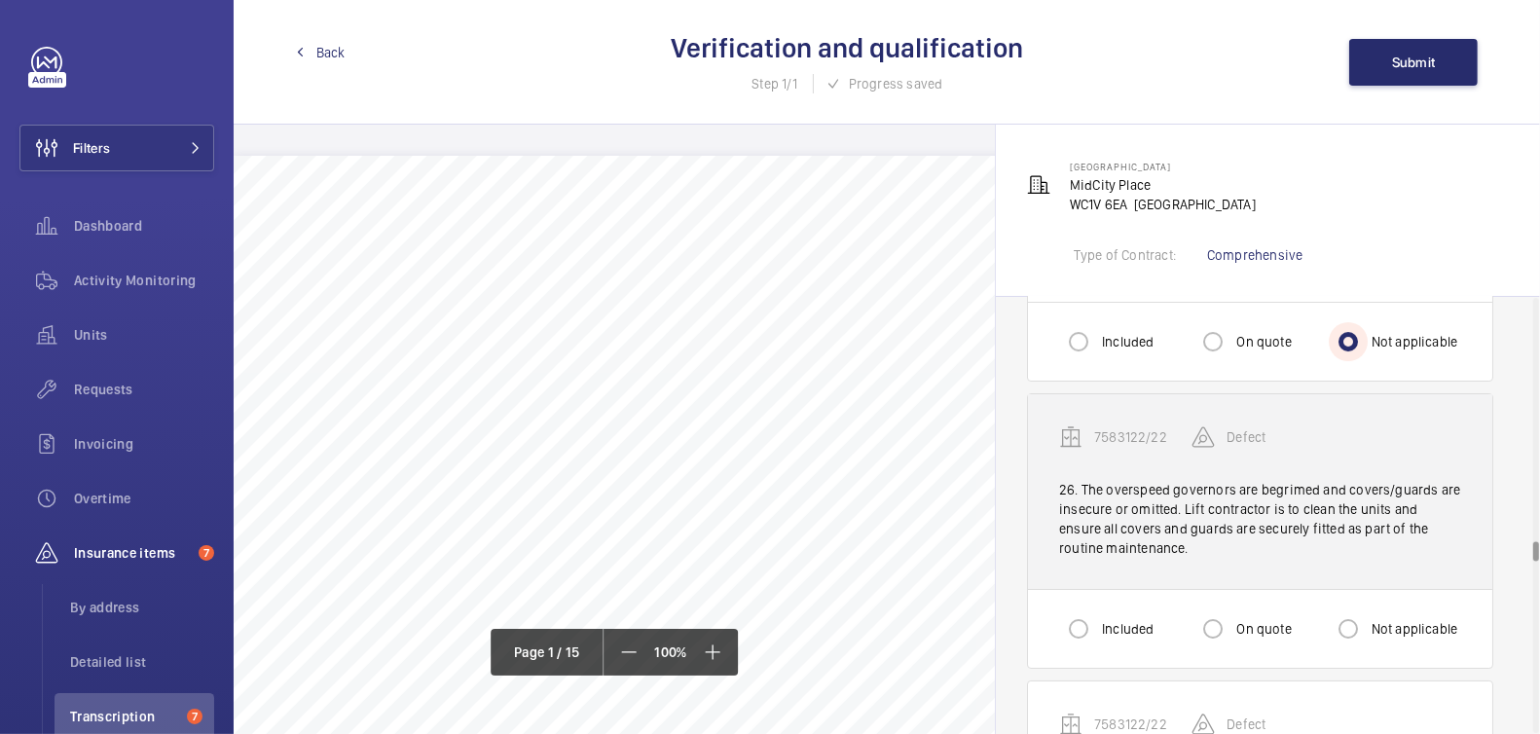
scroll to position [6817, 0]
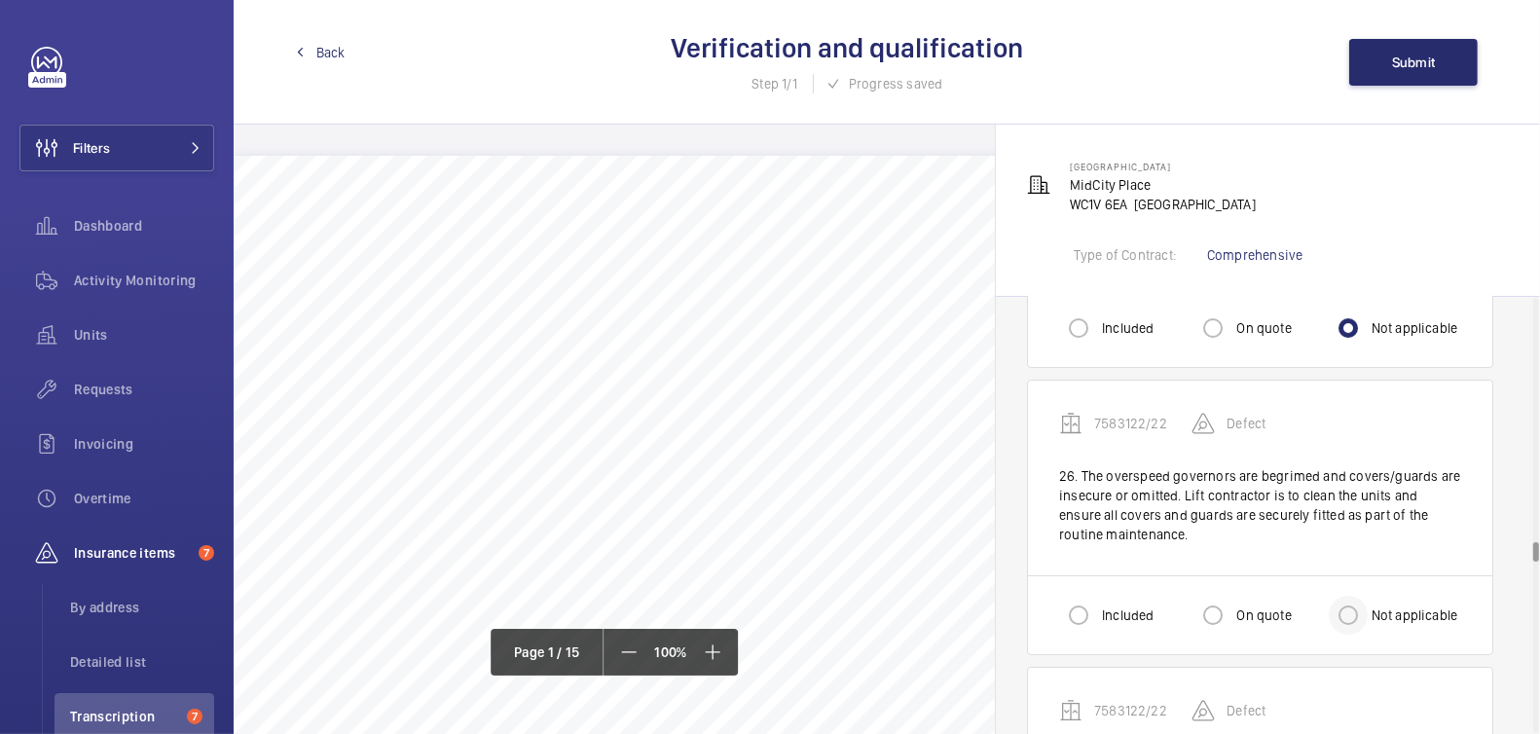
click at [1369, 592] on div at bounding box center [1348, 615] width 47 height 47
radio input "true"
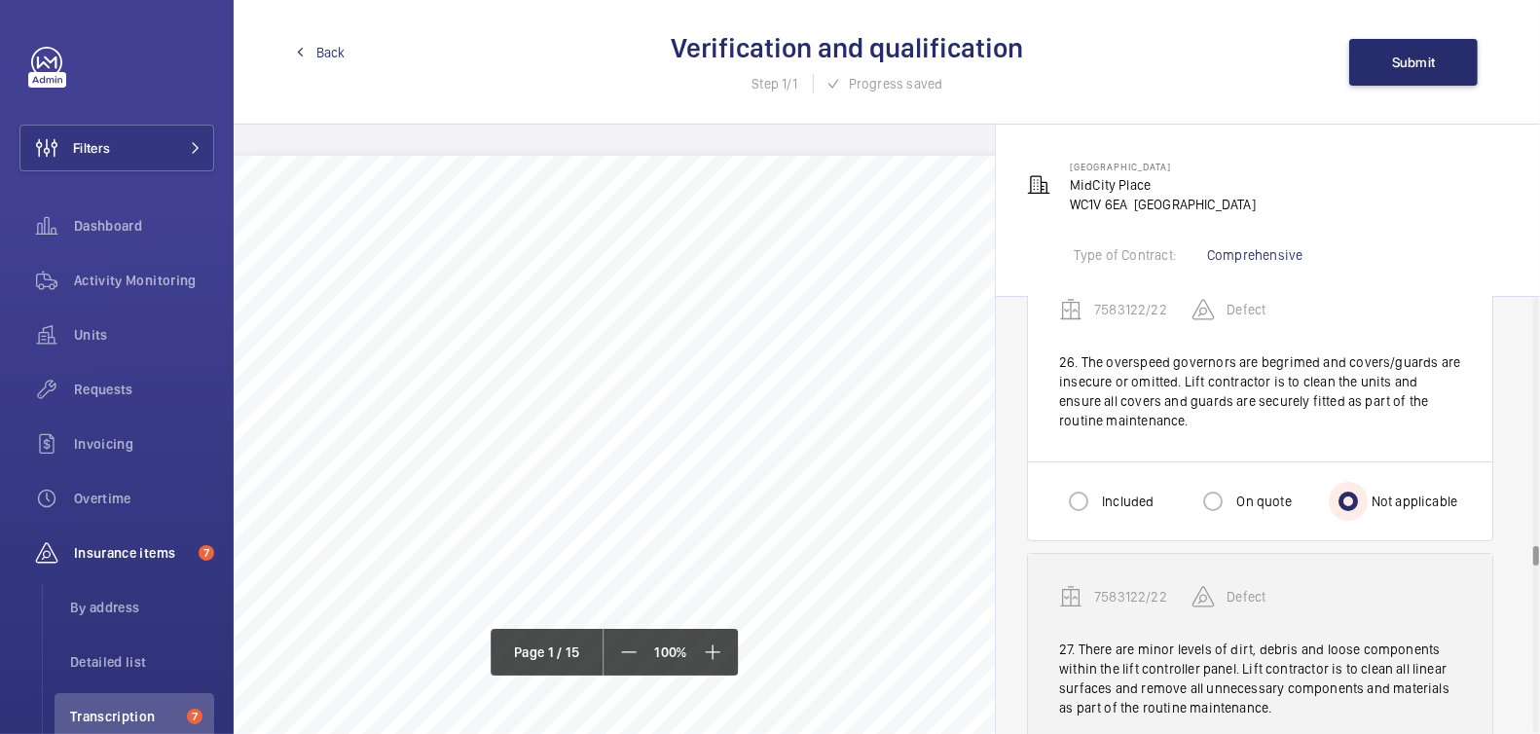
scroll to position [7046, 0]
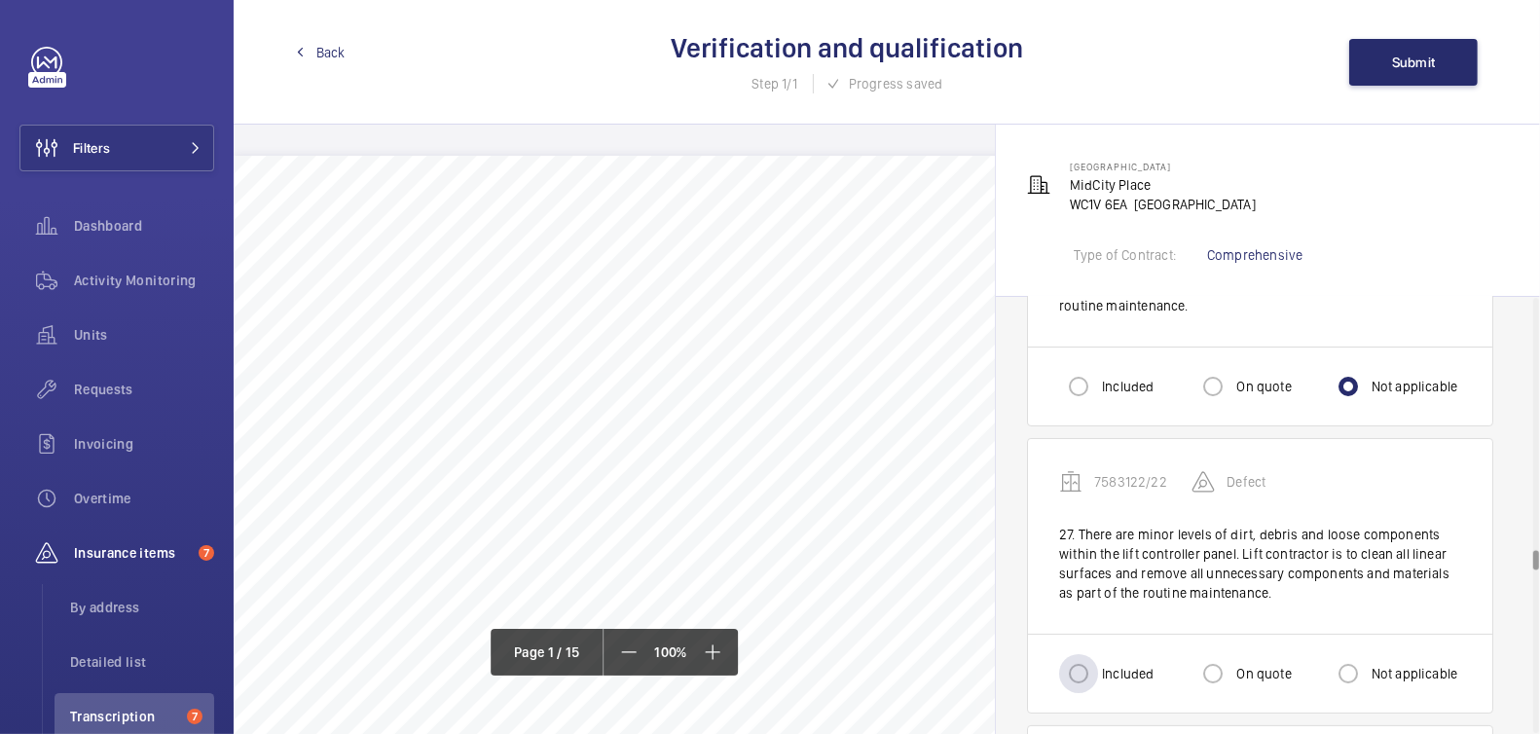
click at [1113, 664] on label "Included" at bounding box center [1125, 673] width 55 height 19
click at [1098, 654] on input "Included" at bounding box center [1078, 673] width 39 height 39
radio input "true"
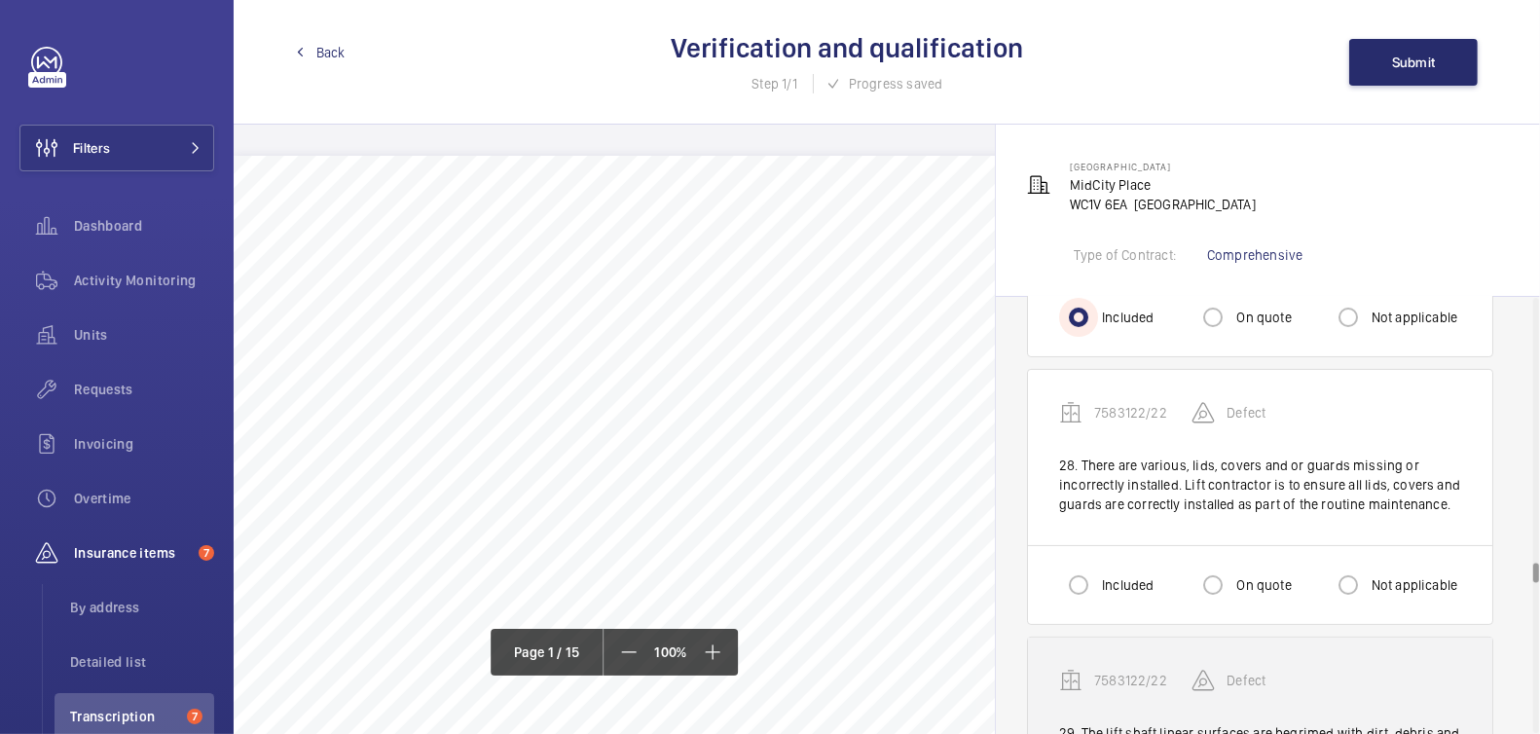
scroll to position [7404, 0]
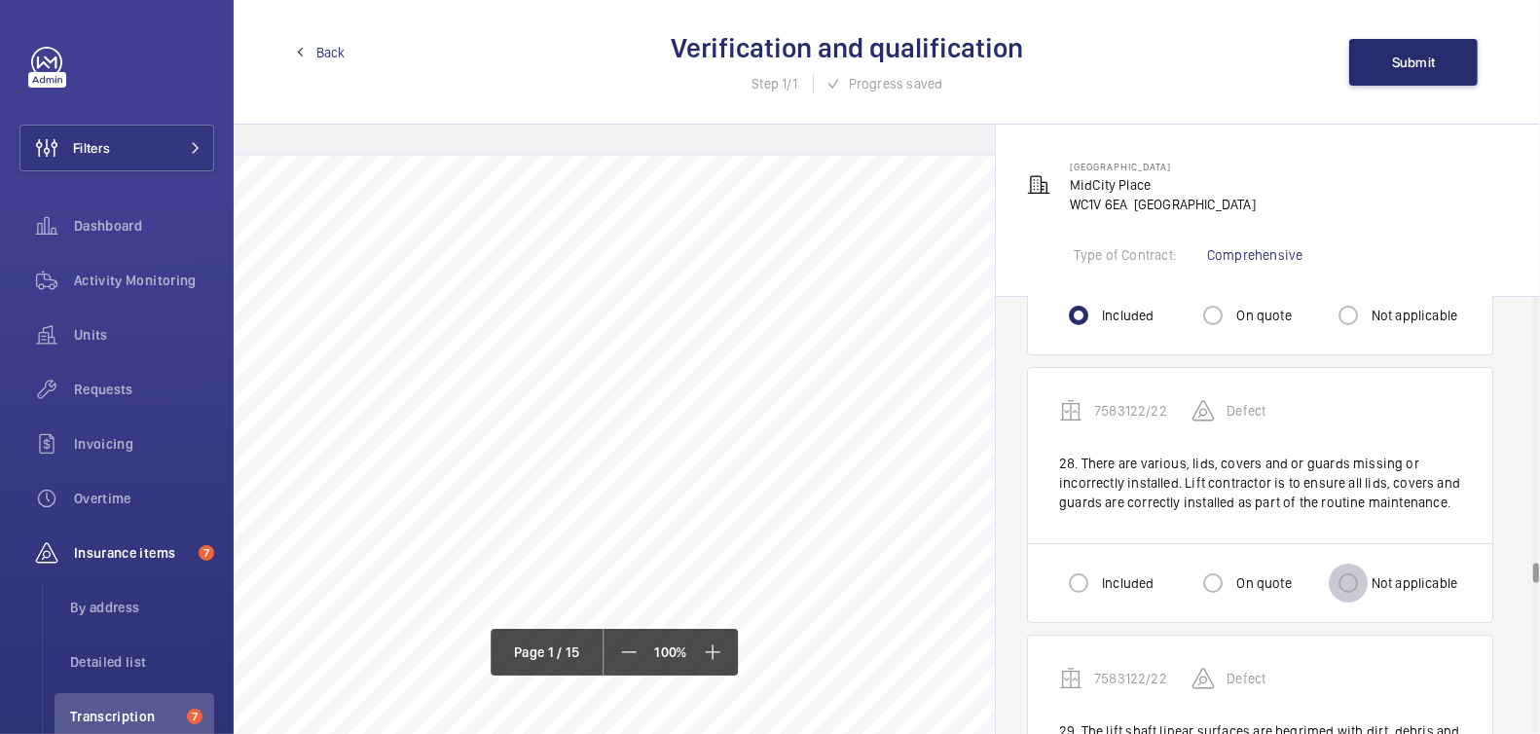
click at [1365, 564] on input "Not applicable" at bounding box center [1348, 583] width 39 height 39
radio input "true"
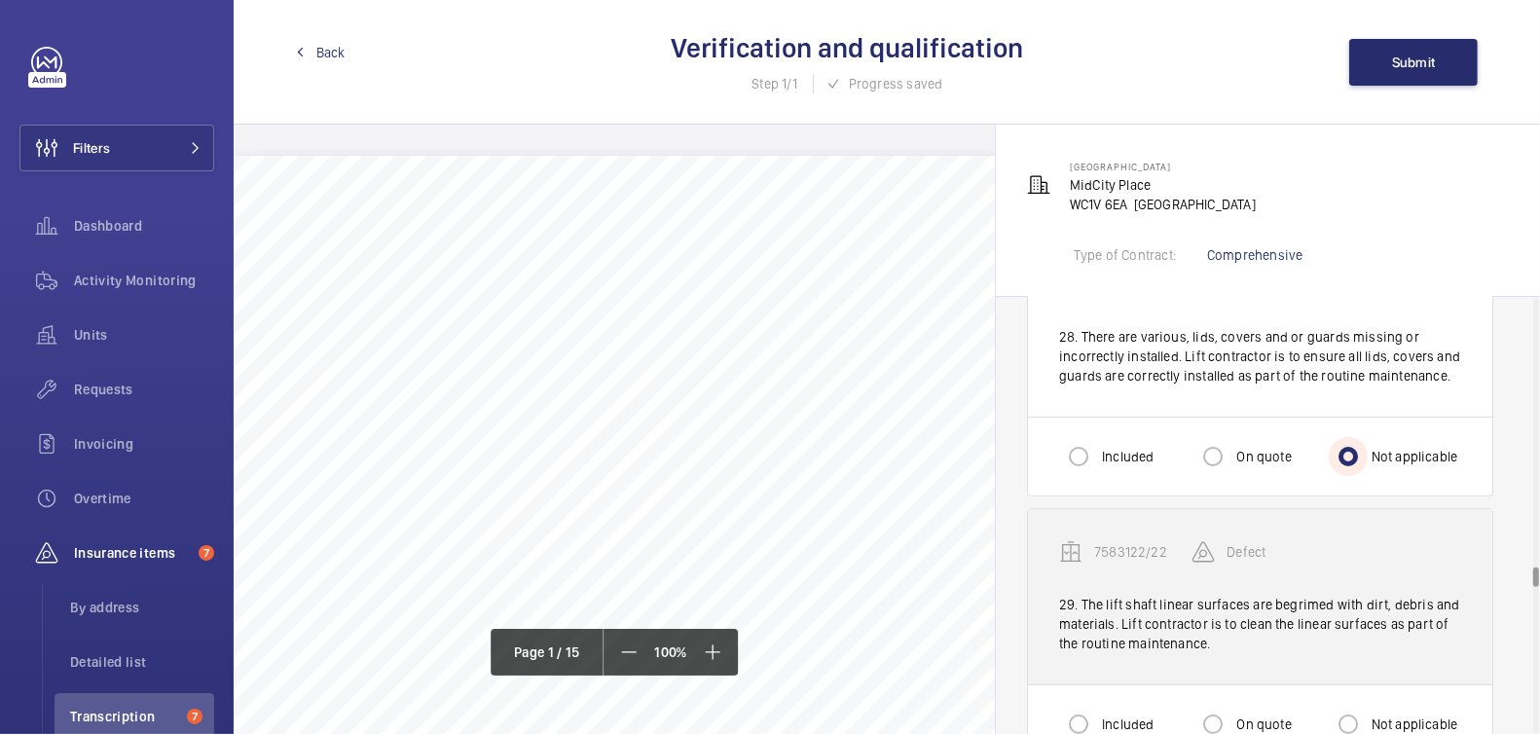
scroll to position [7606, 0]
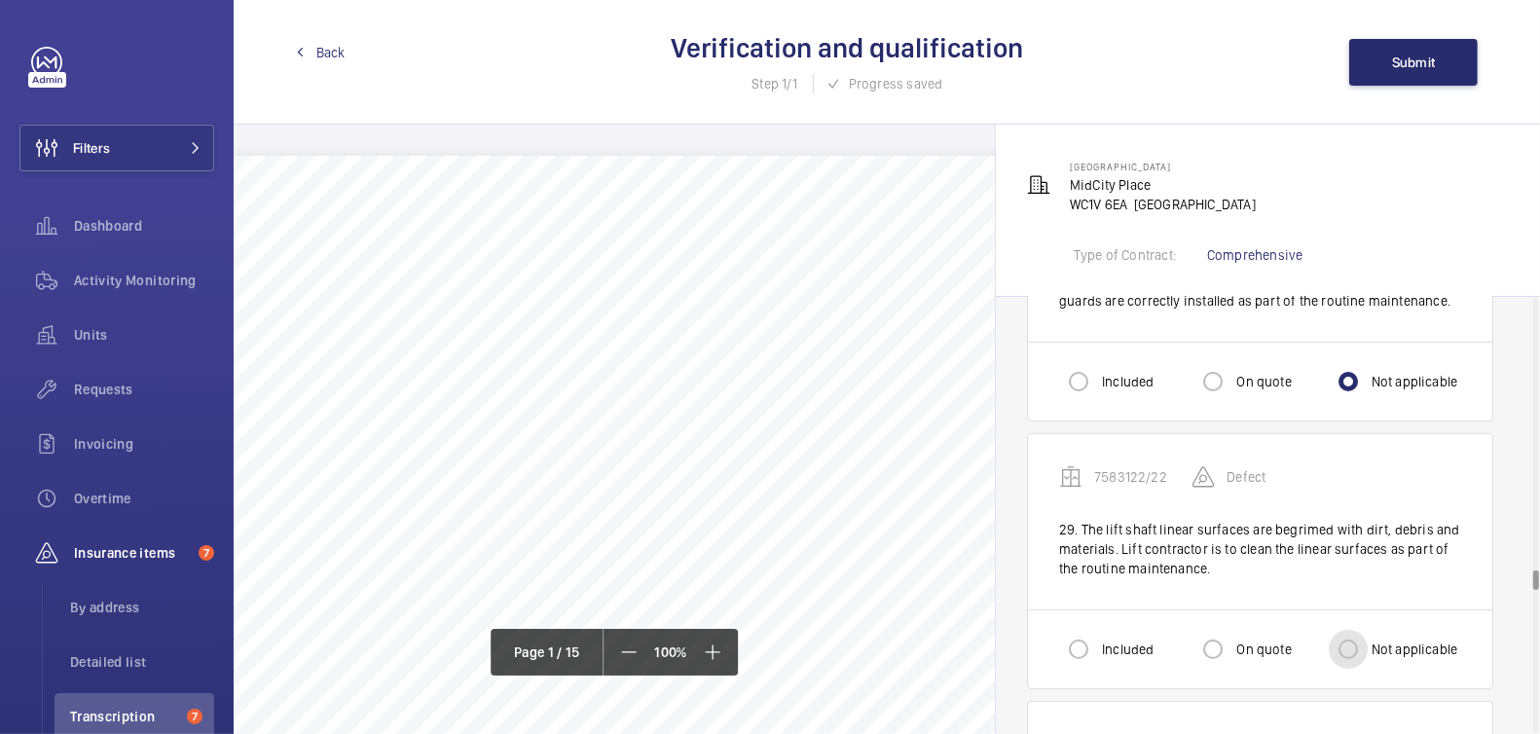
click at [1366, 630] on input "Not applicable" at bounding box center [1348, 649] width 39 height 39
radio input "true"
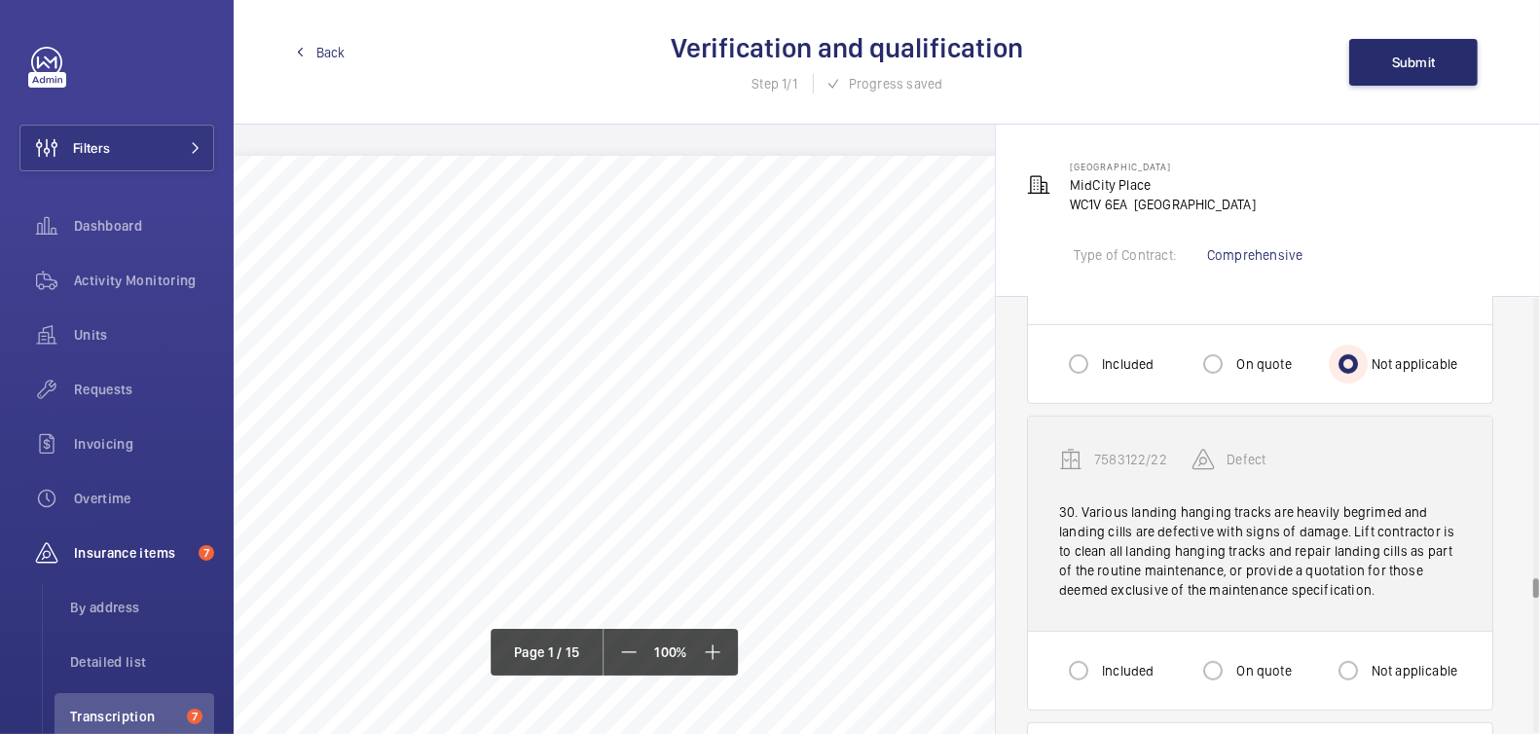
scroll to position [7891, 0]
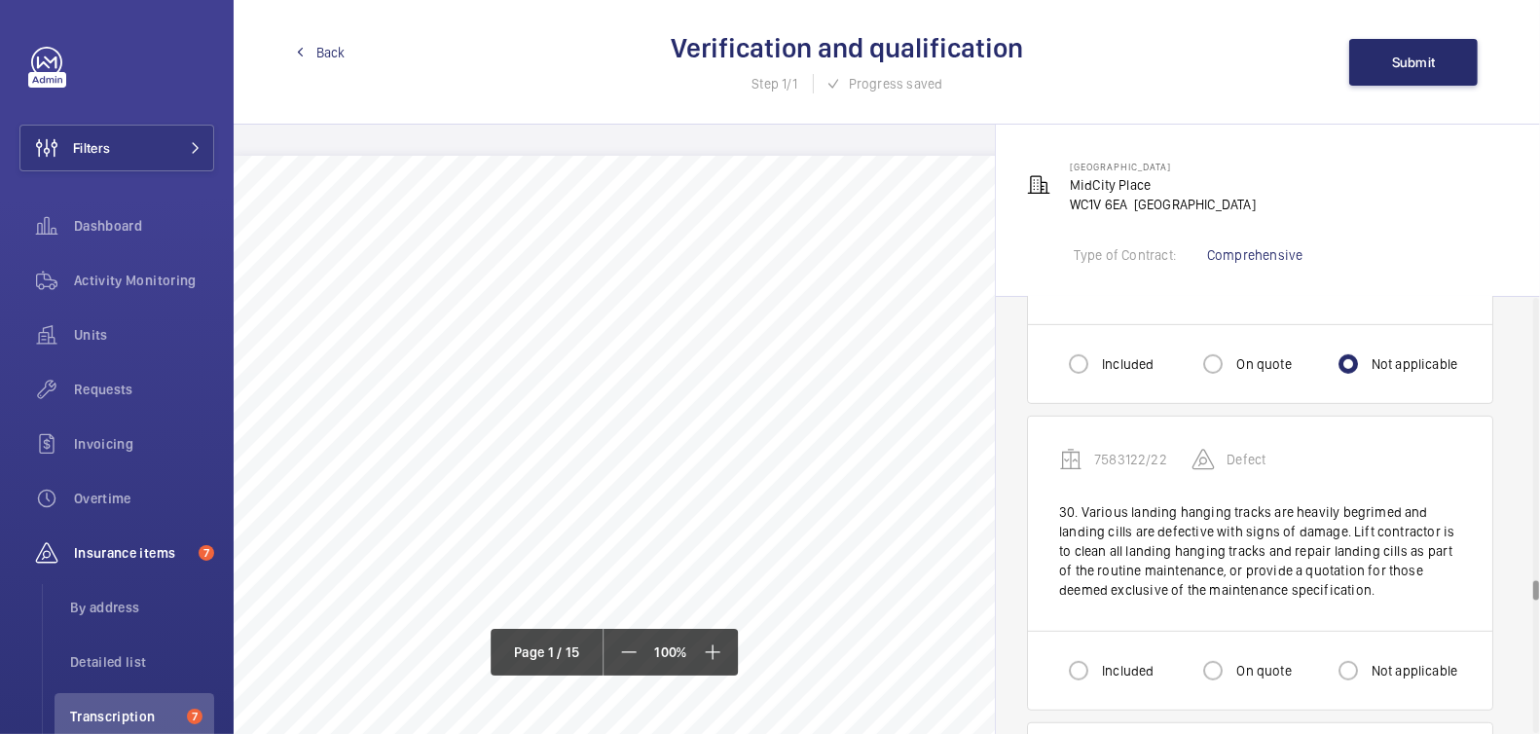
click at [1378, 661] on label "Not applicable" at bounding box center [1413, 670] width 91 height 19
click at [1368, 651] on input "Not applicable" at bounding box center [1348, 670] width 39 height 39
radio input "true"
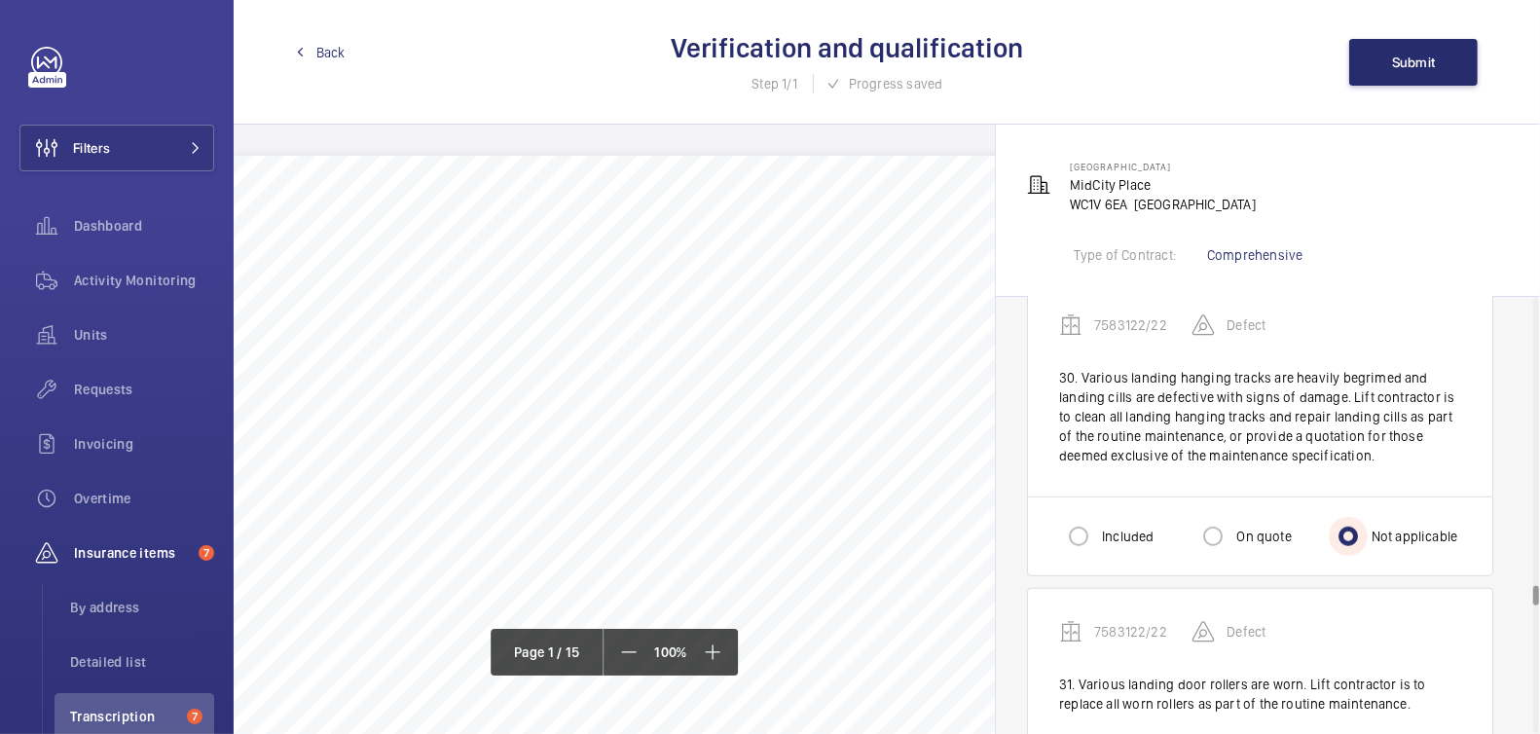
scroll to position [8032, 0]
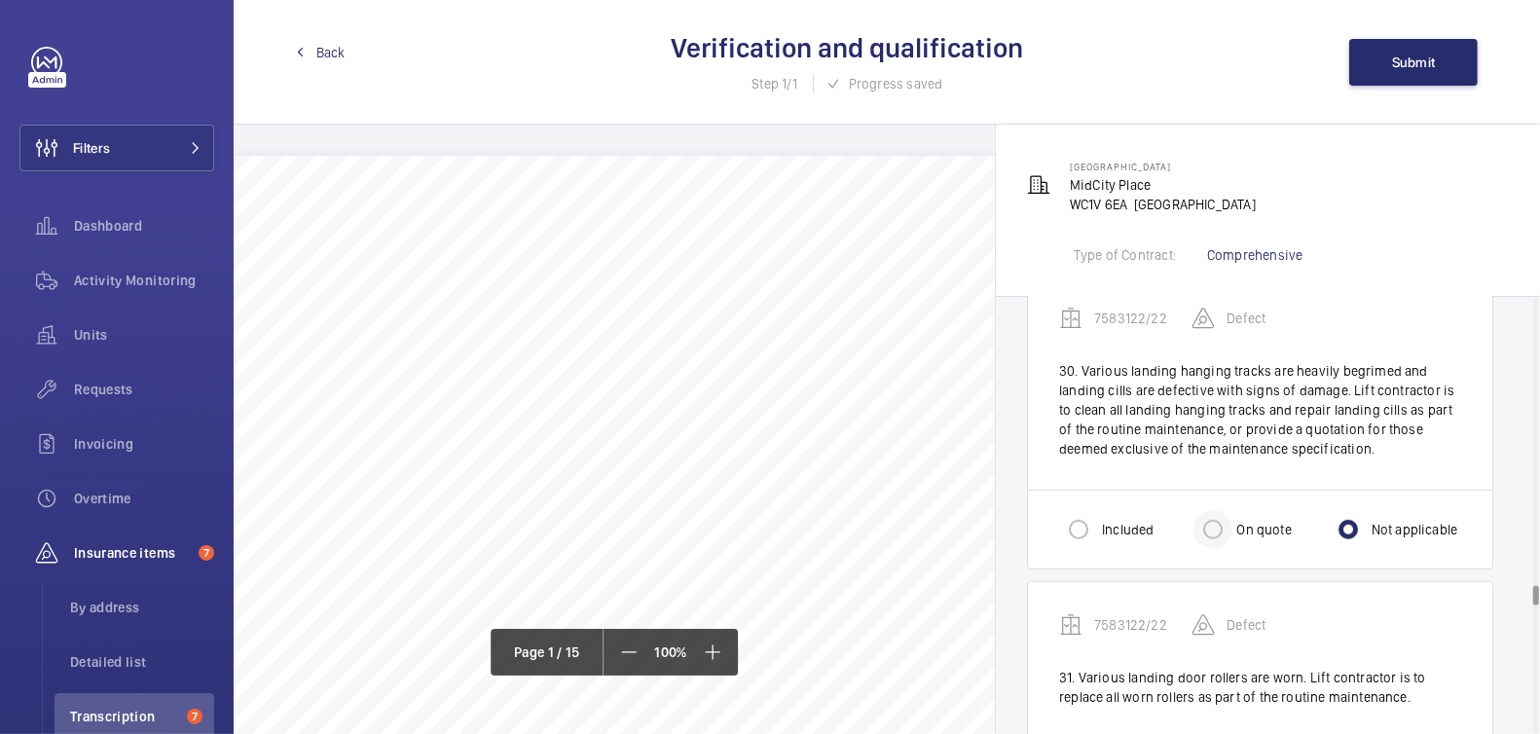
click at [1233, 506] on div at bounding box center [1213, 529] width 47 height 47
radio input "true"
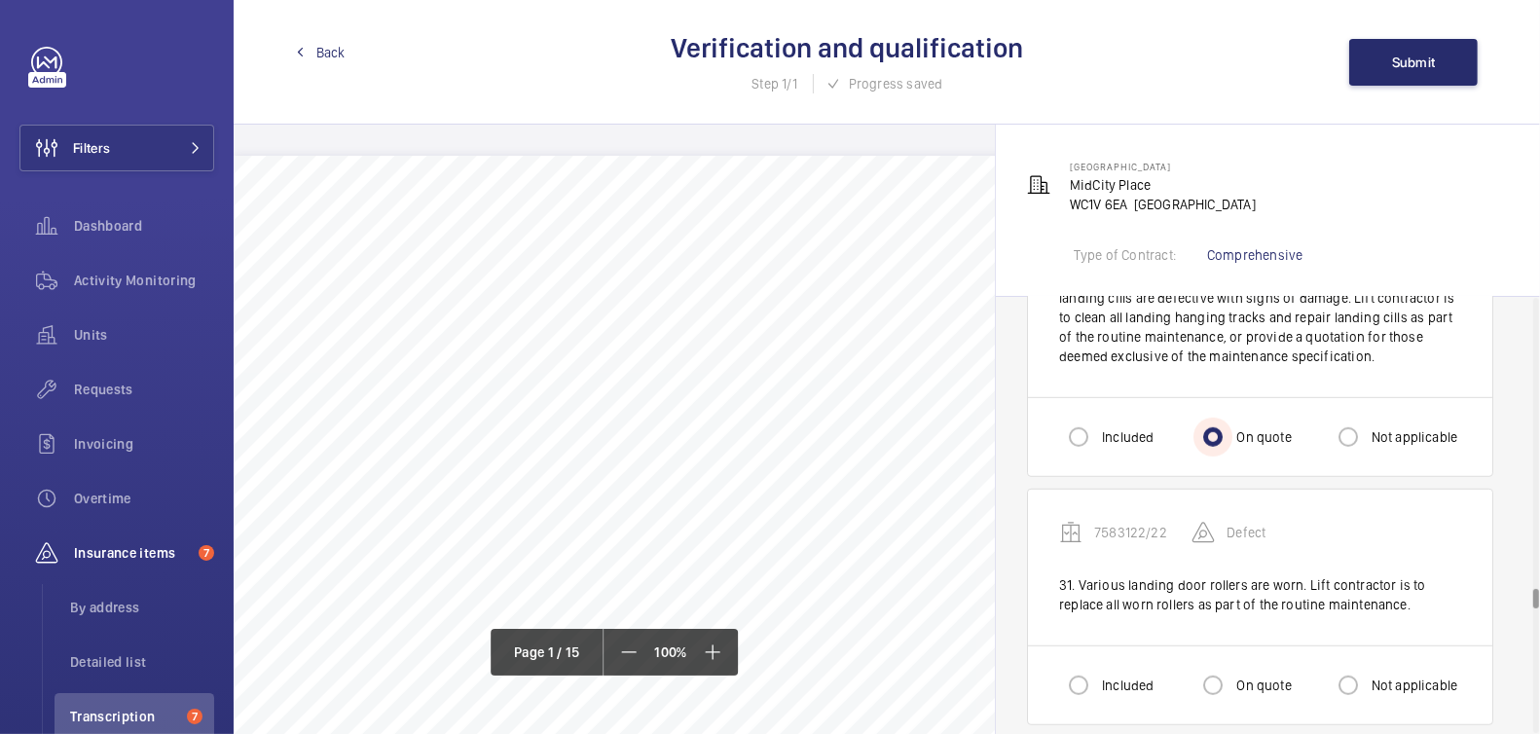
scroll to position [8125, 0]
click at [1081, 666] on input "Included" at bounding box center [1078, 685] width 39 height 39
radio input "true"
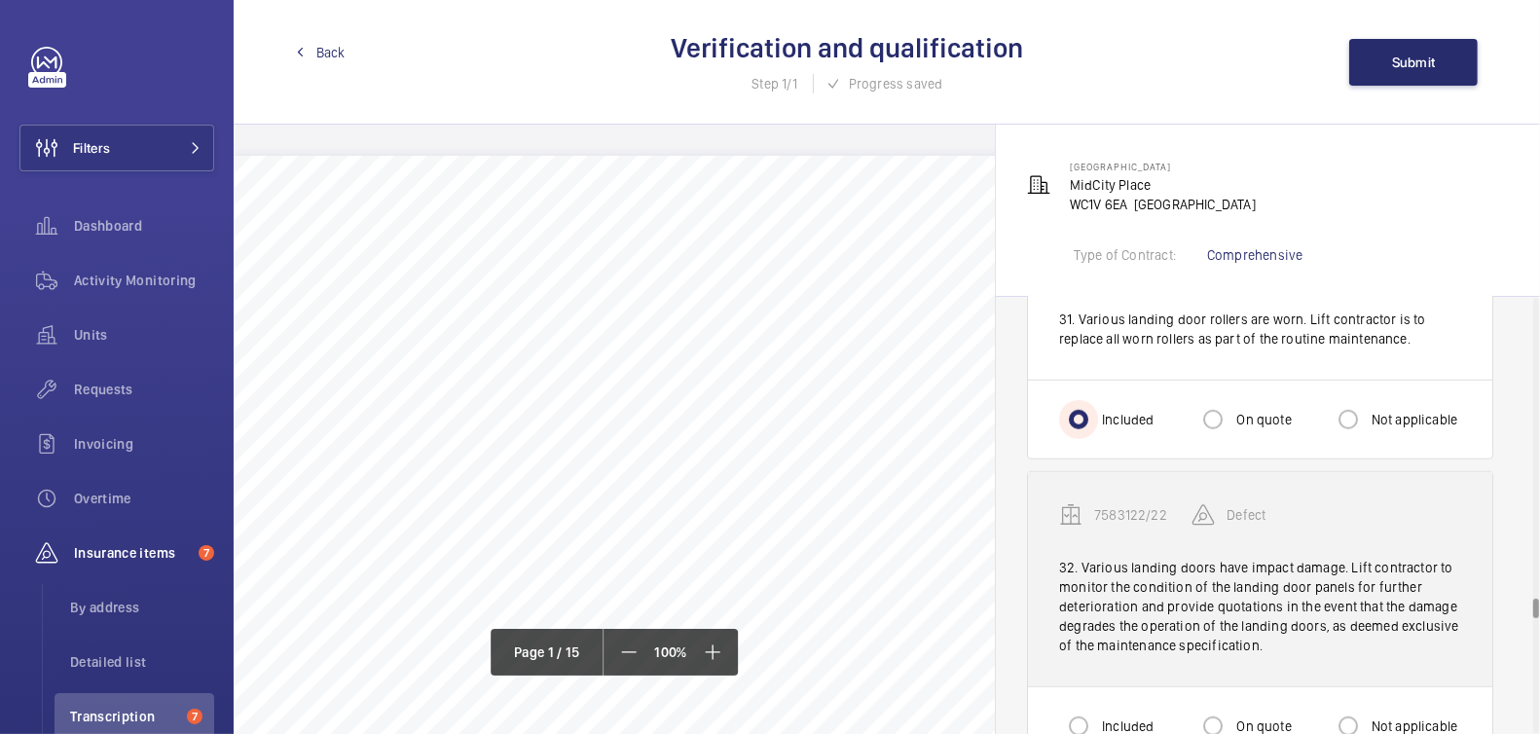
scroll to position [8396, 0]
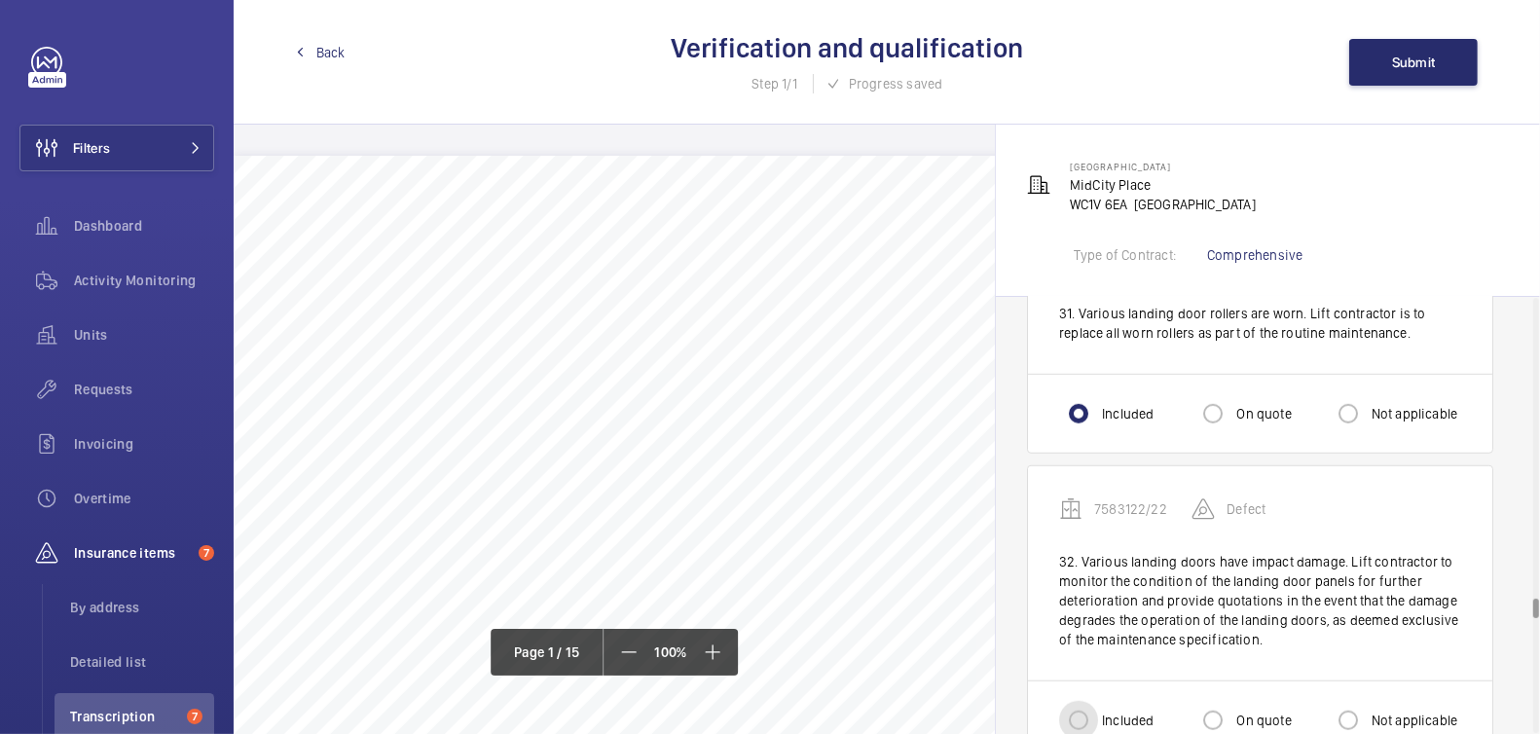
click at [1079, 701] on input "Included" at bounding box center [1078, 720] width 39 height 39
radio input "true"
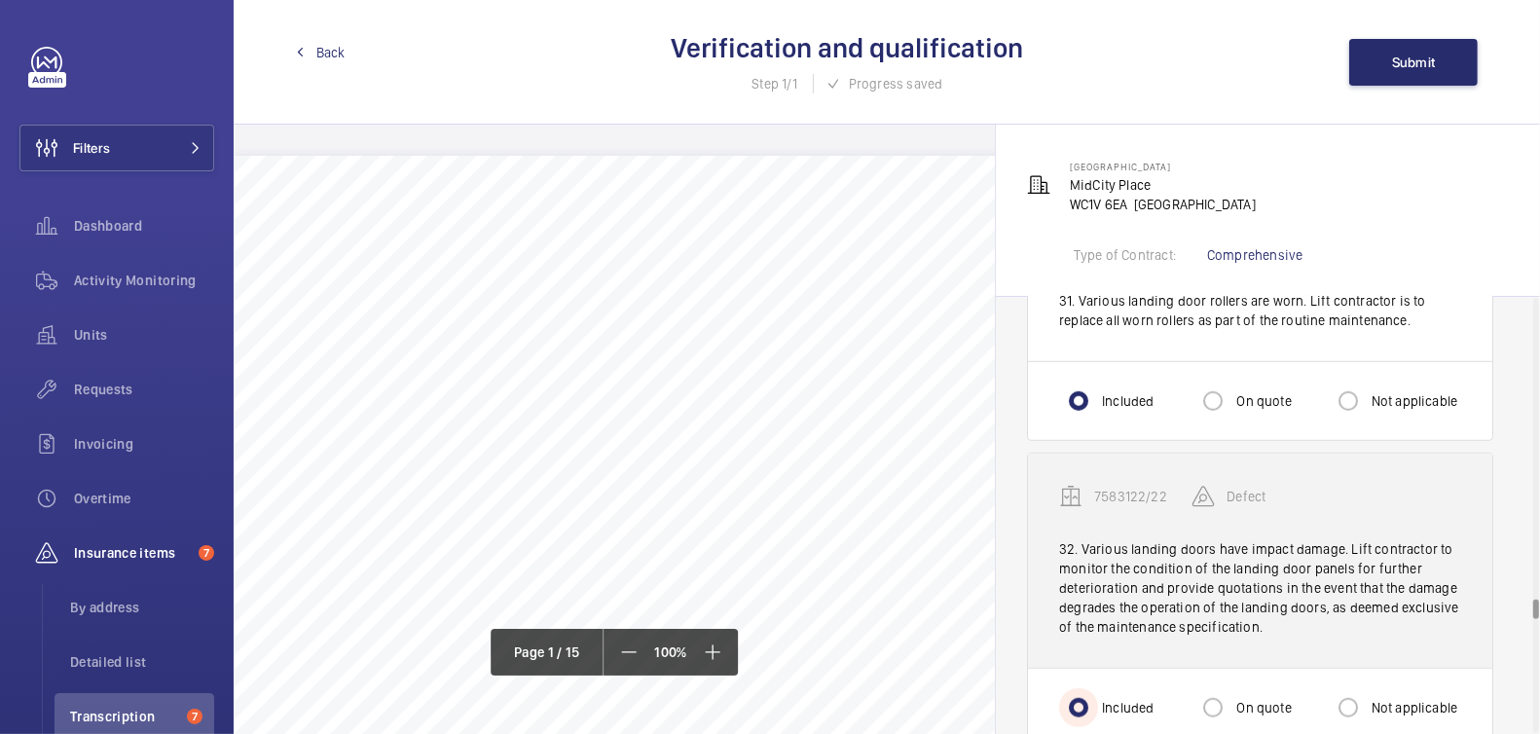
scroll to position [8428, 0]
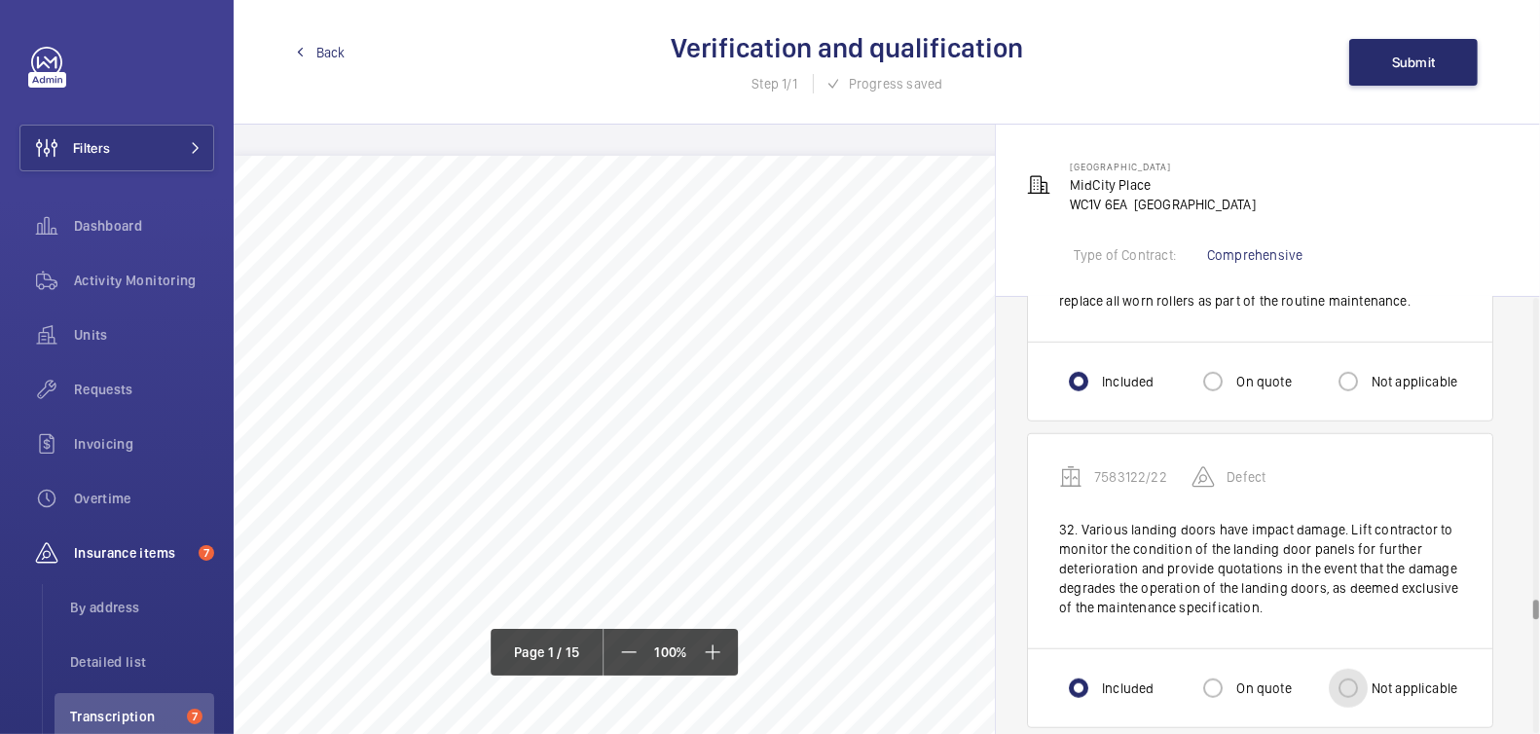
click at [1366, 669] on input "Not applicable" at bounding box center [1348, 688] width 39 height 39
radio input "true"
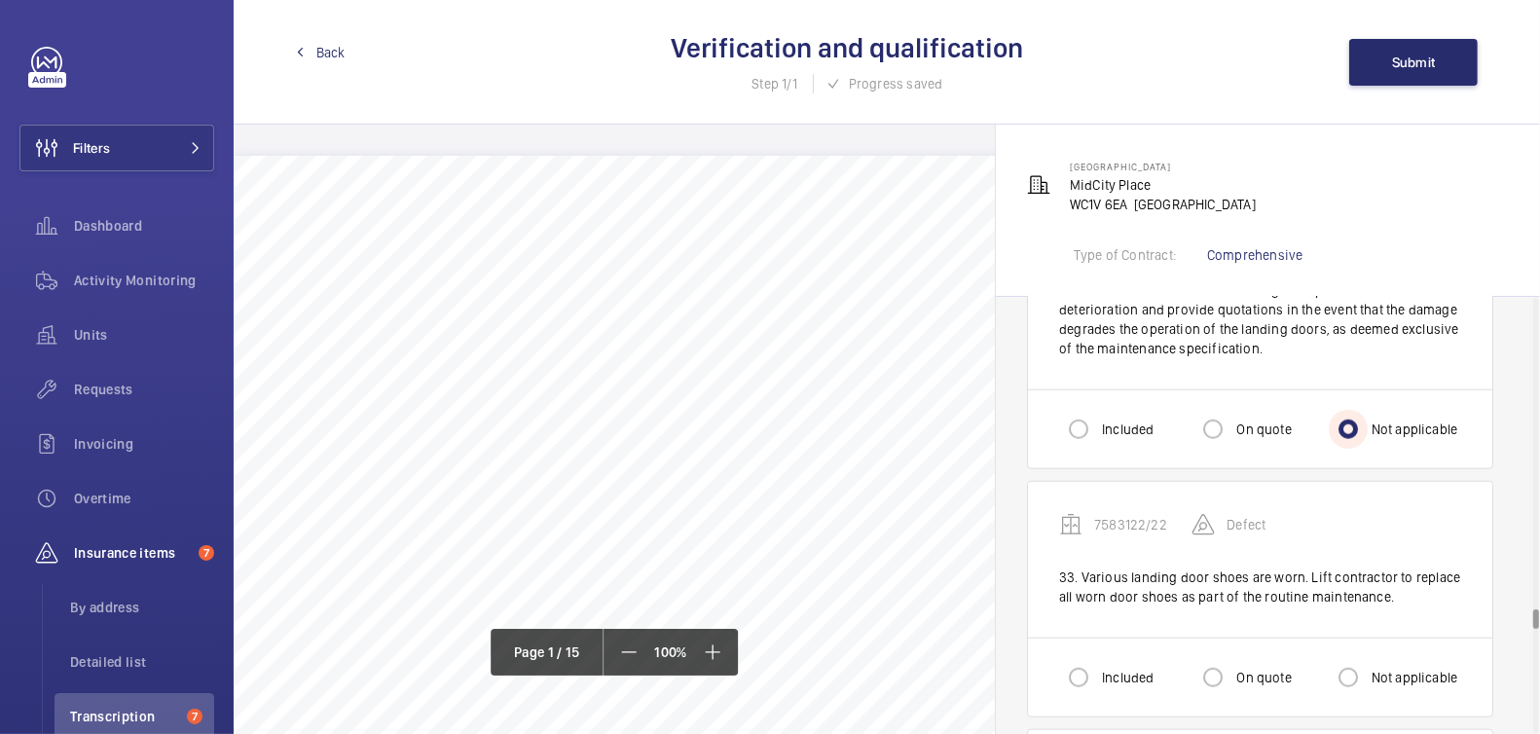
scroll to position [8717, 0]
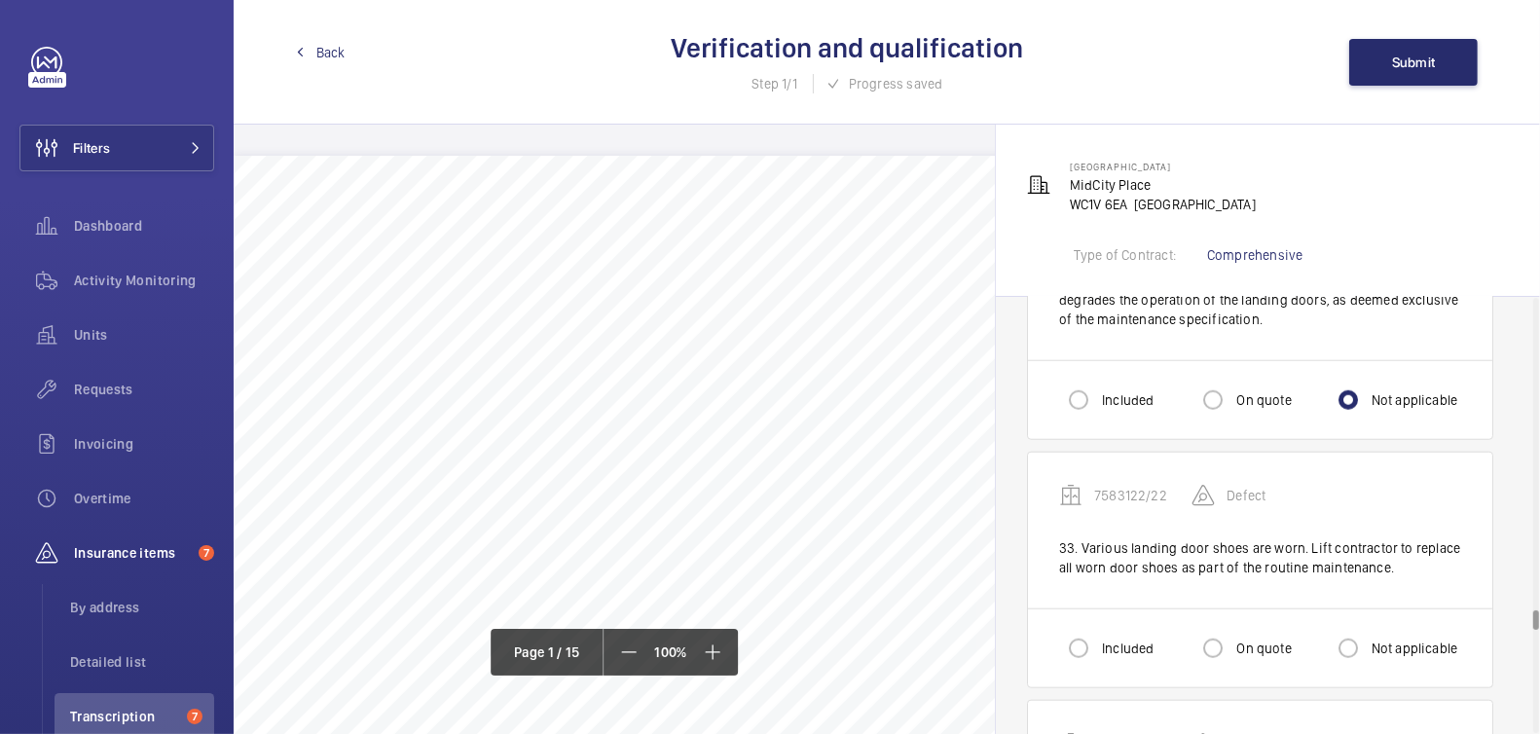
click at [1377, 639] on label "Not applicable" at bounding box center [1413, 648] width 91 height 19
click at [1368, 629] on input "Not applicable" at bounding box center [1348, 648] width 39 height 39
radio input "true"
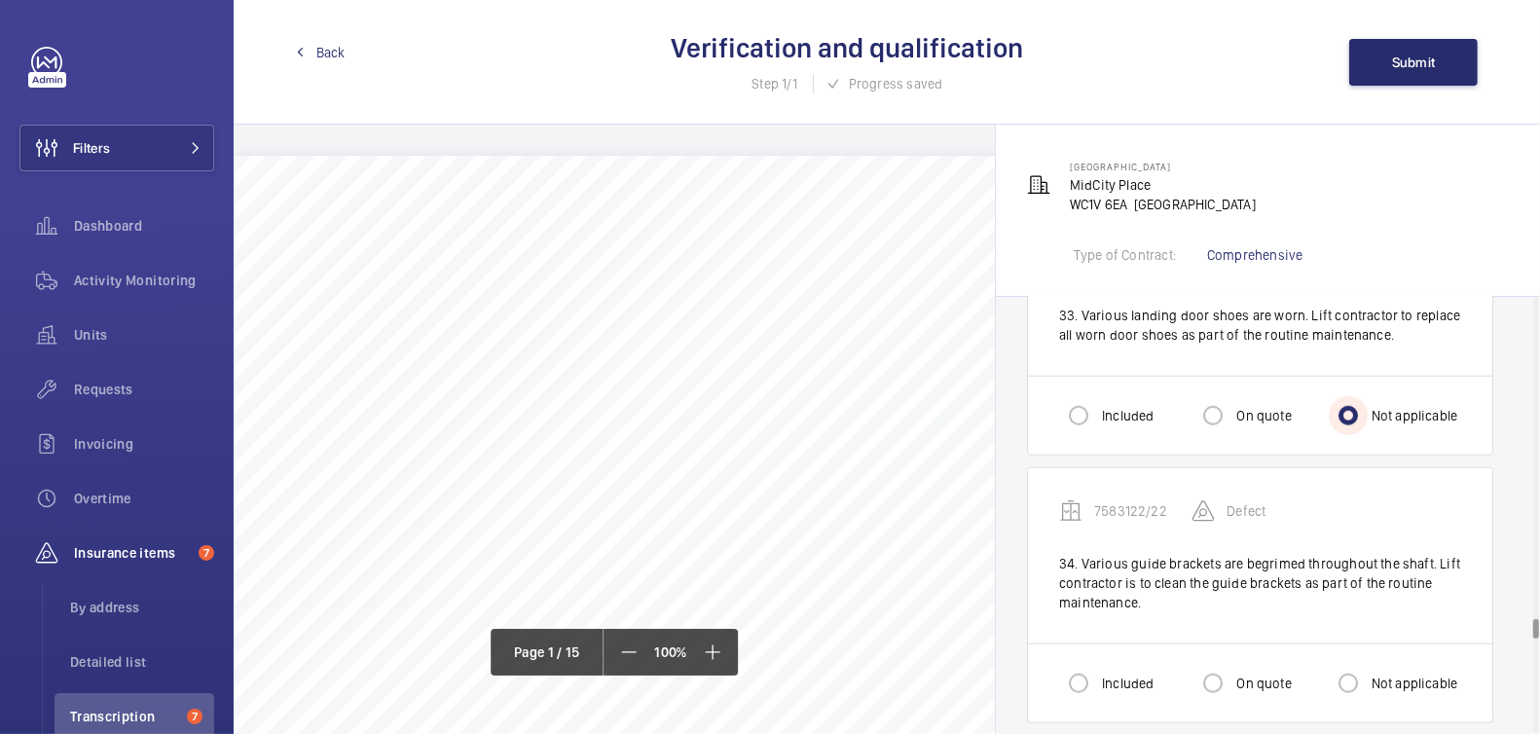
scroll to position [8962, 0]
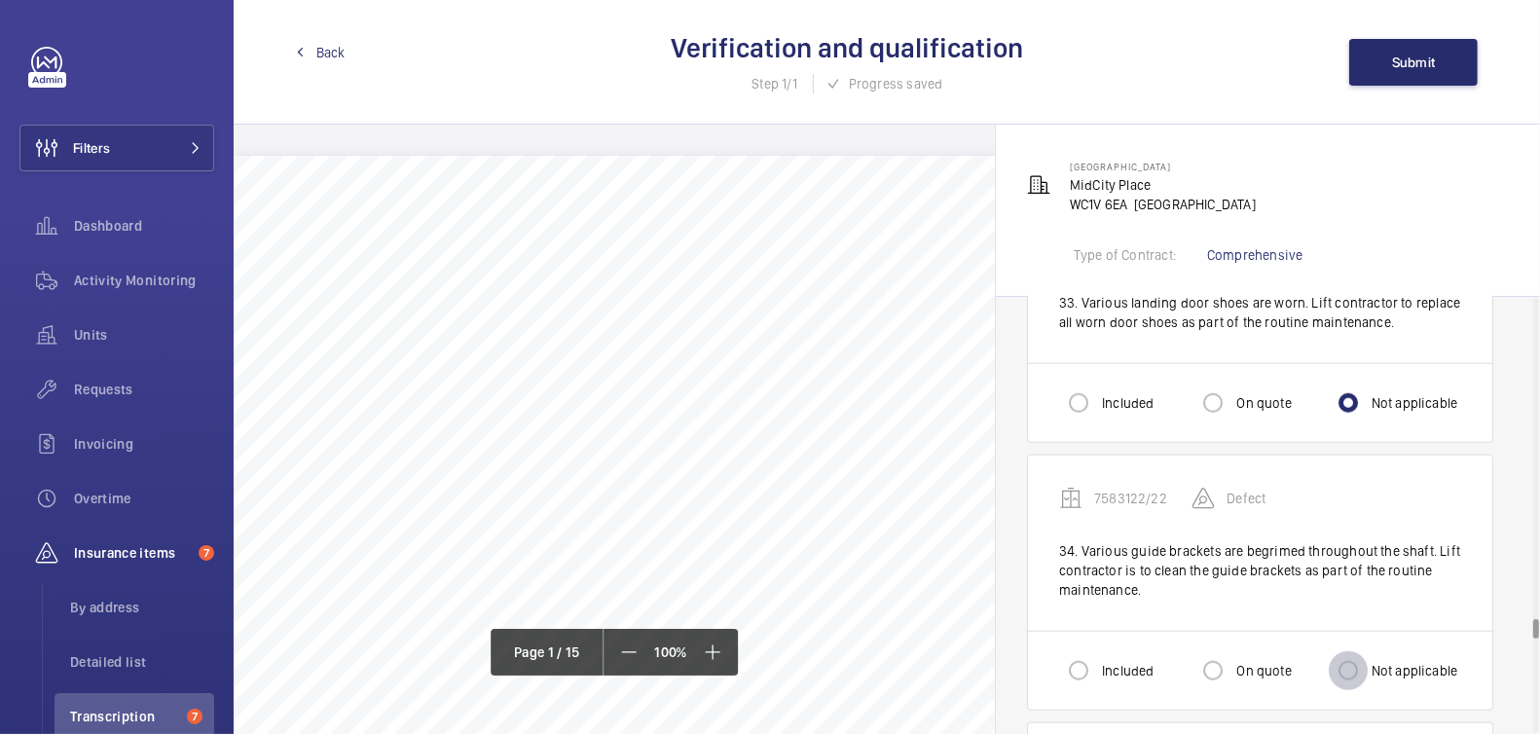
click at [1360, 651] on input "Not applicable" at bounding box center [1348, 670] width 39 height 39
radio input "true"
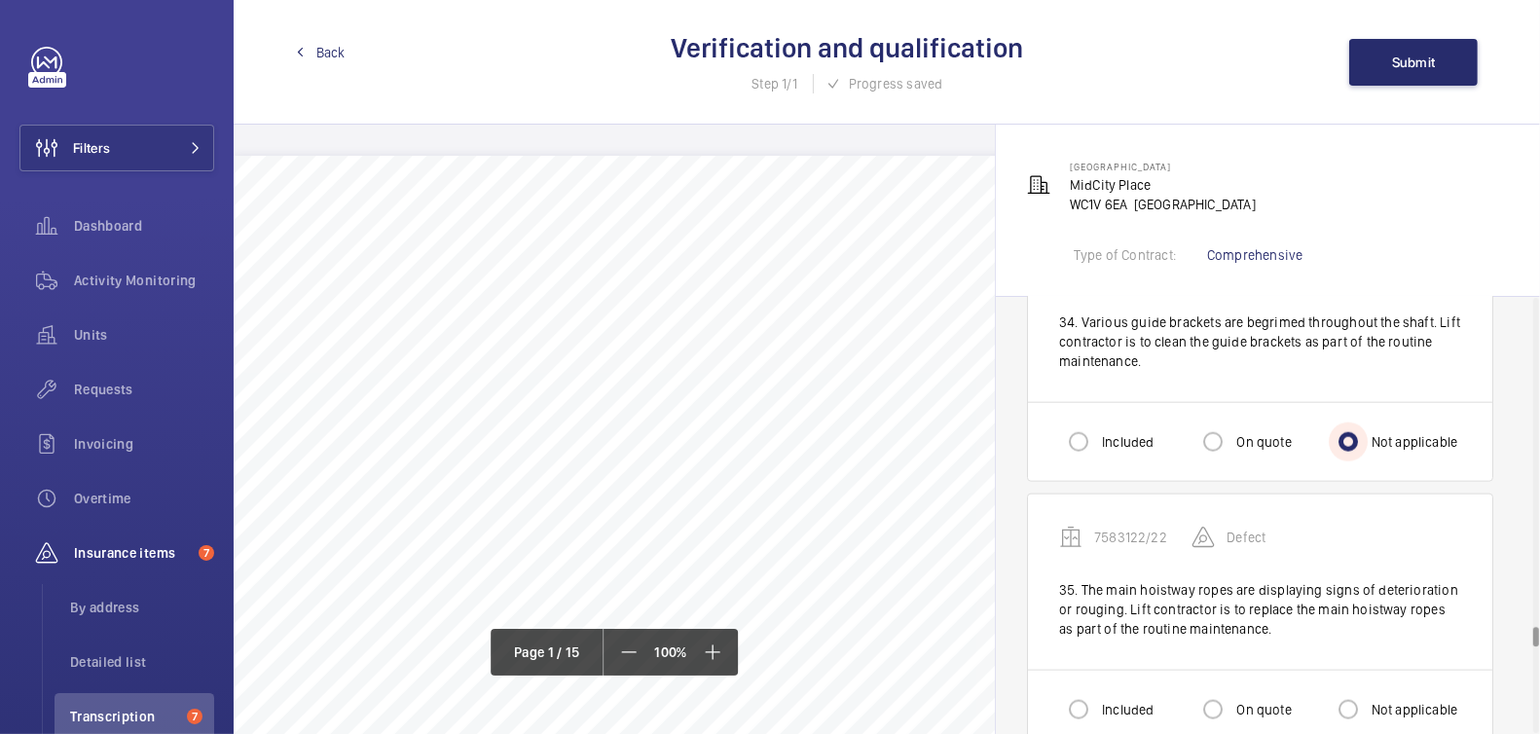
scroll to position [9206, 0]
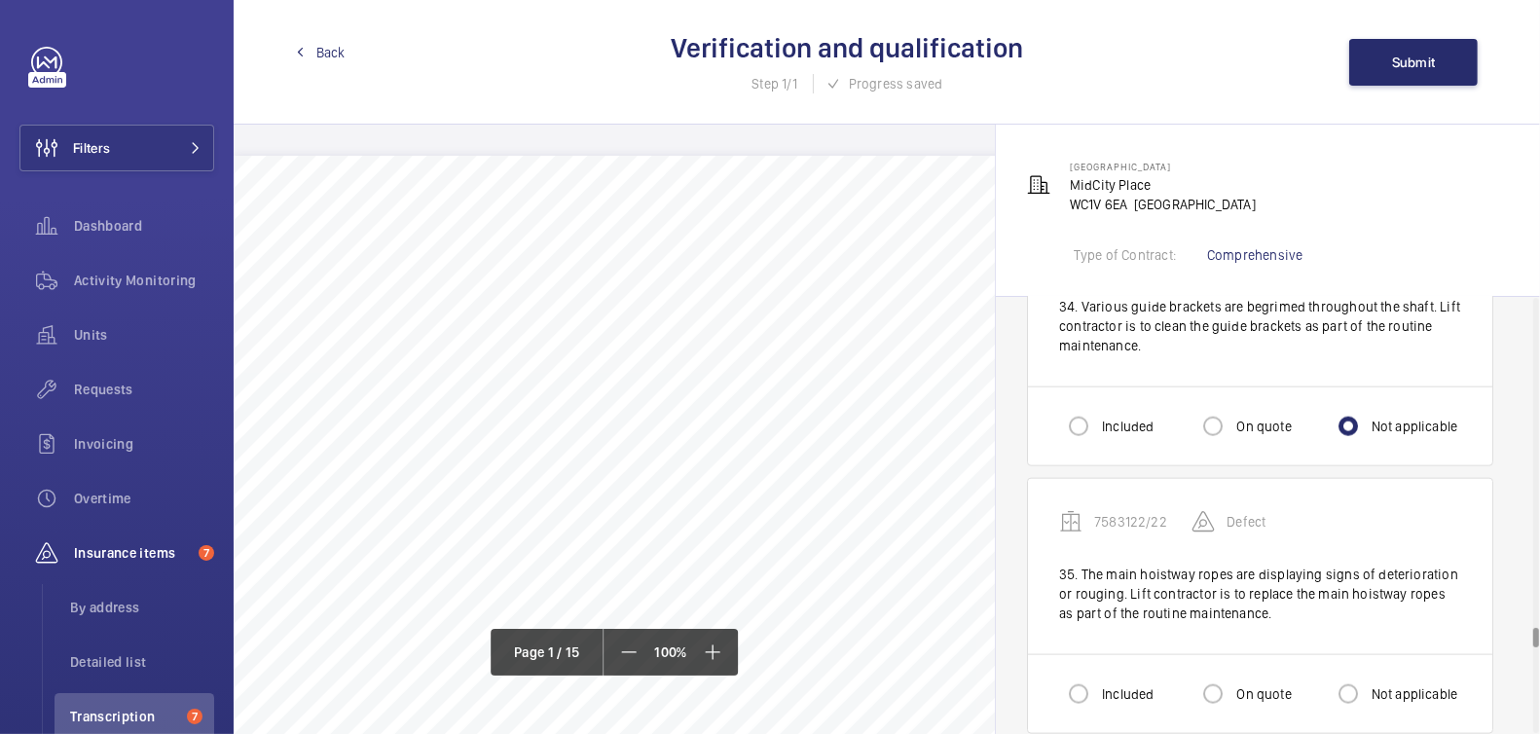
click at [1373, 684] on label "Not applicable" at bounding box center [1413, 693] width 91 height 19
click at [1368, 675] on input "Not applicable" at bounding box center [1348, 694] width 39 height 39
radio input "true"
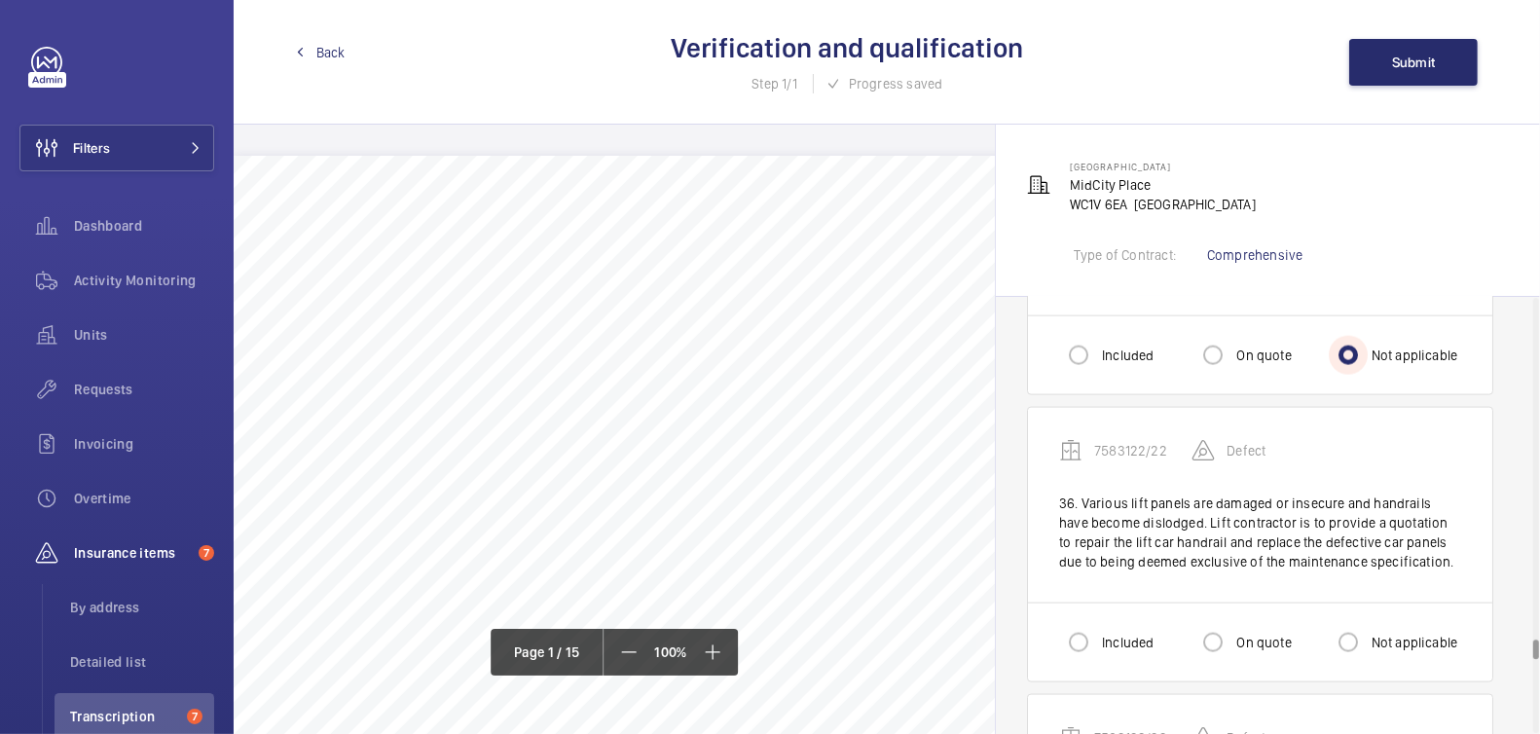
scroll to position [9555, 0]
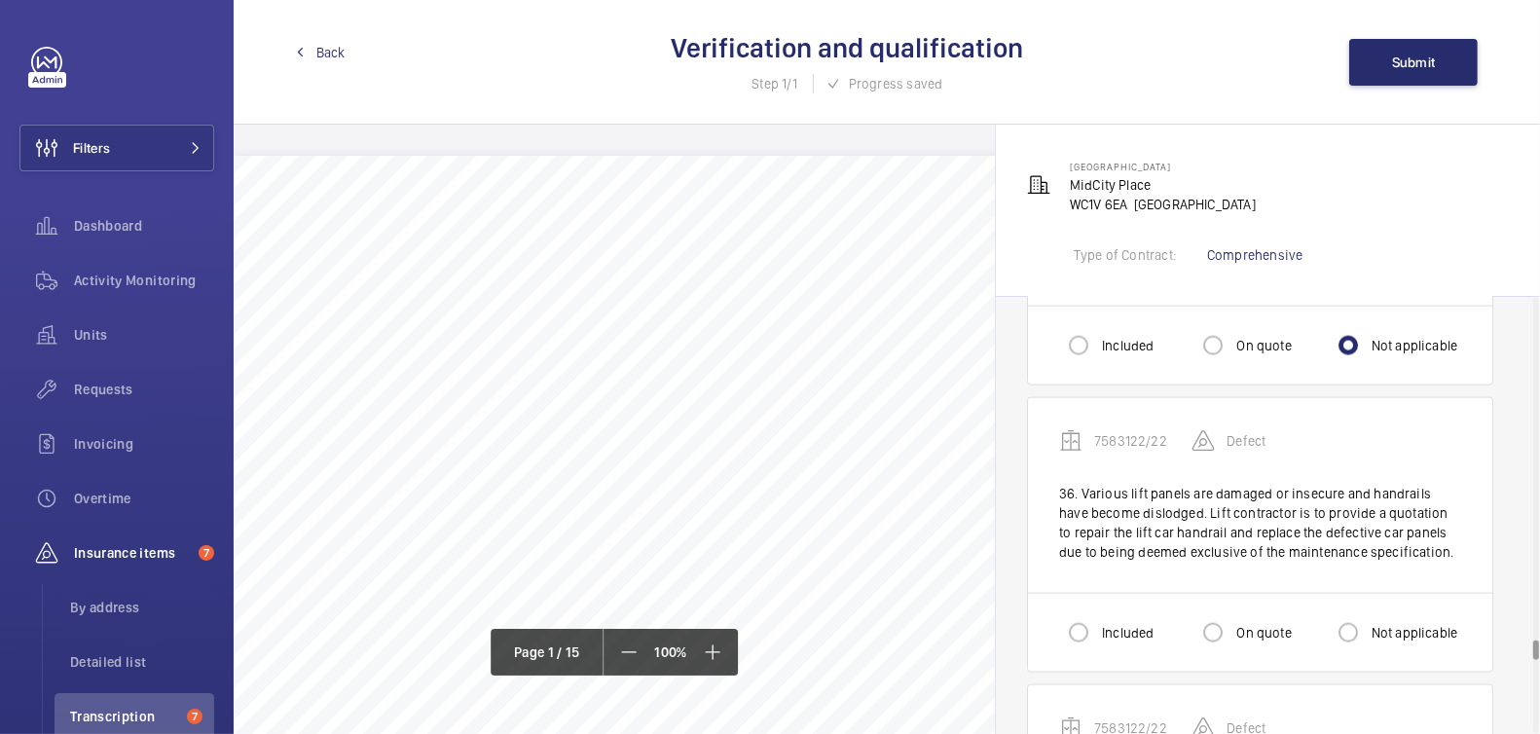
click at [1390, 623] on label "Not applicable" at bounding box center [1413, 632] width 91 height 19
click at [1368, 613] on input "Not applicable" at bounding box center [1348, 632] width 39 height 39
radio input "true"
click at [1139, 623] on label "Included" at bounding box center [1125, 632] width 55 height 19
click at [1098, 613] on input "Included" at bounding box center [1078, 632] width 39 height 39
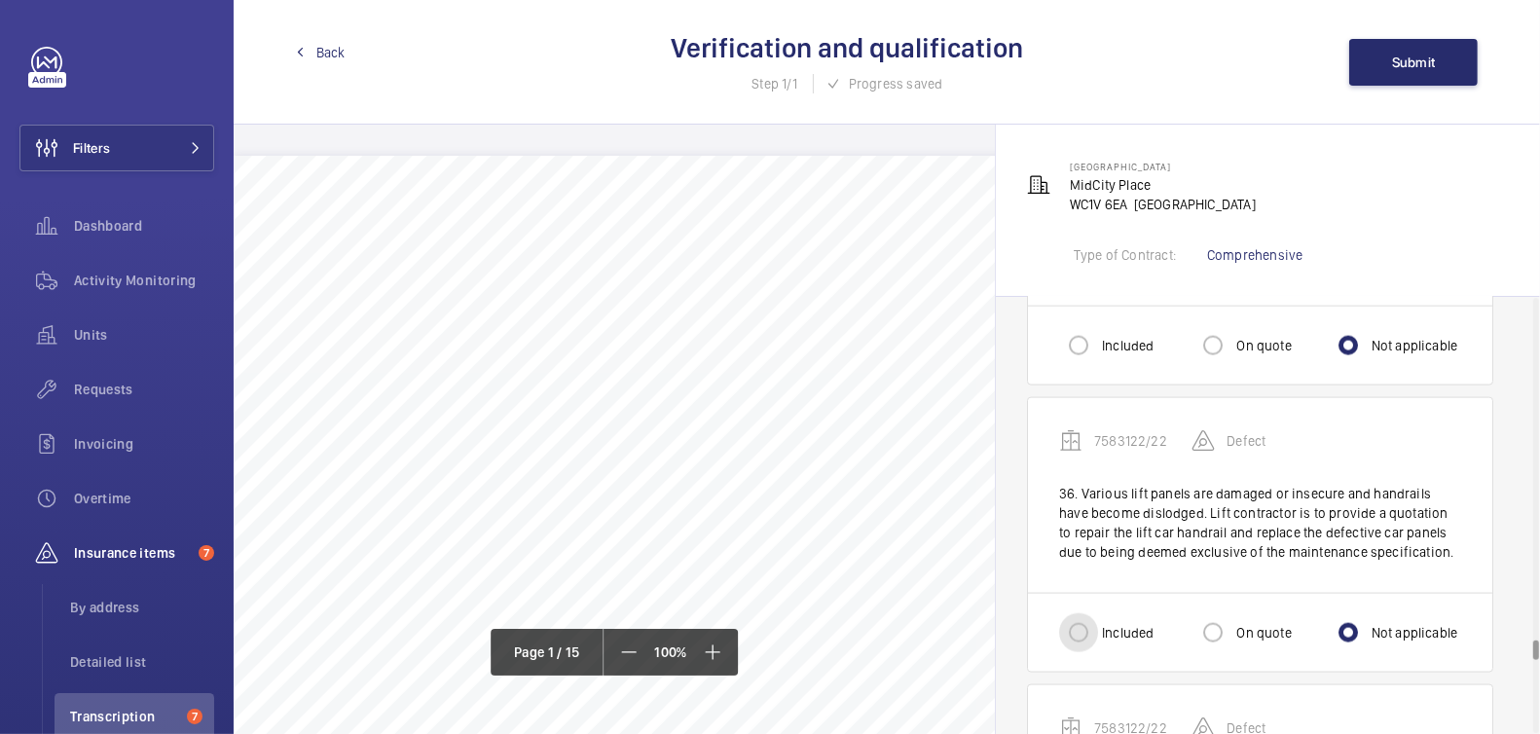
radio input "true"
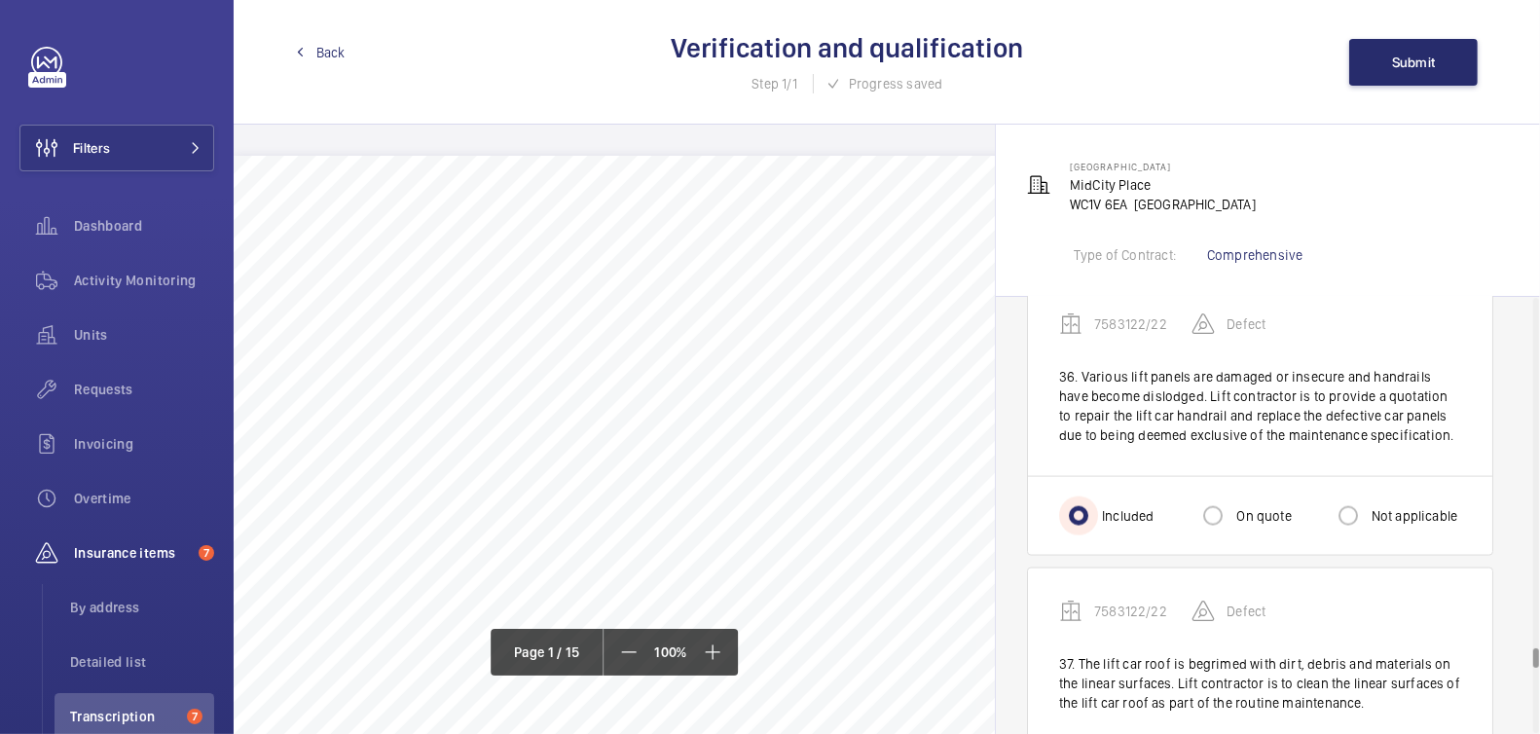
scroll to position [9777, 0]
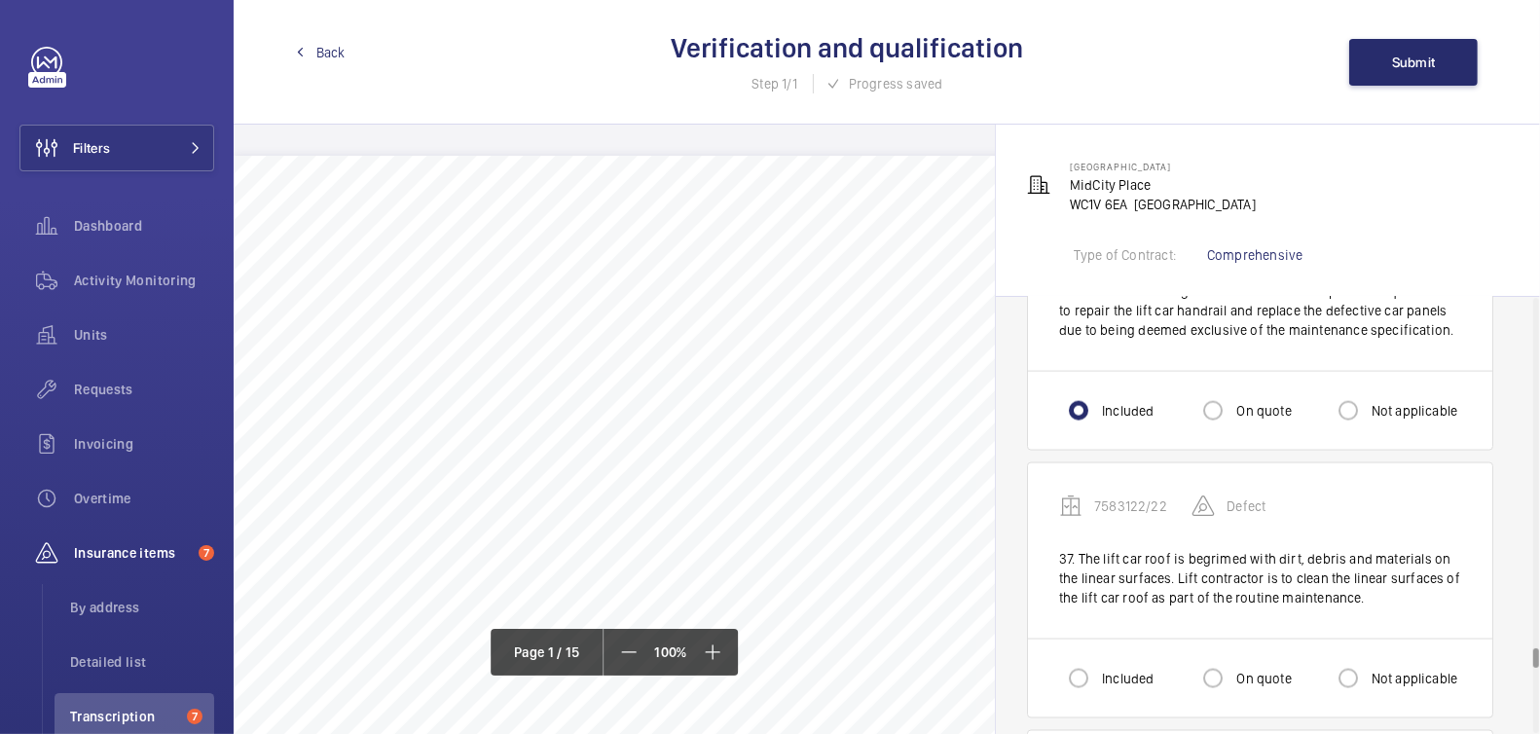
click at [1122, 669] on label "Included" at bounding box center [1125, 678] width 55 height 19
click at [1098, 659] on input "Included" at bounding box center [1078, 678] width 39 height 39
click at [1369, 655] on div at bounding box center [1348, 678] width 47 height 47
radio input "false"
radio input "true"
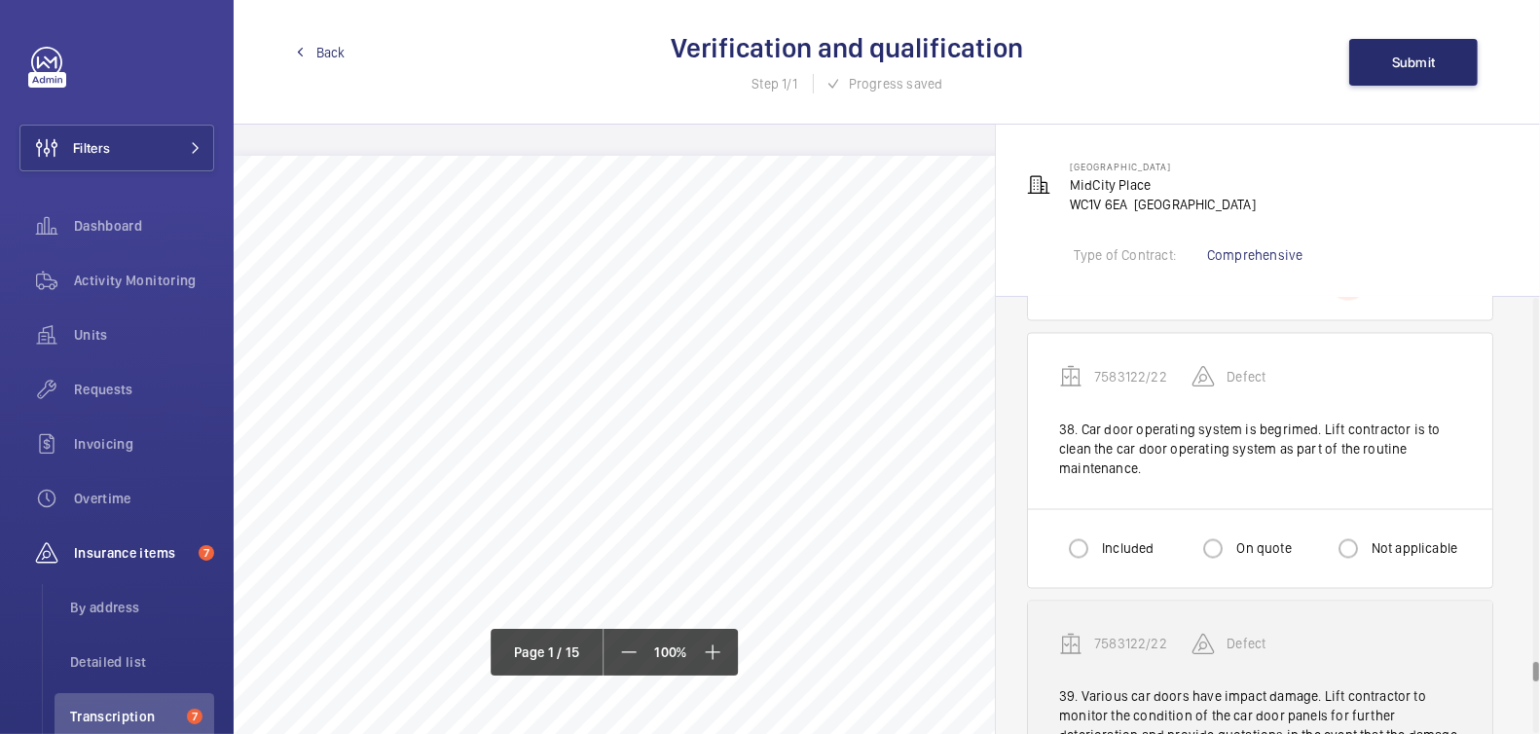
scroll to position [10157, 0]
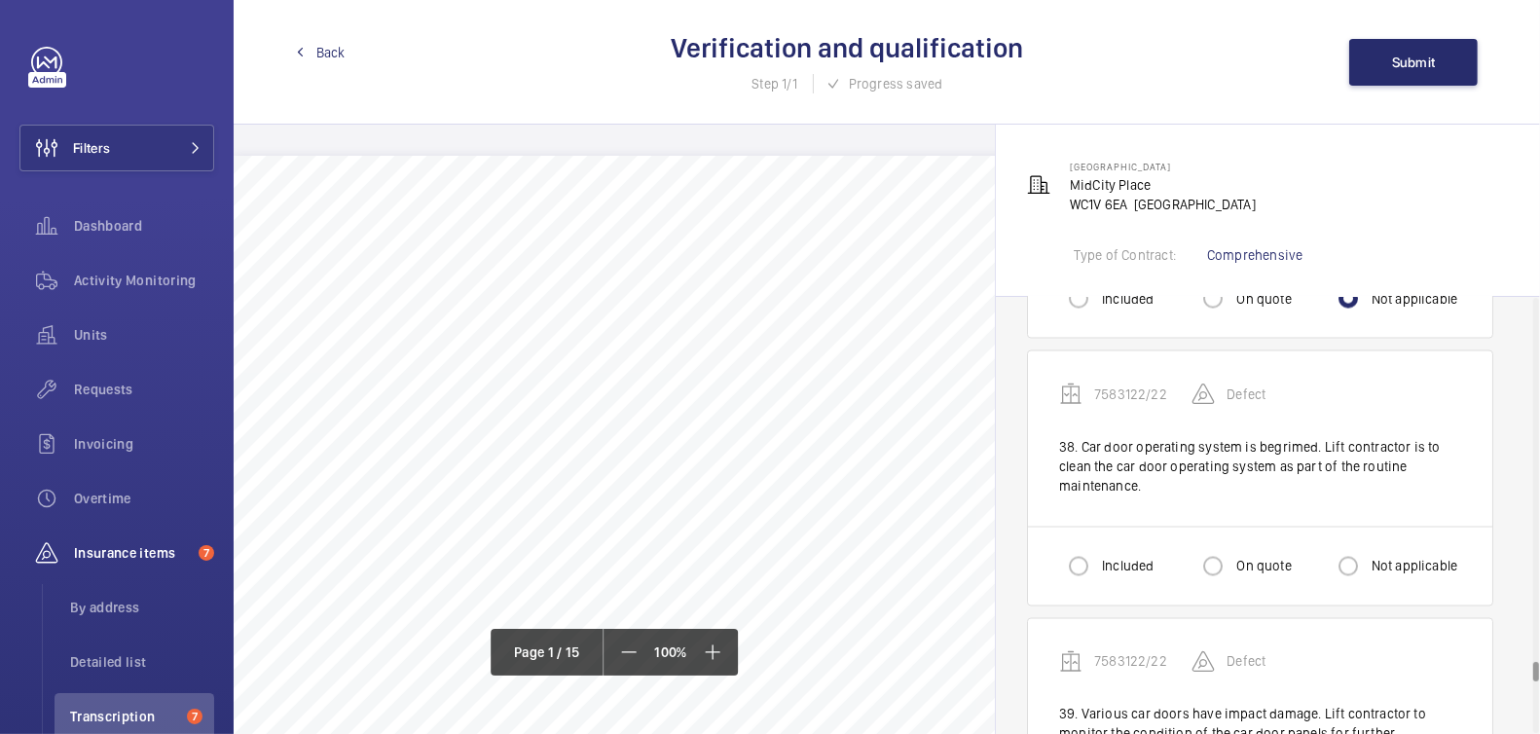
click at [1383, 557] on label "Not applicable" at bounding box center [1413, 566] width 91 height 19
click at [1368, 547] on input "Not applicable" at bounding box center [1348, 566] width 39 height 39
radio input "true"
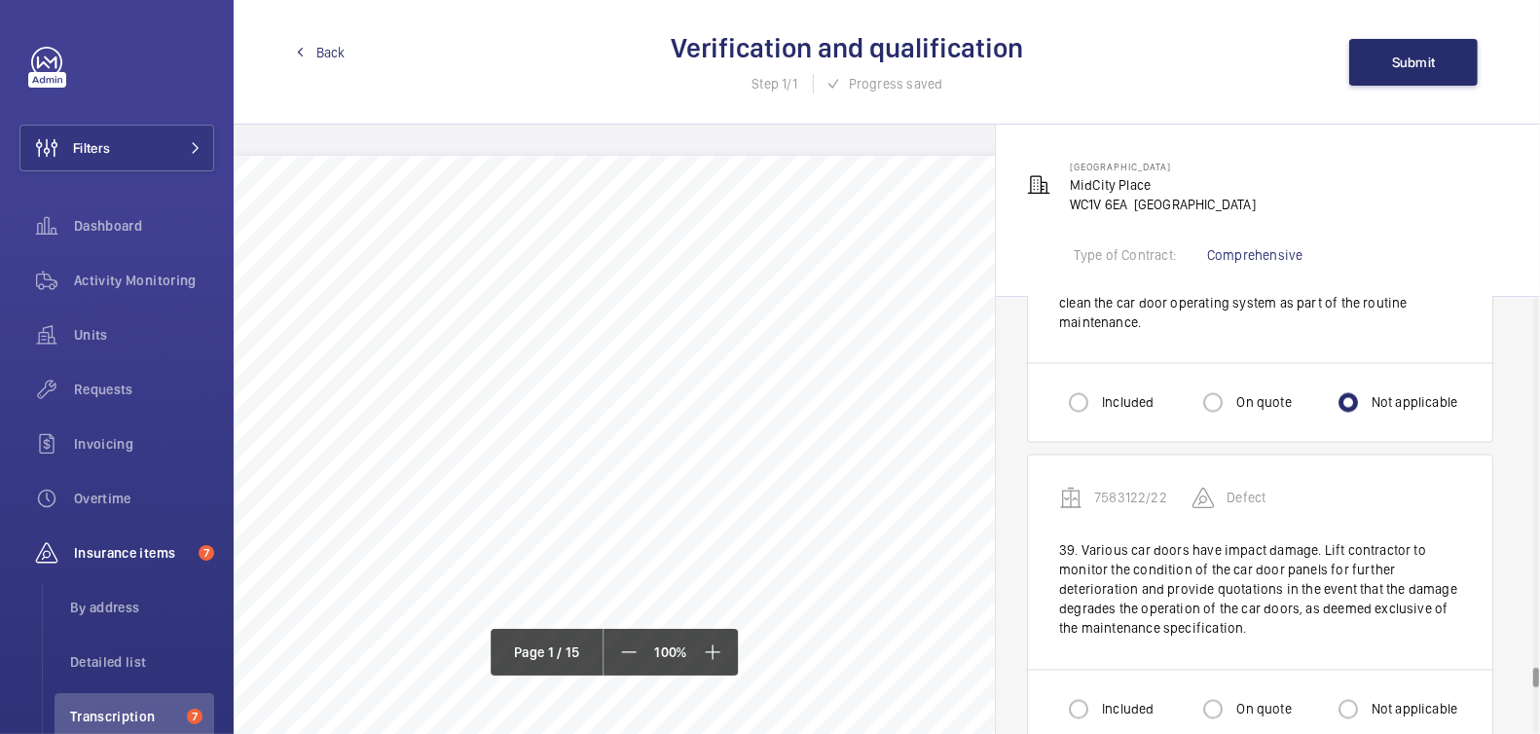
click at [1411, 700] on label "Not applicable" at bounding box center [1413, 709] width 91 height 19
click at [1368, 690] on input "Not applicable" at bounding box center [1348, 709] width 39 height 39
radio input "true"
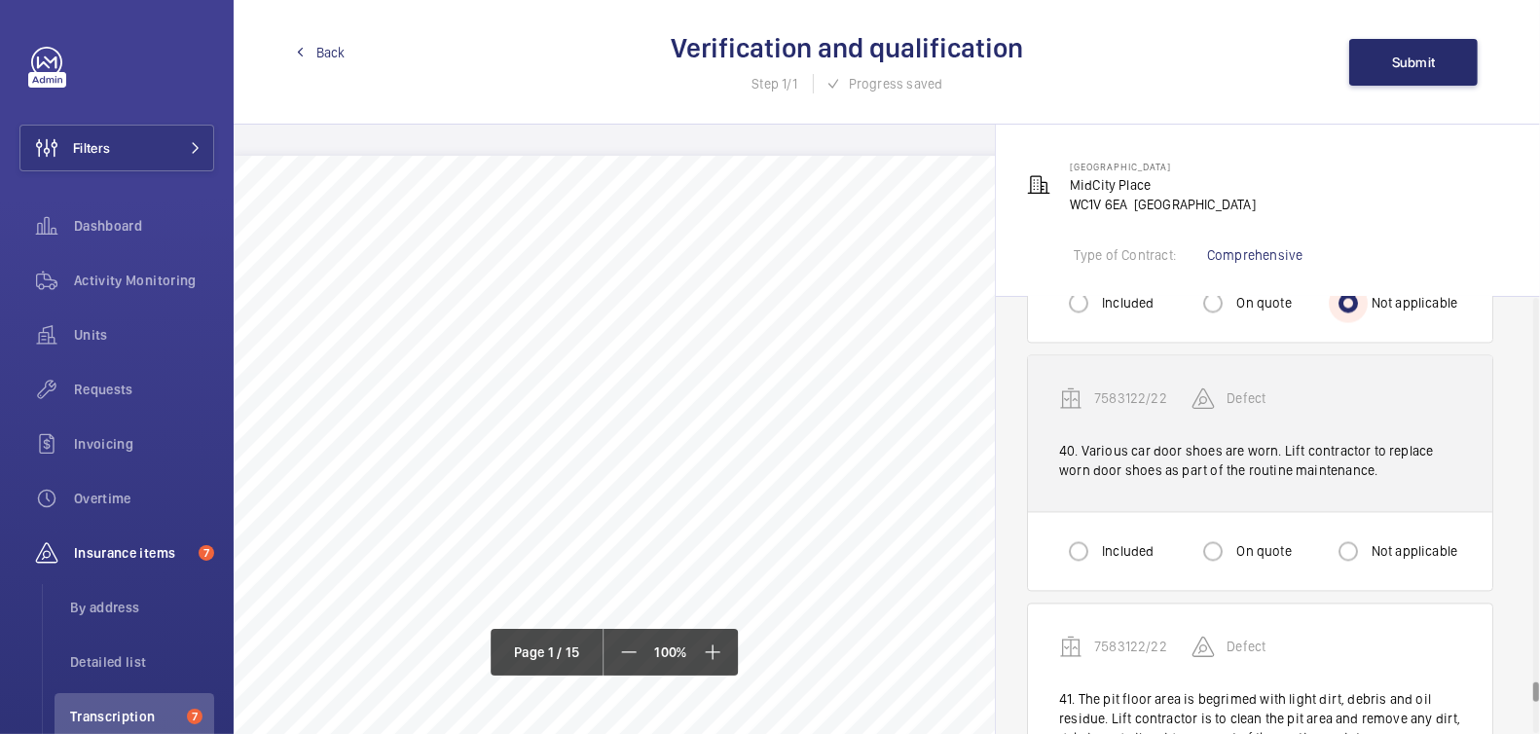
scroll to position [10727, 0]
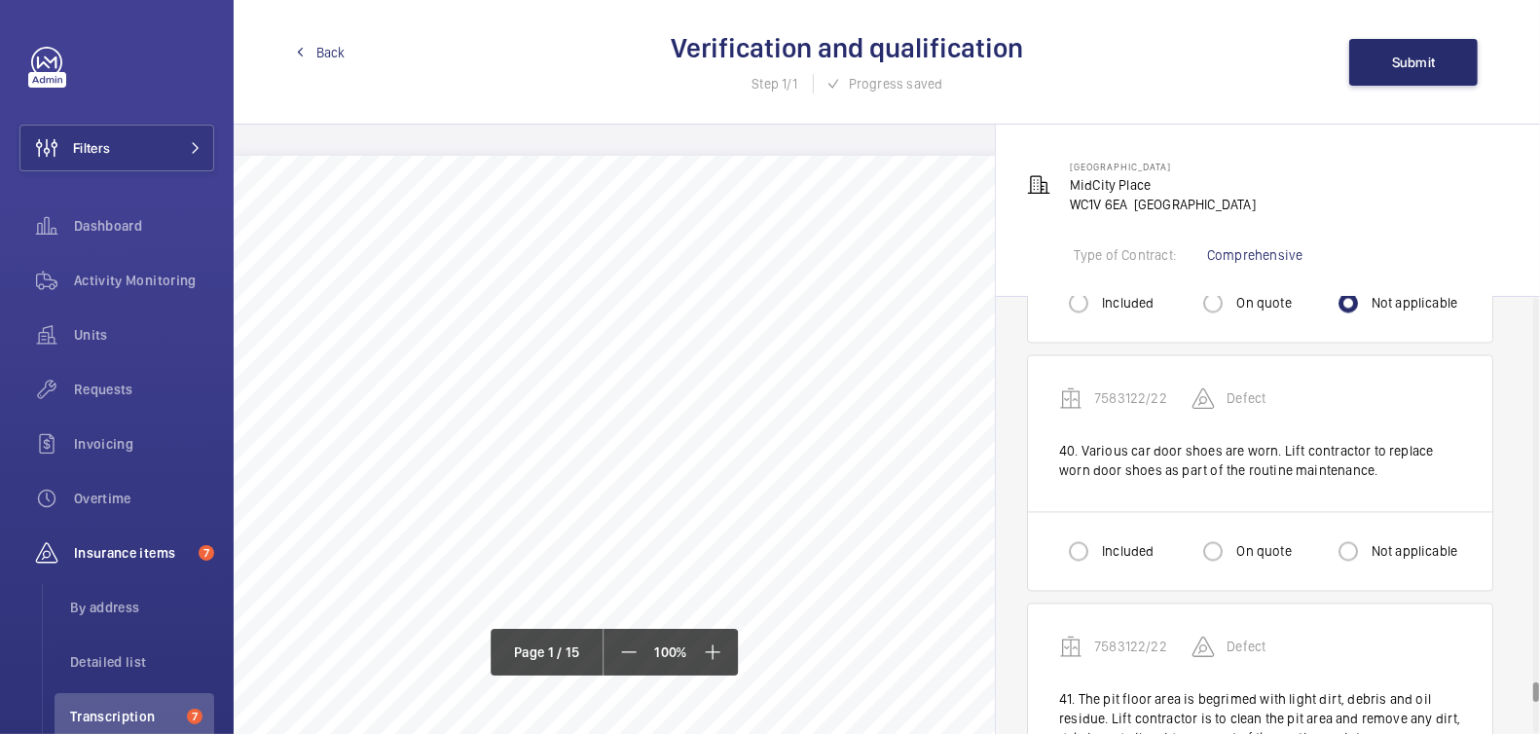
click at [1402, 541] on label "Not applicable" at bounding box center [1413, 550] width 91 height 19
click at [1368, 532] on input "Not applicable" at bounding box center [1348, 551] width 39 height 39
radio input "true"
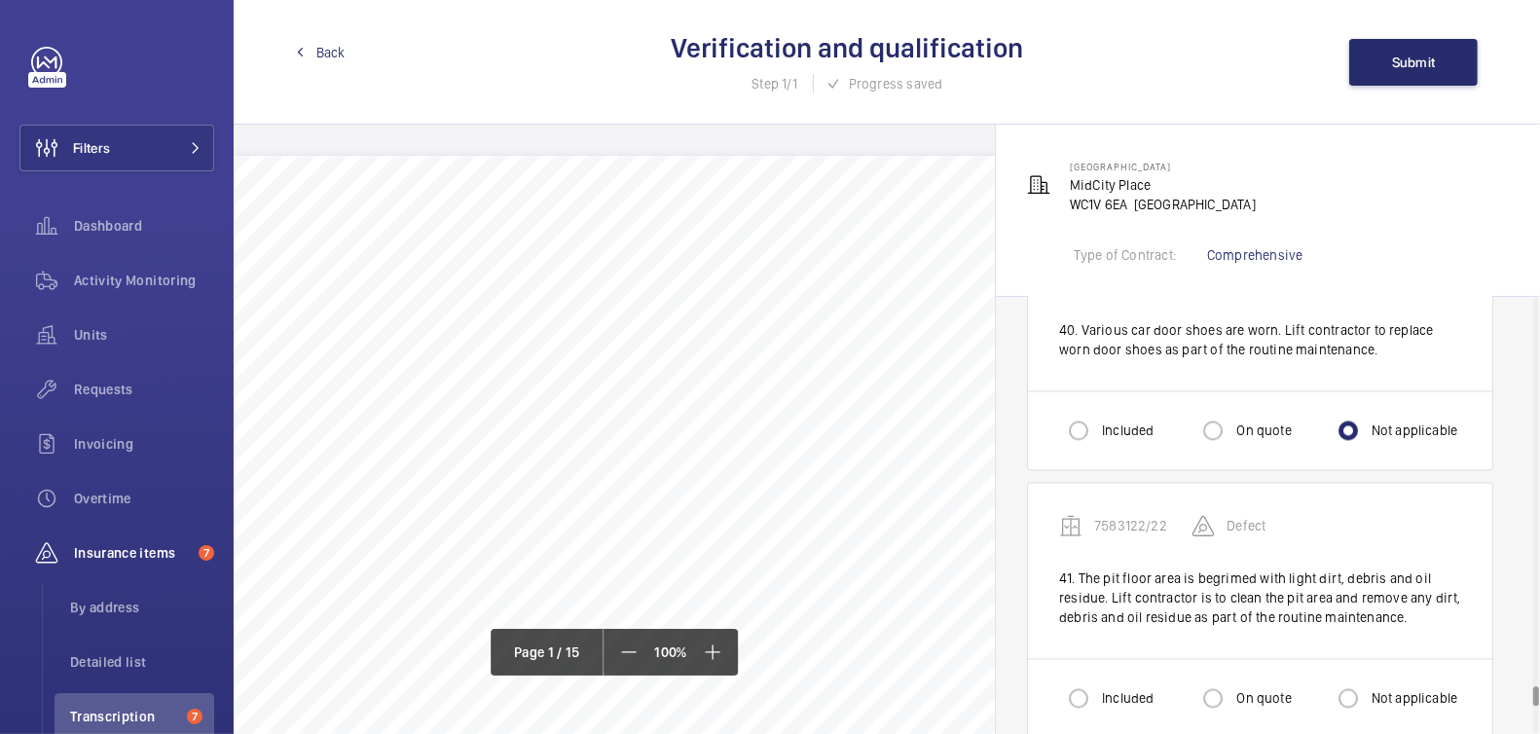
click at [1415, 688] on label "Not applicable" at bounding box center [1413, 697] width 91 height 19
click at [1368, 679] on input "Not applicable" at bounding box center [1348, 698] width 39 height 39
radio input "true"
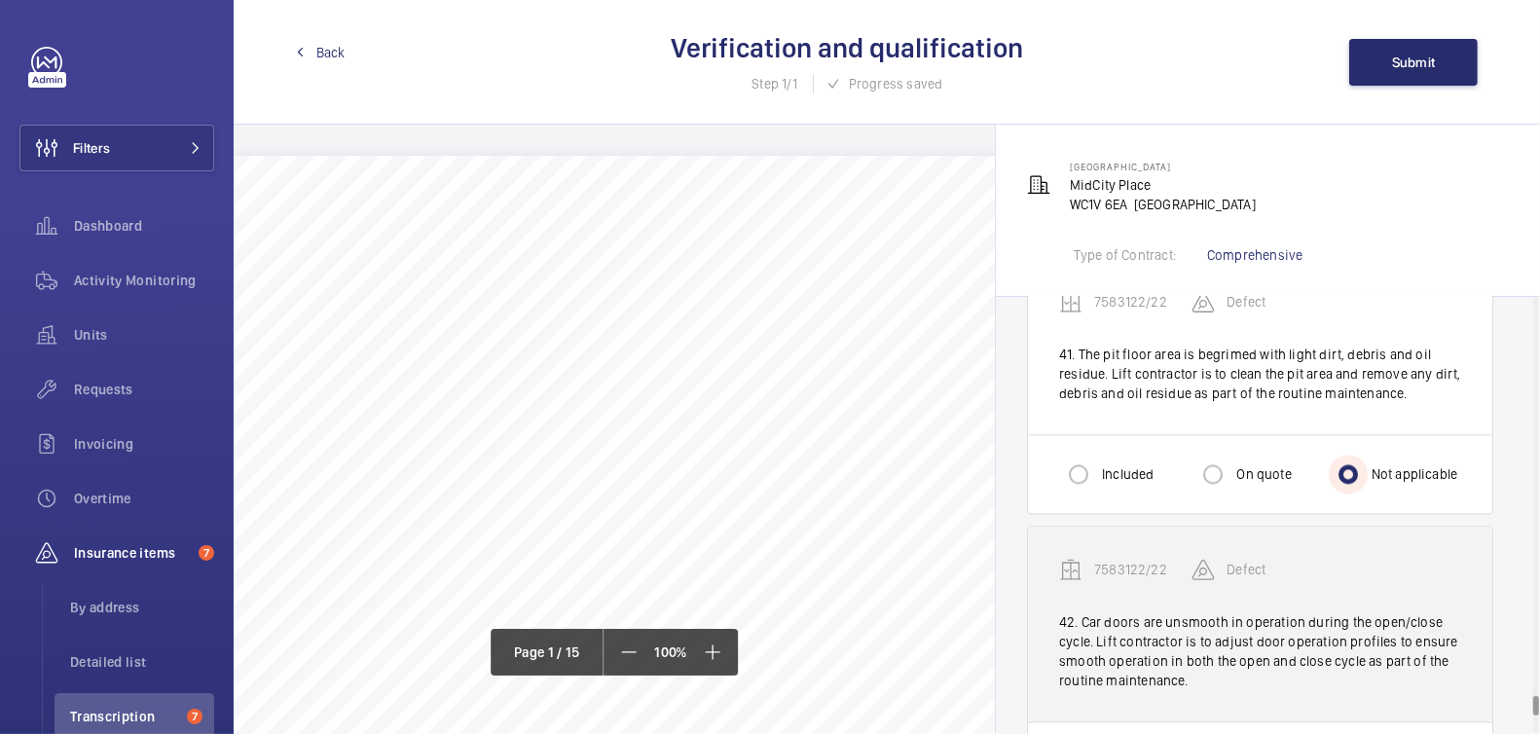
scroll to position [11114, 0]
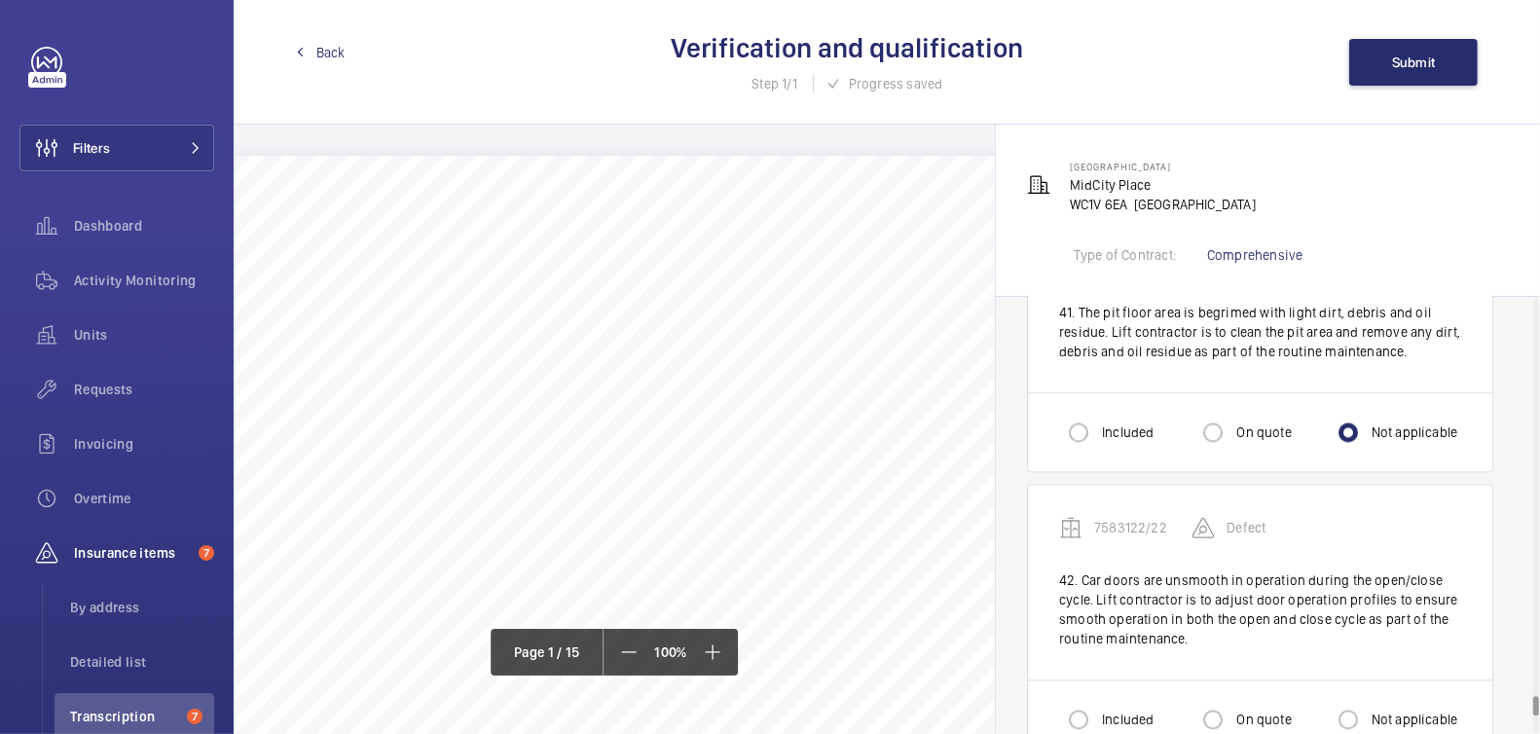
click at [1407, 710] on label "Not applicable" at bounding box center [1413, 719] width 91 height 19
click at [1368, 700] on input "Not applicable" at bounding box center [1348, 719] width 39 height 39
radio input "true"
click at [1088, 700] on input "Included" at bounding box center [1078, 719] width 39 height 39
radio input "true"
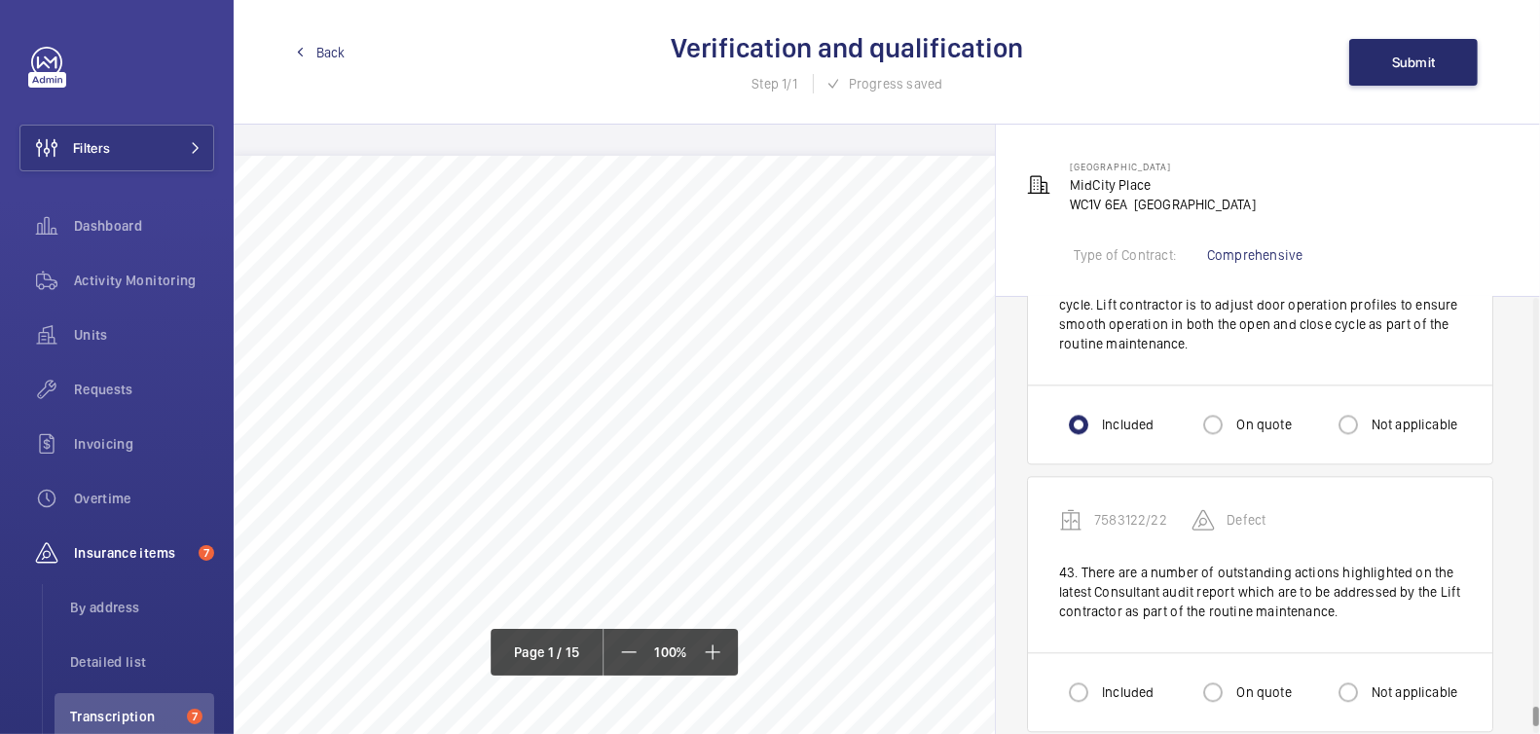
click at [1395, 682] on label "Not applicable" at bounding box center [1413, 691] width 91 height 19
click at [1368, 673] on input "Not applicable" at bounding box center [1348, 692] width 39 height 39
radio input "true"
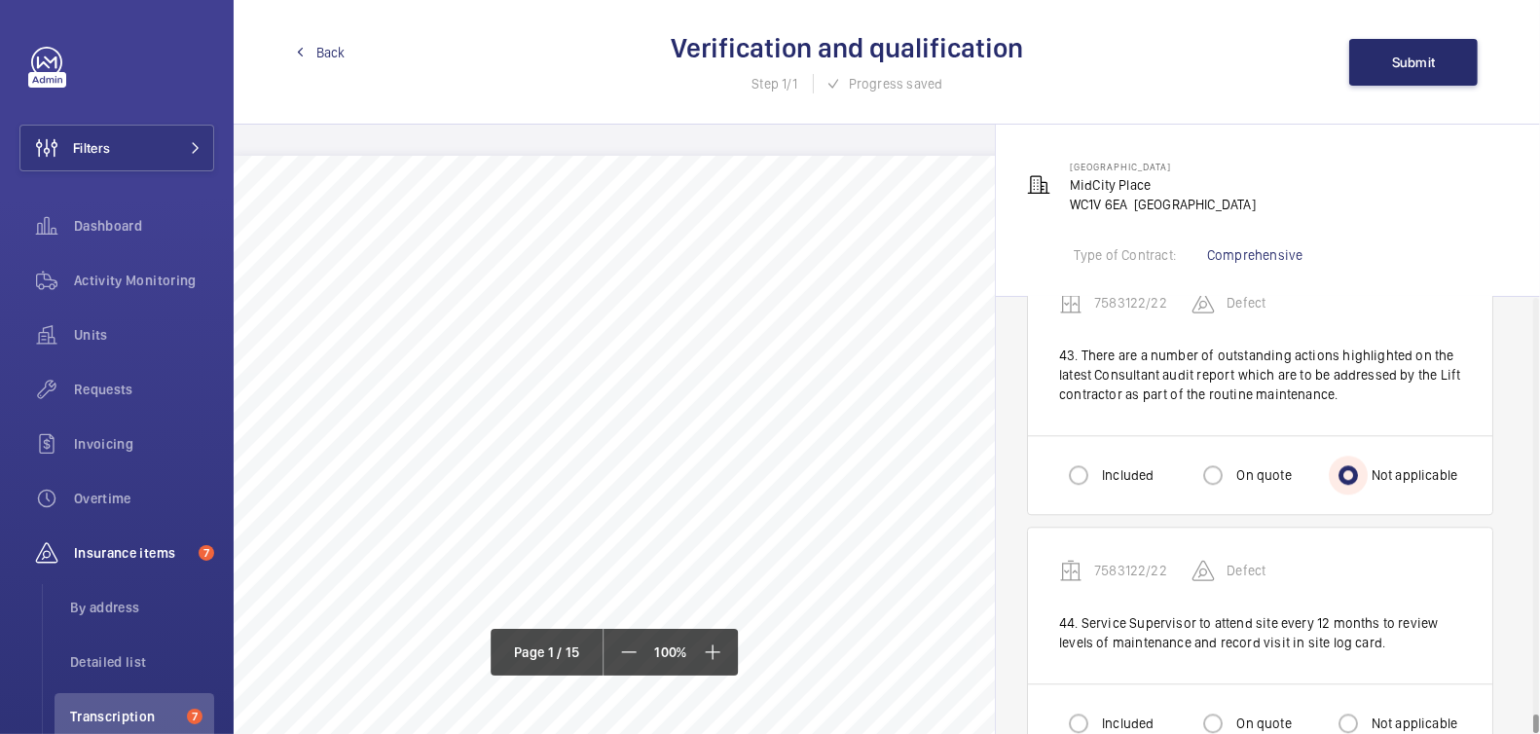
scroll to position [11627, 0]
click at [1390, 703] on div "Not applicable" at bounding box center [1393, 722] width 129 height 39
click at [1392, 713] on label "Not applicable" at bounding box center [1413, 722] width 91 height 19
click at [1368, 703] on input "Not applicable" at bounding box center [1348, 722] width 39 height 39
radio input "true"
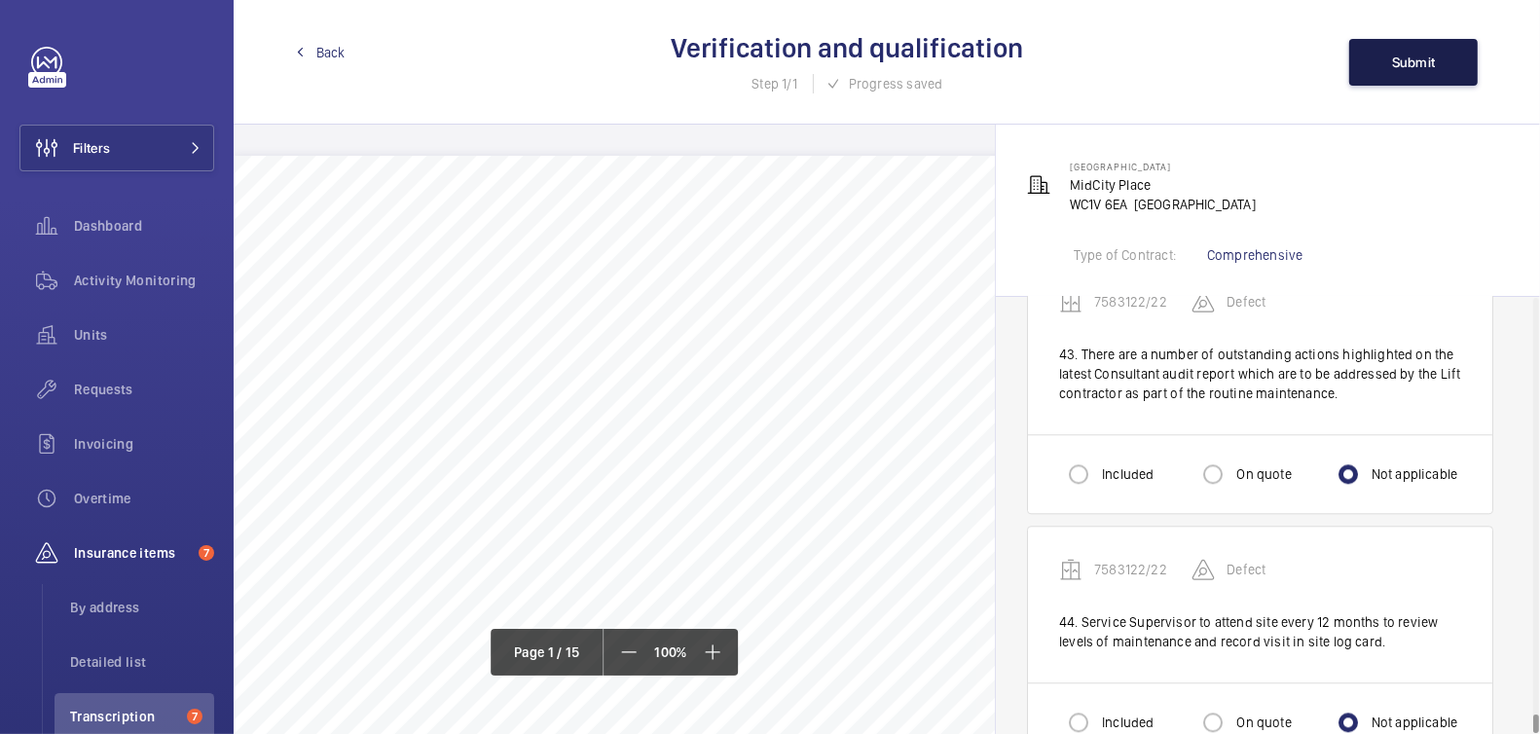
click at [1420, 73] on button "Submit" at bounding box center [1413, 62] width 129 height 47
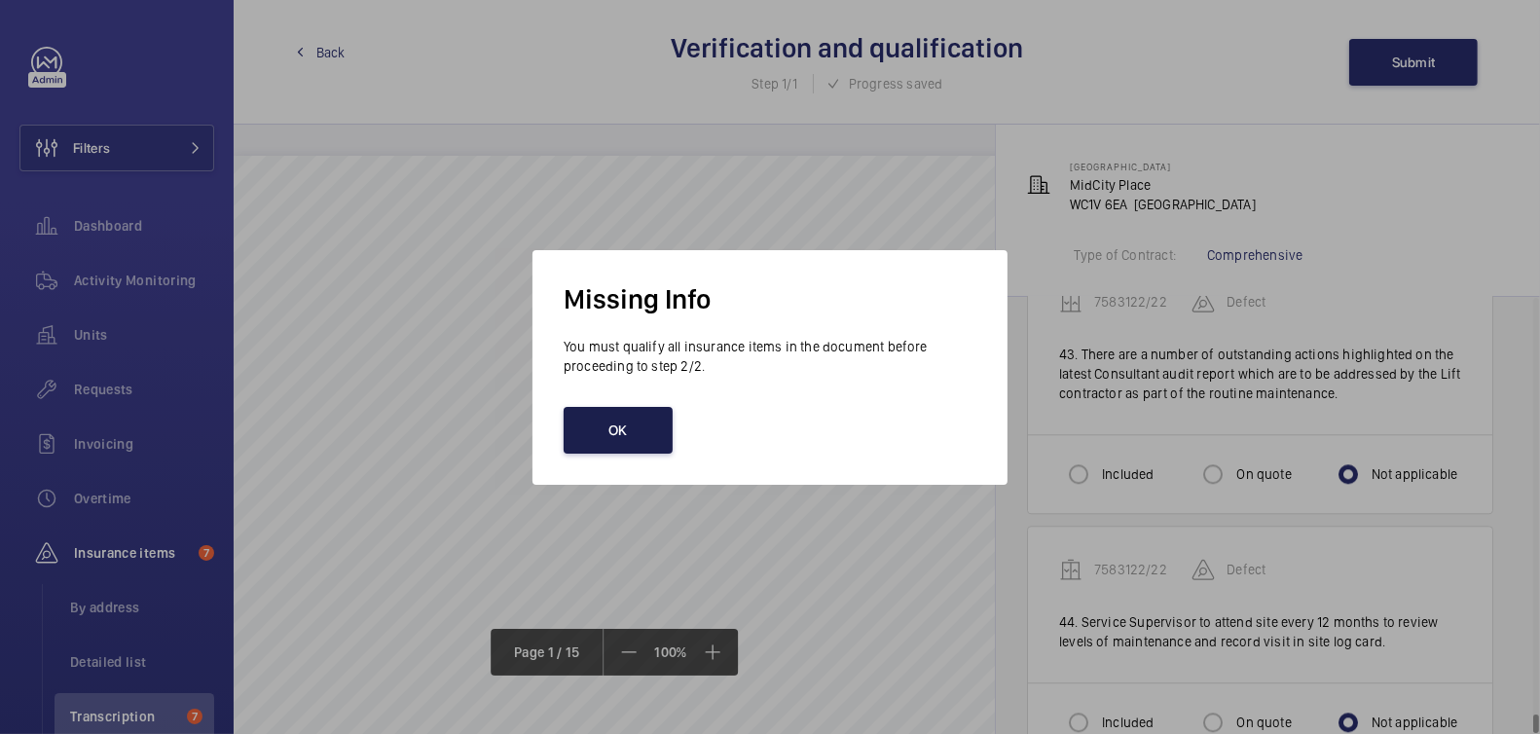
click at [621, 448] on button "OK" at bounding box center [618, 430] width 109 height 47
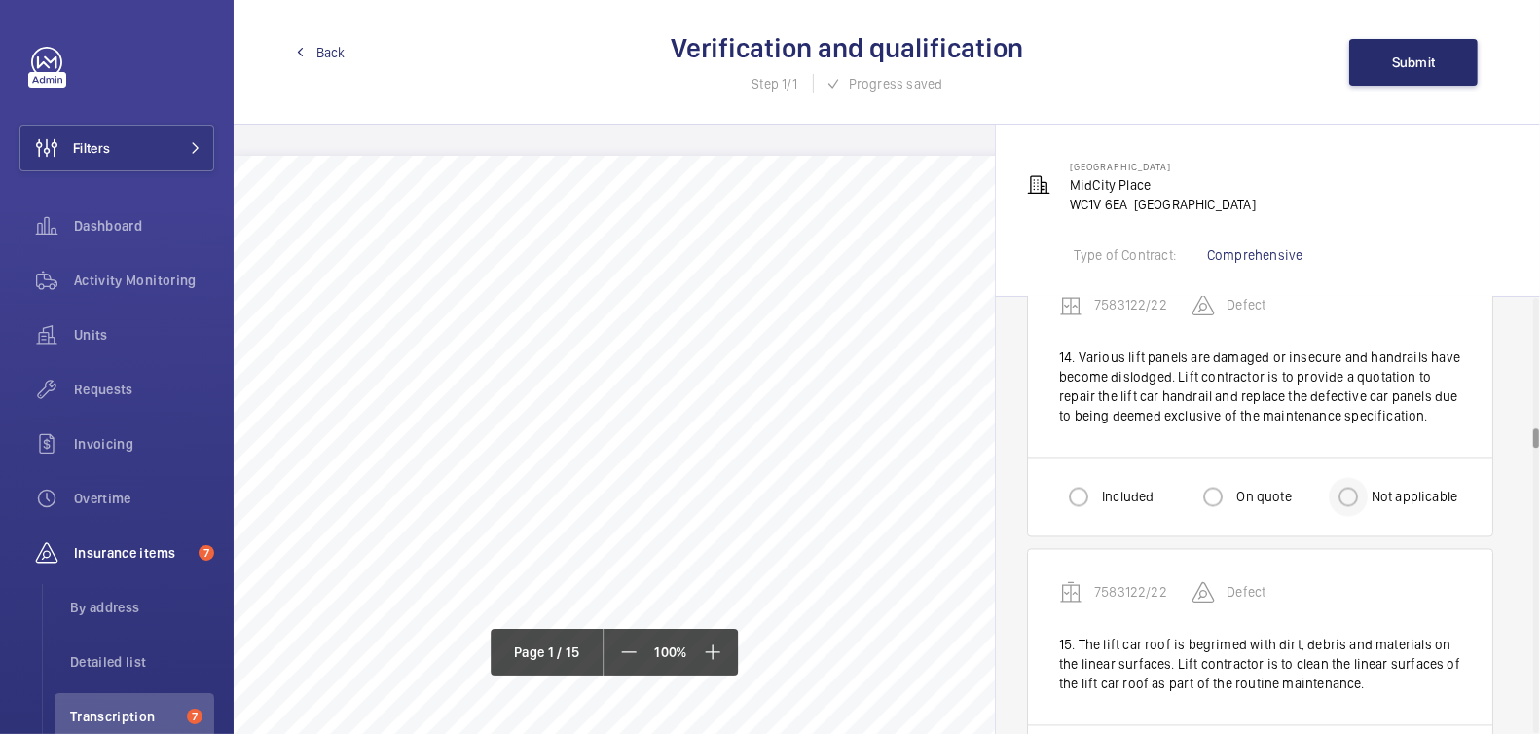
scroll to position [3642, 0]
click at [1373, 497] on div "Not applicable" at bounding box center [1393, 499] width 129 height 39
click at [1095, 480] on input "Included" at bounding box center [1078, 499] width 39 height 39
radio input "true"
click at [1428, 66] on span "Submit" at bounding box center [1414, 63] width 44 height 16
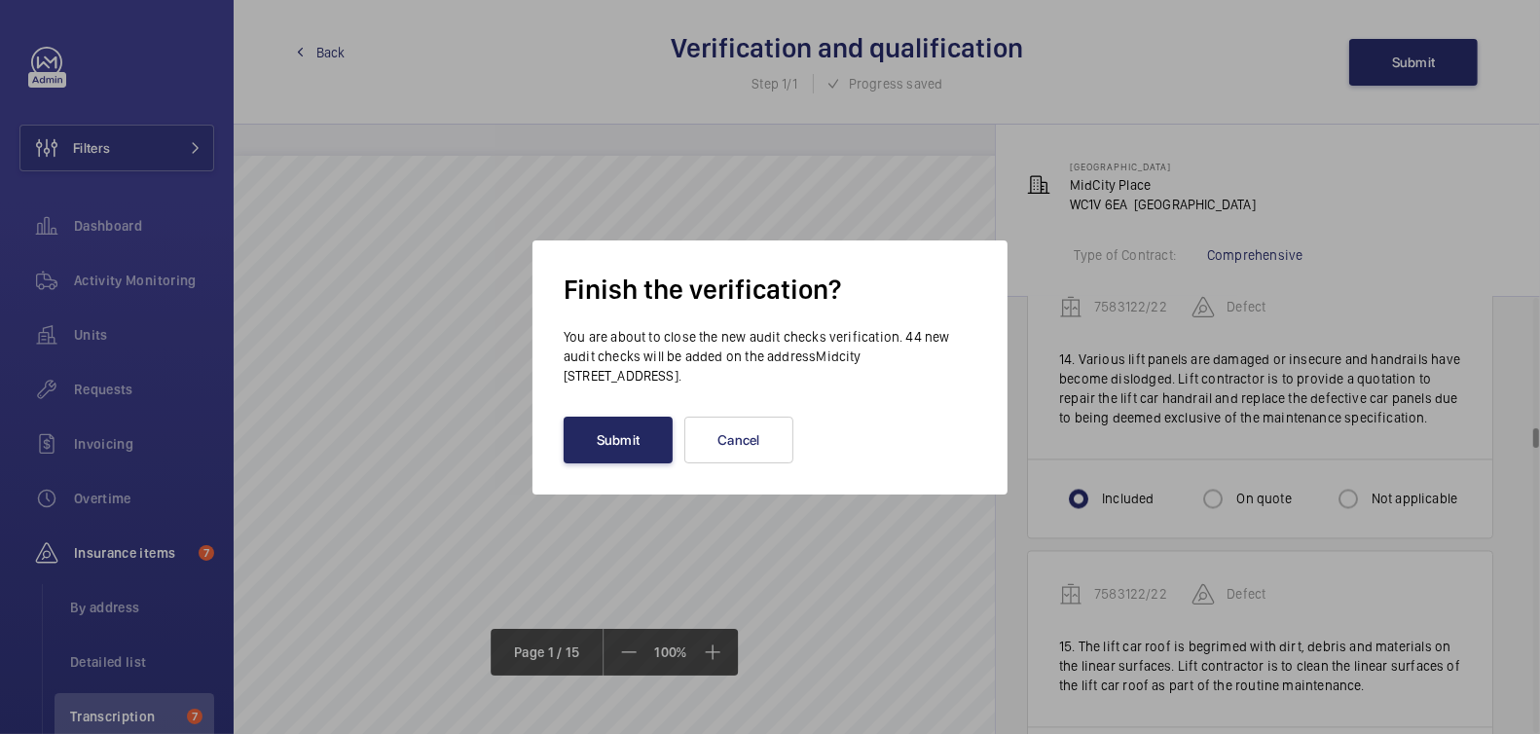
click at [639, 446] on button "Submit" at bounding box center [618, 440] width 109 height 47
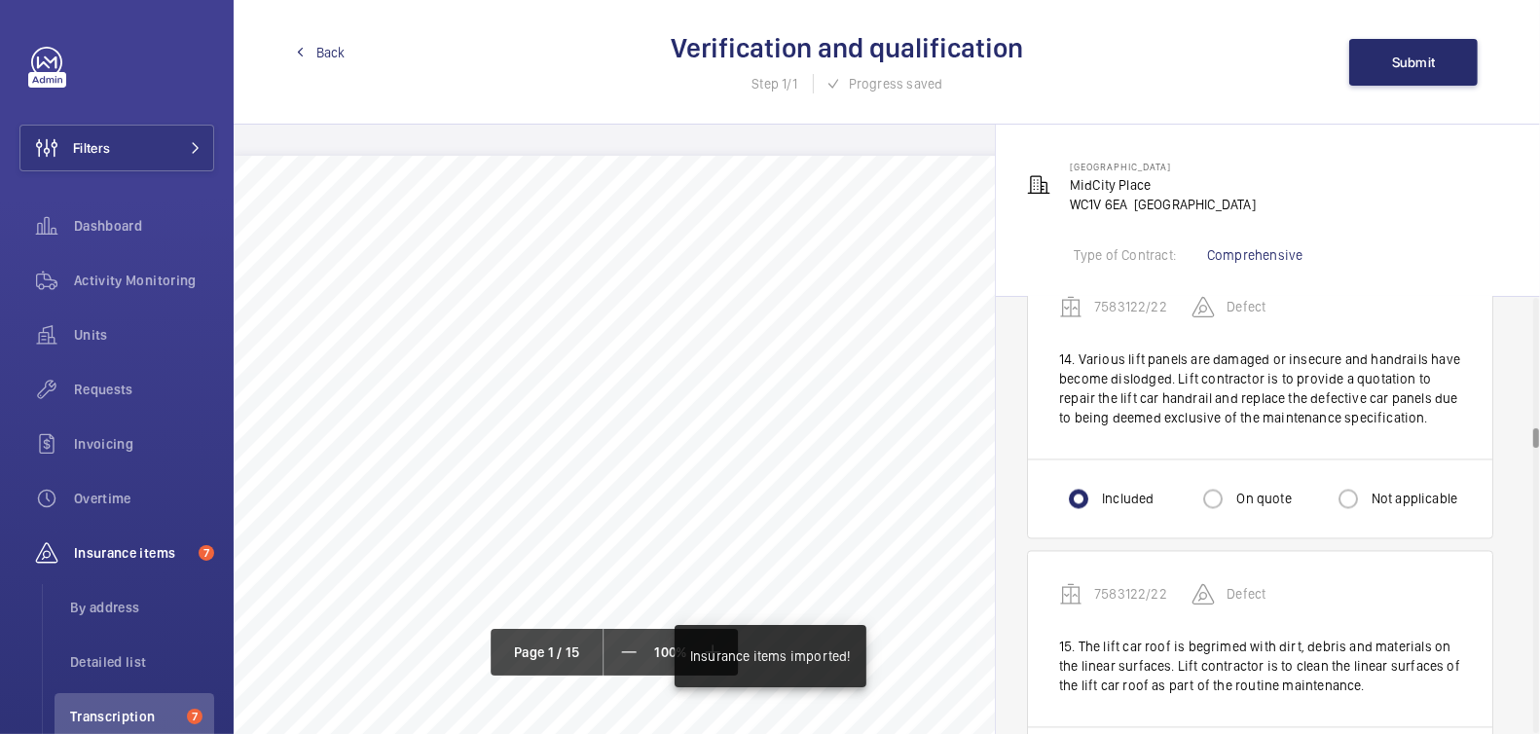
click at [324, 54] on span "Back" at bounding box center [330, 52] width 29 height 19
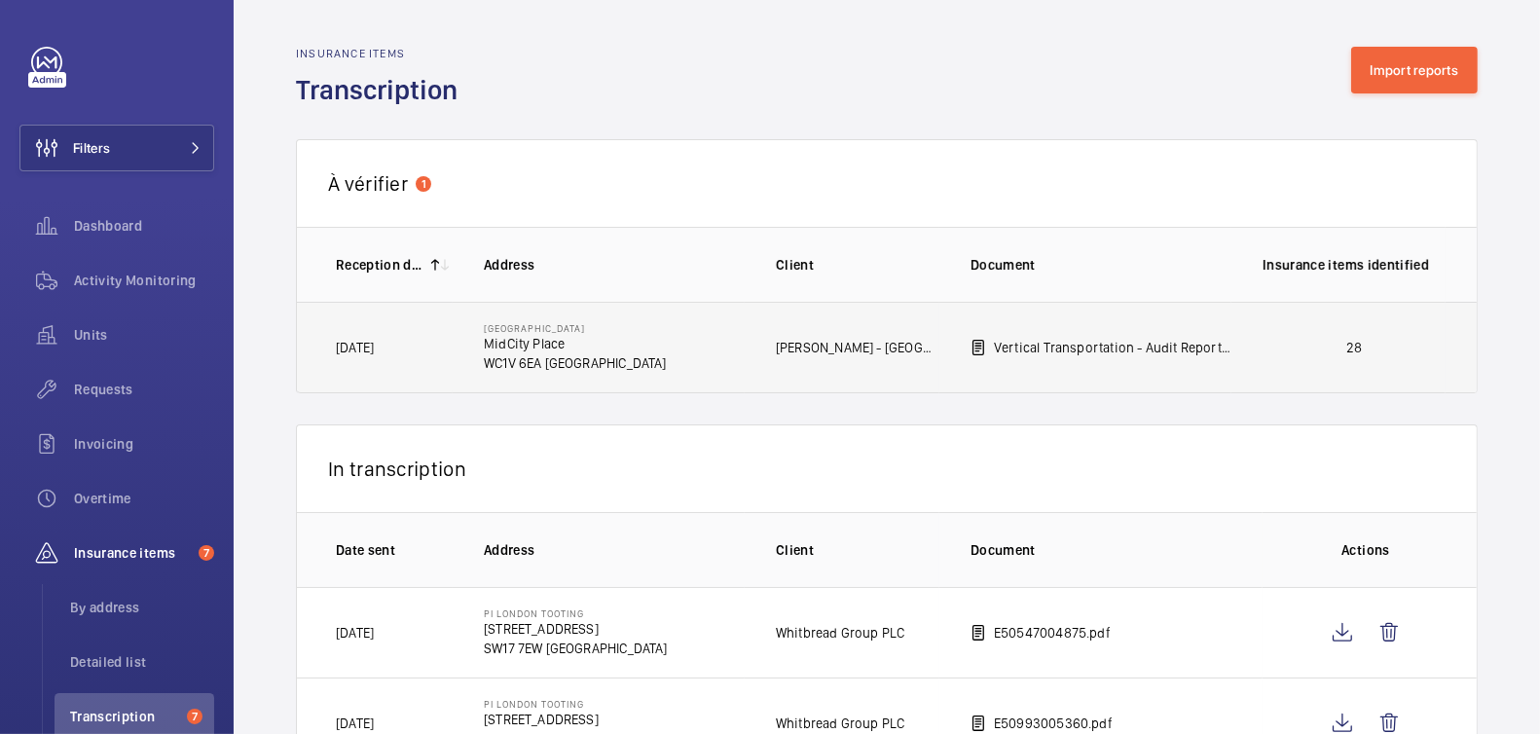
click at [1284, 348] on p "28" at bounding box center [1354, 347] width 183 height 19
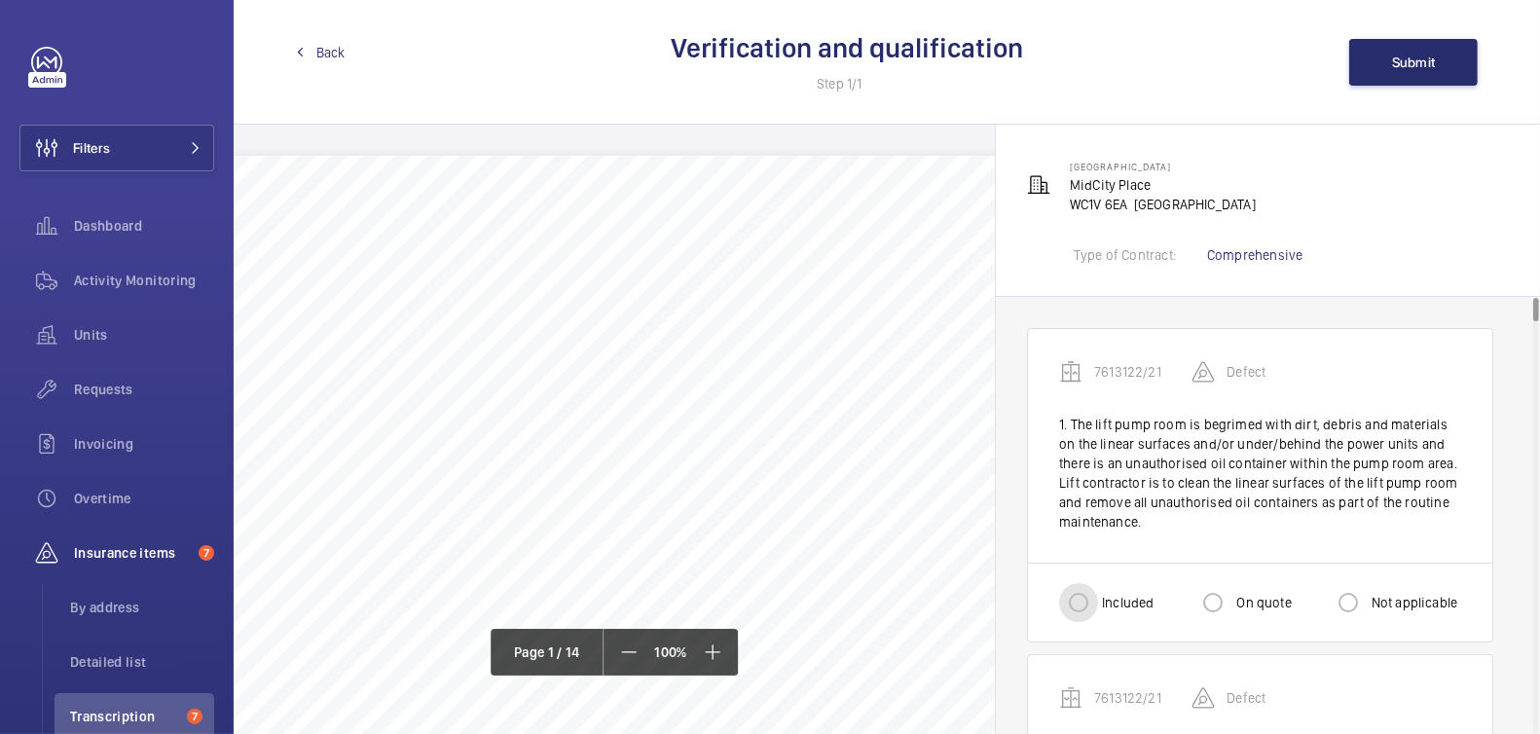
click at [1088, 605] on input "Included" at bounding box center [1078, 602] width 39 height 39
radio input "true"
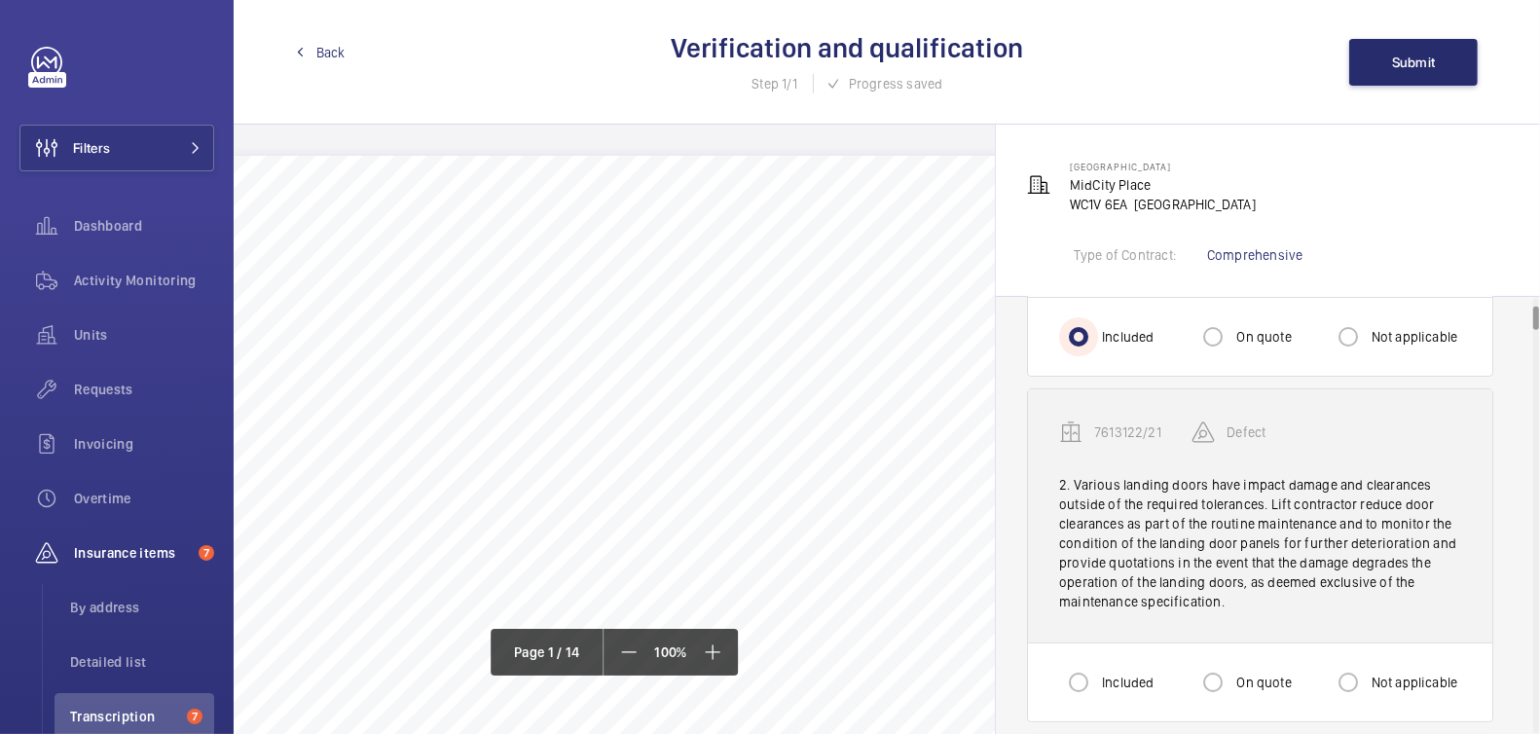
scroll to position [276, 0]
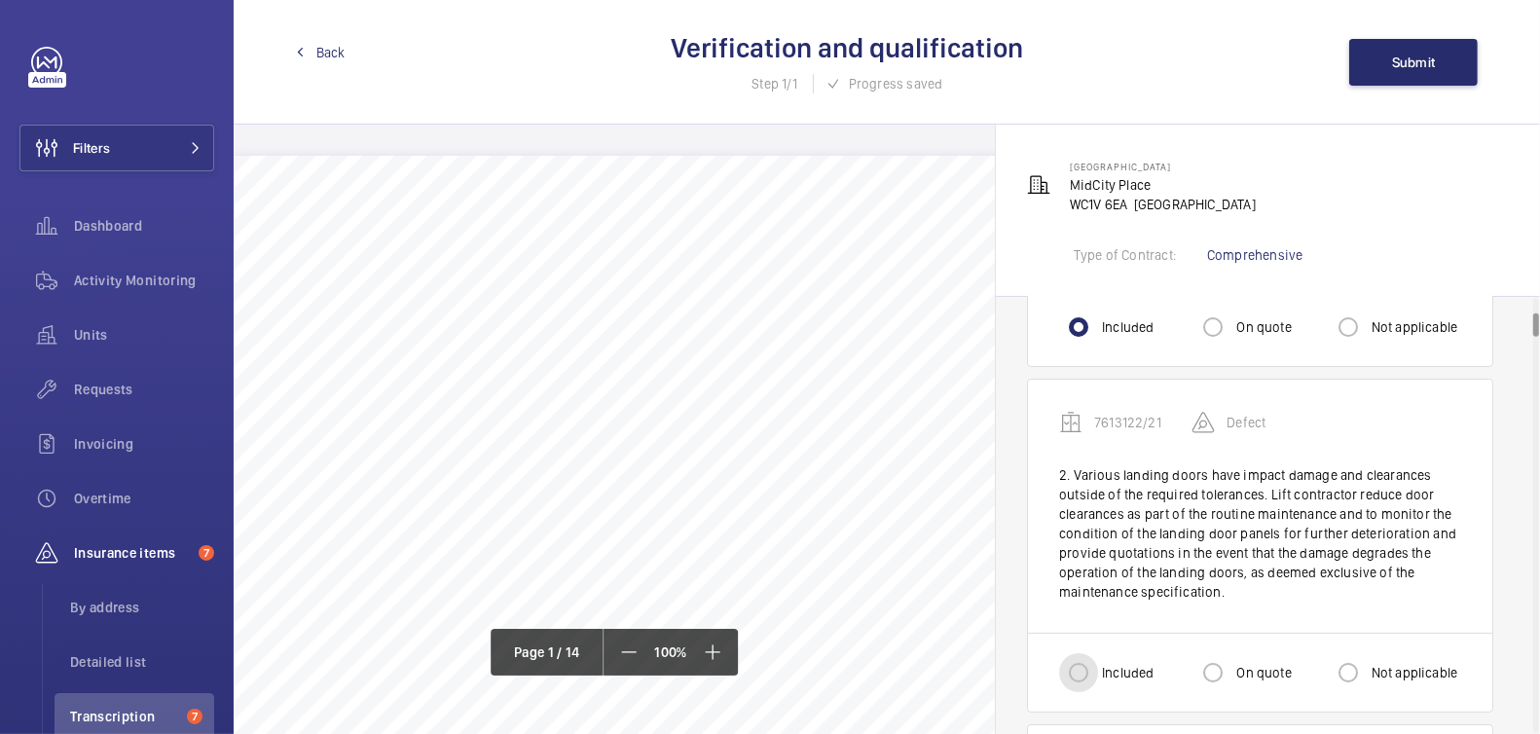
click at [1088, 666] on input "Included" at bounding box center [1078, 672] width 39 height 39
radio input "true"
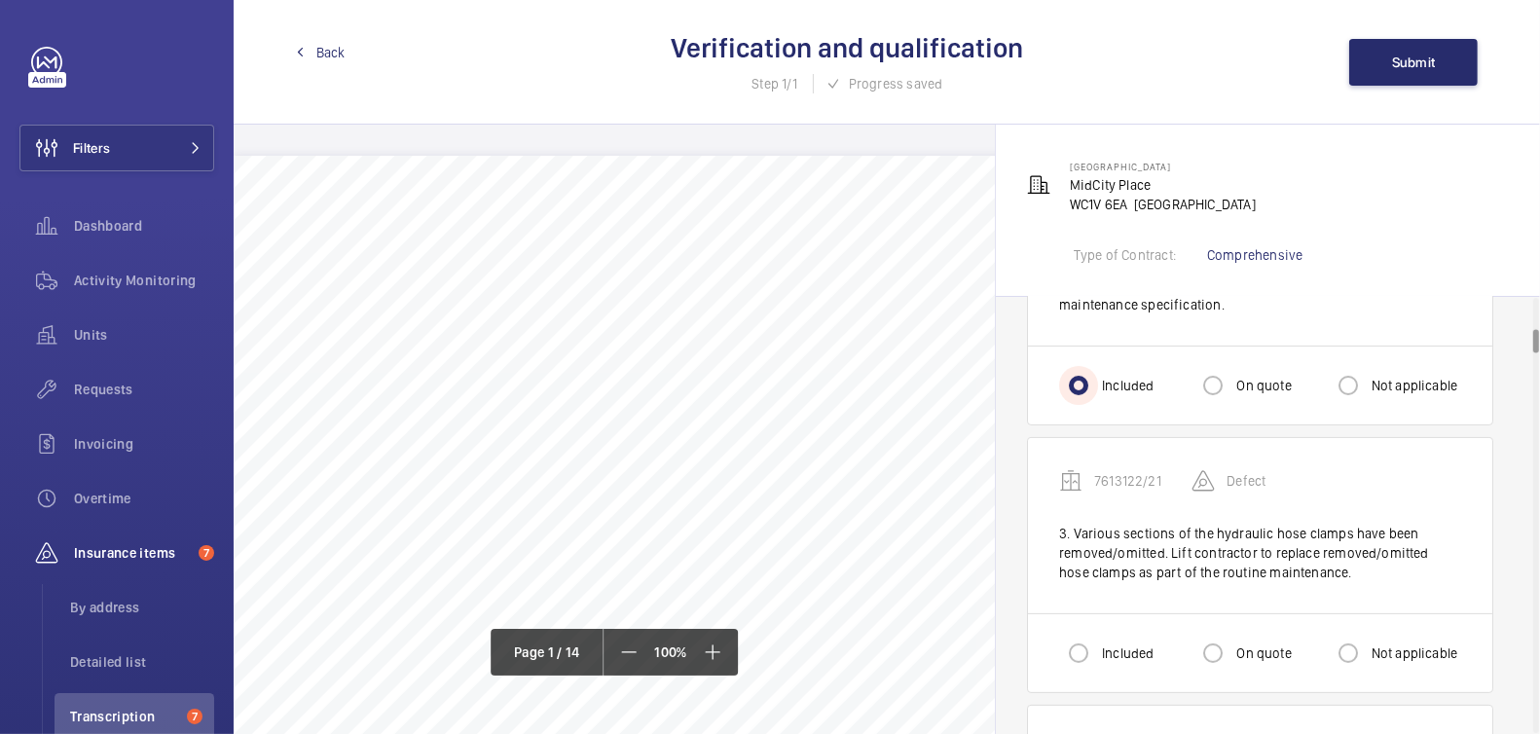
scroll to position [568, 0]
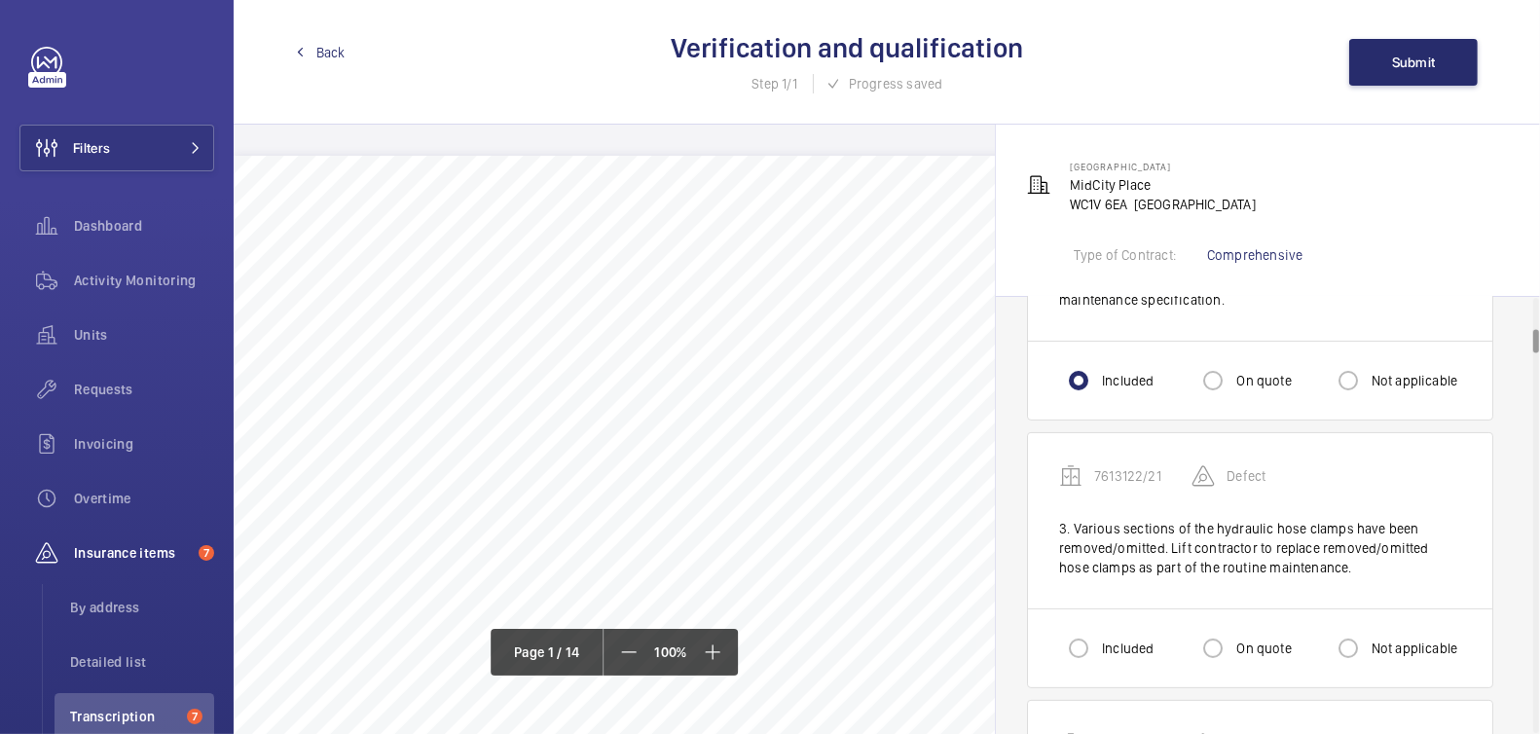
click at [1108, 639] on label "Included" at bounding box center [1125, 648] width 55 height 19
click at [1098, 637] on input "Included" at bounding box center [1078, 648] width 39 height 39
radio input "true"
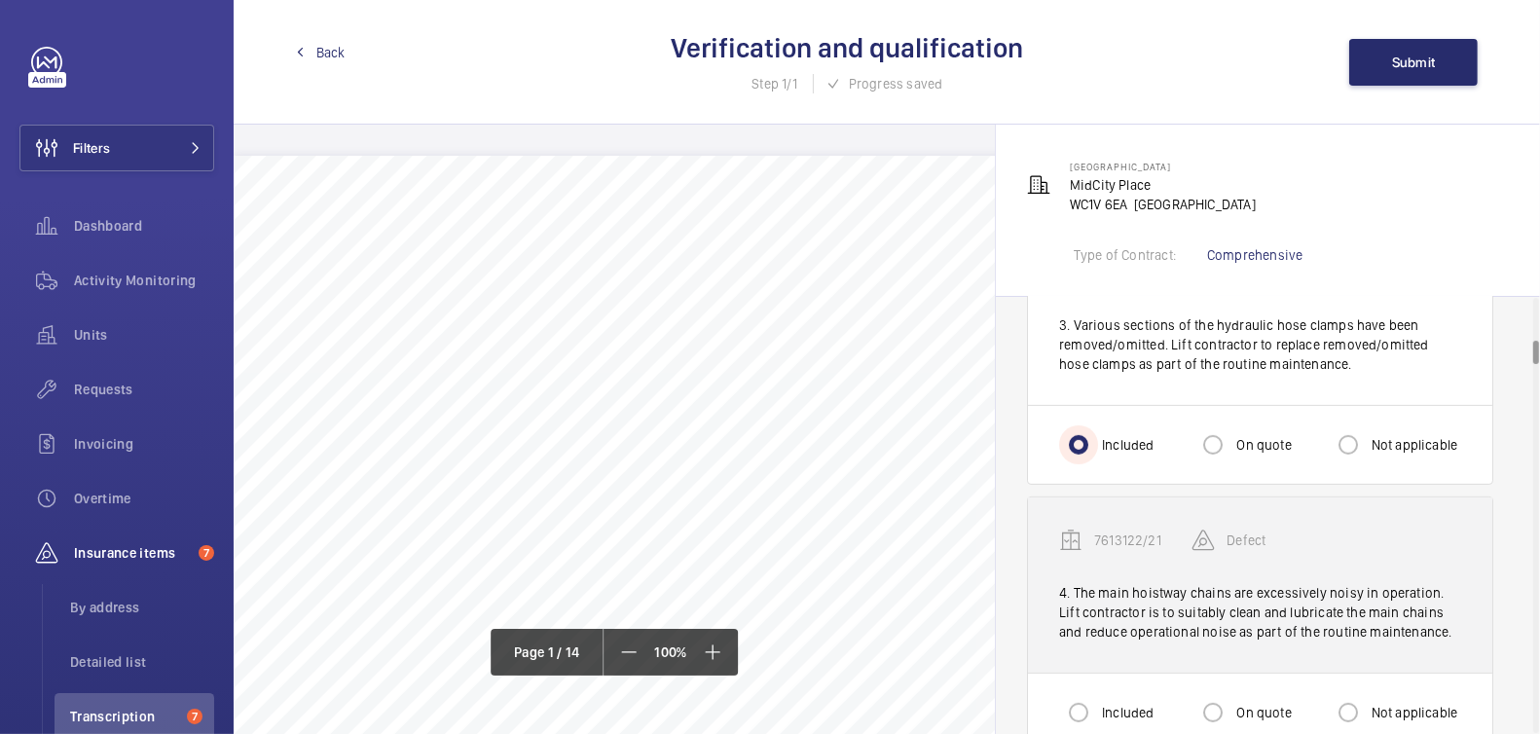
scroll to position [802, 0]
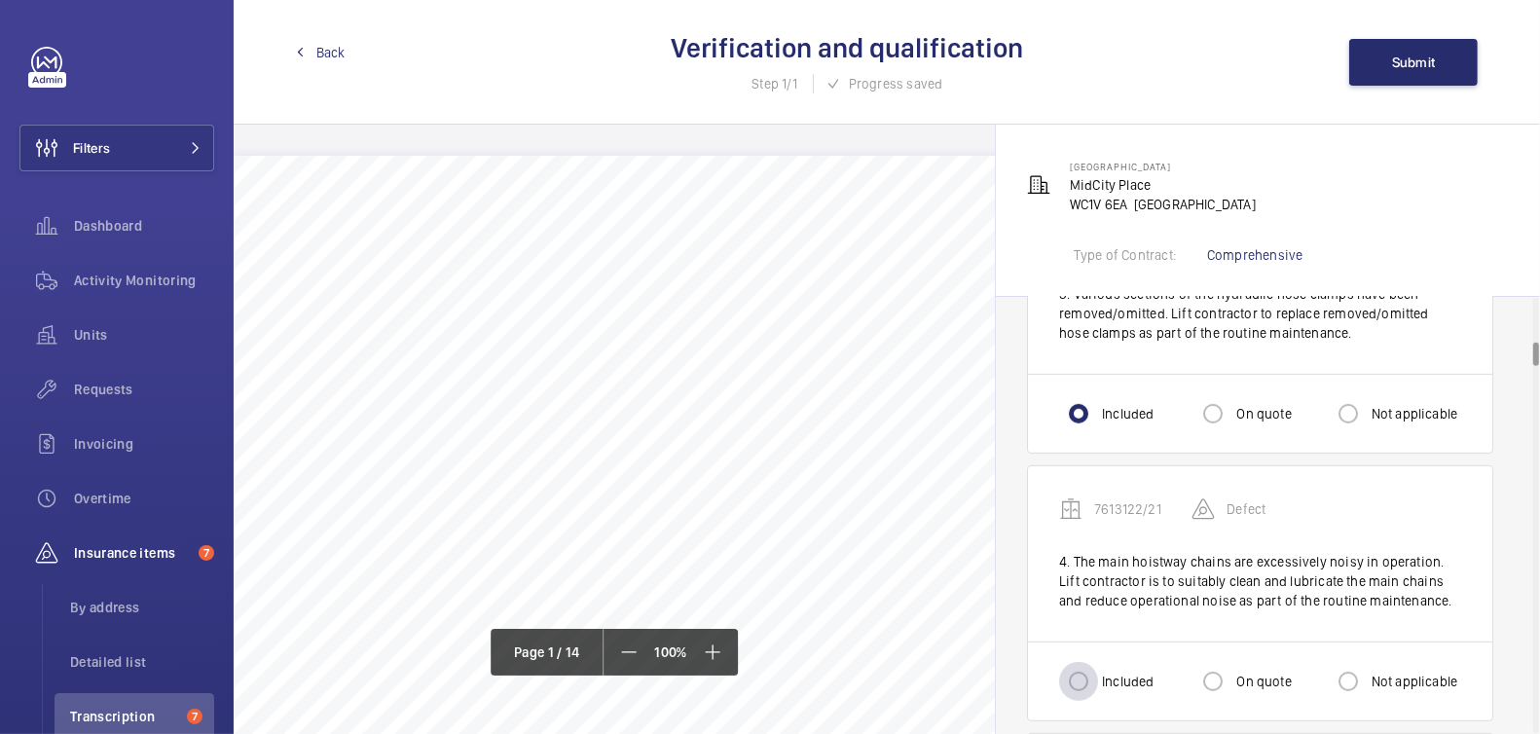
click at [1100, 658] on div at bounding box center [1078, 681] width 47 height 47
radio input "true"
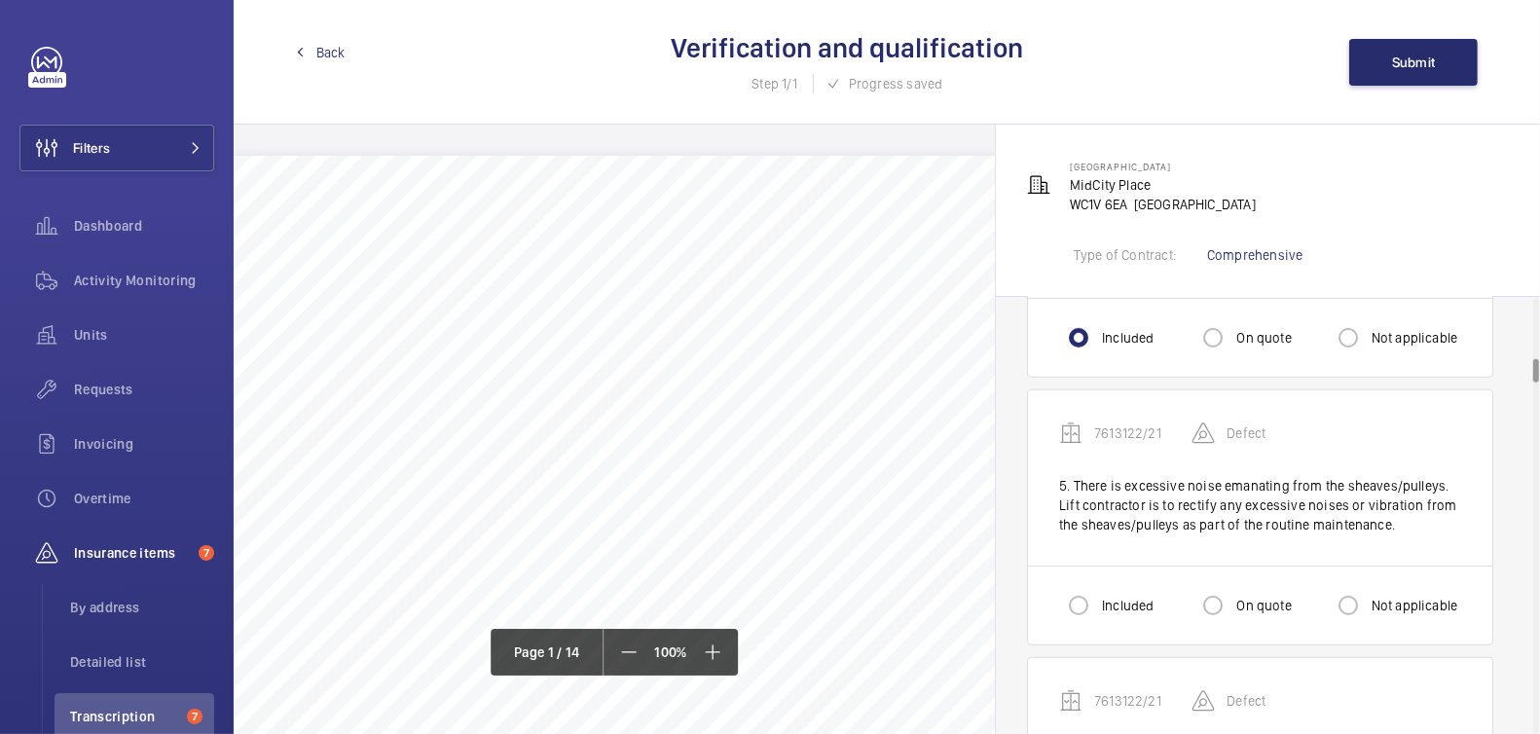
scroll to position [1154, 0]
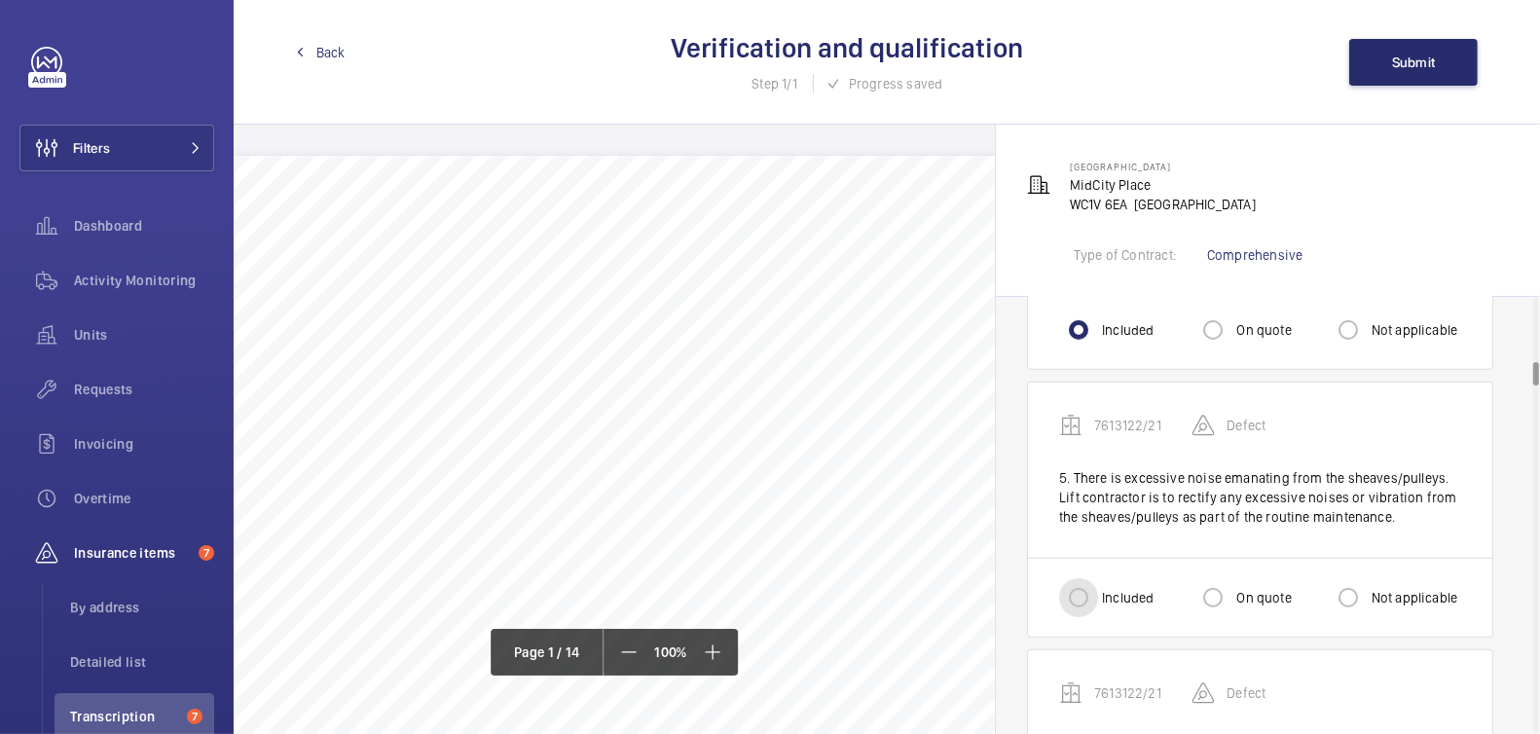
click at [1083, 595] on input "Included" at bounding box center [1078, 597] width 39 height 39
radio input "true"
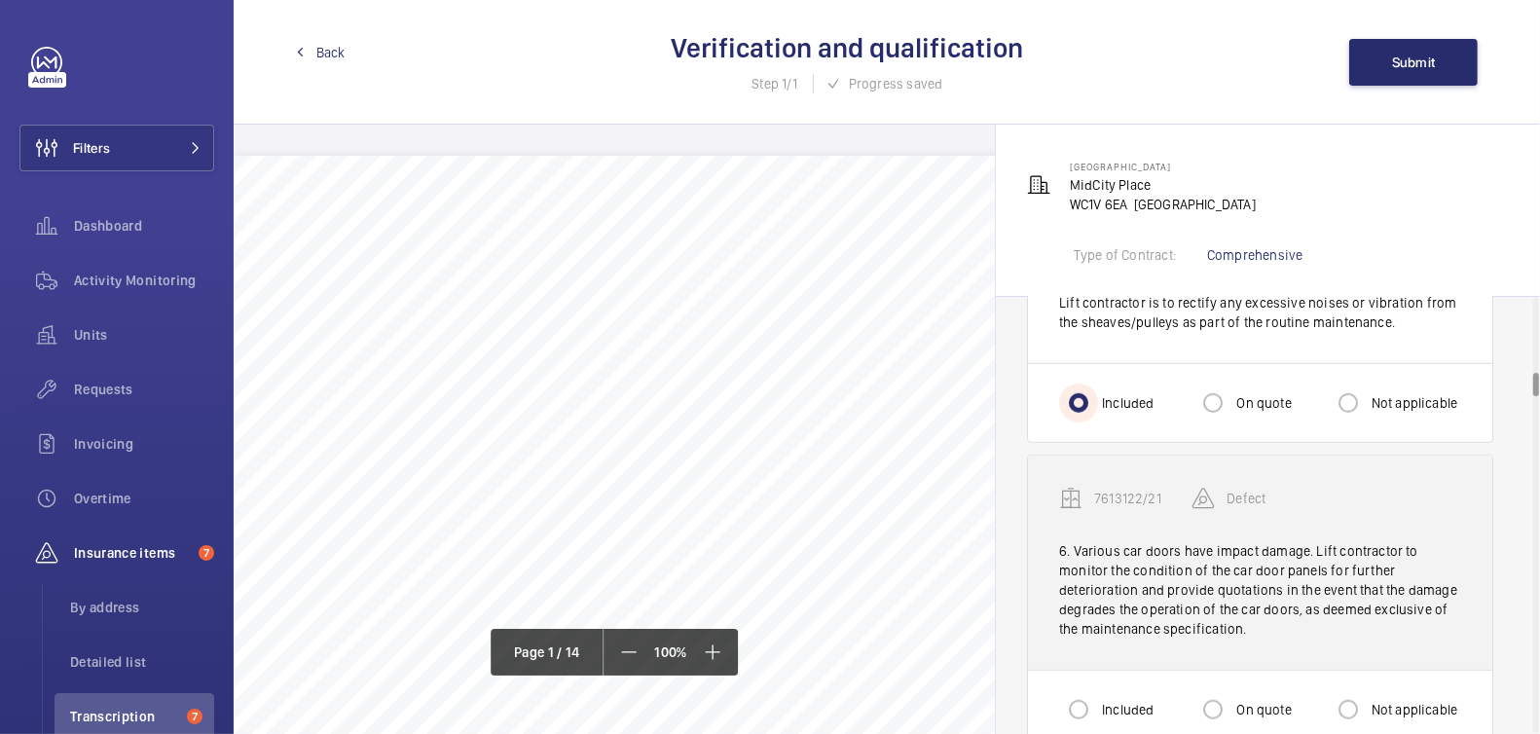
scroll to position [1352, 0]
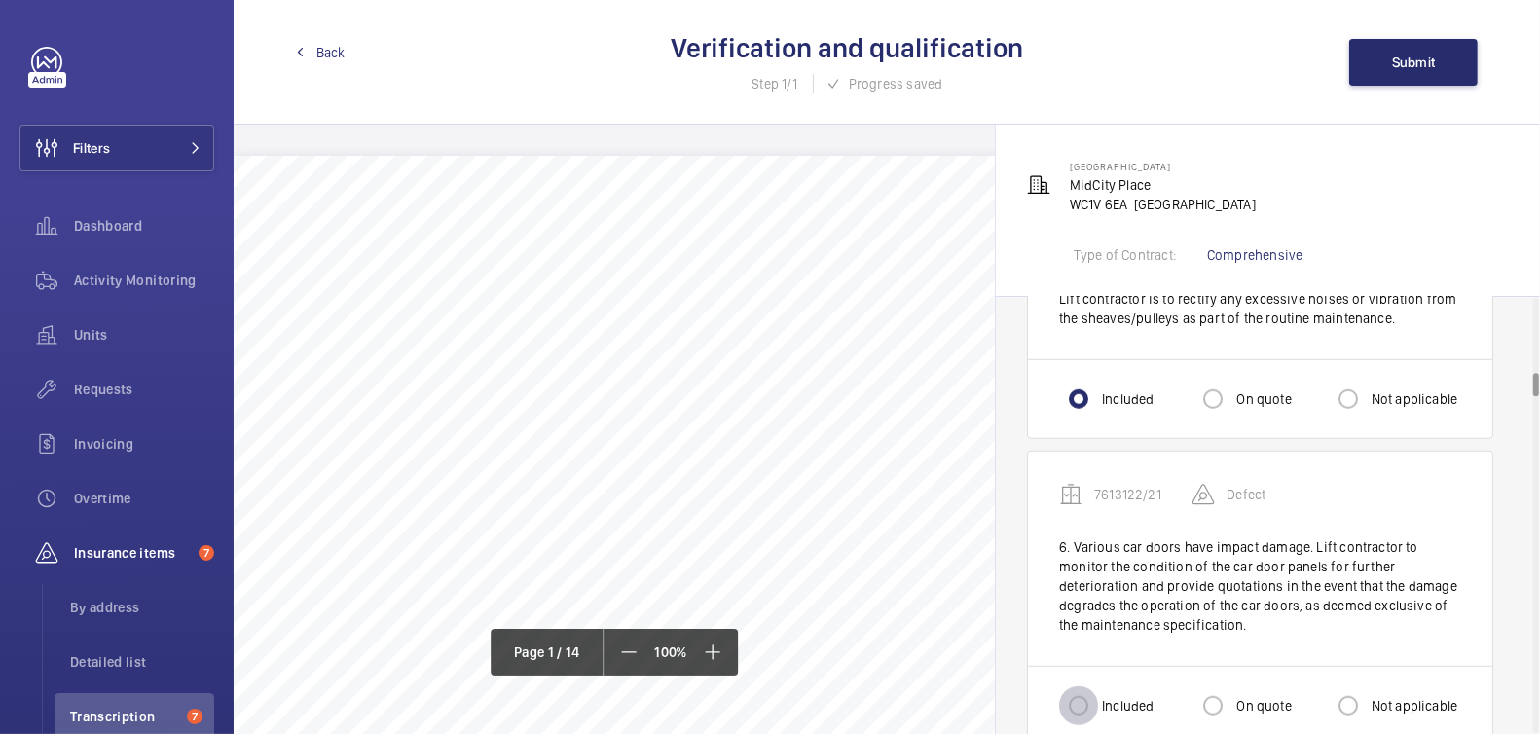
click at [1096, 695] on input "Included" at bounding box center [1078, 705] width 39 height 39
radio input "true"
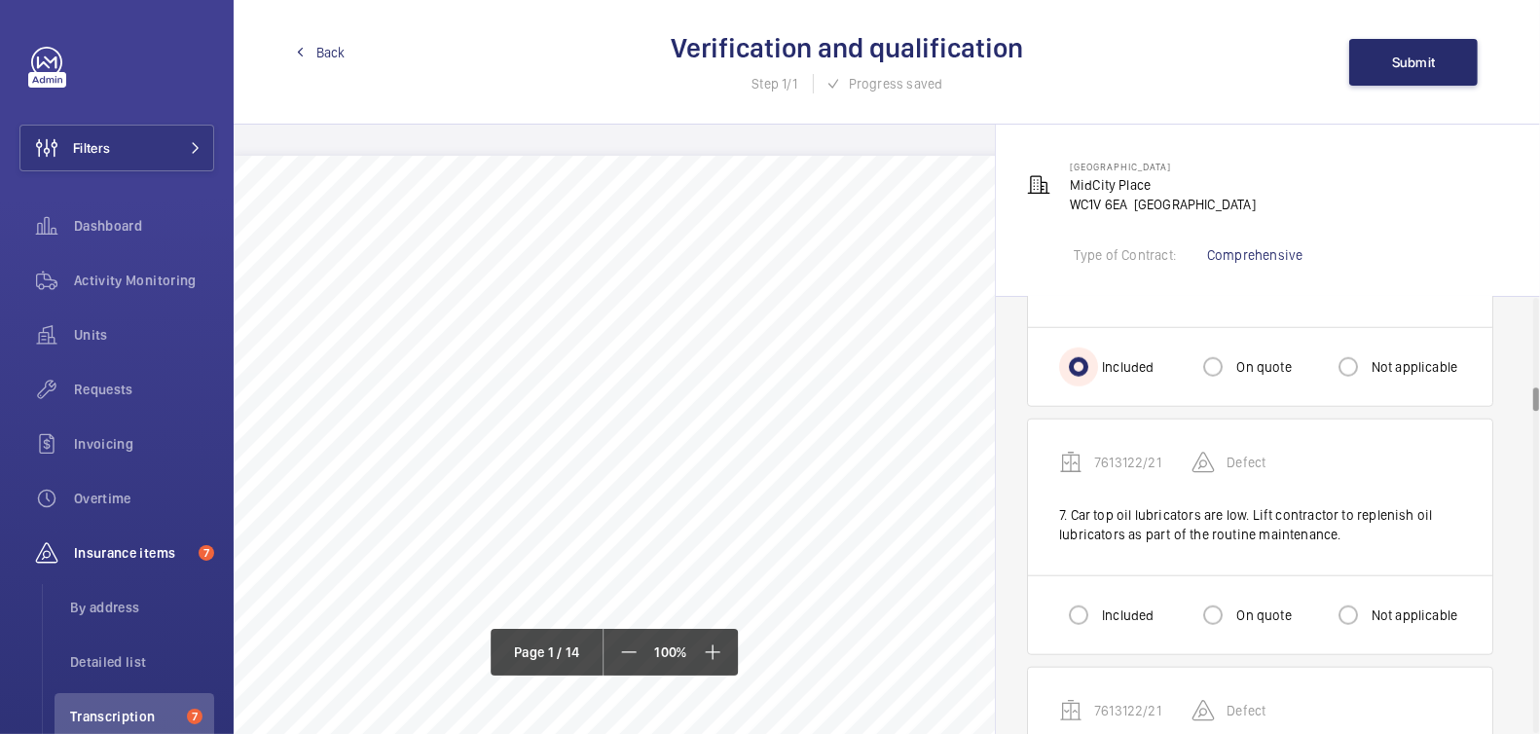
scroll to position [1696, 0]
click at [1083, 596] on input "Included" at bounding box center [1078, 610] width 39 height 39
radio input "true"
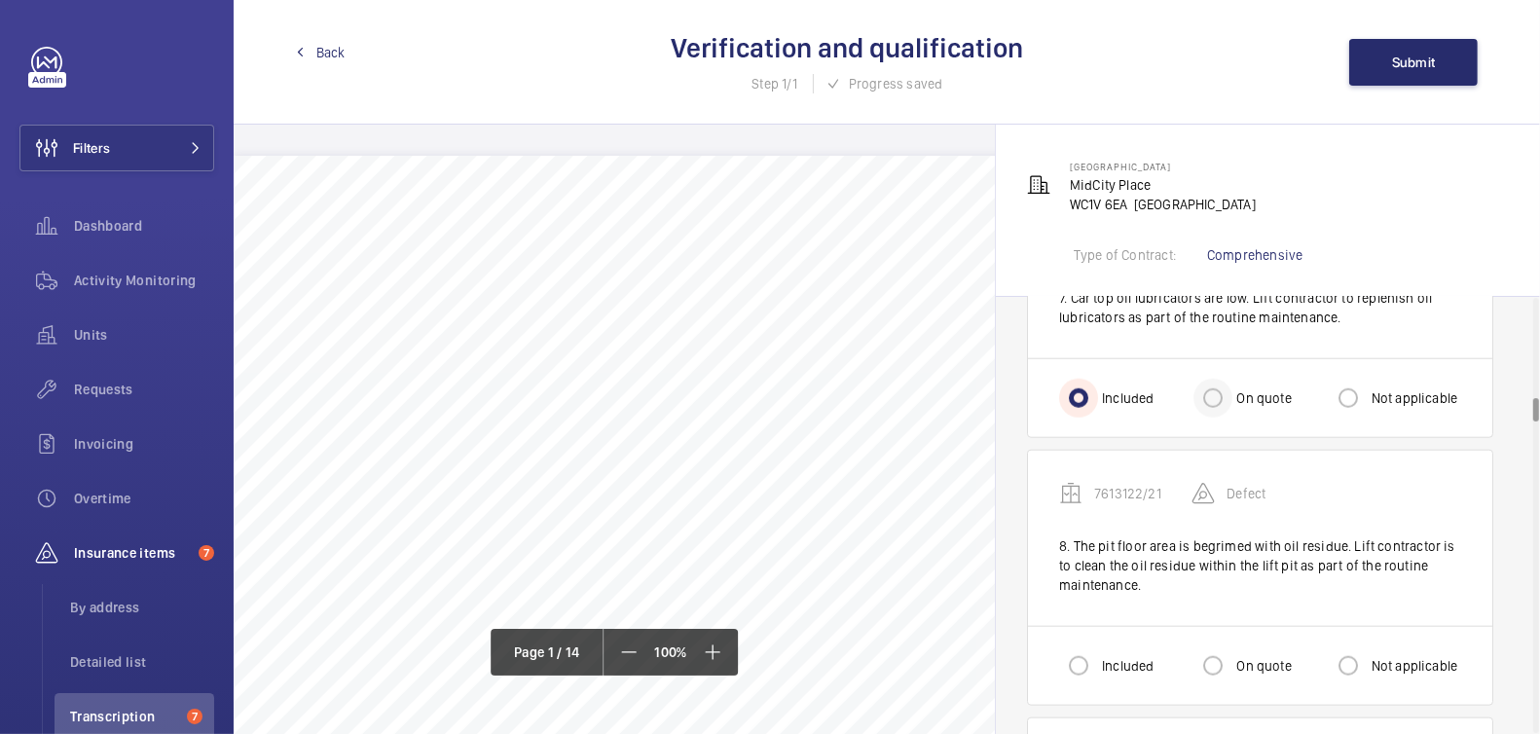
scroll to position [1928, 0]
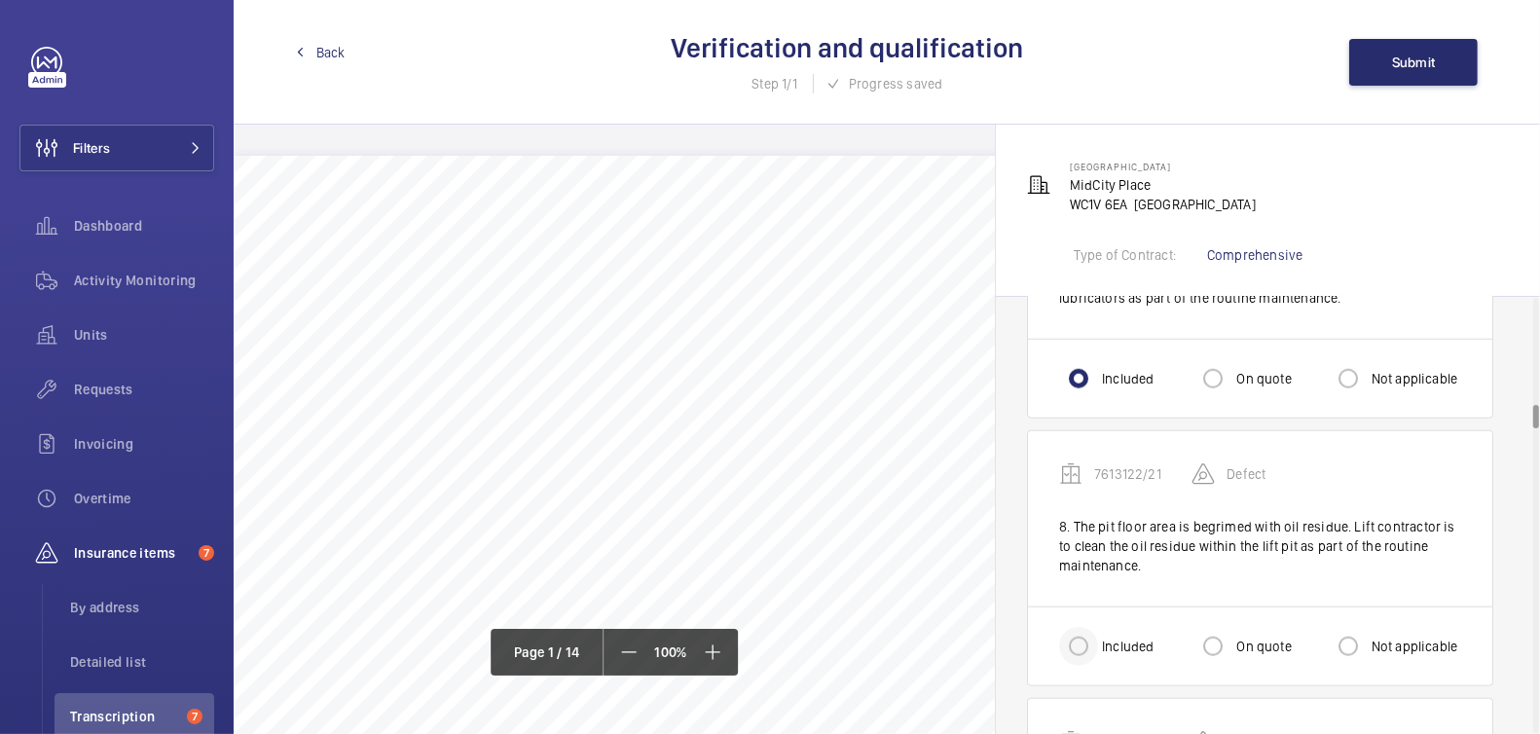
click at [1101, 627] on div at bounding box center [1078, 646] width 47 height 47
radio input "true"
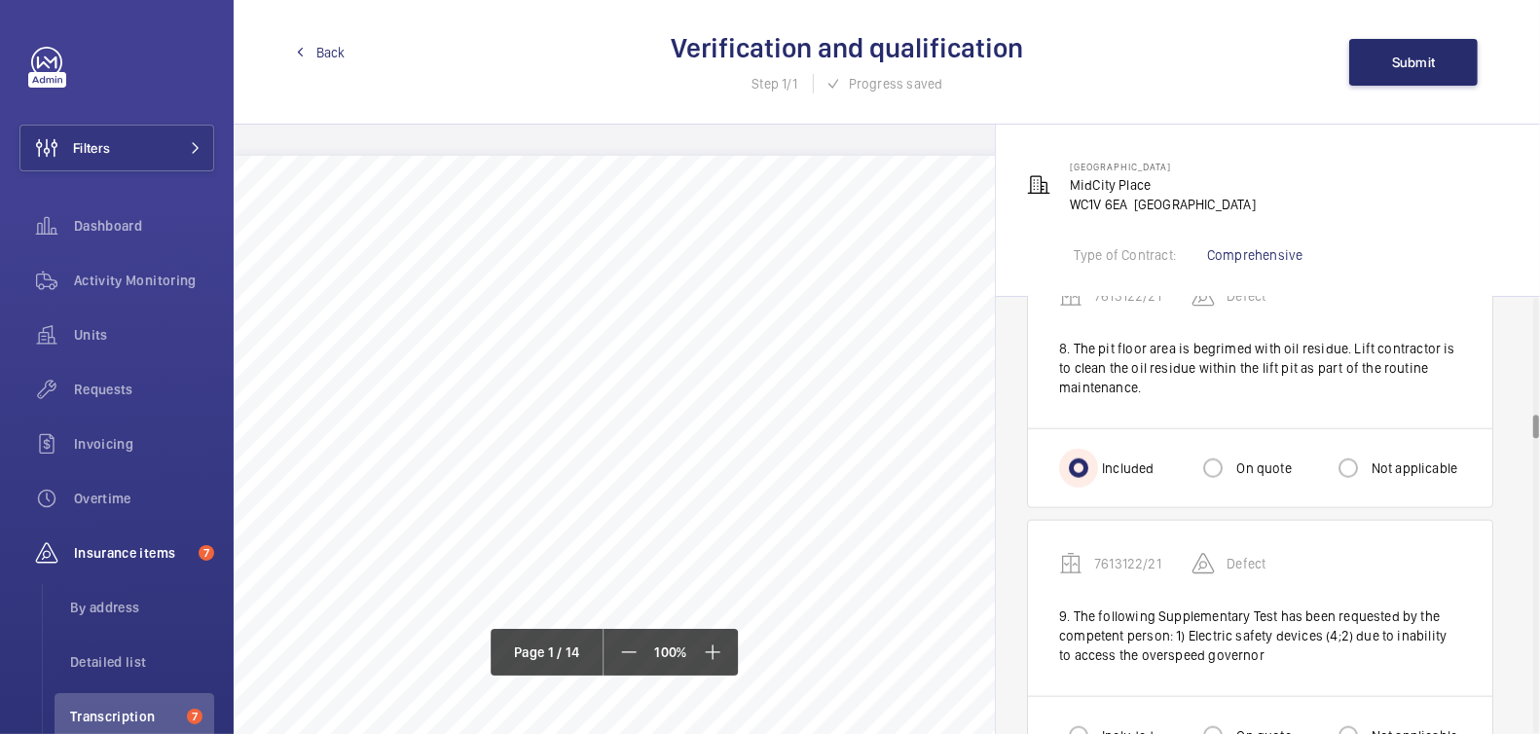
scroll to position [2182, 0]
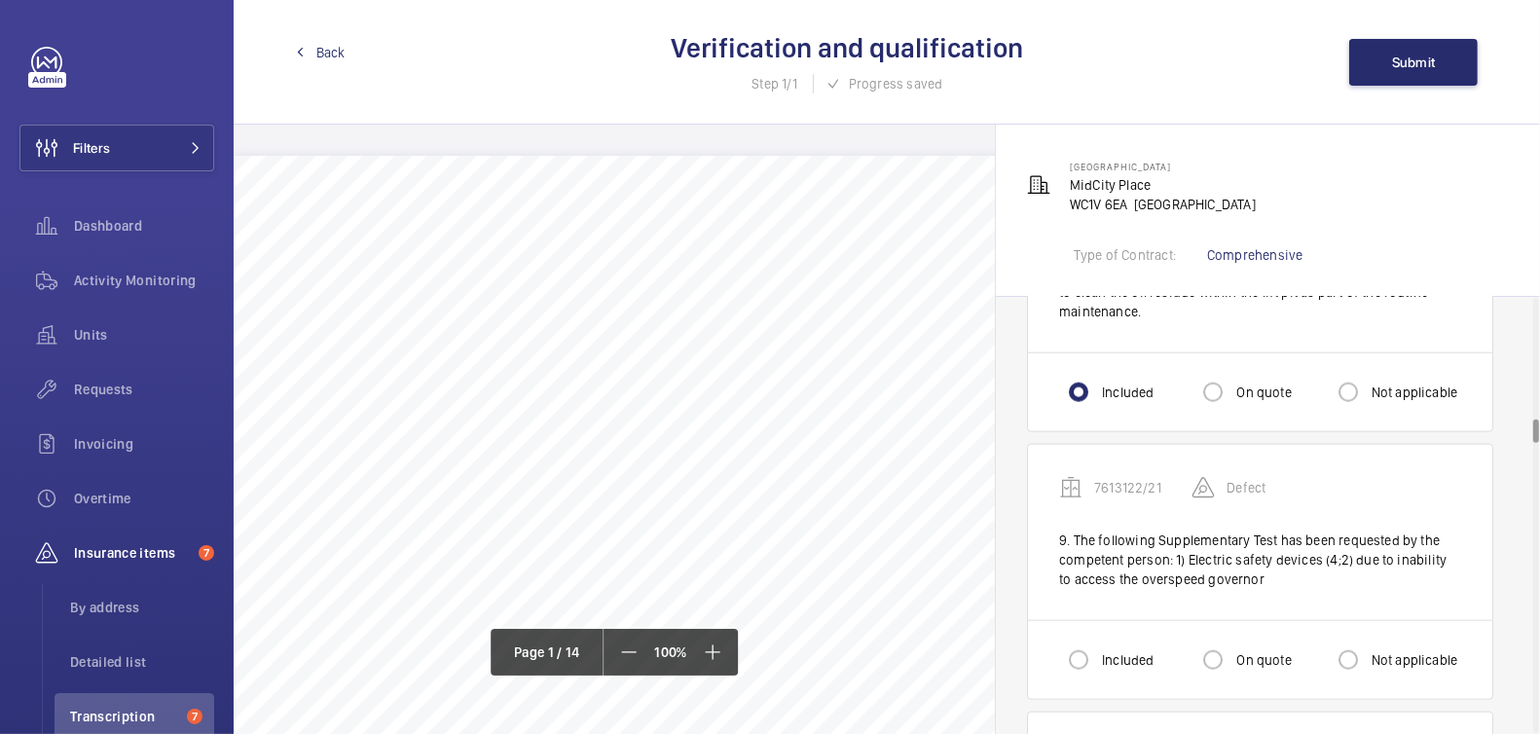
click at [1241, 653] on label "On quote" at bounding box center [1262, 659] width 58 height 19
click at [1233, 653] on input "On quote" at bounding box center [1213, 660] width 39 height 39
radio input "true"
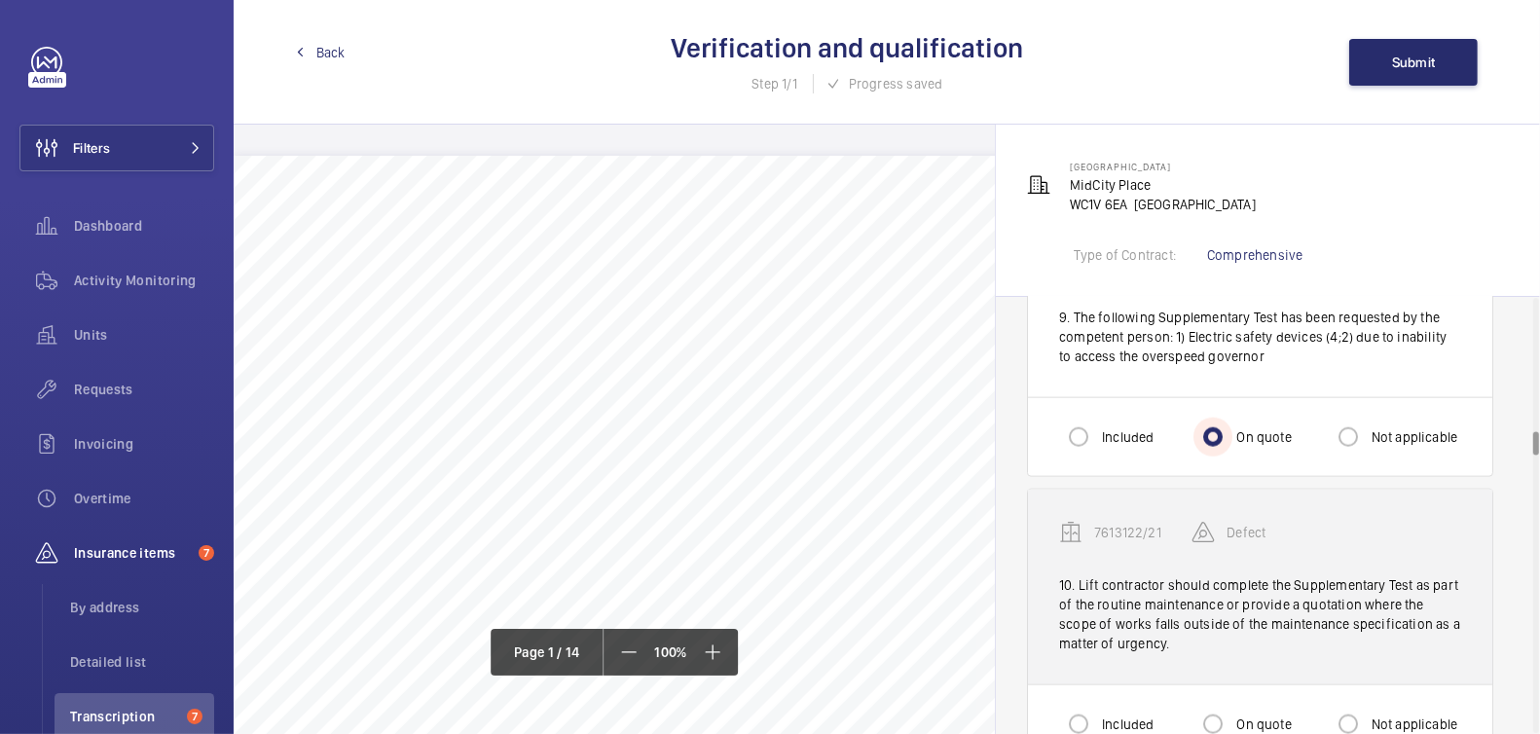
scroll to position [2409, 0]
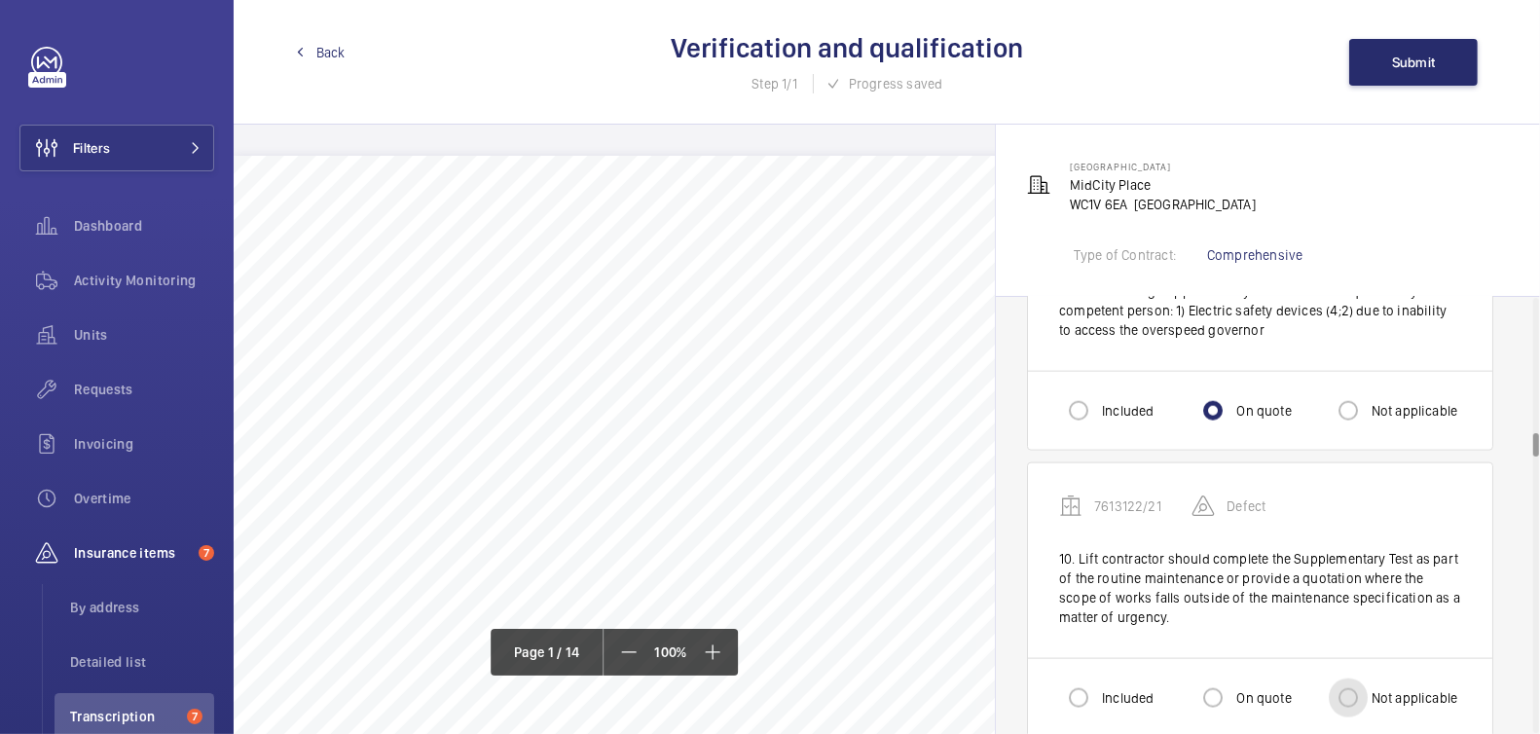
click at [1365, 684] on input "Not applicable" at bounding box center [1348, 698] width 39 height 39
radio input "true"
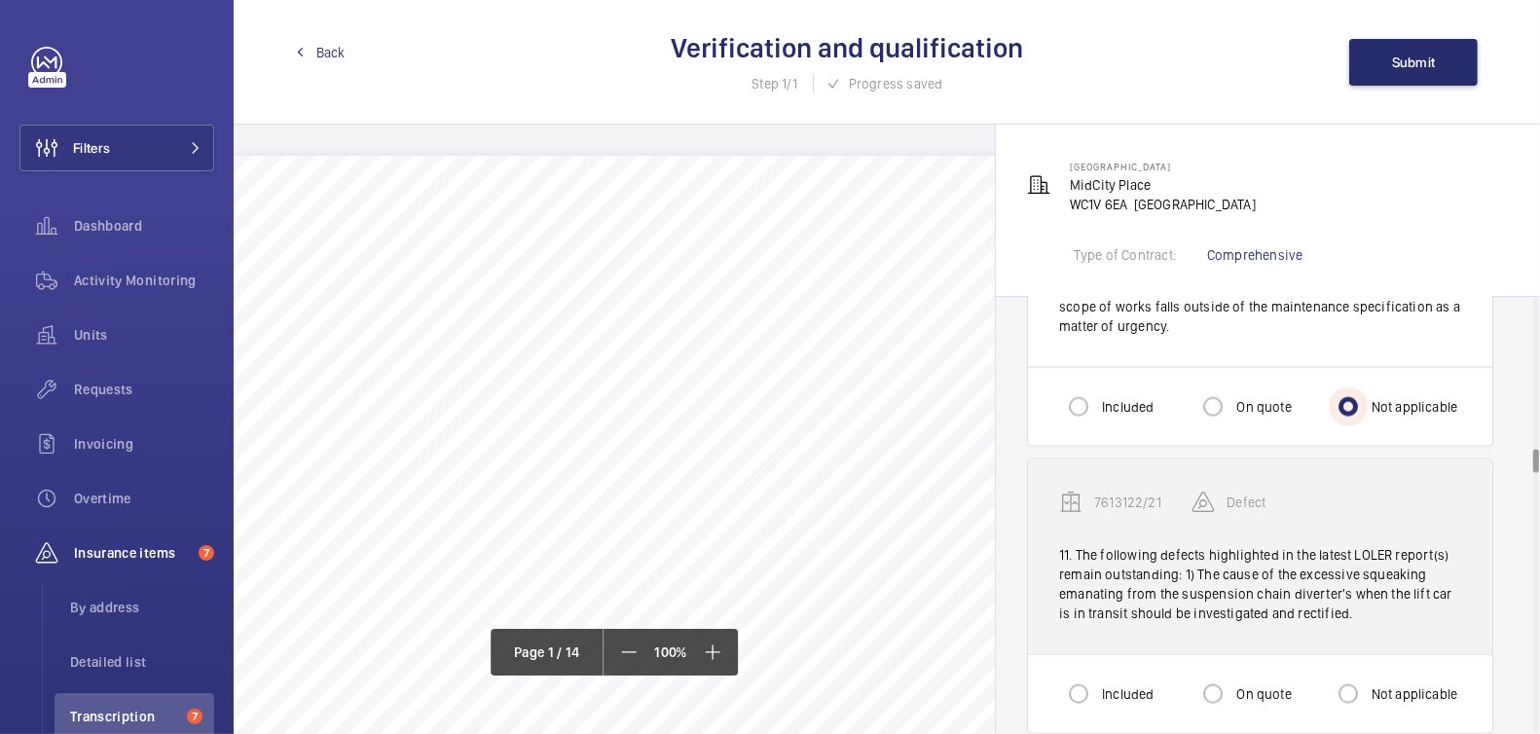
scroll to position [2722, 0]
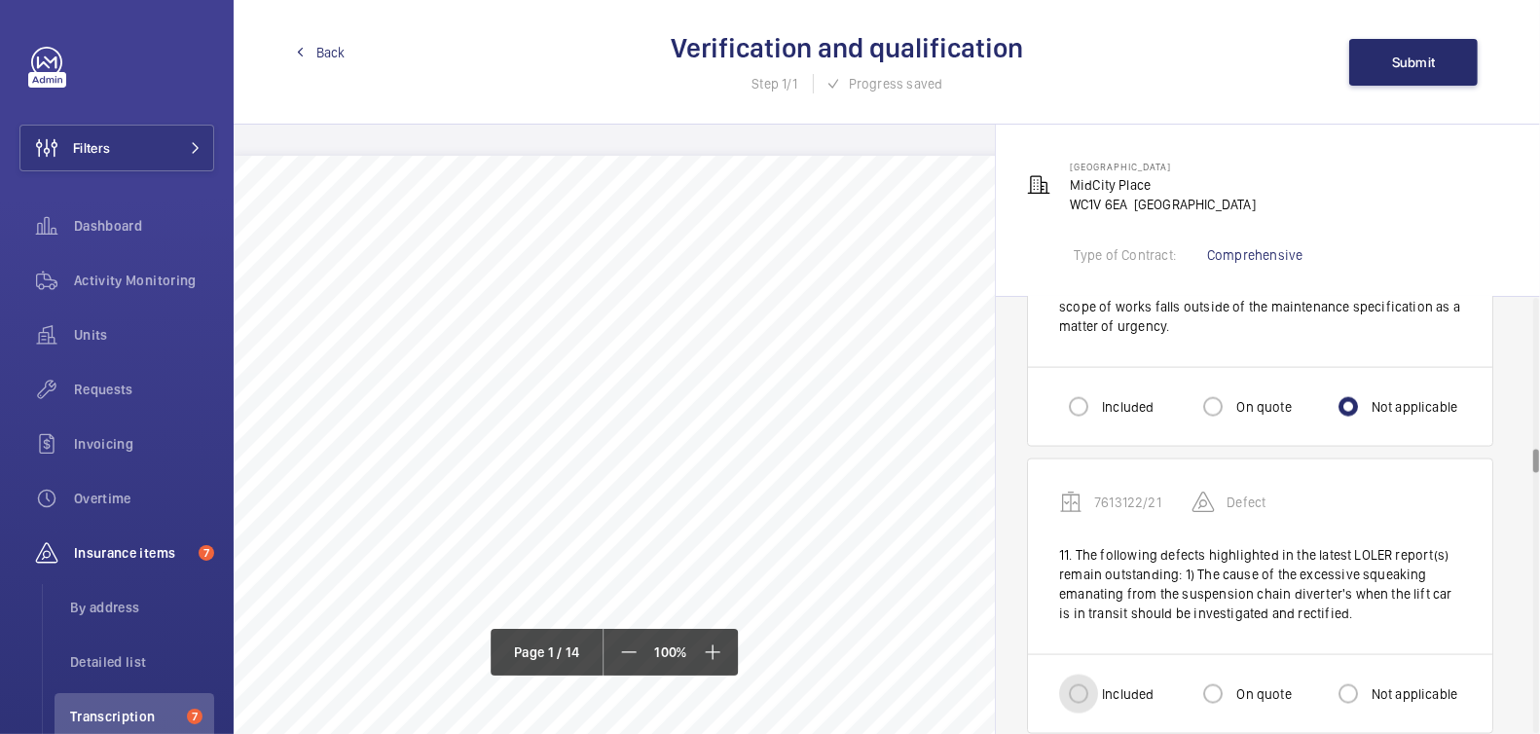
click at [1072, 682] on input "Included" at bounding box center [1078, 694] width 39 height 39
radio input "true"
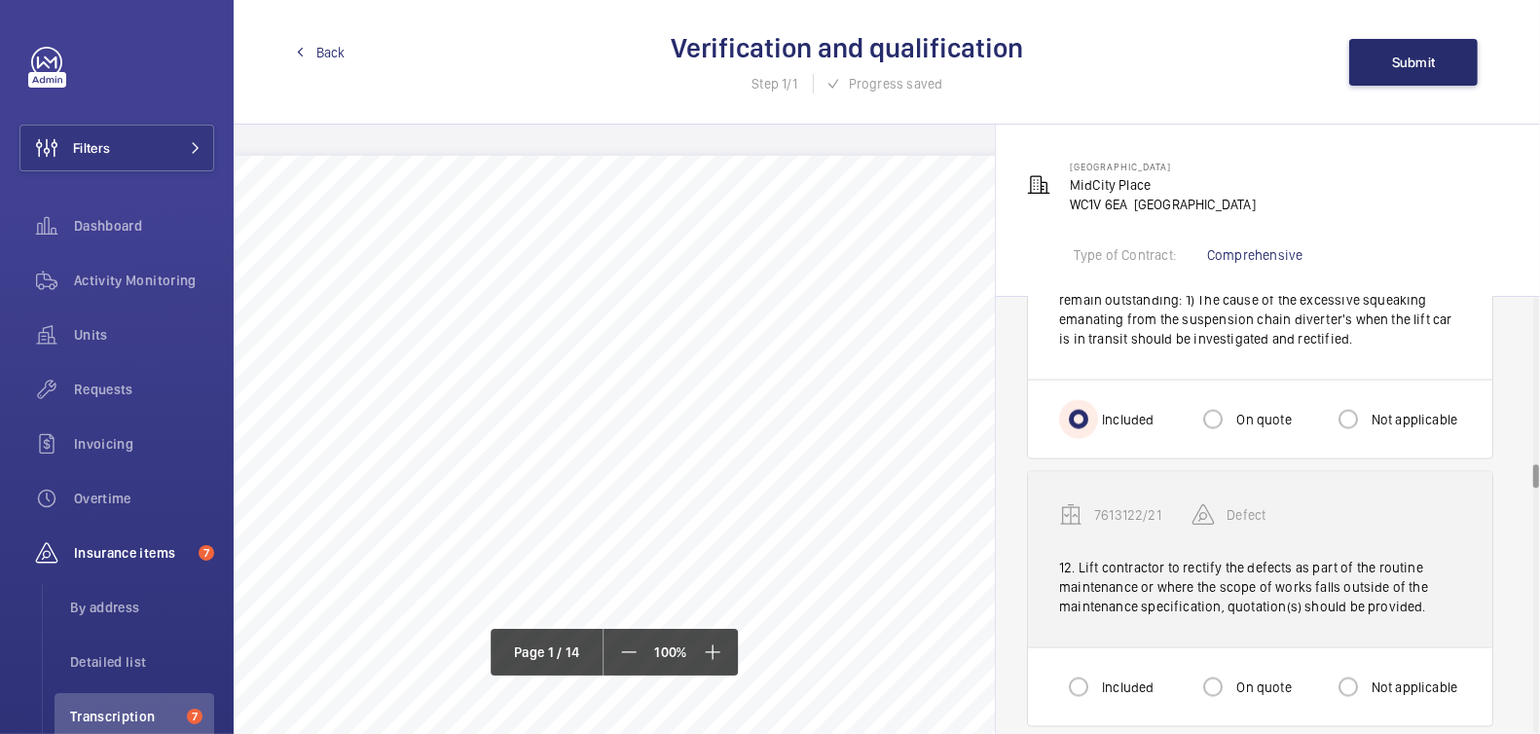
scroll to position [3000, 0]
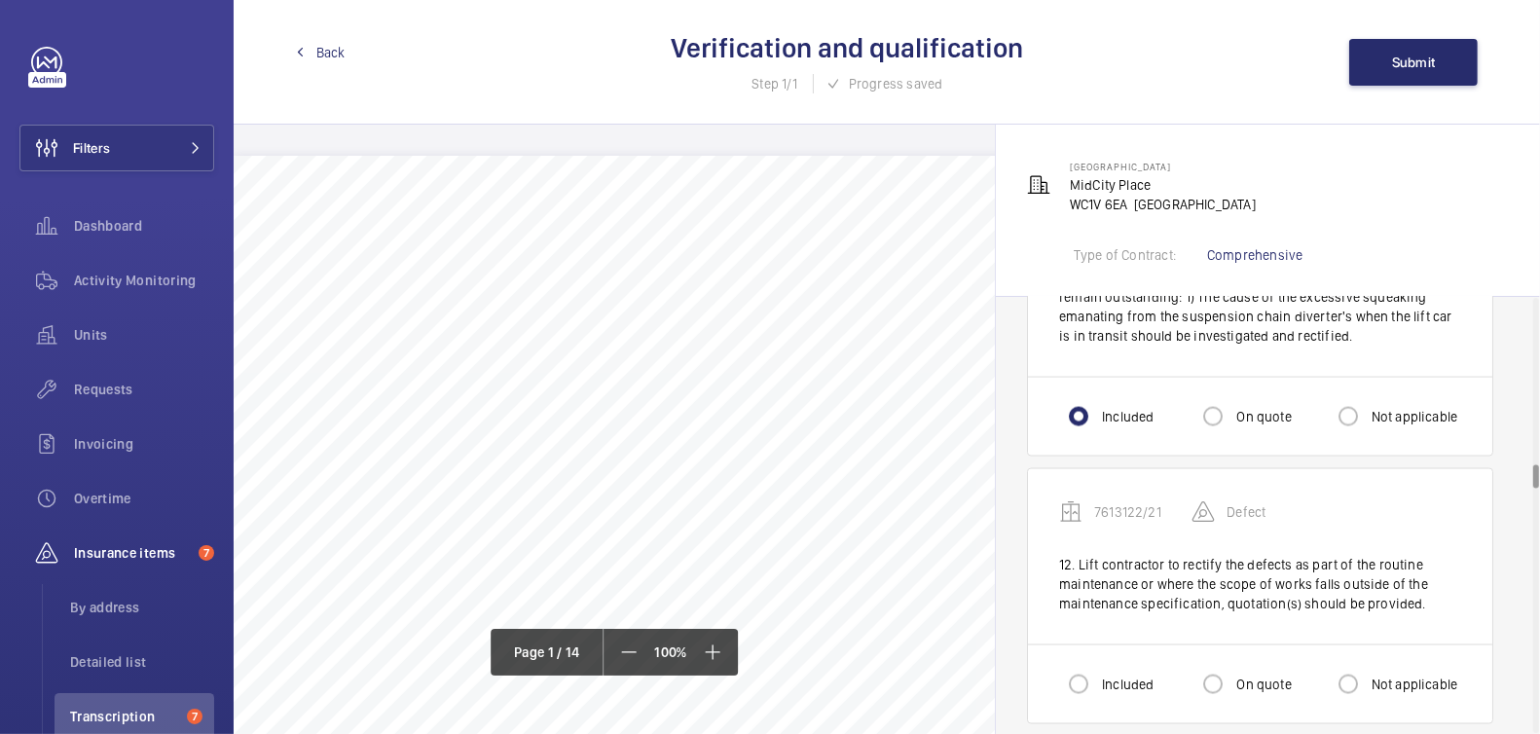
click at [1374, 675] on label "Not applicable" at bounding box center [1413, 684] width 91 height 19
click at [1368, 665] on input "Not applicable" at bounding box center [1348, 684] width 39 height 39
radio input "true"
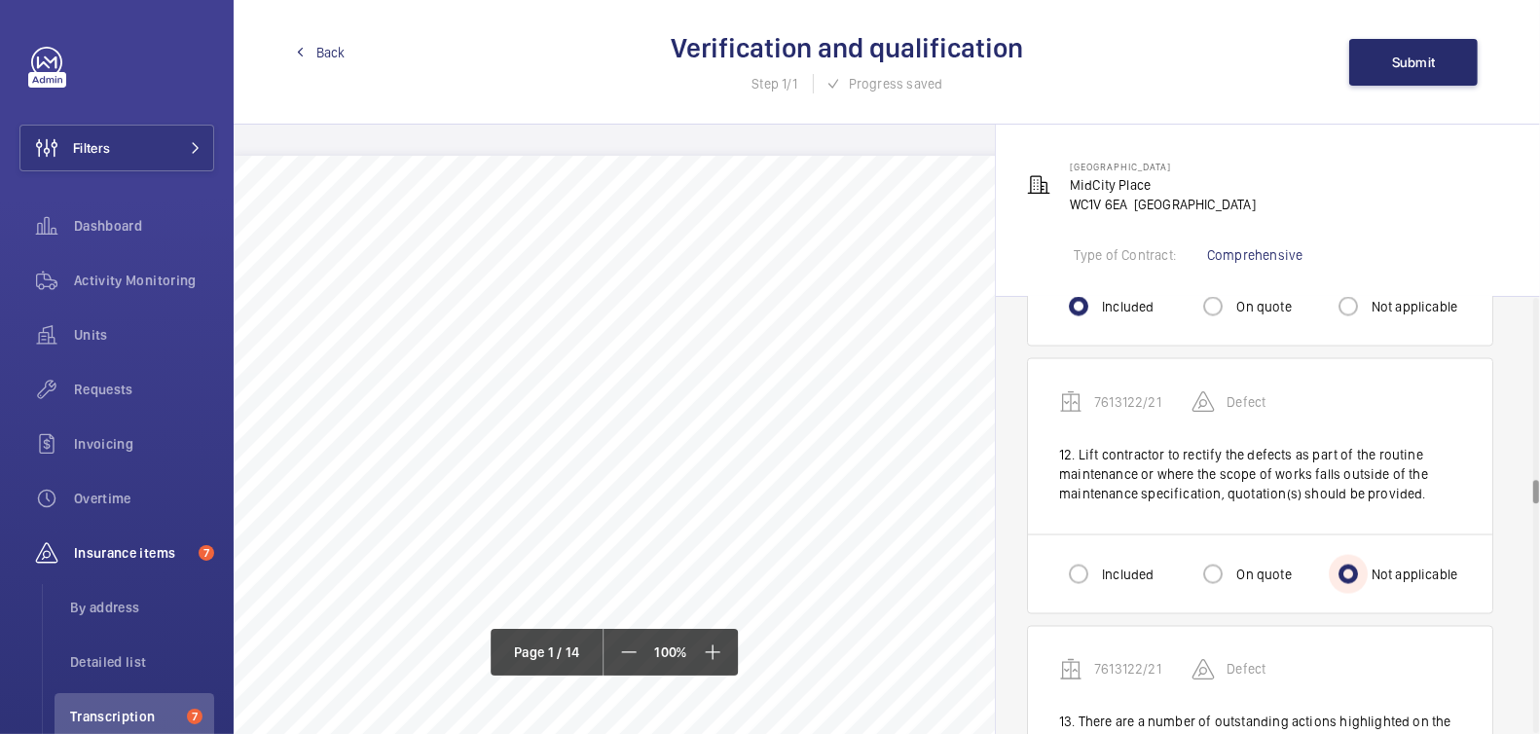
scroll to position [3278, 0]
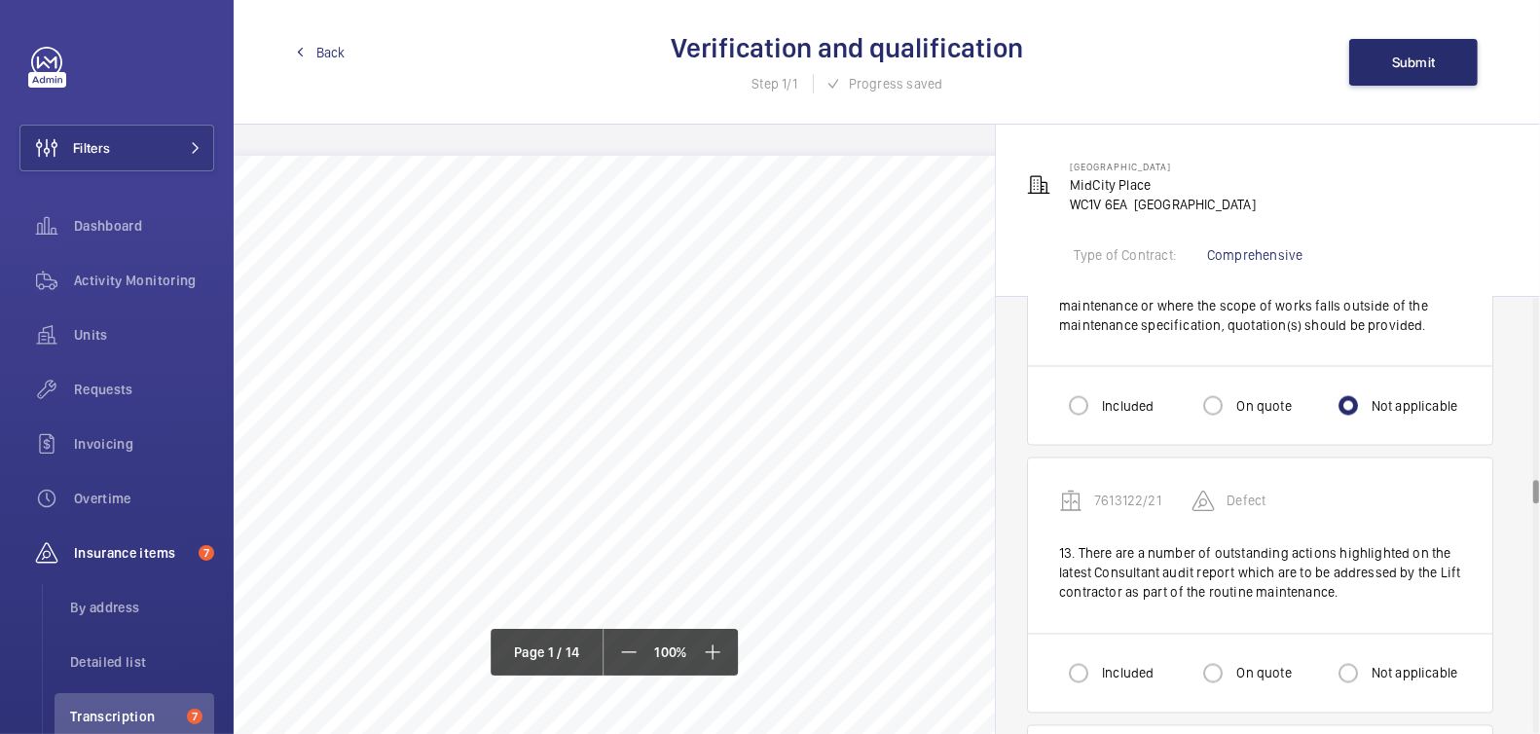
click at [1400, 664] on label "Not applicable" at bounding box center [1413, 673] width 91 height 19
click at [1368, 659] on input "Not applicable" at bounding box center [1348, 673] width 39 height 39
radio input "true"
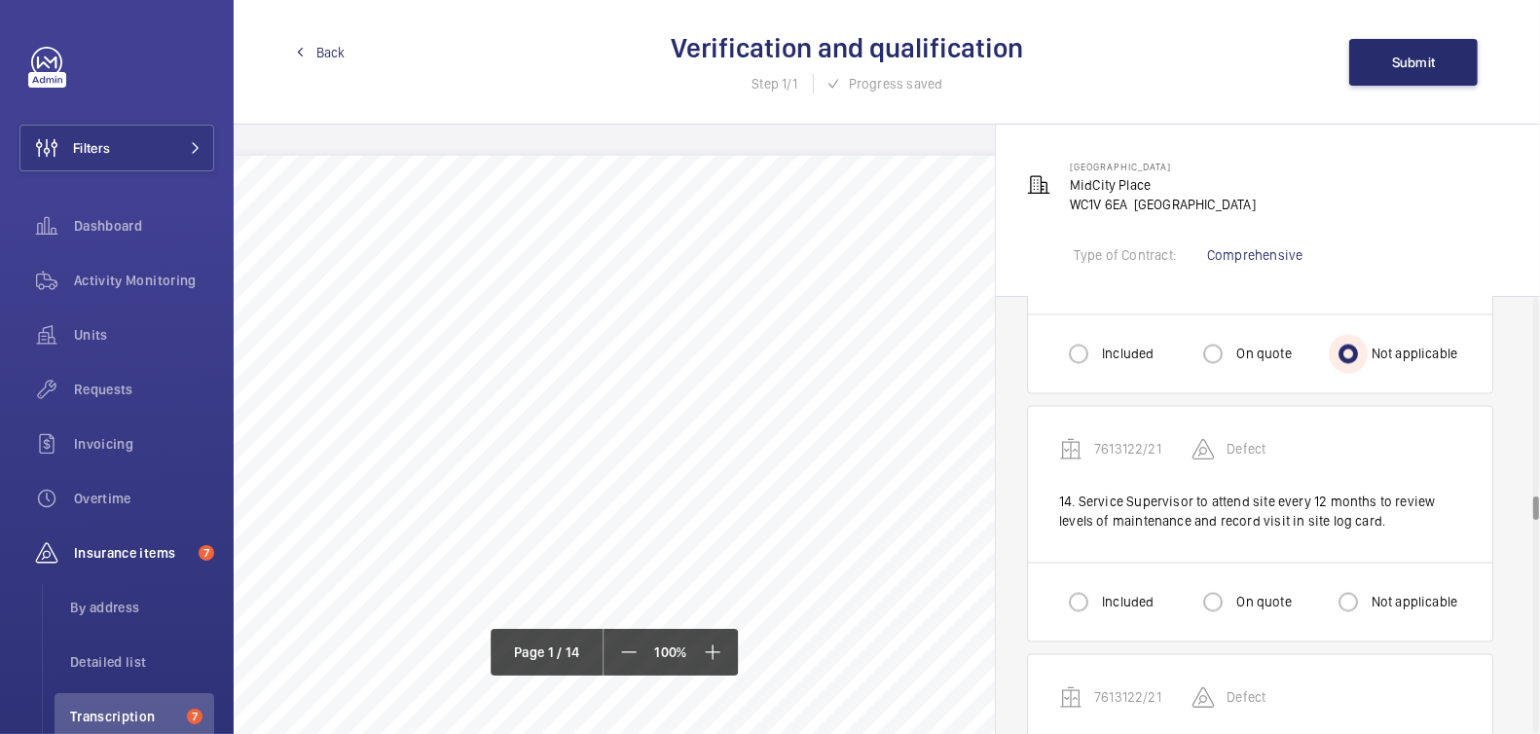
scroll to position [3602, 0]
click at [1405, 588] on label "Not applicable" at bounding box center [1413, 597] width 91 height 19
click at [1368, 582] on input "Not applicable" at bounding box center [1348, 597] width 39 height 39
radio input "true"
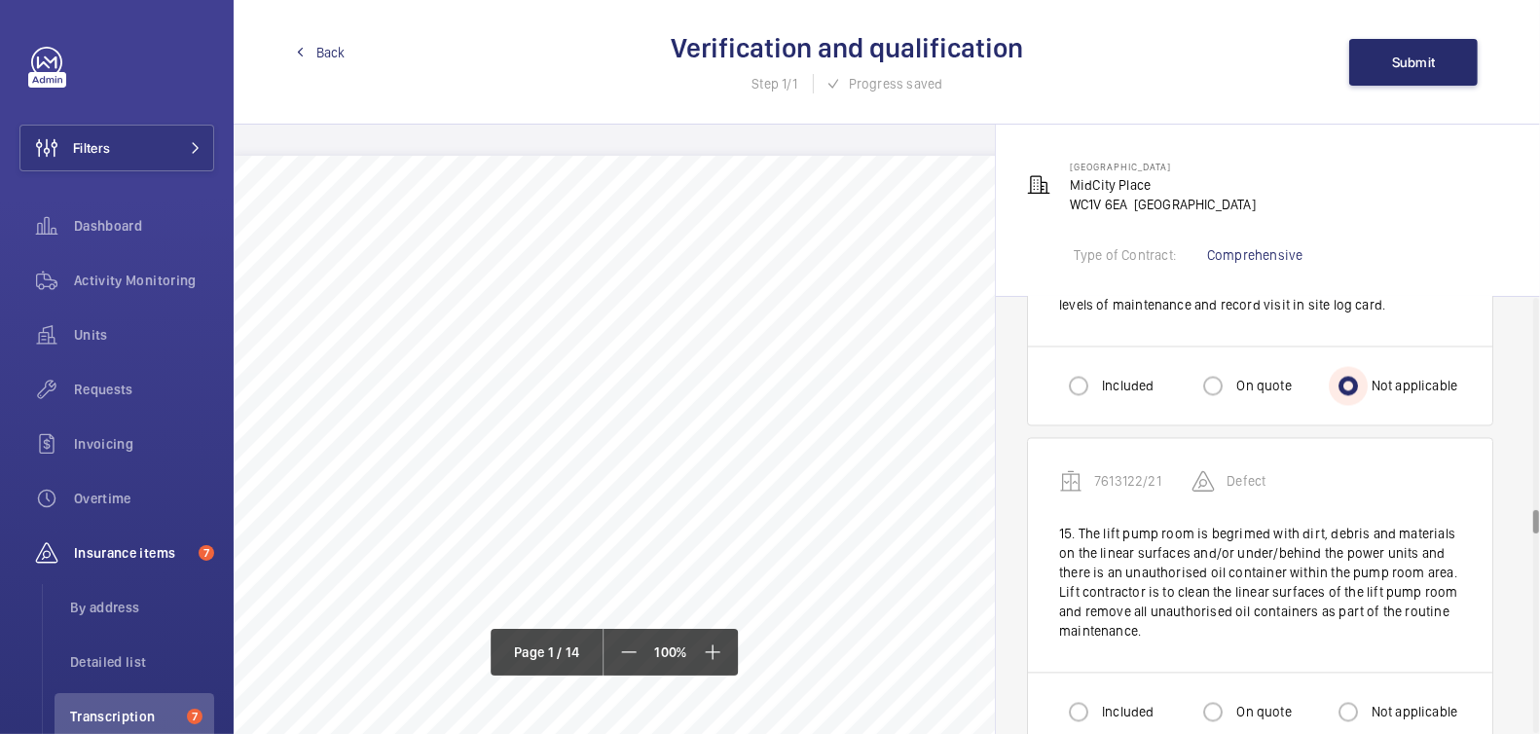
scroll to position [3817, 0]
click at [1404, 700] on label "Not applicable" at bounding box center [1413, 709] width 91 height 19
click at [1368, 690] on input "Not applicable" at bounding box center [1348, 709] width 39 height 39
radio input "true"
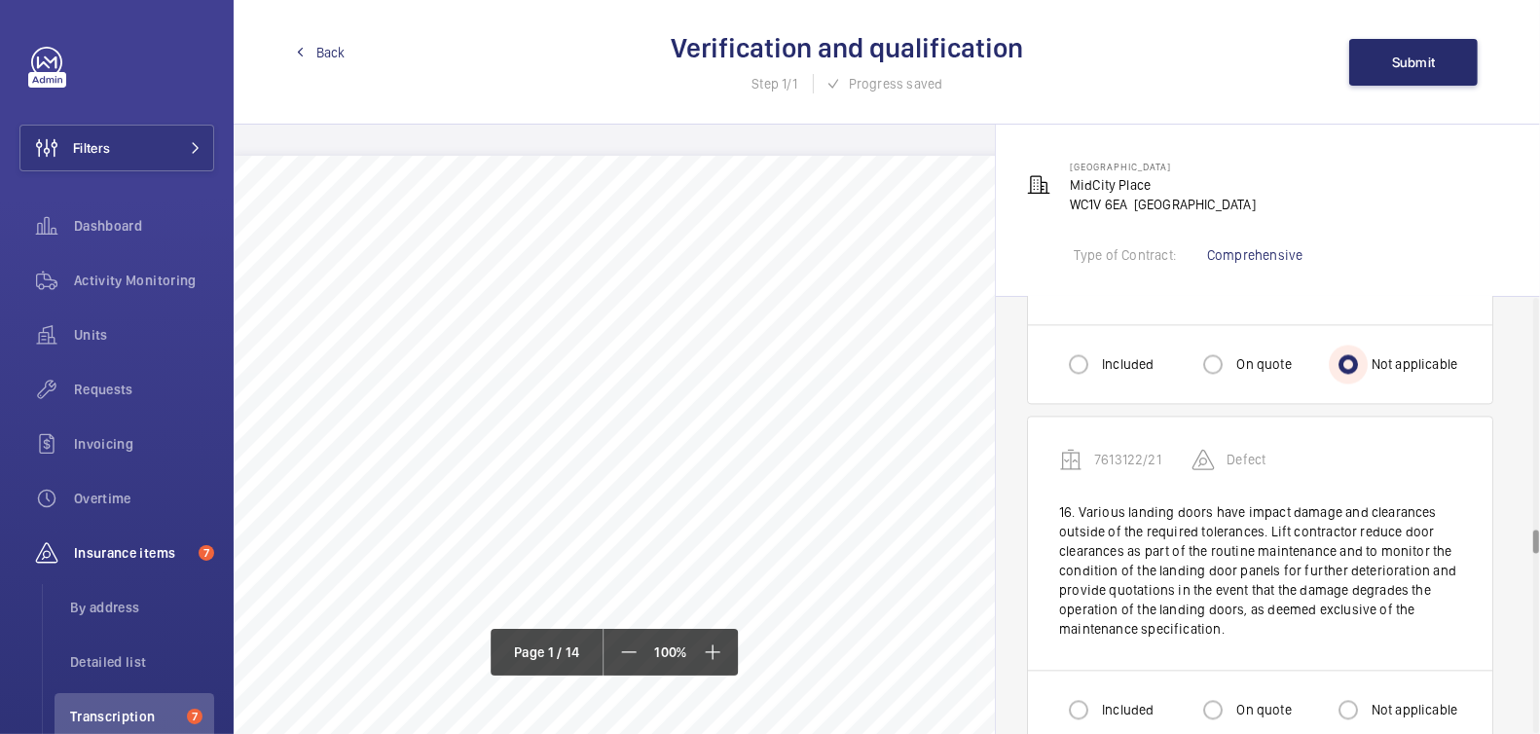
scroll to position [4177, 0]
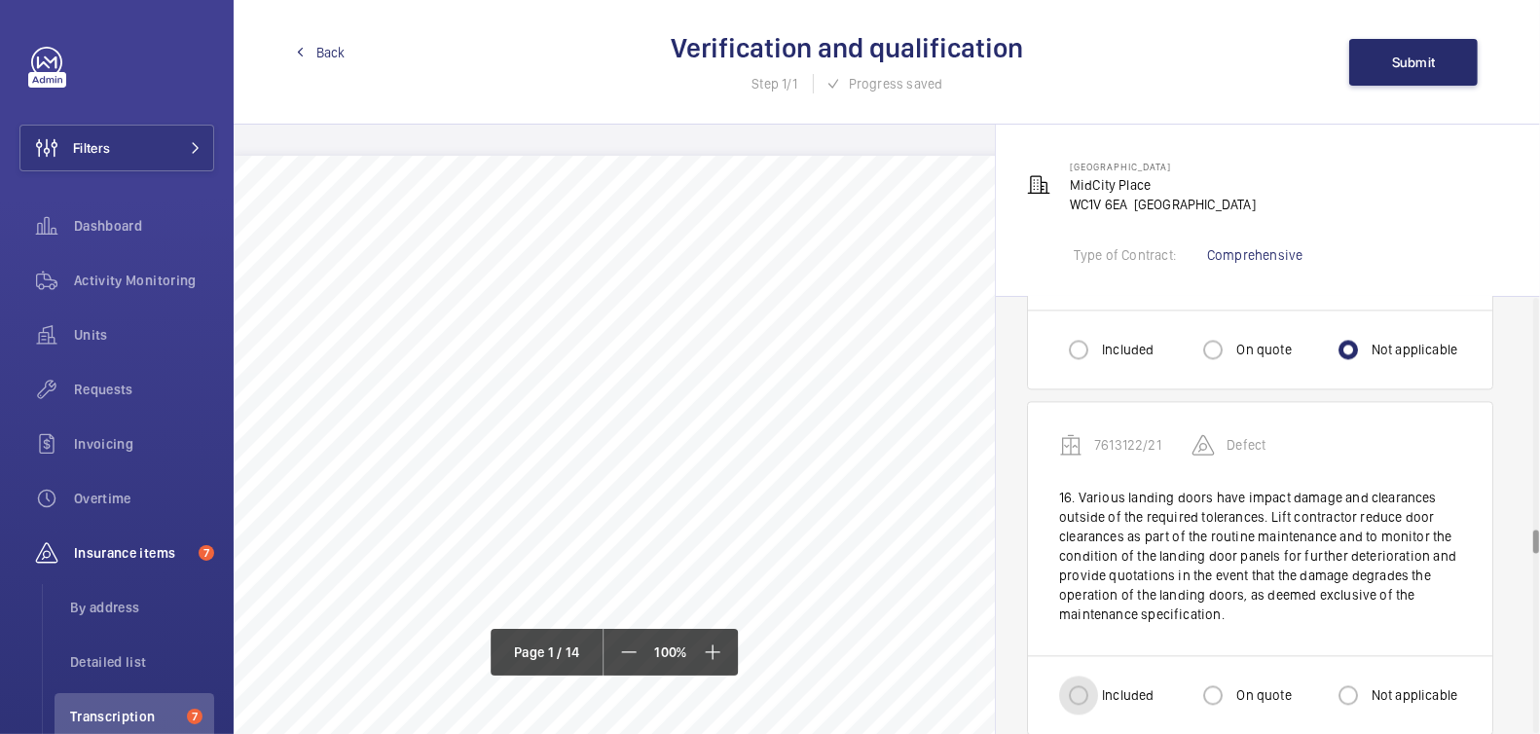
click at [1092, 679] on input "Included" at bounding box center [1078, 695] width 39 height 39
radio input "true"
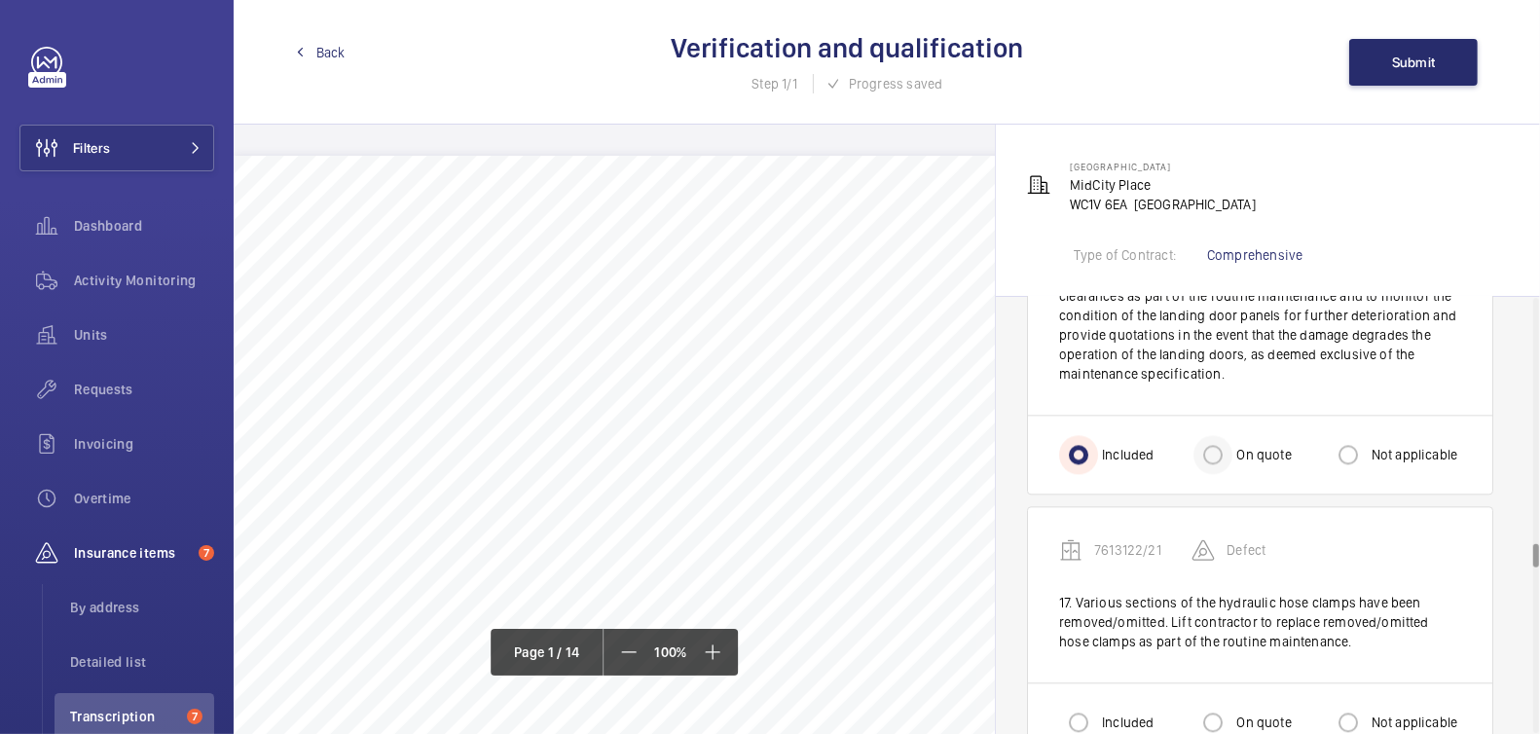
scroll to position [4426, 0]
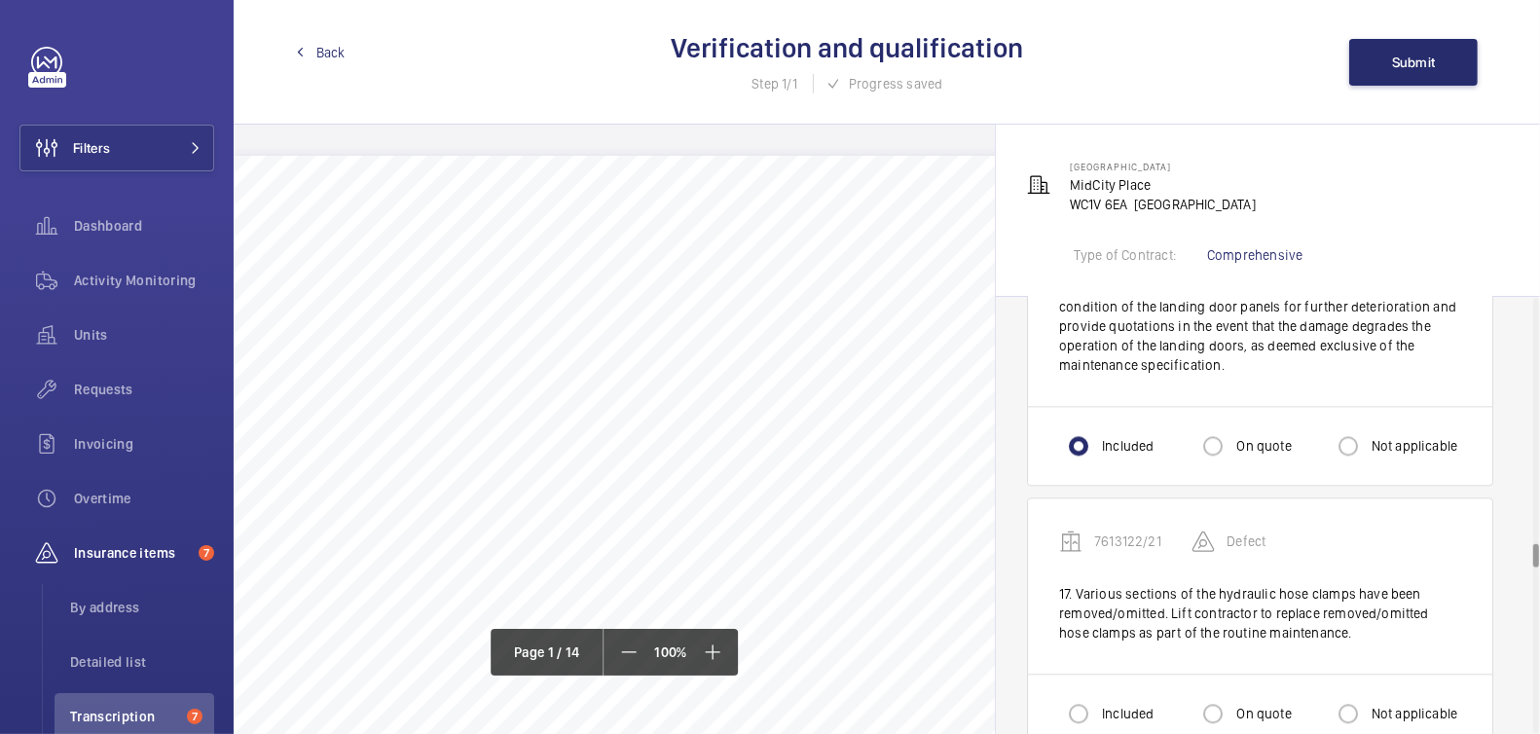
click at [1394, 436] on label "Not applicable" at bounding box center [1413, 445] width 91 height 19
click at [1368, 428] on input "Not applicable" at bounding box center [1348, 445] width 39 height 39
radio input "true"
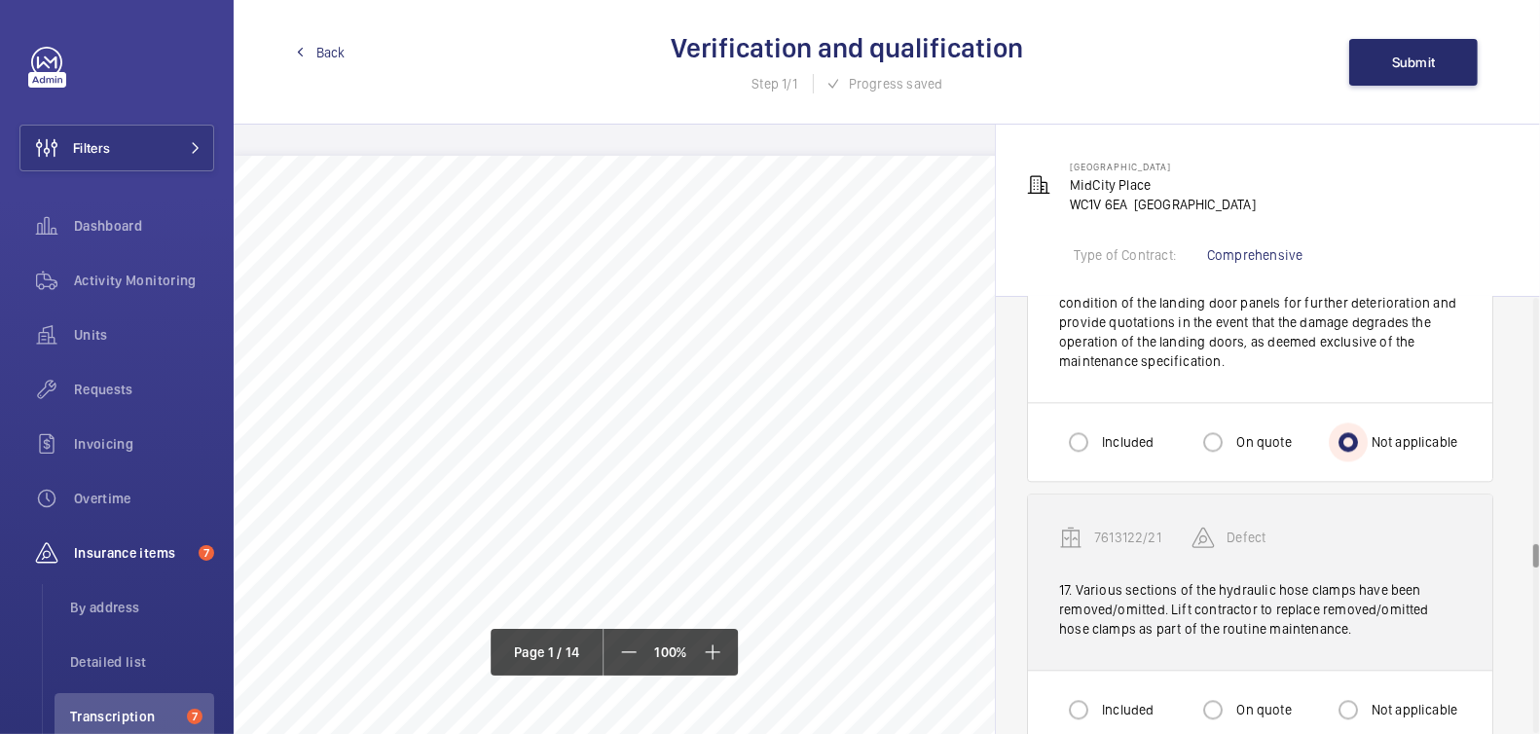
scroll to position [4430, 0]
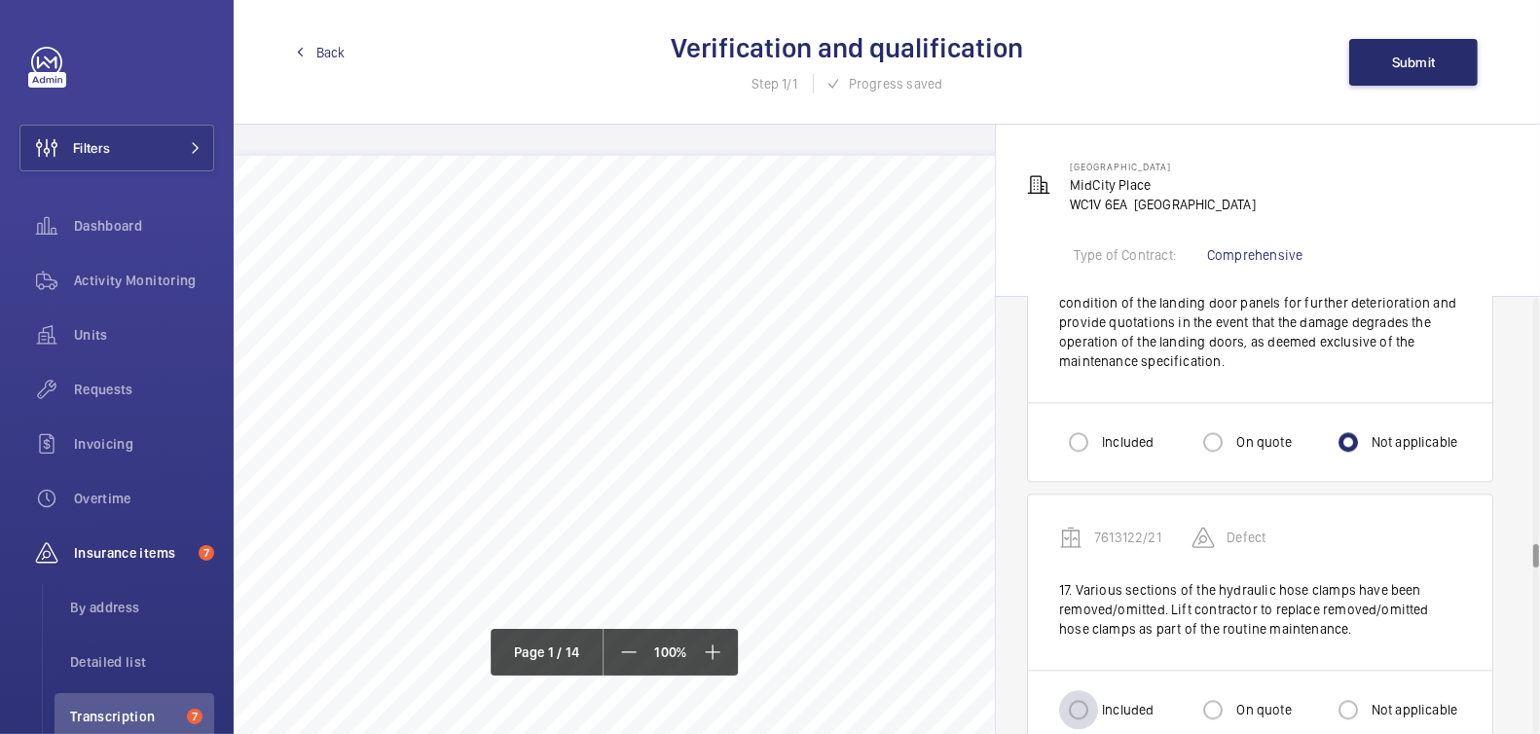
click at [1074, 686] on div at bounding box center [1078, 709] width 47 height 47
radio input "true"
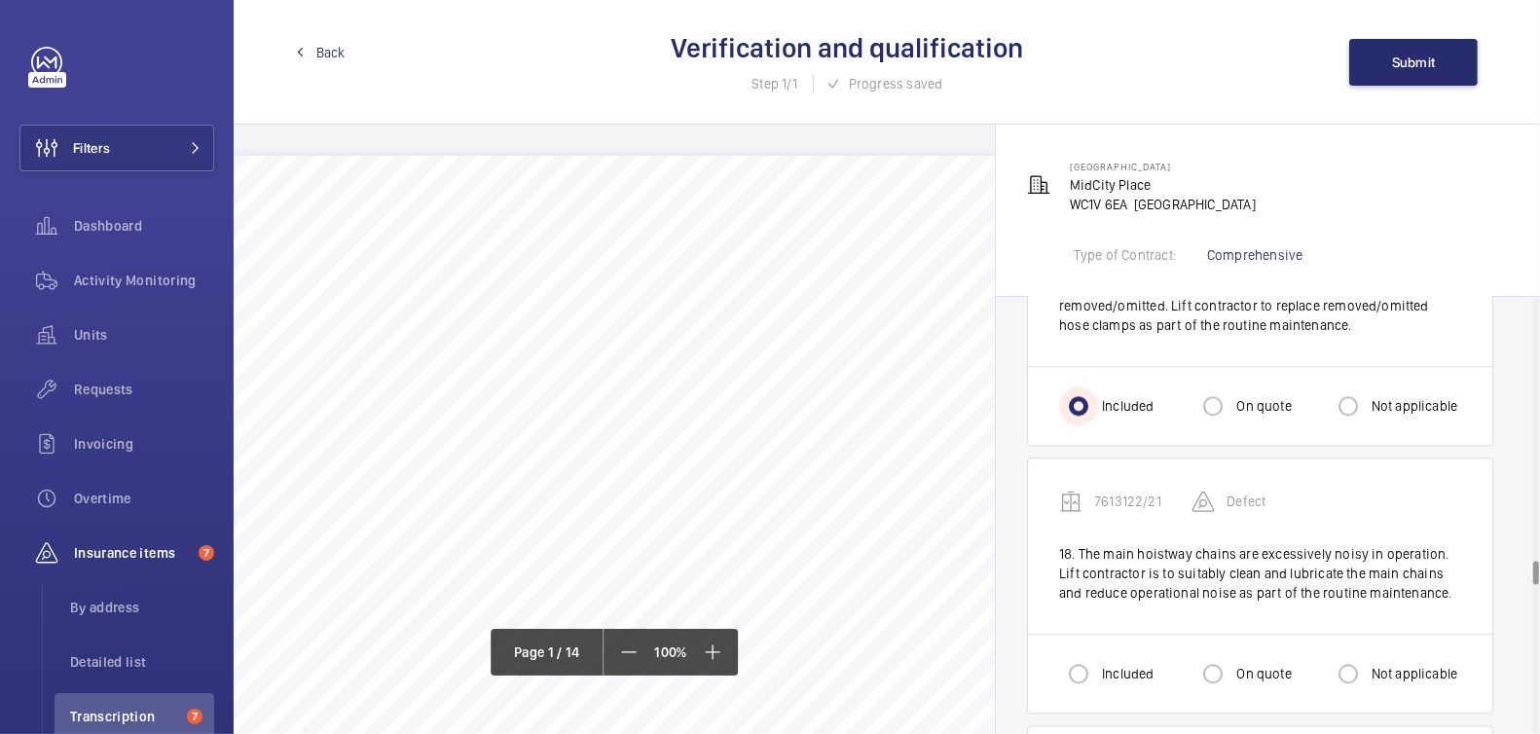
scroll to position [4735, 0]
click at [1080, 653] on input "Included" at bounding box center [1078, 672] width 39 height 39
radio input "true"
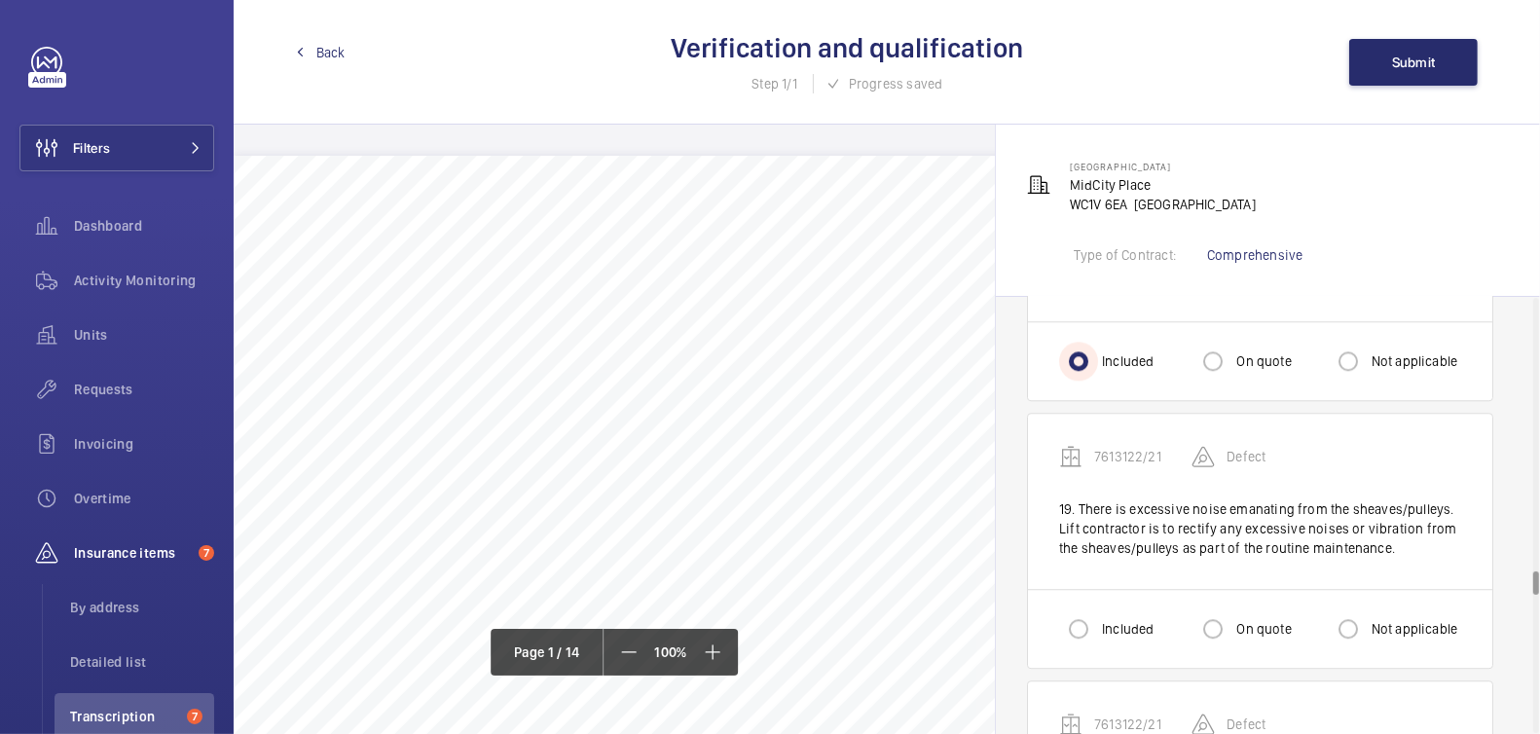
scroll to position [5051, 0]
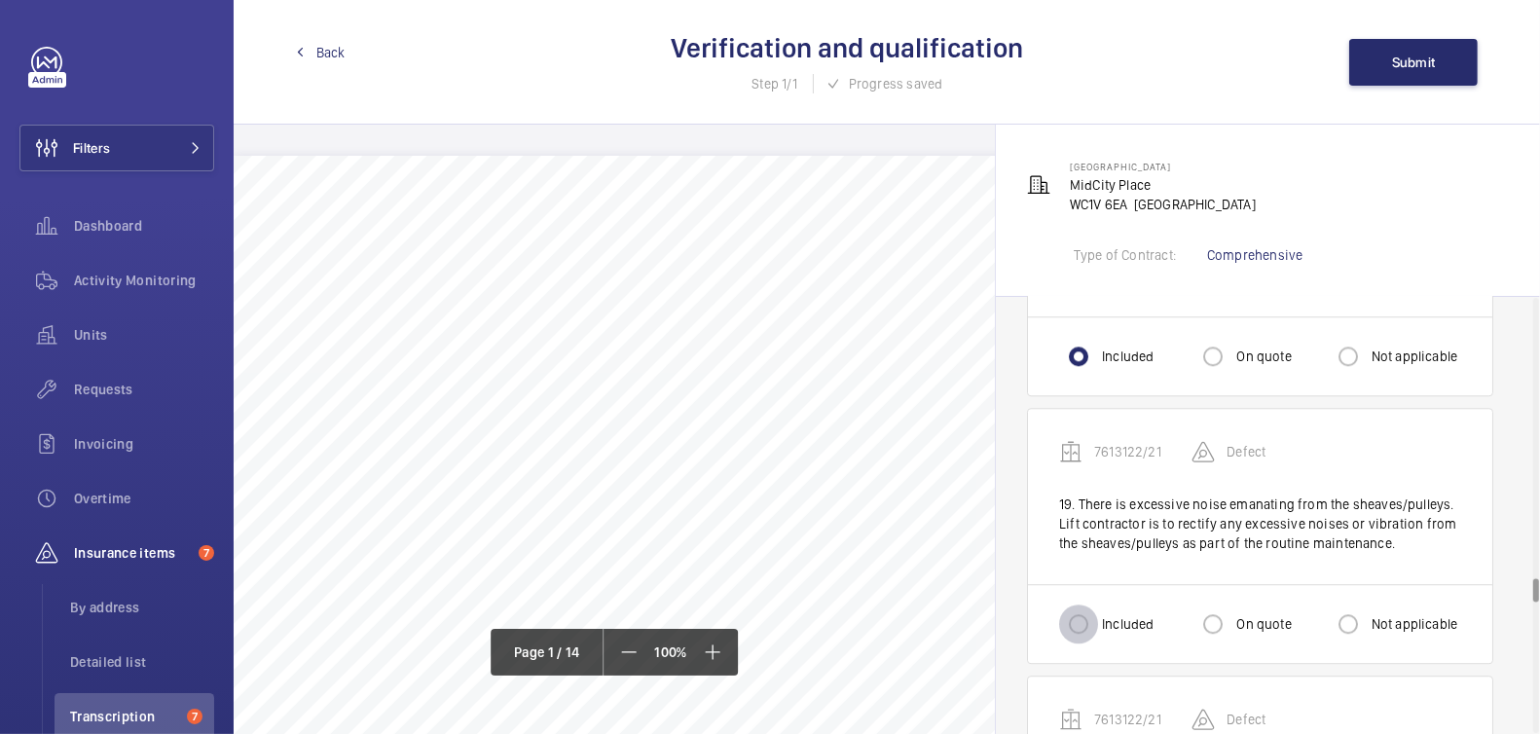
click at [1088, 605] on input "Included" at bounding box center [1078, 624] width 39 height 39
radio input "true"
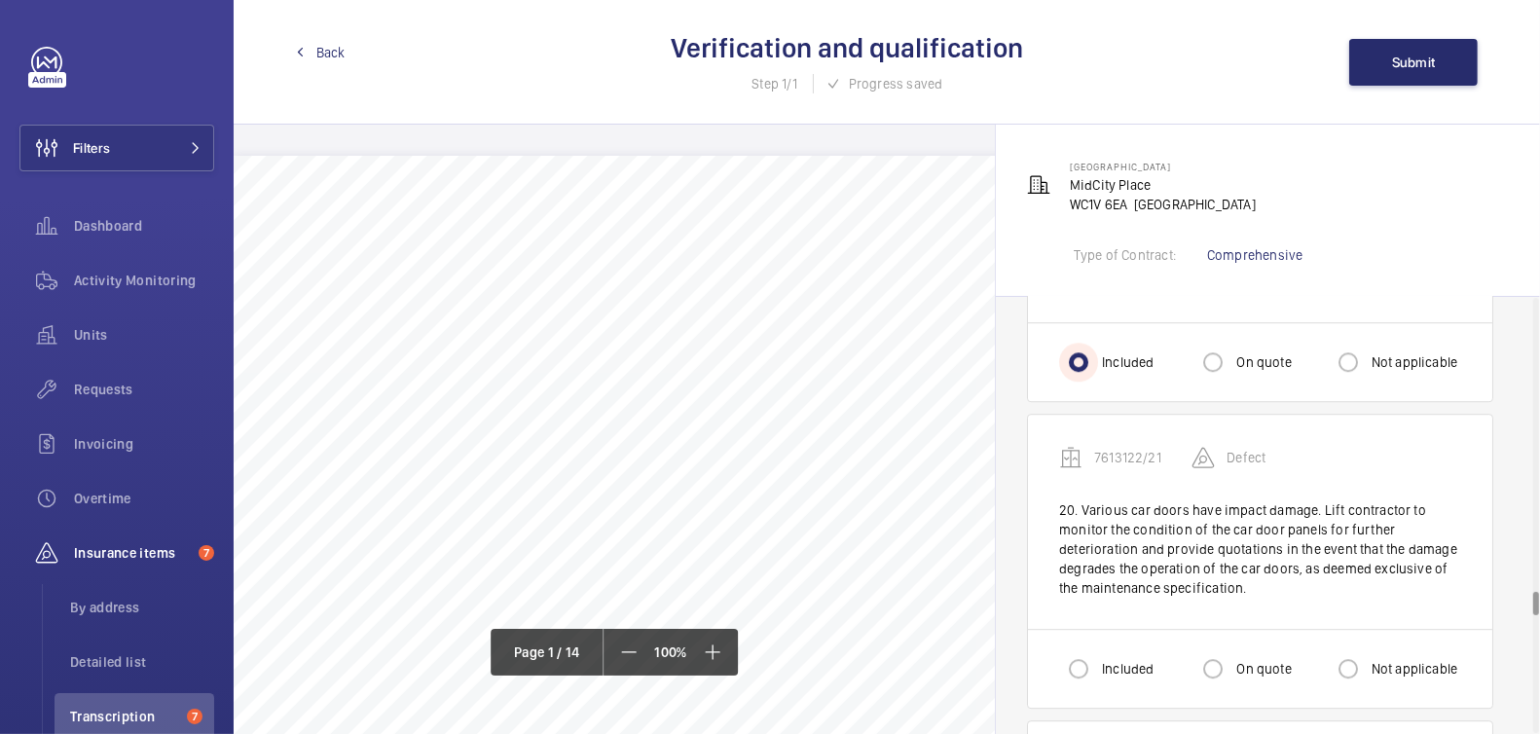
scroll to position [5314, 0]
click at [1381, 658] on label "Not applicable" at bounding box center [1413, 667] width 91 height 19
click at [1368, 648] on input "Not applicable" at bounding box center [1348, 667] width 39 height 39
radio input "true"
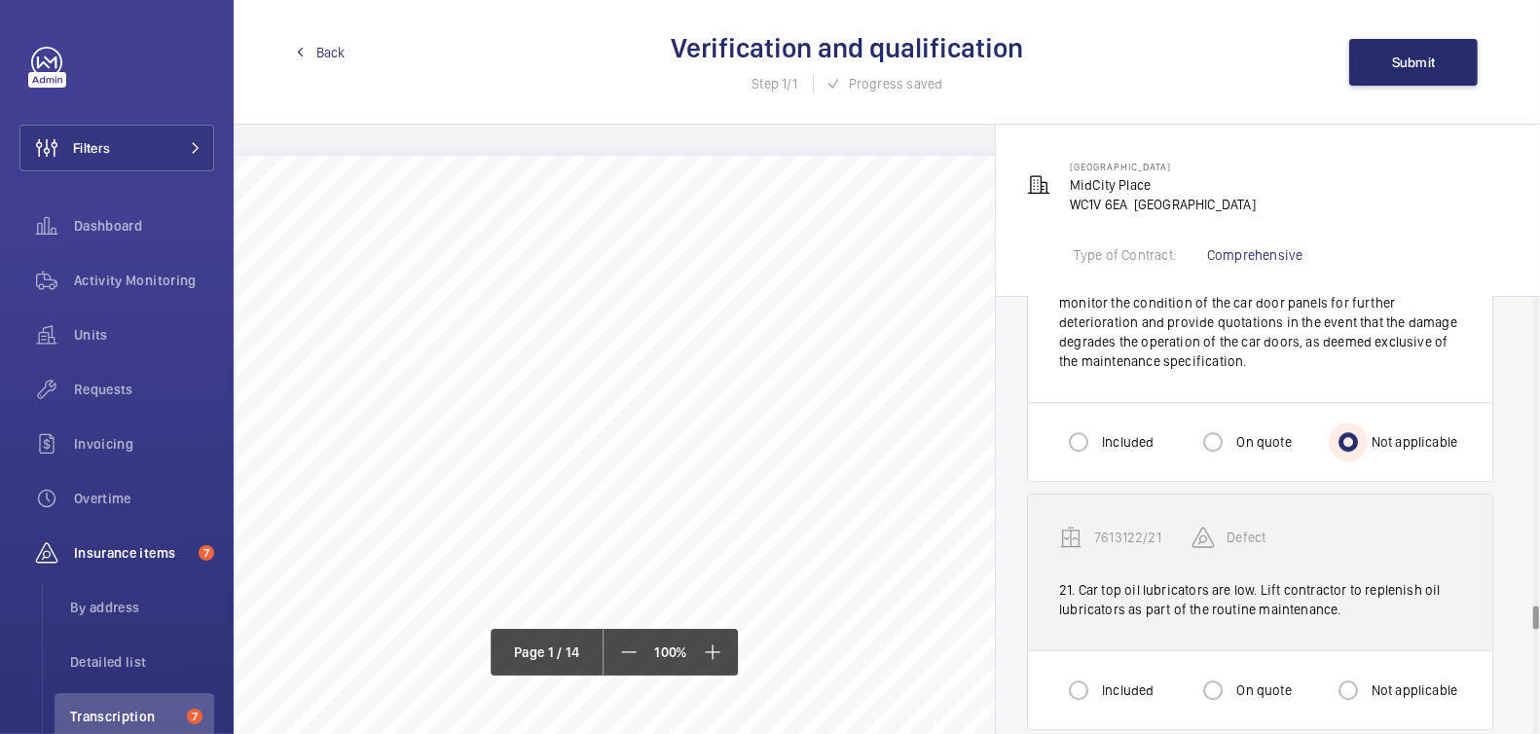
scroll to position [5571, 0]
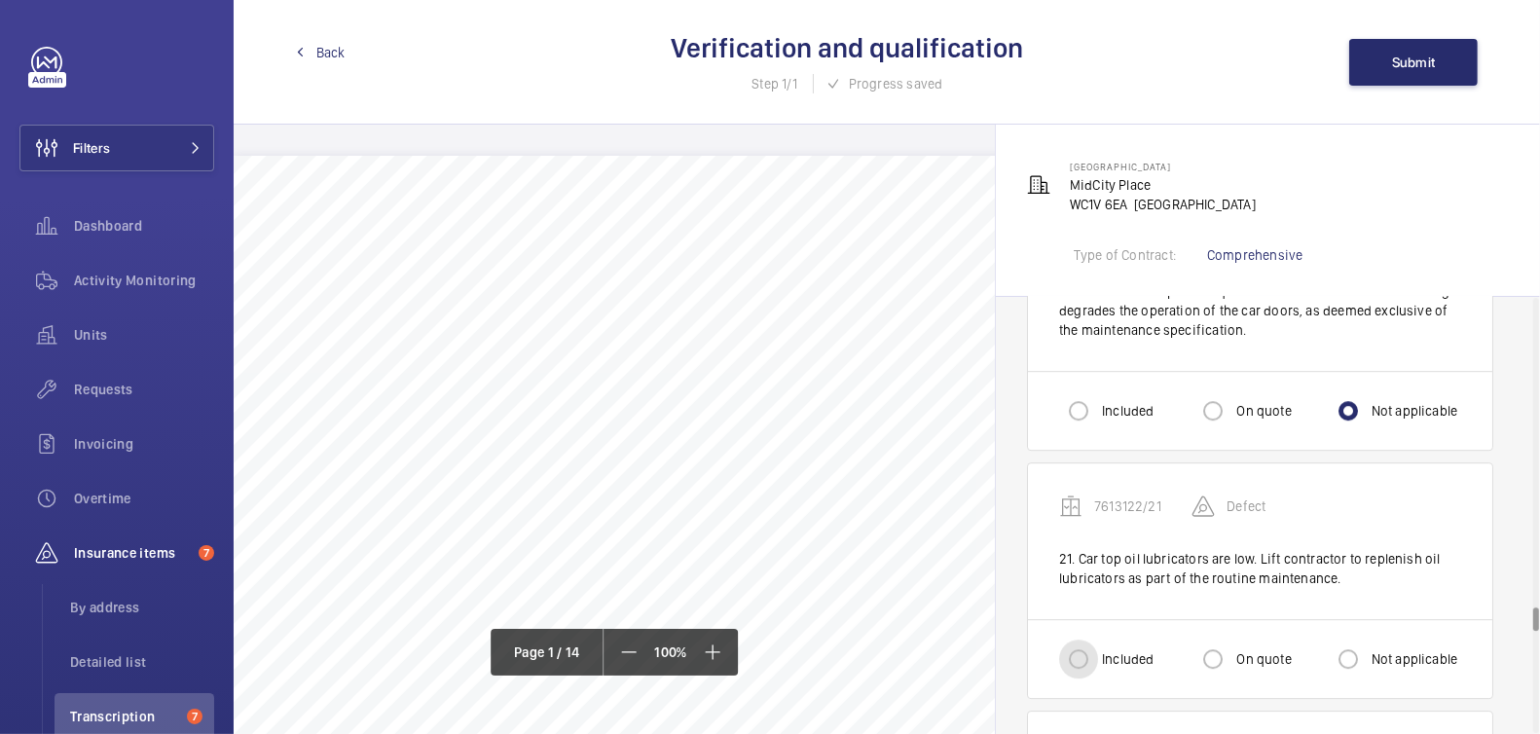
click at [1092, 640] on input "Included" at bounding box center [1078, 659] width 39 height 39
radio input "true"
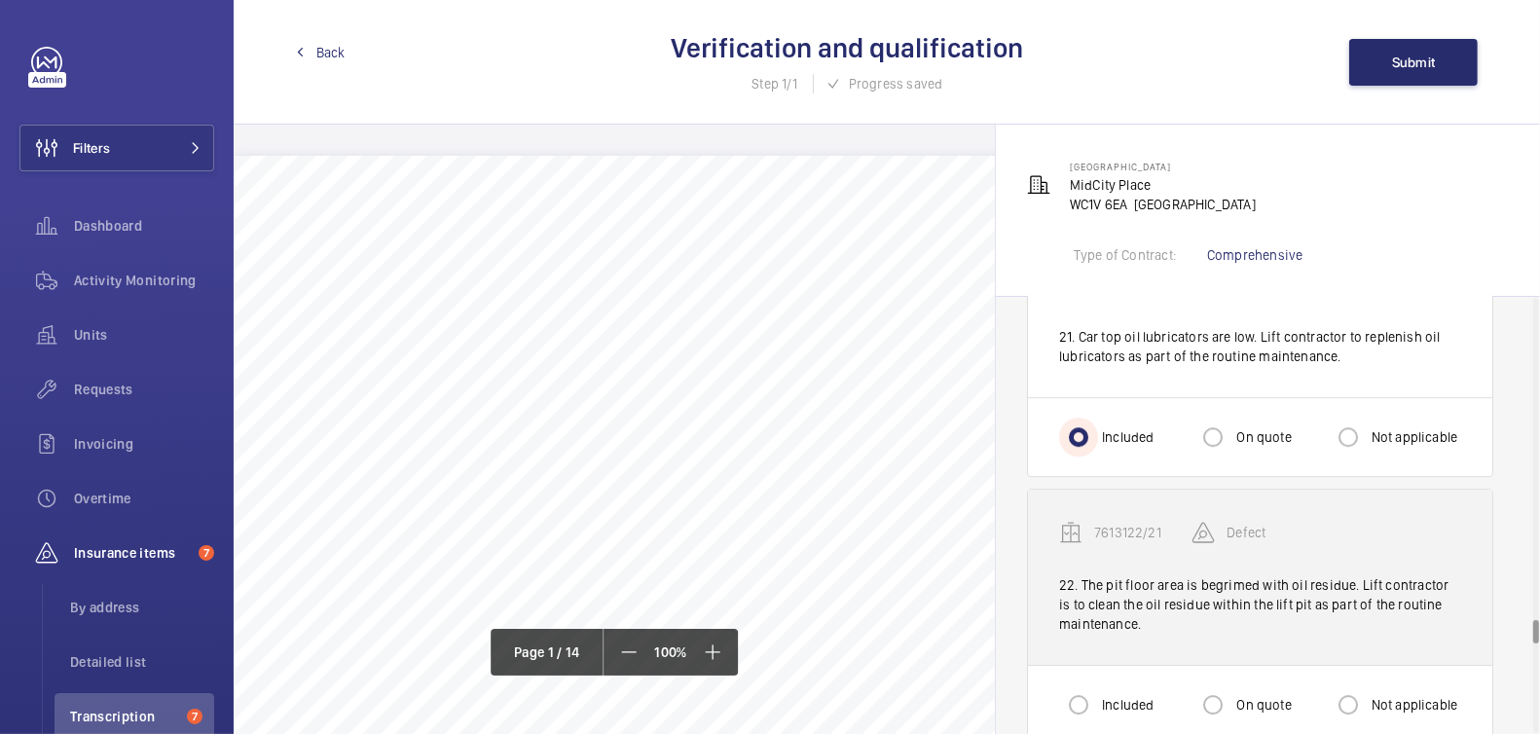
scroll to position [5823, 0]
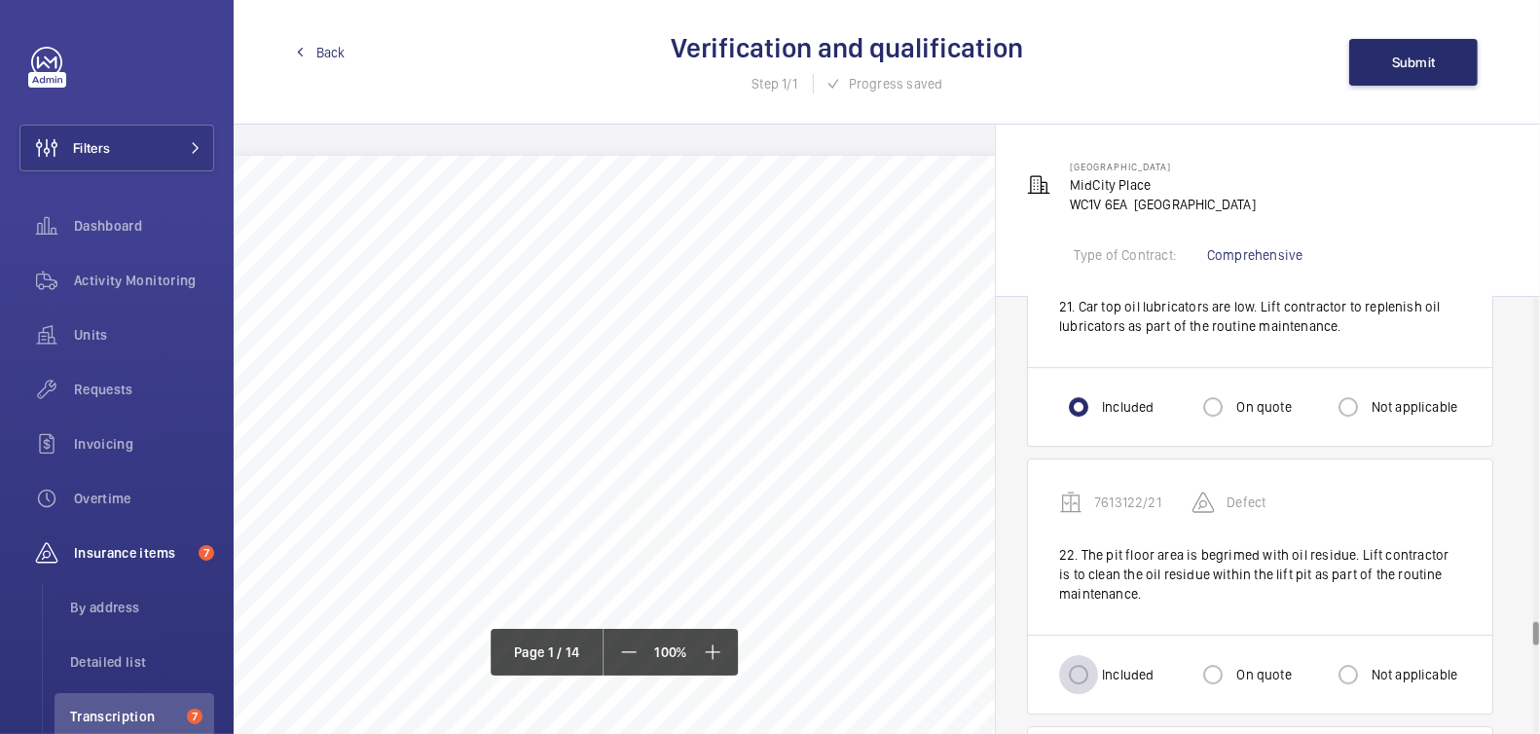
click at [1100, 651] on div at bounding box center [1078, 674] width 47 height 47
radio input "true"
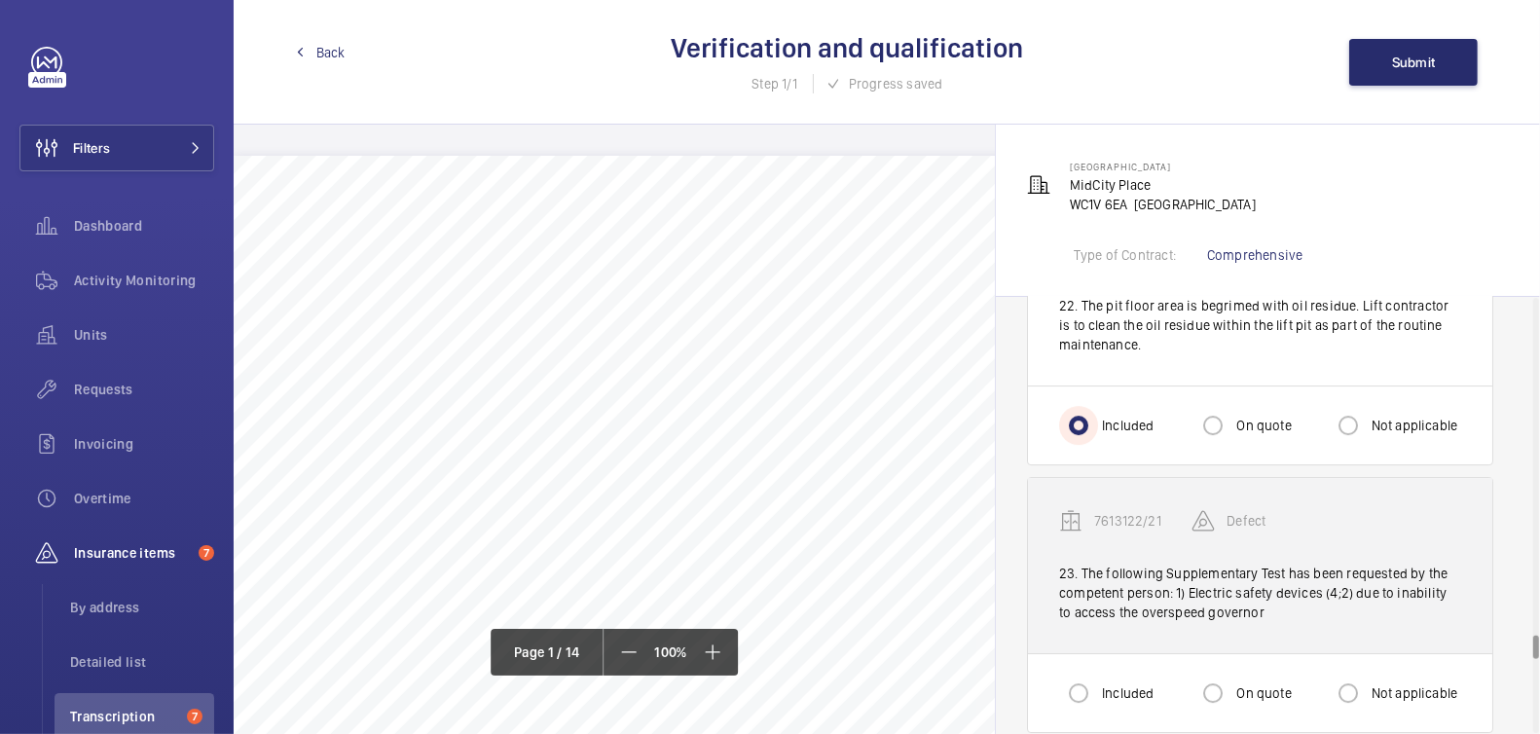
scroll to position [6075, 0]
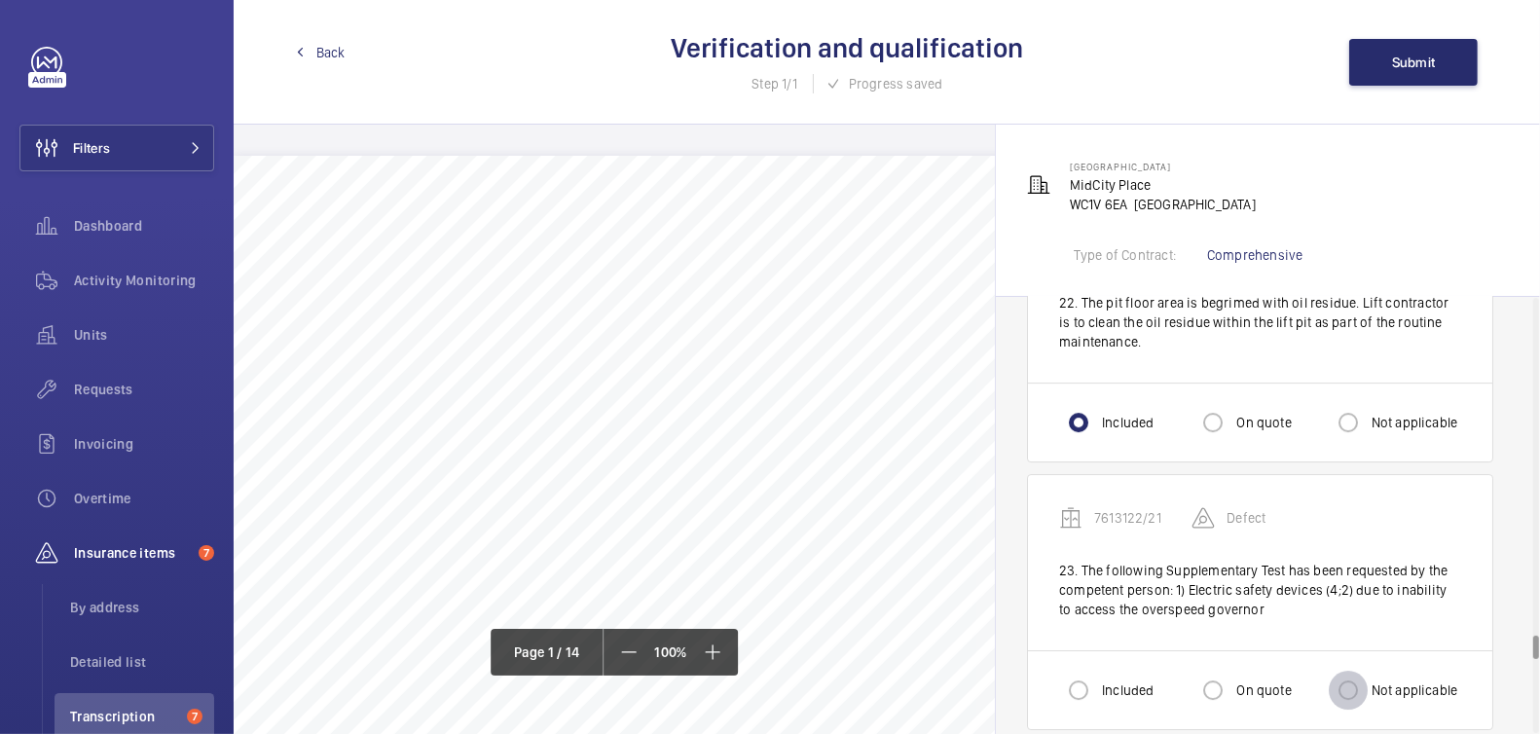
click at [1357, 671] on input "Not applicable" at bounding box center [1348, 690] width 39 height 39
radio input "true"
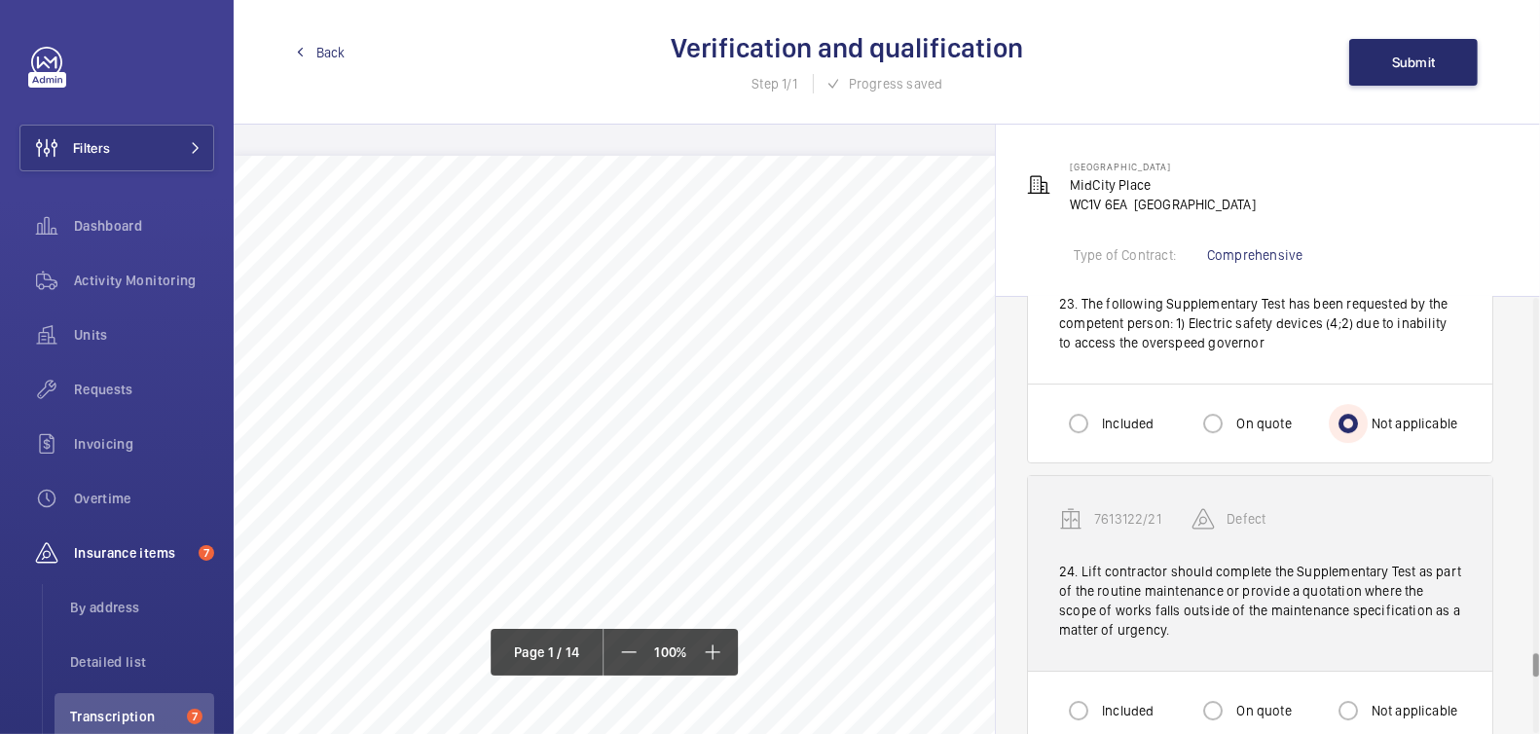
scroll to position [6441, 0]
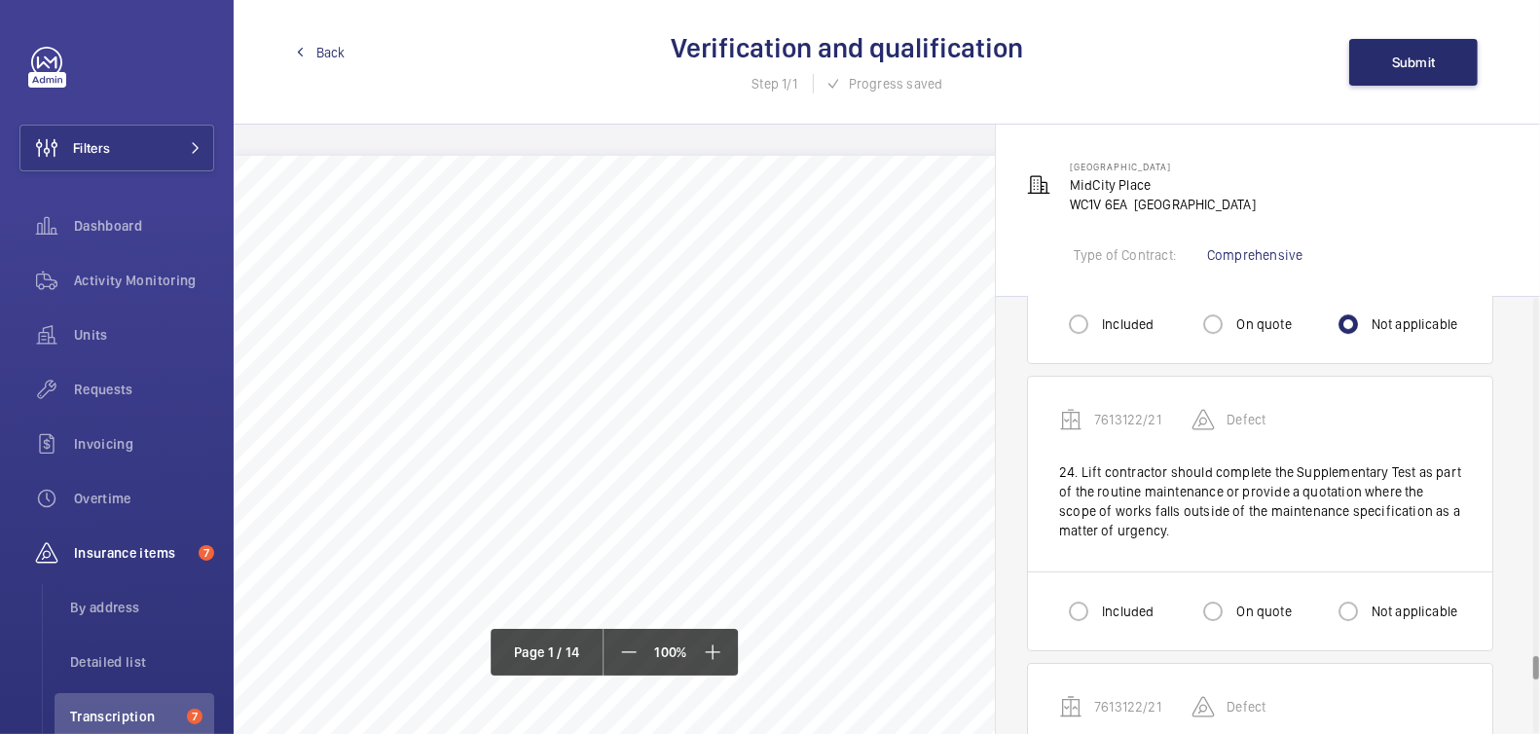
click at [1377, 592] on div "Not applicable" at bounding box center [1393, 611] width 129 height 39
click at [1373, 602] on label "Not applicable" at bounding box center [1413, 611] width 91 height 19
click at [1368, 592] on input "Not applicable" at bounding box center [1348, 611] width 39 height 39
radio input "true"
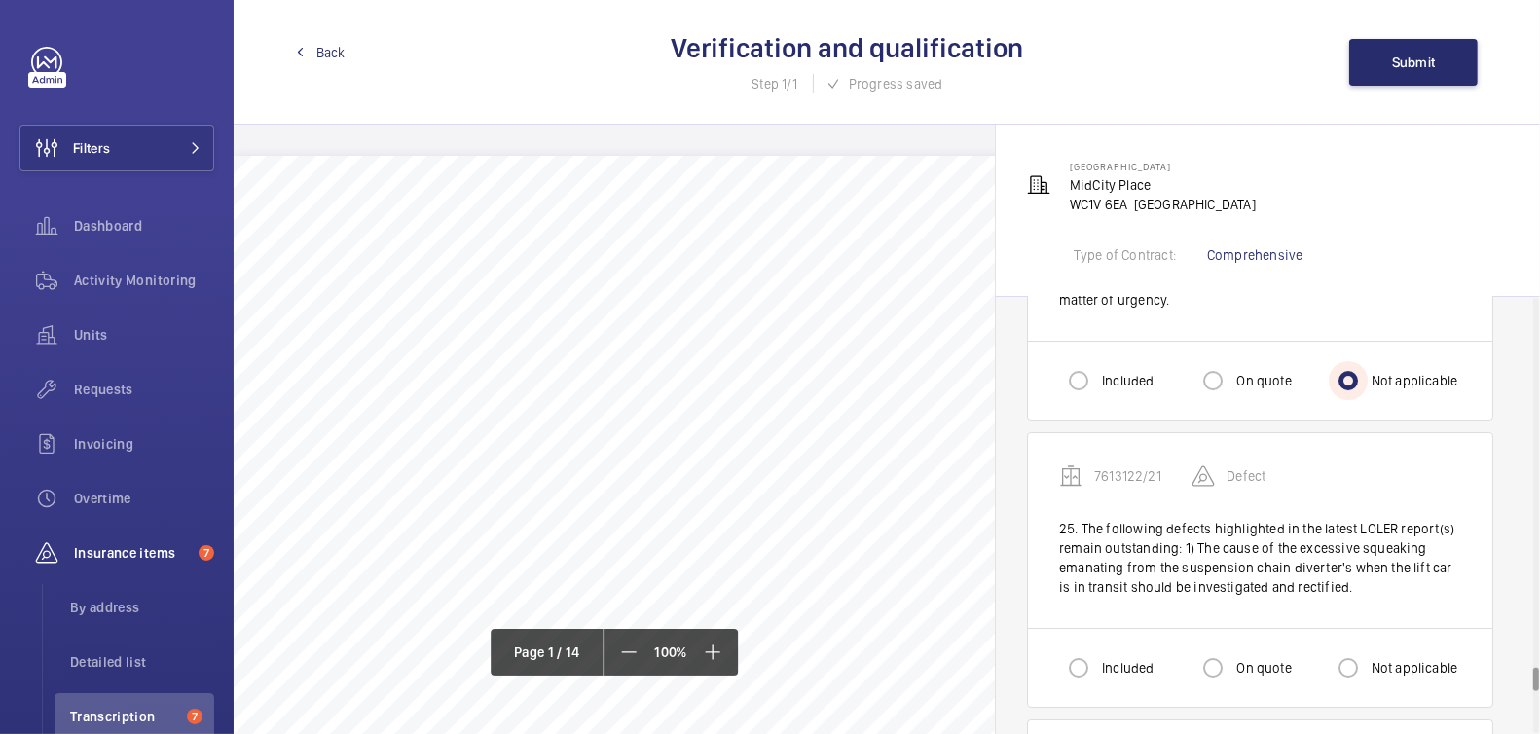
scroll to position [6672, 0]
click at [1391, 658] on label "Not applicable" at bounding box center [1413, 667] width 91 height 19
click at [1368, 648] on input "Not applicable" at bounding box center [1348, 667] width 39 height 39
radio input "true"
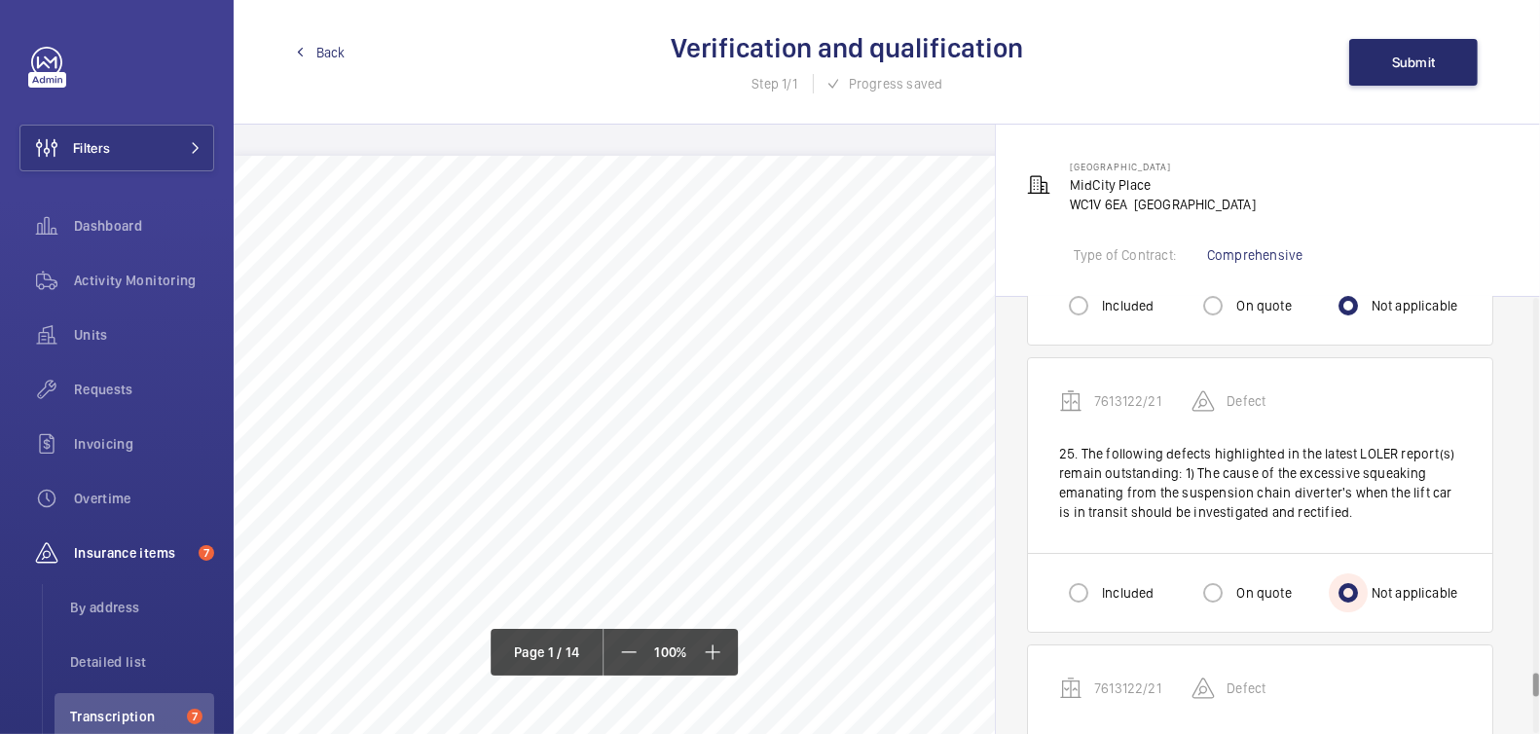
scroll to position [6747, 0]
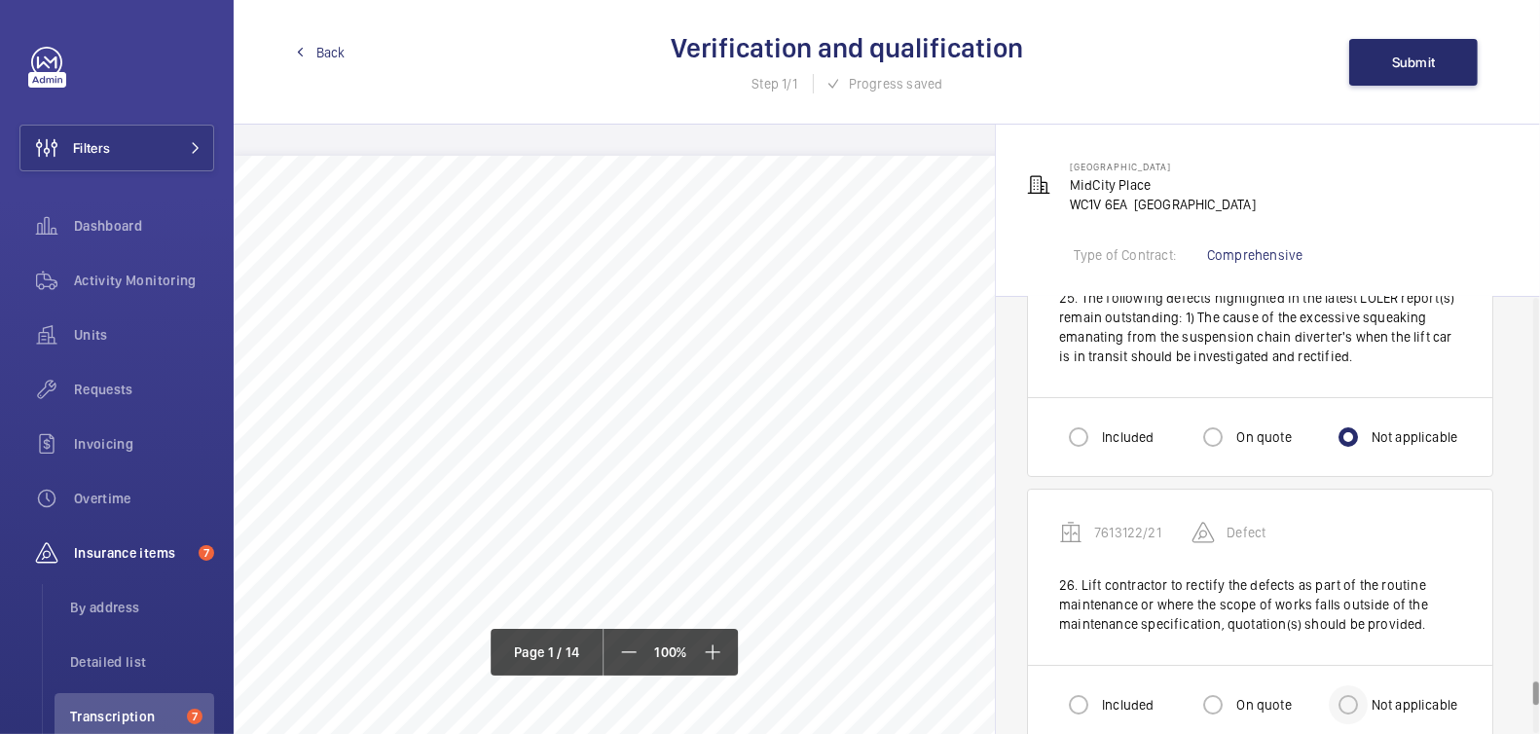
click at [1371, 682] on div at bounding box center [1348, 705] width 47 height 47
radio input "true"
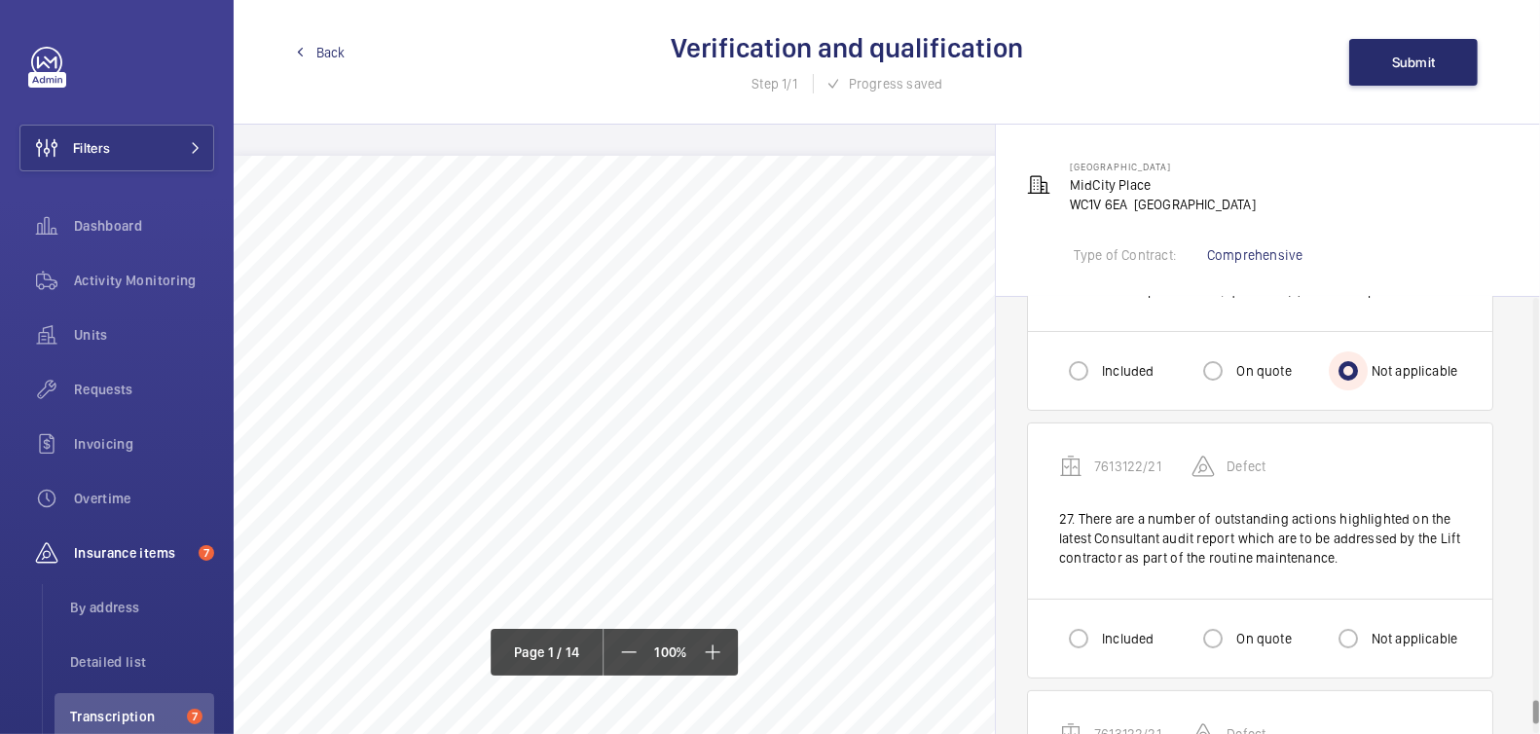
scroll to position [7242, 0]
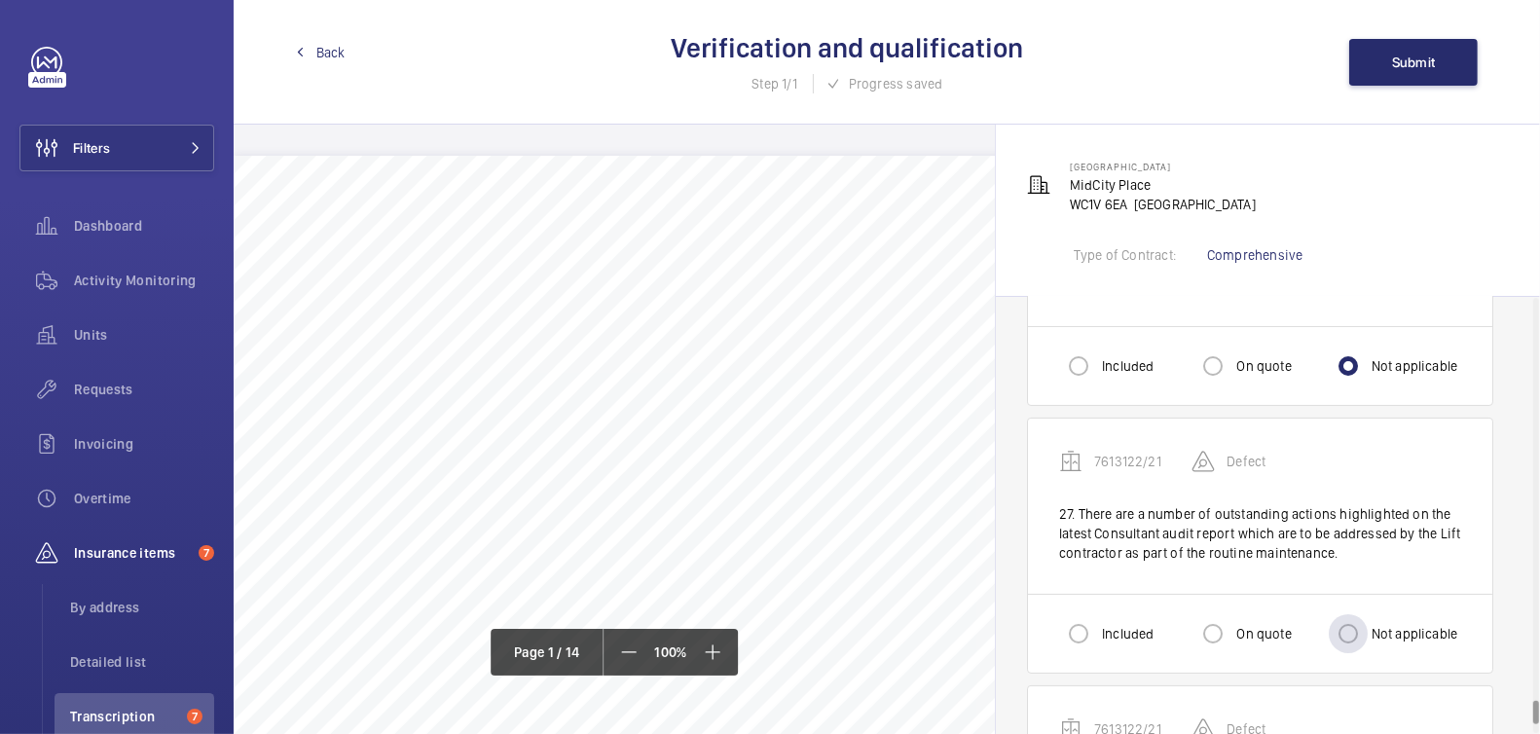
click at [1375, 624] on label "Not applicable" at bounding box center [1413, 633] width 91 height 19
click at [1368, 614] on input "Not applicable" at bounding box center [1348, 633] width 39 height 39
radio input "true"
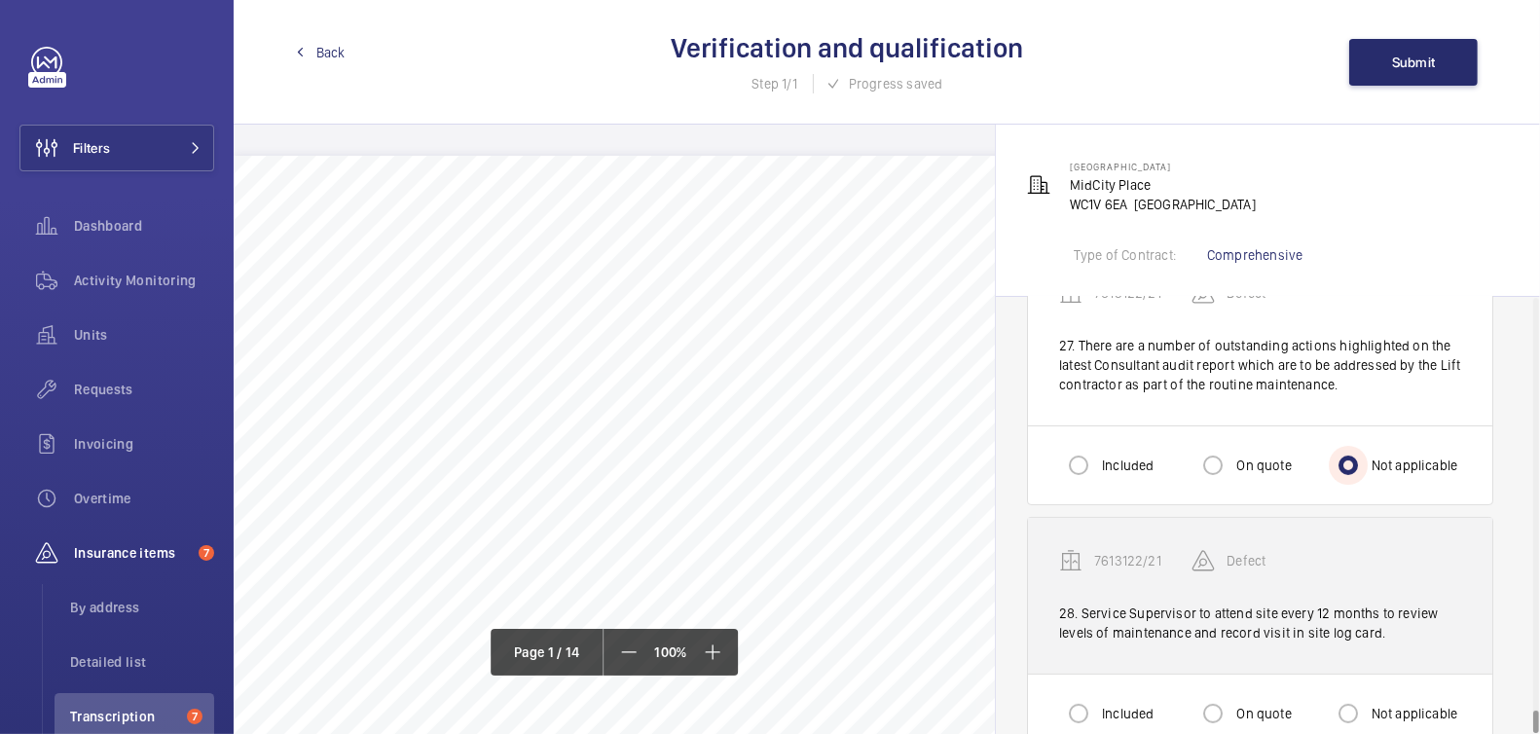
scroll to position [7422, 0]
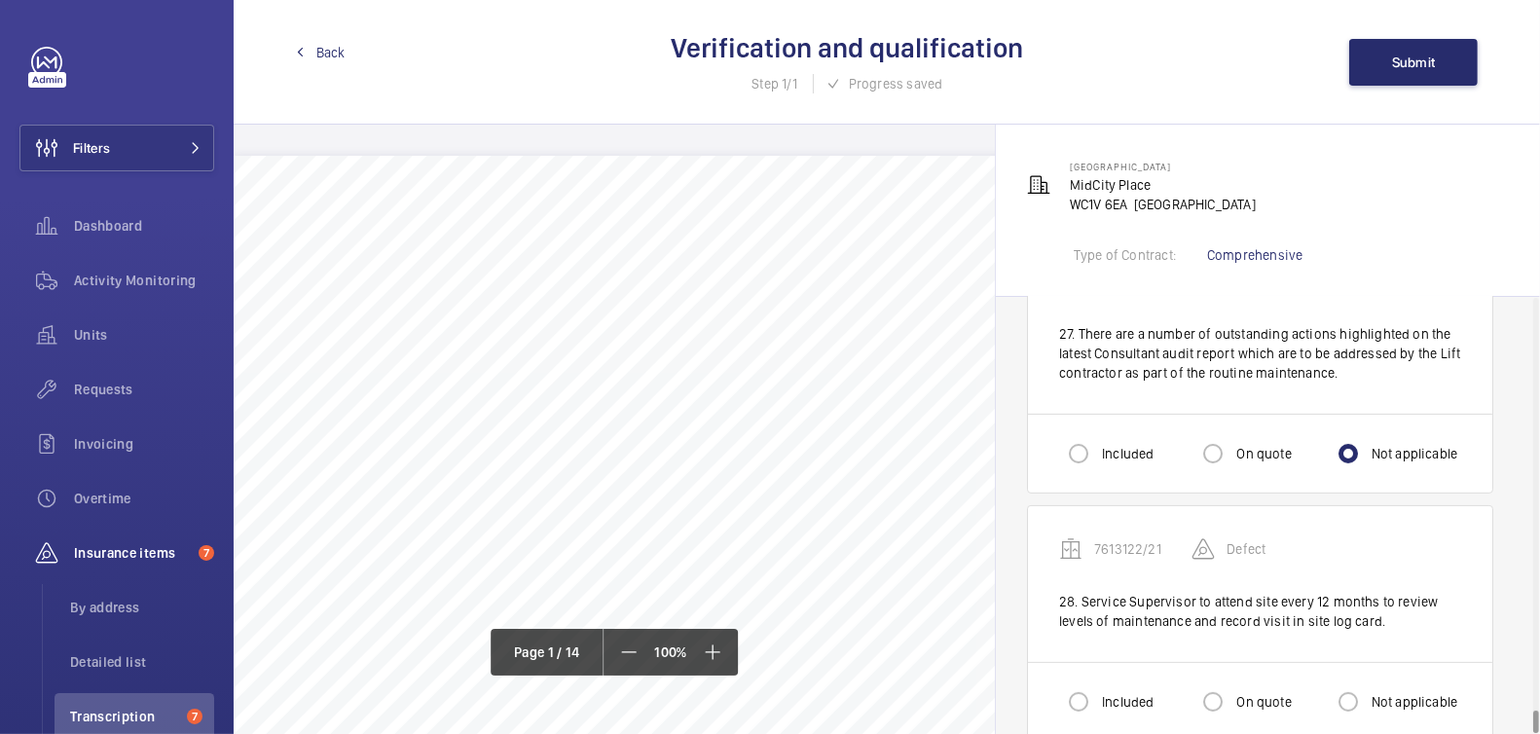
click at [1374, 692] on label "Not applicable" at bounding box center [1413, 701] width 91 height 19
click at [1368, 682] on input "Not applicable" at bounding box center [1348, 701] width 39 height 39
radio input "true"
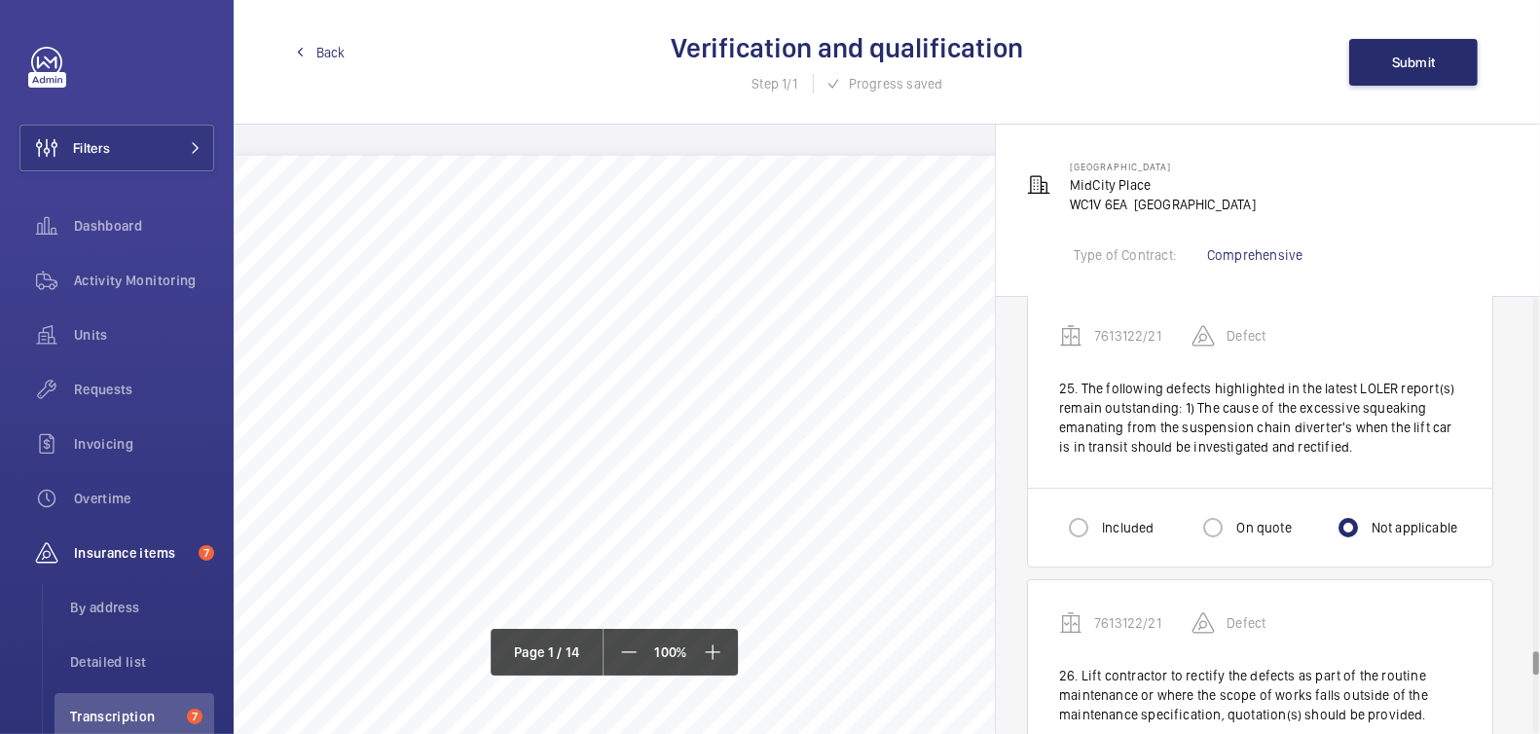
scroll to position [6358, 0]
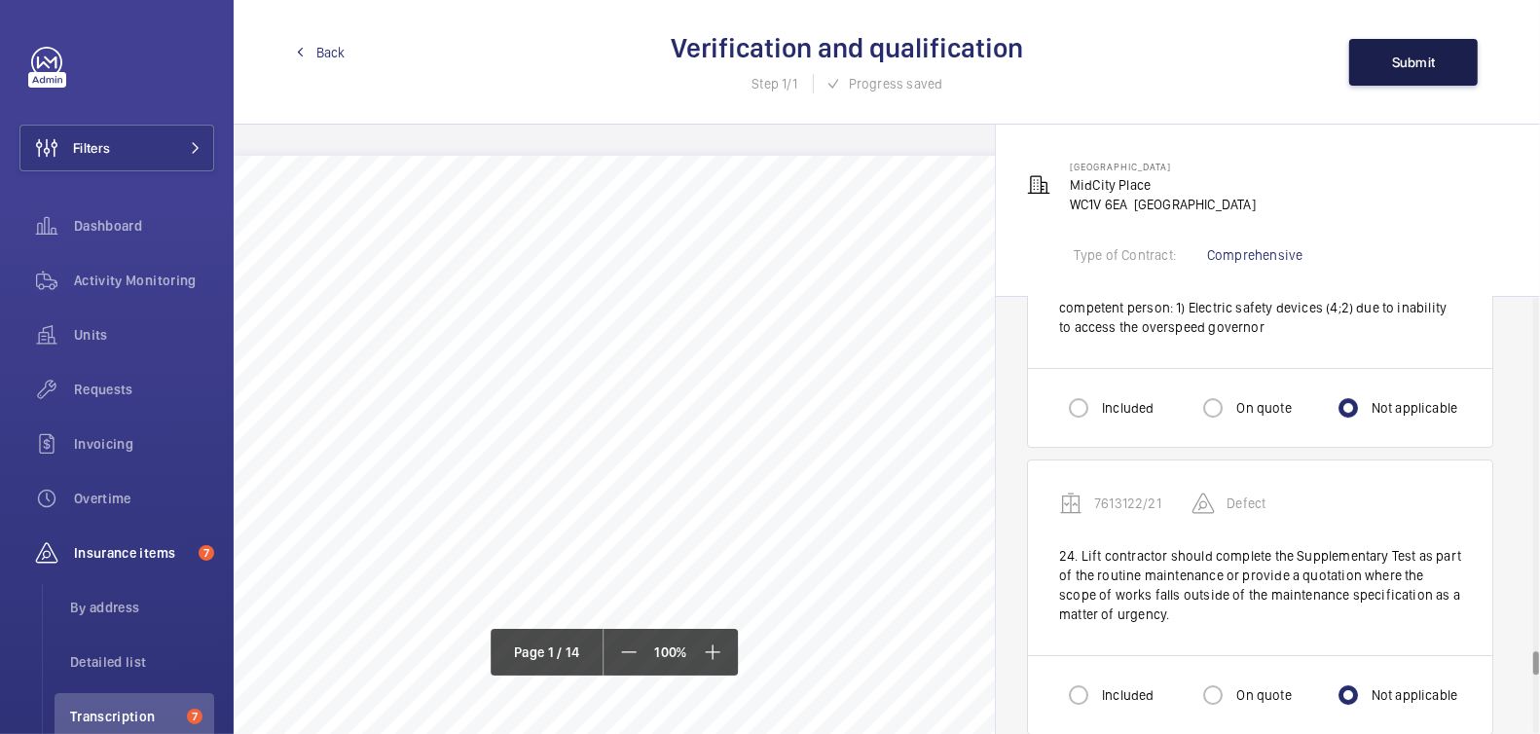
click at [1420, 69] on span "Submit" at bounding box center [1414, 63] width 44 height 16
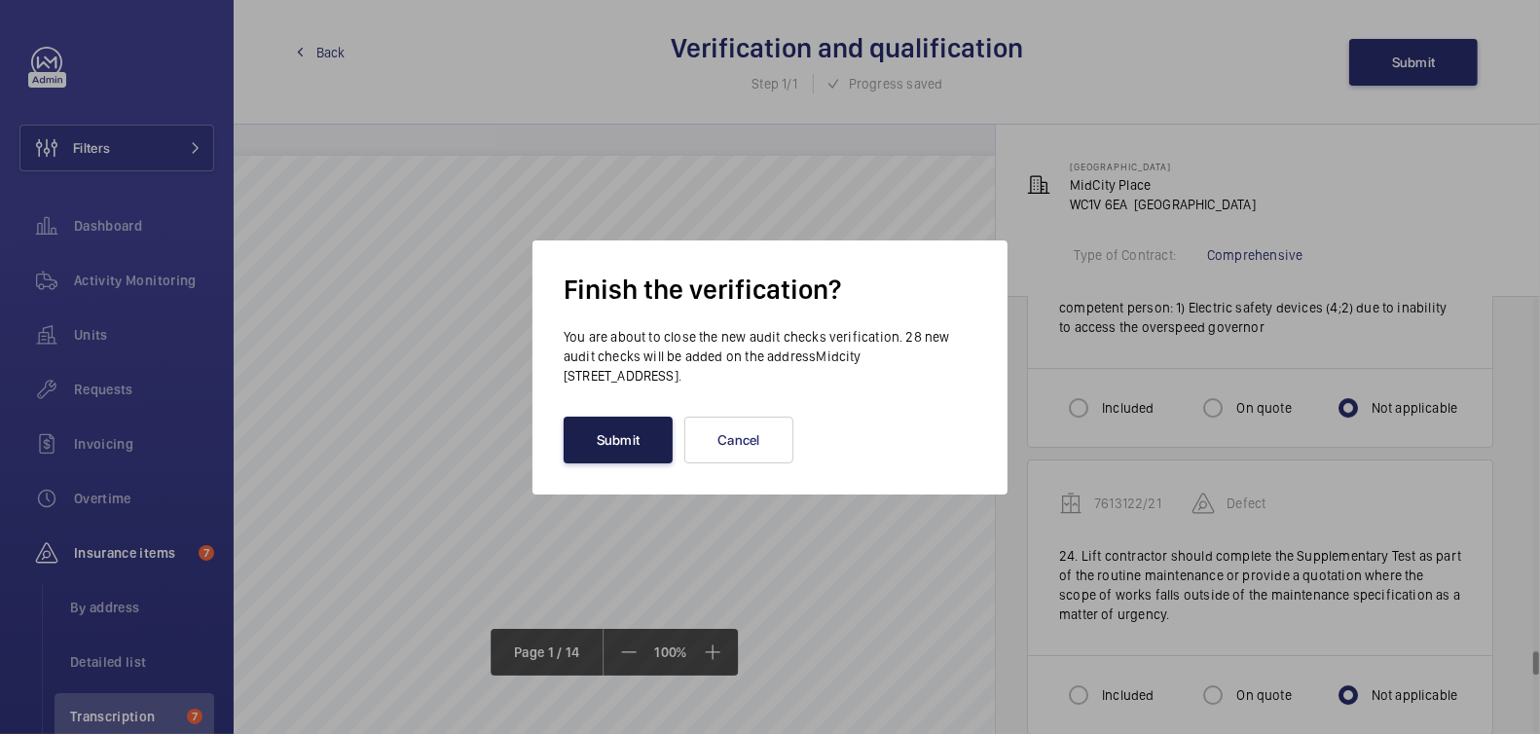
click at [636, 449] on button "Submit" at bounding box center [618, 440] width 109 height 47
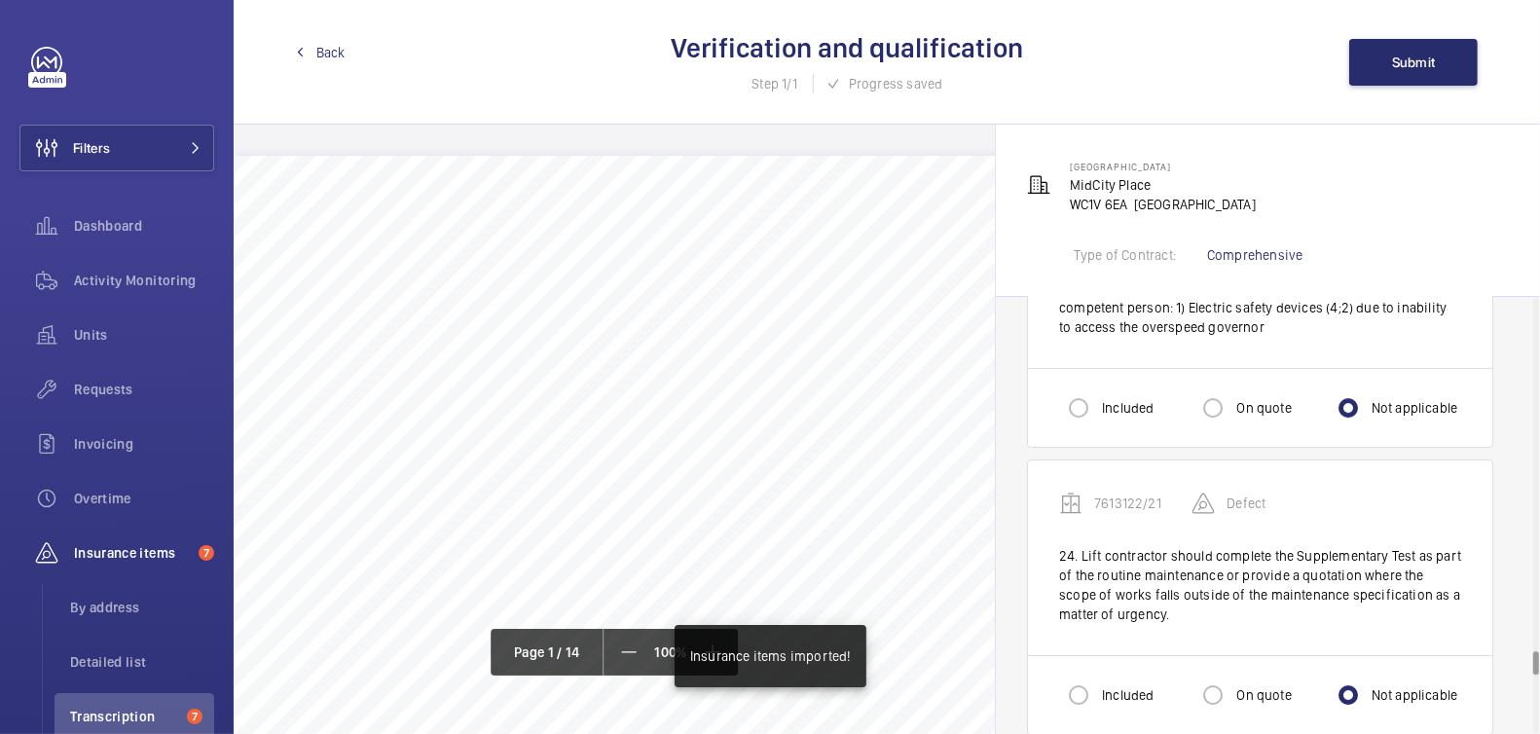
click at [318, 50] on span "Back" at bounding box center [330, 52] width 29 height 19
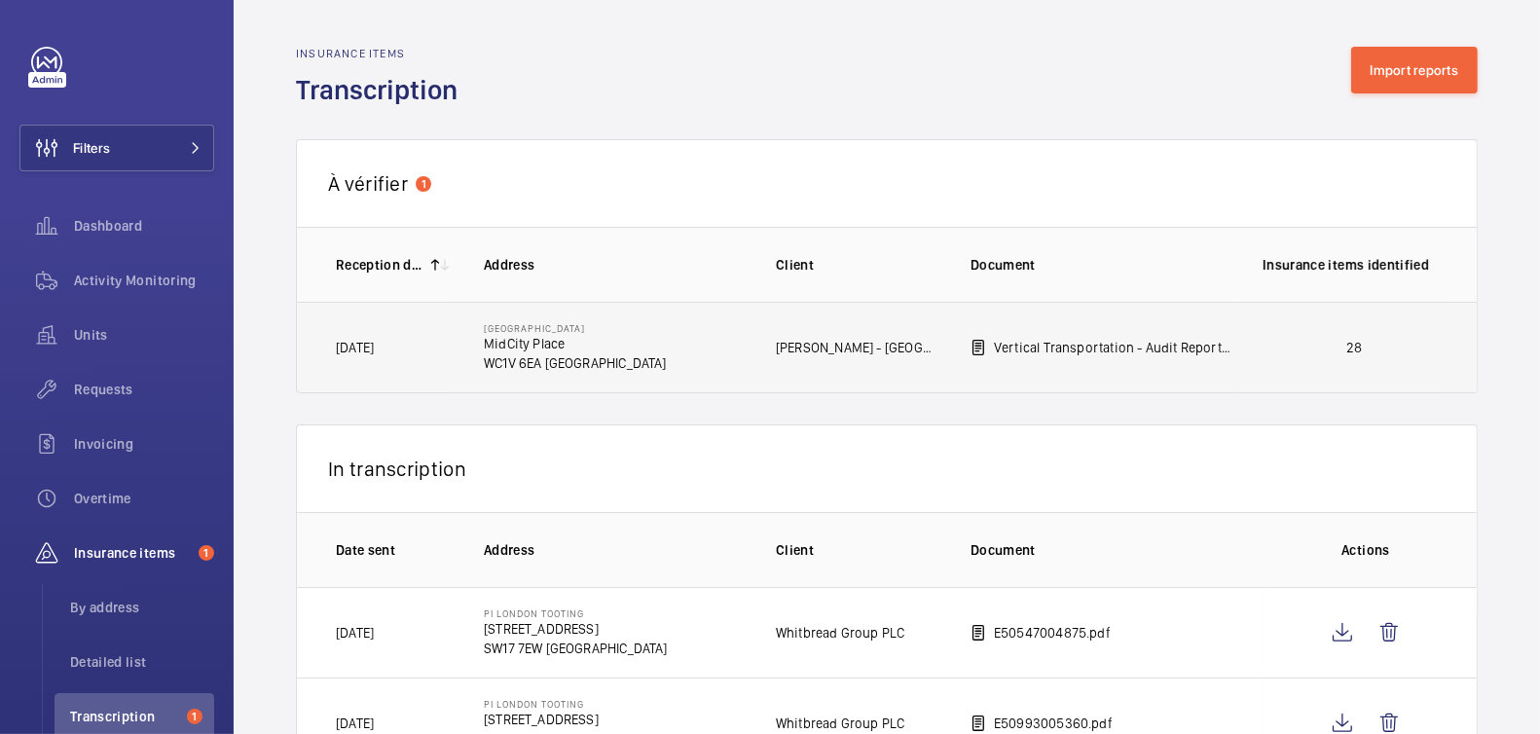
click at [1347, 355] on td "28" at bounding box center [1339, 348] width 214 height 92
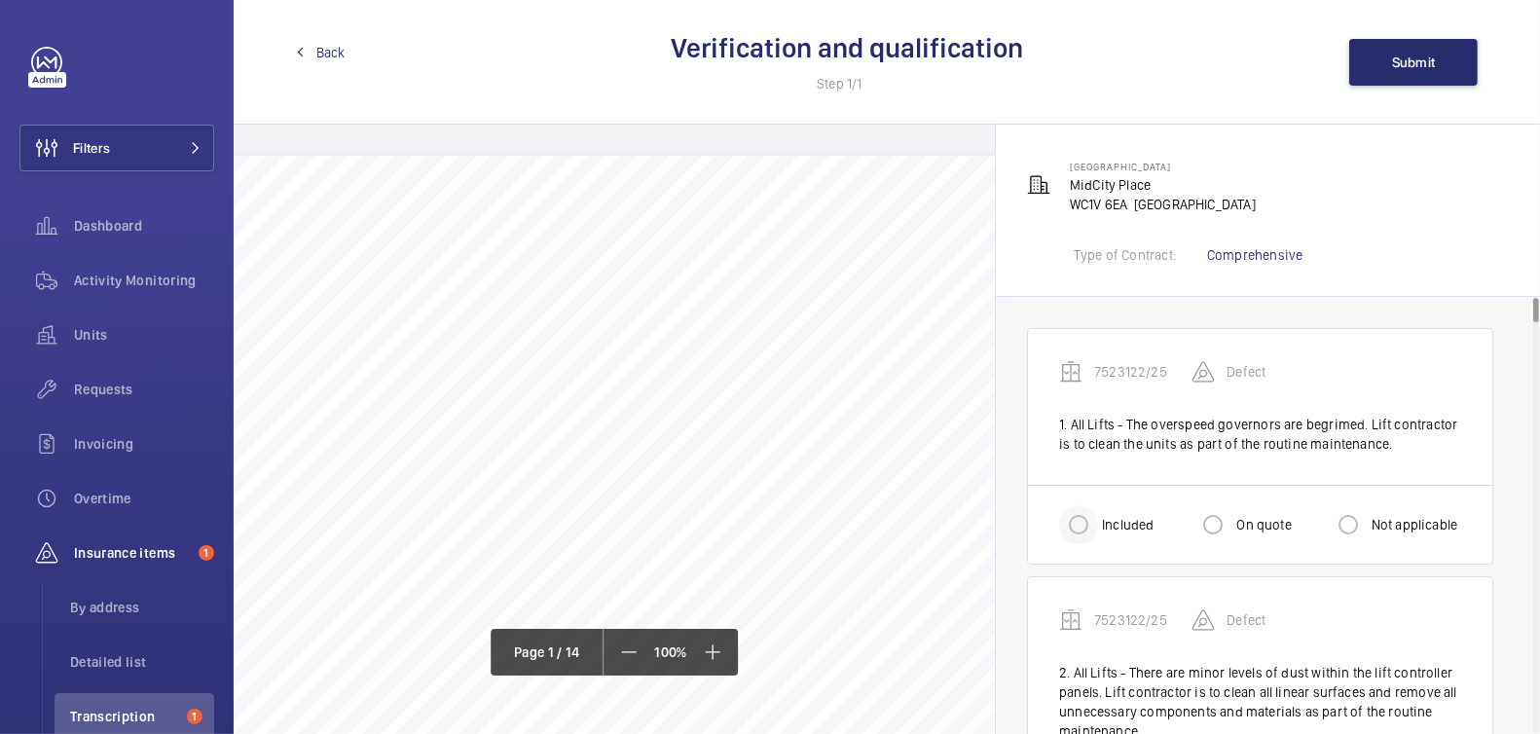
click at [1097, 520] on div at bounding box center [1078, 524] width 47 height 47
radio input "true"
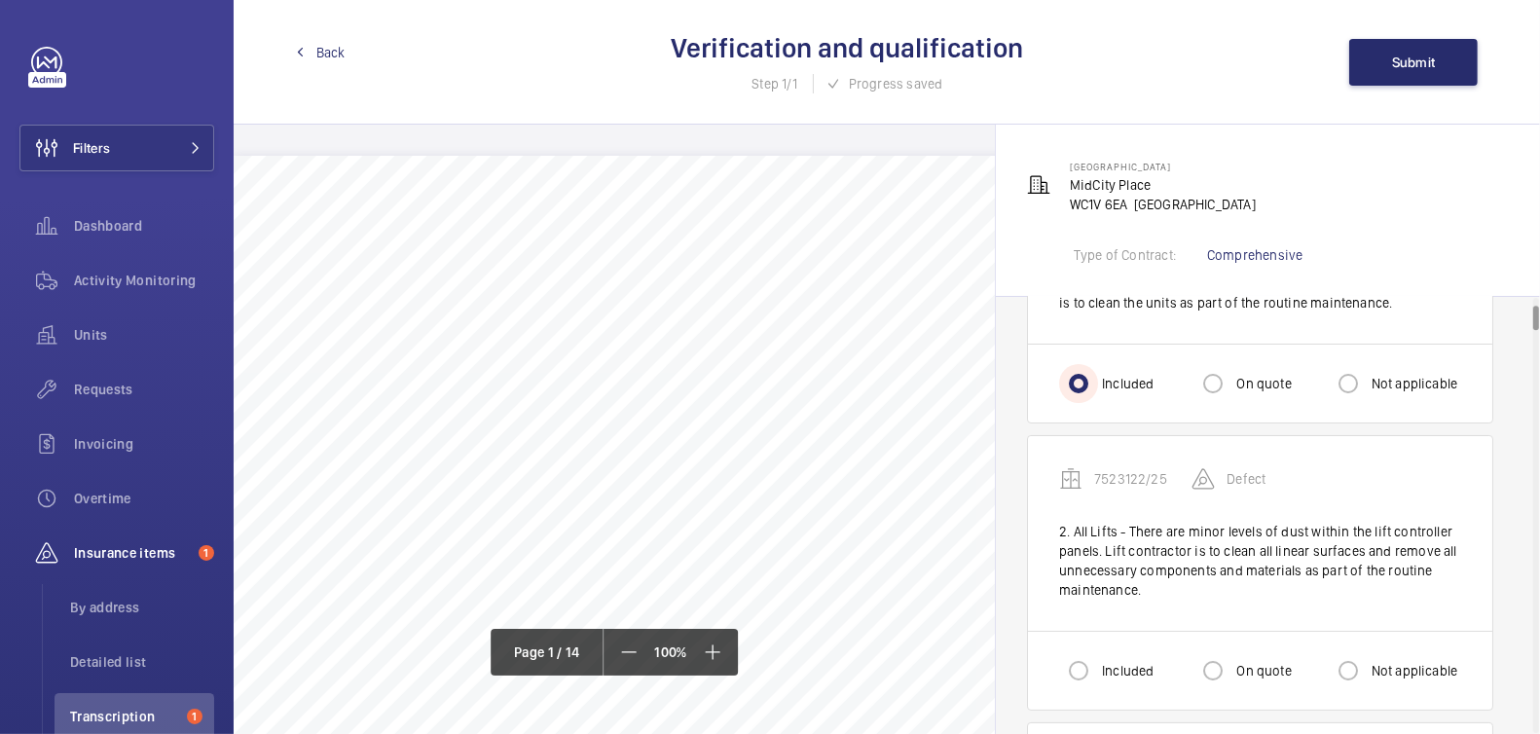
scroll to position [141, 0]
click at [1101, 685] on div "Included" at bounding box center [1106, 670] width 94 height 39
click at [1099, 668] on div at bounding box center [1078, 670] width 47 height 47
radio input "true"
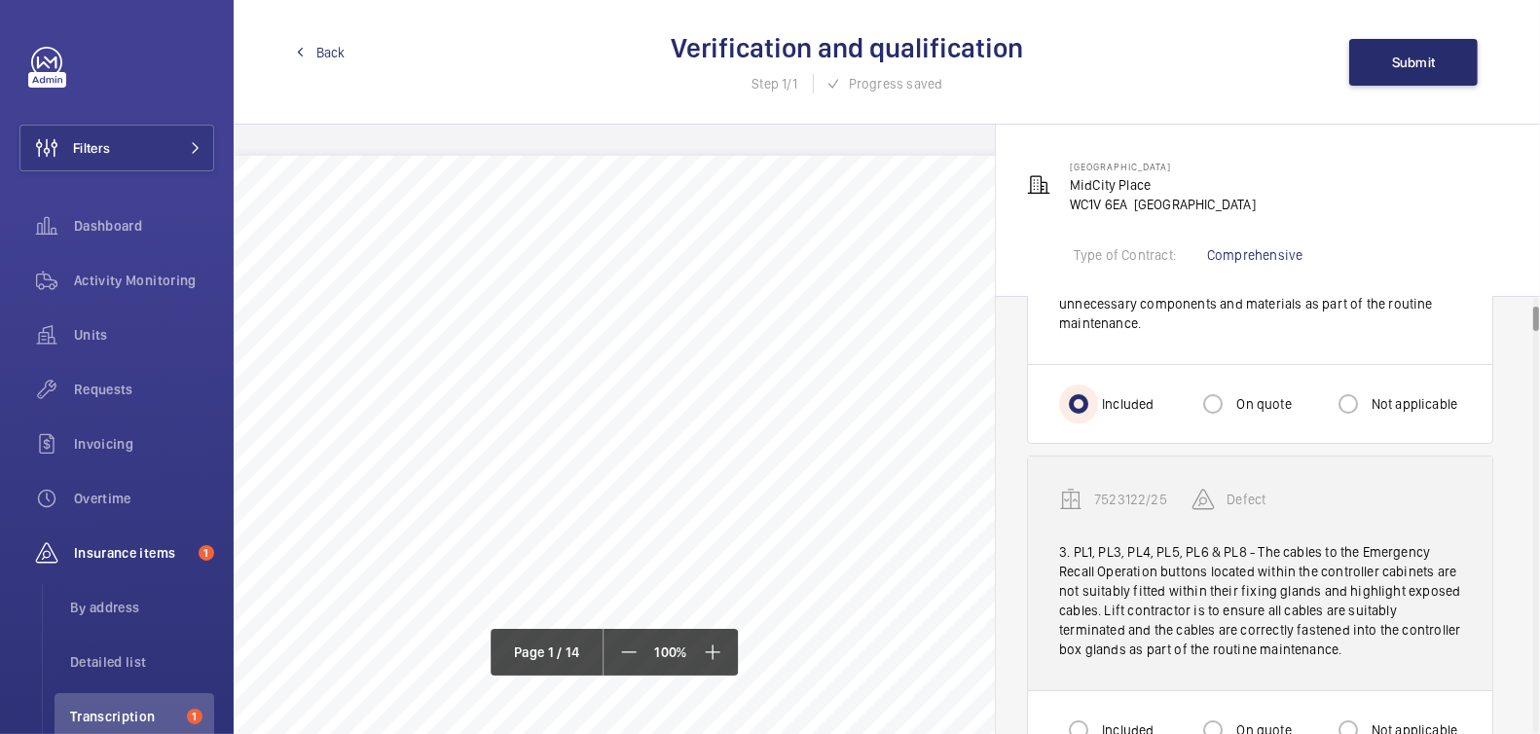
scroll to position [424, 0]
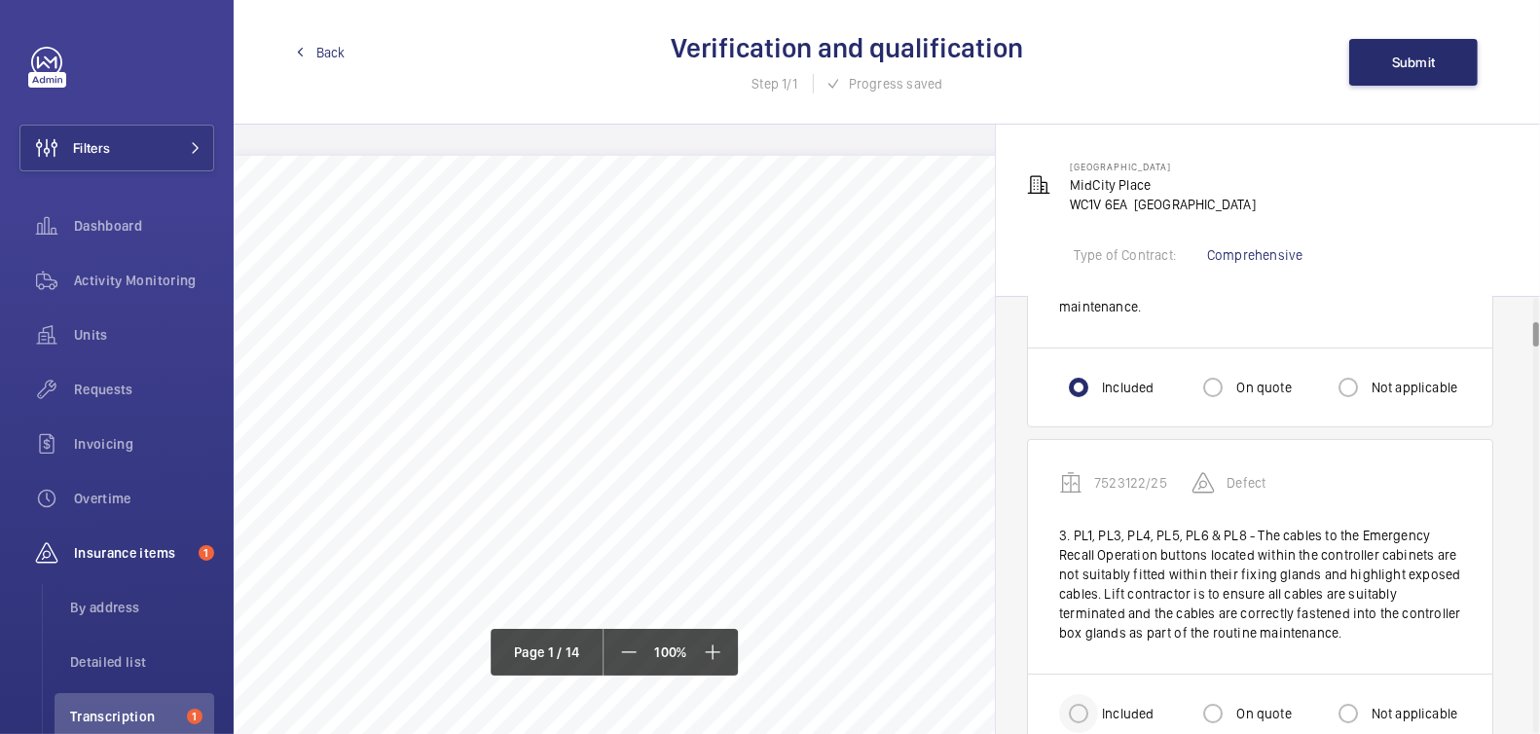
click at [1098, 709] on div at bounding box center [1078, 713] width 47 height 47
radio input "true"
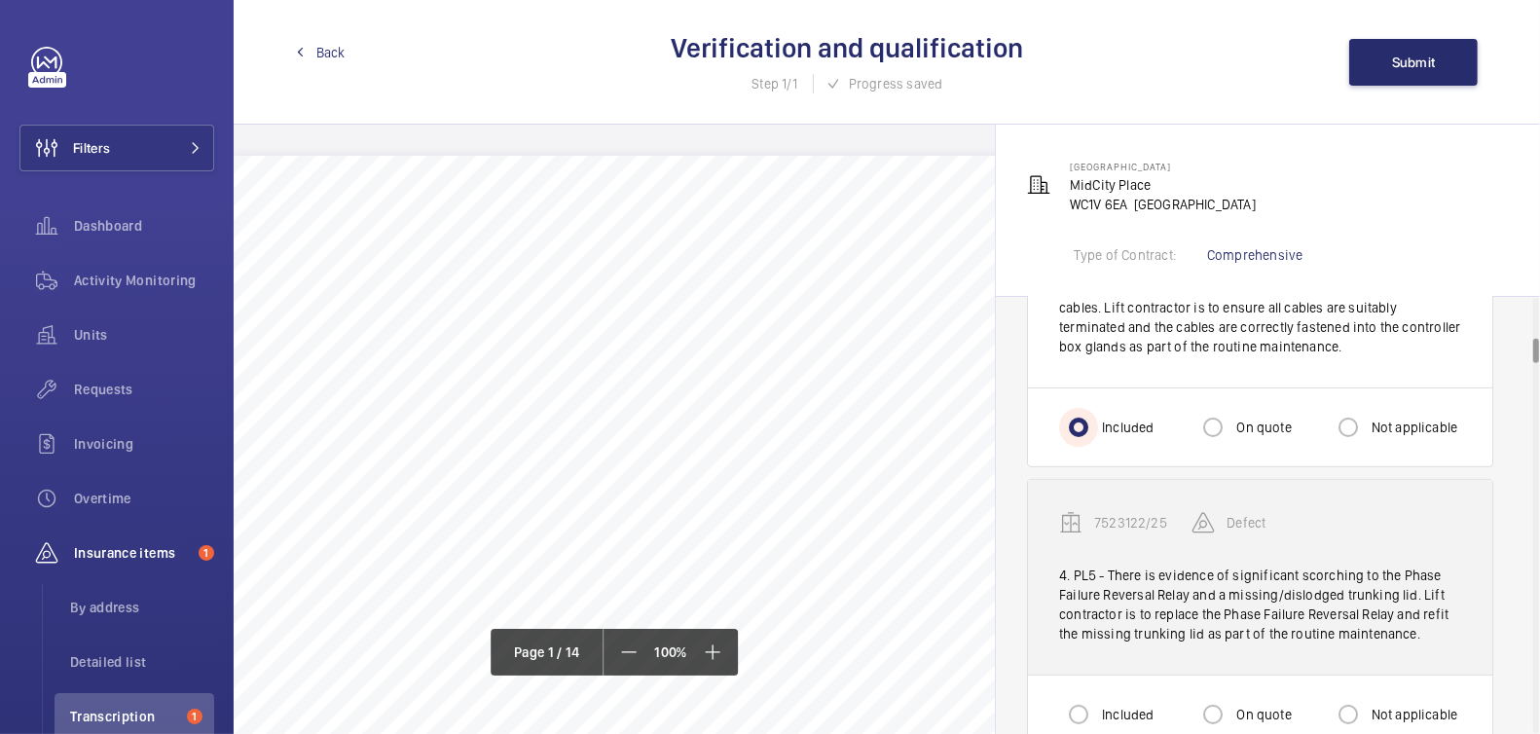
scroll to position [828, 0]
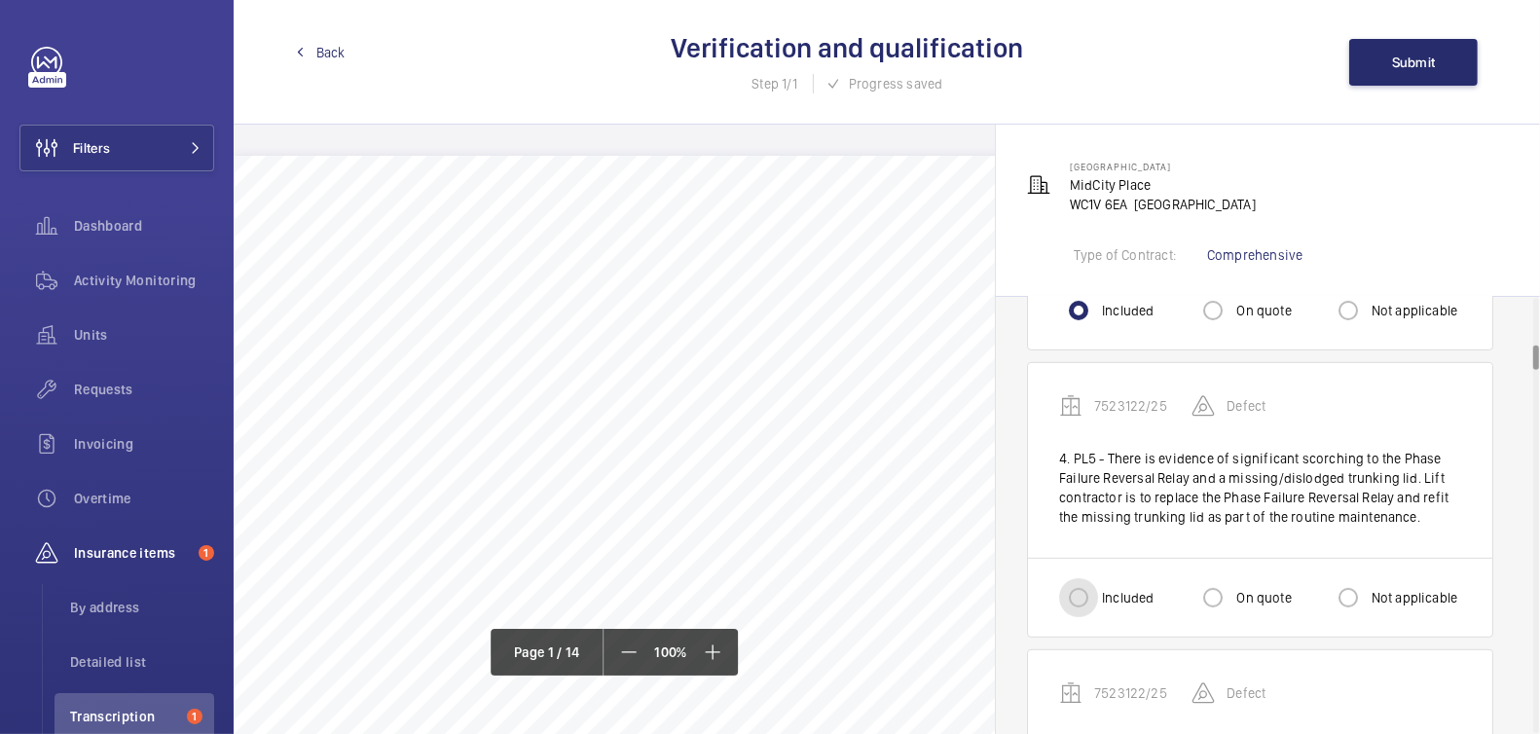
click at [1076, 591] on input "Included" at bounding box center [1078, 597] width 39 height 39
radio input "true"
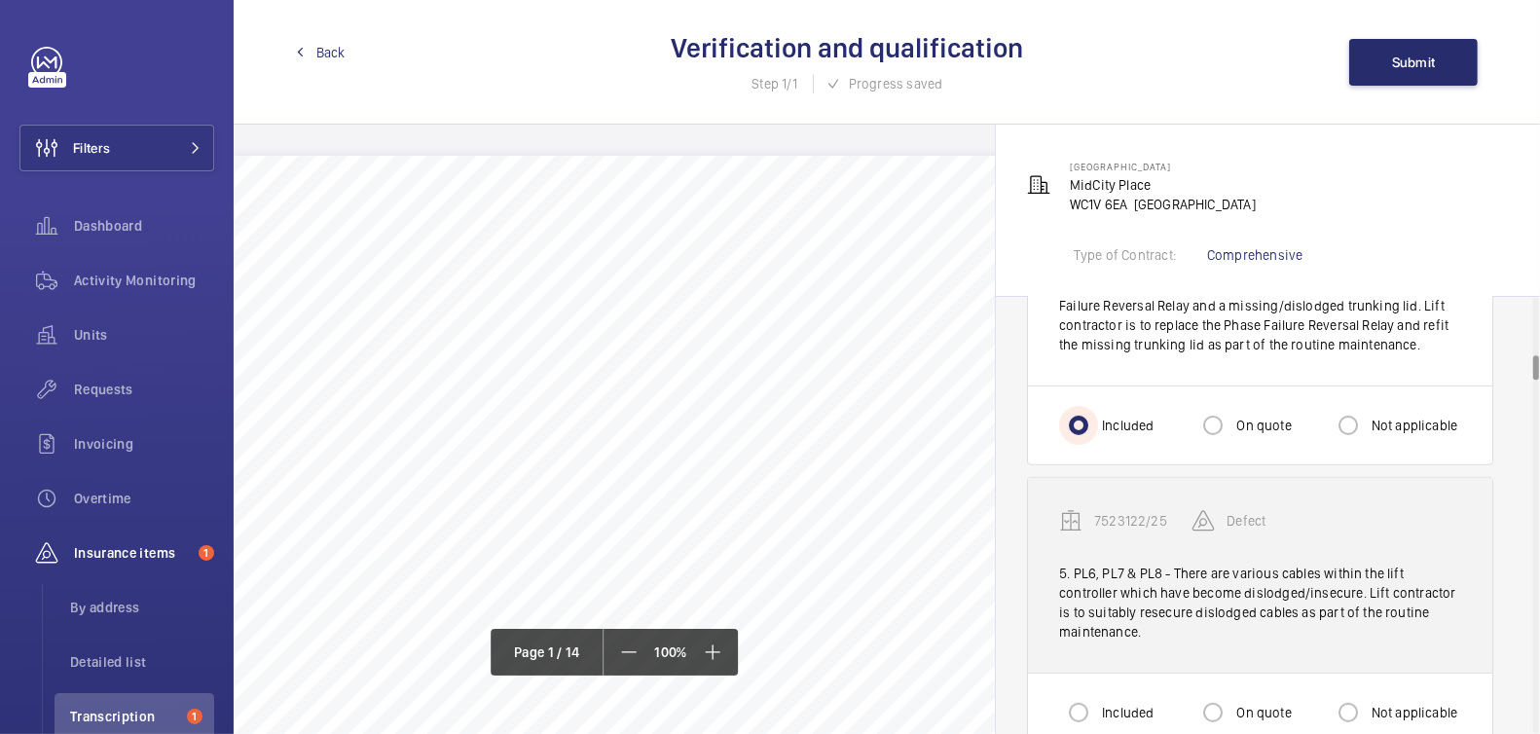
scroll to position [1006, 0]
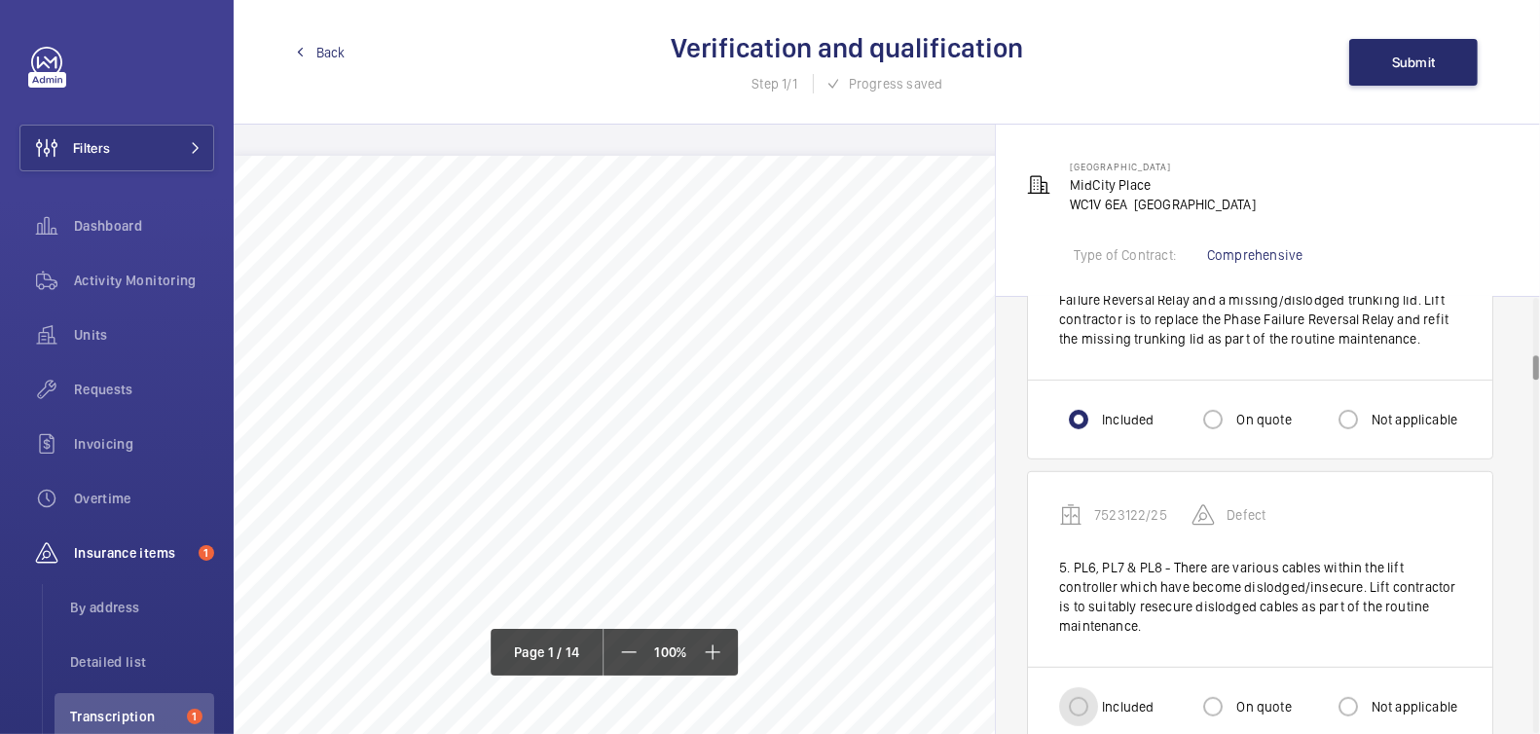
click at [1088, 696] on input "Included" at bounding box center [1078, 706] width 39 height 39
radio input "true"
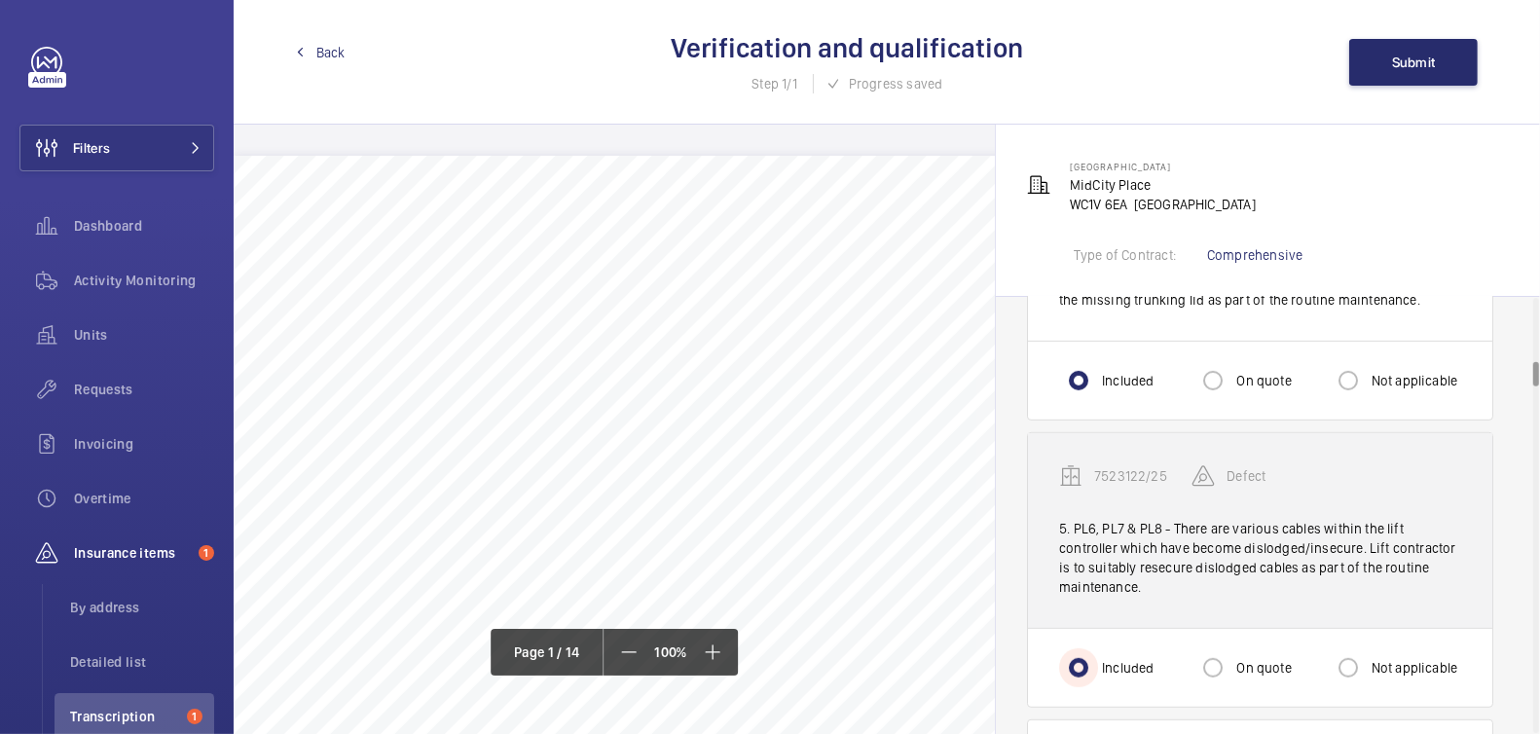
scroll to position [1334, 0]
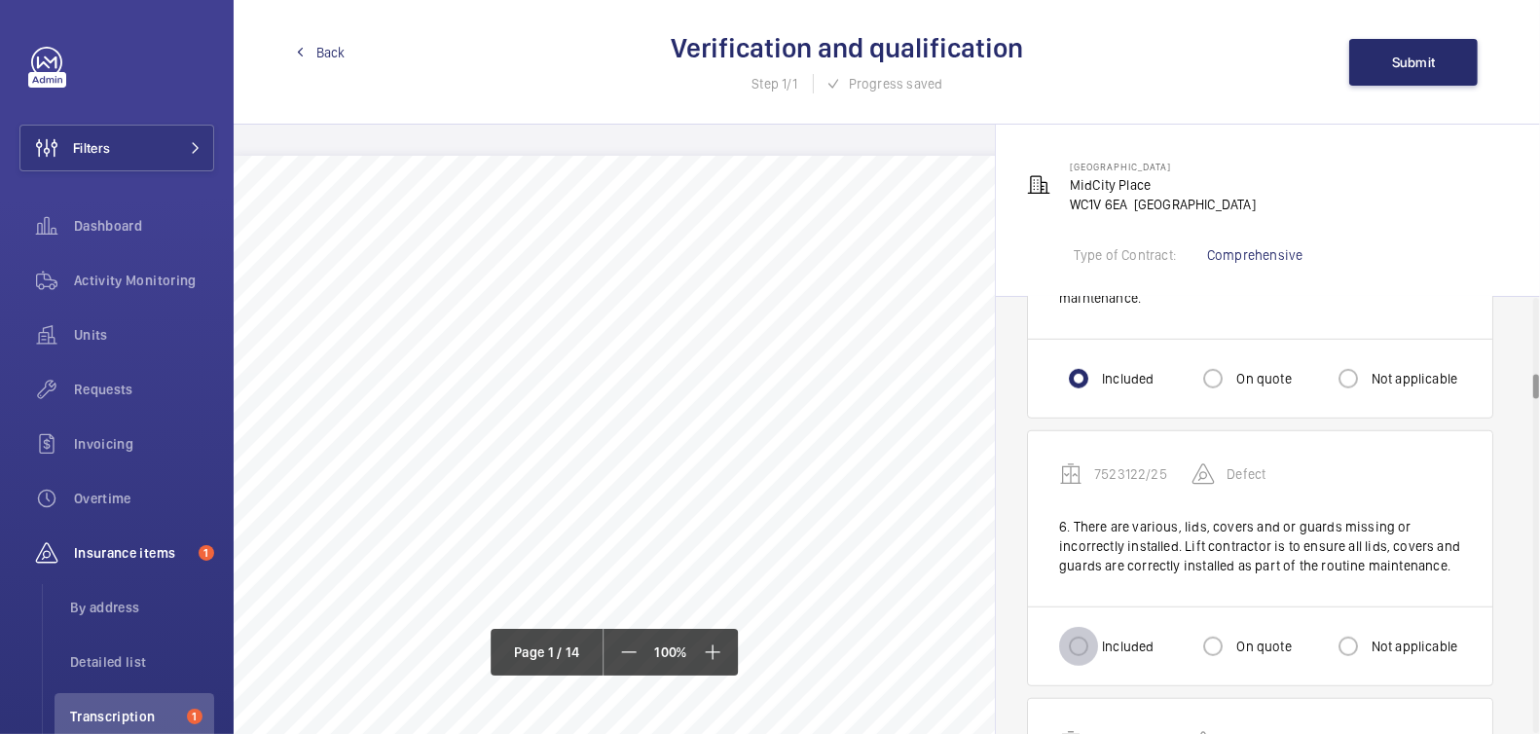
click at [1078, 631] on input "Included" at bounding box center [1078, 646] width 39 height 39
radio input "true"
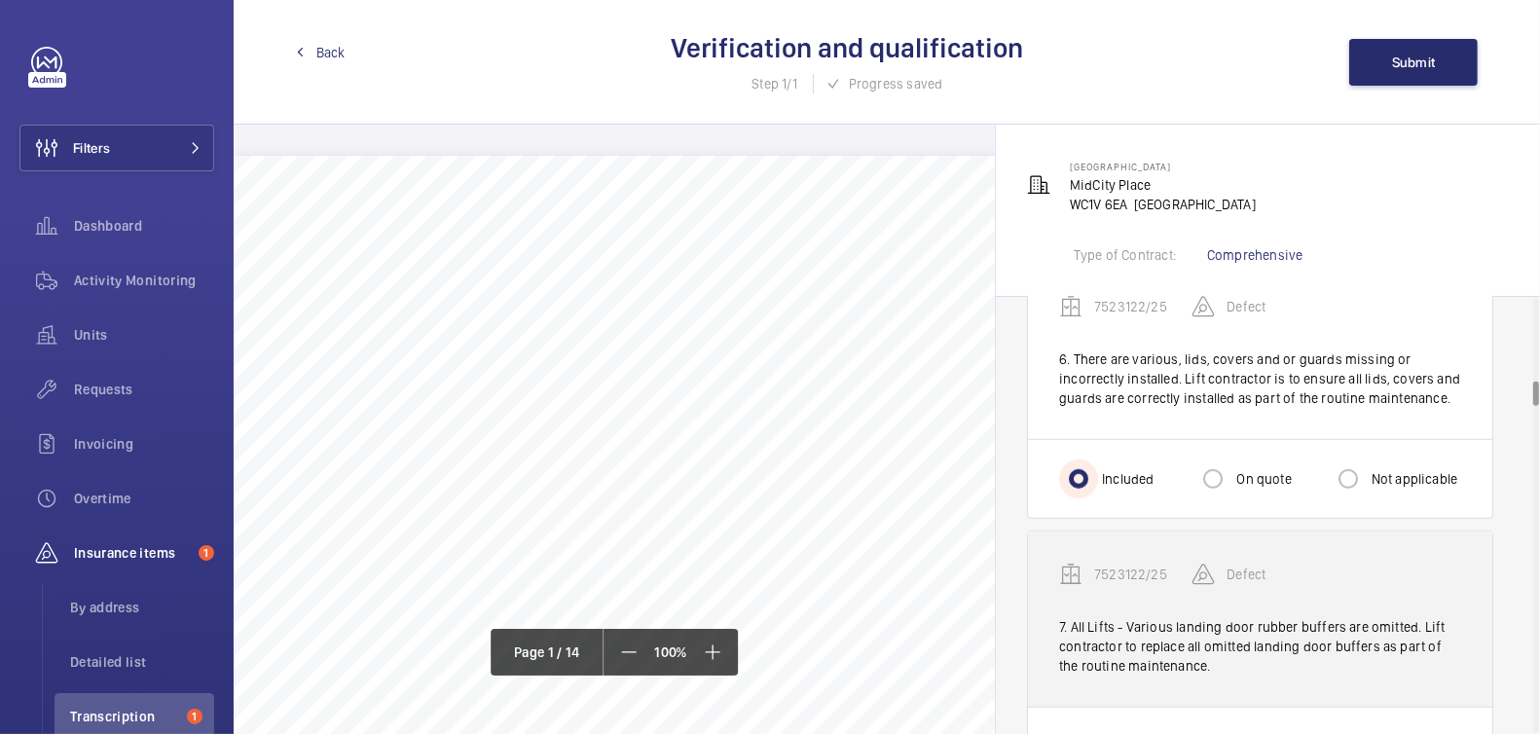
scroll to position [1566, 0]
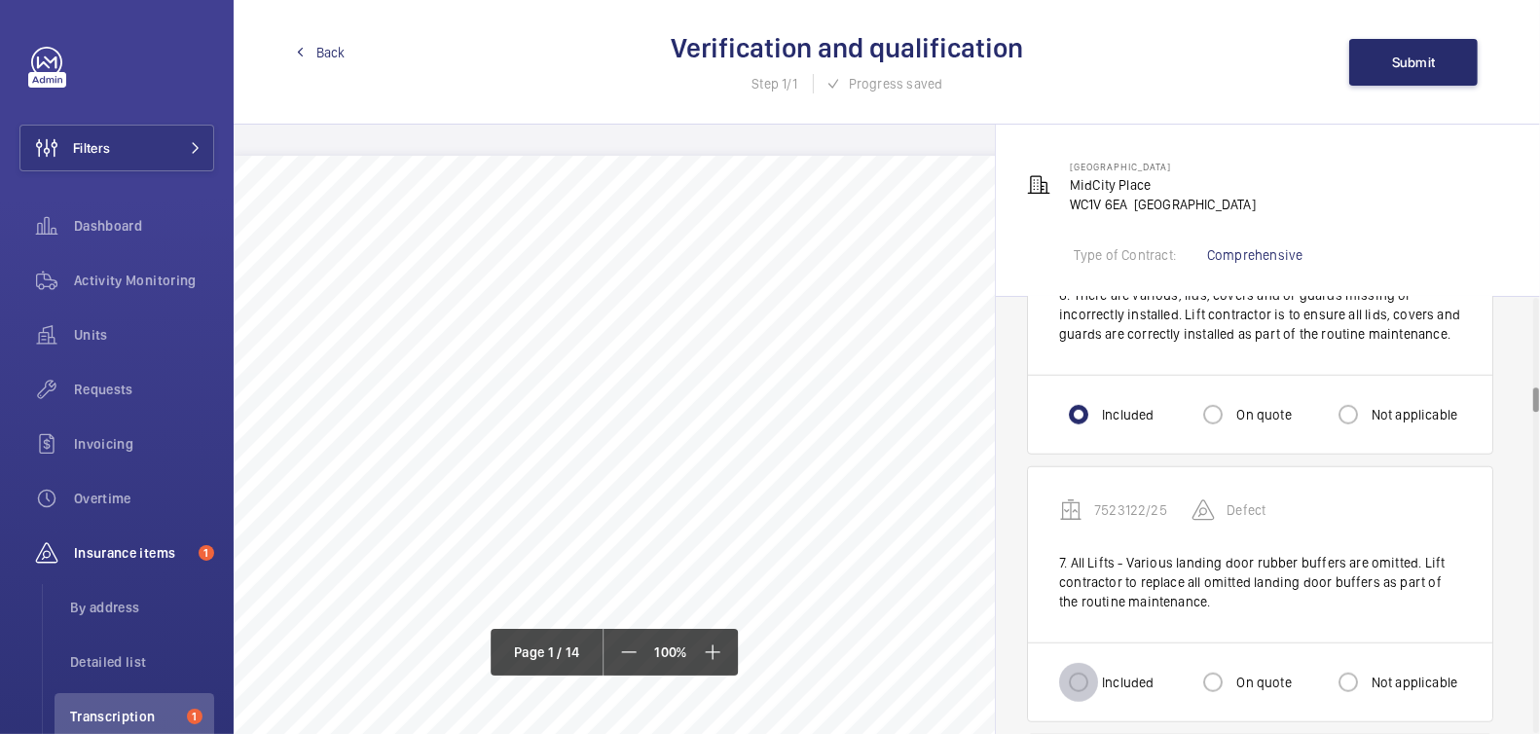
click at [1078, 663] on input "Included" at bounding box center [1078, 682] width 39 height 39
radio input "true"
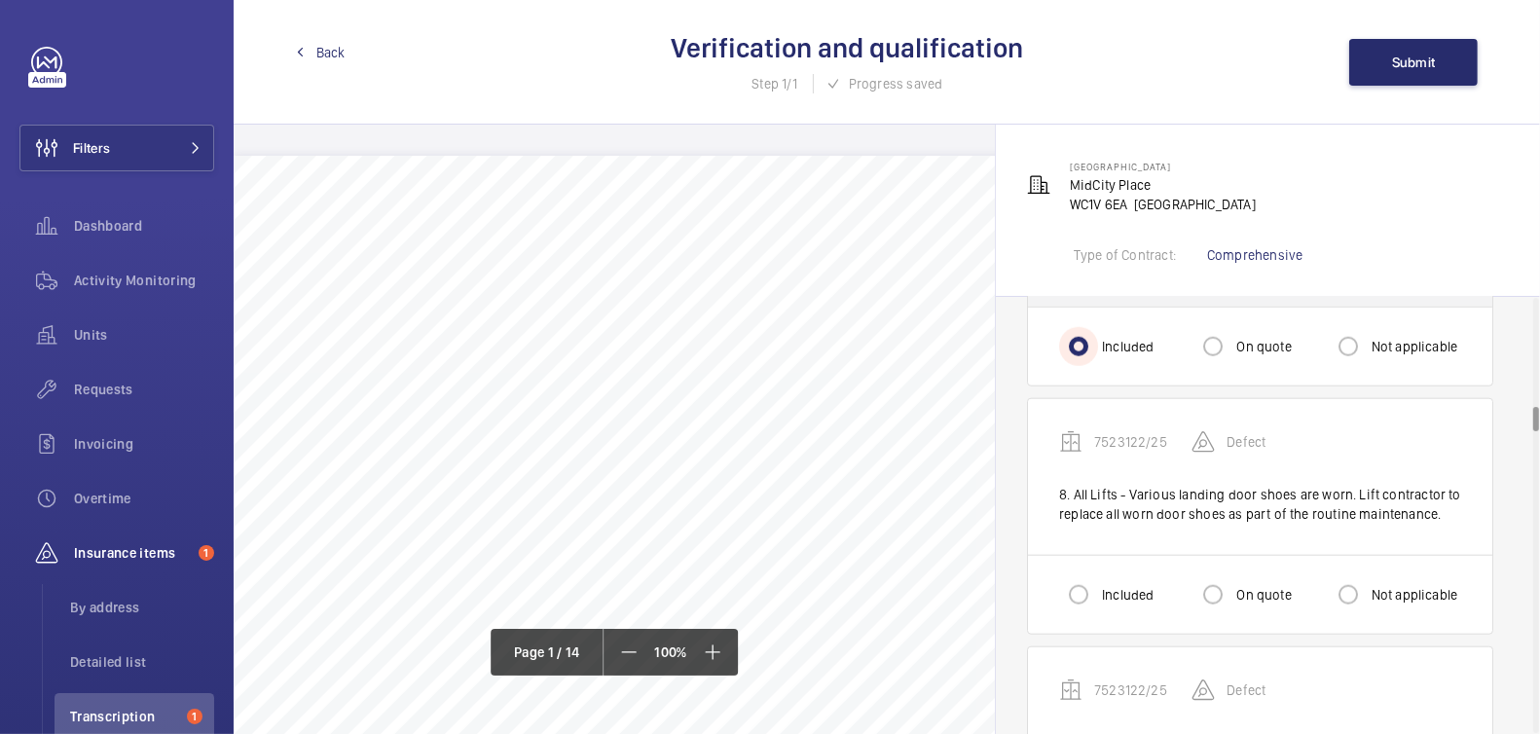
scroll to position [1936, 0]
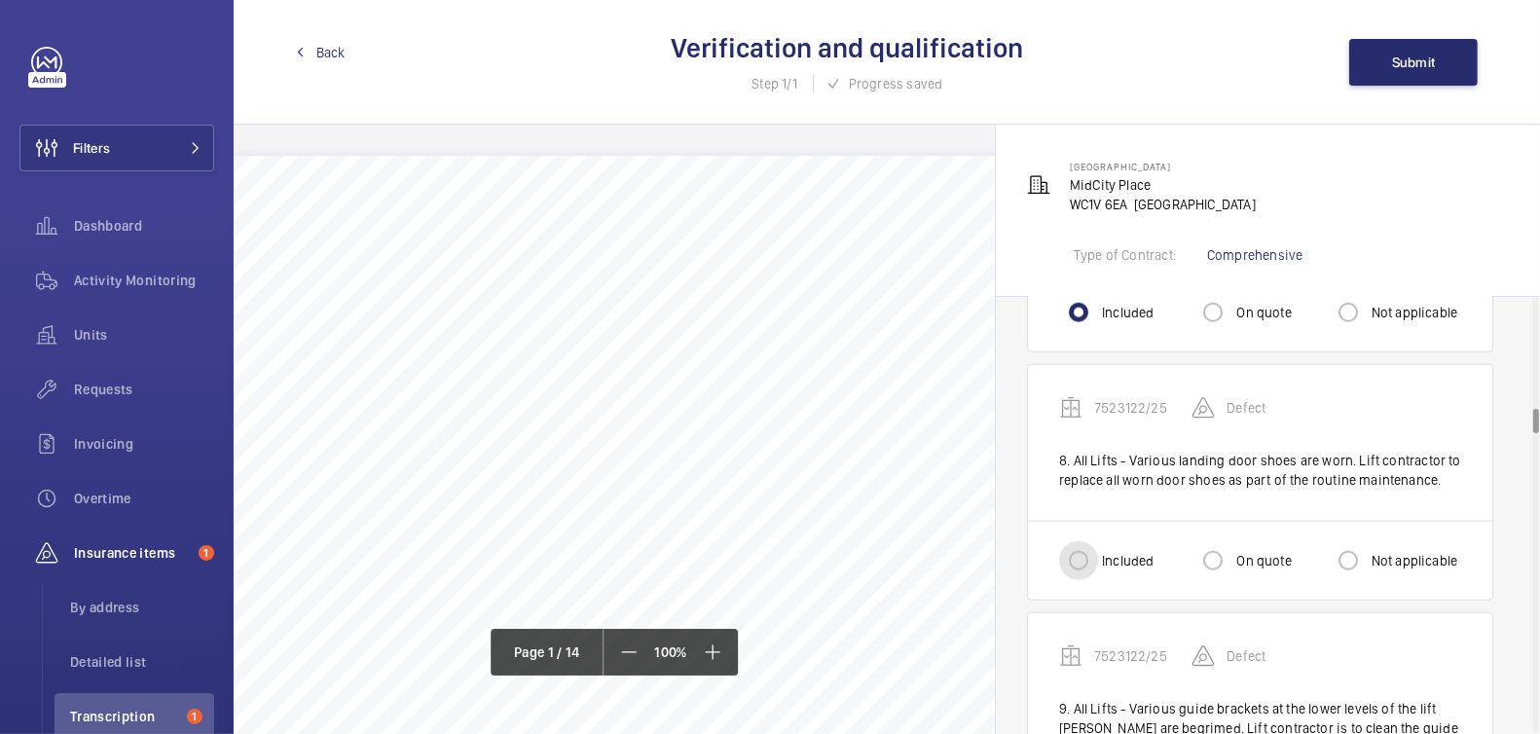
click at [1091, 543] on input "Included" at bounding box center [1078, 560] width 39 height 39
radio input "true"
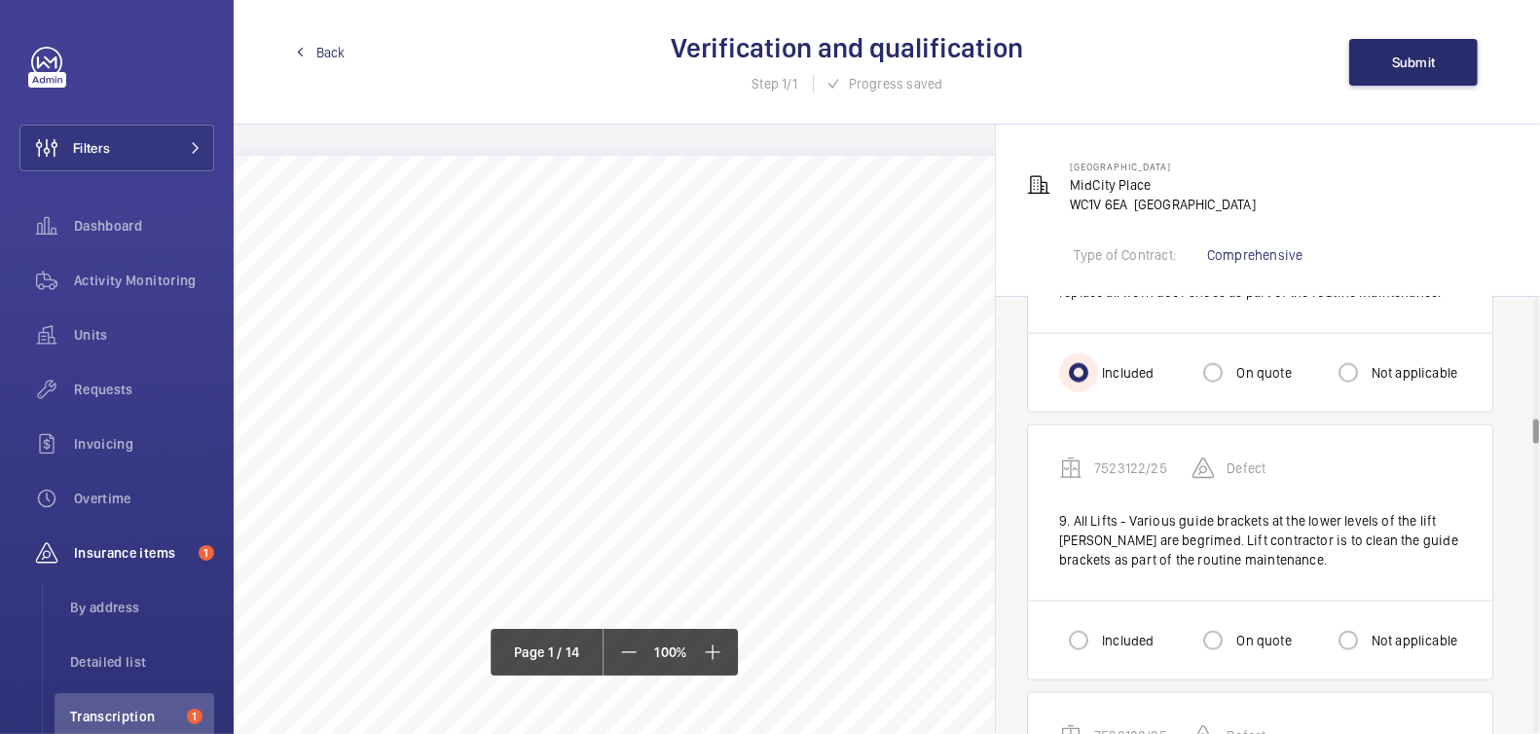
scroll to position [2127, 0]
click at [1096, 617] on input "Included" at bounding box center [1078, 636] width 39 height 39
radio input "true"
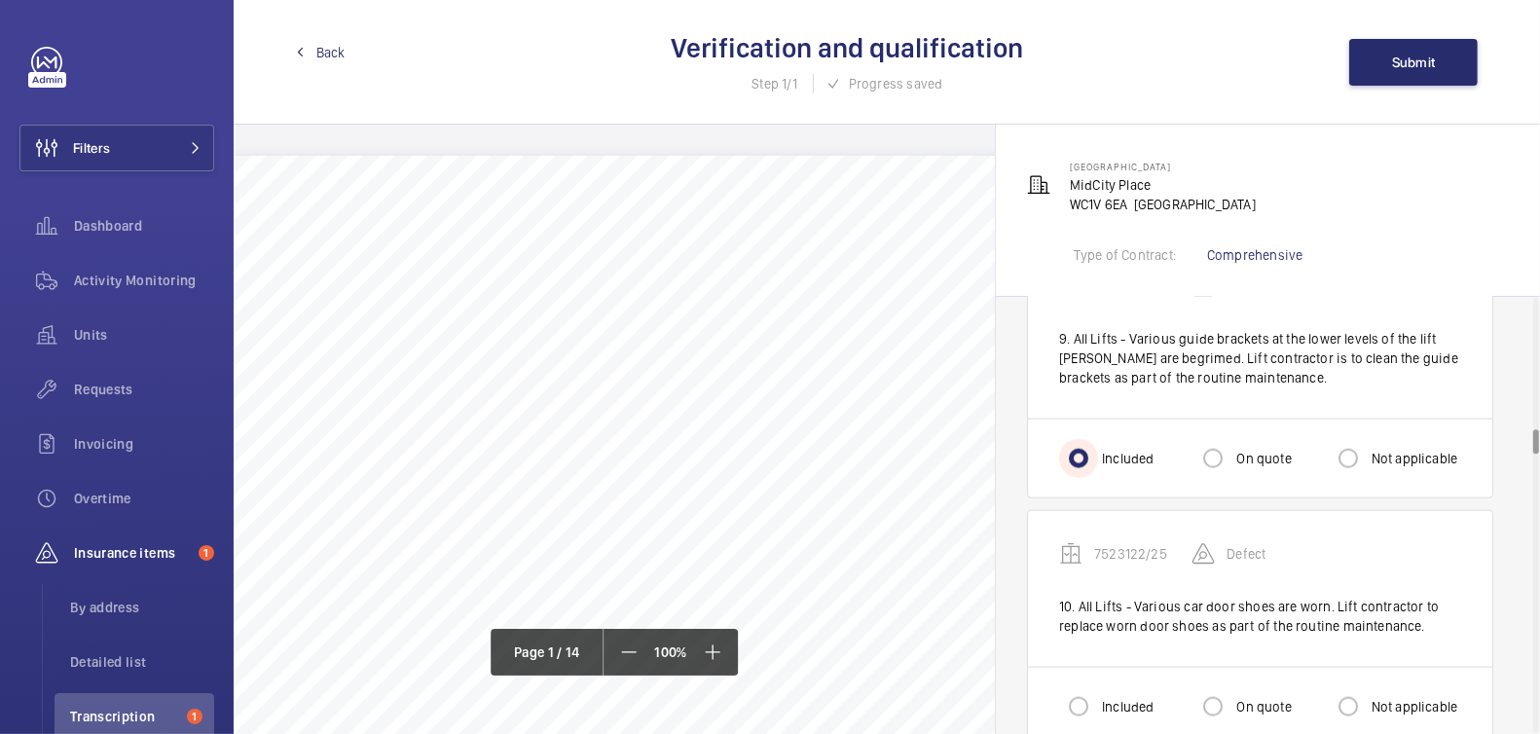
scroll to position [2440, 0]
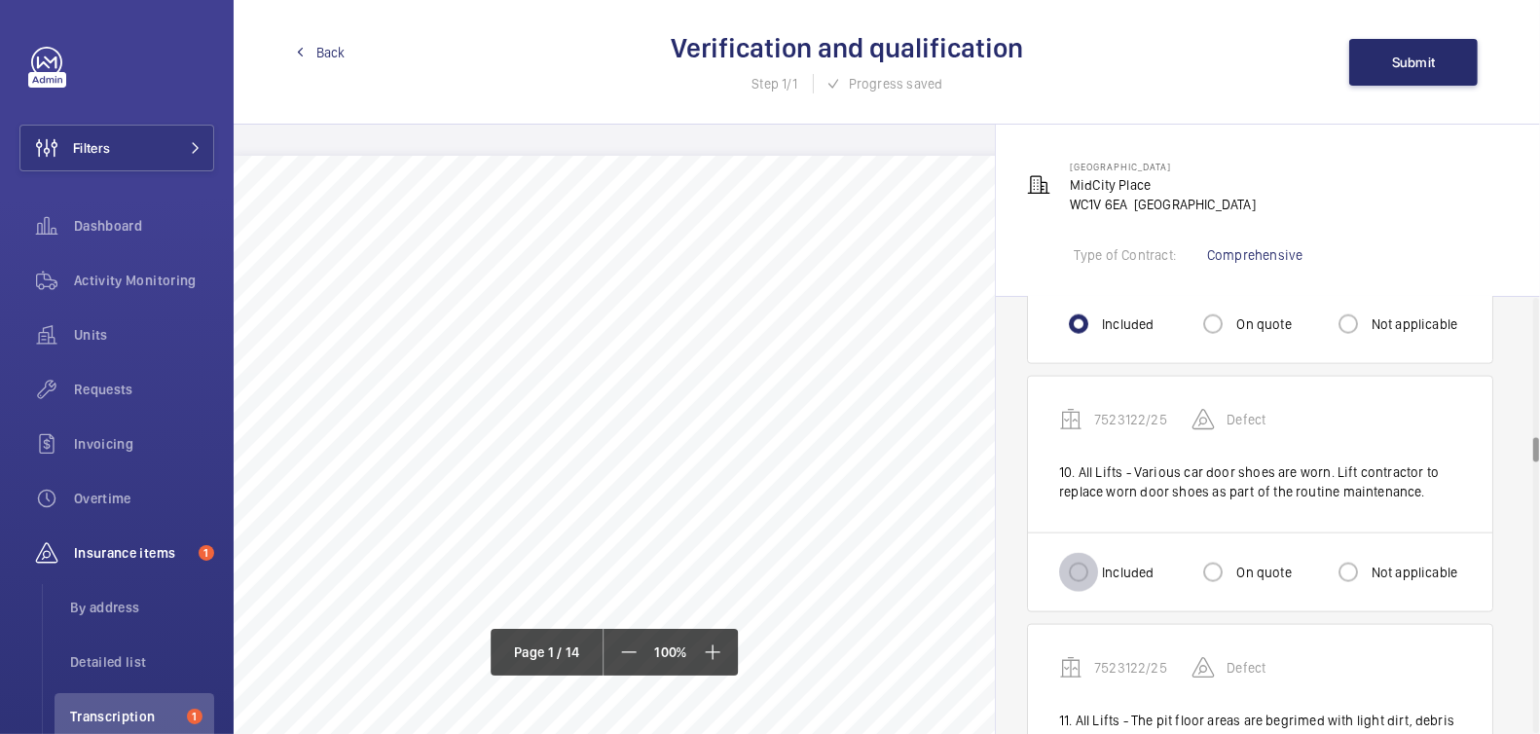
click at [1090, 574] on input "Included" at bounding box center [1078, 572] width 39 height 39
radio input "true"
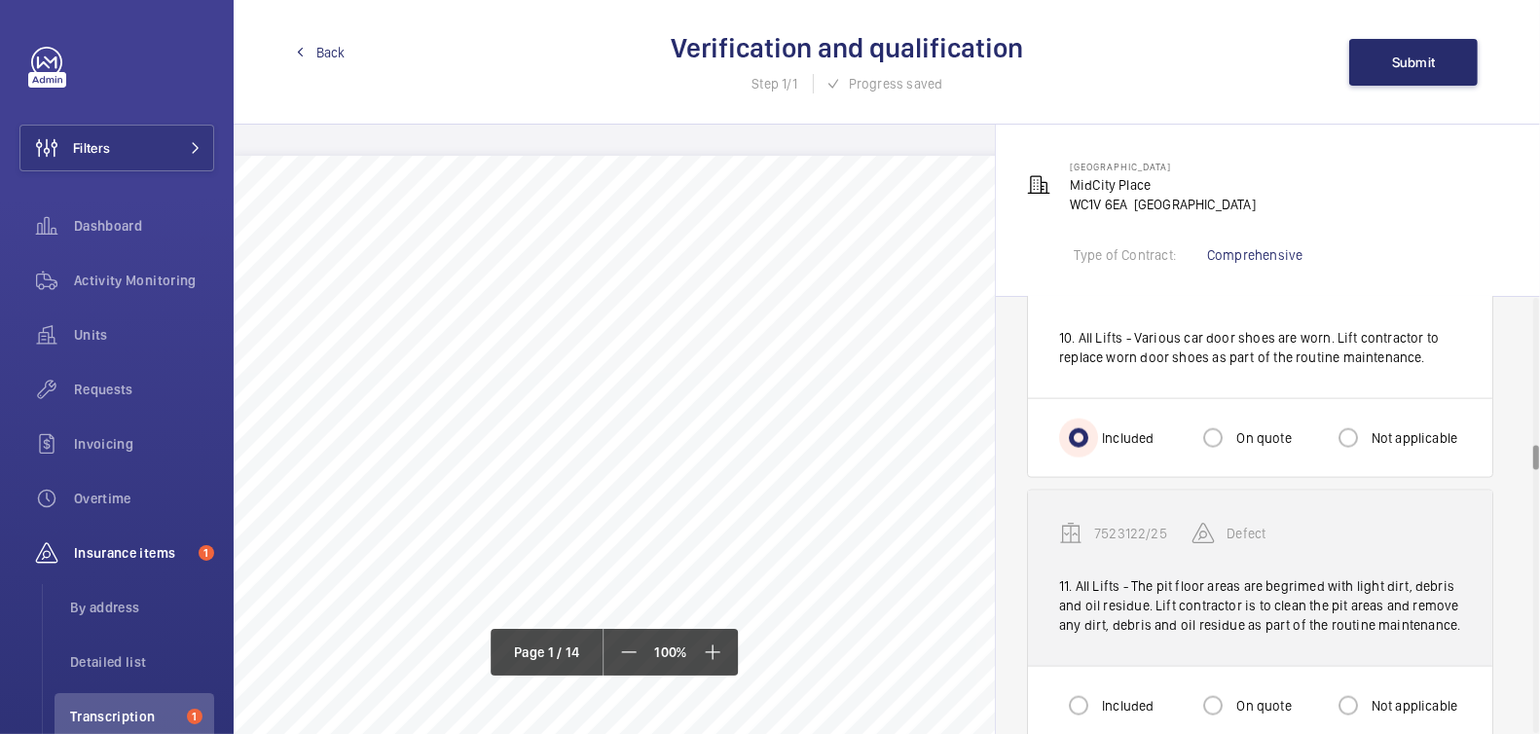
scroll to position [2580, 0]
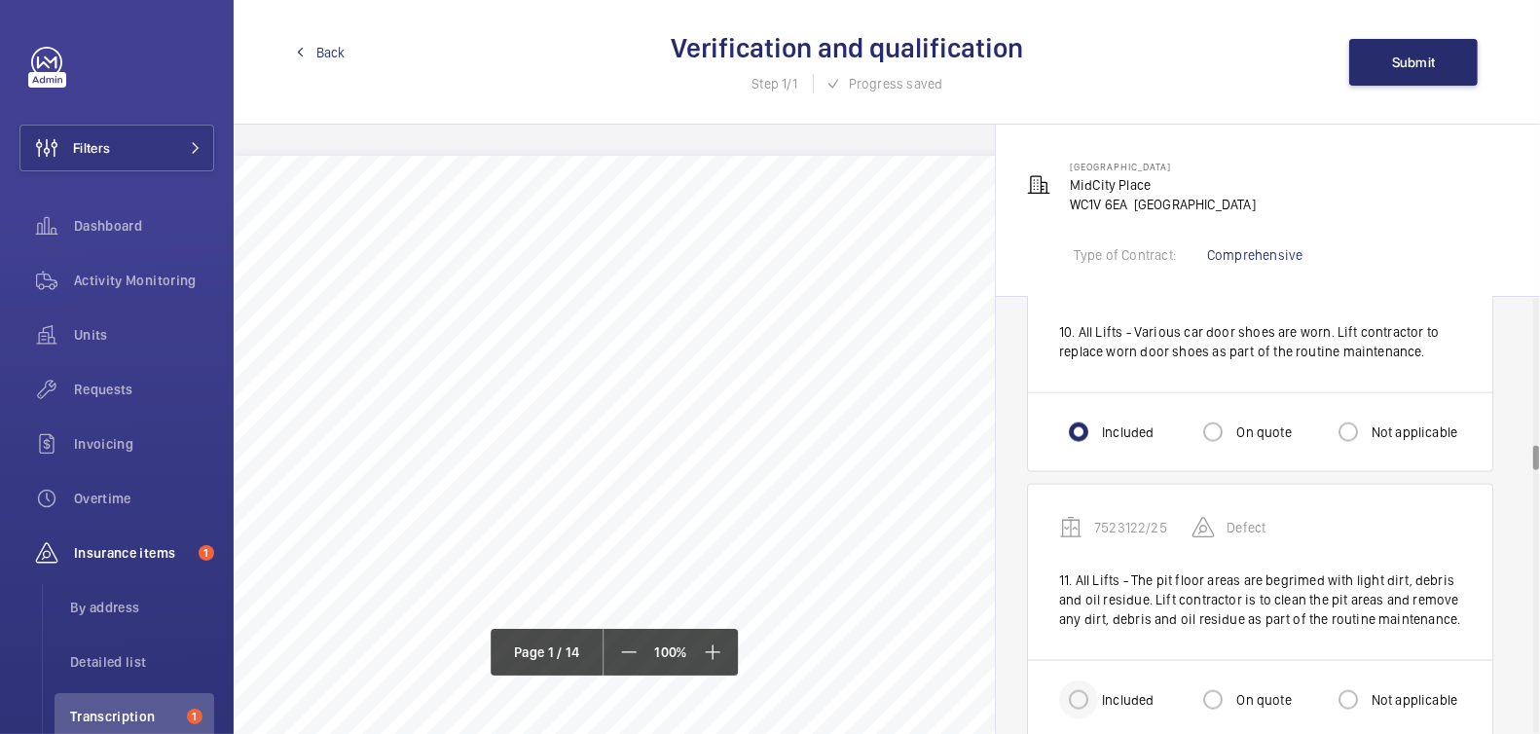
click at [1097, 686] on div at bounding box center [1078, 700] width 47 height 47
radio input "true"
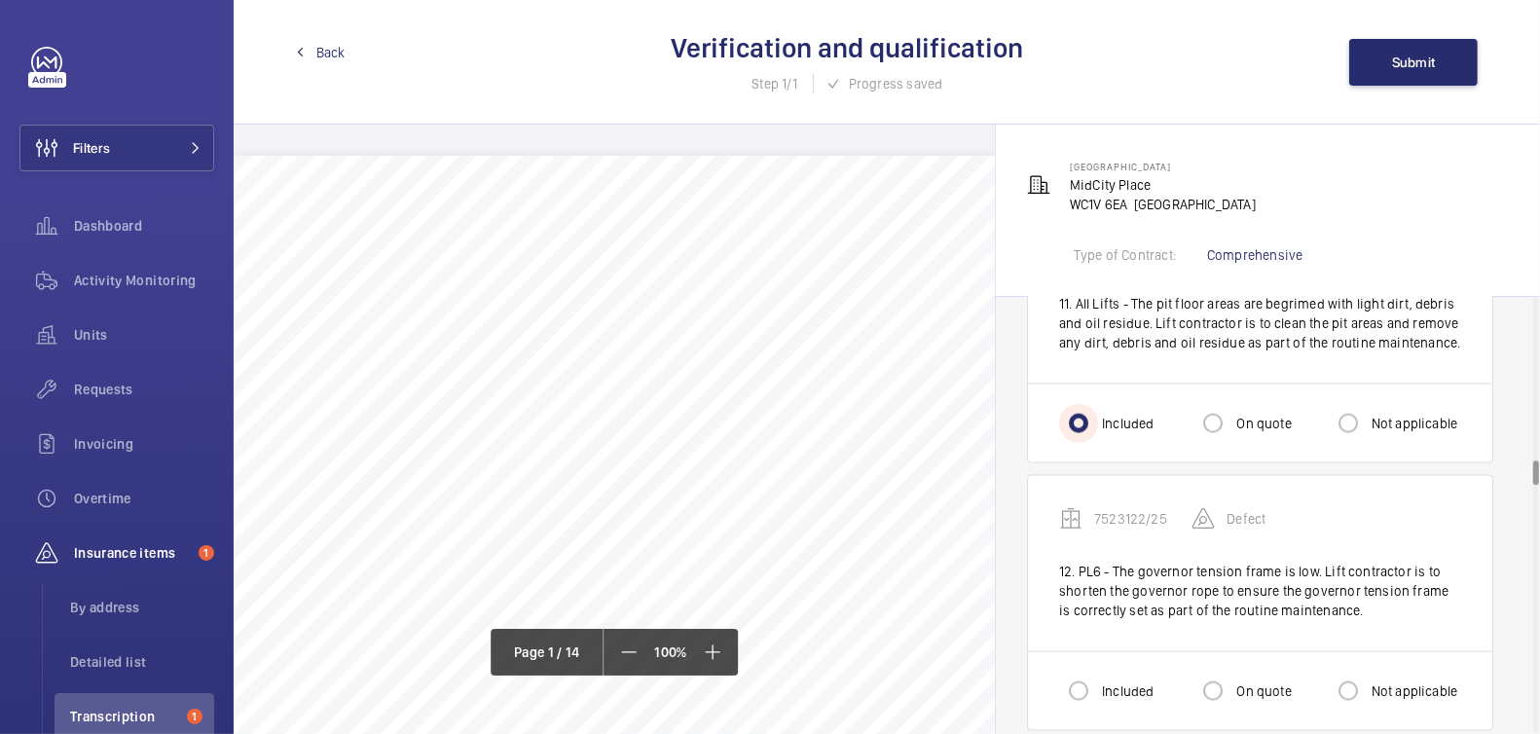
scroll to position [2986, 0]
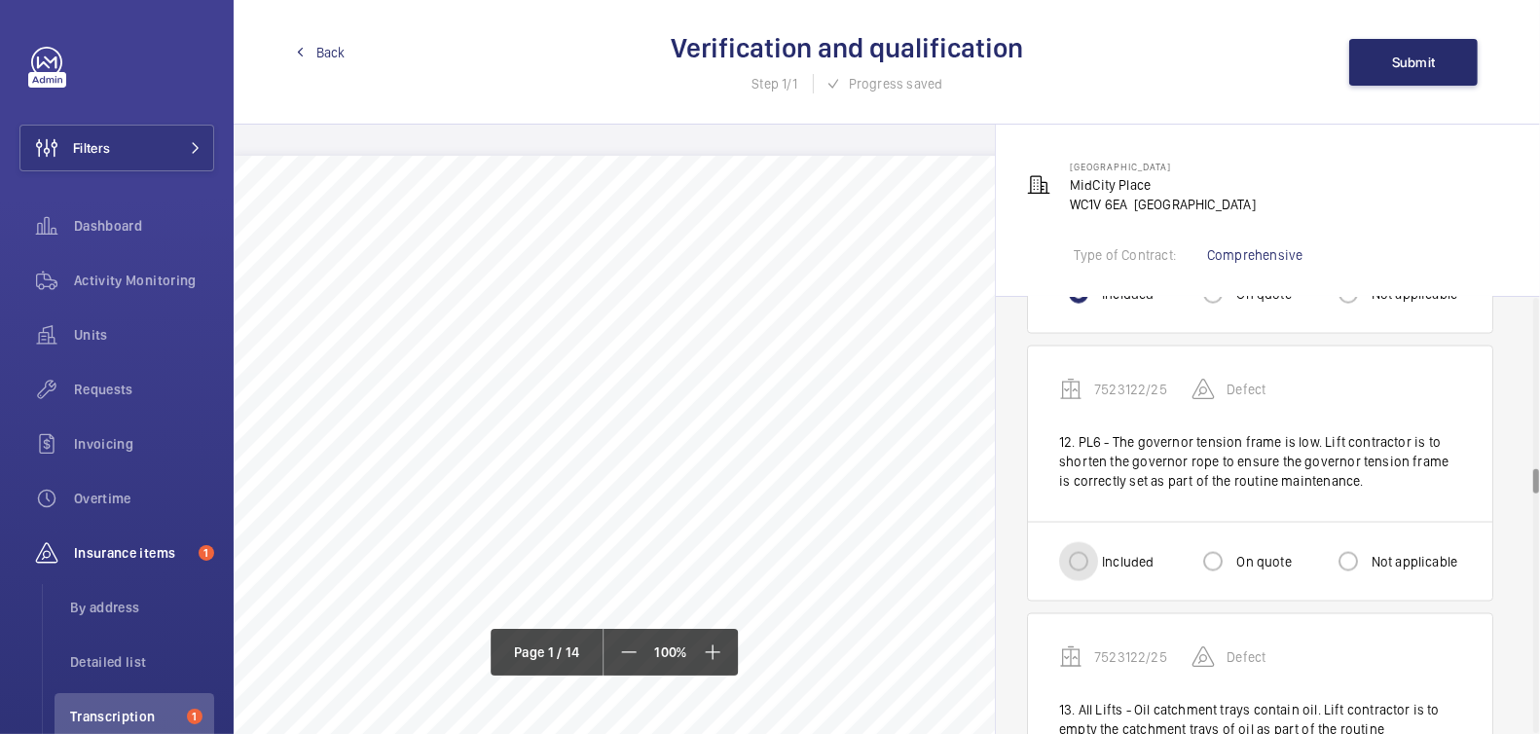
click at [1088, 561] on input "Included" at bounding box center [1078, 561] width 39 height 39
radio input "true"
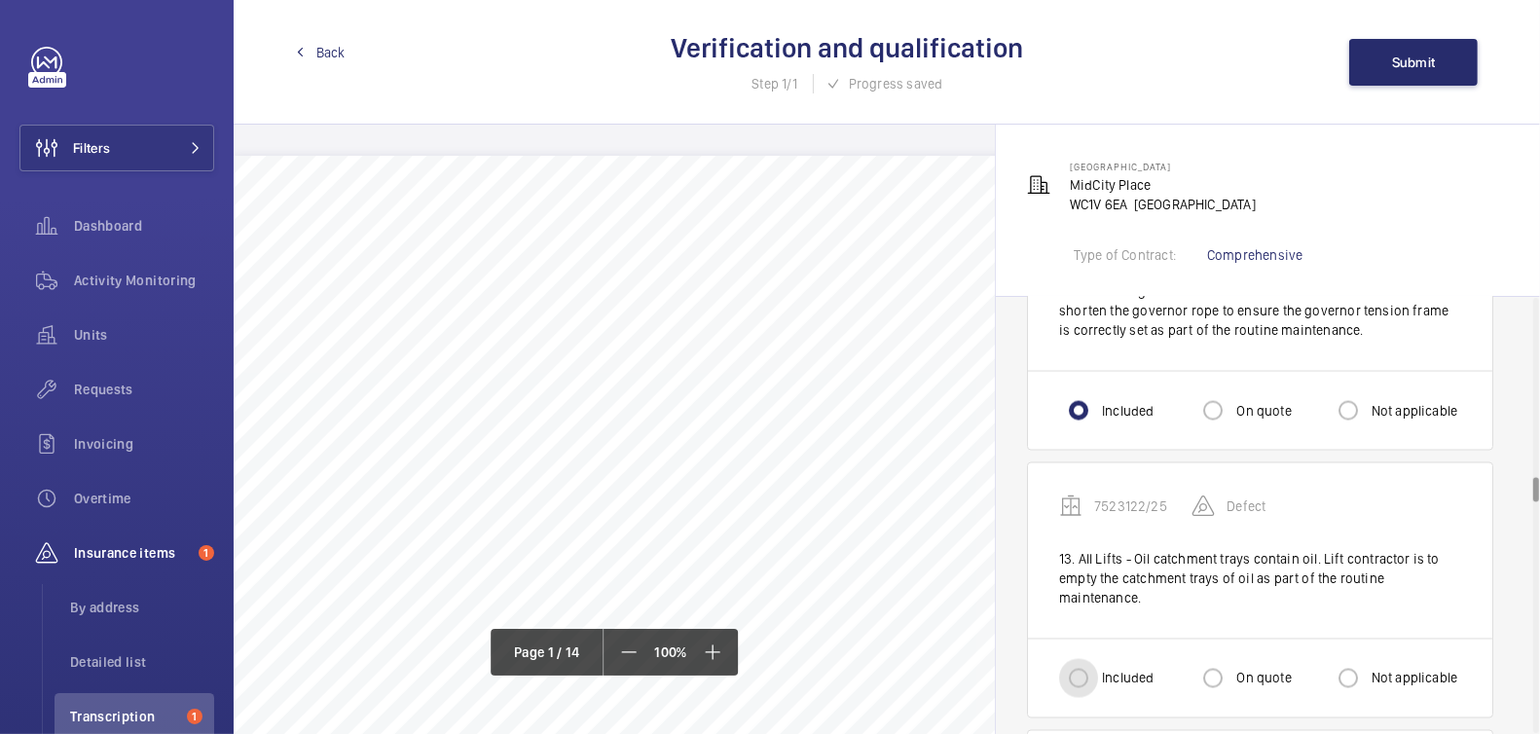
click at [1093, 665] on input "Included" at bounding box center [1078, 678] width 39 height 39
radio input "true"
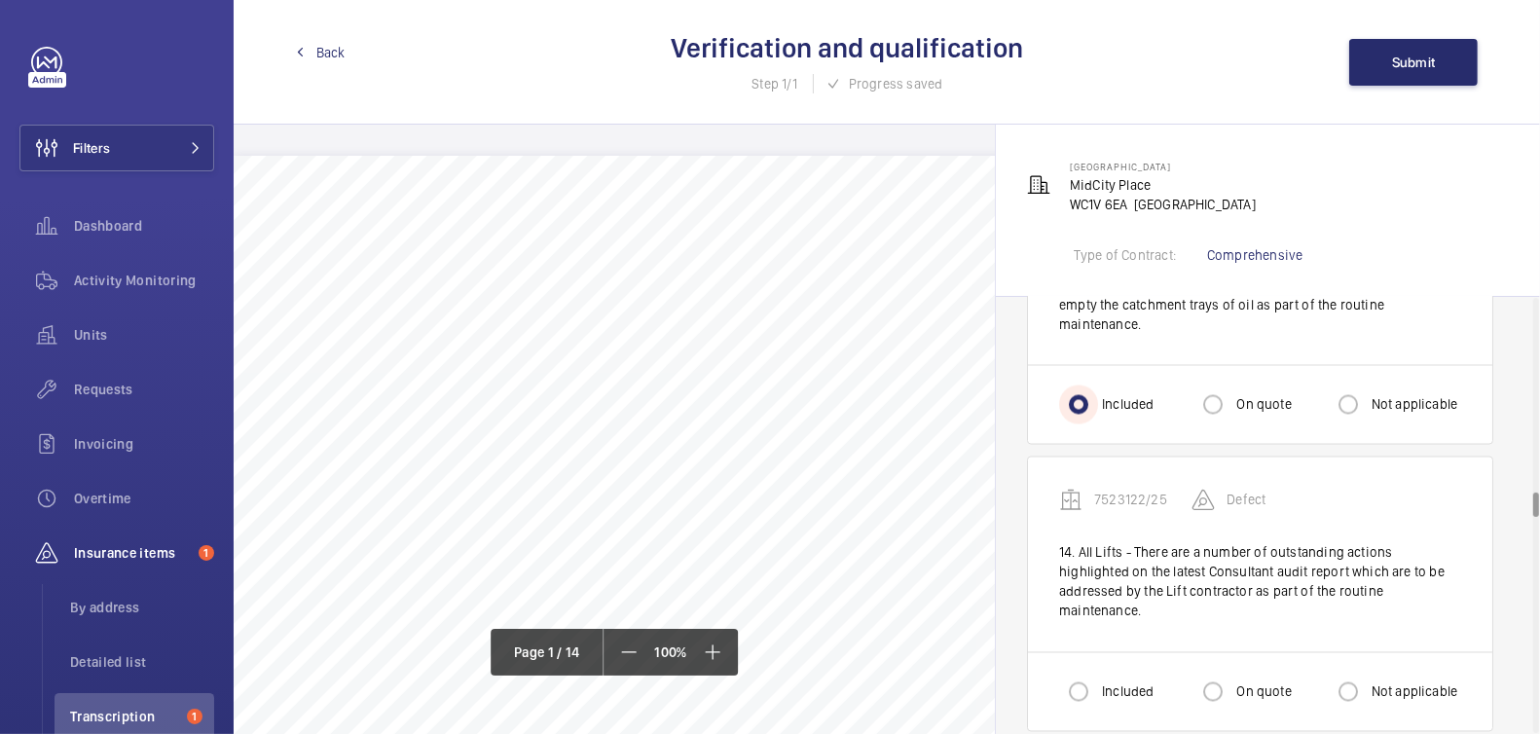
scroll to position [3452, 0]
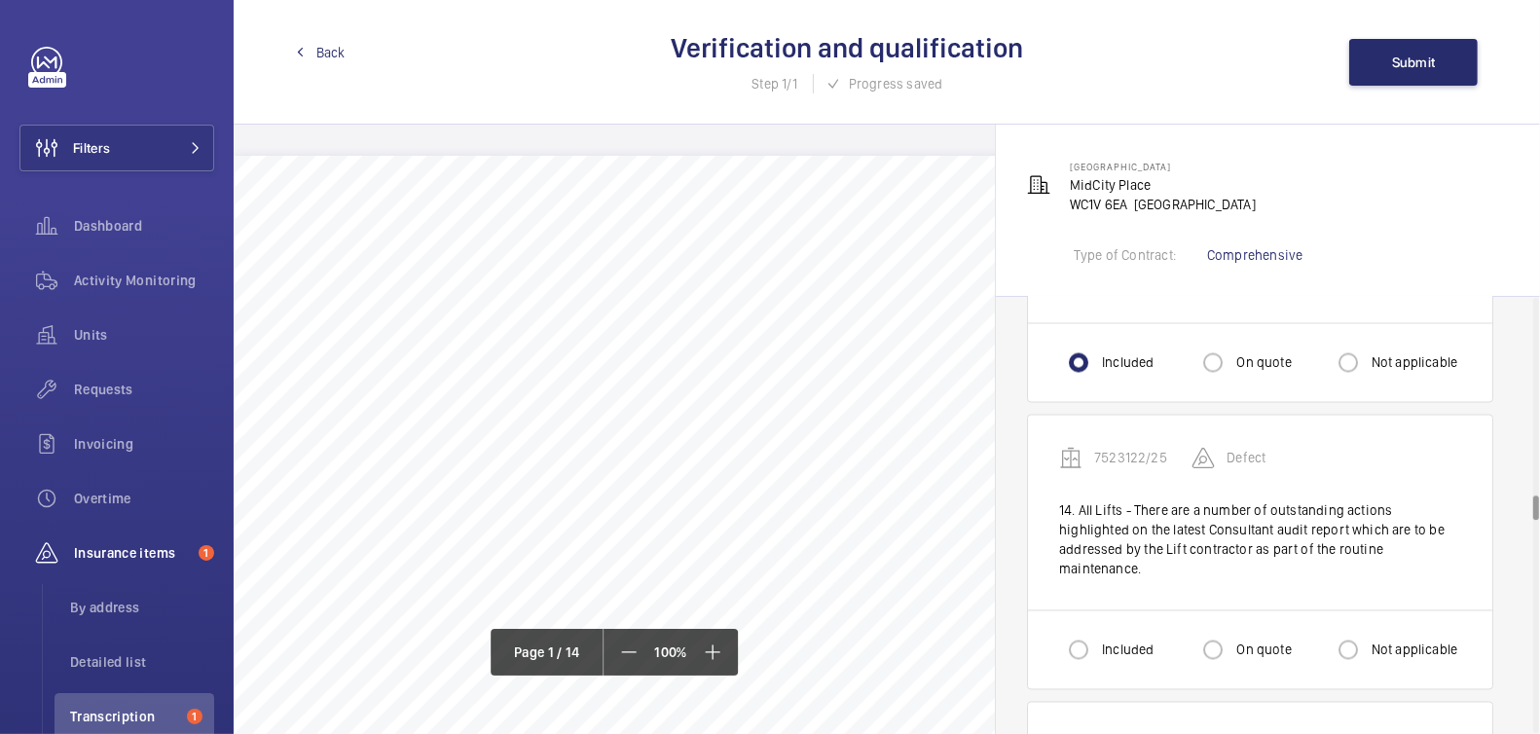
click at [1112, 641] on label "Included" at bounding box center [1125, 650] width 55 height 19
click at [1098, 631] on input "Included" at bounding box center [1078, 650] width 39 height 39
radio input "true"
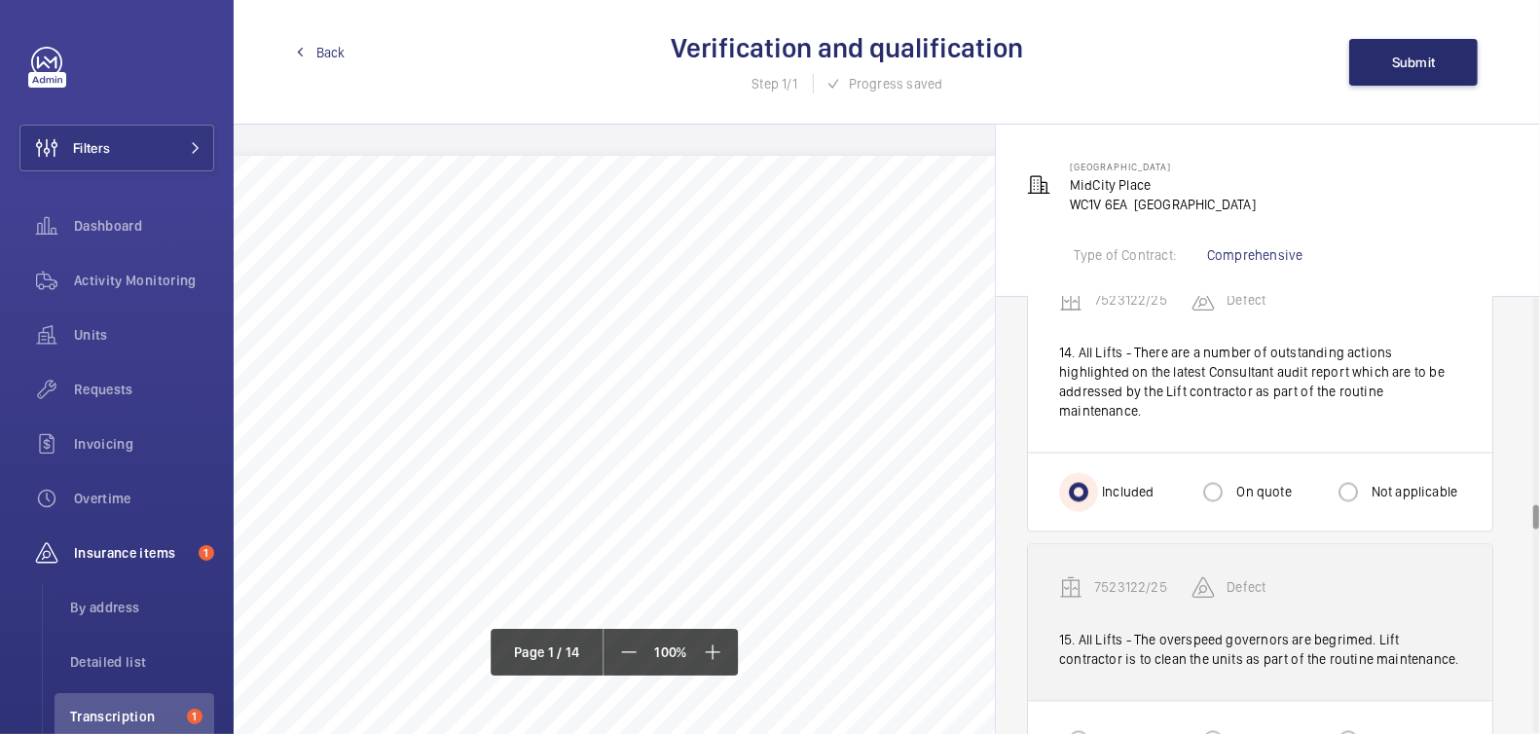
scroll to position [3614, 0]
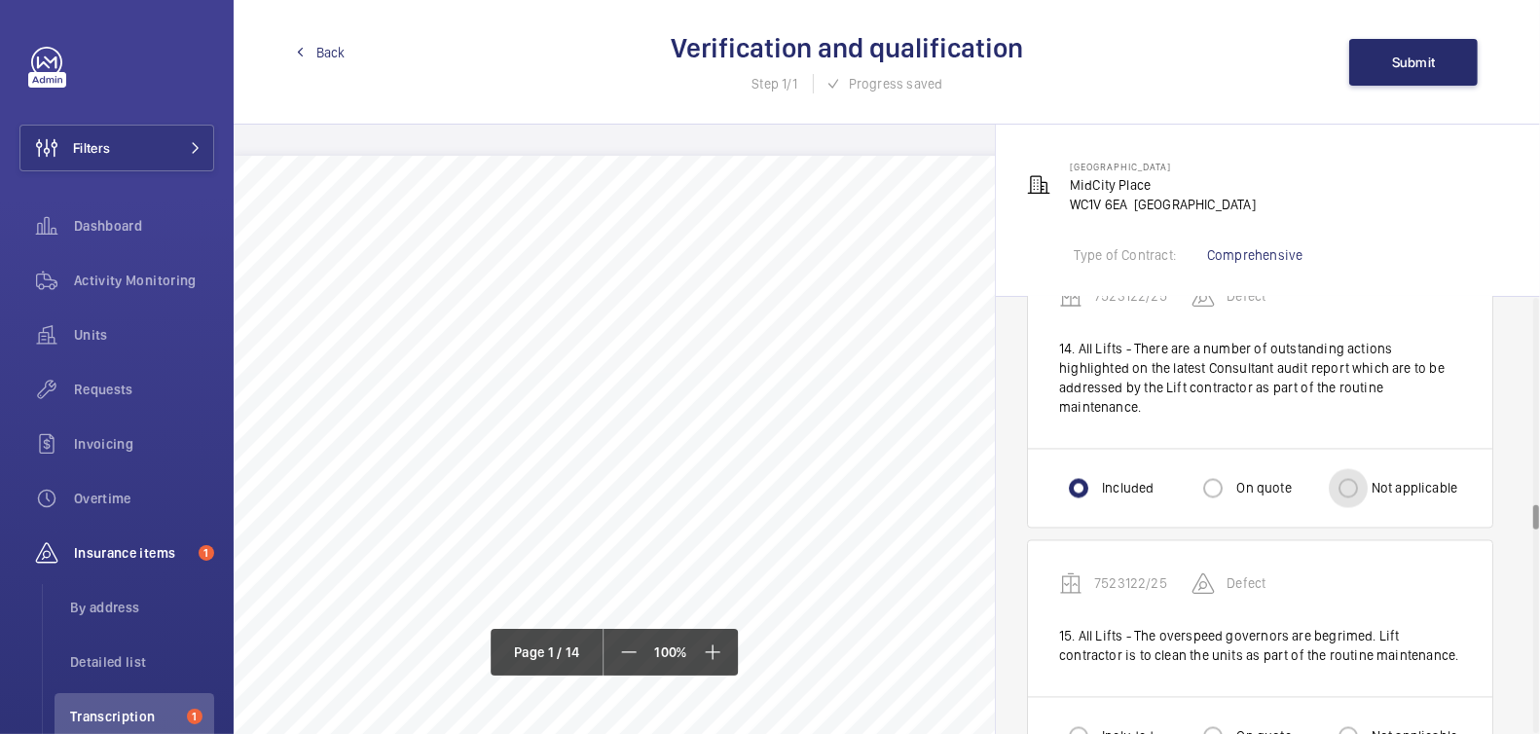
click at [1346, 469] on input "Not applicable" at bounding box center [1348, 488] width 39 height 39
radio input "true"
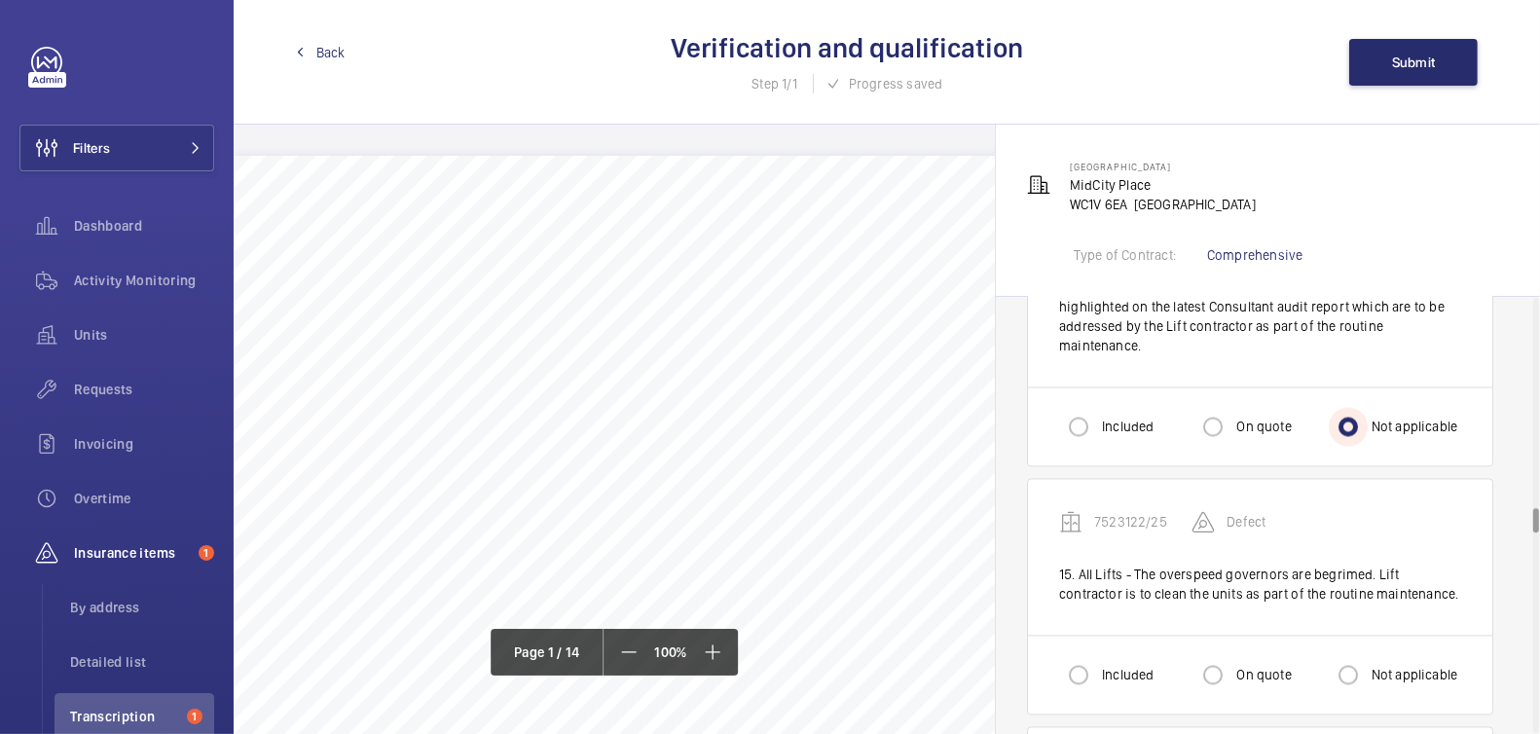
scroll to position [3676, 0]
click at [1091, 655] on input "Included" at bounding box center [1078, 674] width 39 height 39
radio input "true"
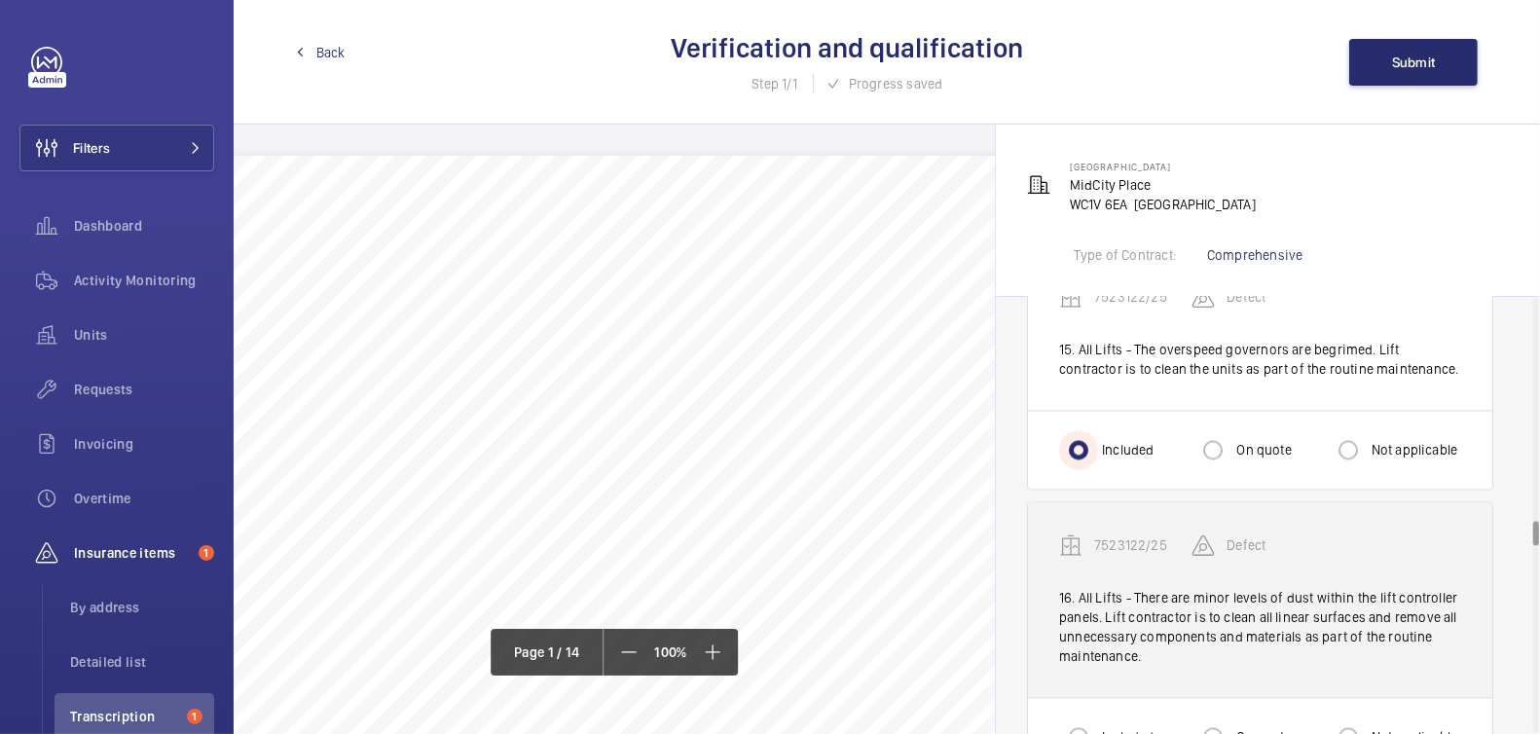
scroll to position [3908, 0]
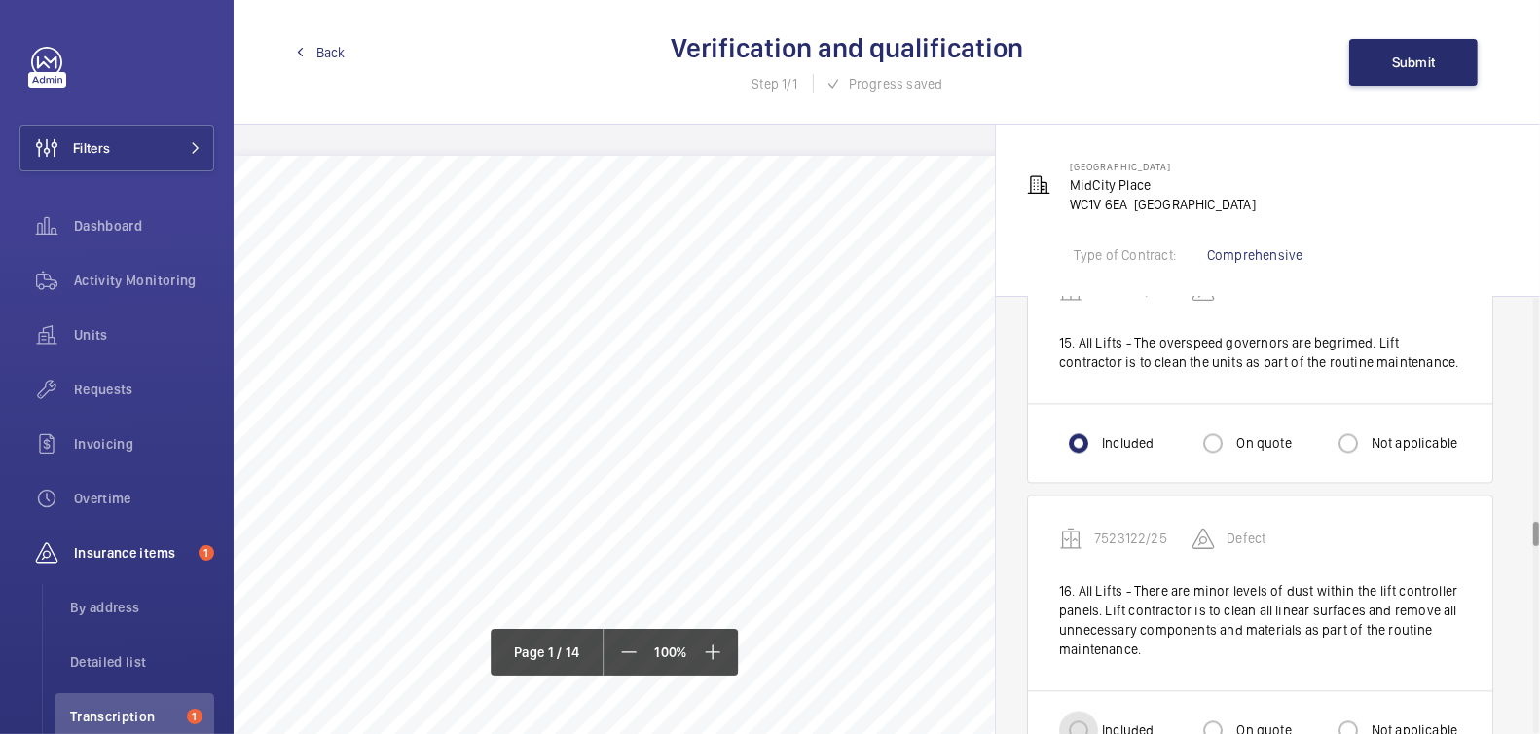
click at [1092, 711] on input "Included" at bounding box center [1078, 730] width 39 height 39
radio input "true"
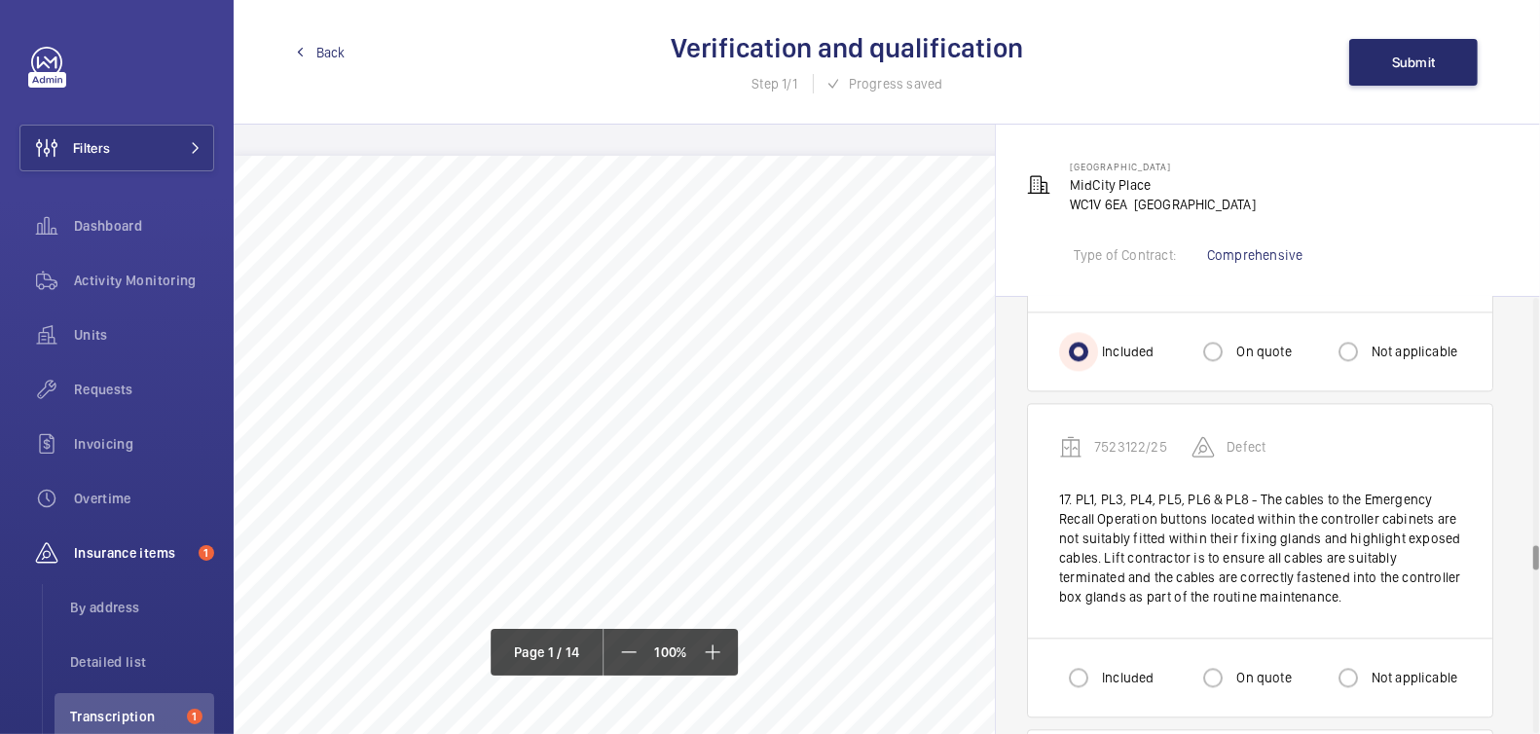
scroll to position [4339, 0]
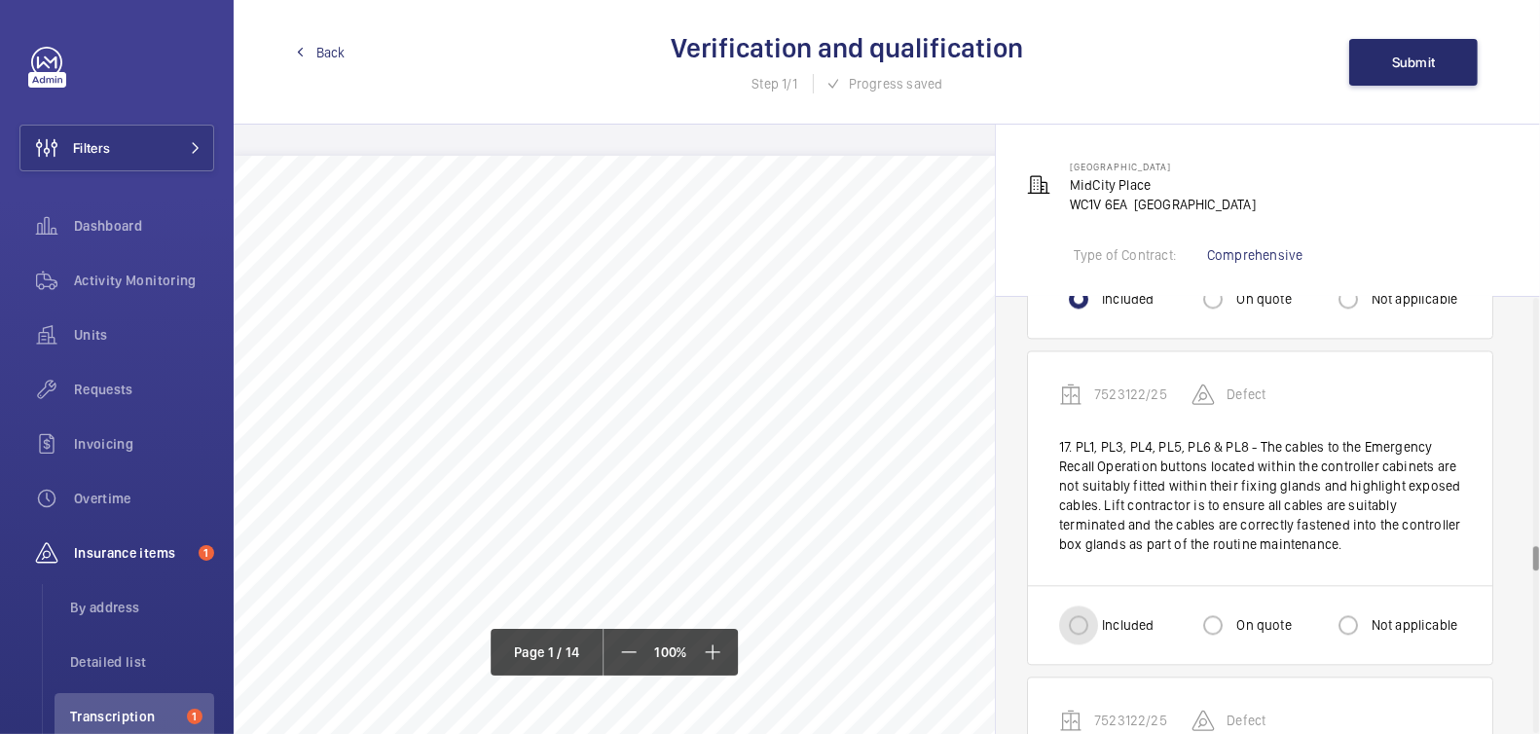
click at [1094, 606] on input "Included" at bounding box center [1078, 625] width 39 height 39
radio input "true"
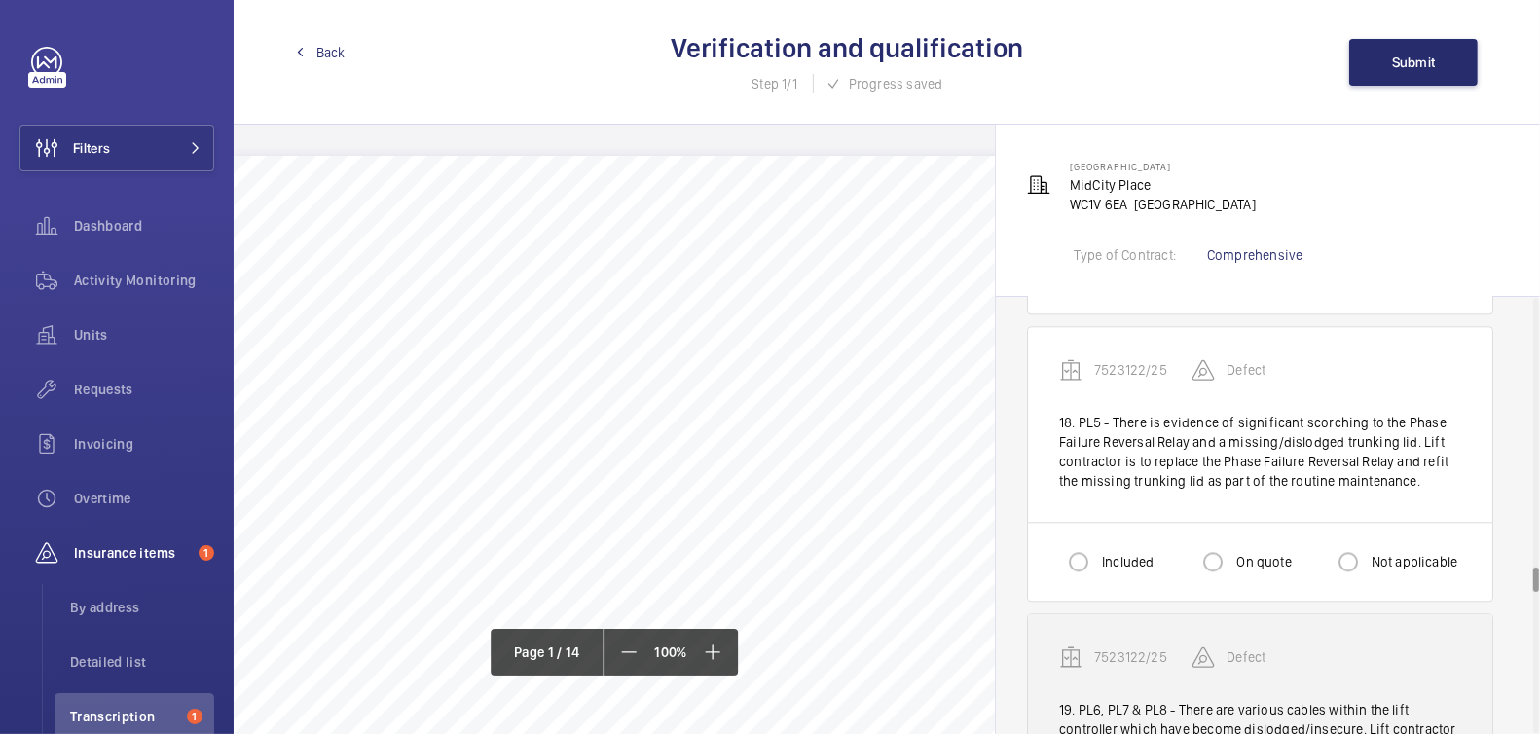
scroll to position [4738, 0]
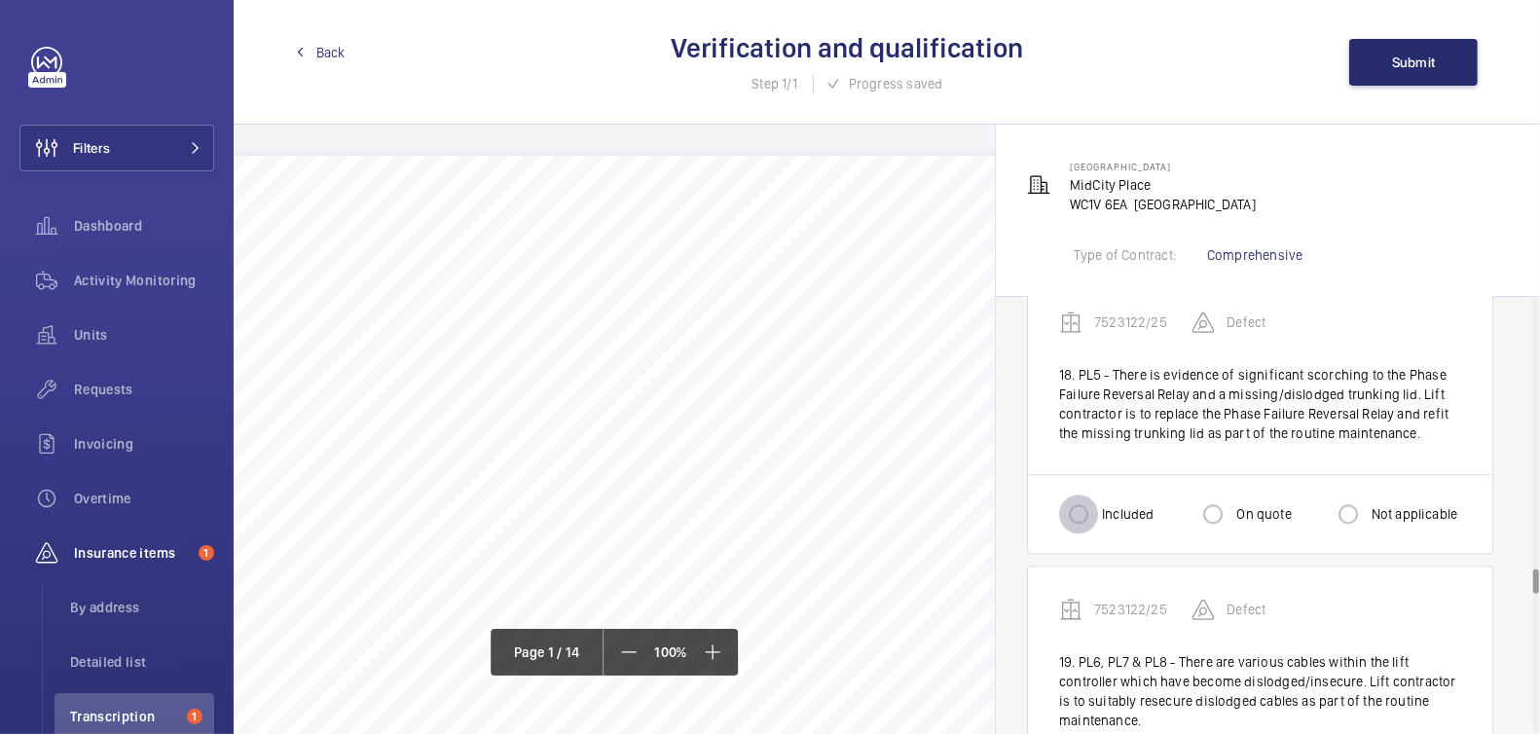
click at [1089, 495] on input "Included" at bounding box center [1078, 514] width 39 height 39
radio input "true"
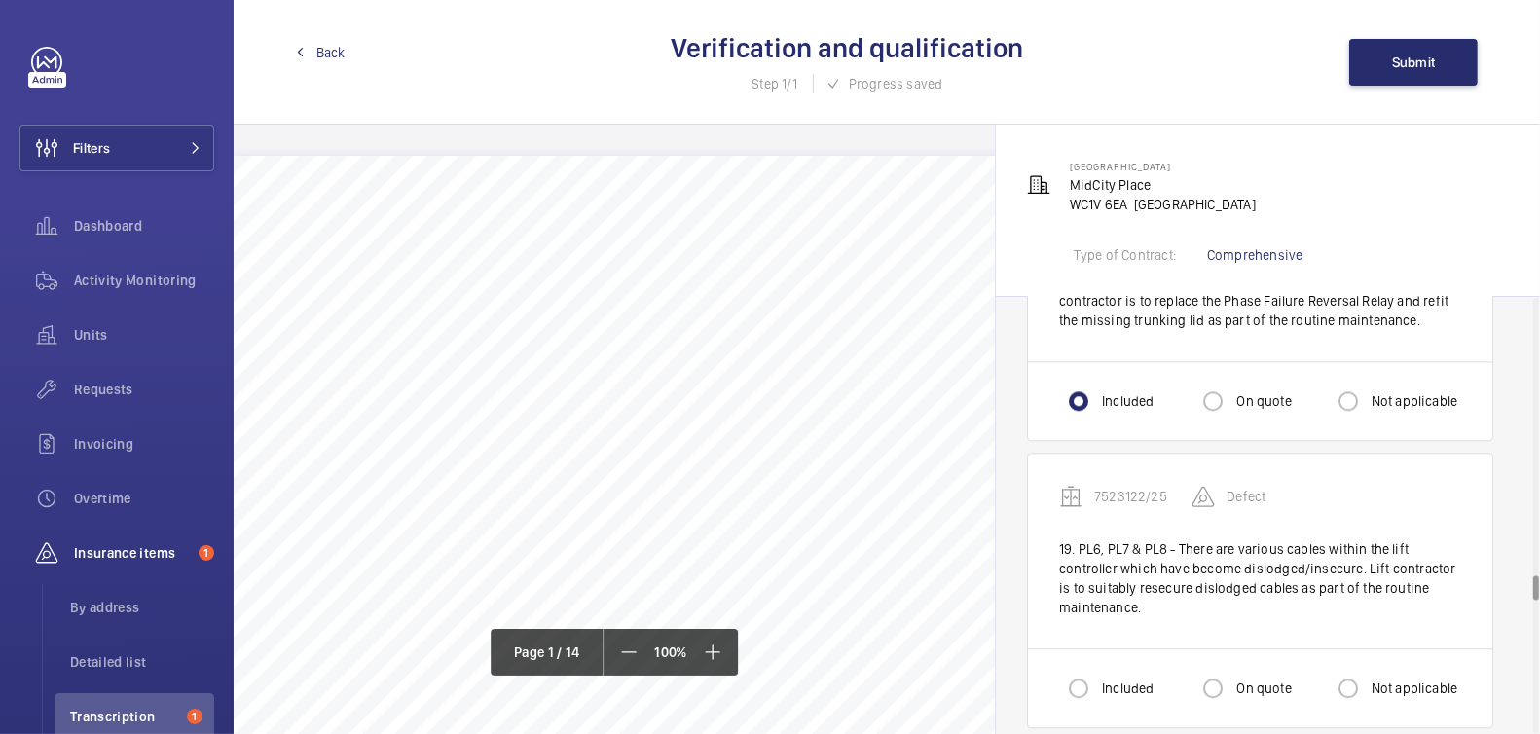
click at [1119, 679] on label "Included" at bounding box center [1125, 688] width 55 height 19
click at [1098, 669] on input "Included" at bounding box center [1078, 688] width 39 height 39
radio input "true"
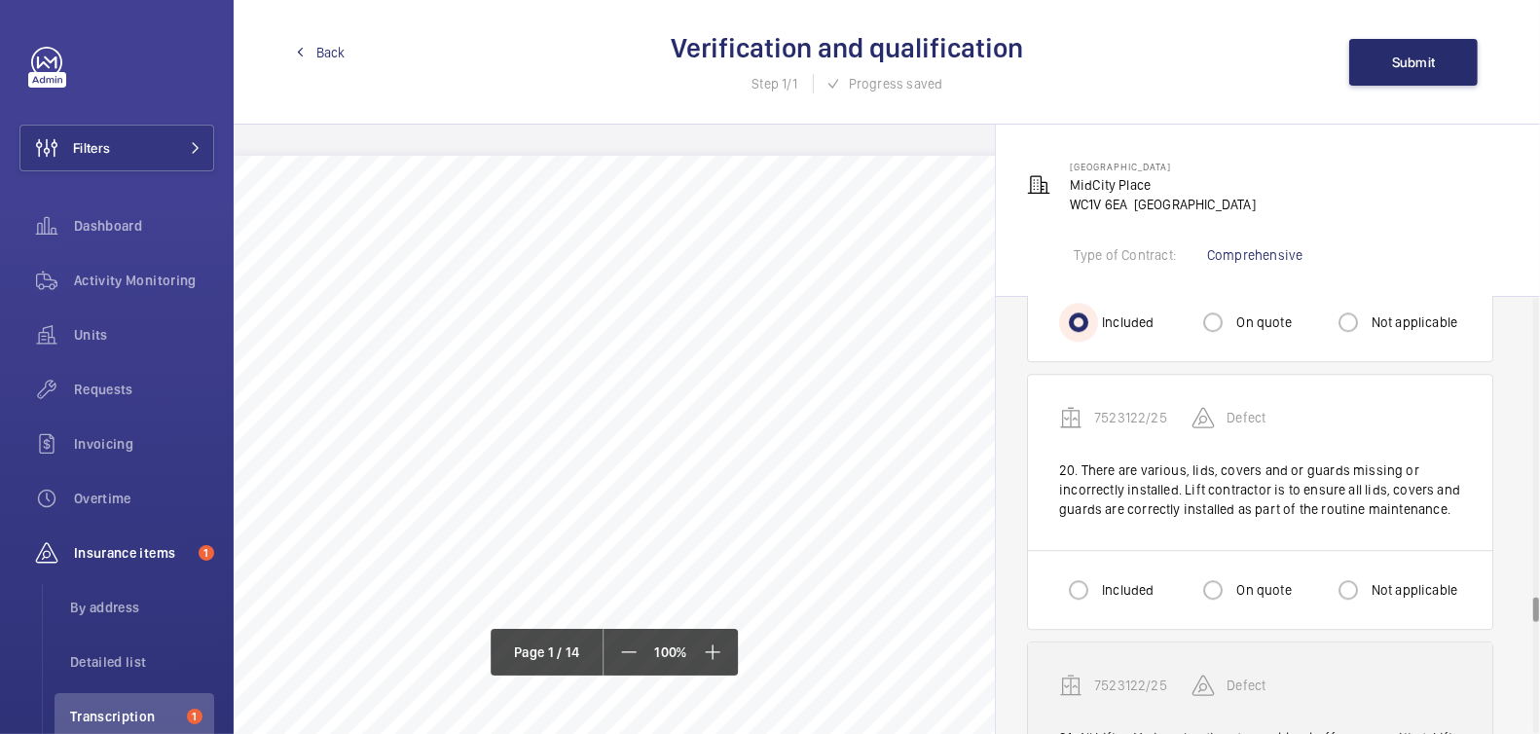
scroll to position [5229, 0]
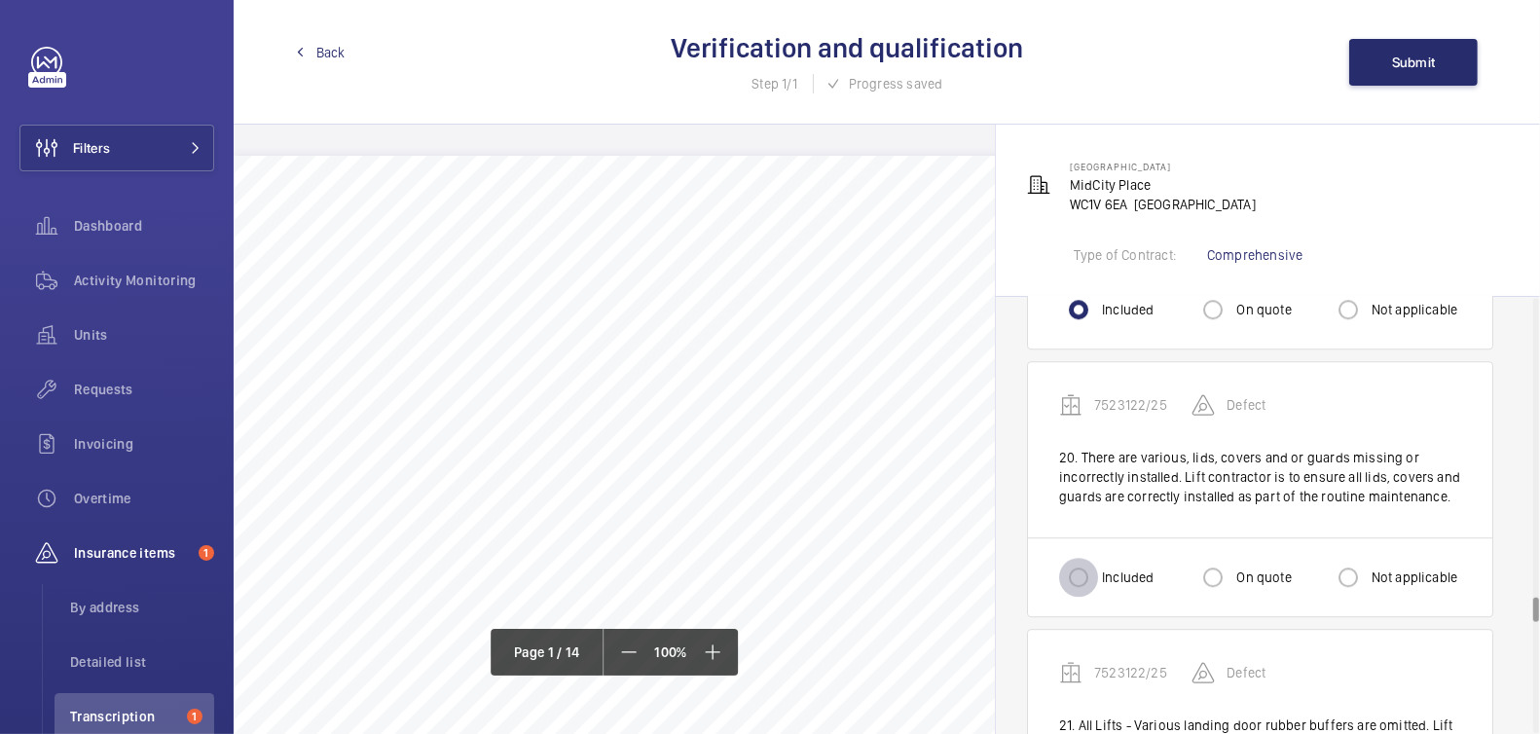
click at [1078, 558] on input "Included" at bounding box center [1078, 577] width 39 height 39
radio input "true"
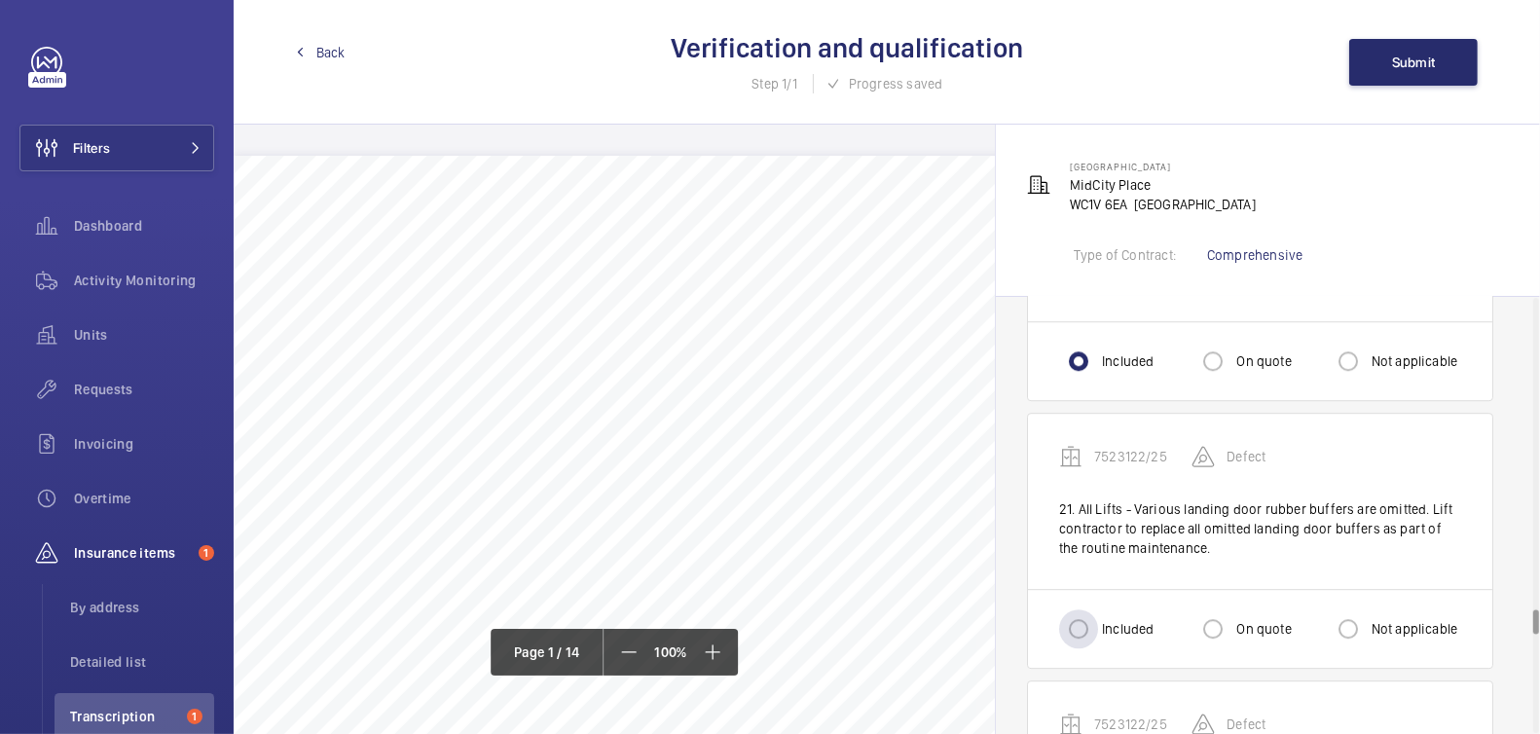
click at [1106, 619] on label "Included" at bounding box center [1125, 628] width 55 height 19
click at [1098, 609] on input "Included" at bounding box center [1078, 628] width 39 height 39
radio input "true"
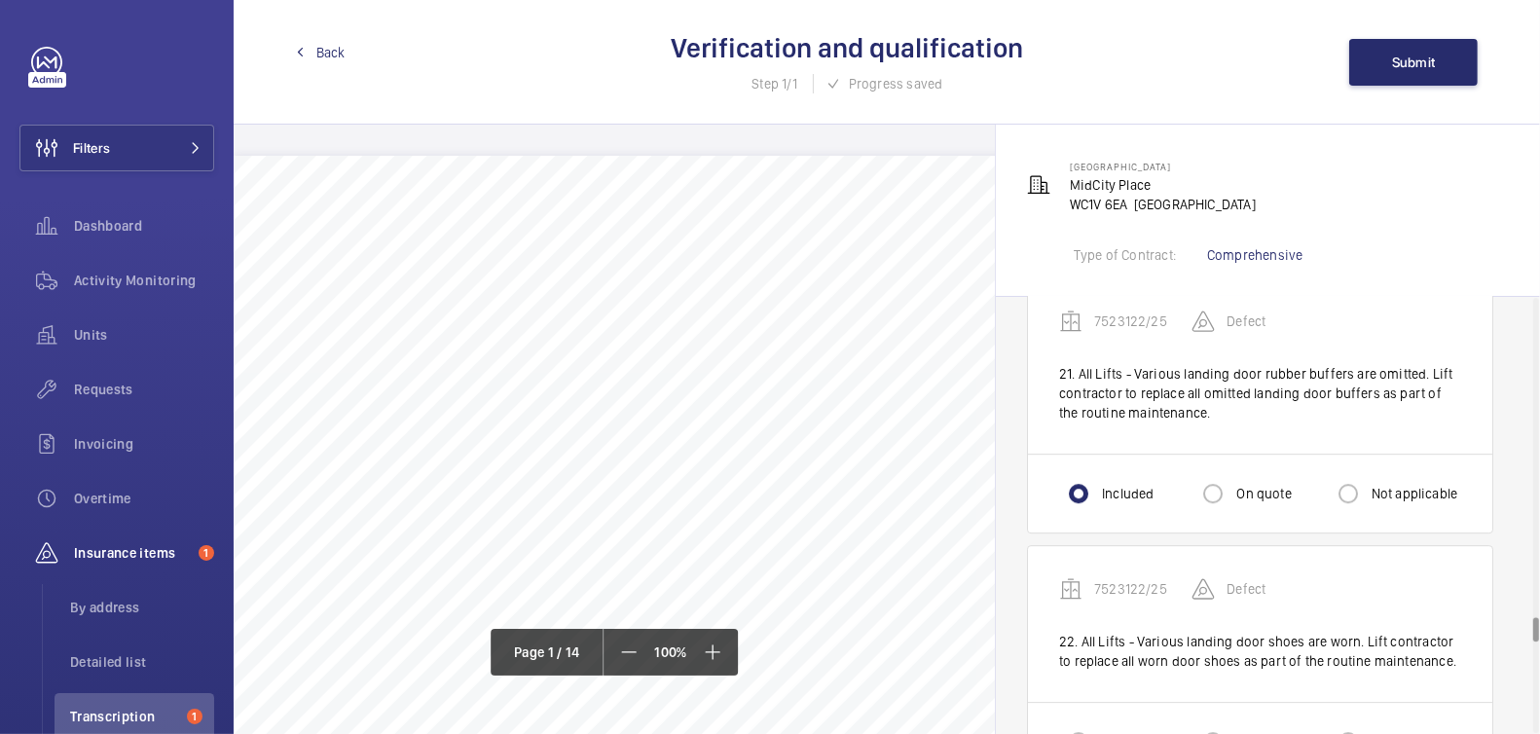
click at [1114, 732] on label "Included" at bounding box center [1125, 741] width 55 height 19
click at [1098, 722] on input "Included" at bounding box center [1078, 741] width 39 height 39
radio input "true"
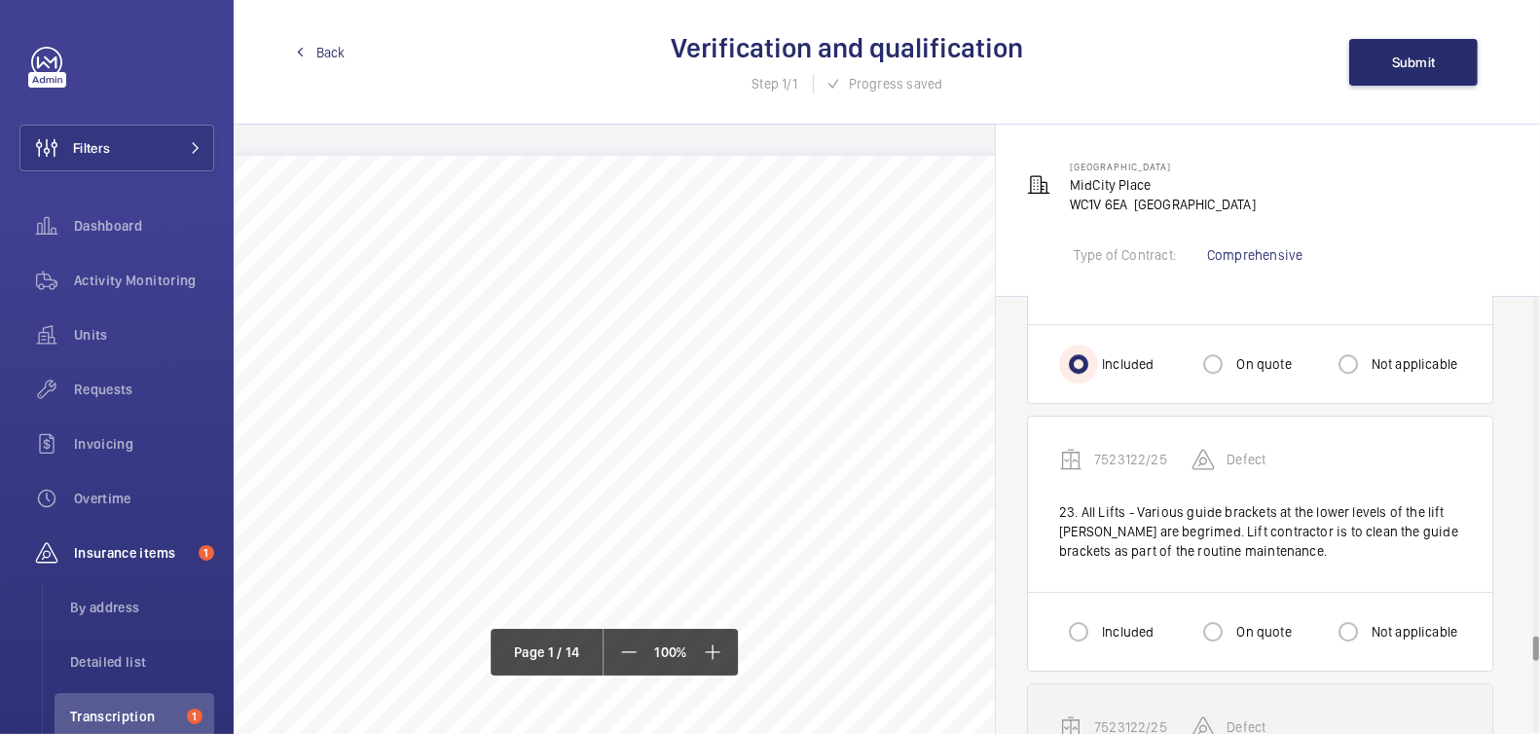
scroll to position [6007, 0]
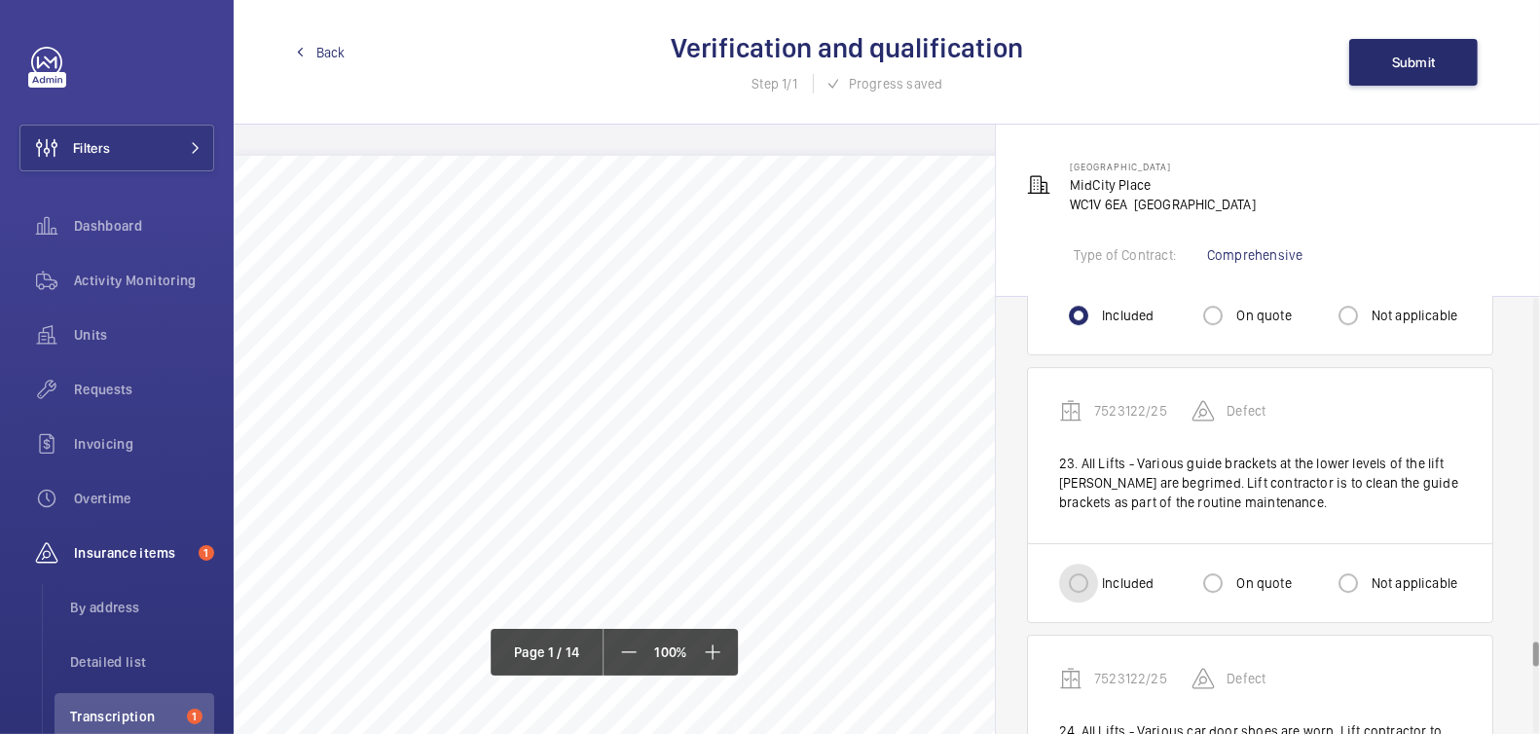
click at [1089, 564] on input "Included" at bounding box center [1078, 583] width 39 height 39
radio input "true"
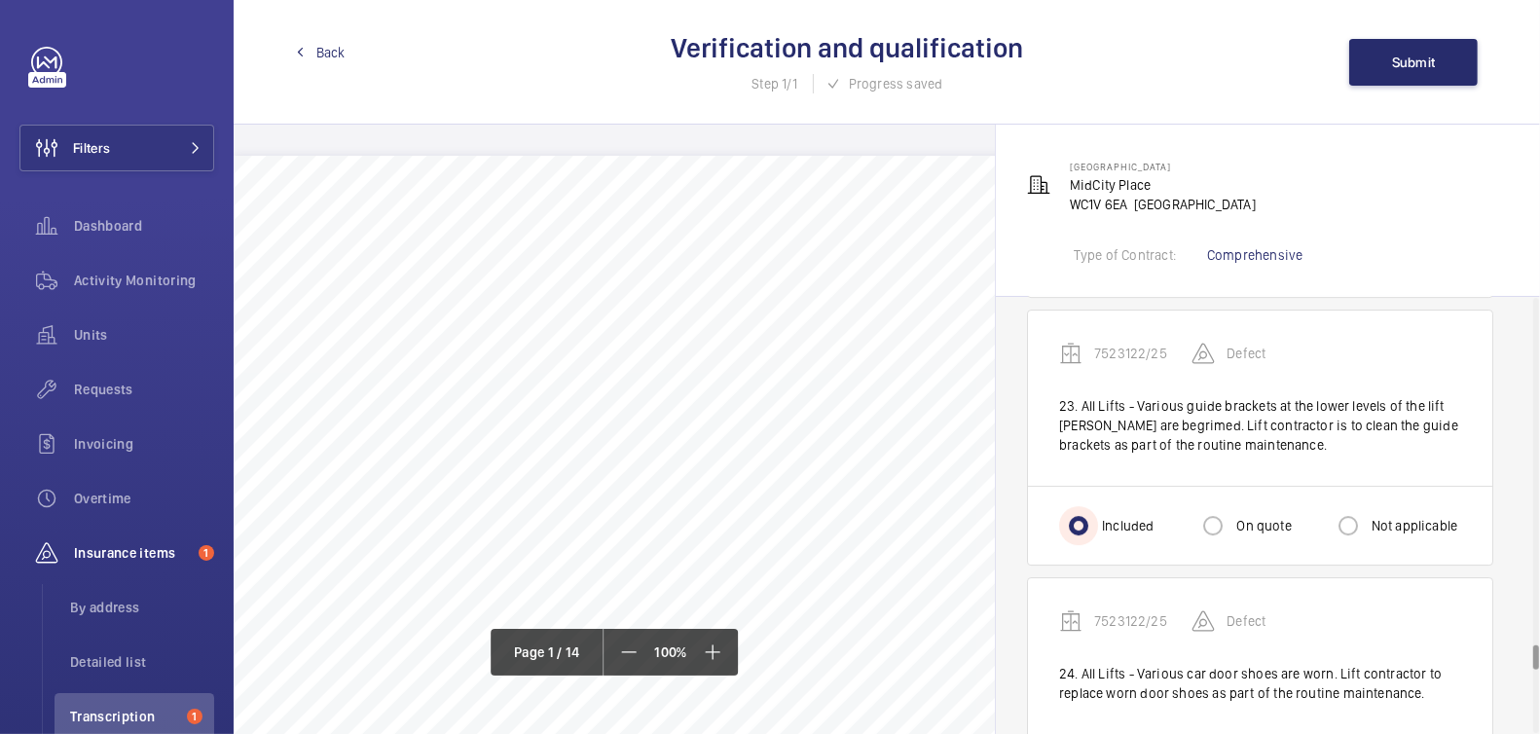
scroll to position [6083, 0]
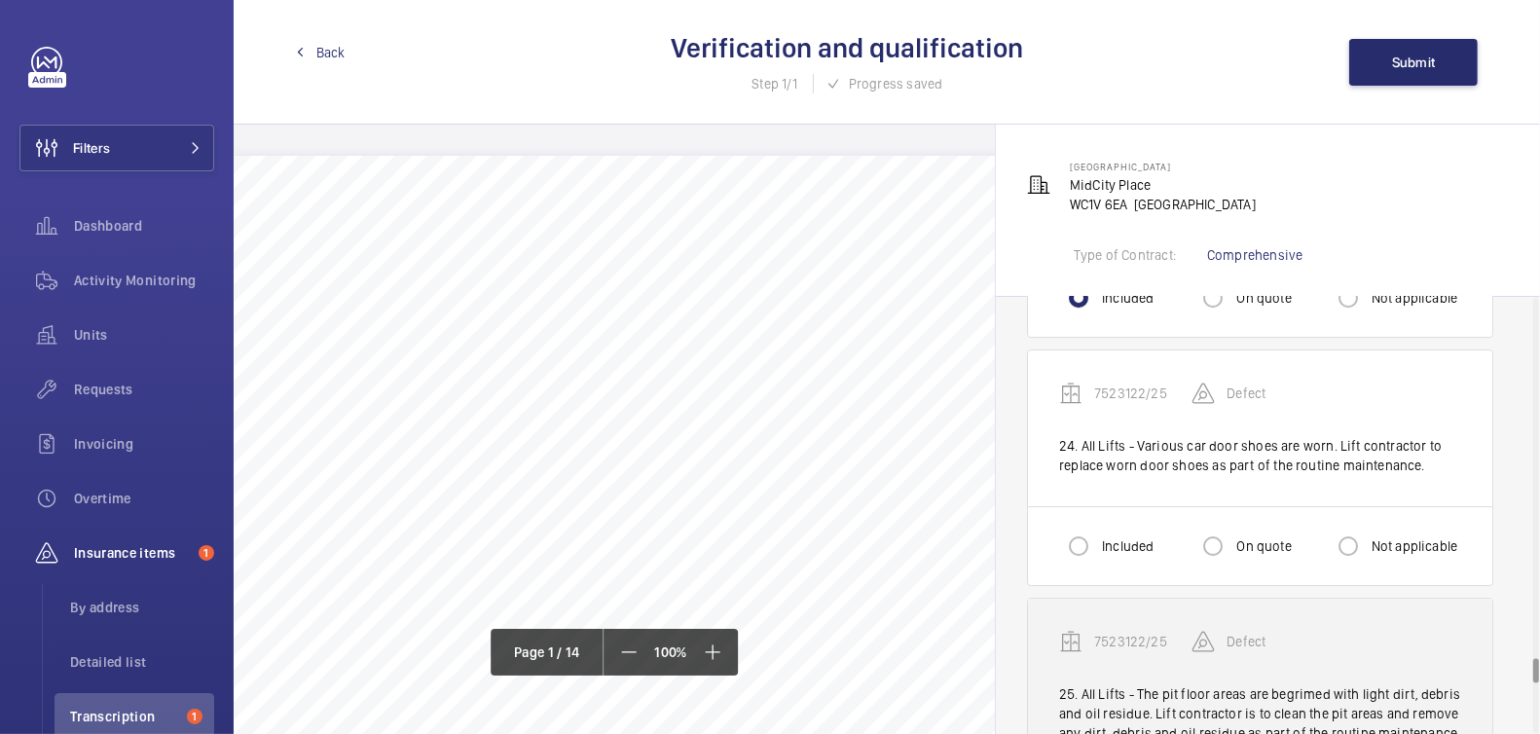
scroll to position [6295, 0]
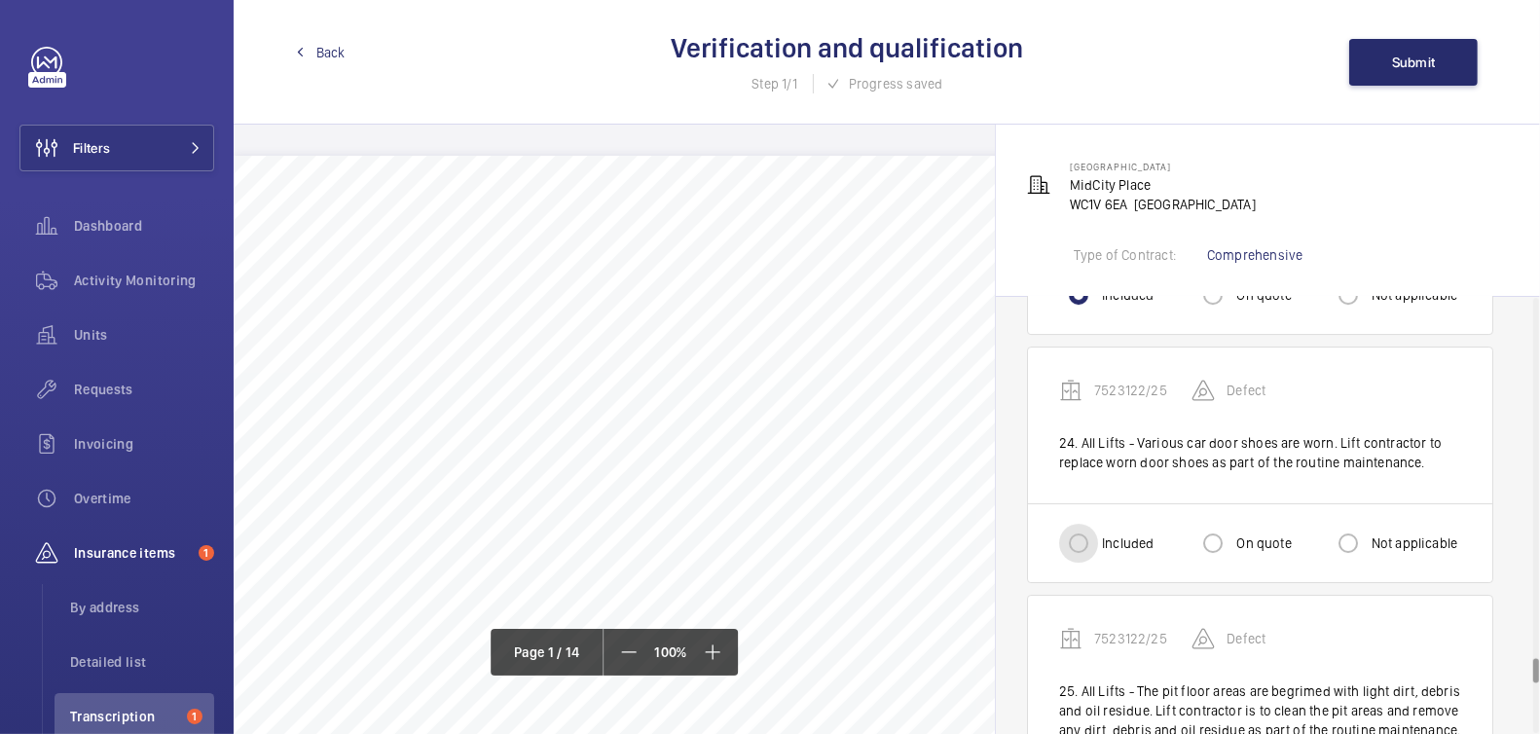
click at [1089, 524] on input "Included" at bounding box center [1078, 543] width 39 height 39
radio input "true"
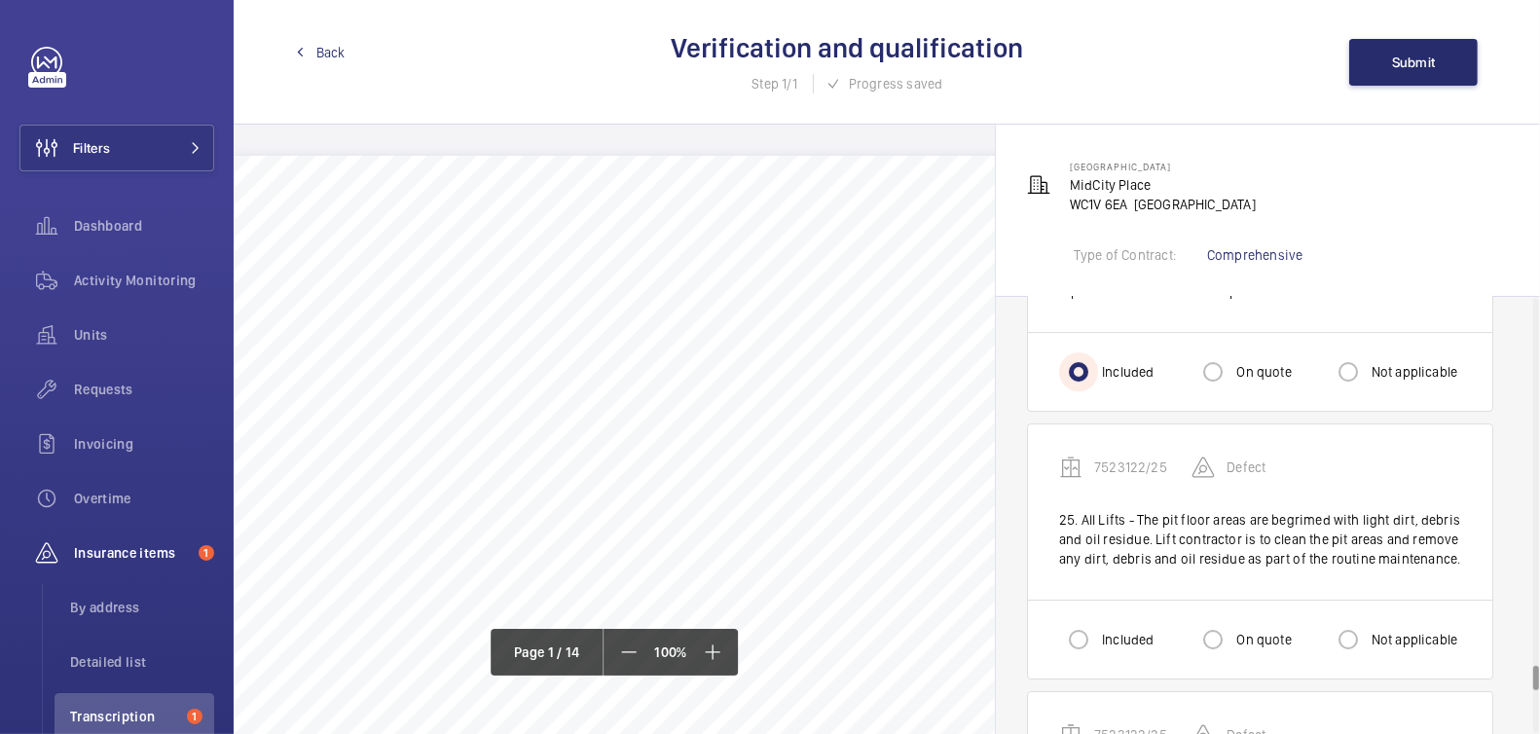
scroll to position [6467, 0]
click at [1111, 620] on div "Included" at bounding box center [1106, 639] width 94 height 39
click at [1120, 630] on label "Included" at bounding box center [1125, 639] width 55 height 19
click at [1098, 620] on input "Included" at bounding box center [1078, 639] width 39 height 39
radio input "true"
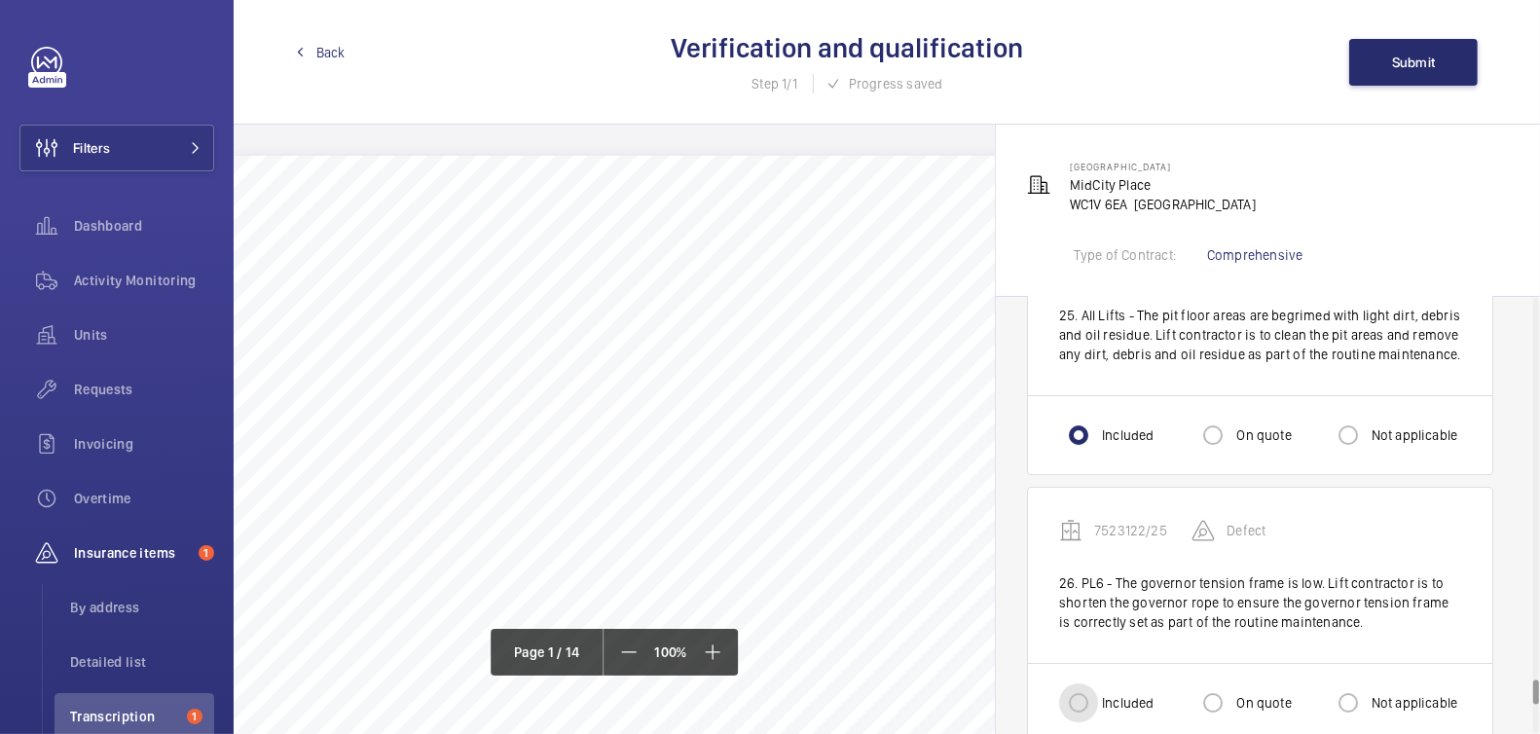
click at [1086, 683] on input "Included" at bounding box center [1078, 702] width 39 height 39
radio input "true"
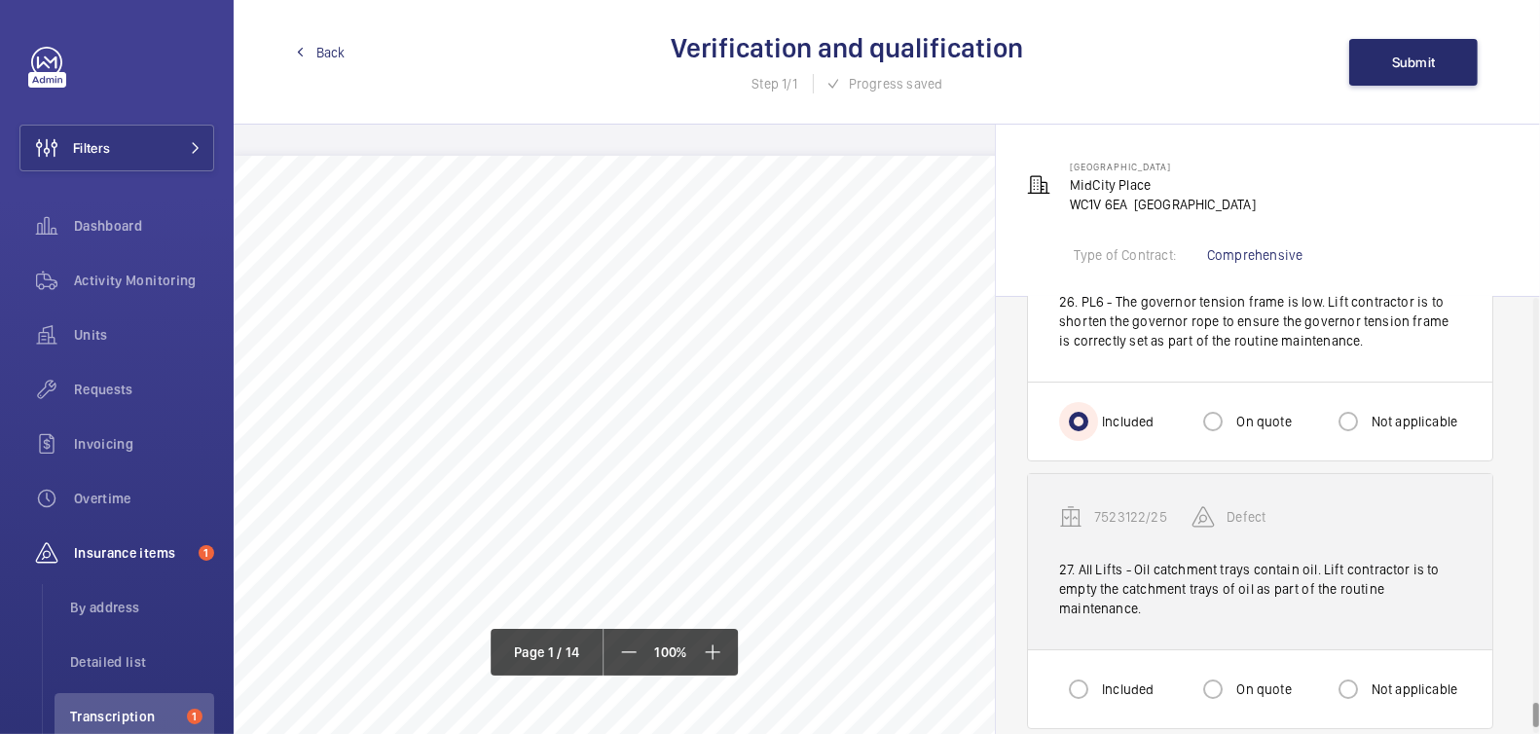
scroll to position [7086, 0]
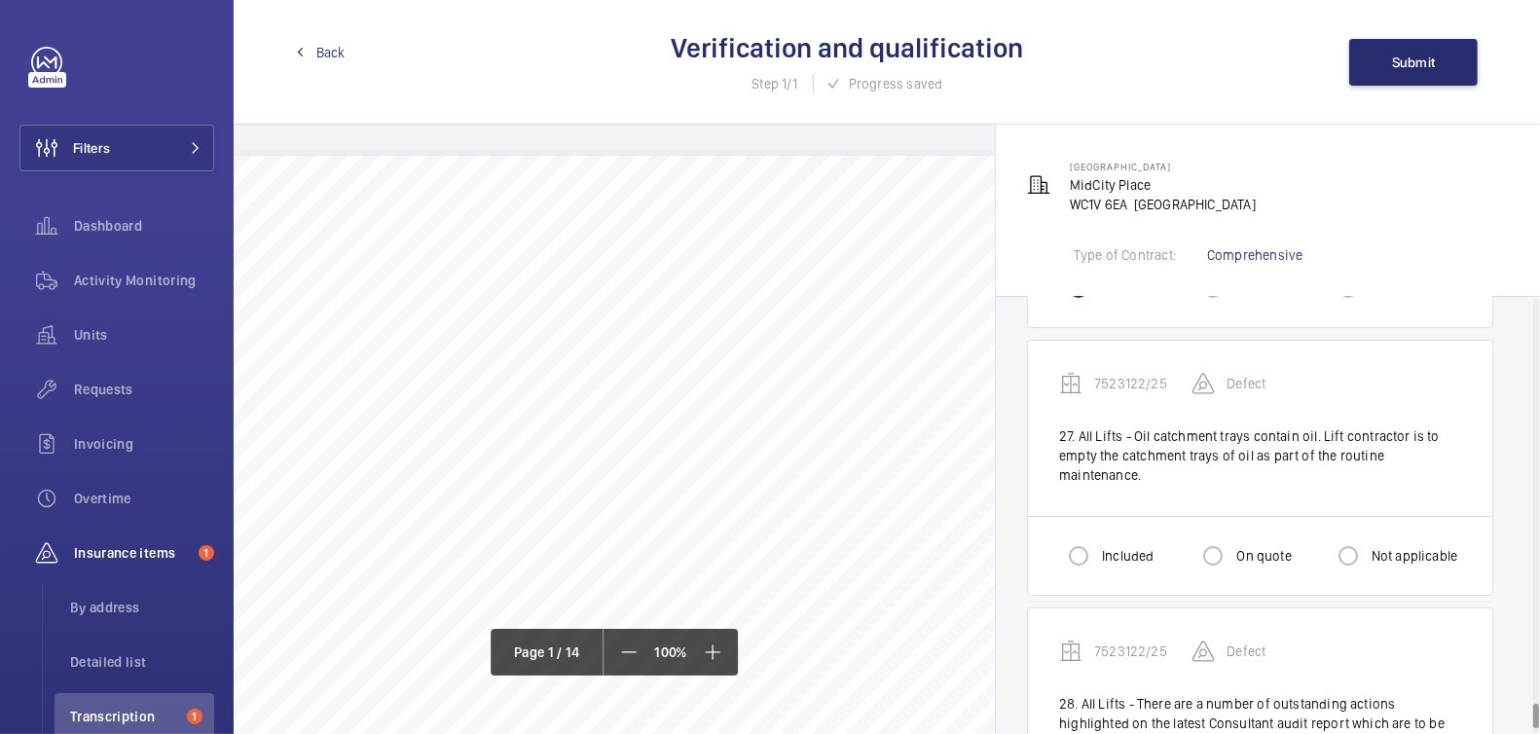
click at [1102, 546] on label "Included" at bounding box center [1125, 555] width 55 height 19
click at [1098, 536] on input "Included" at bounding box center [1078, 555] width 39 height 39
radio input "true"
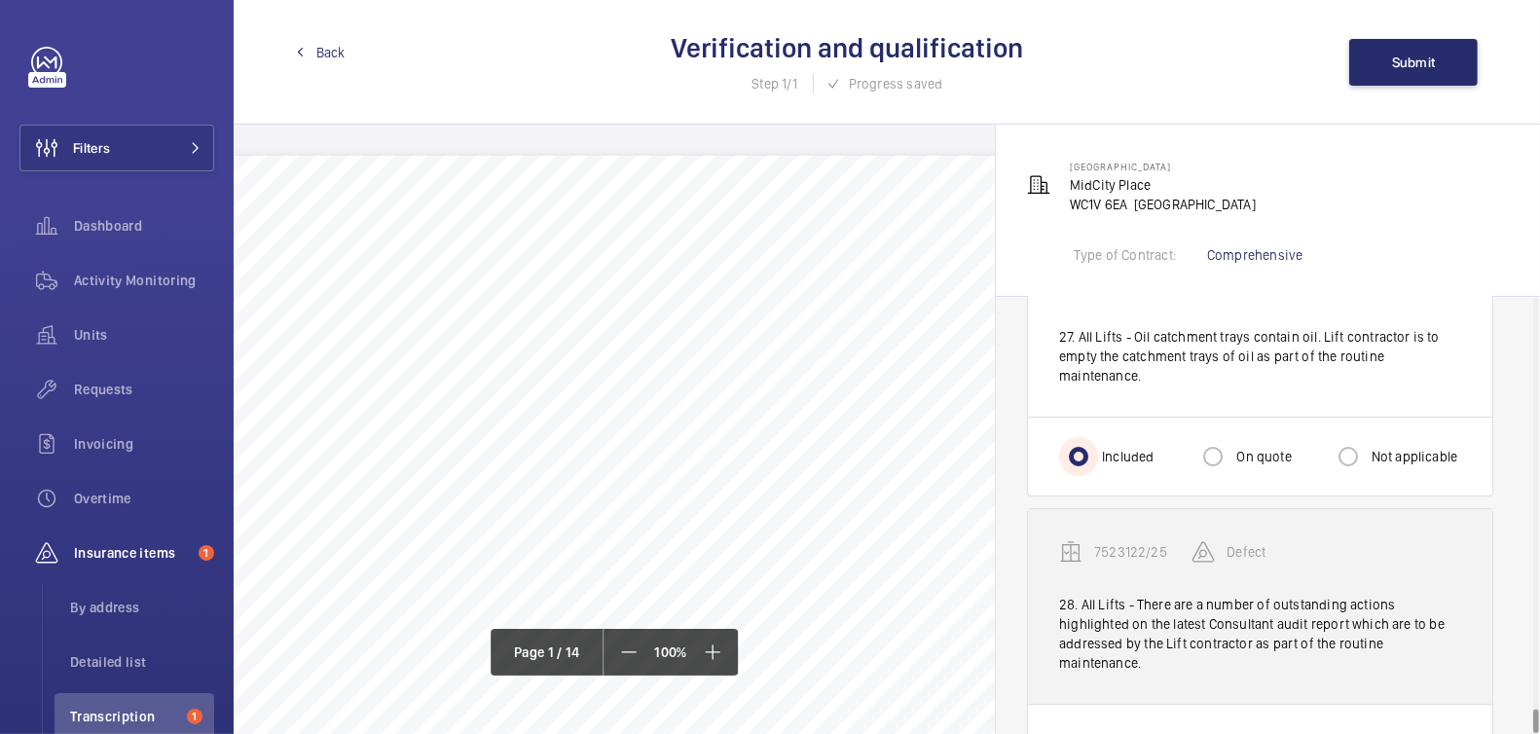
scroll to position [7188, 0]
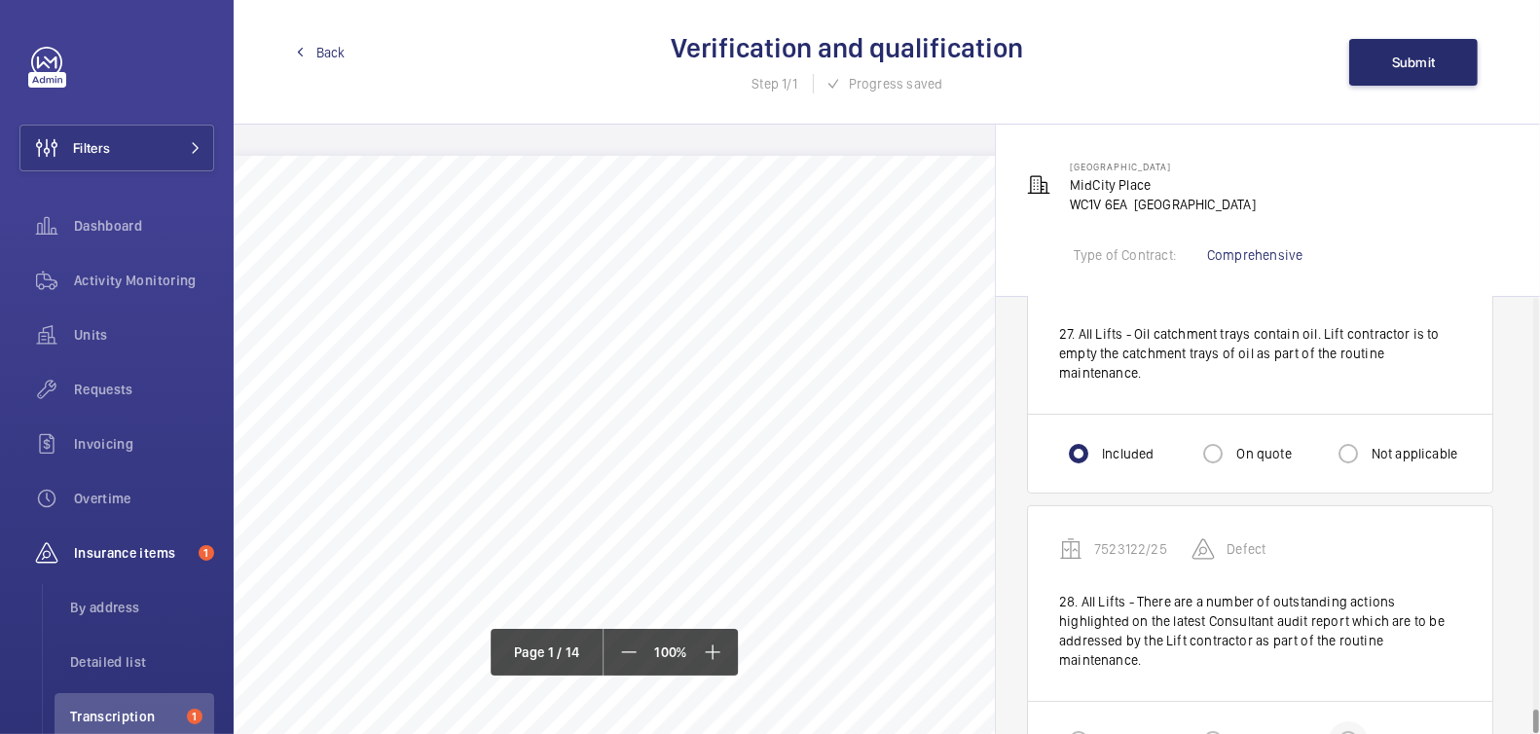
click at [1369, 718] on div at bounding box center [1348, 741] width 47 height 47
radio input "true"
click at [1436, 74] on button "Submit" at bounding box center [1413, 62] width 129 height 47
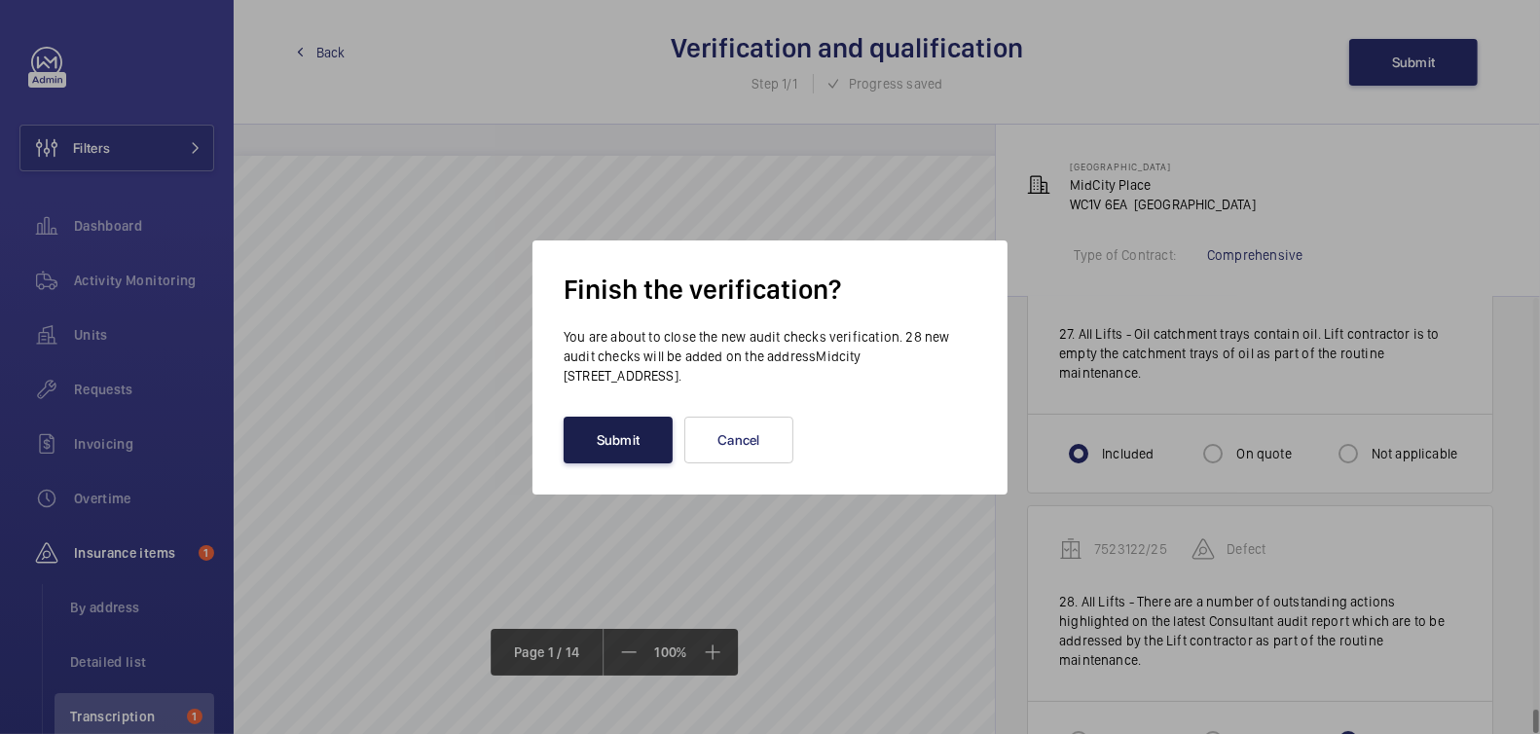
click at [638, 451] on button "Submit" at bounding box center [618, 440] width 109 height 47
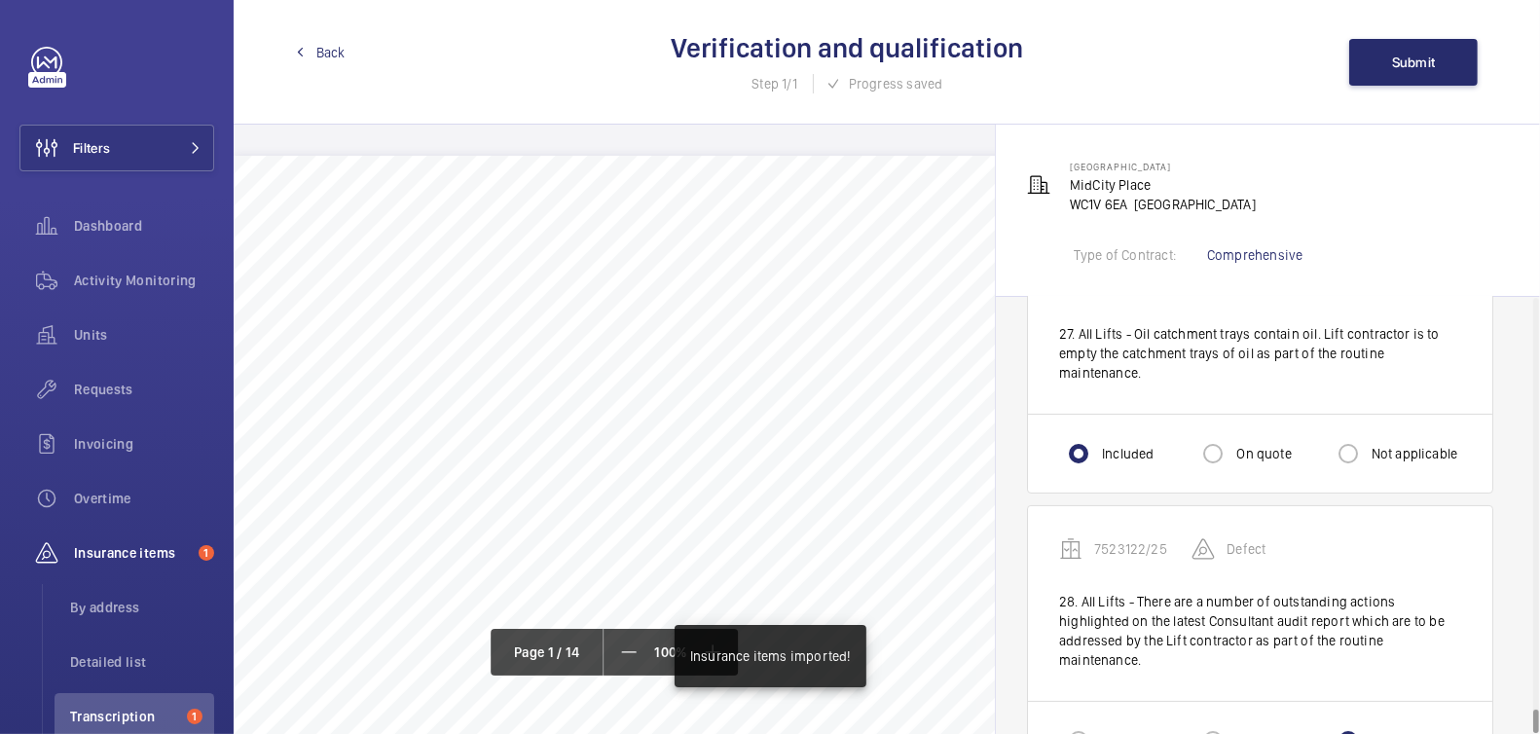
click at [311, 56] on link "Back" at bounding box center [321, 52] width 50 height 19
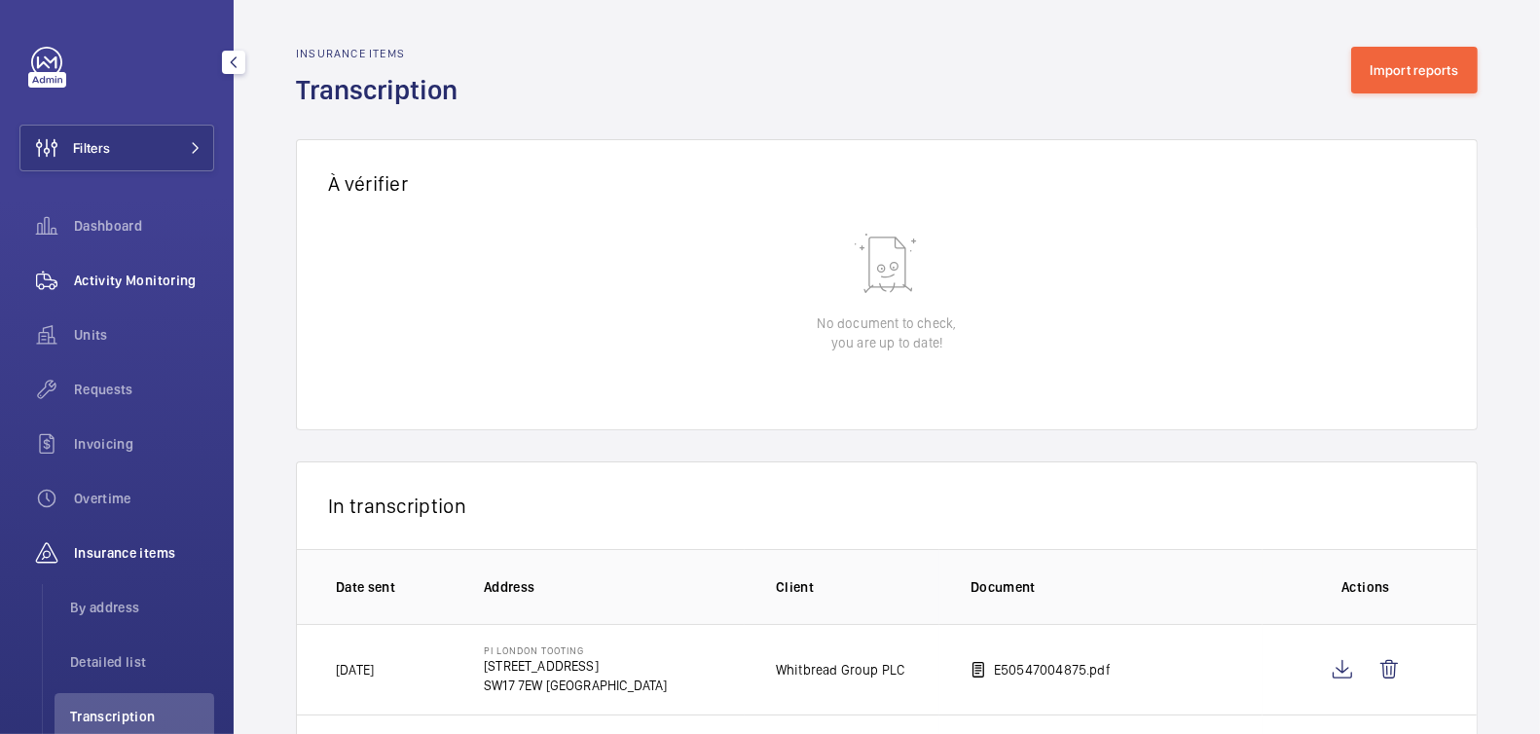
click at [146, 277] on span "Activity Monitoring" at bounding box center [144, 280] width 140 height 19
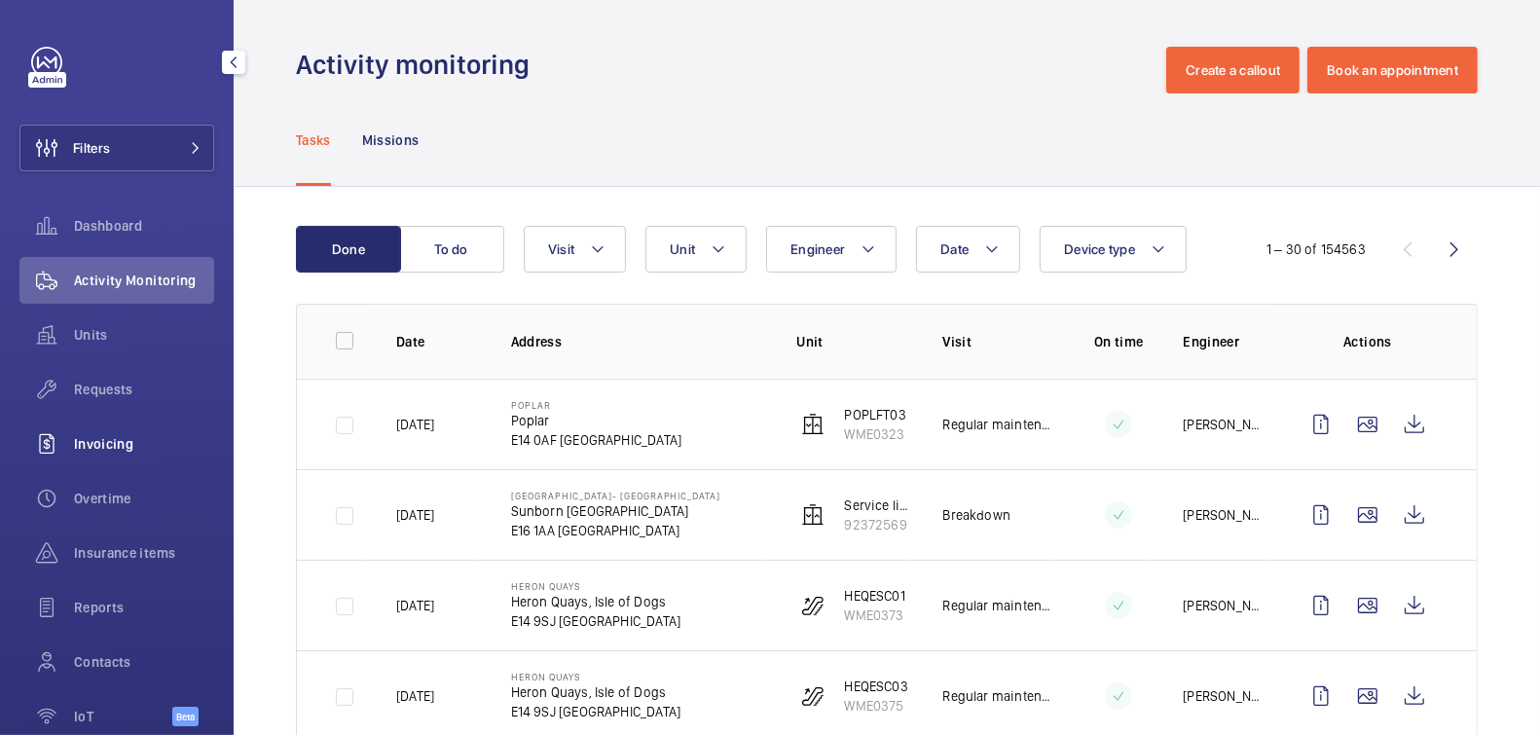
click at [90, 436] on span "Invoicing" at bounding box center [144, 443] width 140 height 19
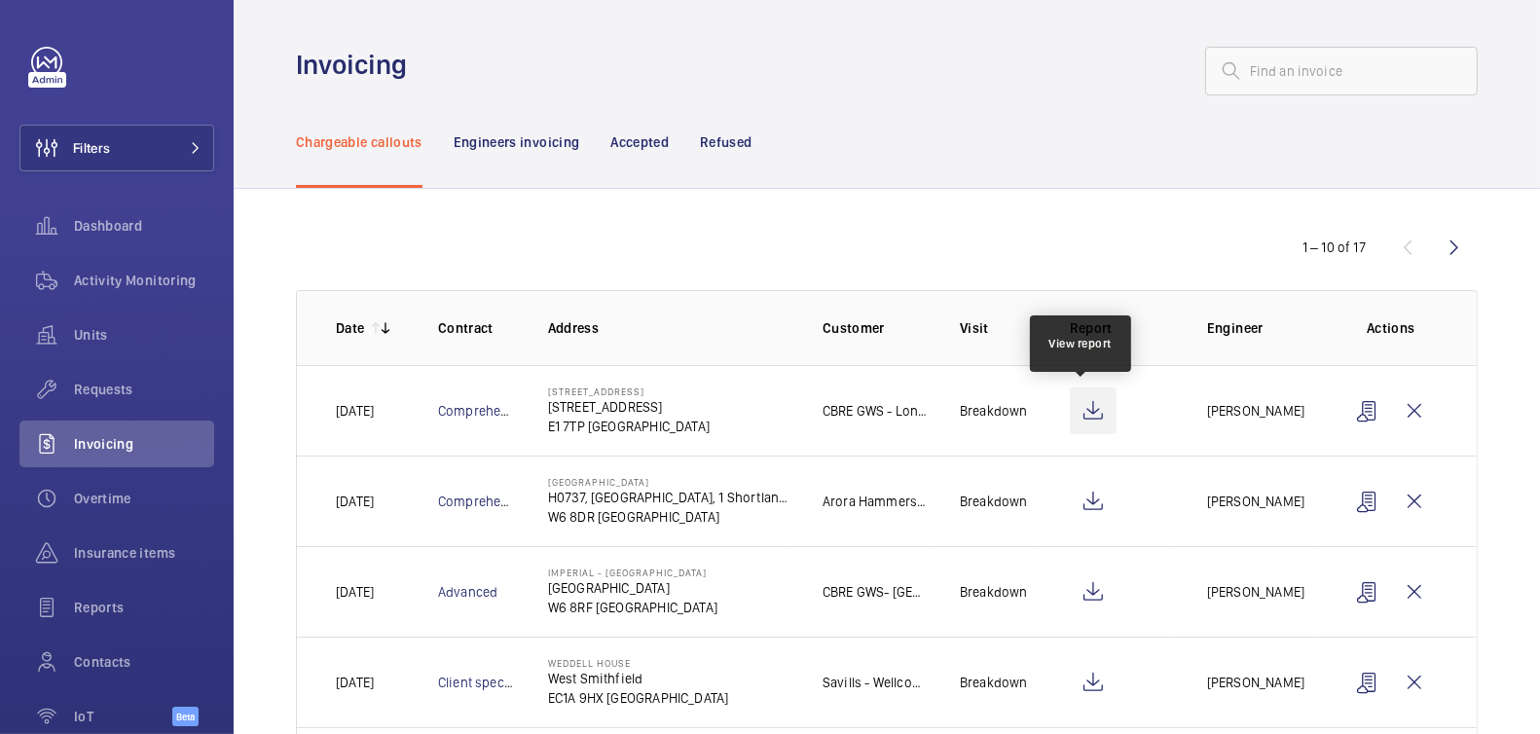
click at [1081, 411] on wm-front-icon-button at bounding box center [1093, 410] width 47 height 47
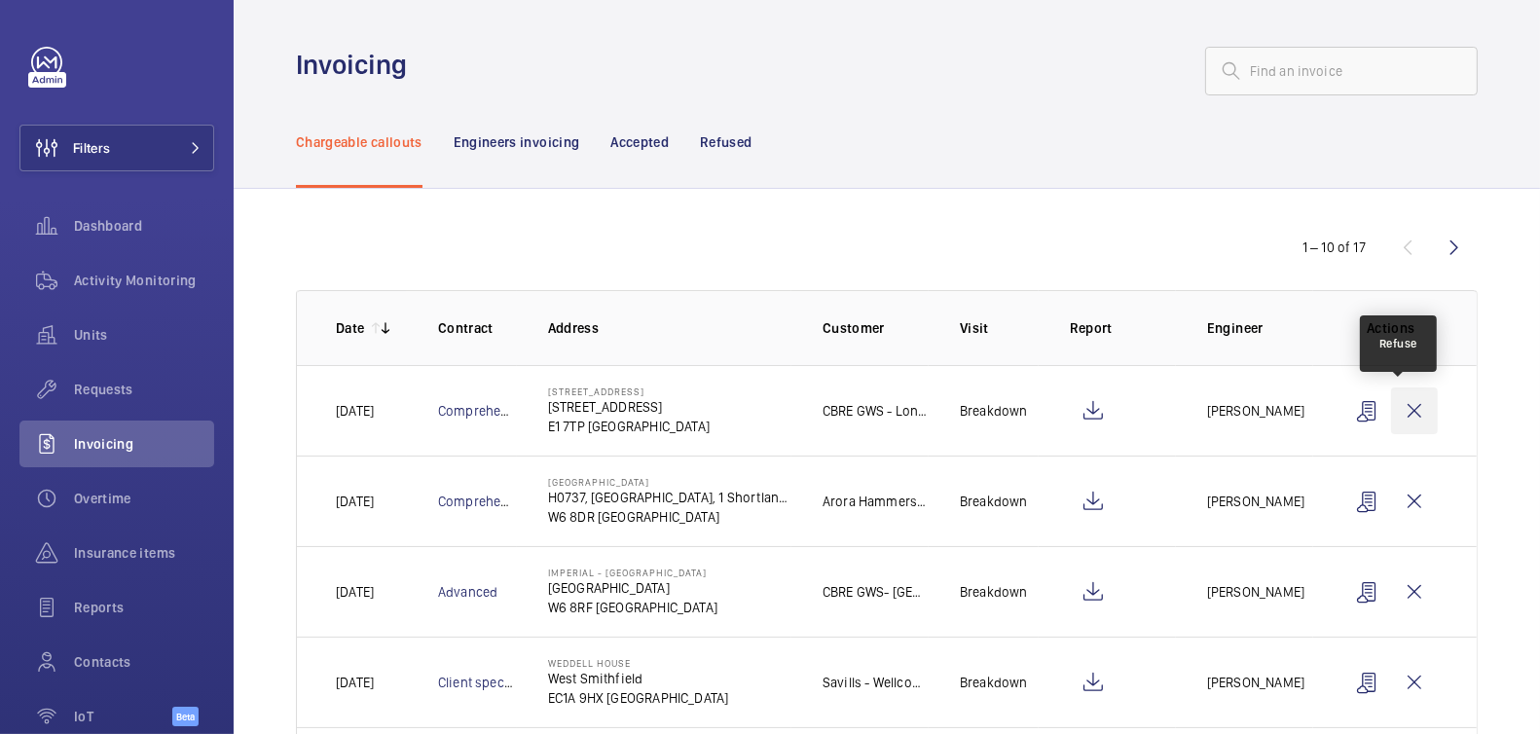
click at [1397, 419] on wm-front-icon-button at bounding box center [1414, 410] width 47 height 47
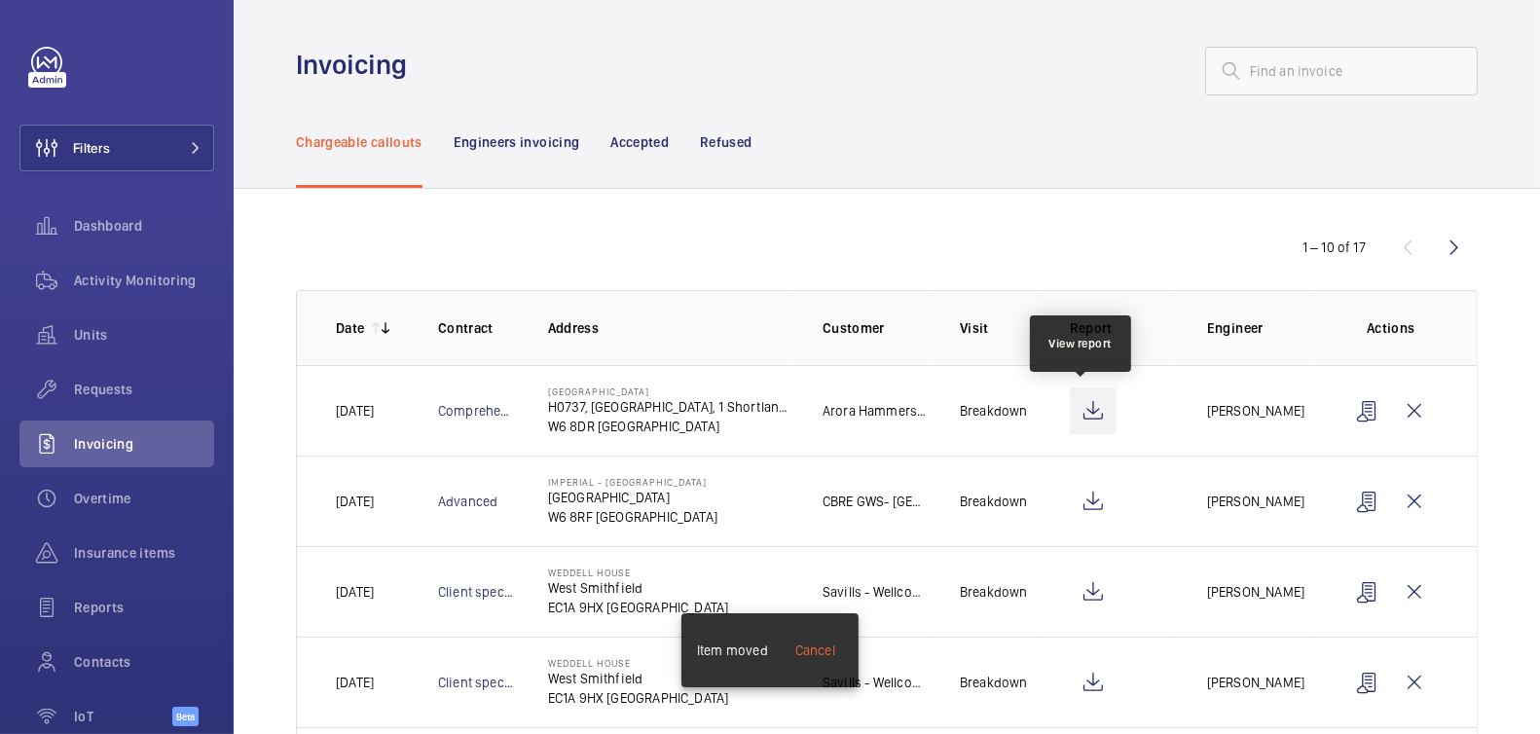
click at [1078, 412] on wm-front-icon-button at bounding box center [1093, 410] width 47 height 47
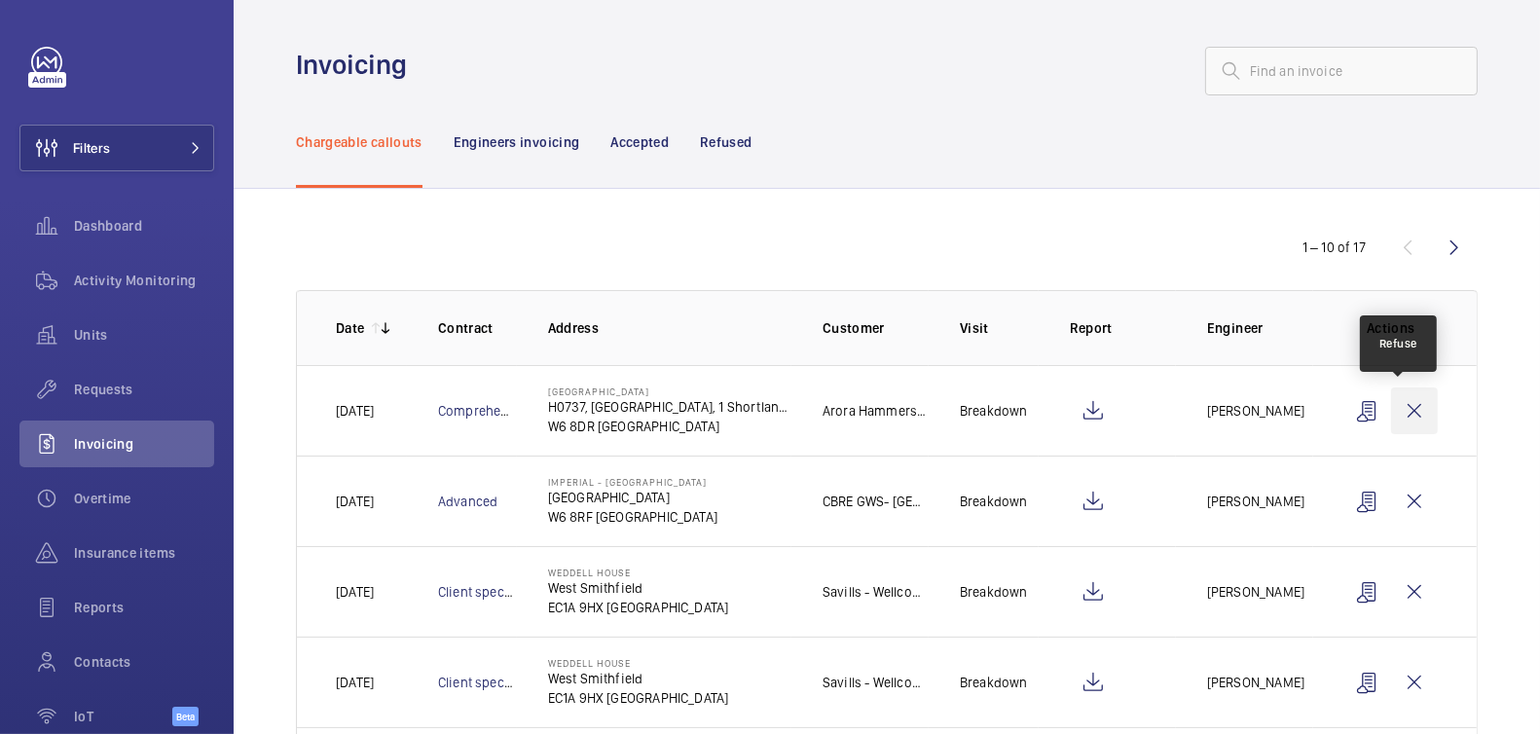
click at [1414, 416] on wm-front-icon-button at bounding box center [1414, 410] width 47 height 47
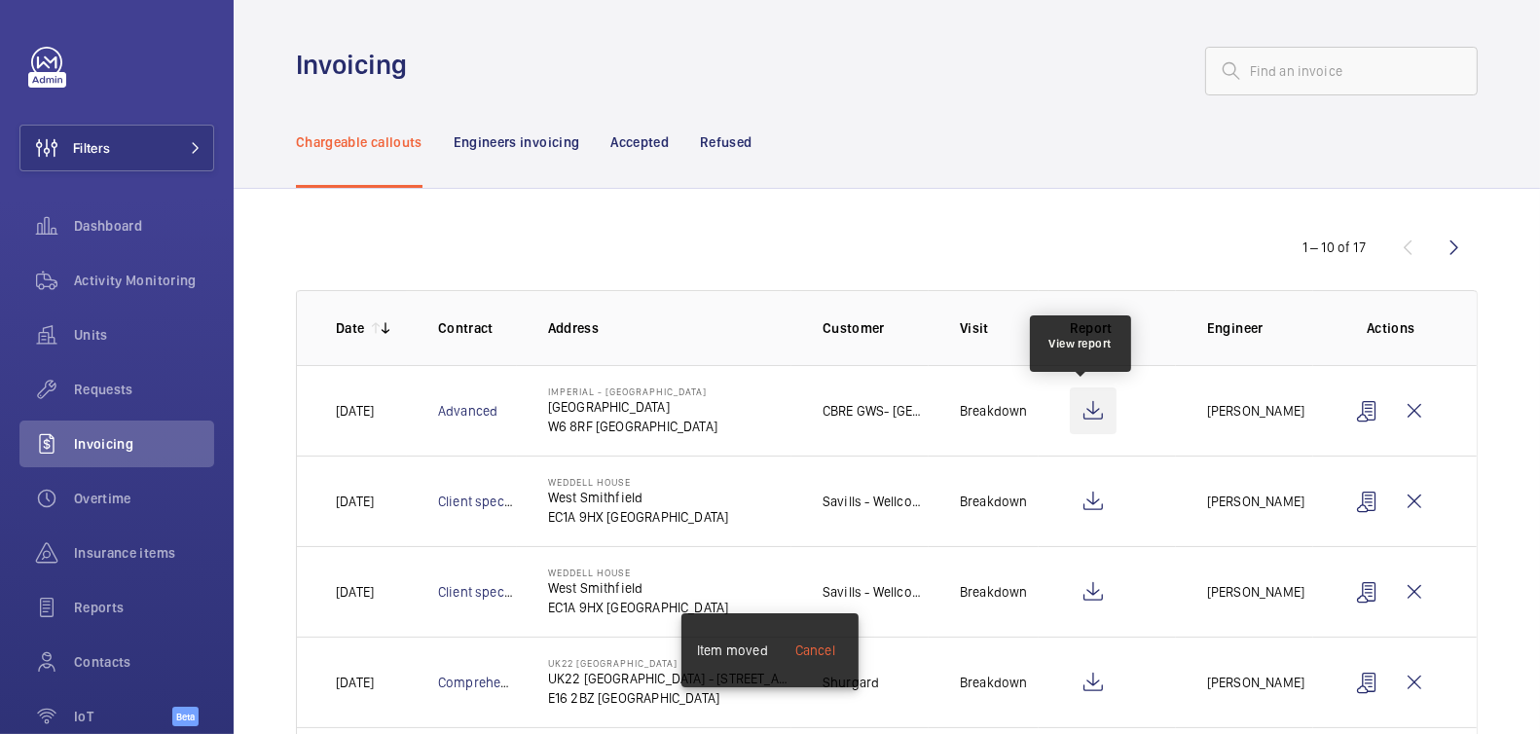
click at [1090, 410] on wm-front-icon-button at bounding box center [1093, 410] width 47 height 47
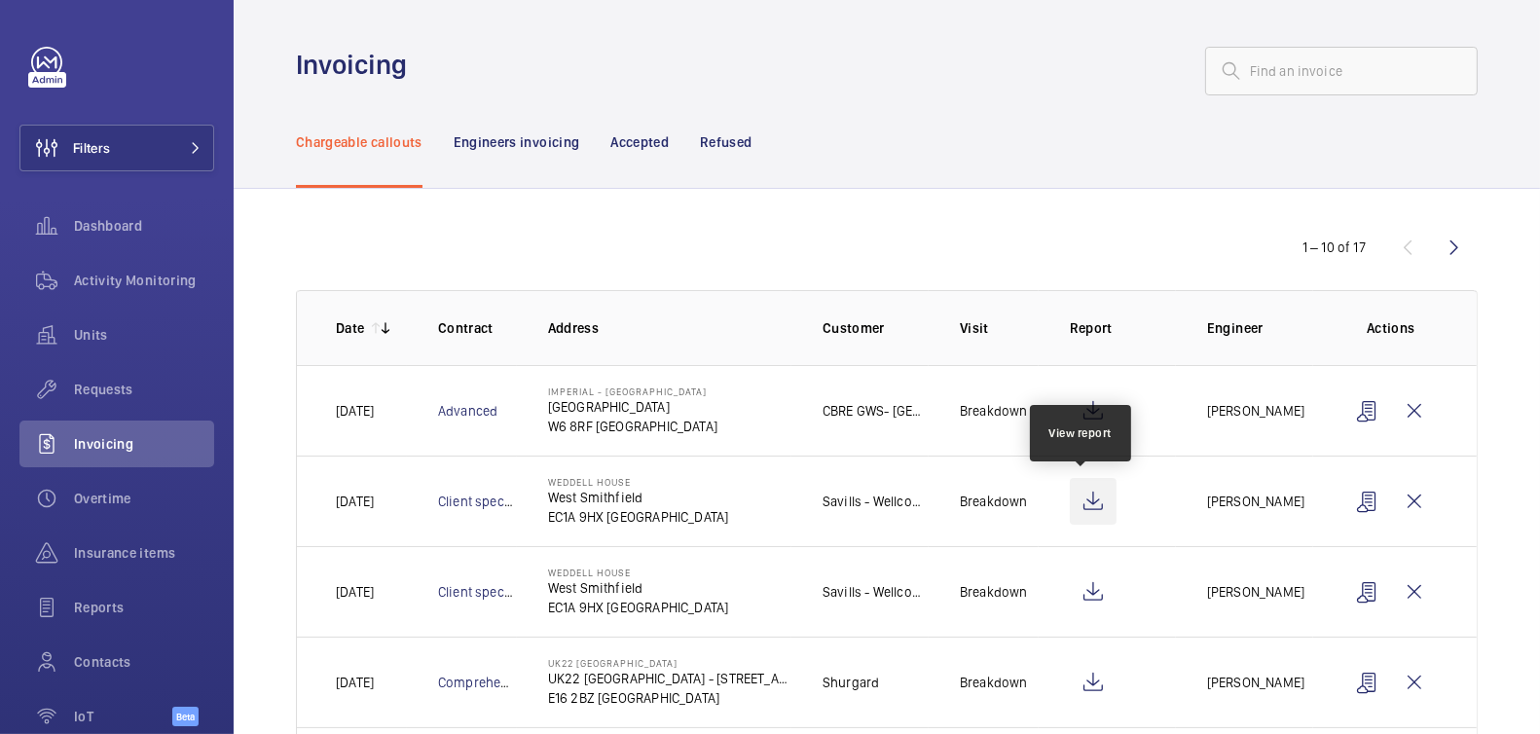
click at [1080, 497] on wm-front-icon-button at bounding box center [1093, 501] width 47 height 47
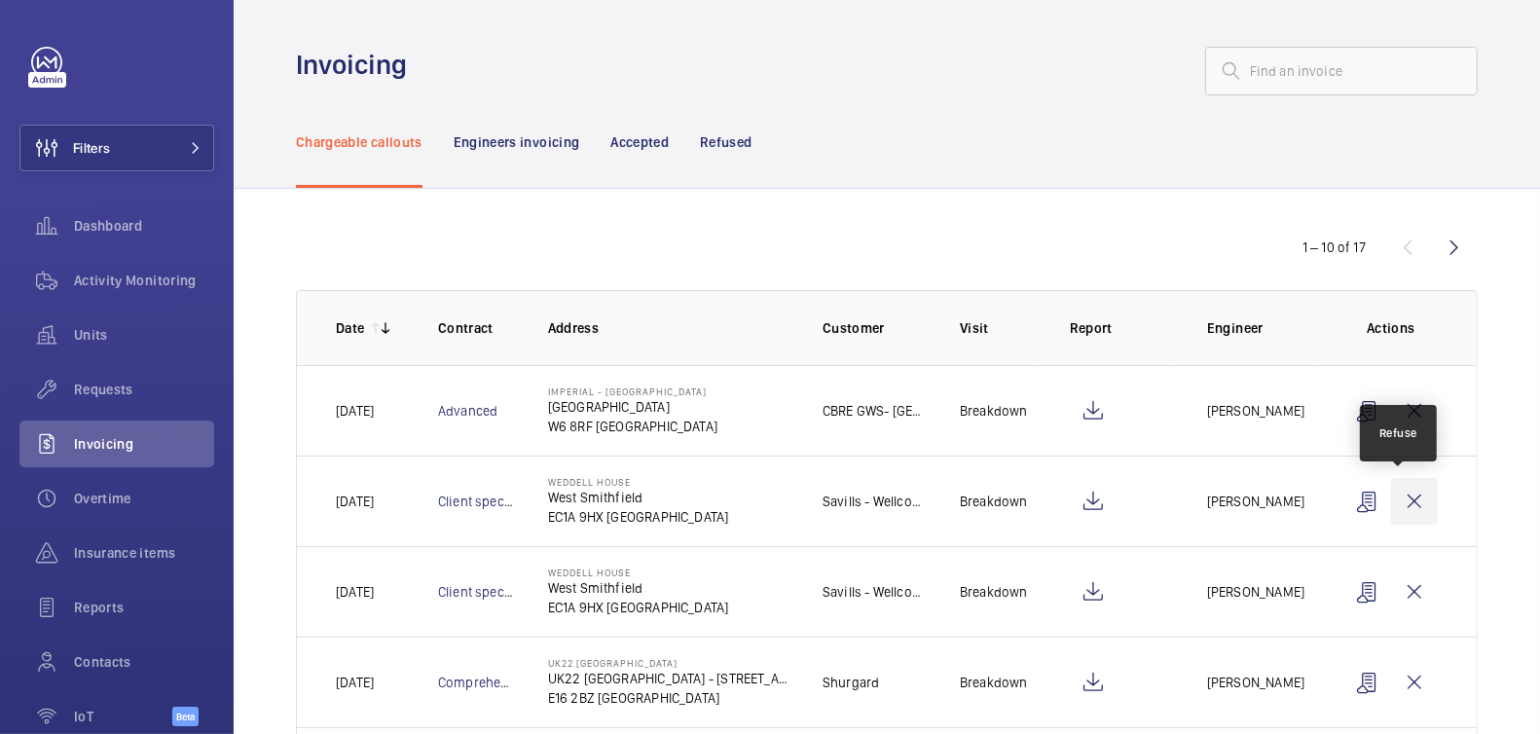
click at [1398, 501] on wm-front-icon-button at bounding box center [1414, 501] width 47 height 47
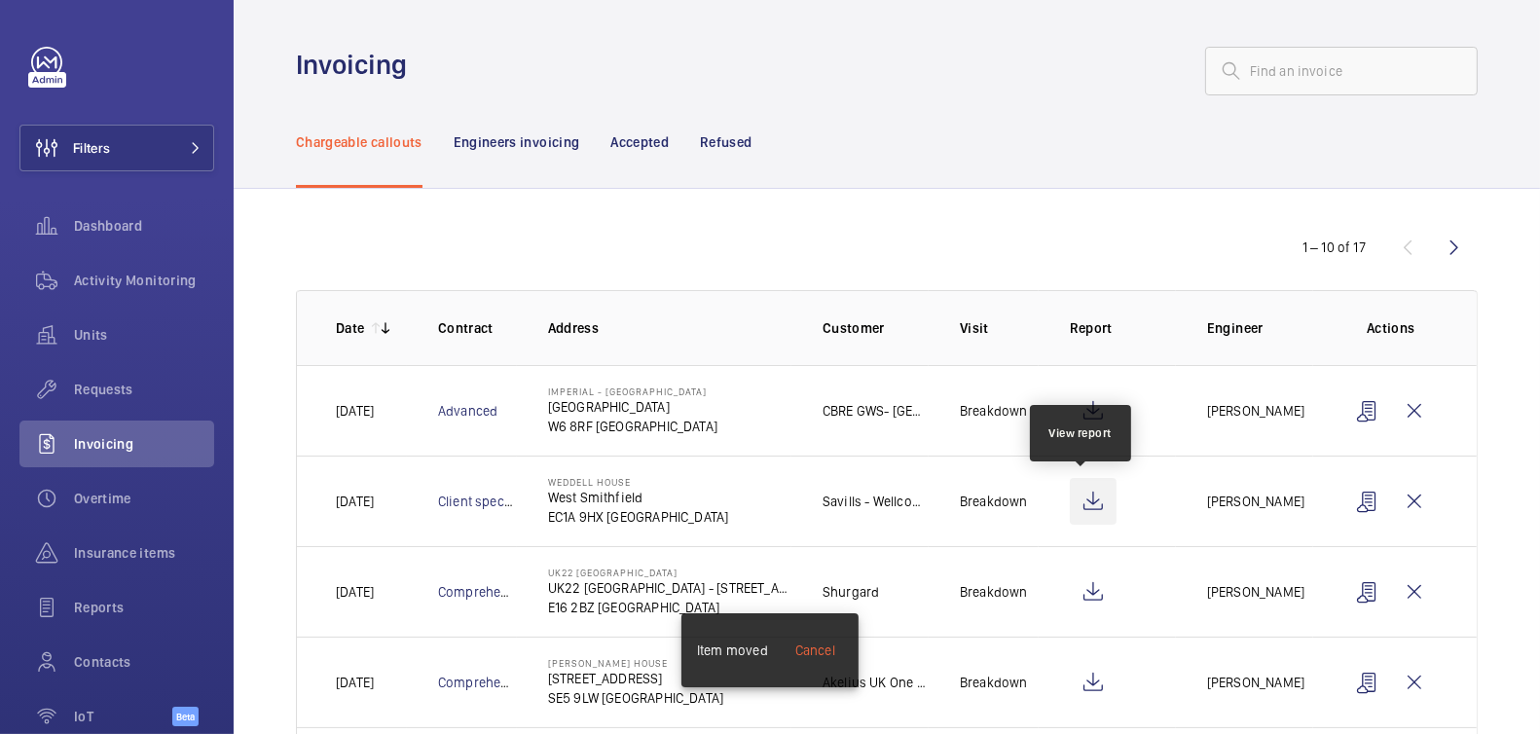
click at [1093, 500] on wm-front-icon-button at bounding box center [1093, 501] width 47 height 47
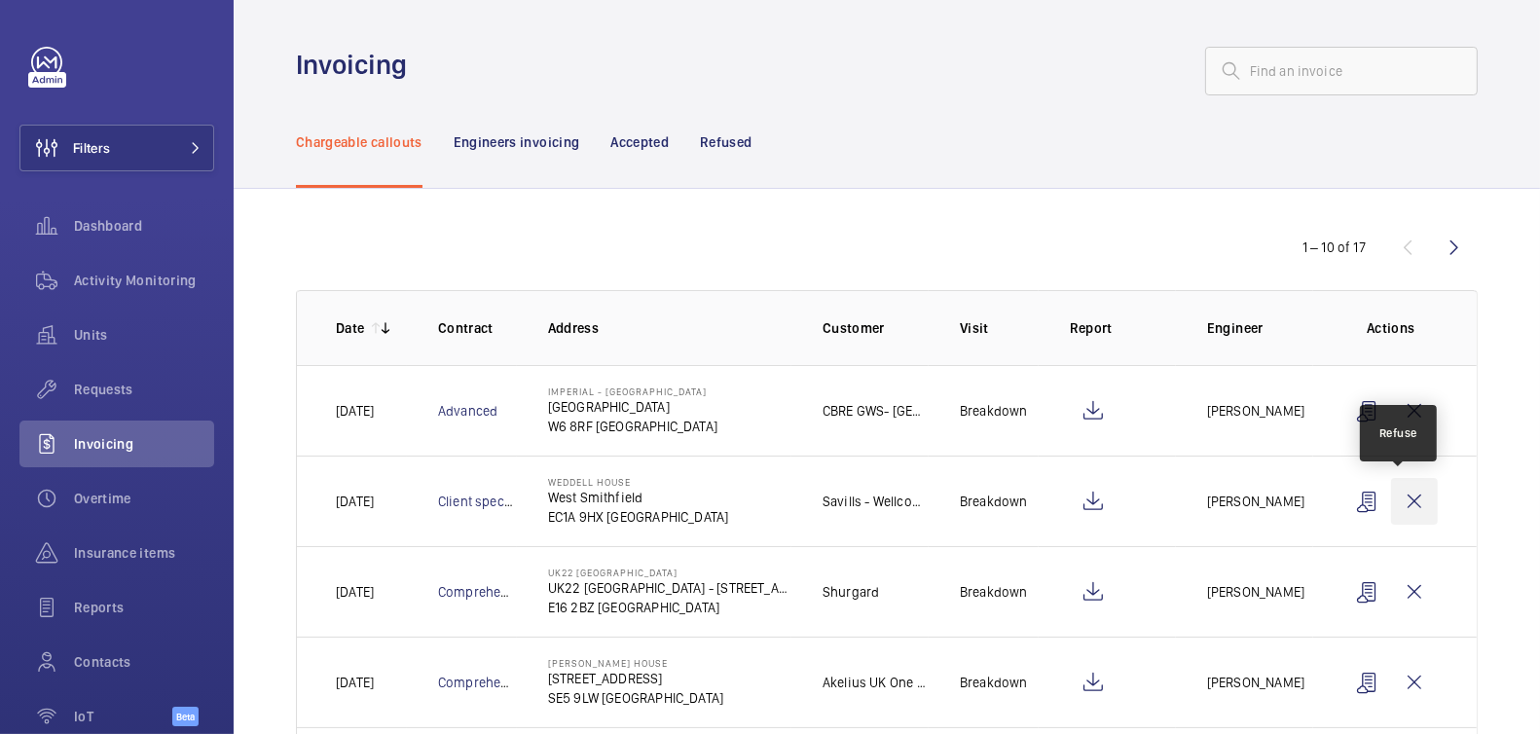
click at [1391, 496] on wm-front-icon-button at bounding box center [1414, 501] width 47 height 47
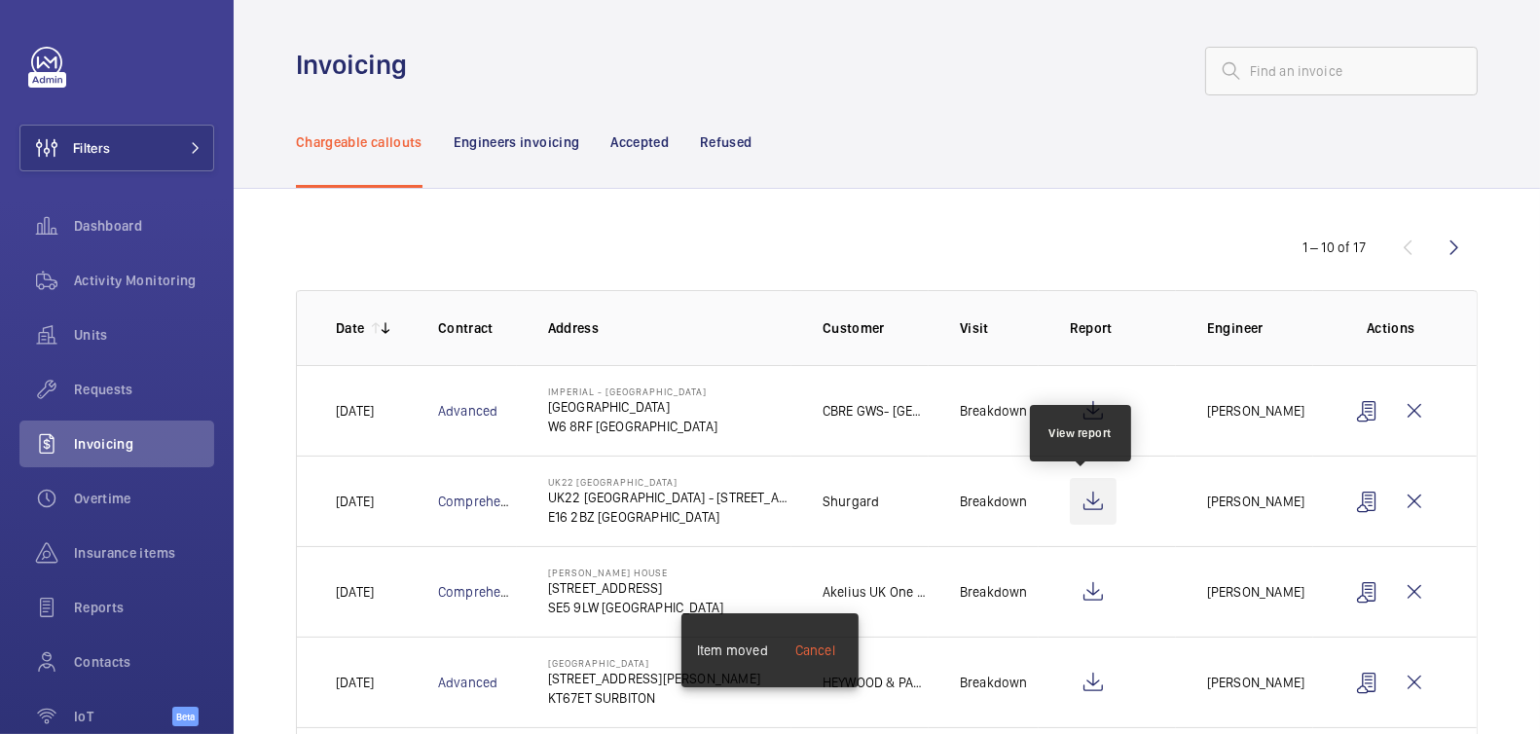
click at [1097, 509] on wm-front-icon-button at bounding box center [1093, 501] width 47 height 47
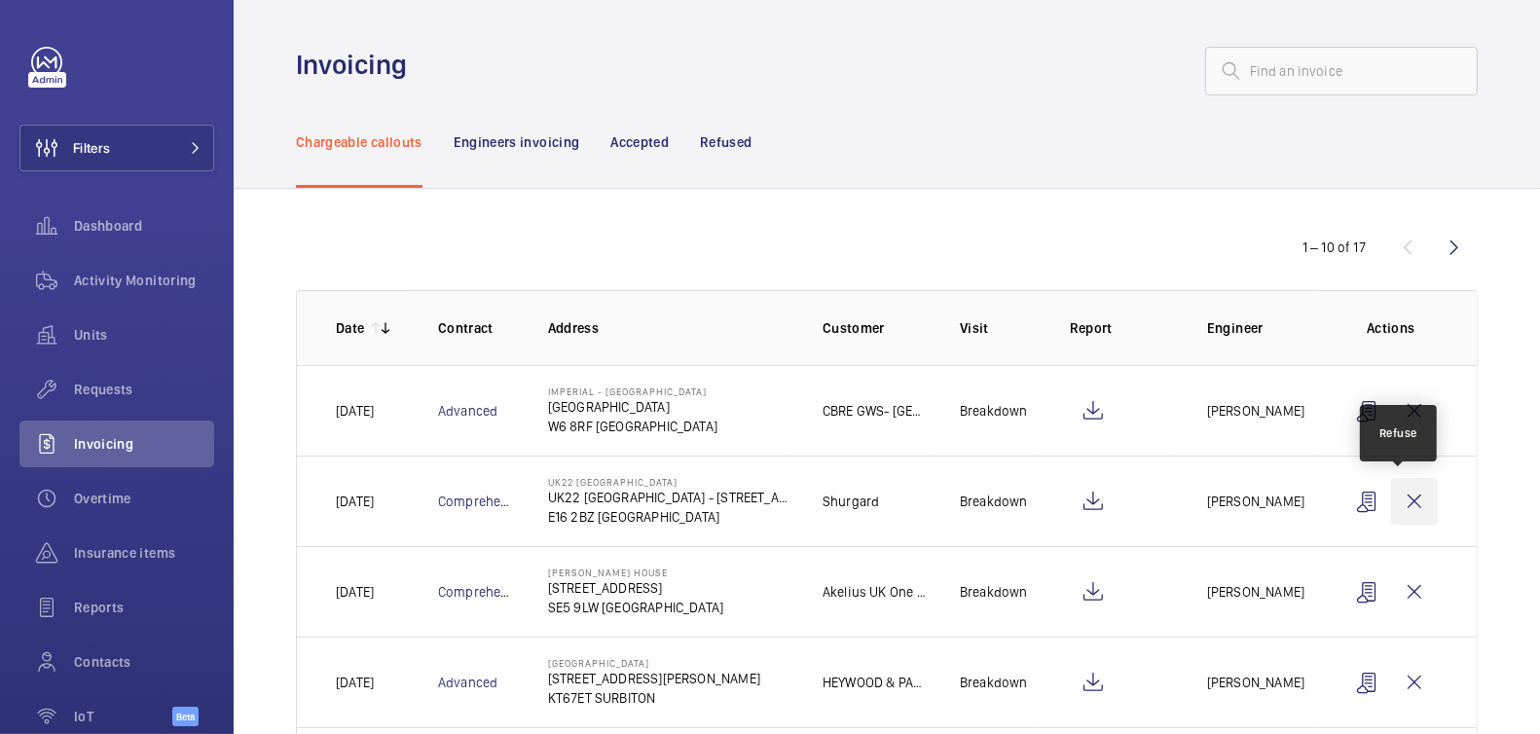
click at [1405, 499] on wm-front-icon-button at bounding box center [1414, 501] width 47 height 47
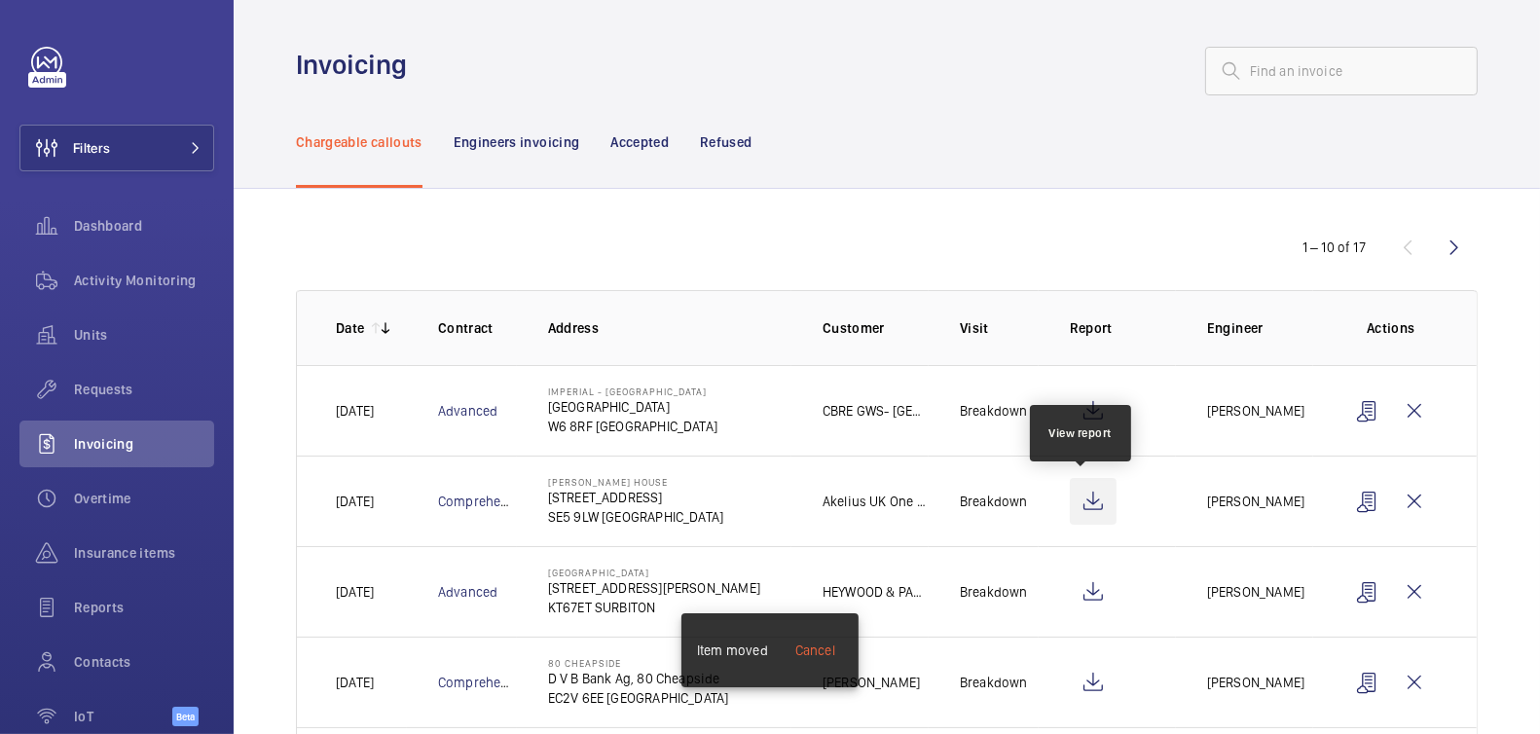
click at [1093, 499] on wm-front-icon-button at bounding box center [1093, 501] width 47 height 47
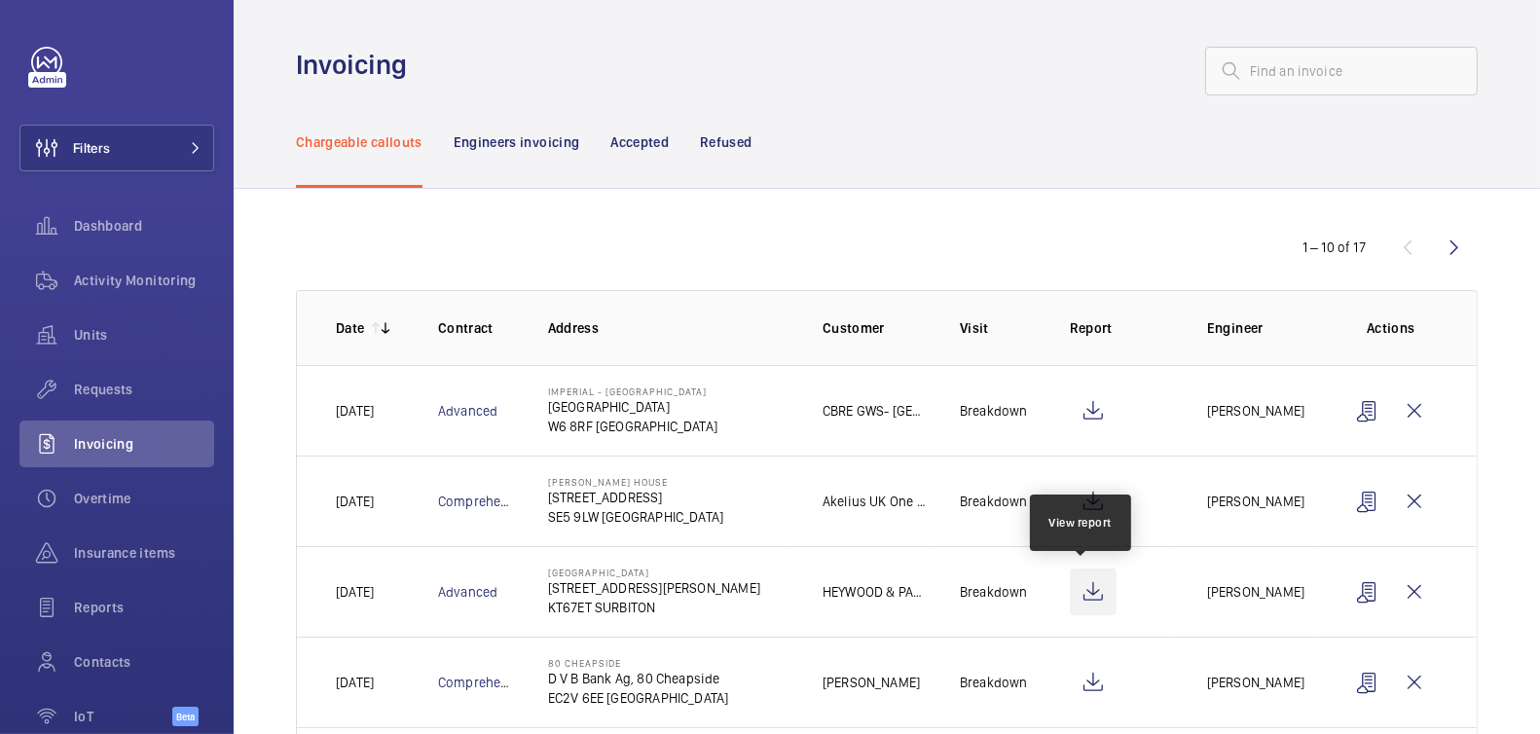
click at [1090, 590] on wm-front-icon-button at bounding box center [1093, 592] width 47 height 47
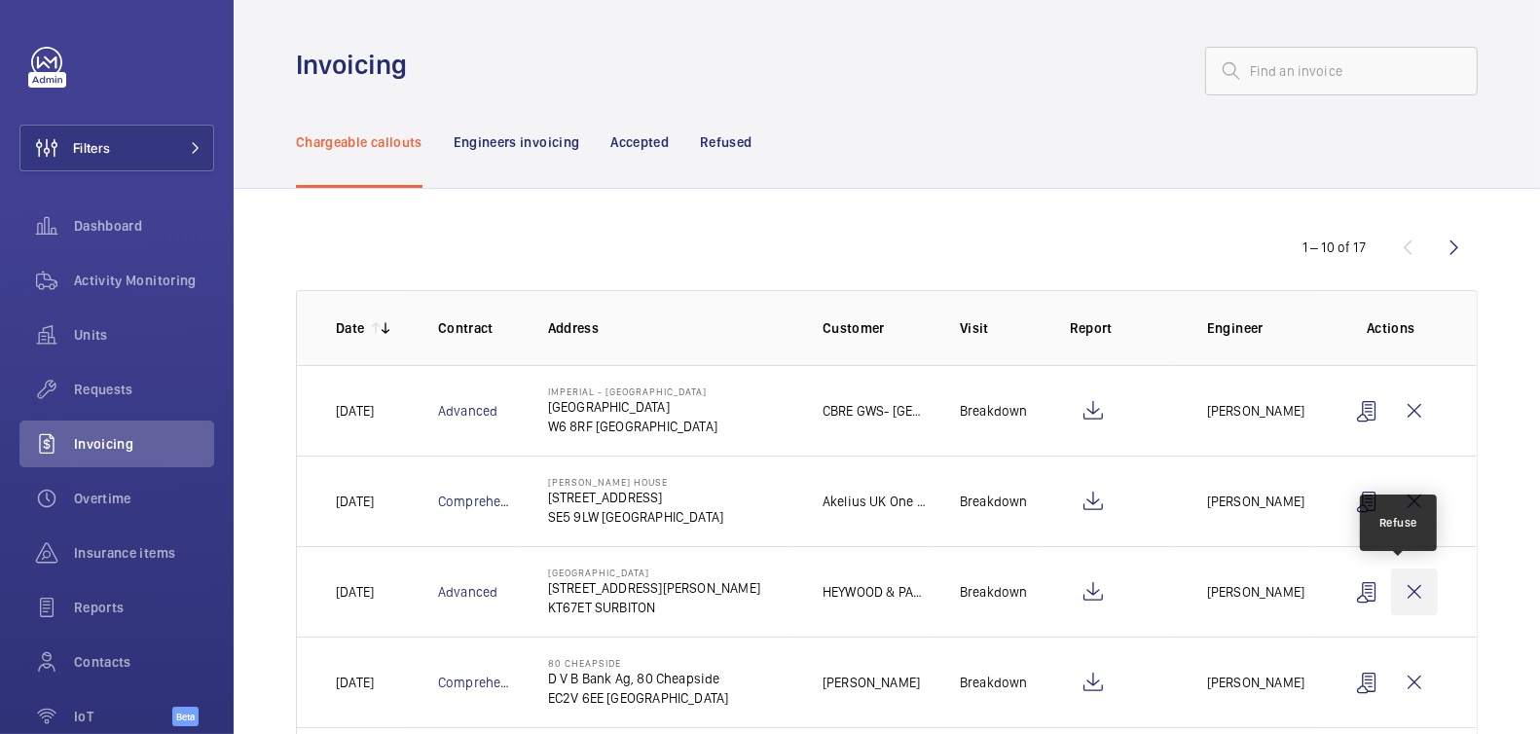
click at [1398, 593] on wm-front-icon-button at bounding box center [1414, 592] width 47 height 47
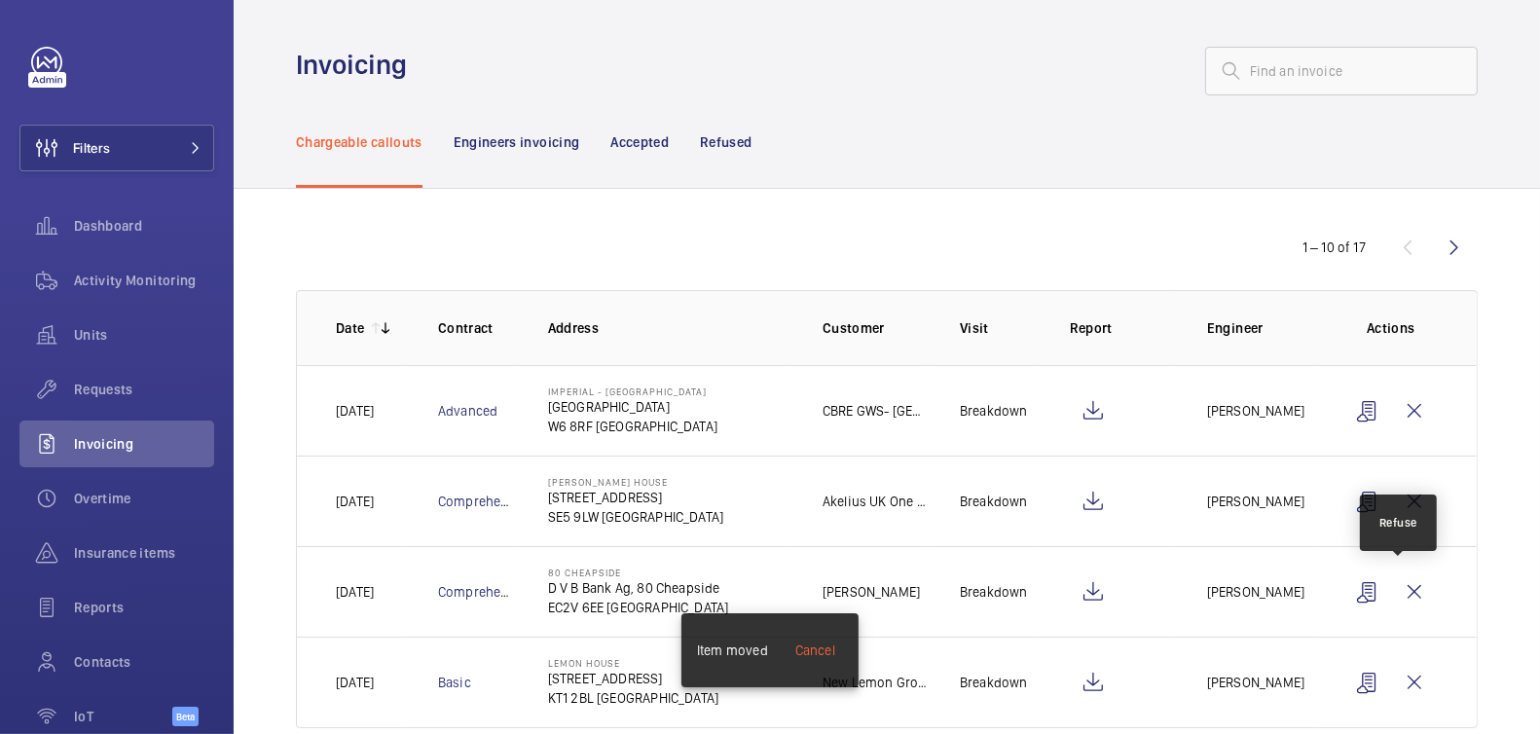
scroll to position [35, 0]
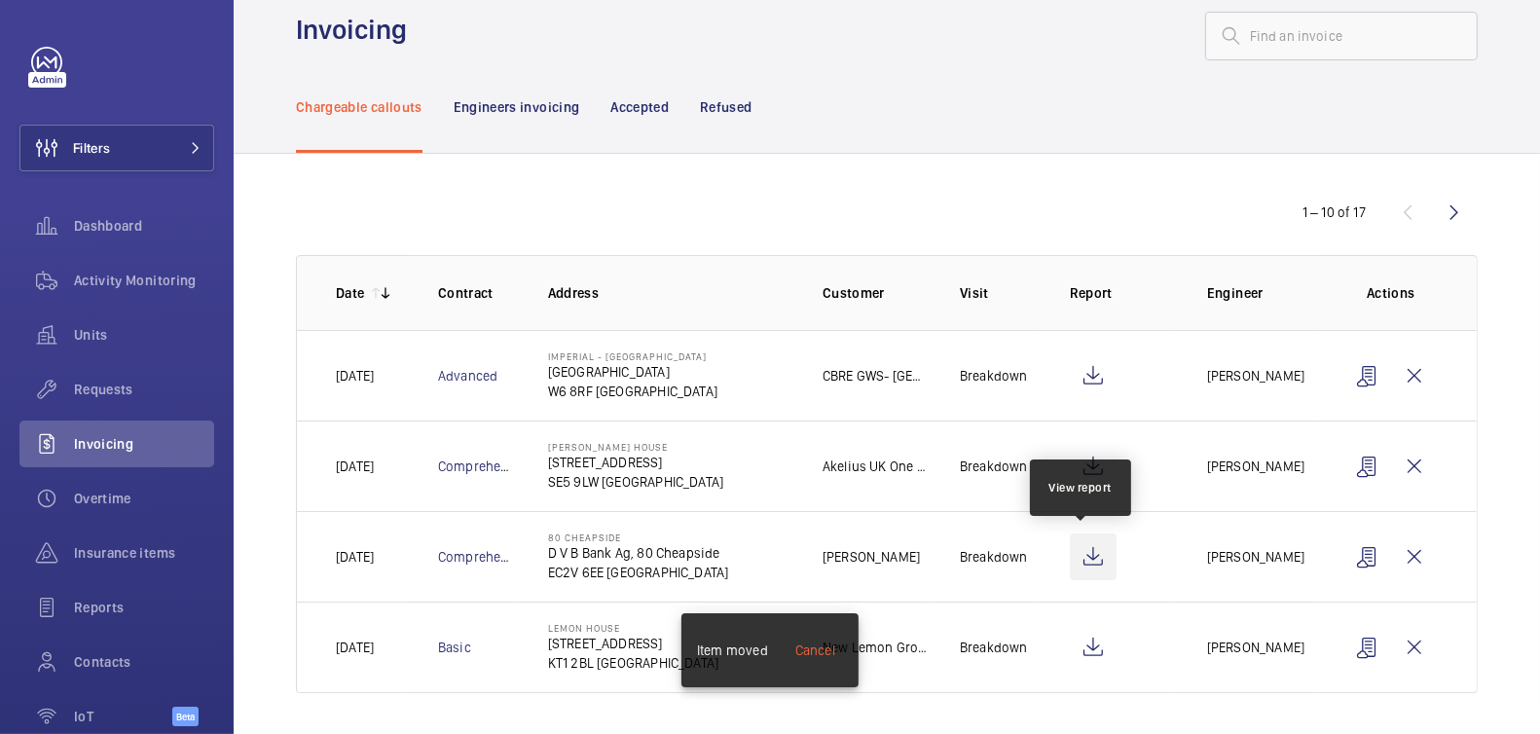
click at [1089, 549] on wm-front-icon-button at bounding box center [1093, 557] width 47 height 47
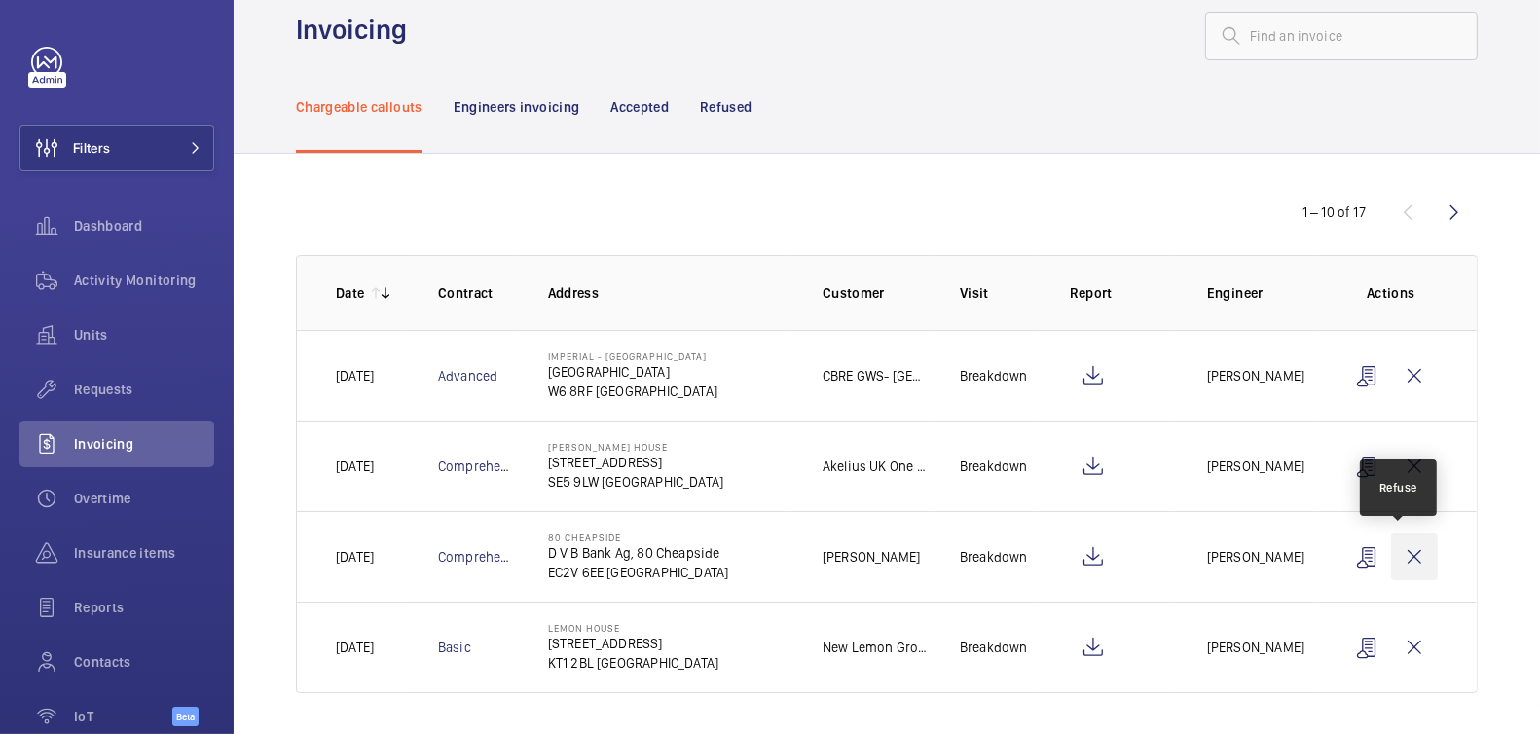
click at [1396, 553] on wm-front-icon-button at bounding box center [1414, 557] width 47 height 47
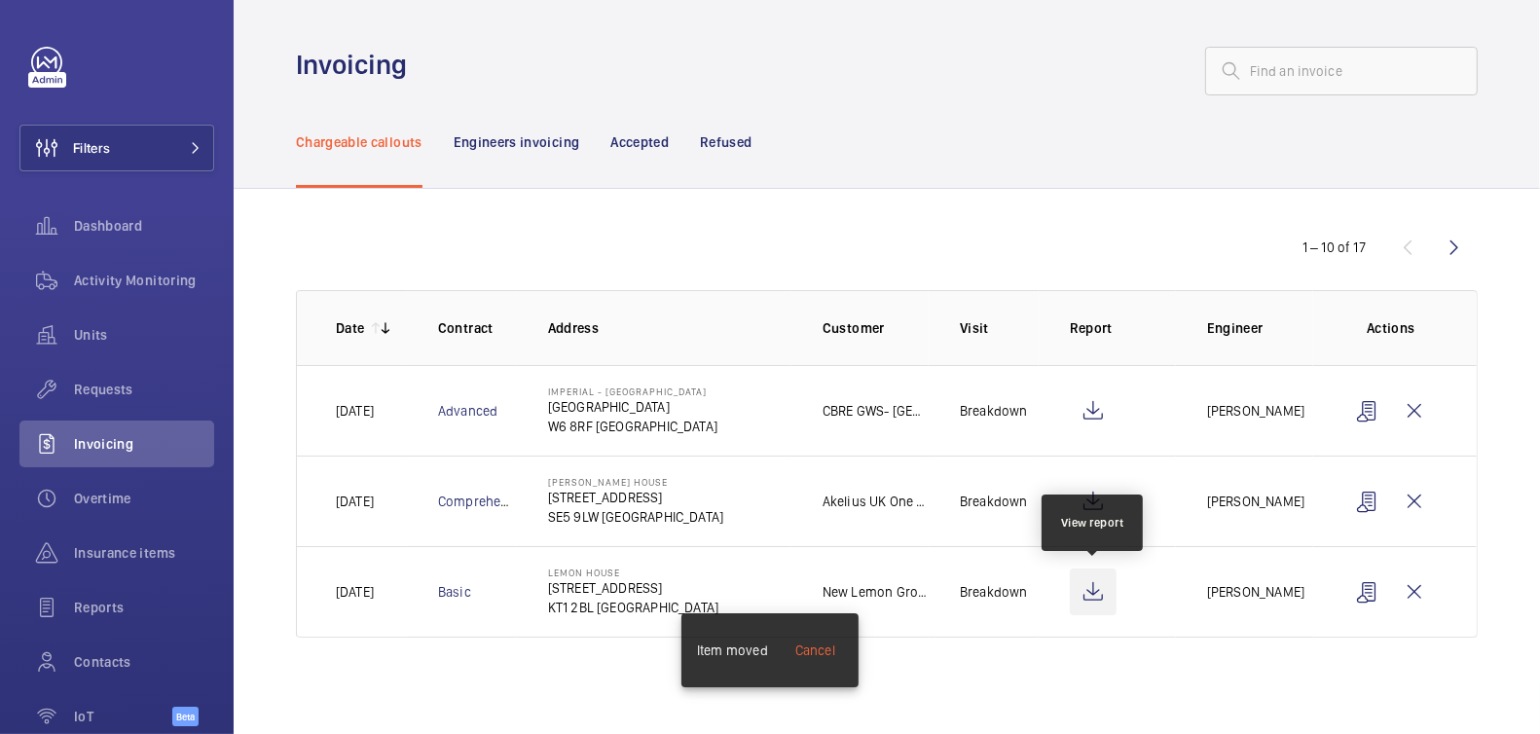
click at [1099, 592] on wm-front-icon-button at bounding box center [1093, 592] width 47 height 47
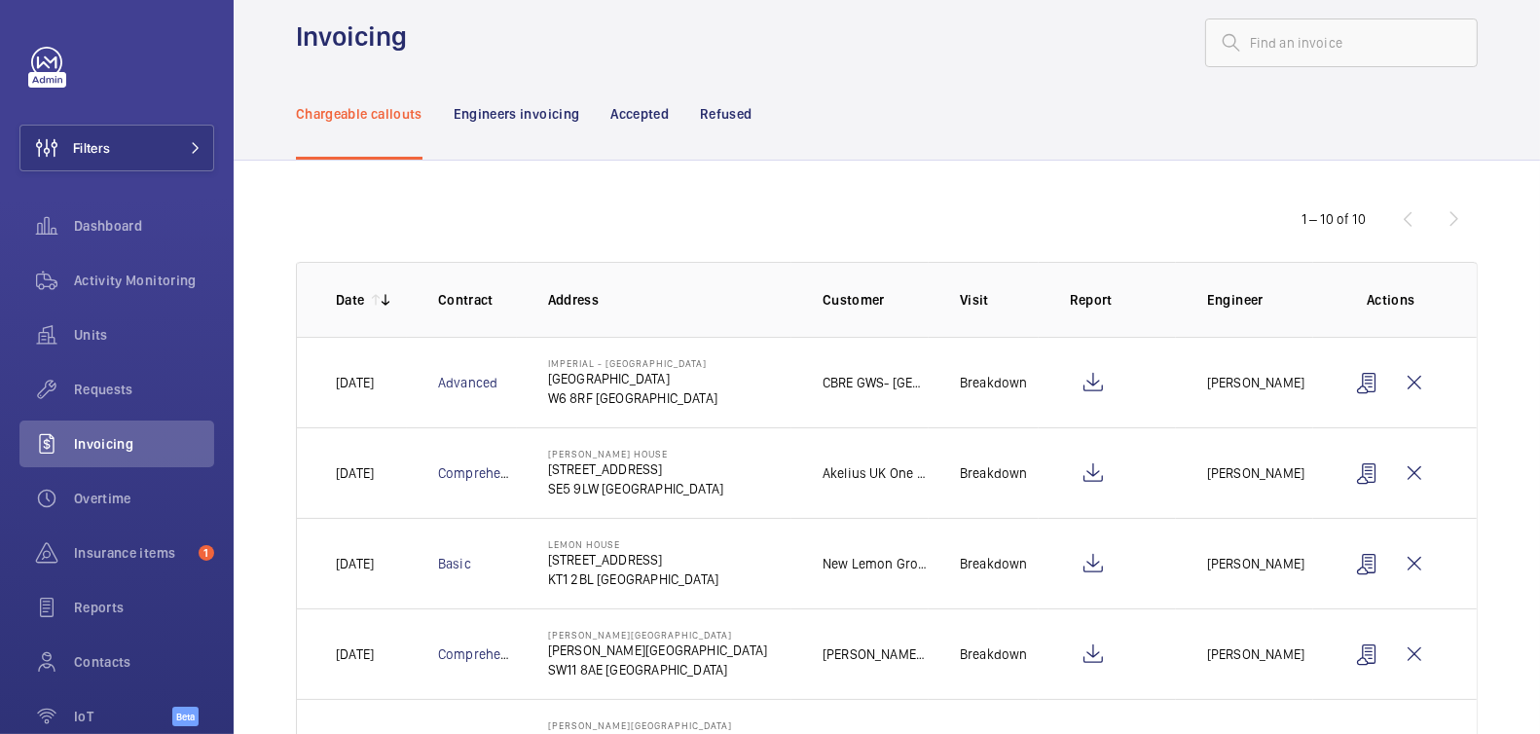
scroll to position [134, 0]
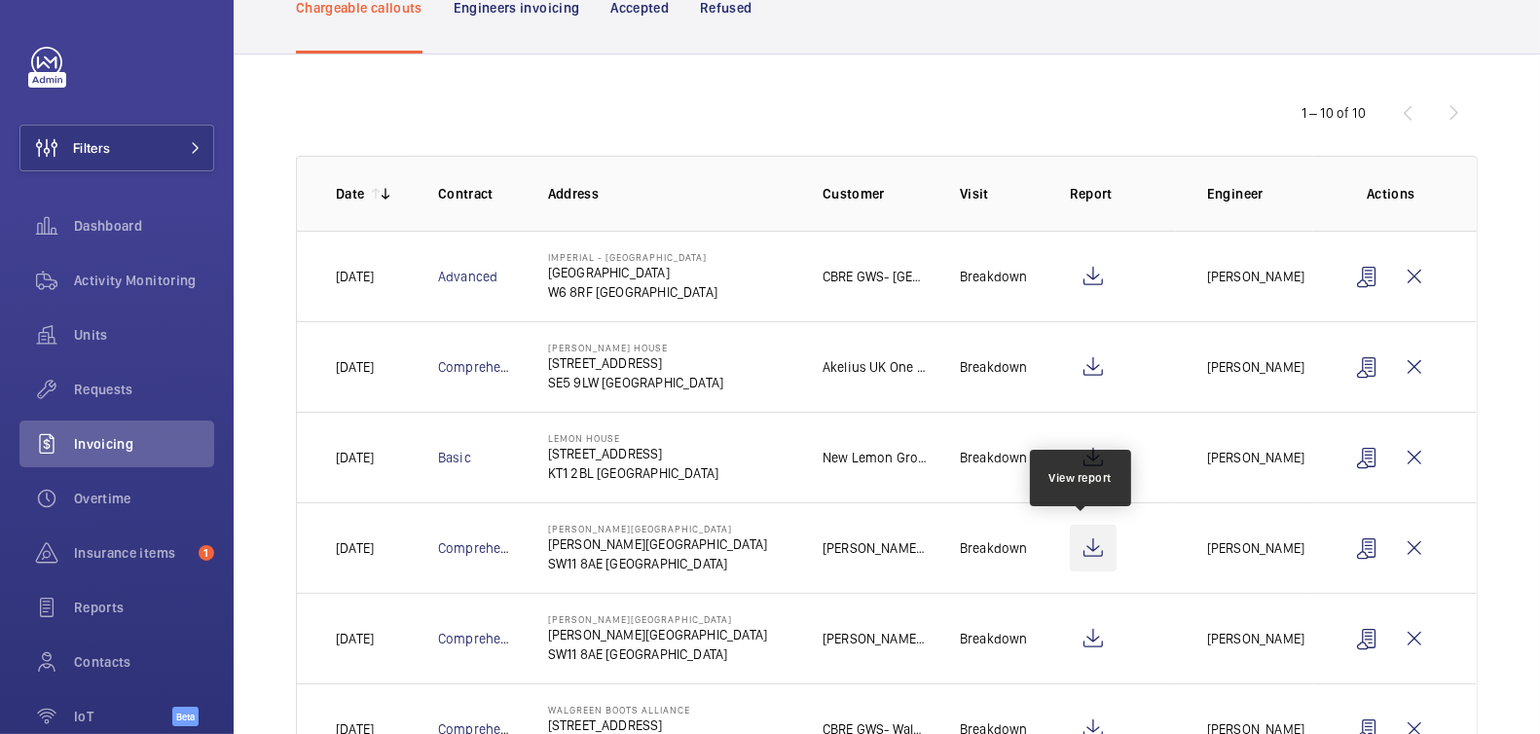
click at [1088, 537] on wm-front-icon-button at bounding box center [1093, 548] width 47 height 47
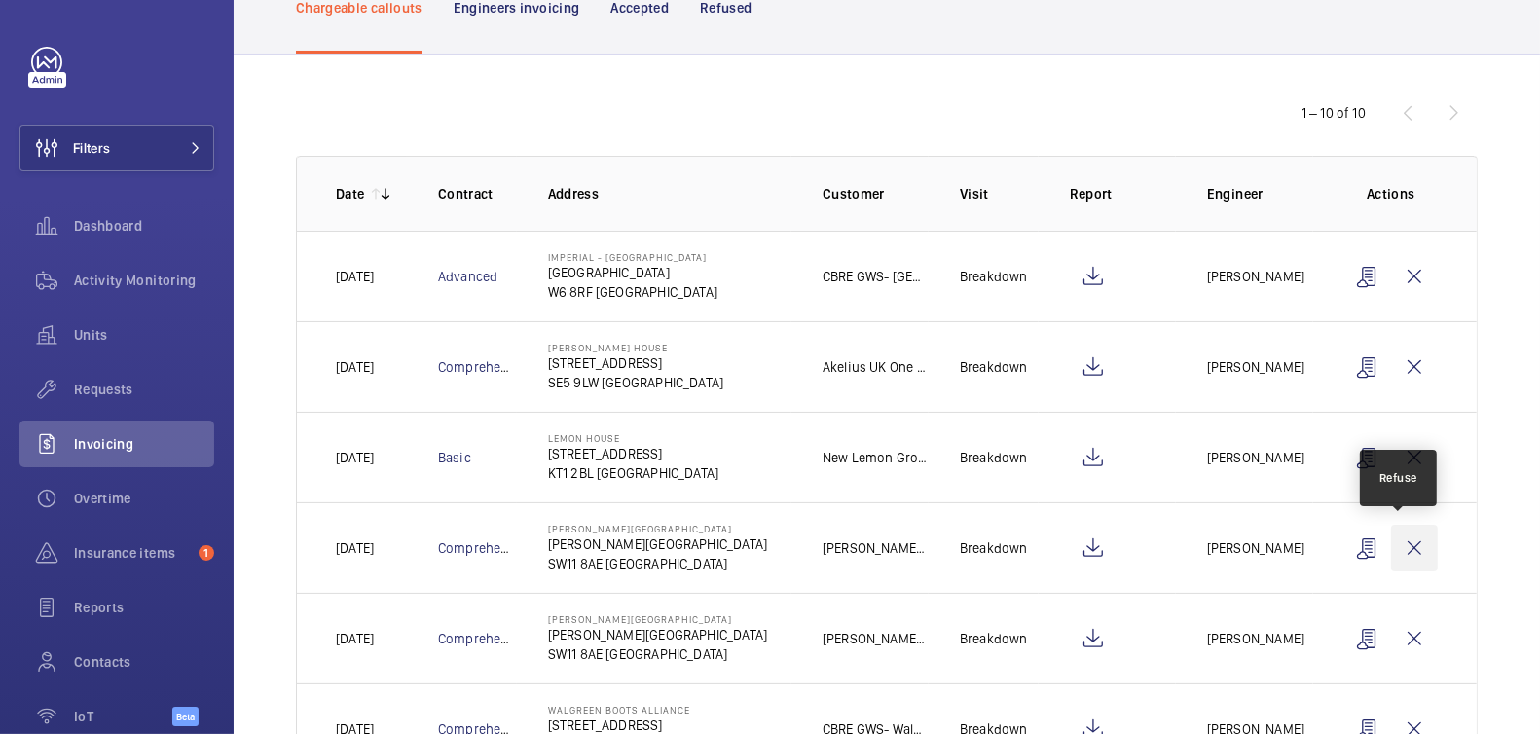
click at [1411, 549] on wm-front-icon-button at bounding box center [1414, 548] width 47 height 47
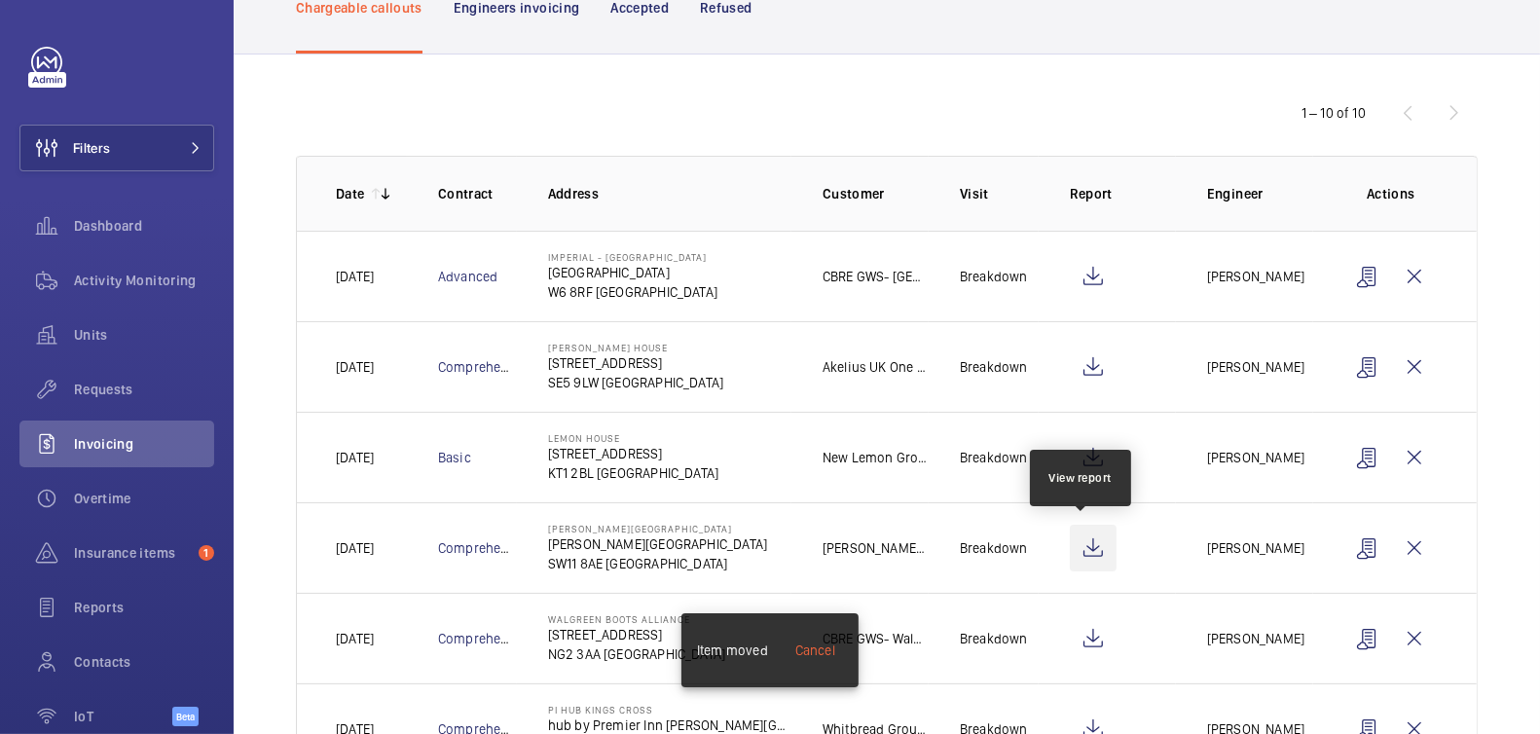
click at [1075, 545] on wm-front-icon-button at bounding box center [1093, 548] width 47 height 47
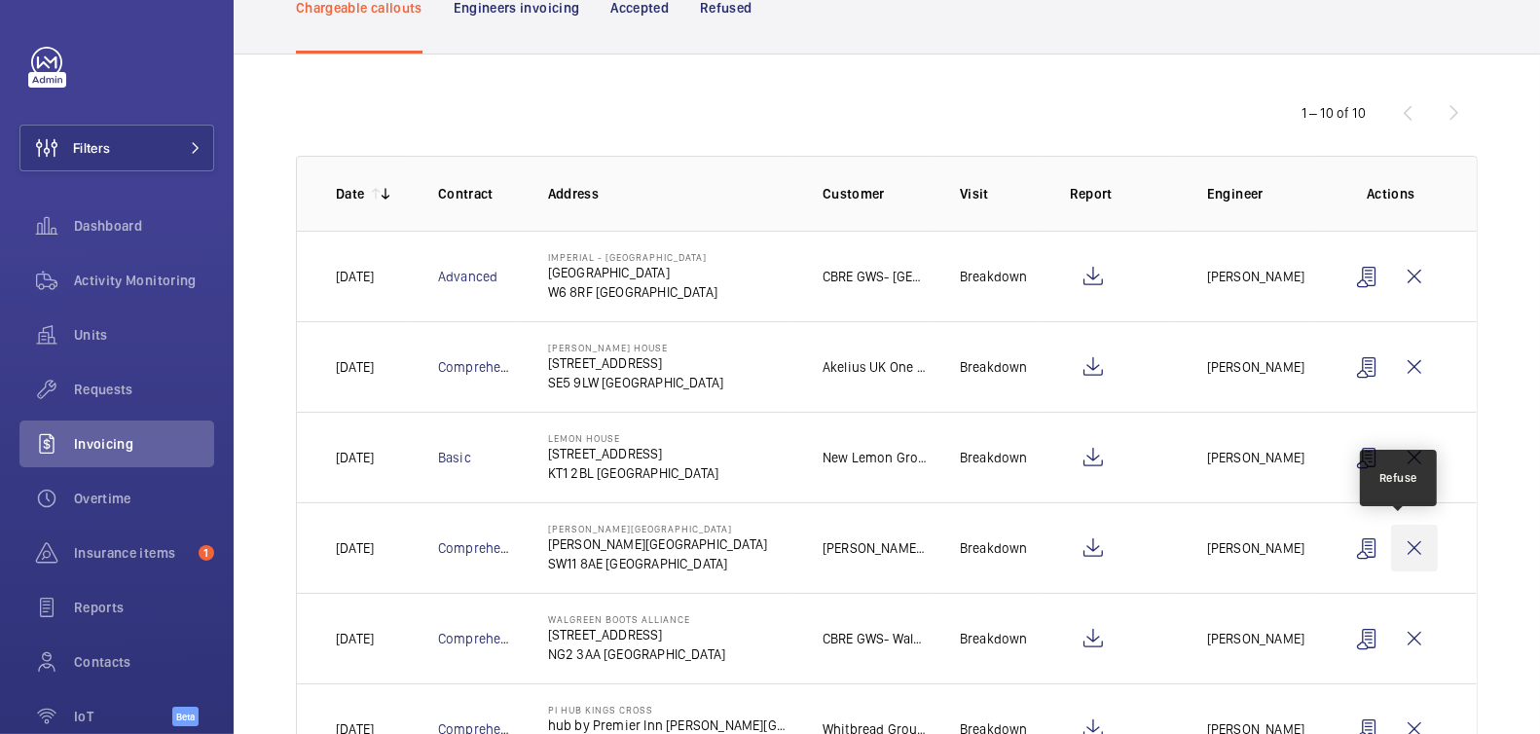
click at [1401, 538] on wm-front-icon-button at bounding box center [1414, 548] width 47 height 47
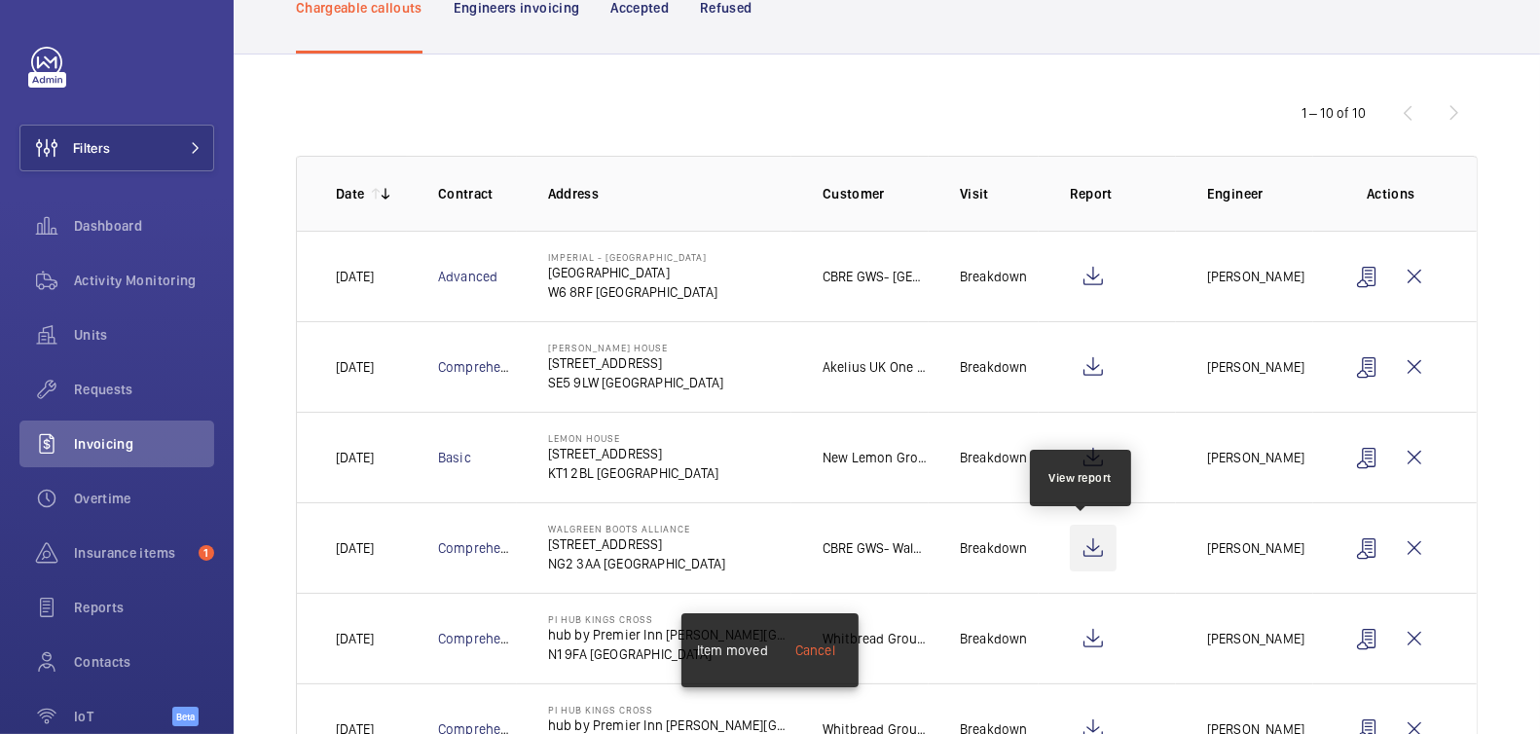
click at [1084, 550] on wm-front-icon-button at bounding box center [1093, 548] width 47 height 47
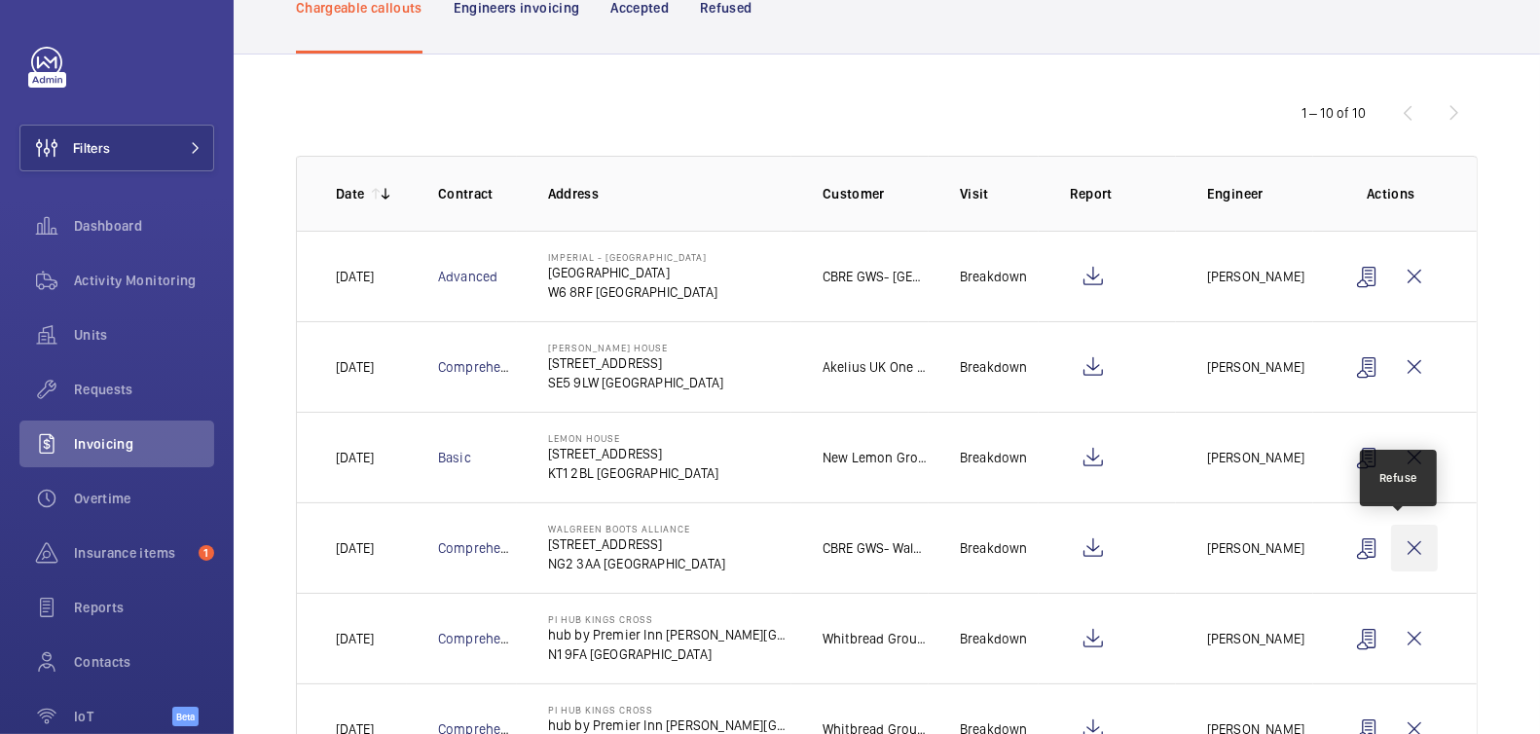
click at [1410, 546] on wm-front-icon-button at bounding box center [1414, 548] width 47 height 47
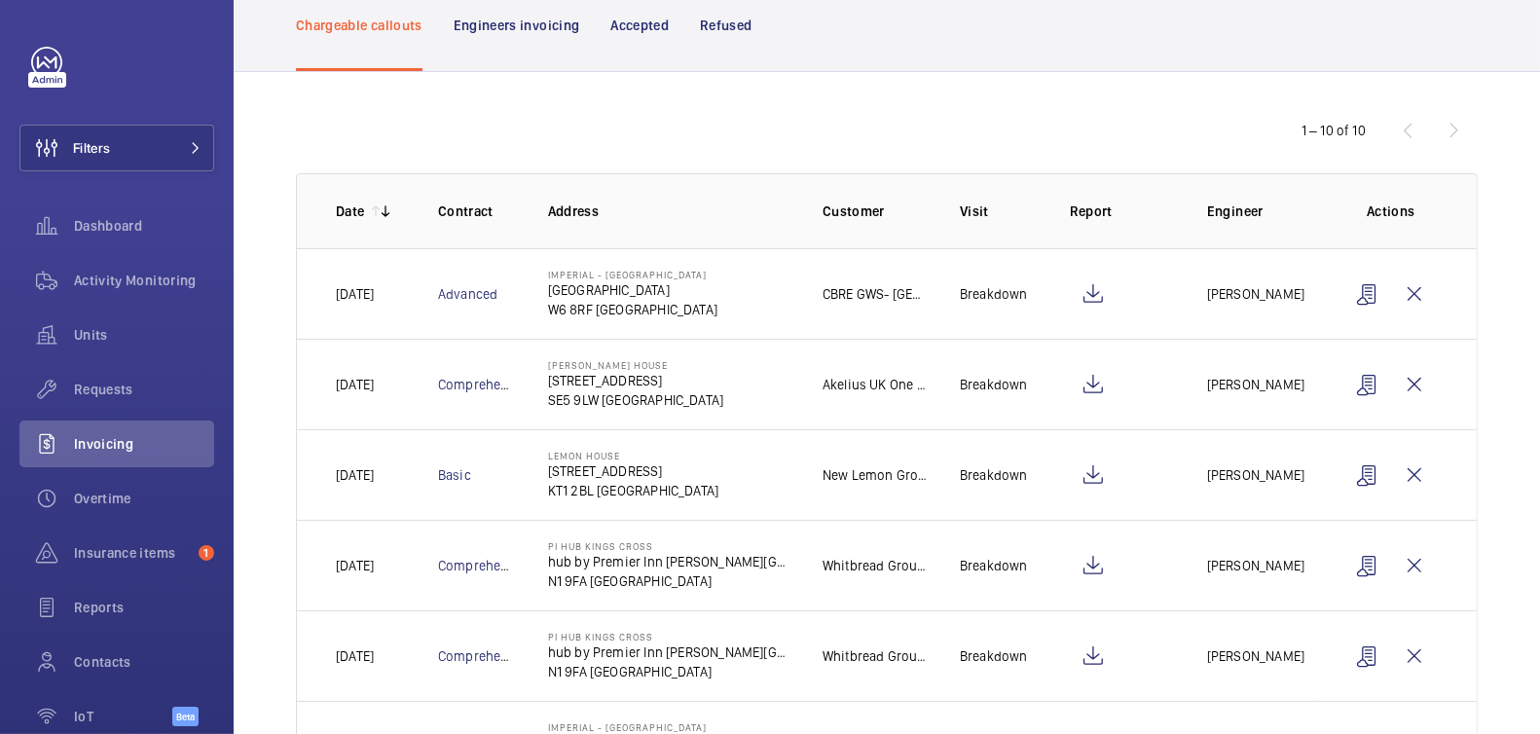
scroll to position [215, 0]
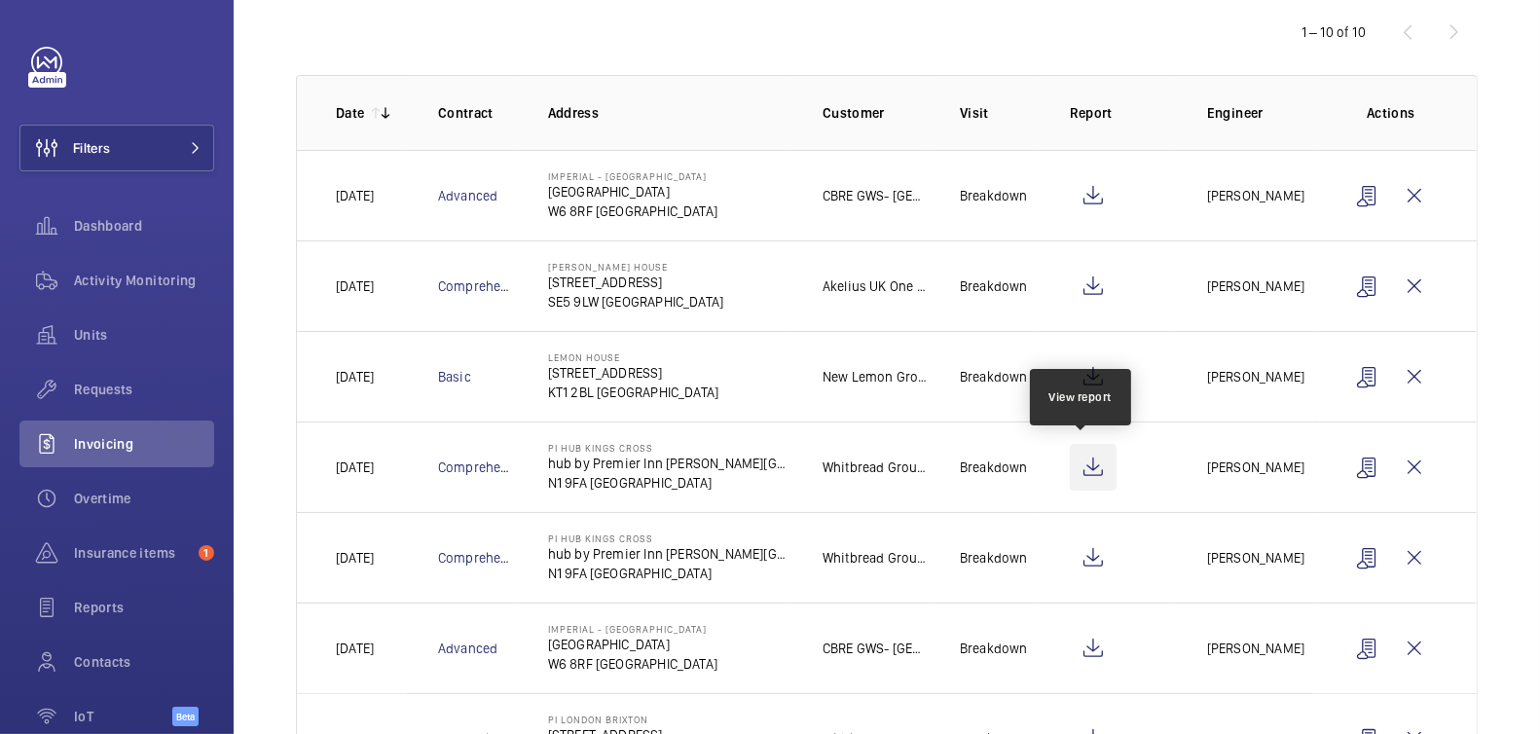
click at [1086, 469] on wm-front-icon-button at bounding box center [1093, 467] width 47 height 47
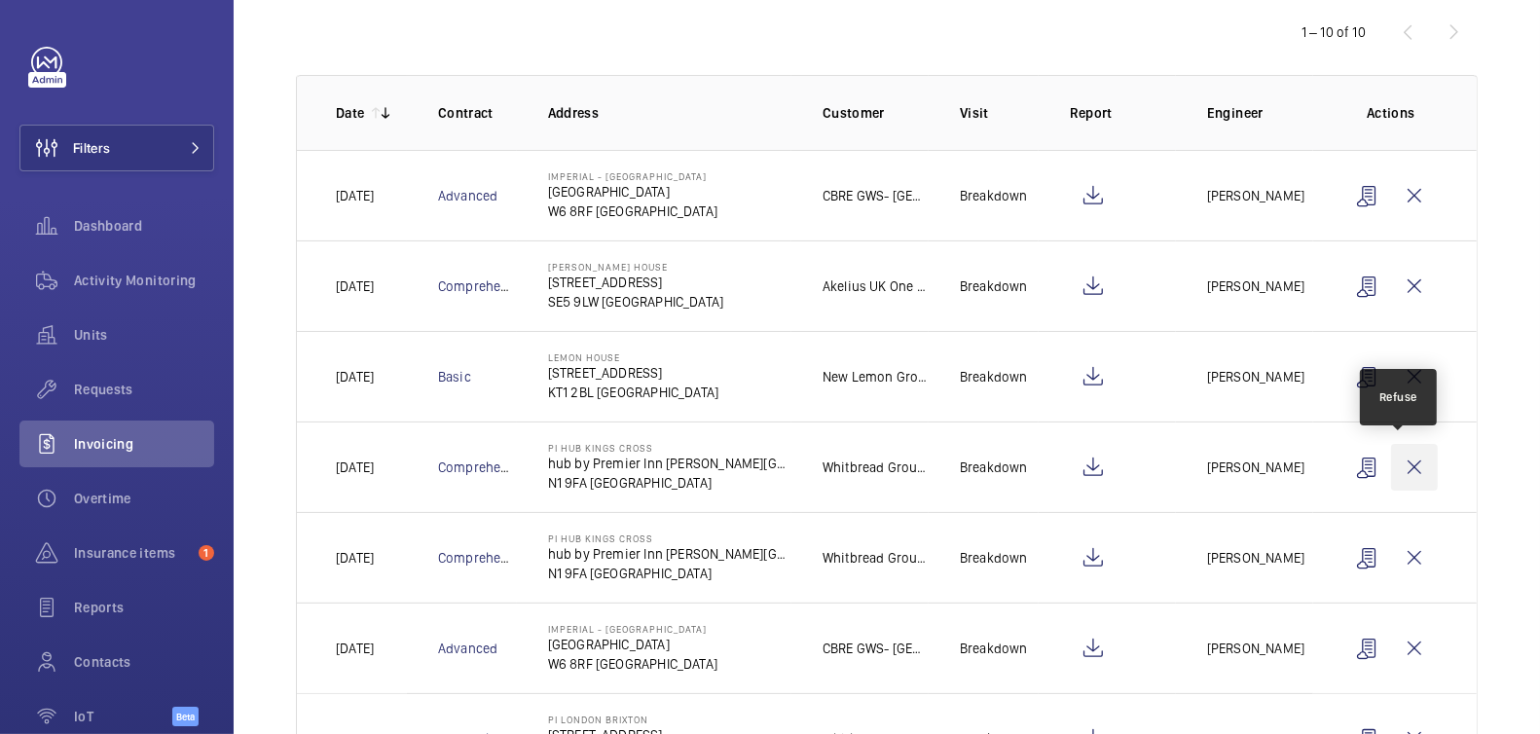
click at [1401, 464] on wm-front-icon-button at bounding box center [1414, 467] width 47 height 47
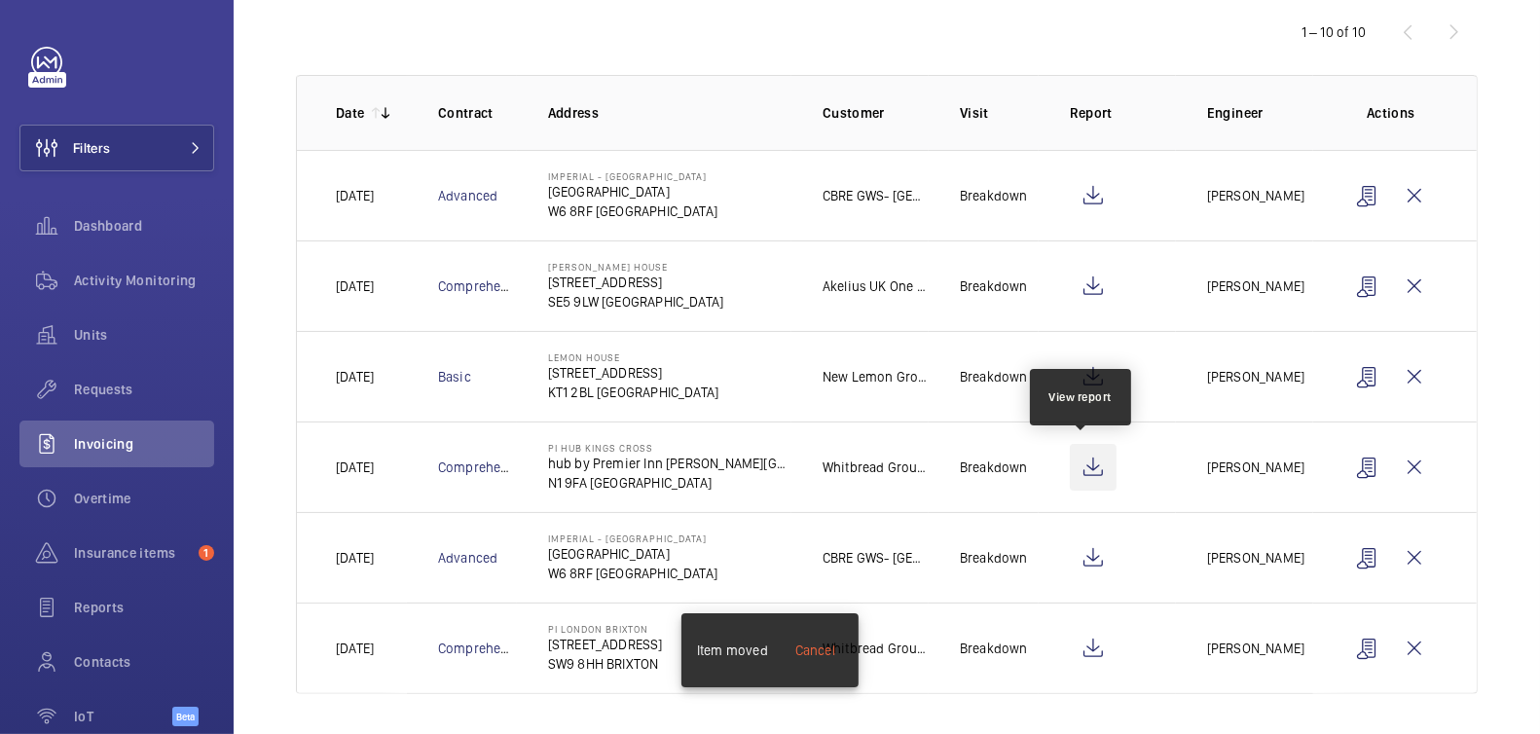
click at [1084, 463] on wm-front-icon-button at bounding box center [1093, 467] width 47 height 47
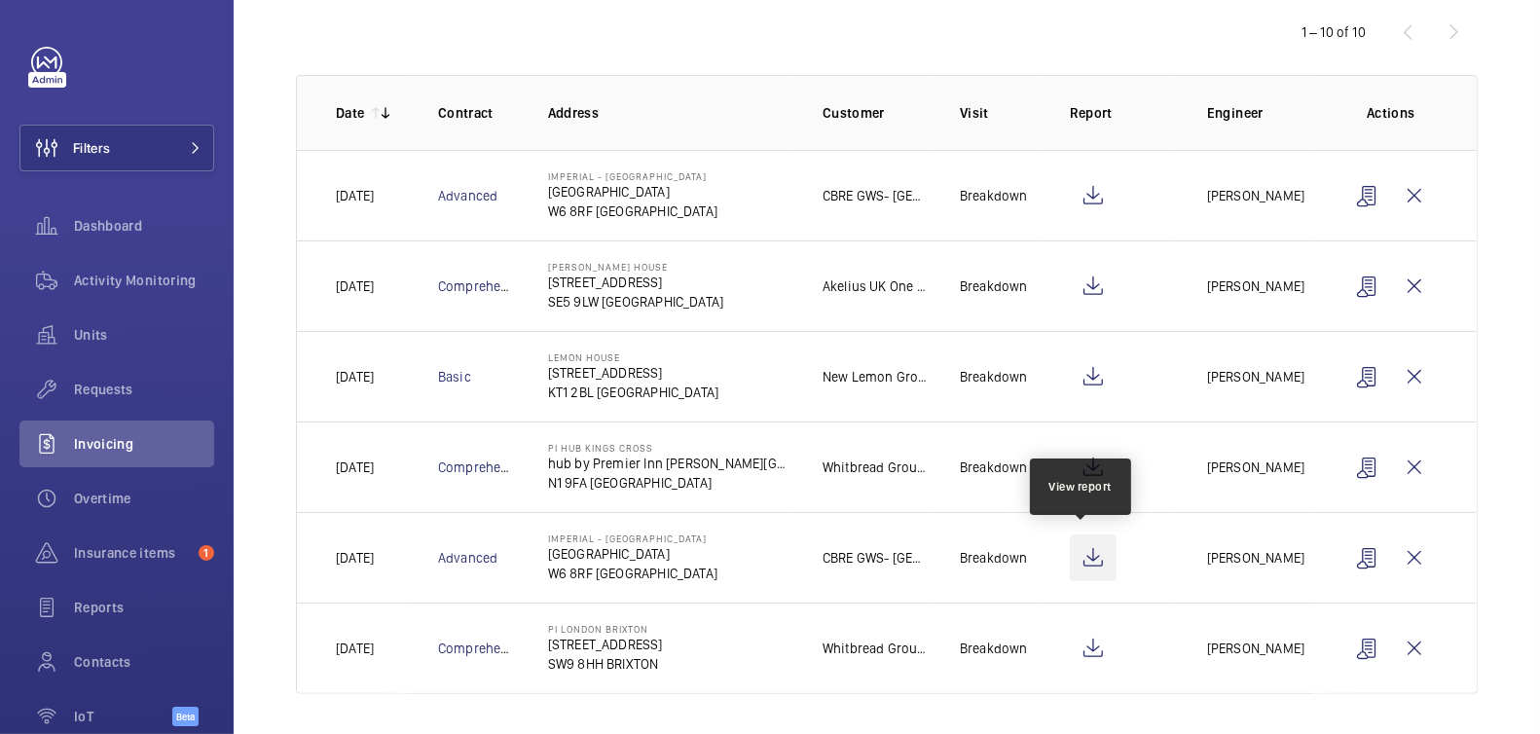
click at [1089, 555] on wm-front-icon-button at bounding box center [1093, 558] width 47 height 47
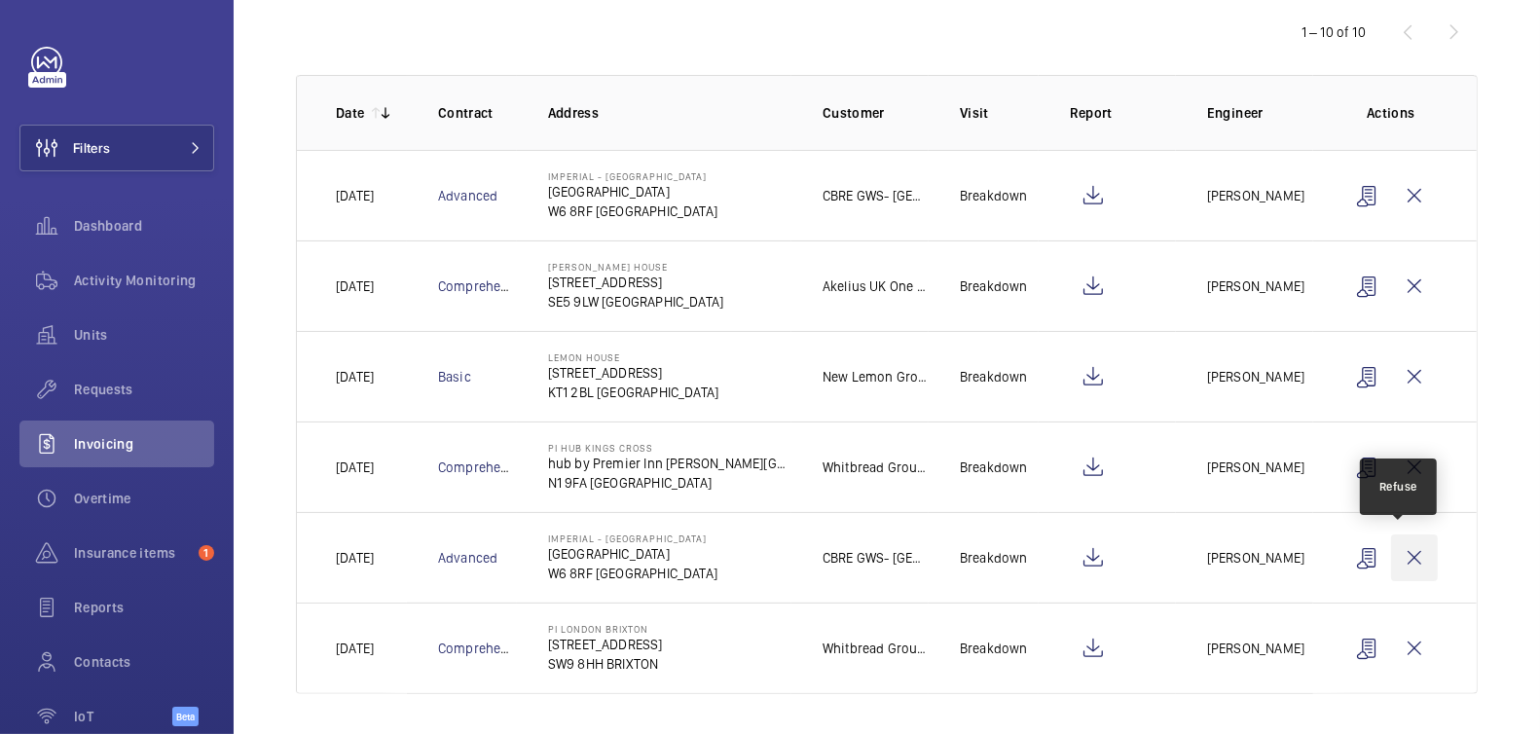
click at [1398, 550] on wm-front-icon-button at bounding box center [1414, 558] width 47 height 47
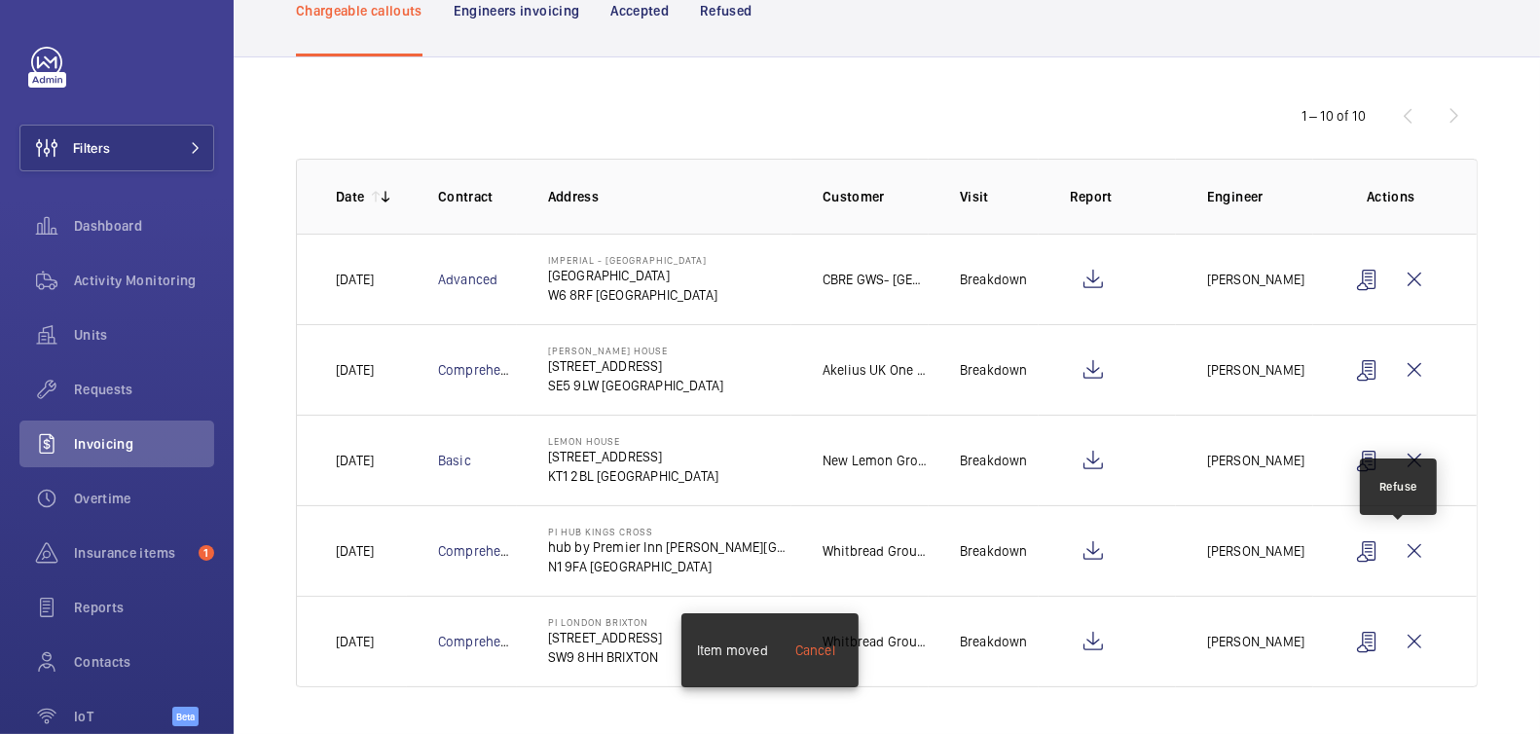
scroll to position [127, 0]
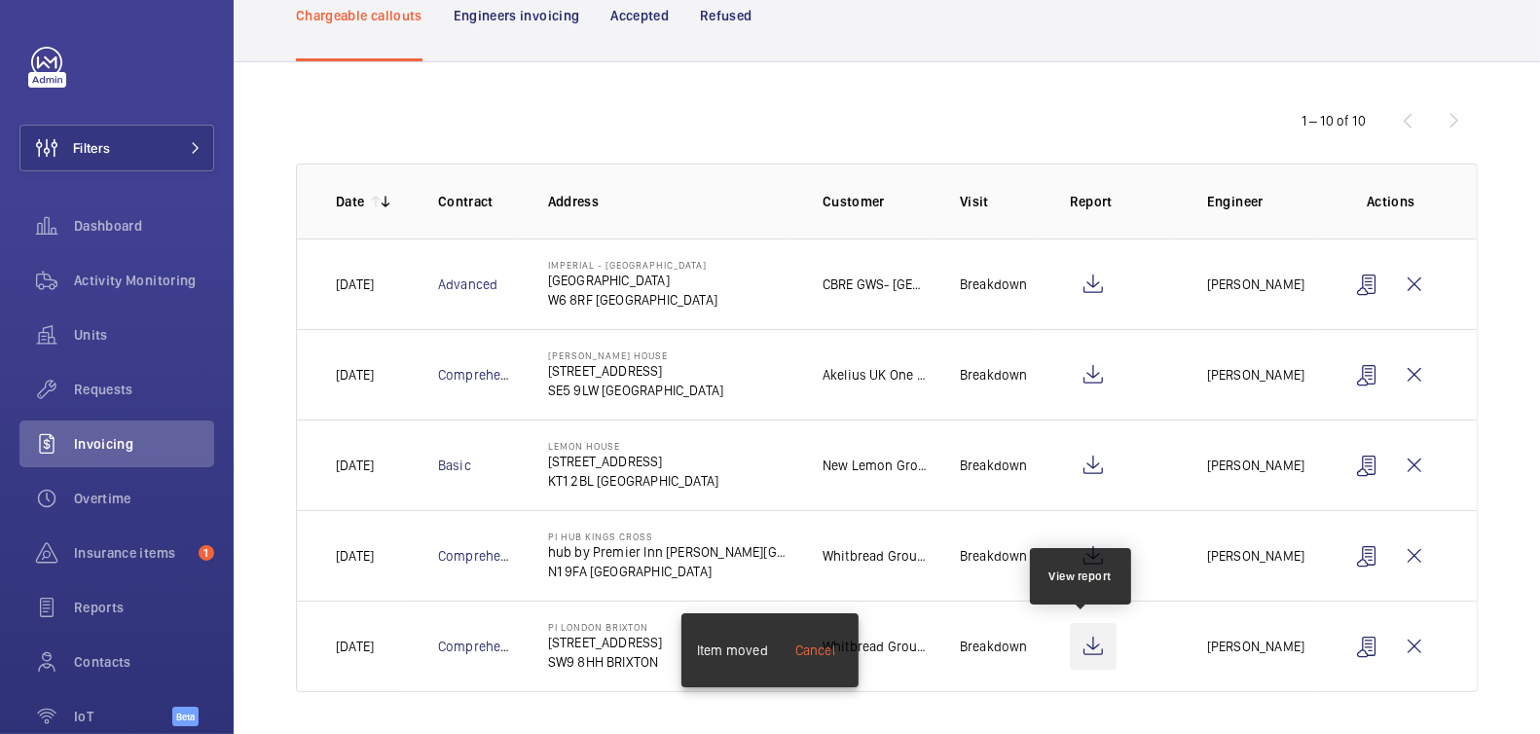
click at [1091, 645] on wm-front-icon-button at bounding box center [1093, 646] width 47 height 47
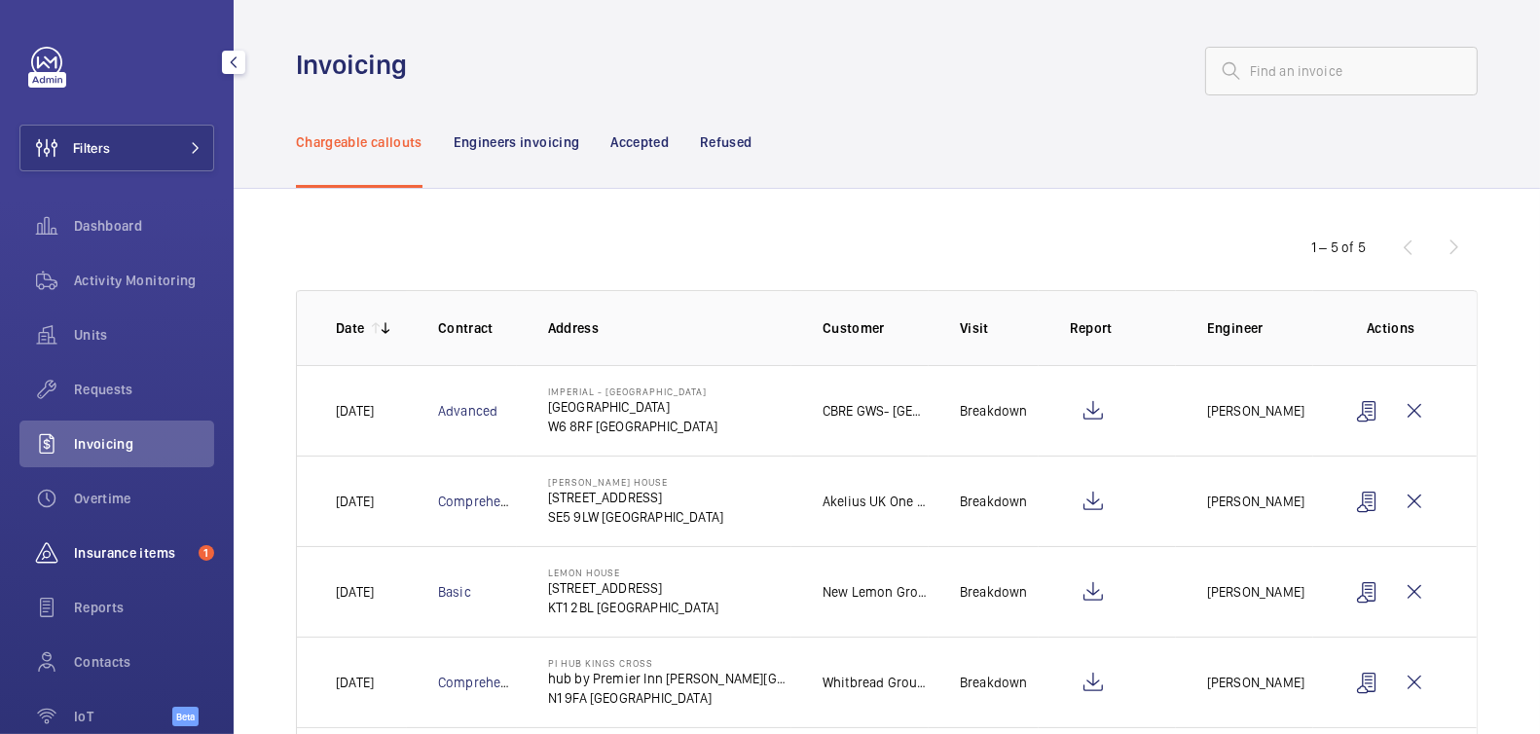
click at [135, 549] on span "Insurance items" at bounding box center [132, 552] width 117 height 19
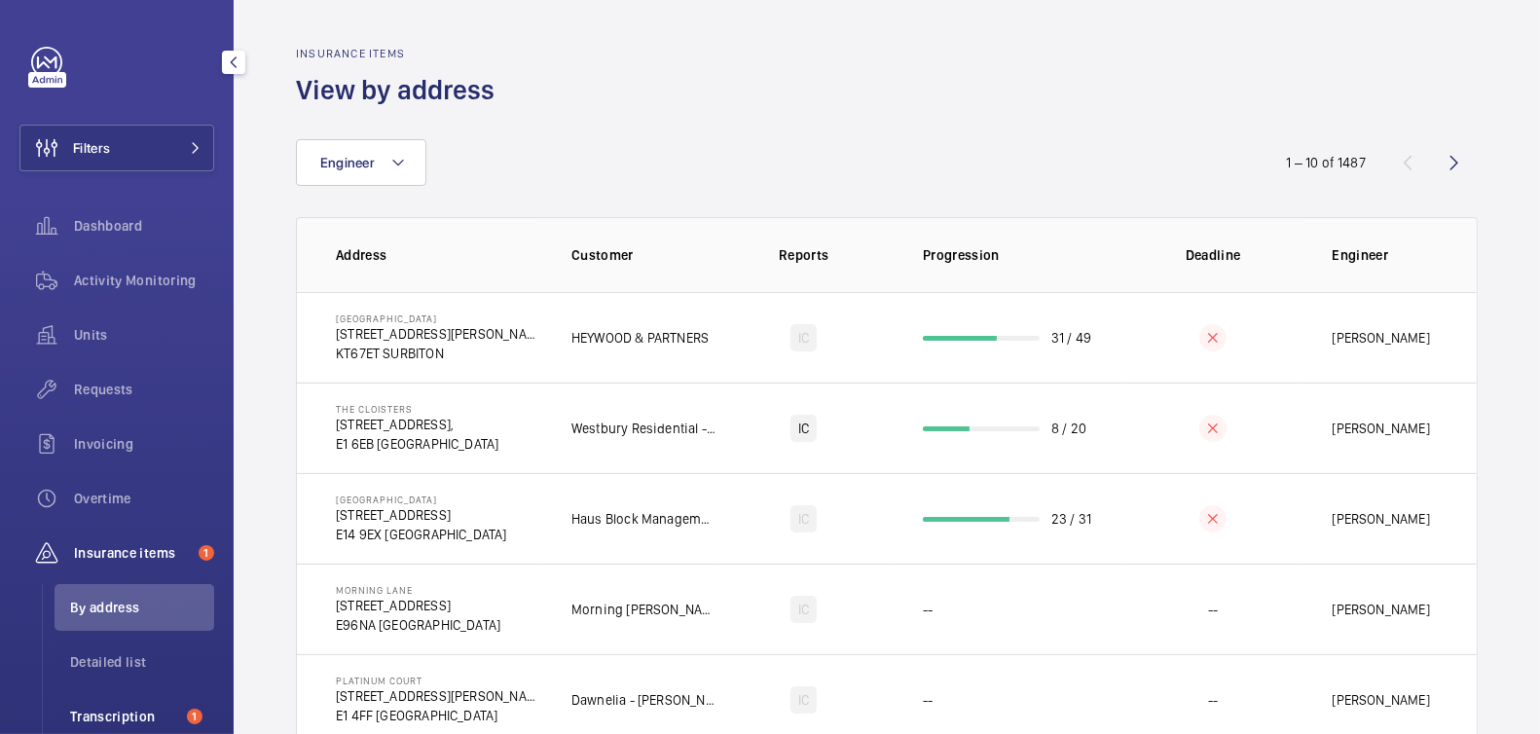
click at [130, 719] on span "Transcription" at bounding box center [124, 716] width 109 height 19
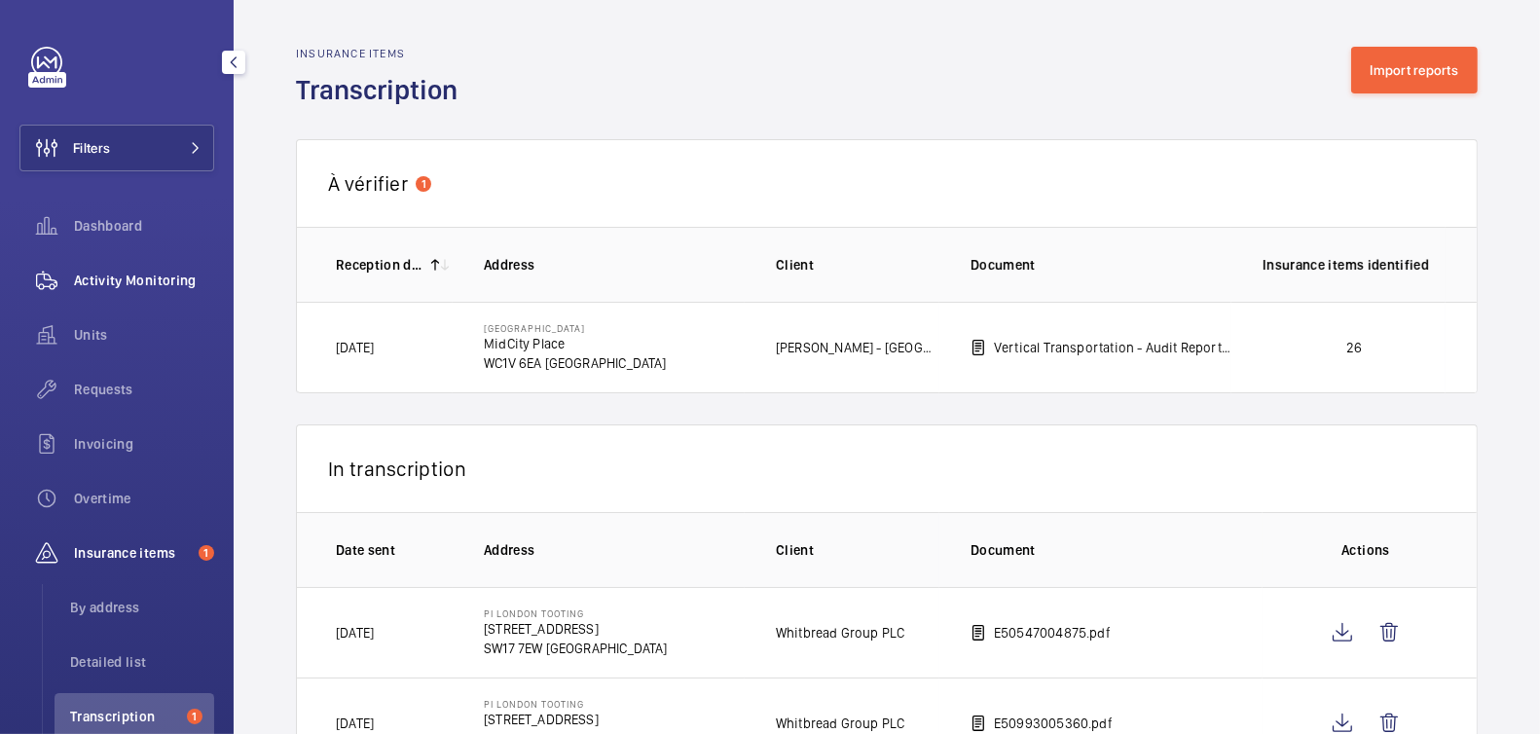
click at [157, 273] on span "Activity Monitoring" at bounding box center [144, 280] width 140 height 19
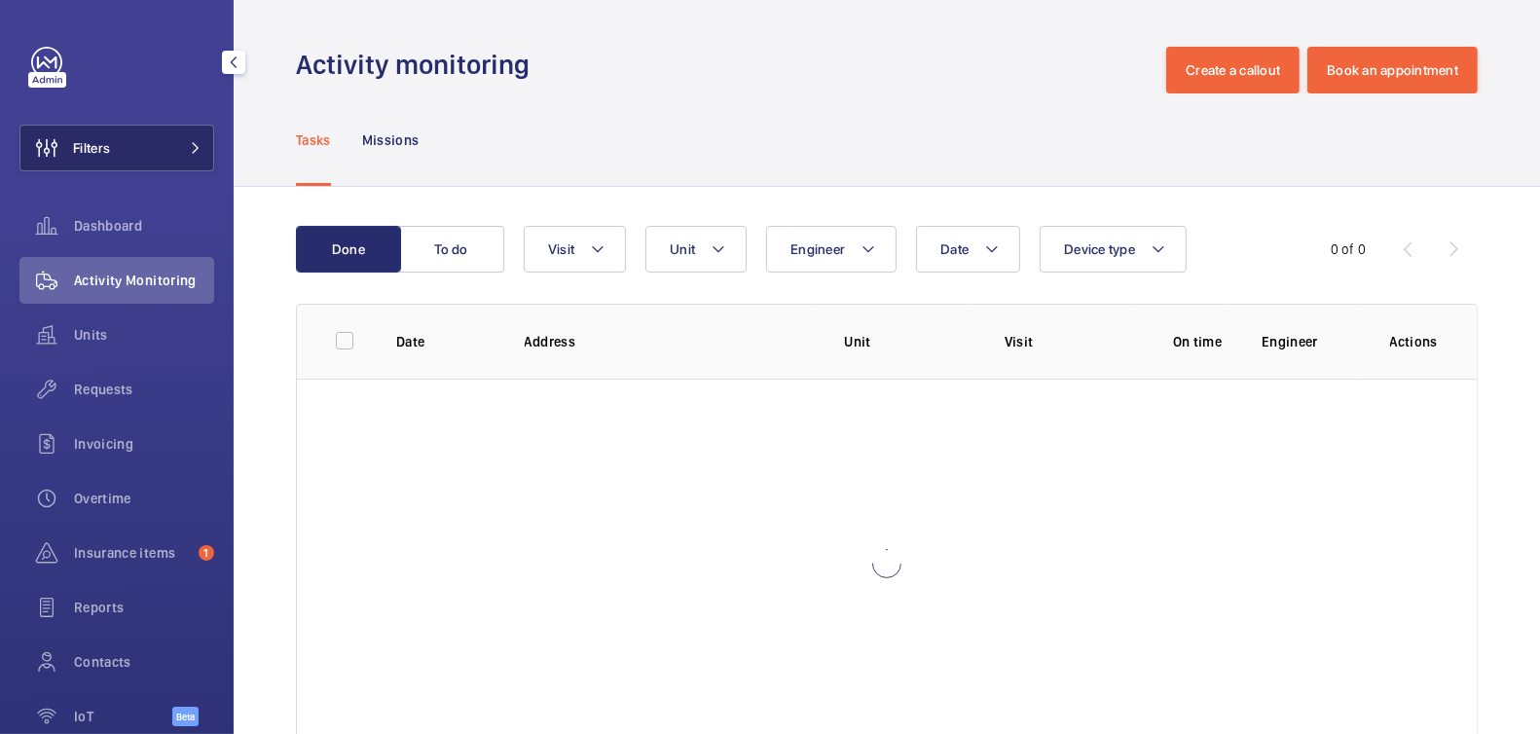
click at [118, 157] on button "Filters" at bounding box center [116, 148] width 195 height 47
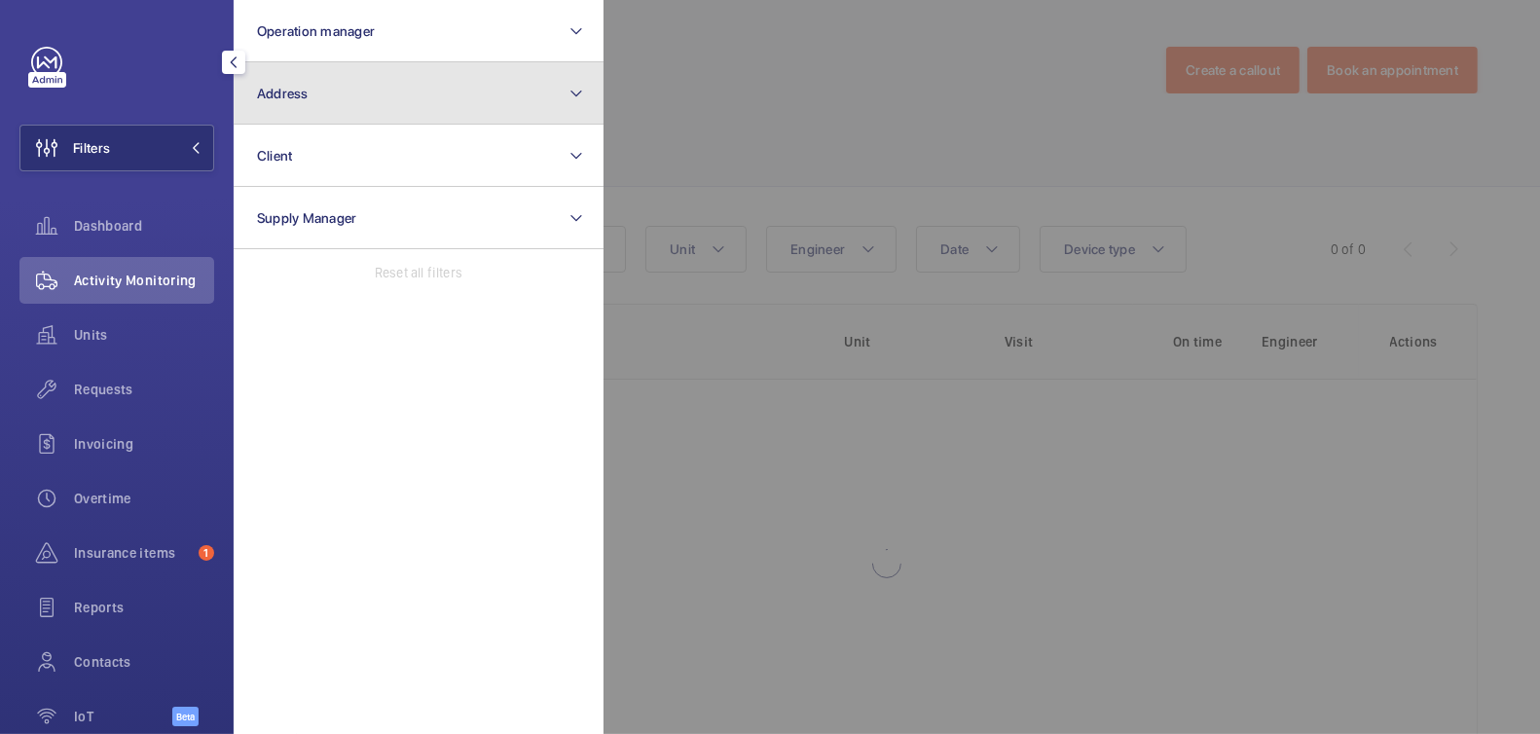
click at [424, 107] on button "Address" at bounding box center [419, 93] width 370 height 62
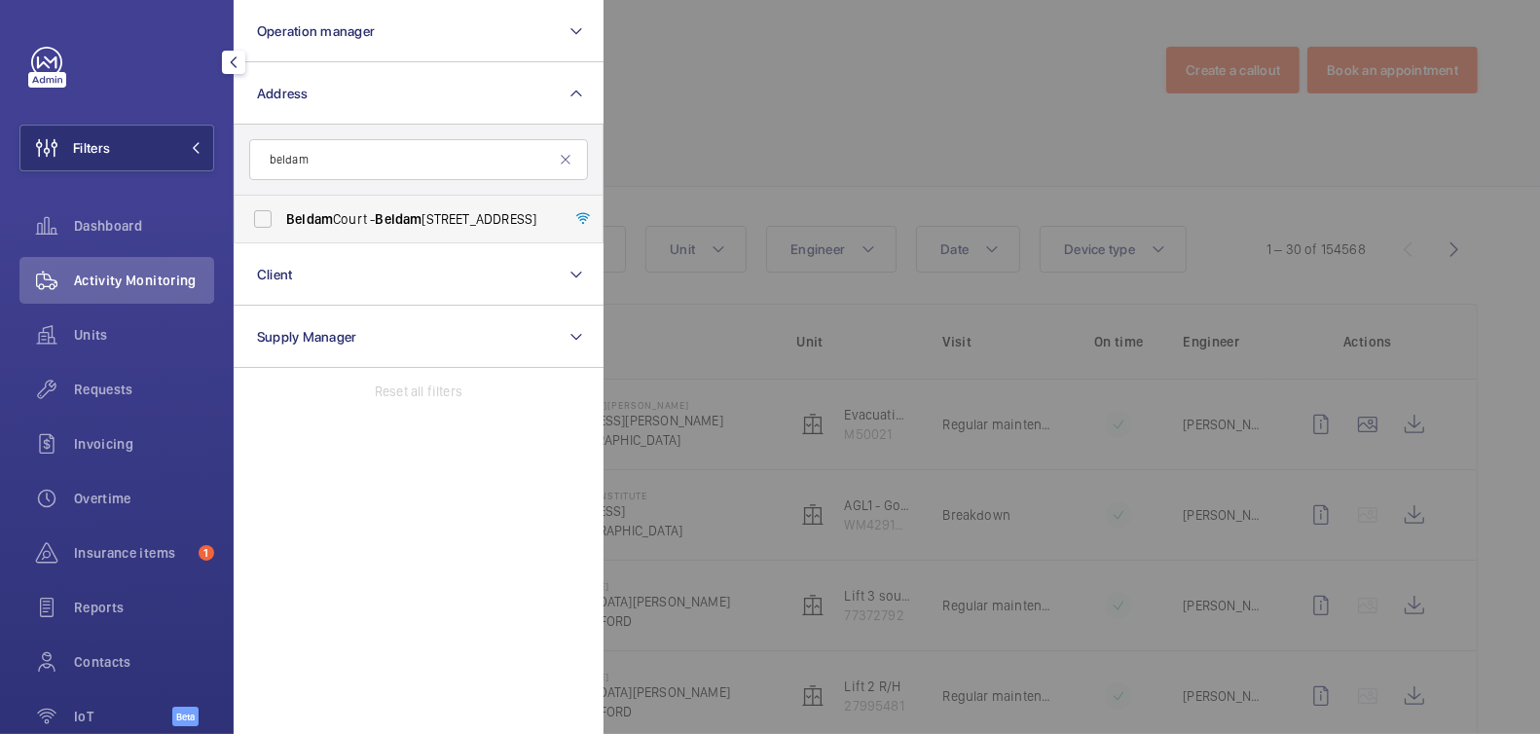
type input "beldam"
click at [402, 213] on span "Beldam" at bounding box center [398, 219] width 47 height 16
click at [282, 213] on input "[STREET_ADDRESS]" at bounding box center [262, 219] width 39 height 39
checkbox input "true"
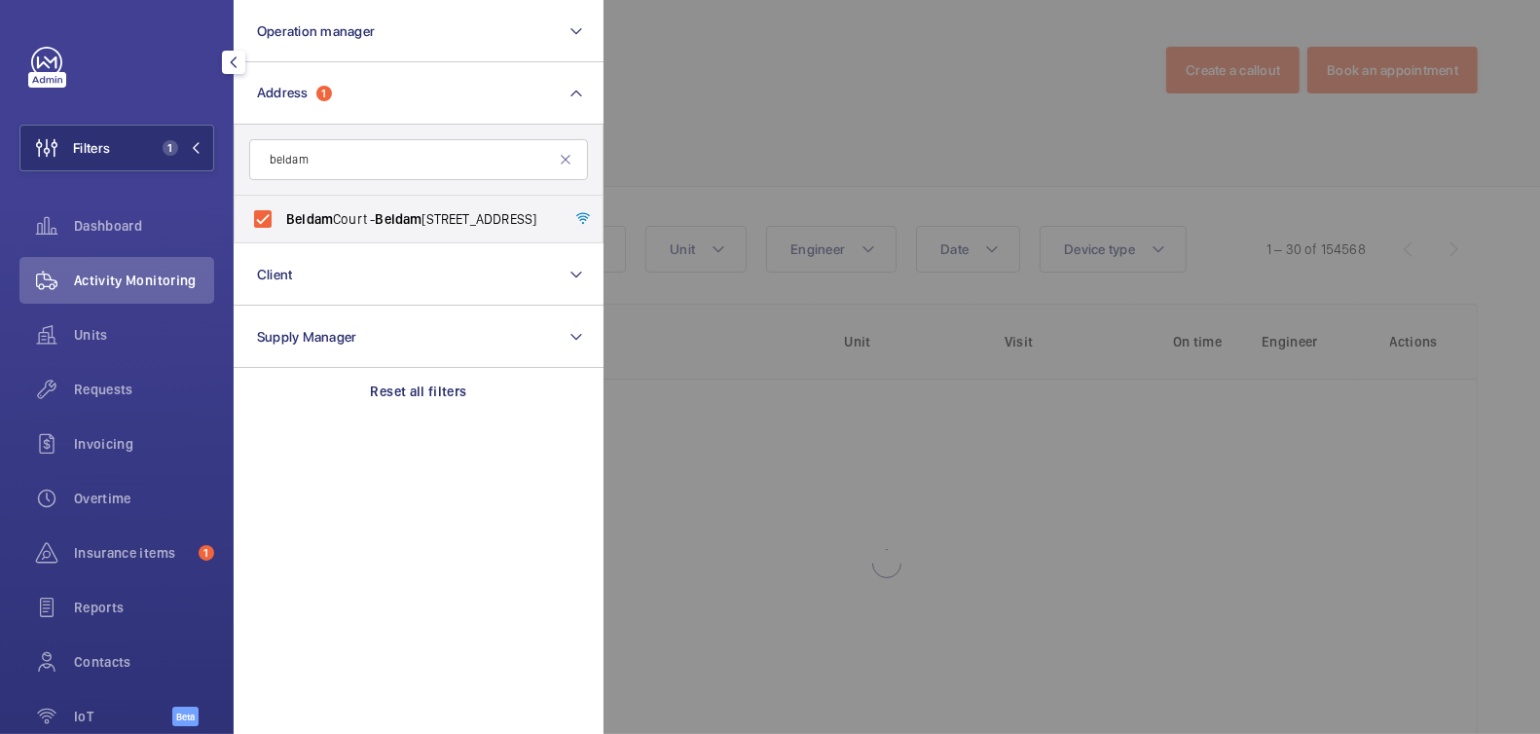
click at [798, 102] on div at bounding box center [1374, 367] width 1540 height 734
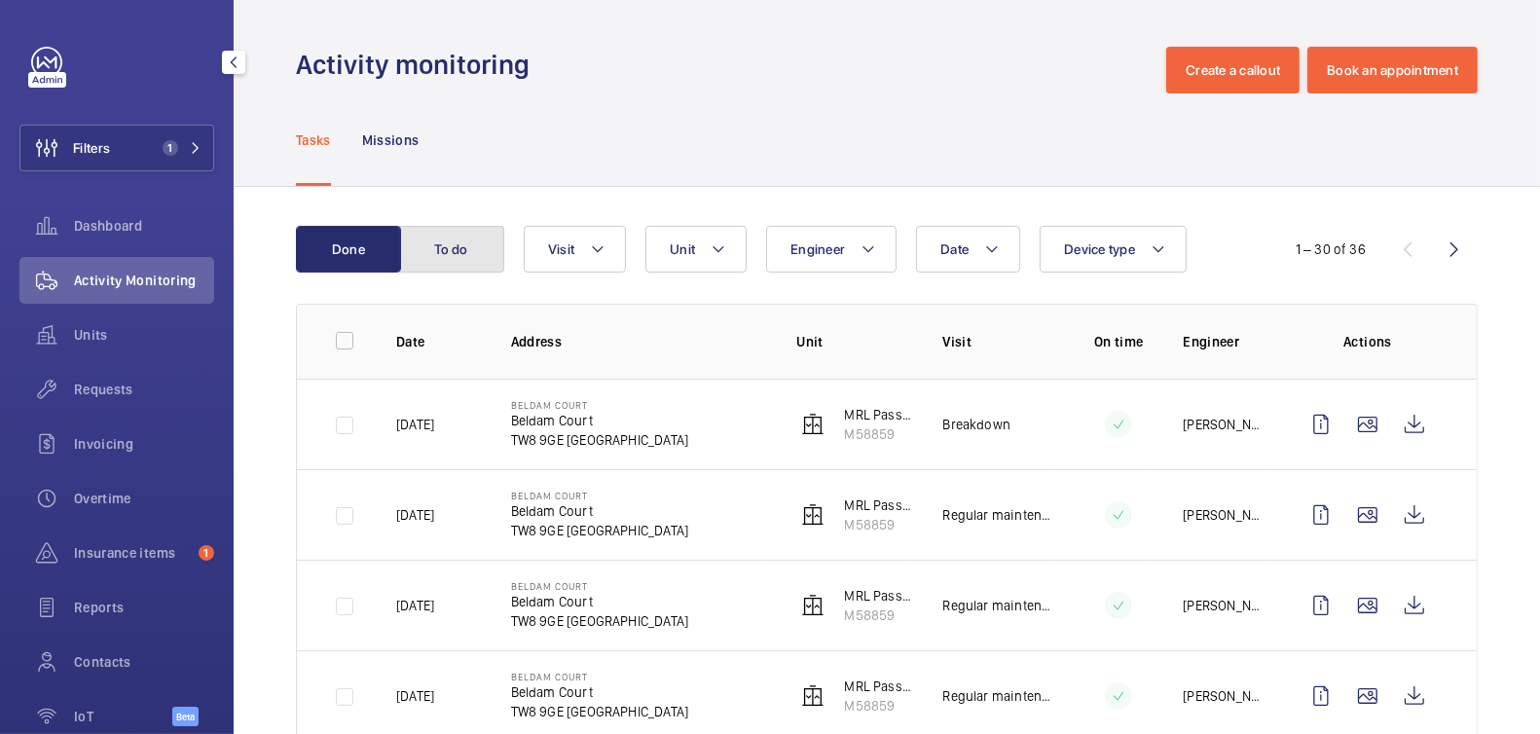
click at [484, 254] on button "To do" at bounding box center [451, 249] width 105 height 47
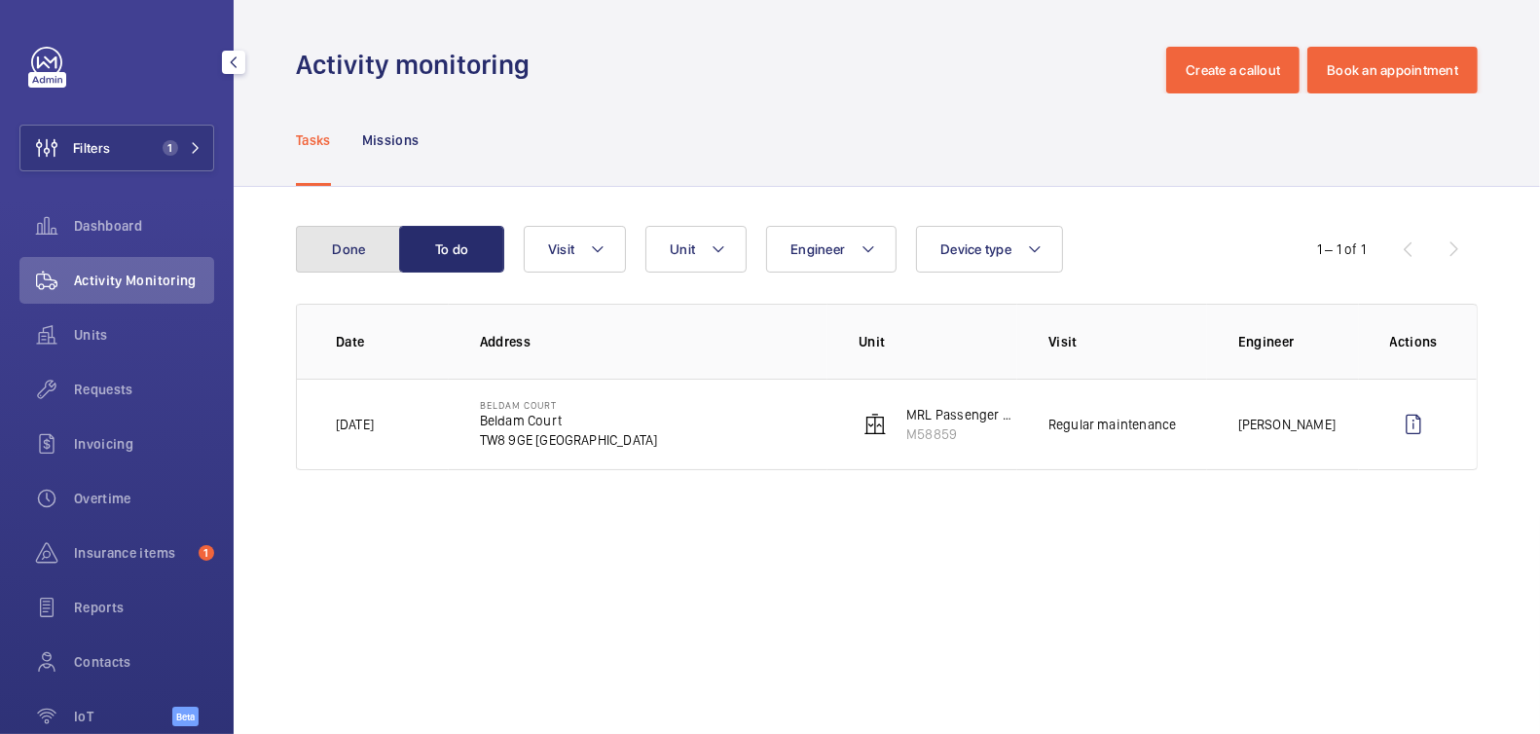
click at [356, 240] on button "Done" at bounding box center [348, 249] width 105 height 47
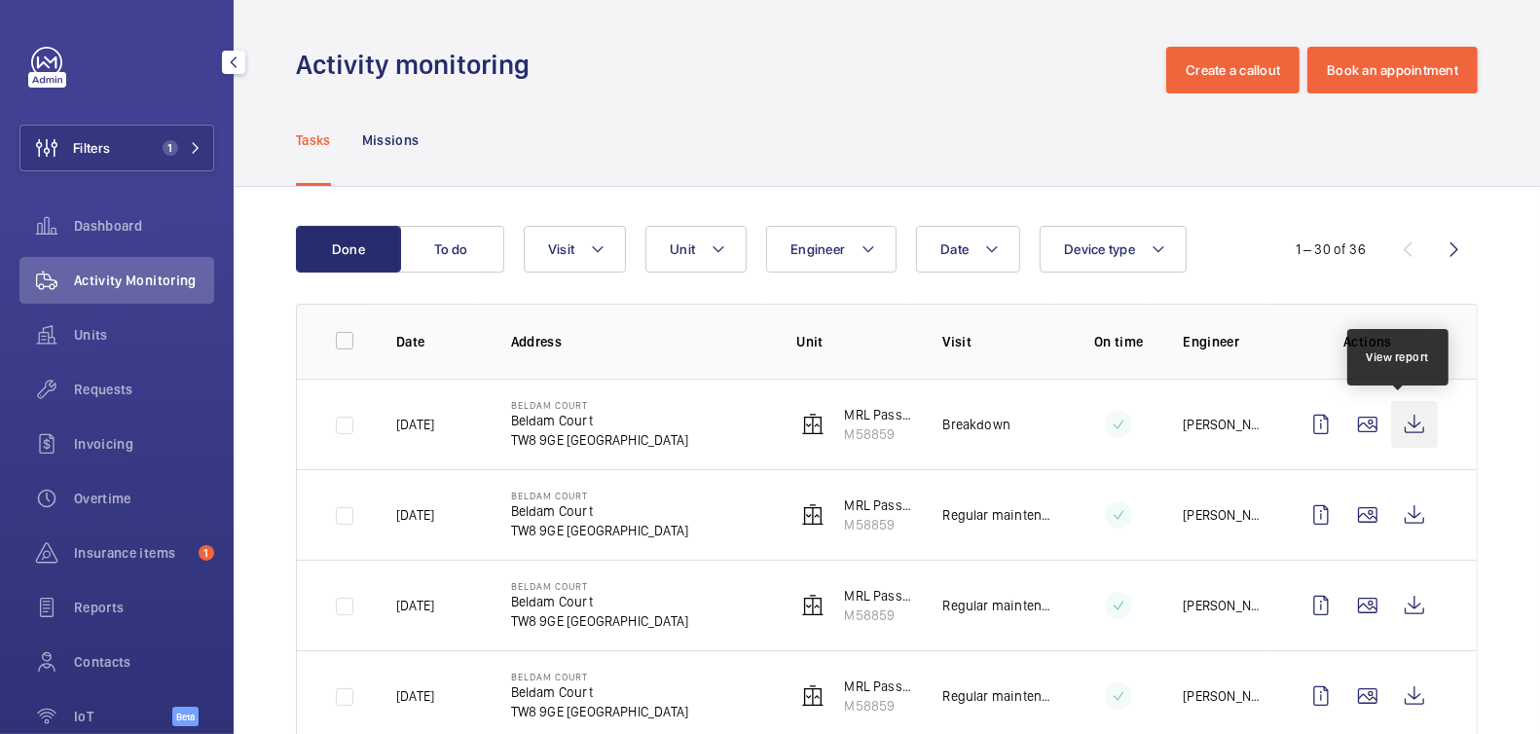
click at [1400, 423] on wm-front-icon-button at bounding box center [1414, 424] width 47 height 47
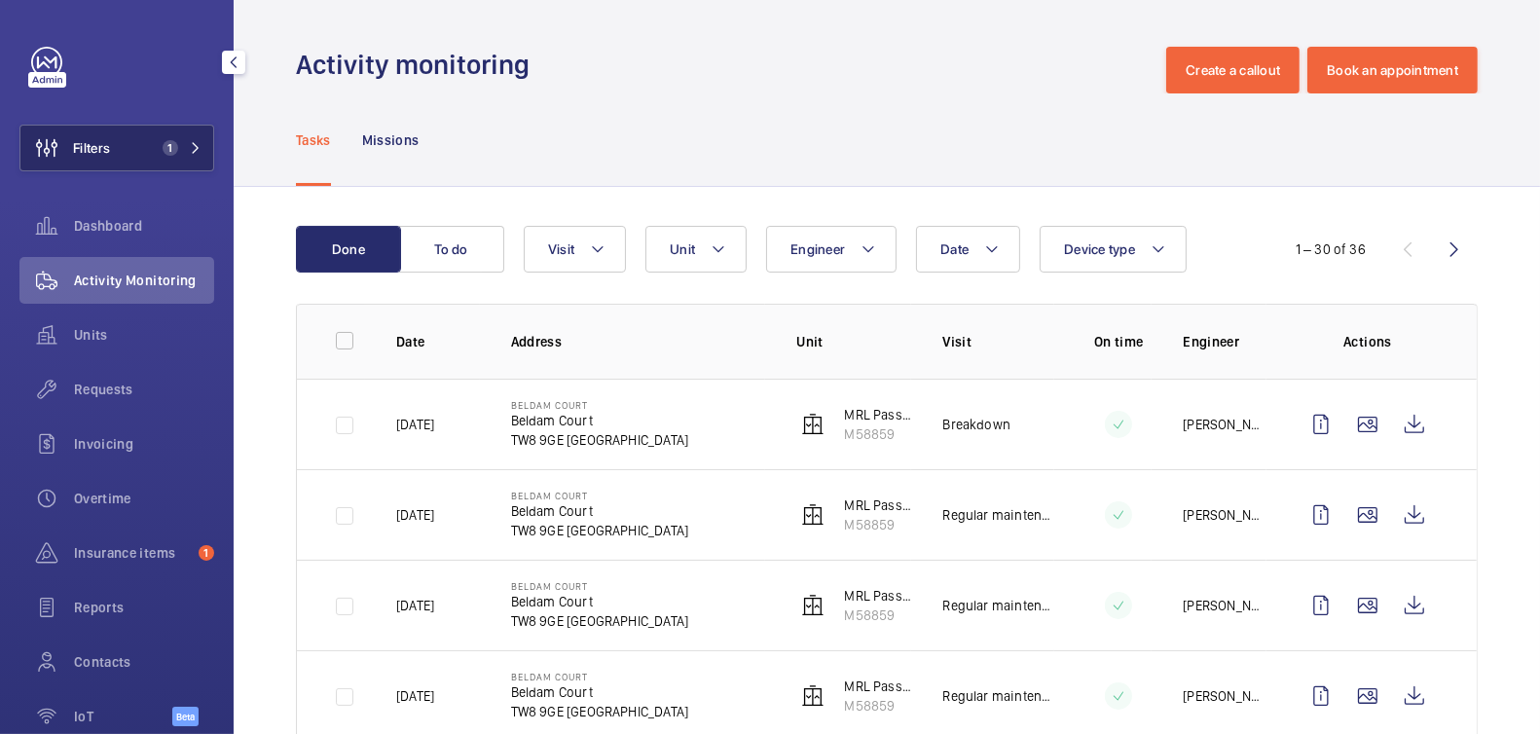
click at [151, 138] on button "Filters 1" at bounding box center [116, 148] width 195 height 47
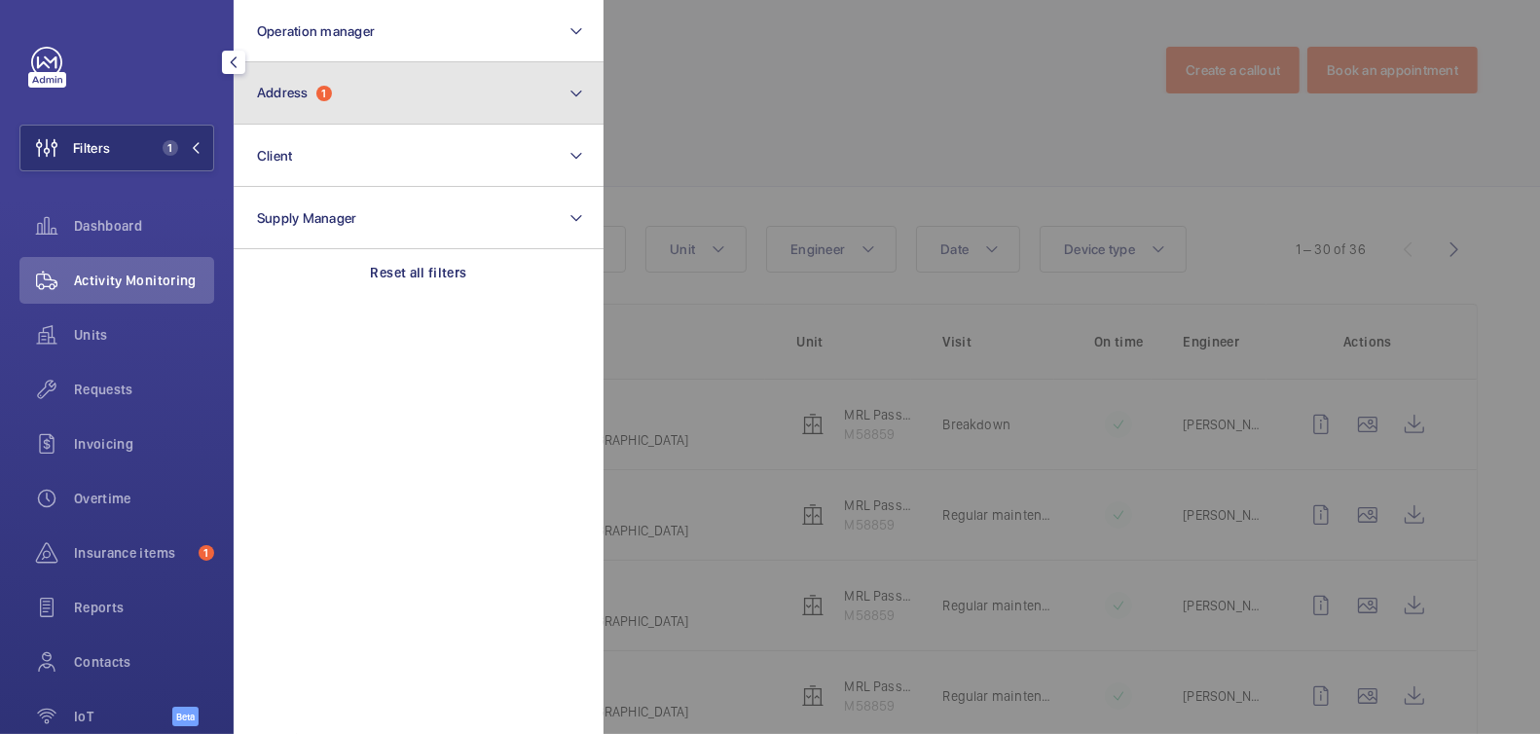
drag, startPoint x: 369, startPoint y: 106, endPoint x: 375, endPoint y: 122, distance: 16.6
click at [370, 106] on button "Address 1" at bounding box center [419, 93] width 370 height 62
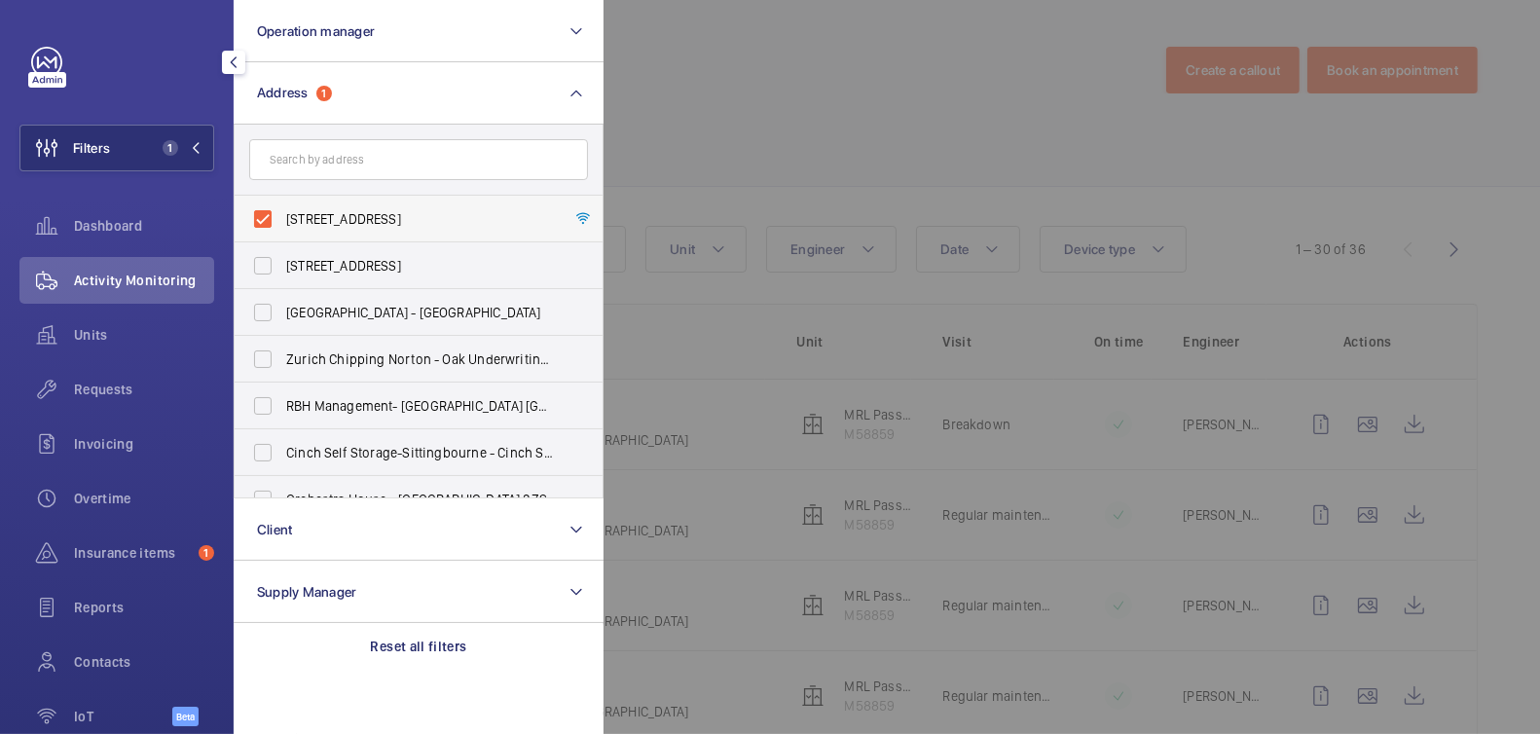
click at [342, 215] on span "[STREET_ADDRESS]" at bounding box center [420, 218] width 268 height 19
click at [282, 215] on input "[STREET_ADDRESS]" at bounding box center [262, 219] width 39 height 39
checkbox input "false"
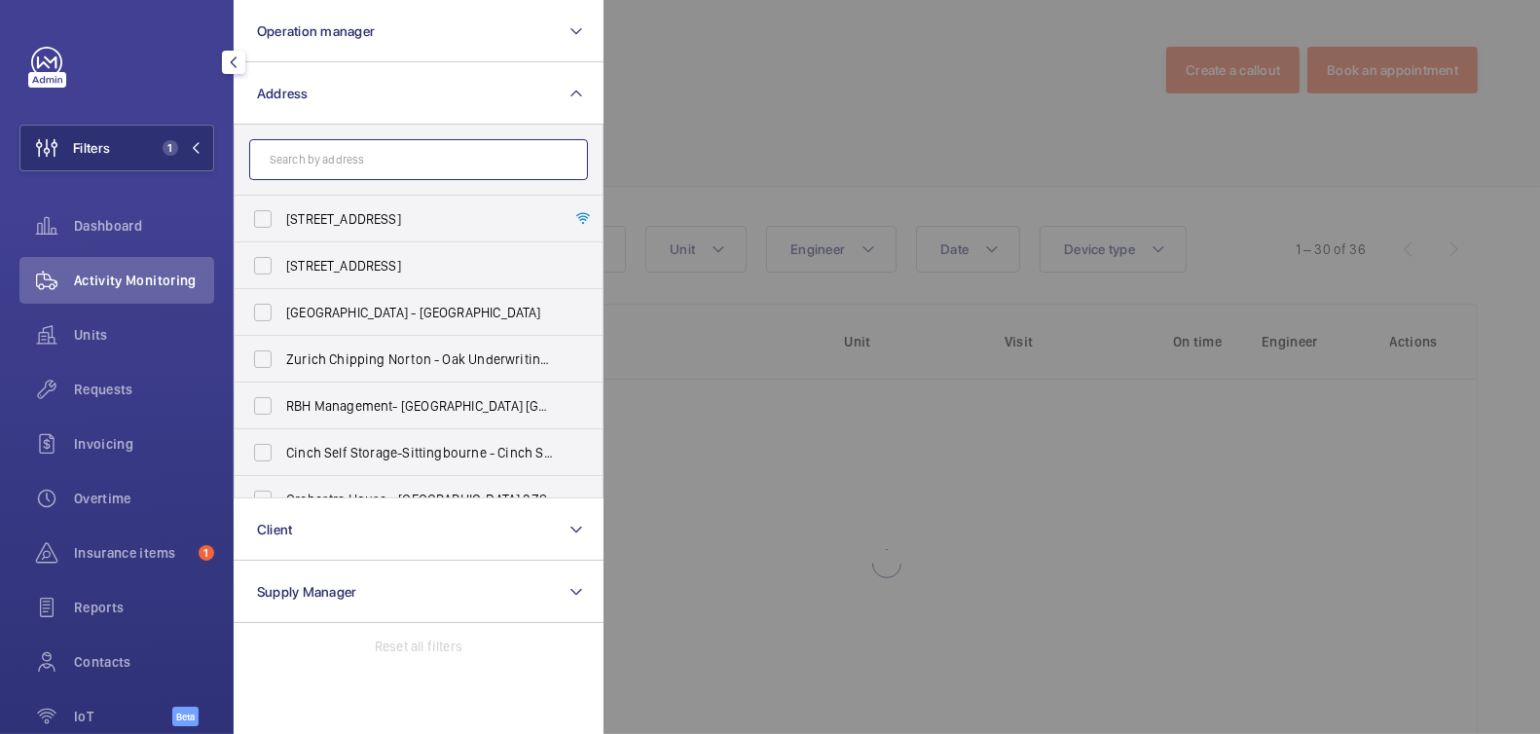
click at [371, 160] on input "text" at bounding box center [418, 159] width 339 height 41
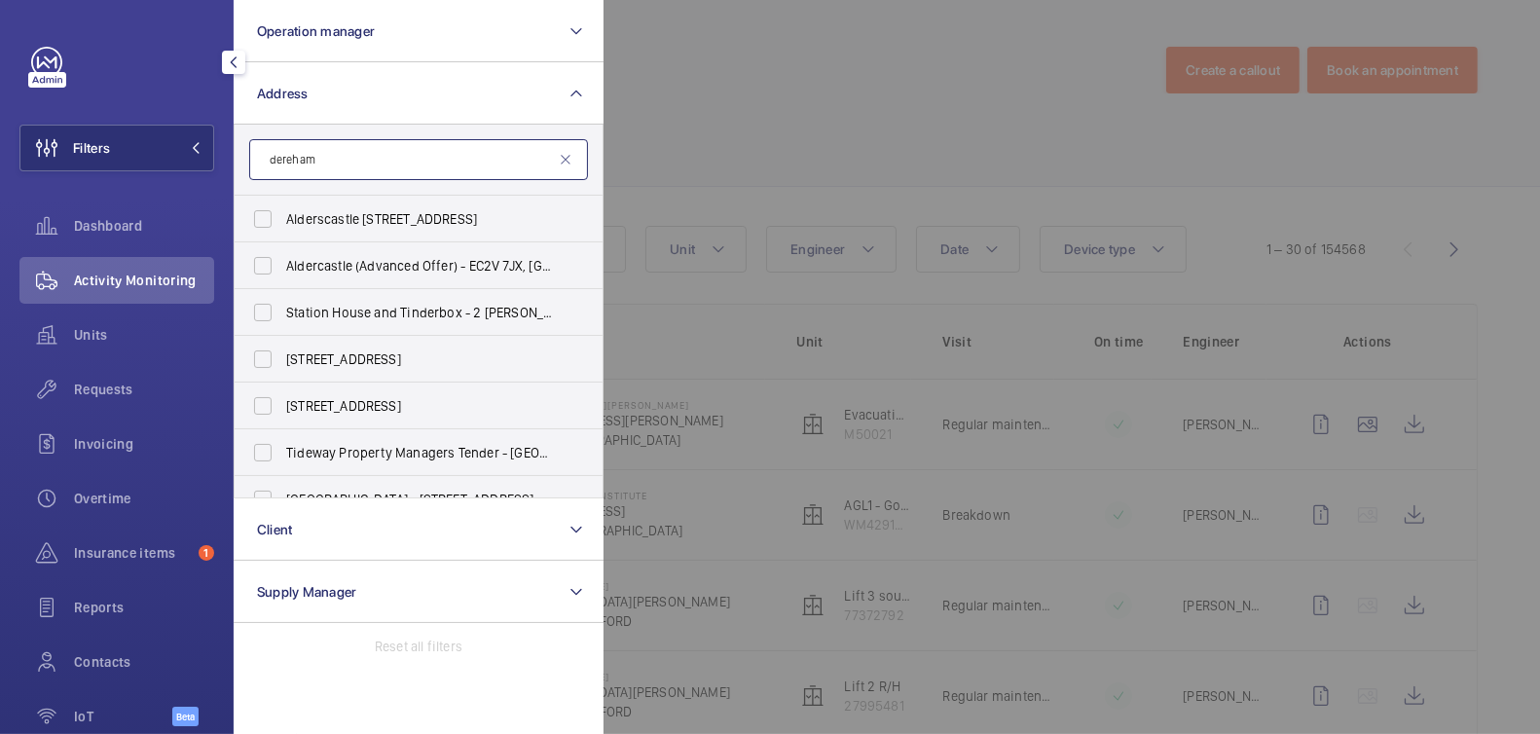
type input "dereham"
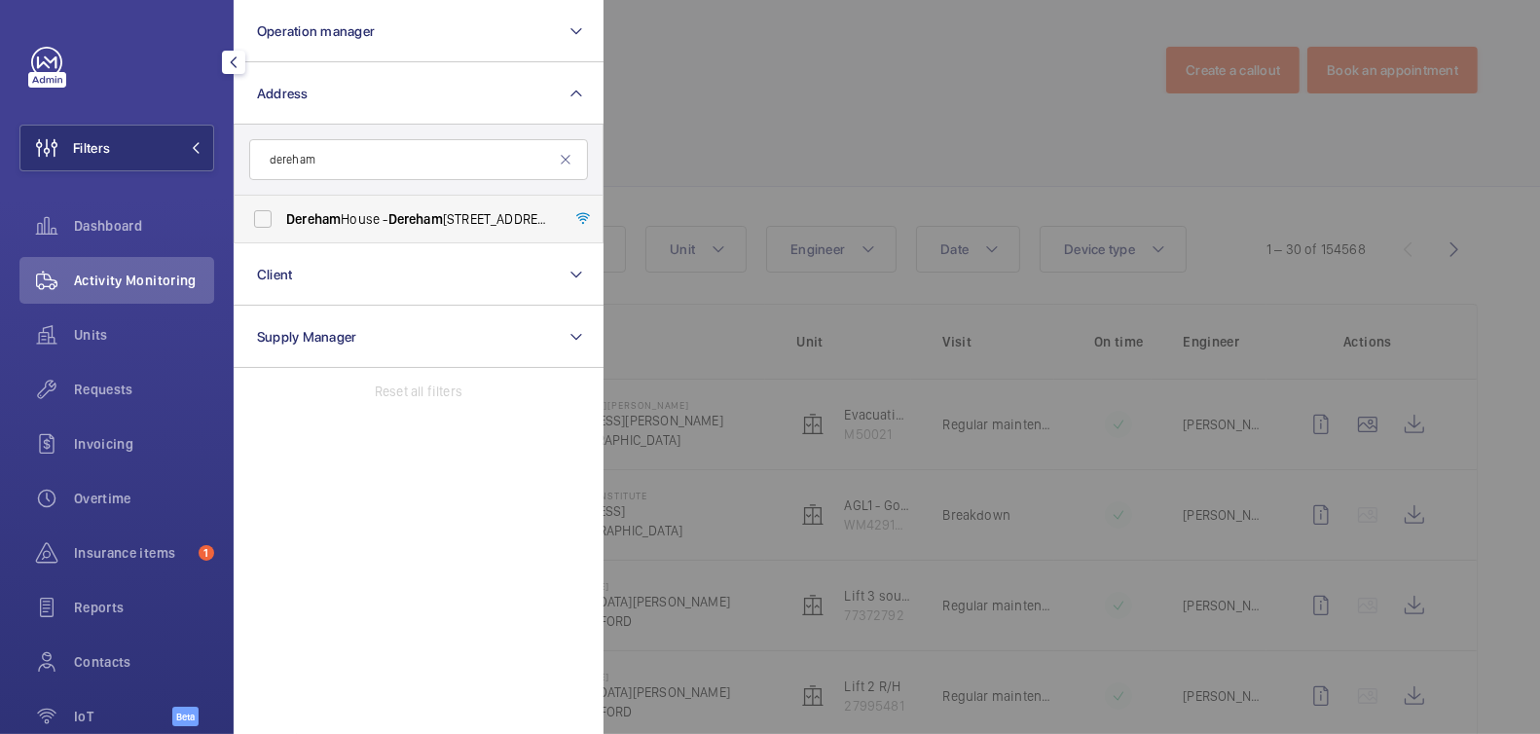
click at [402, 221] on span "Dereham" at bounding box center [415, 219] width 55 height 16
click at [282, 221] on input "[GEOGRAPHIC_DATA] - [GEOGRAPHIC_DATA]" at bounding box center [262, 219] width 39 height 39
checkbox input "true"
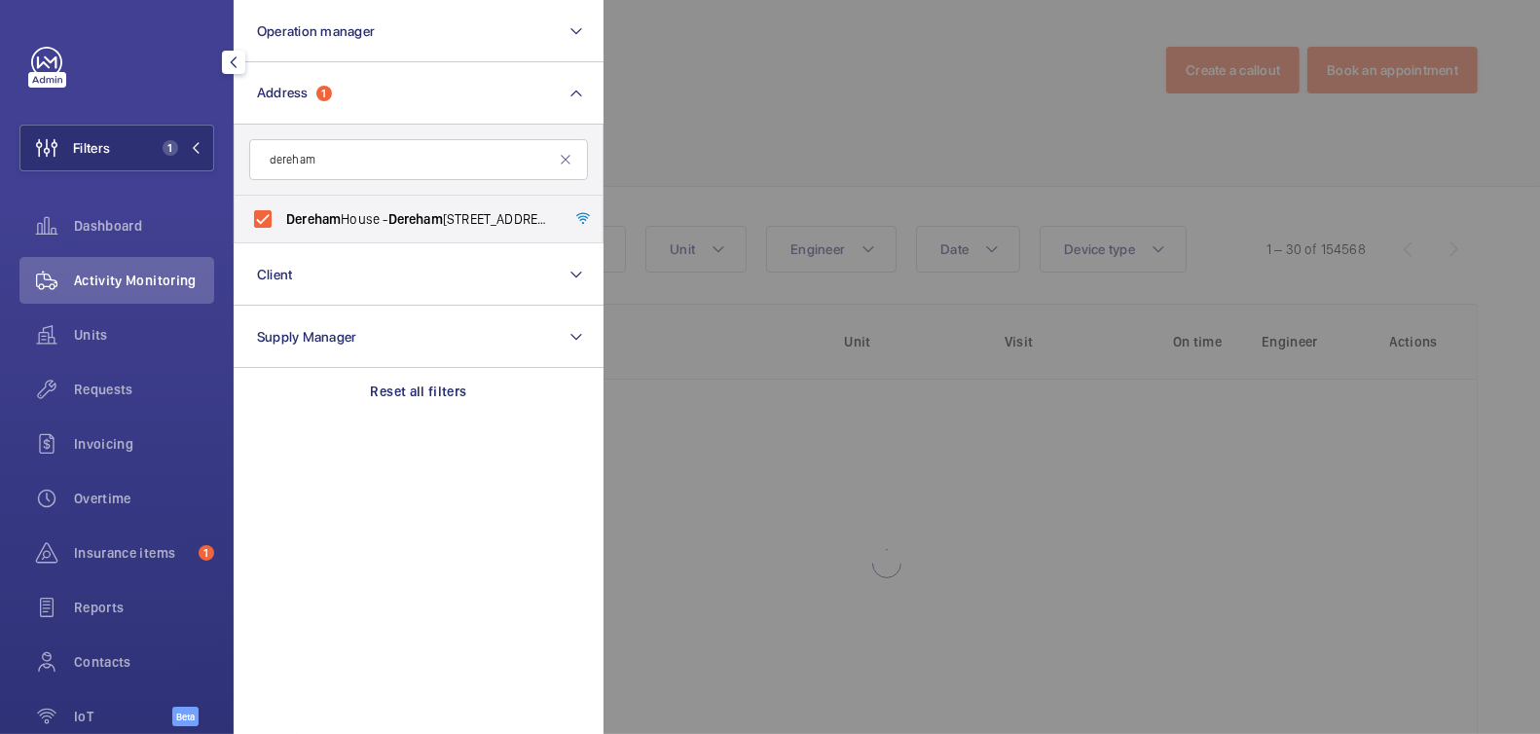
click at [817, 96] on div at bounding box center [1374, 367] width 1540 height 734
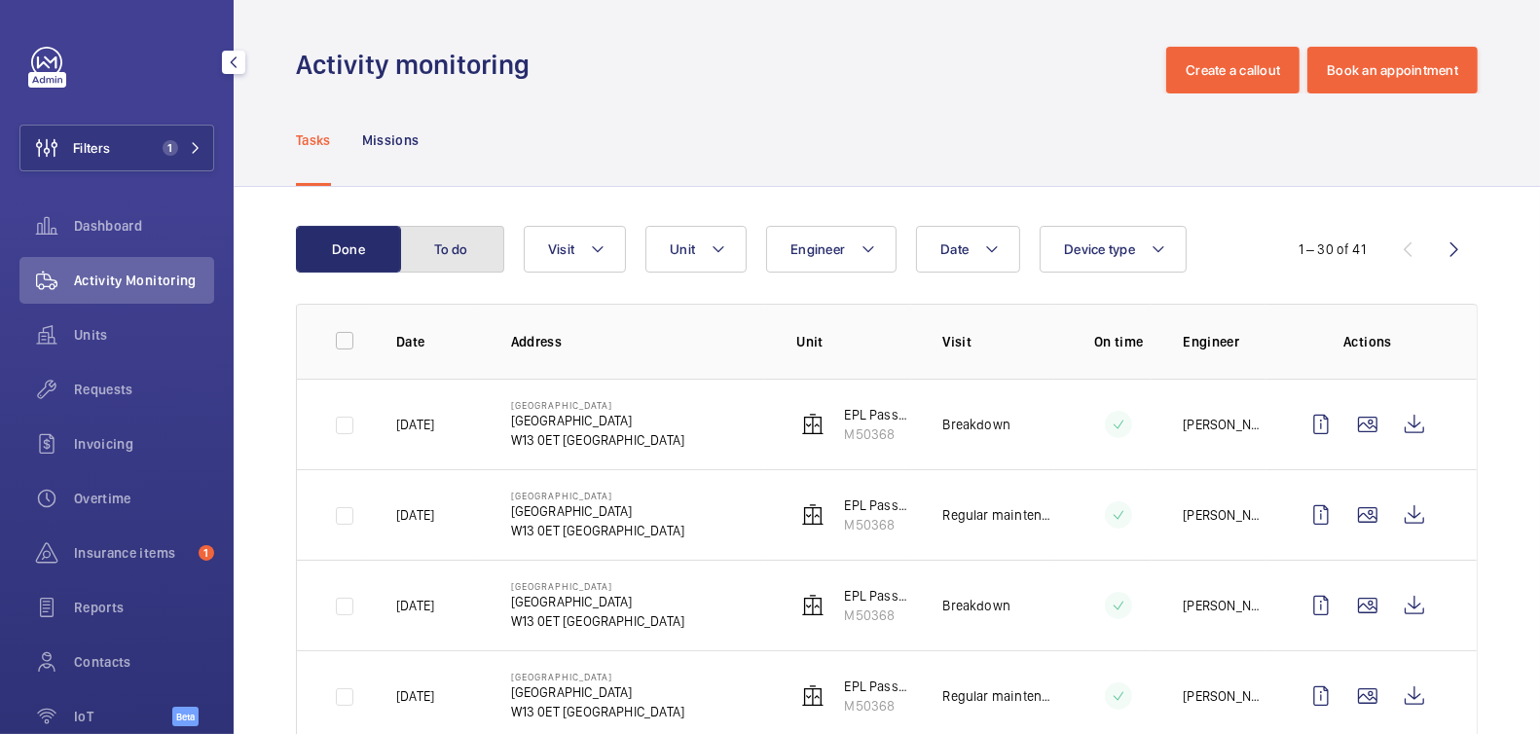
click at [475, 268] on button "To do" at bounding box center [451, 249] width 105 height 47
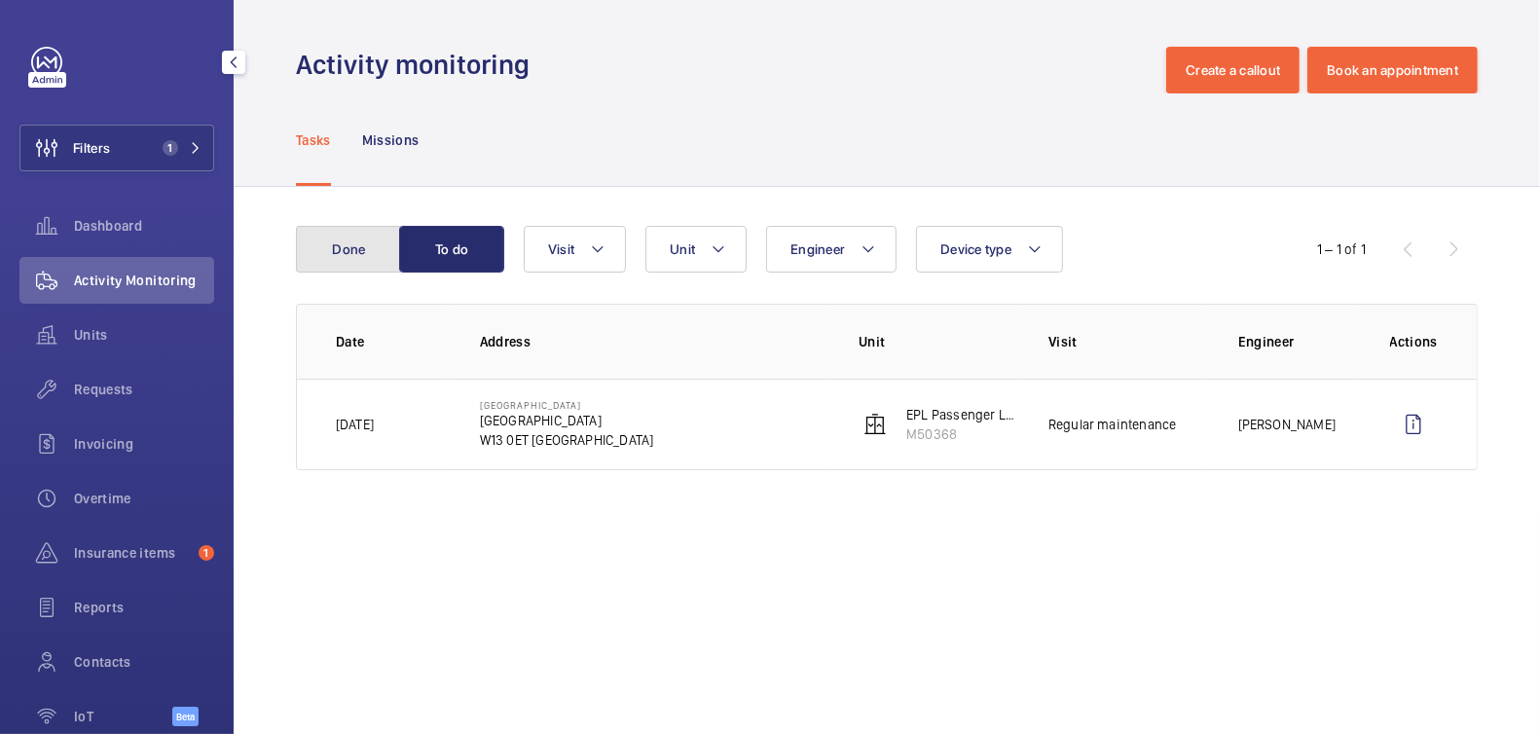
click at [369, 250] on button "Done" at bounding box center [348, 249] width 105 height 47
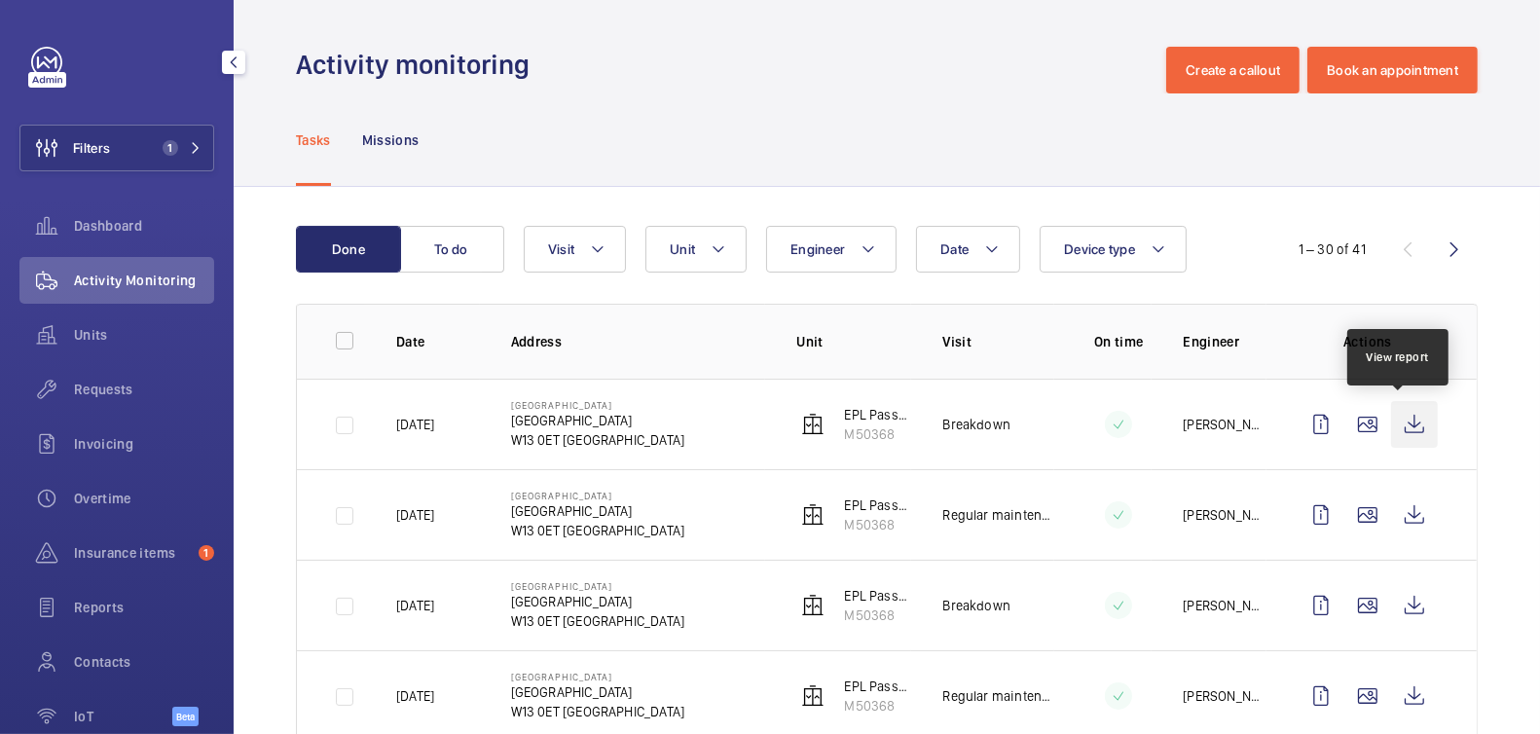
click at [1407, 421] on wm-front-icon-button at bounding box center [1414, 424] width 47 height 47
